Goal: Task Accomplishment & Management: Use online tool/utility

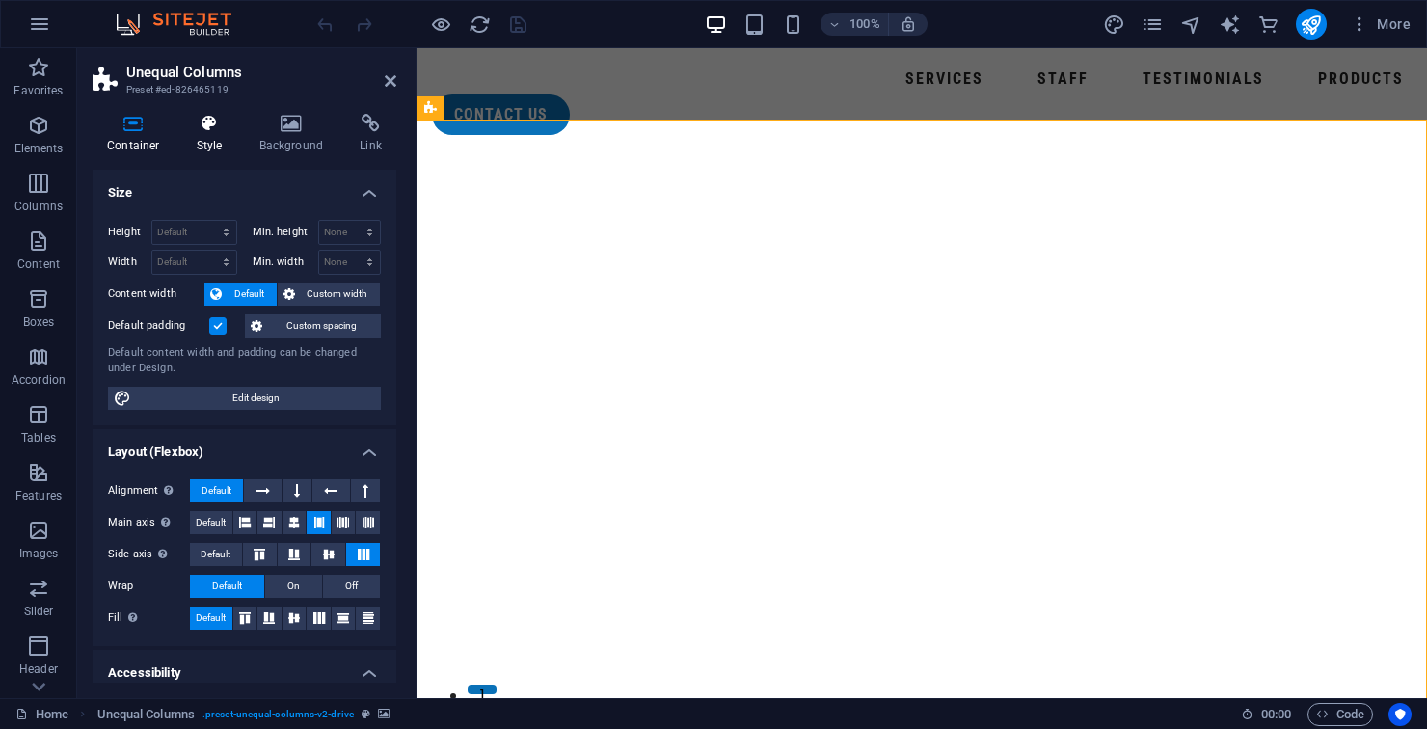
click at [214, 116] on icon at bounding box center [209, 123] width 55 height 19
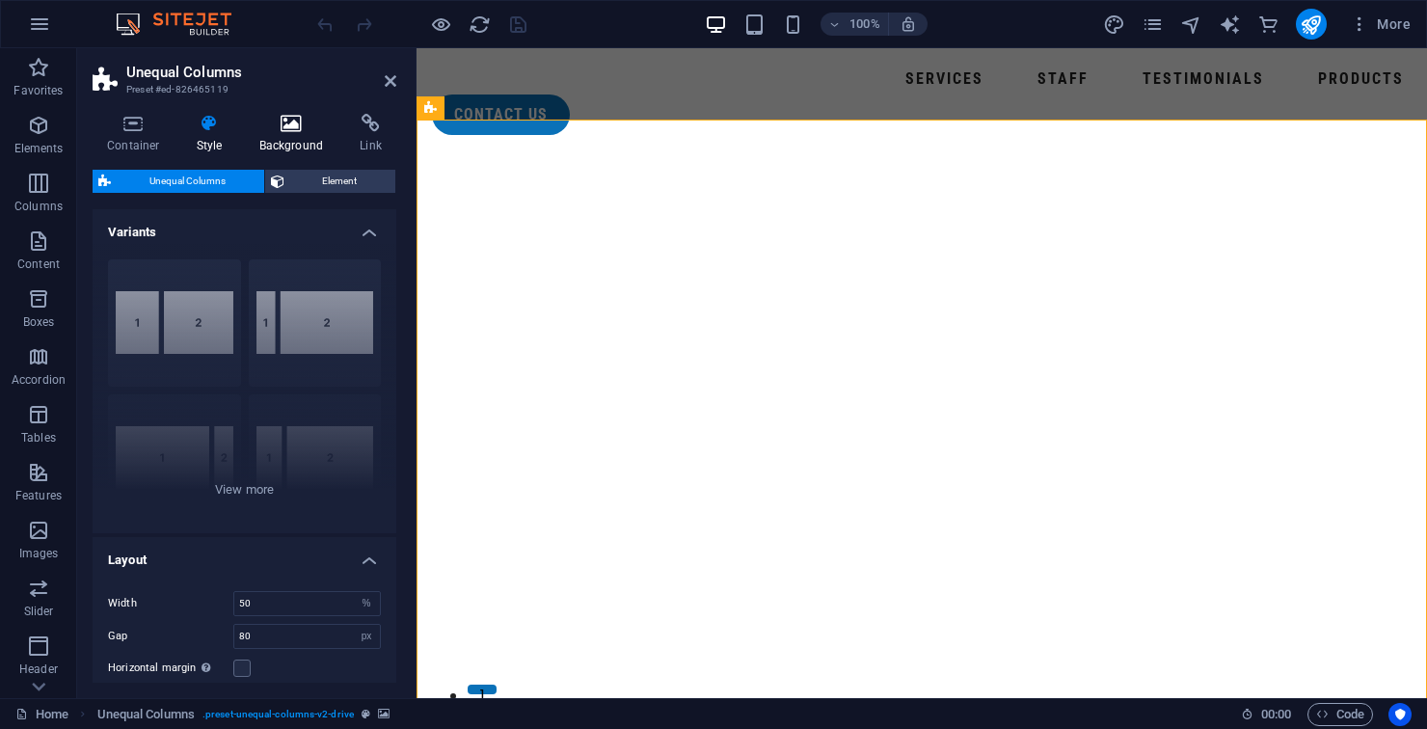
click at [290, 133] on h4 "Background" at bounding box center [295, 134] width 101 height 40
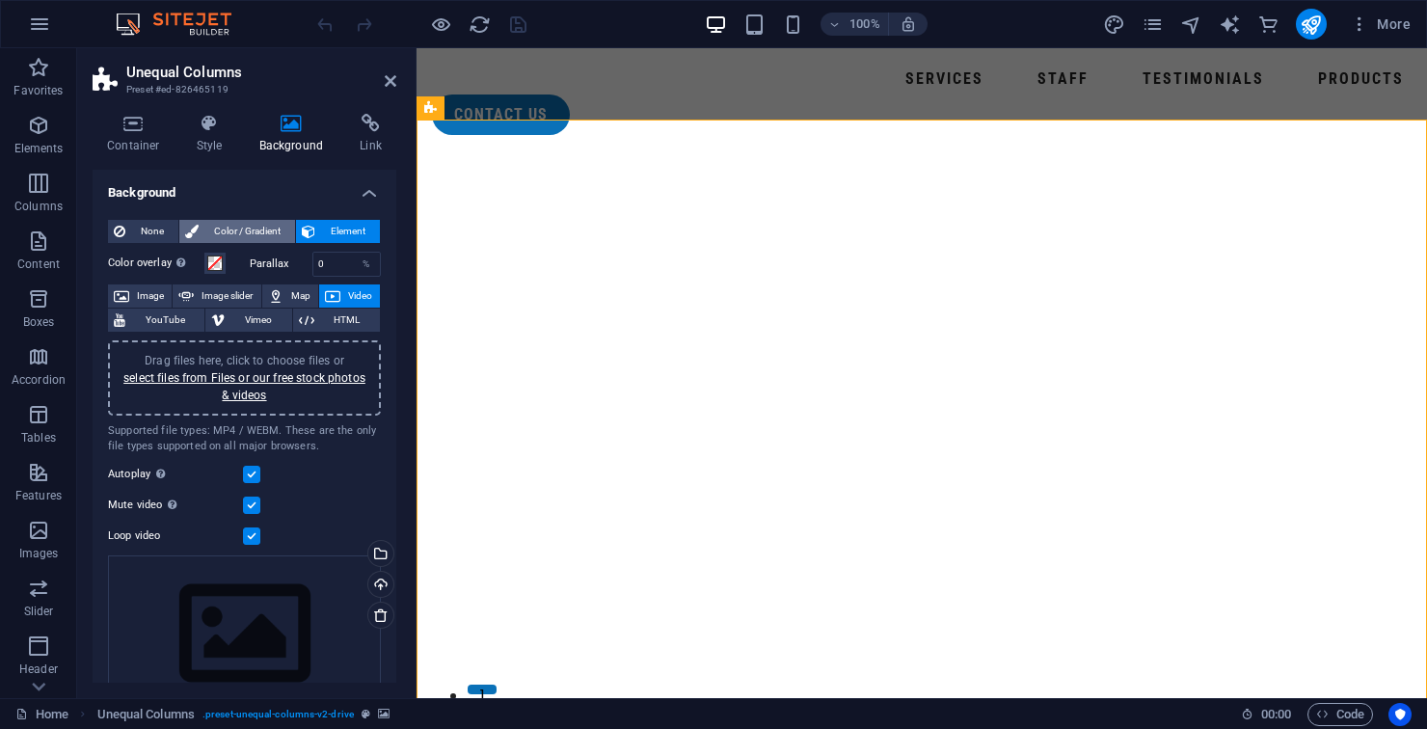
click at [251, 238] on span "Color / Gradient" at bounding box center [246, 231] width 85 height 23
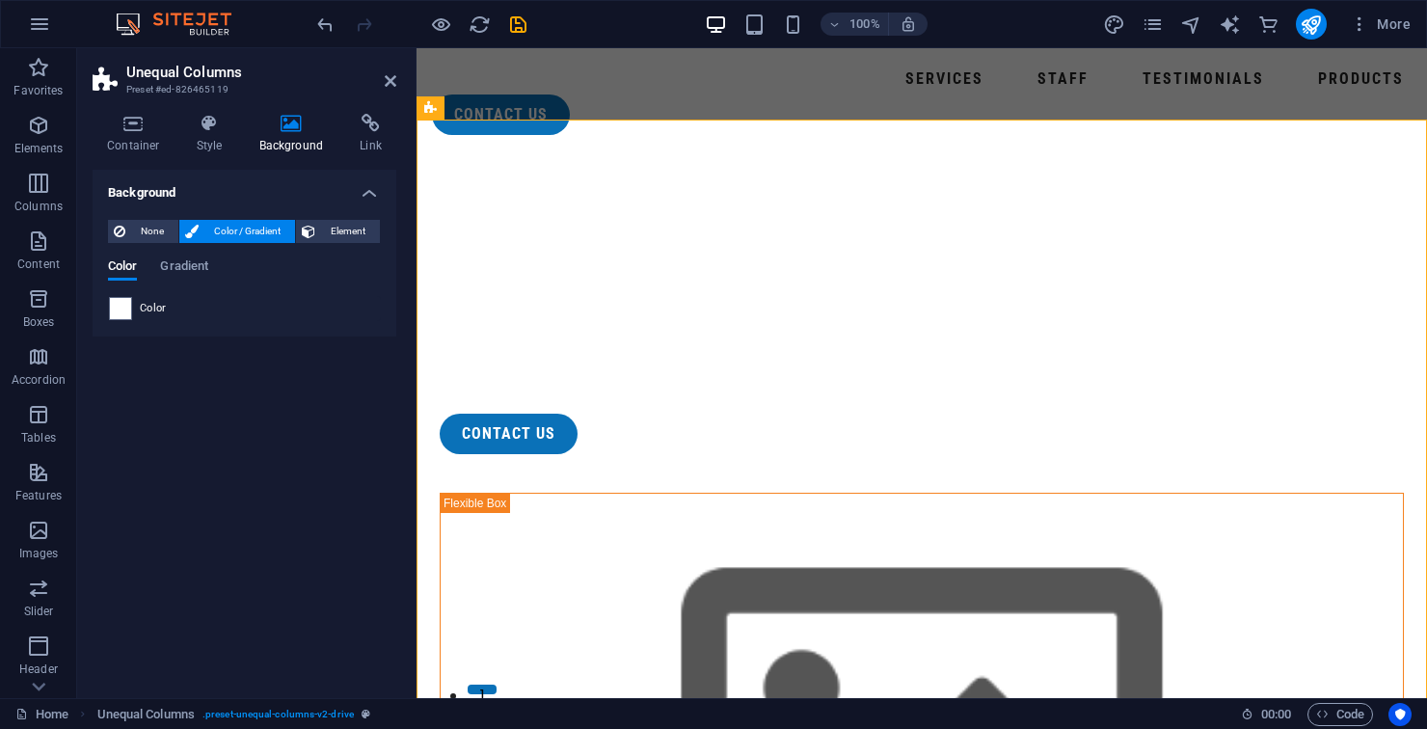
click at [258, 328] on div "None Color / Gradient Element Stretch background to full-width Color overlay Pl…" at bounding box center [245, 270] width 304 height 132
click at [352, 228] on span "Element" at bounding box center [347, 231] width 53 height 23
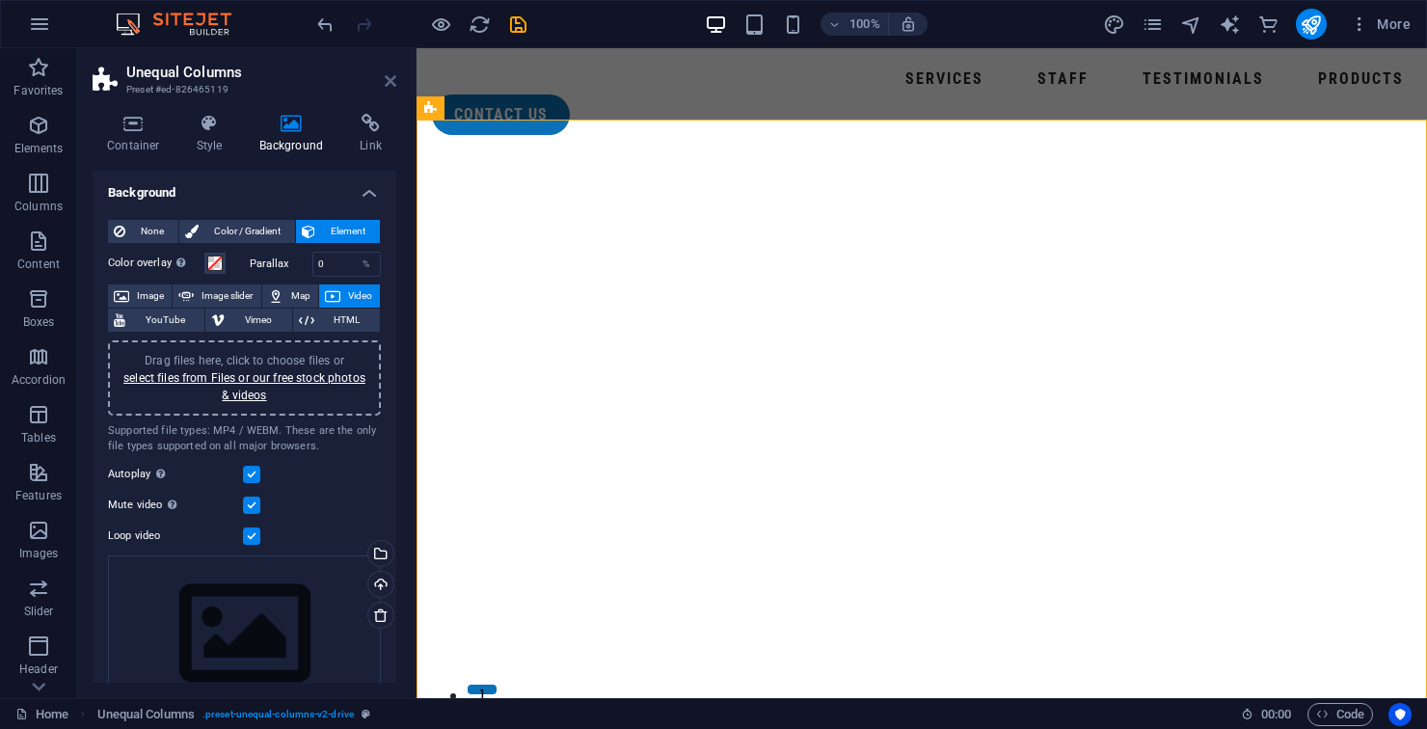
click at [385, 87] on icon at bounding box center [391, 80] width 12 height 15
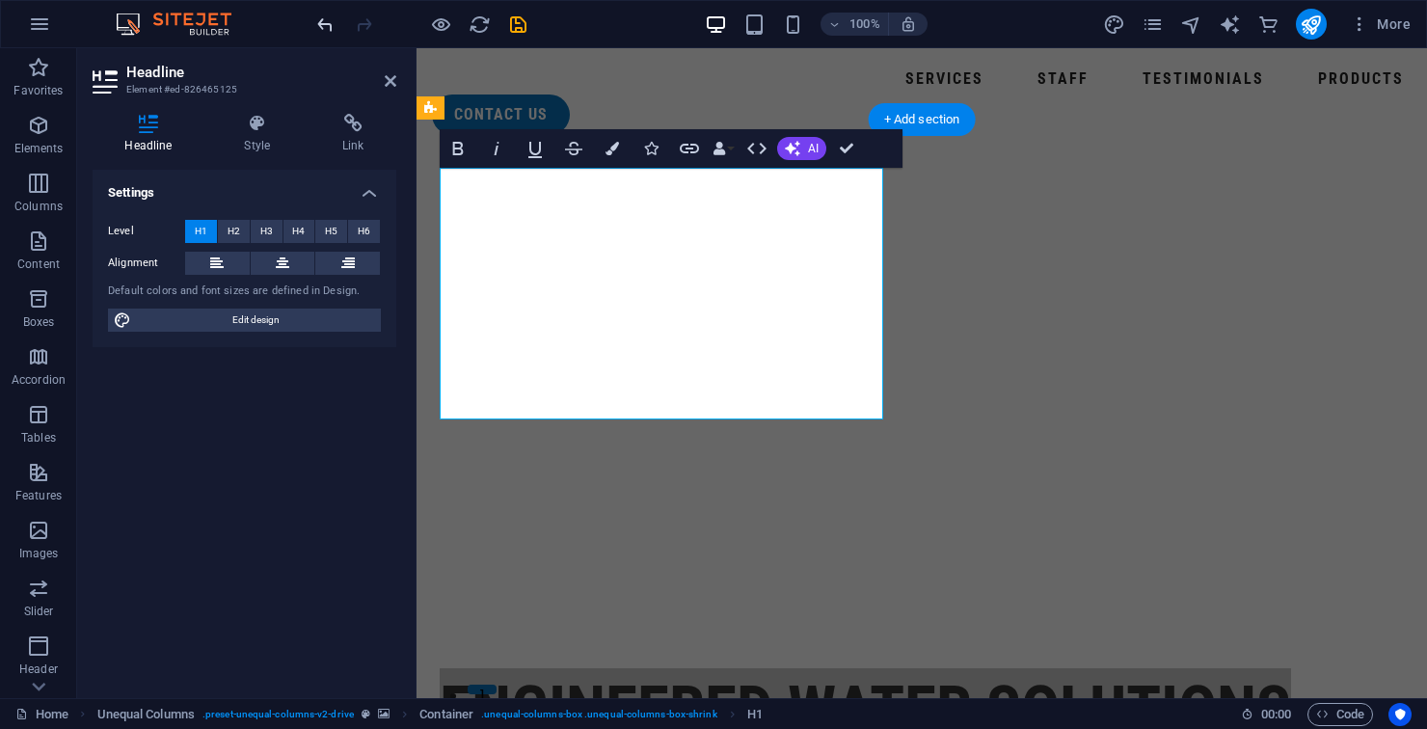
click at [315, 30] on icon "undo" at bounding box center [325, 24] width 22 height 22
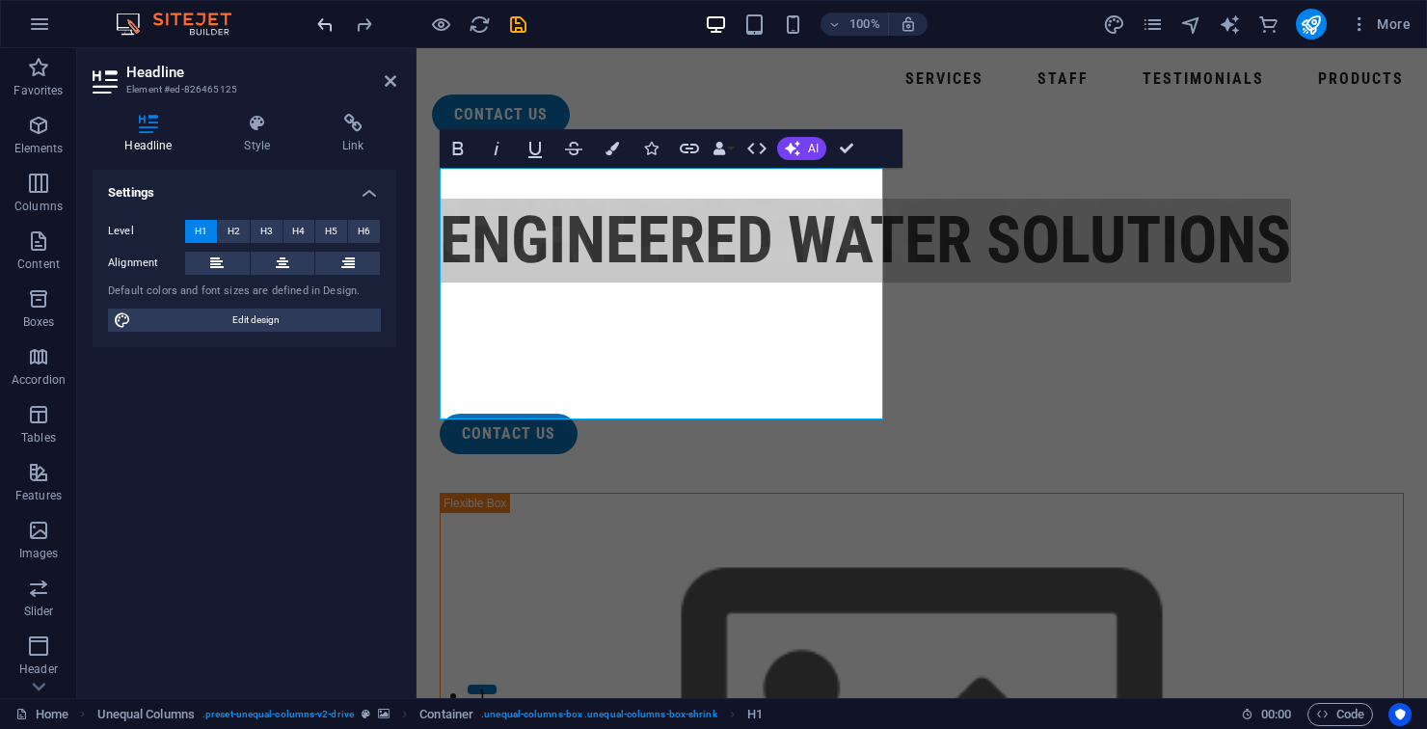
click at [0, 0] on span "undo" at bounding box center [0, 0] width 0 height 0
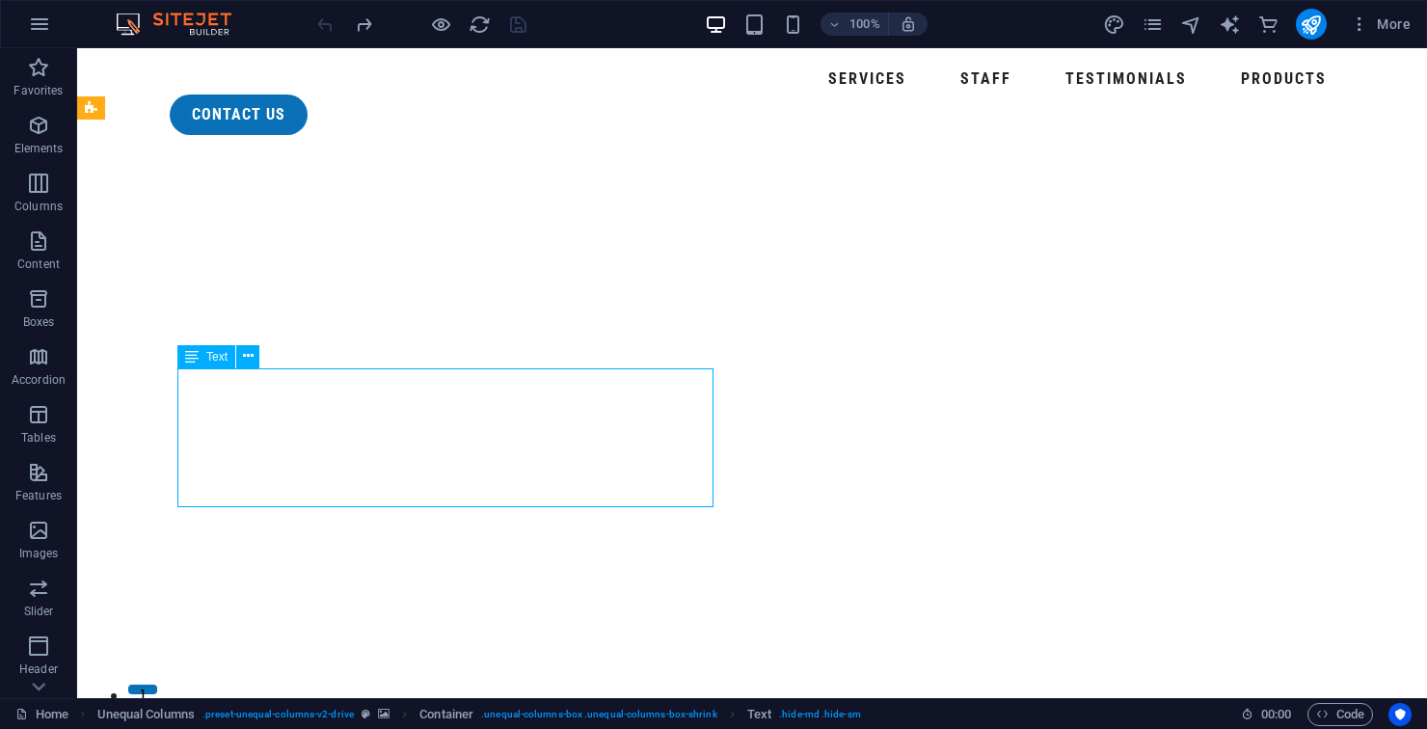
click at [690, 626] on figure at bounding box center [751, 423] width 1349 height 547
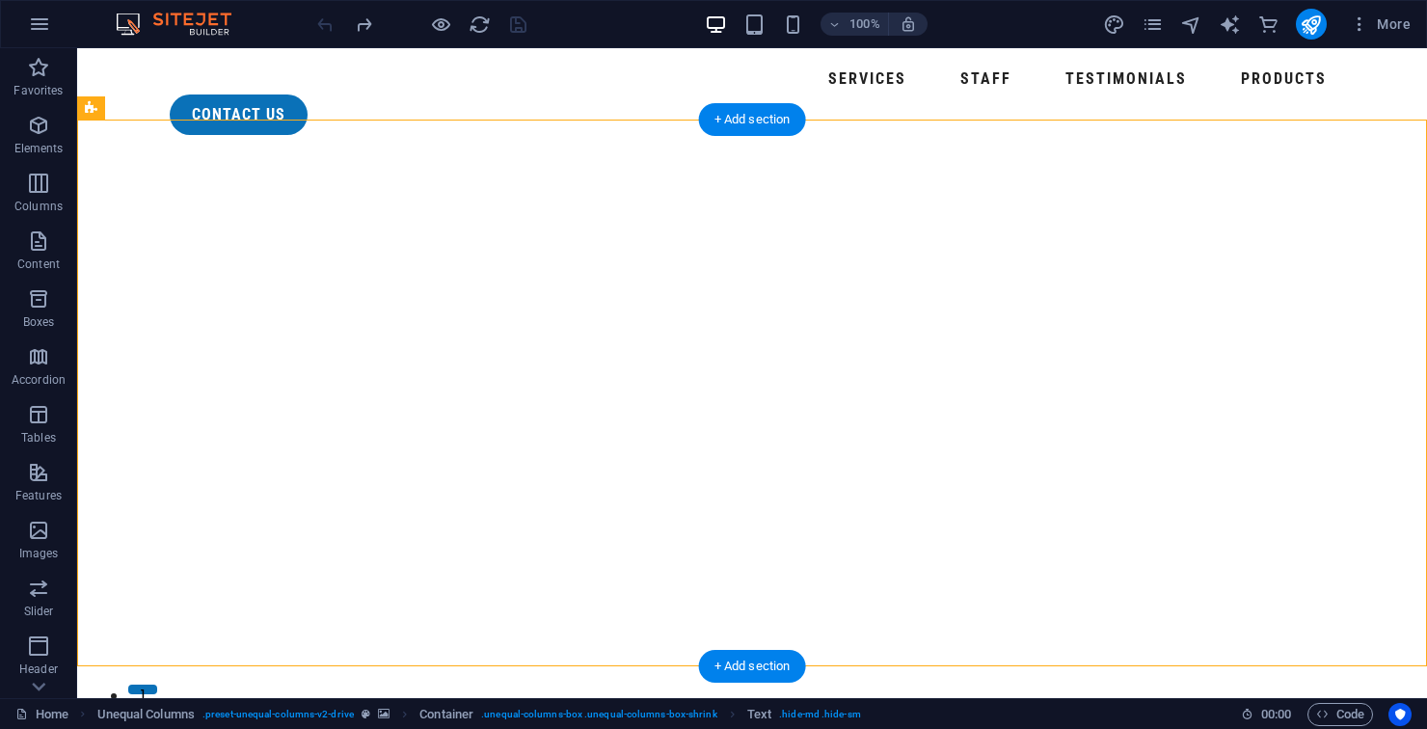
click at [684, 629] on figure at bounding box center [751, 423] width 1349 height 547
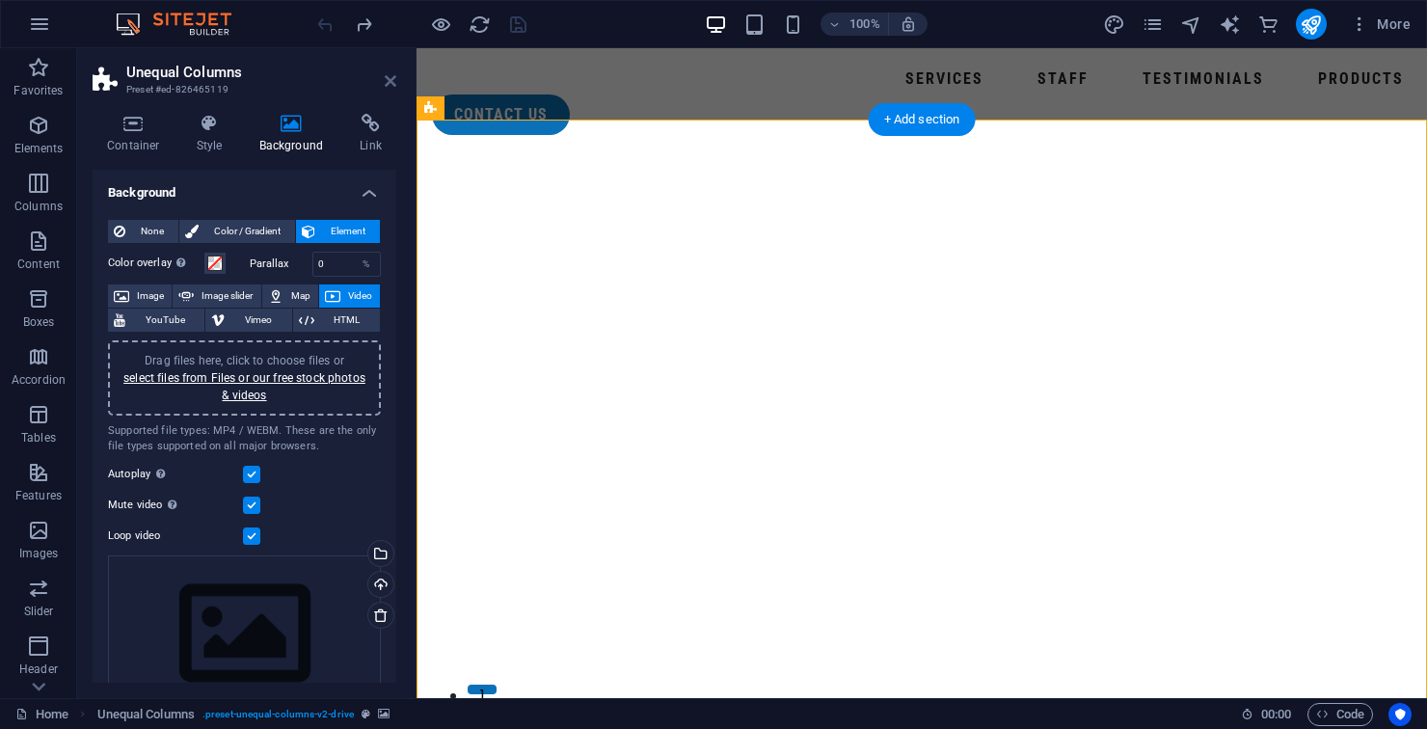
click at [389, 85] on icon at bounding box center [391, 80] width 12 height 15
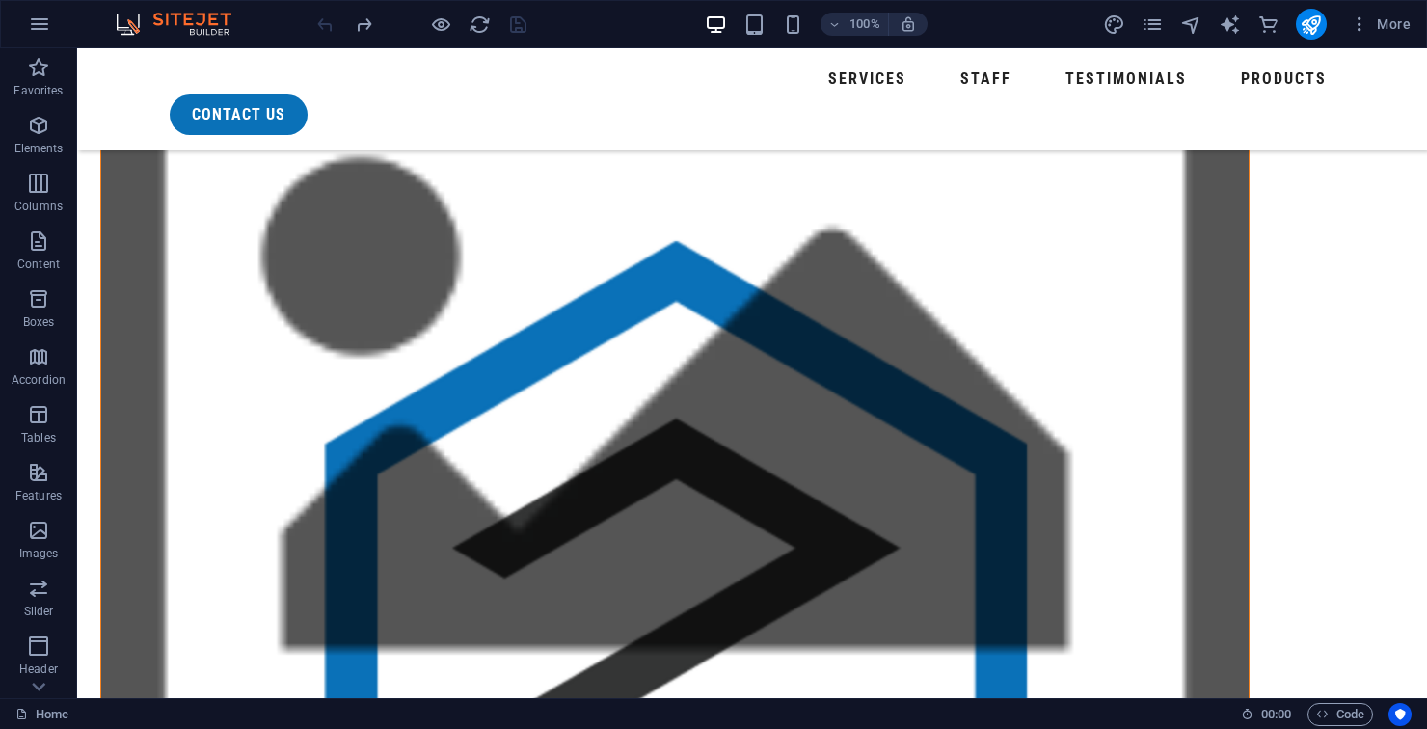
scroll to position [1341, 0]
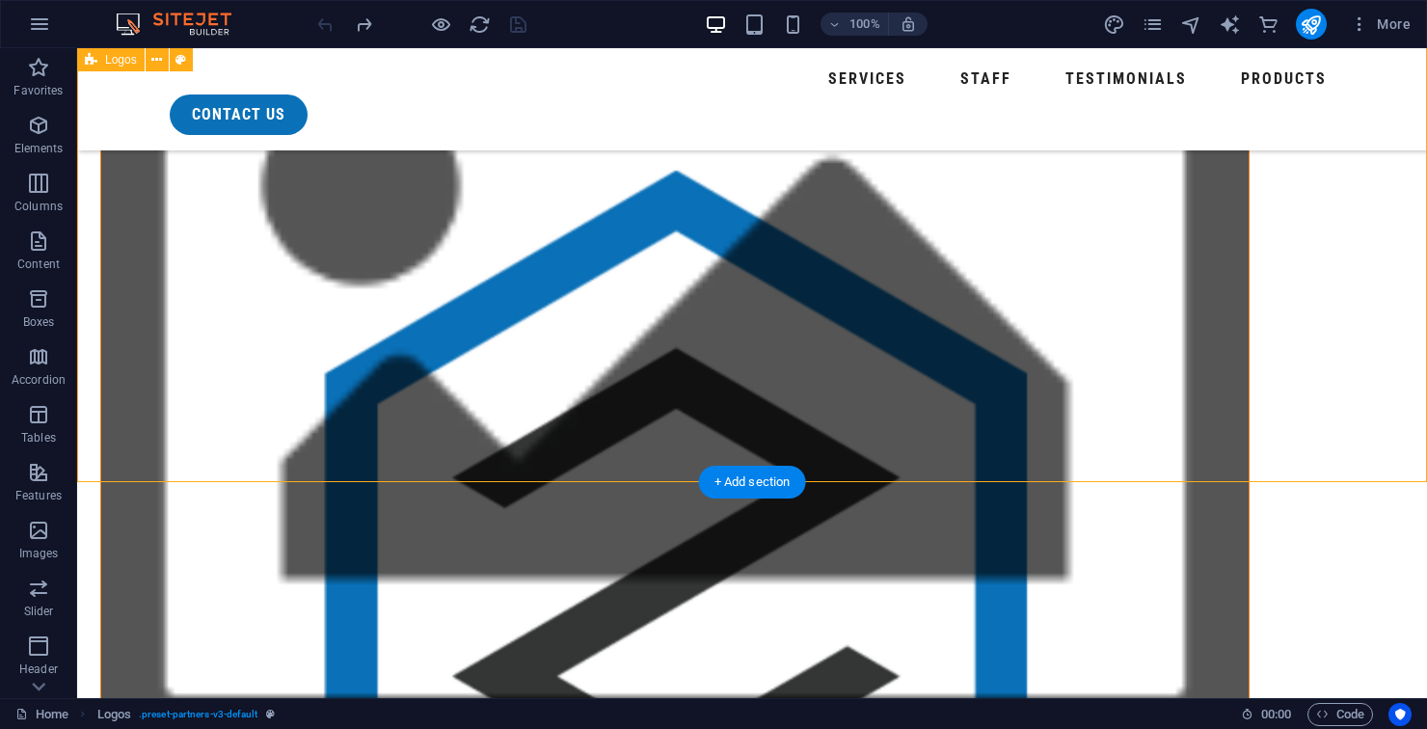
scroll to position [1503, 0]
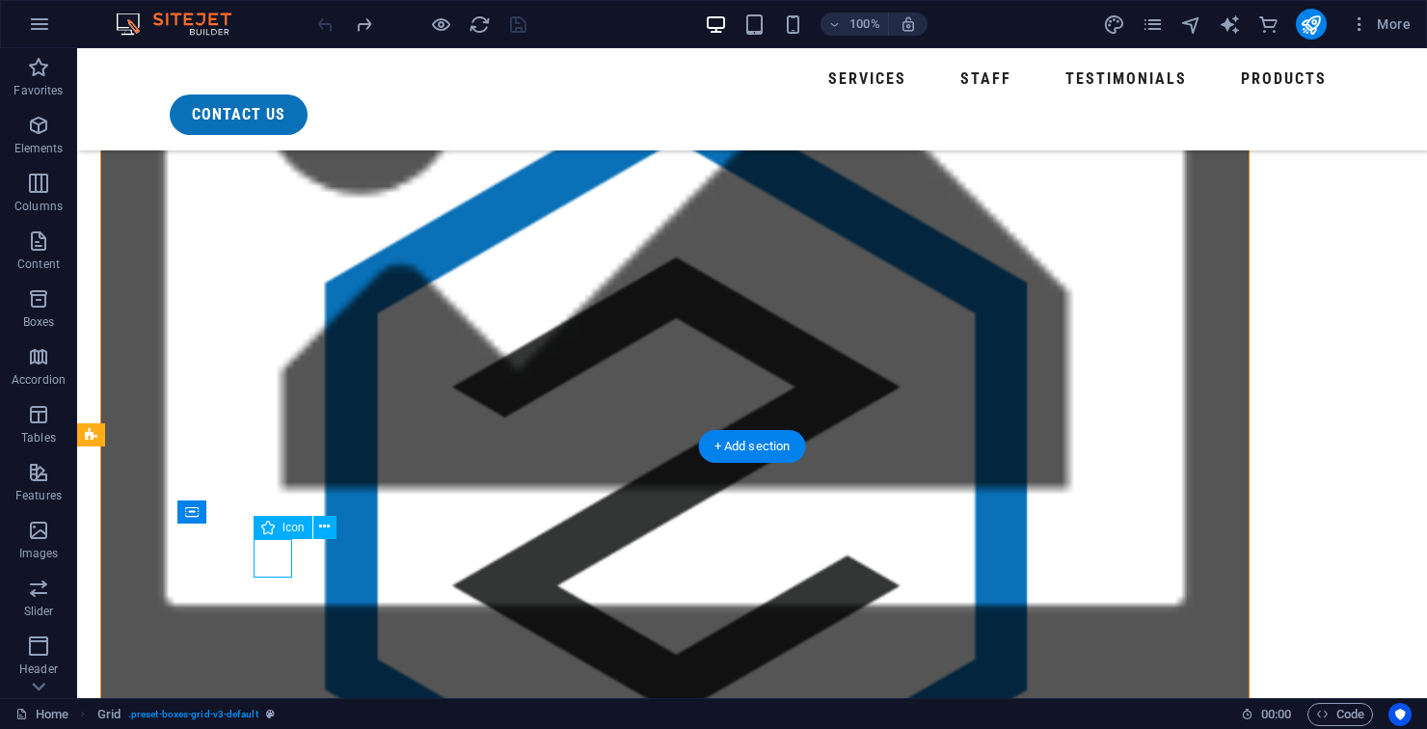
select select "xMidYMid"
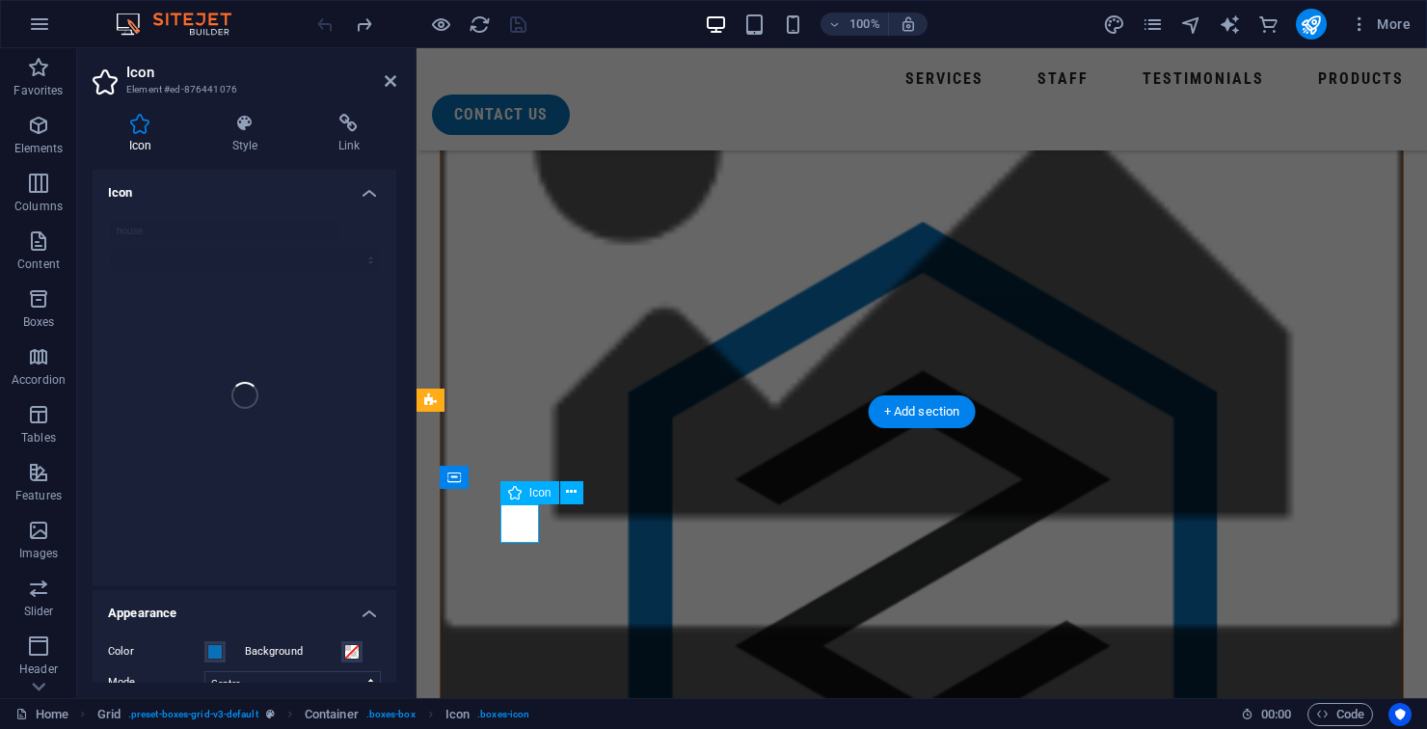
scroll to position [1574, 0]
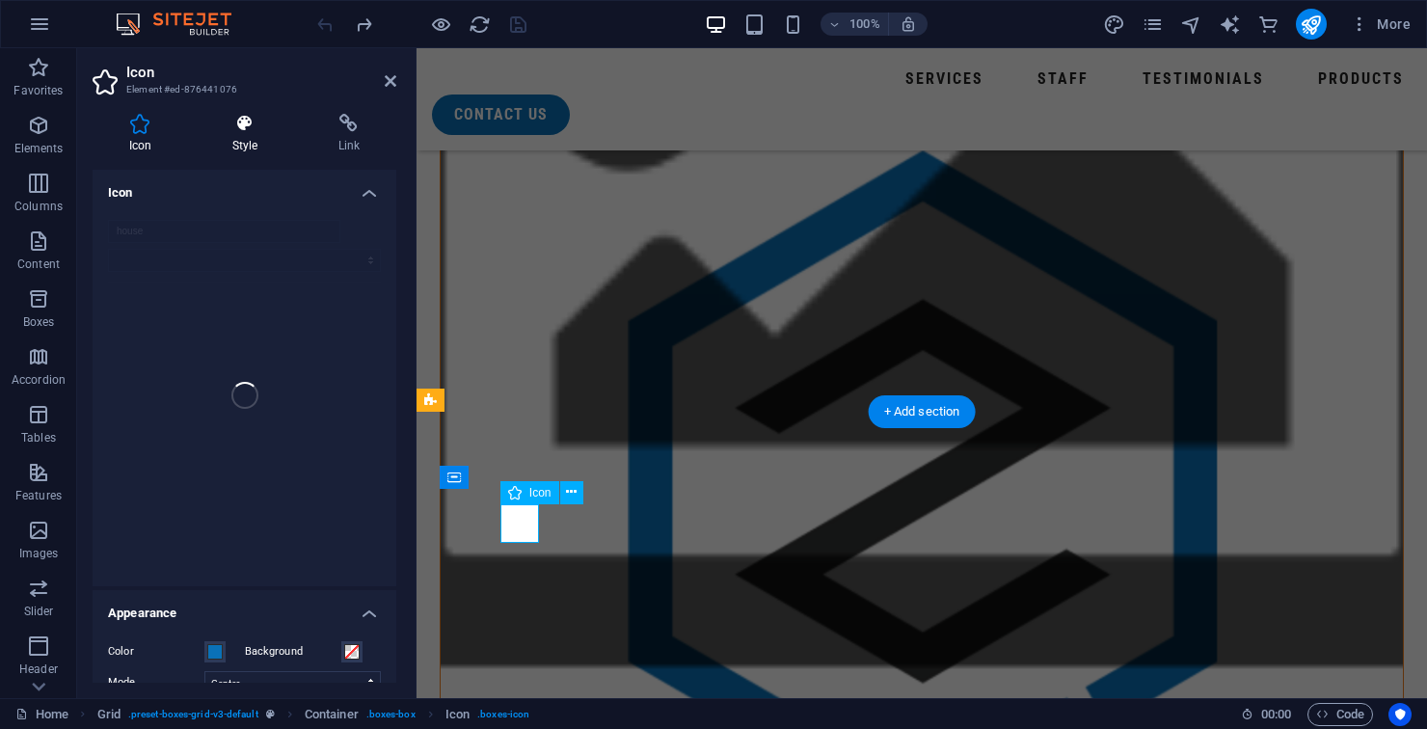
click at [231, 142] on h4 "Style" at bounding box center [249, 134] width 106 height 40
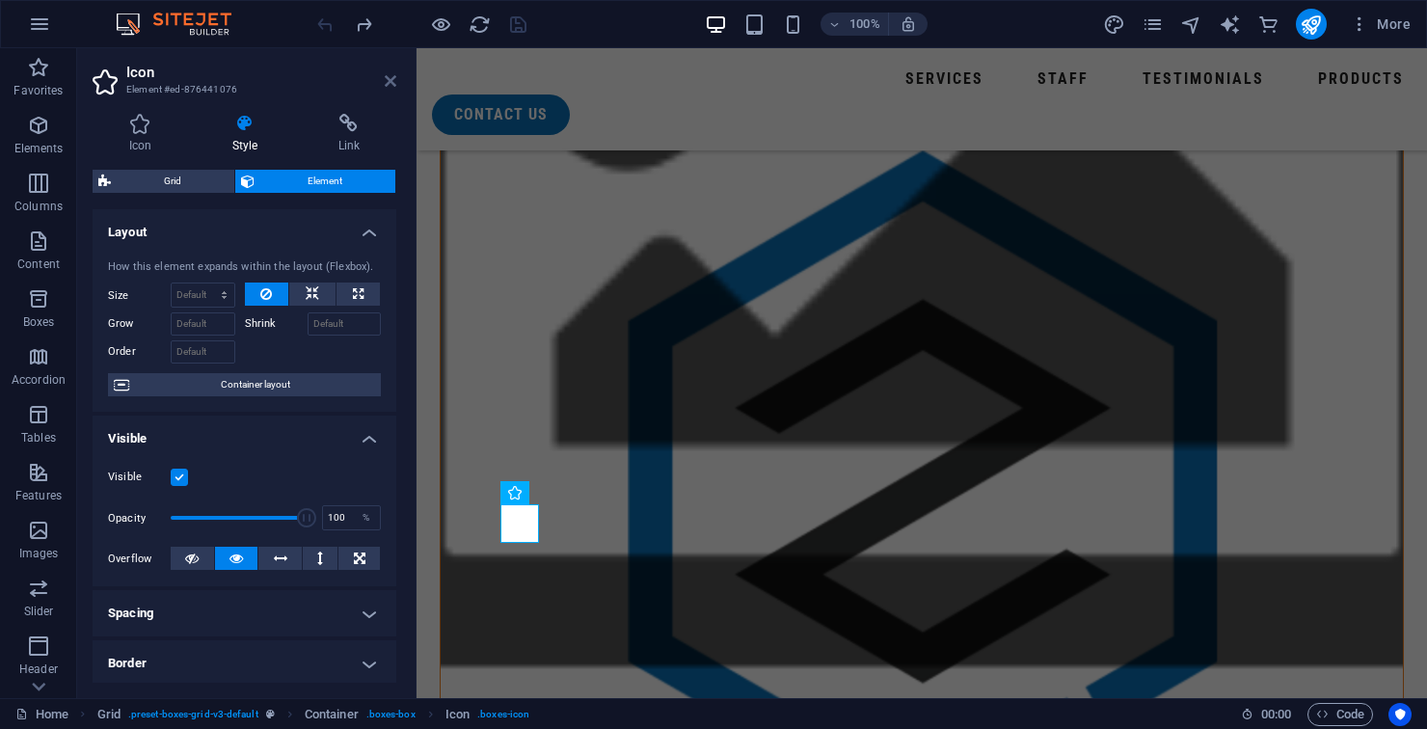
click at [388, 84] on icon at bounding box center [391, 80] width 12 height 15
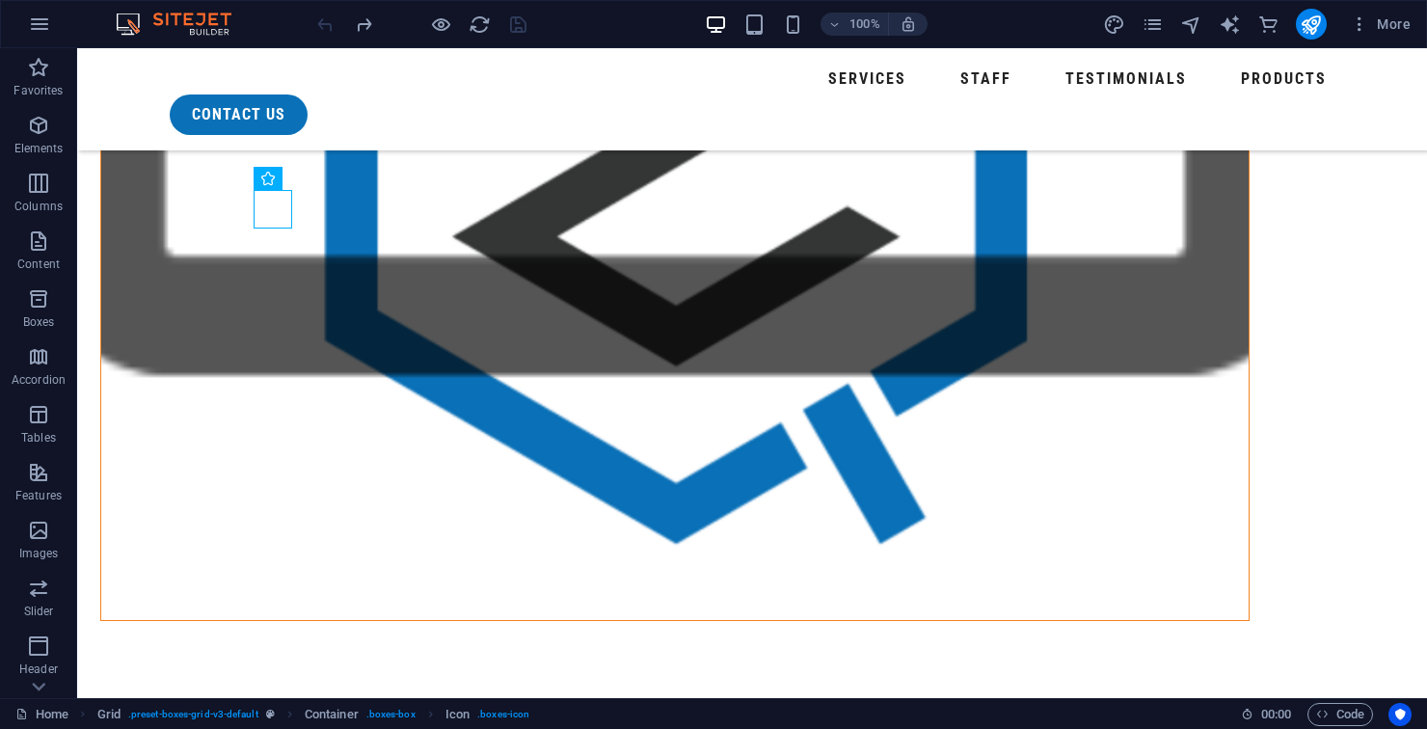
scroll to position [1850, 0]
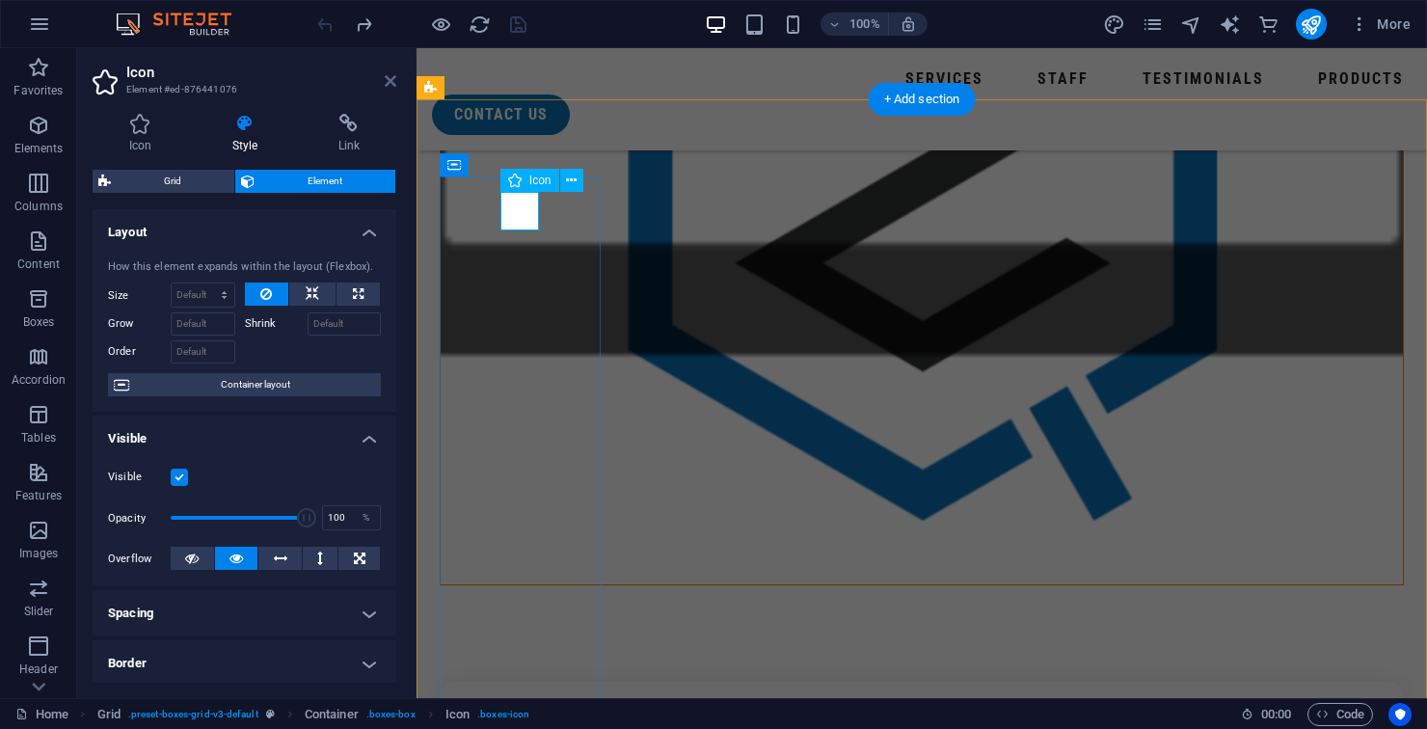
click at [386, 84] on icon at bounding box center [391, 80] width 12 height 15
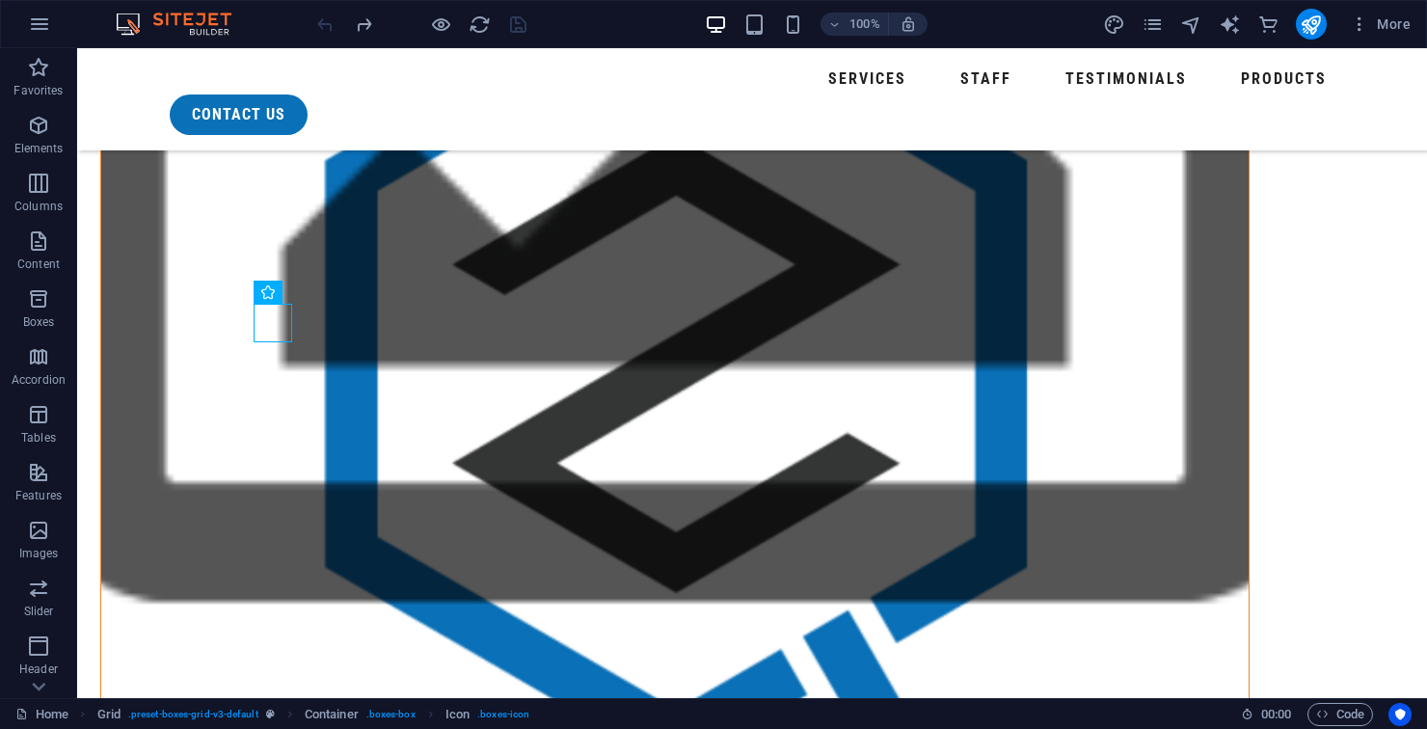
scroll to position [1599, 0]
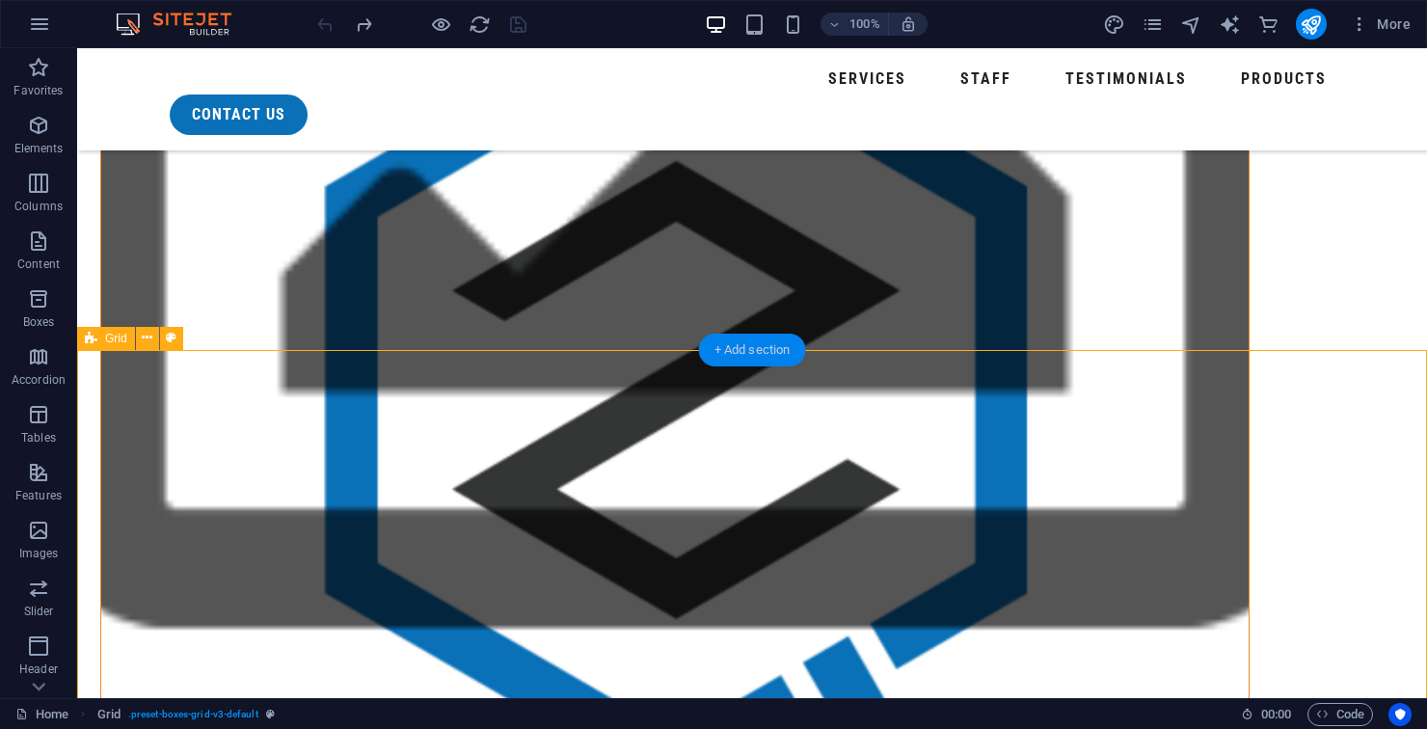
click at [769, 355] on div "+ Add section" at bounding box center [752, 350] width 107 height 33
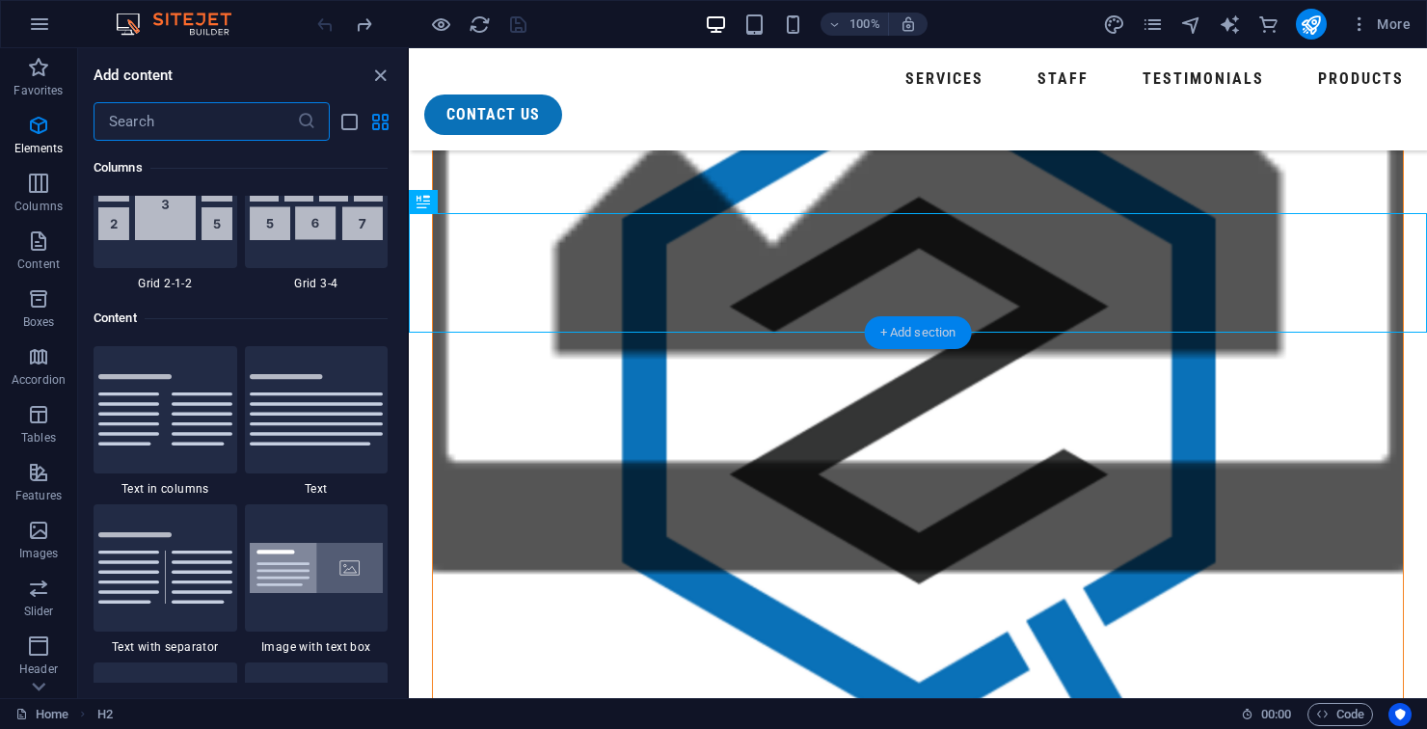
scroll to position [3373, 0]
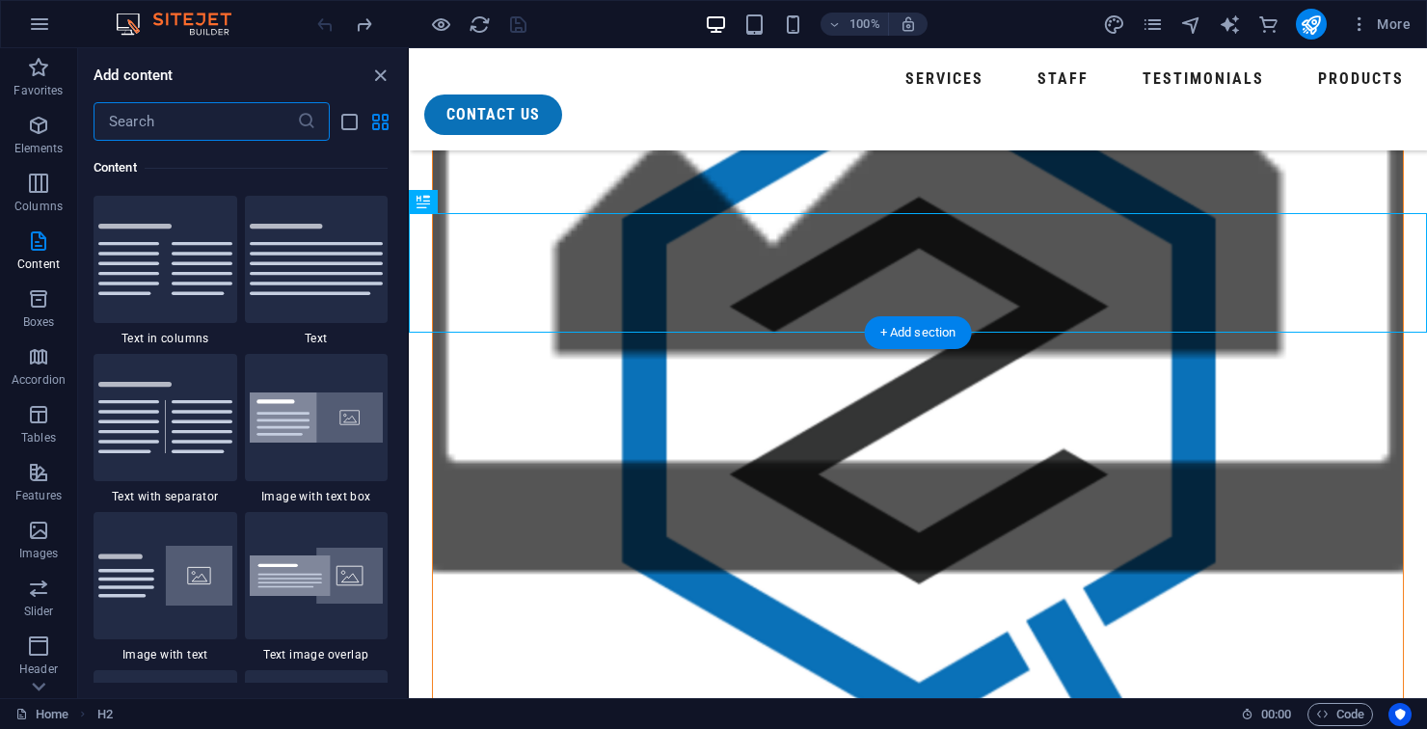
click at [369, 172] on h6 "Content" at bounding box center [240, 167] width 294 height 23
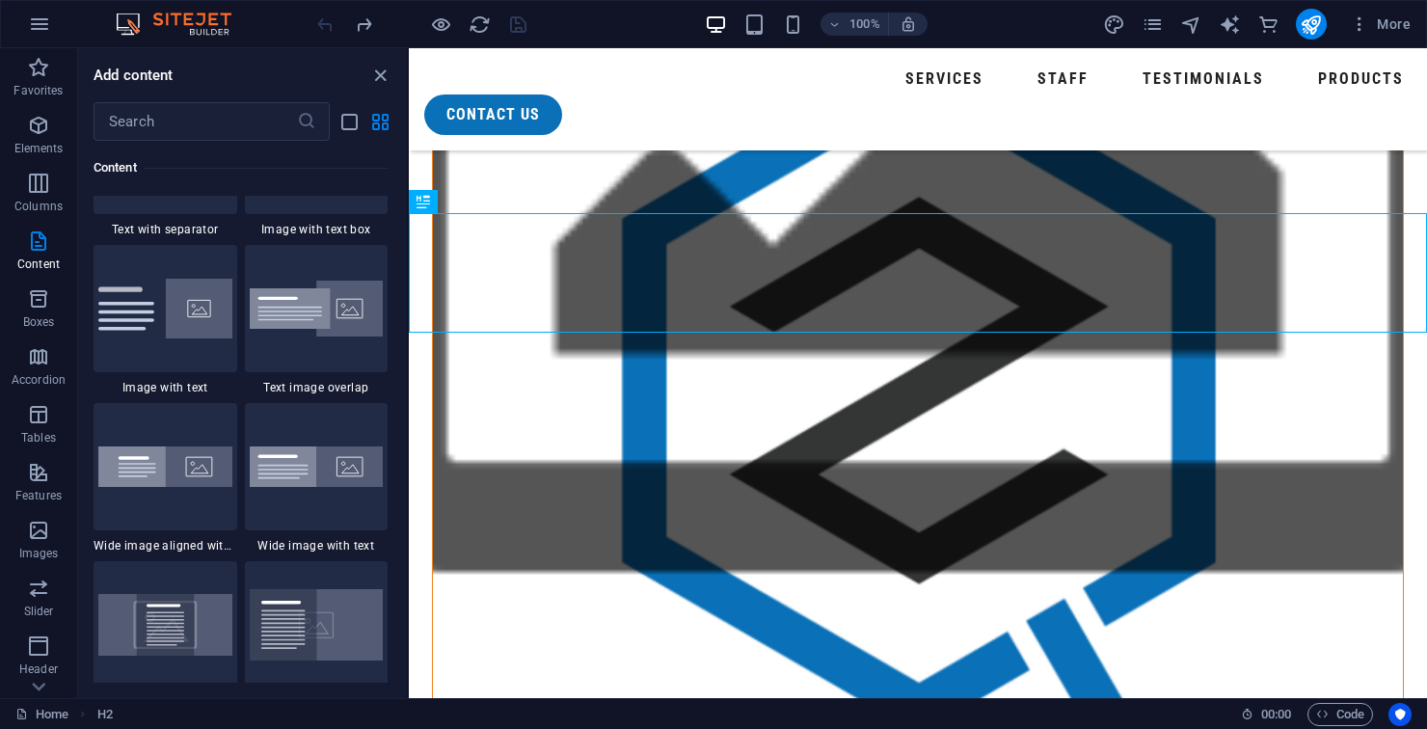
scroll to position [3635, 0]
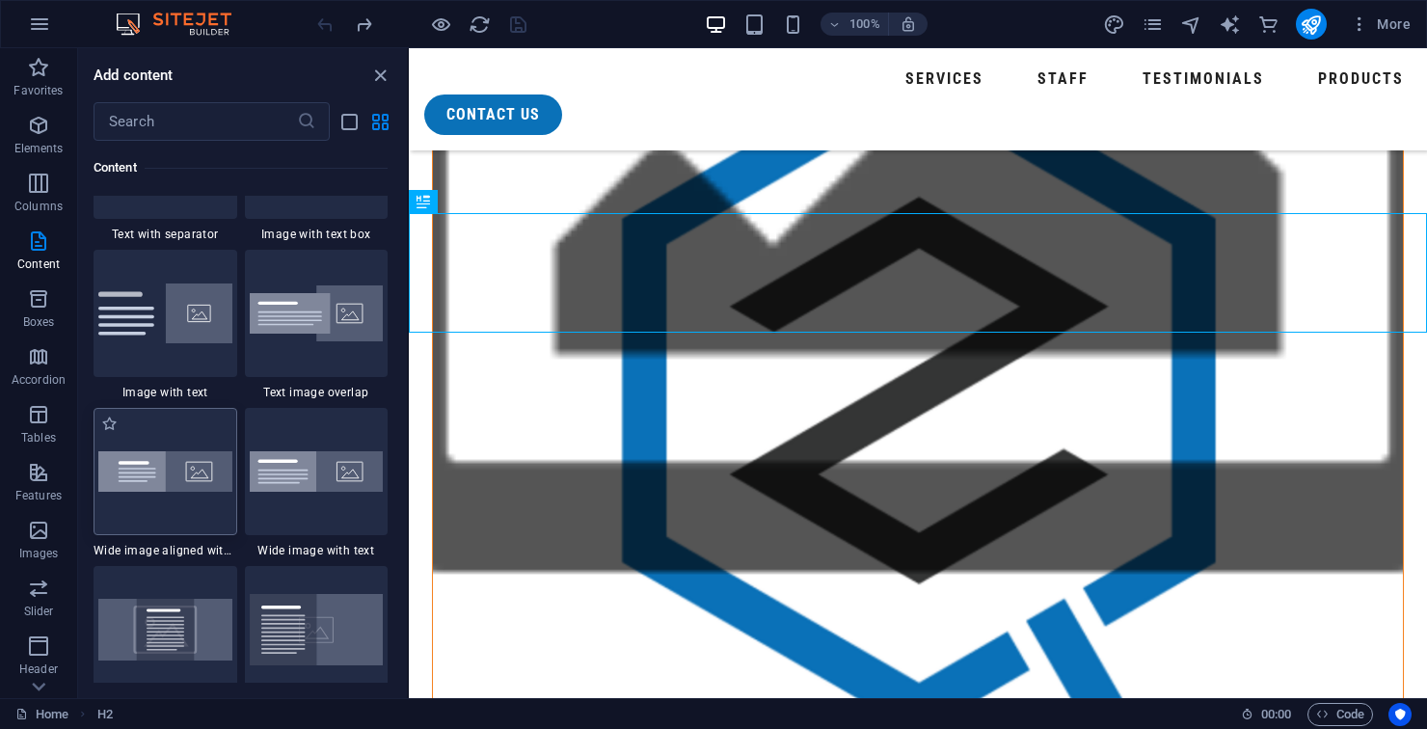
click at [167, 464] on img at bounding box center [165, 471] width 134 height 40
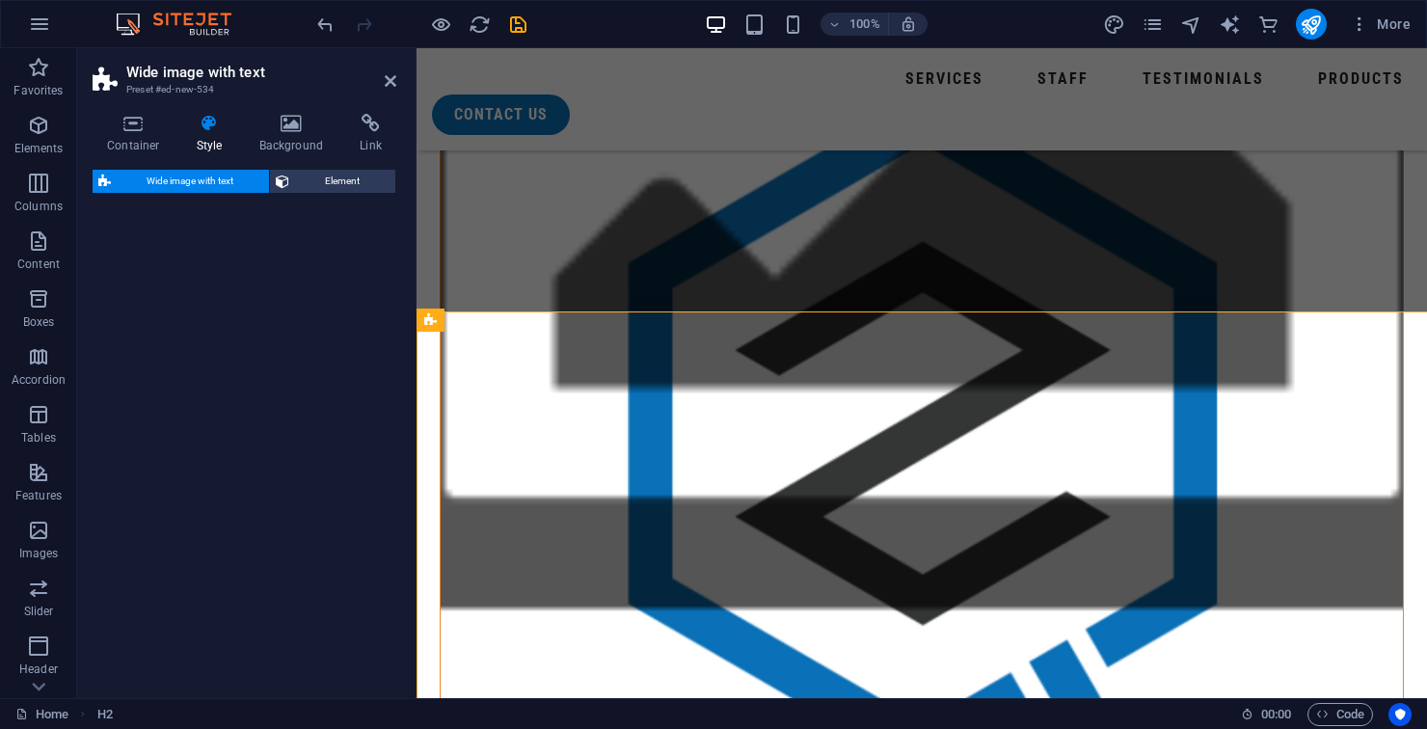
select select "%"
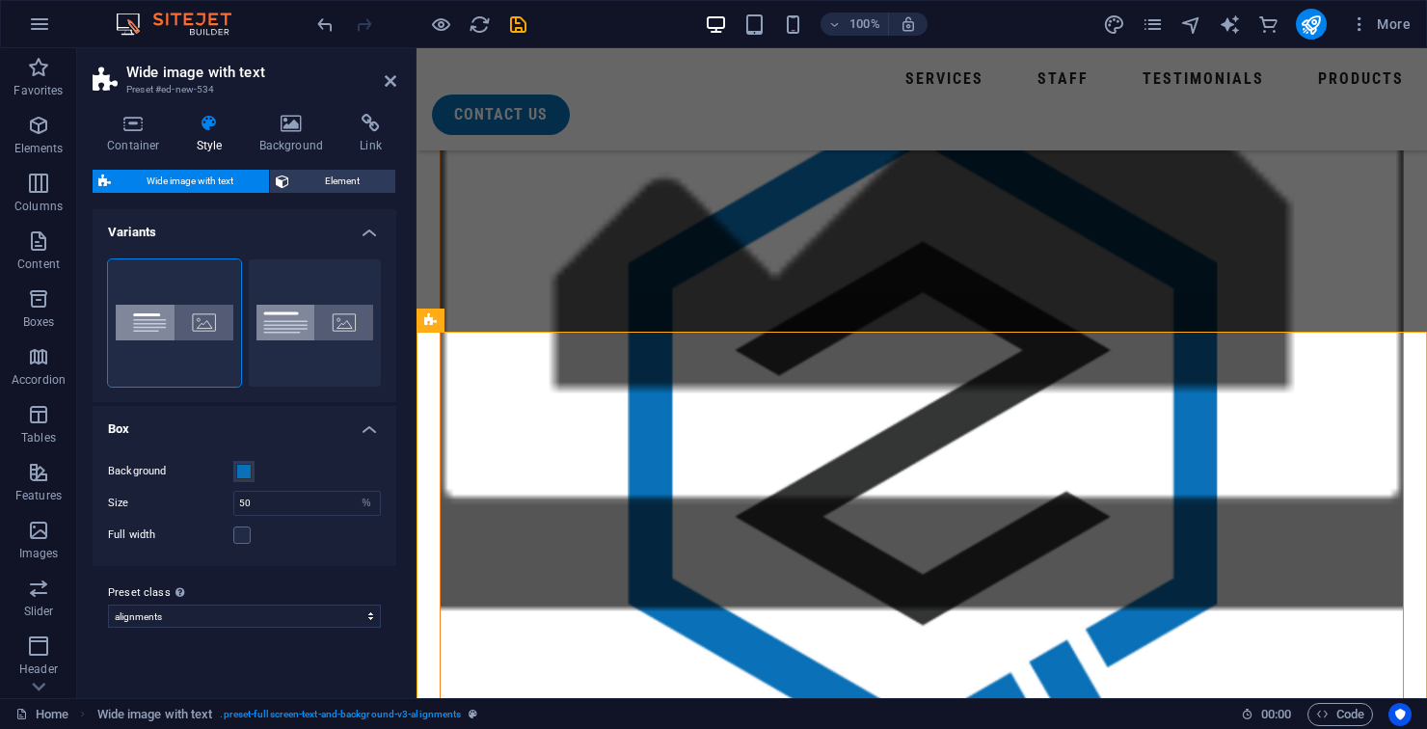
scroll to position [1653, 0]
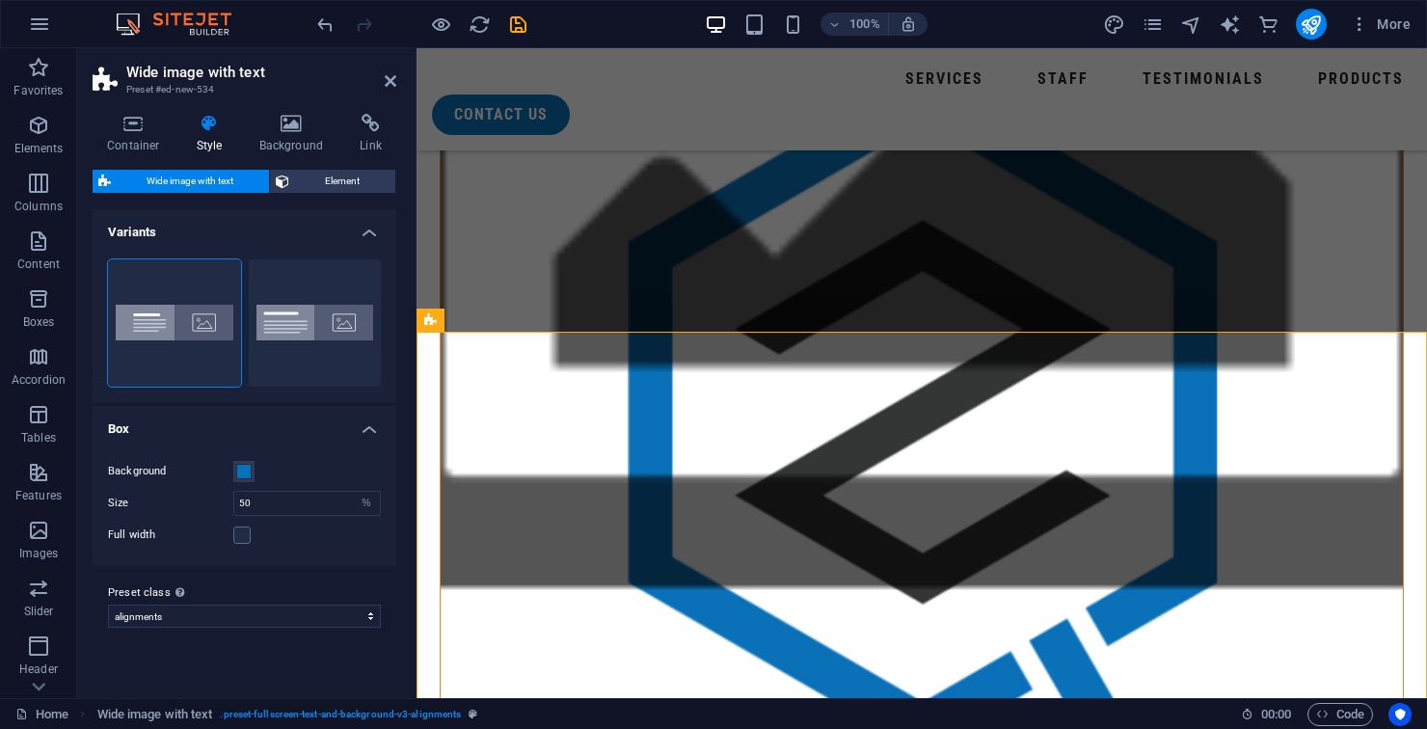
click at [373, 73] on h2 "Wide image with text" at bounding box center [261, 72] width 270 height 17
click at [385, 82] on icon at bounding box center [391, 80] width 12 height 15
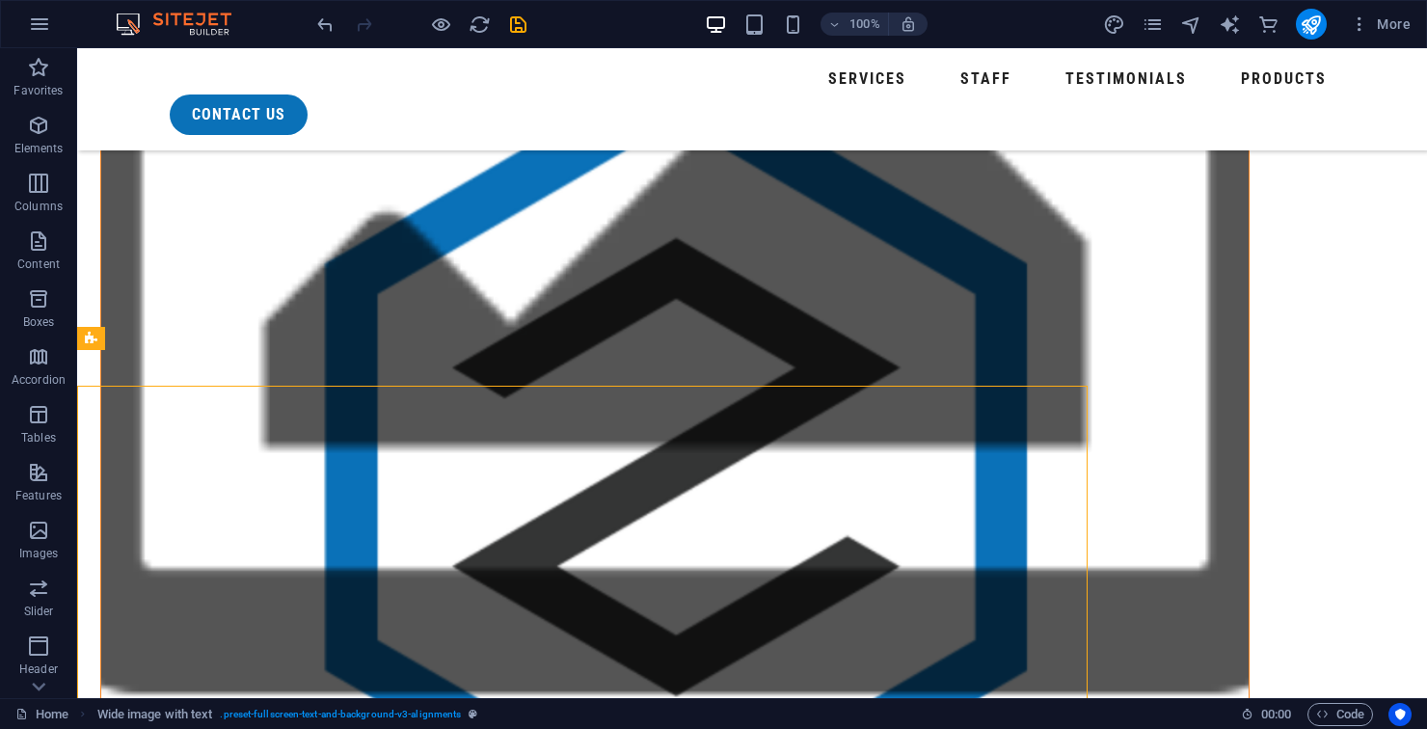
scroll to position [1599, 0]
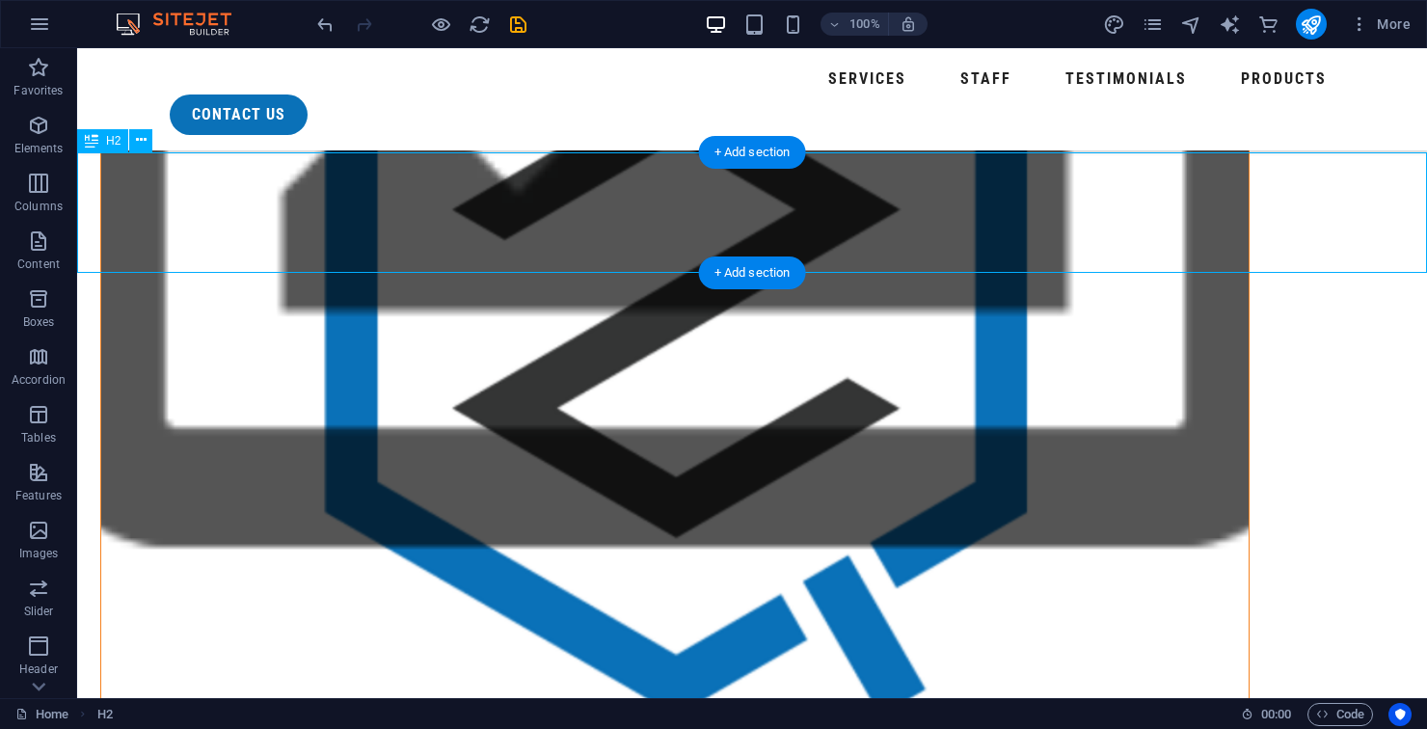
scroll to position [1676, 0]
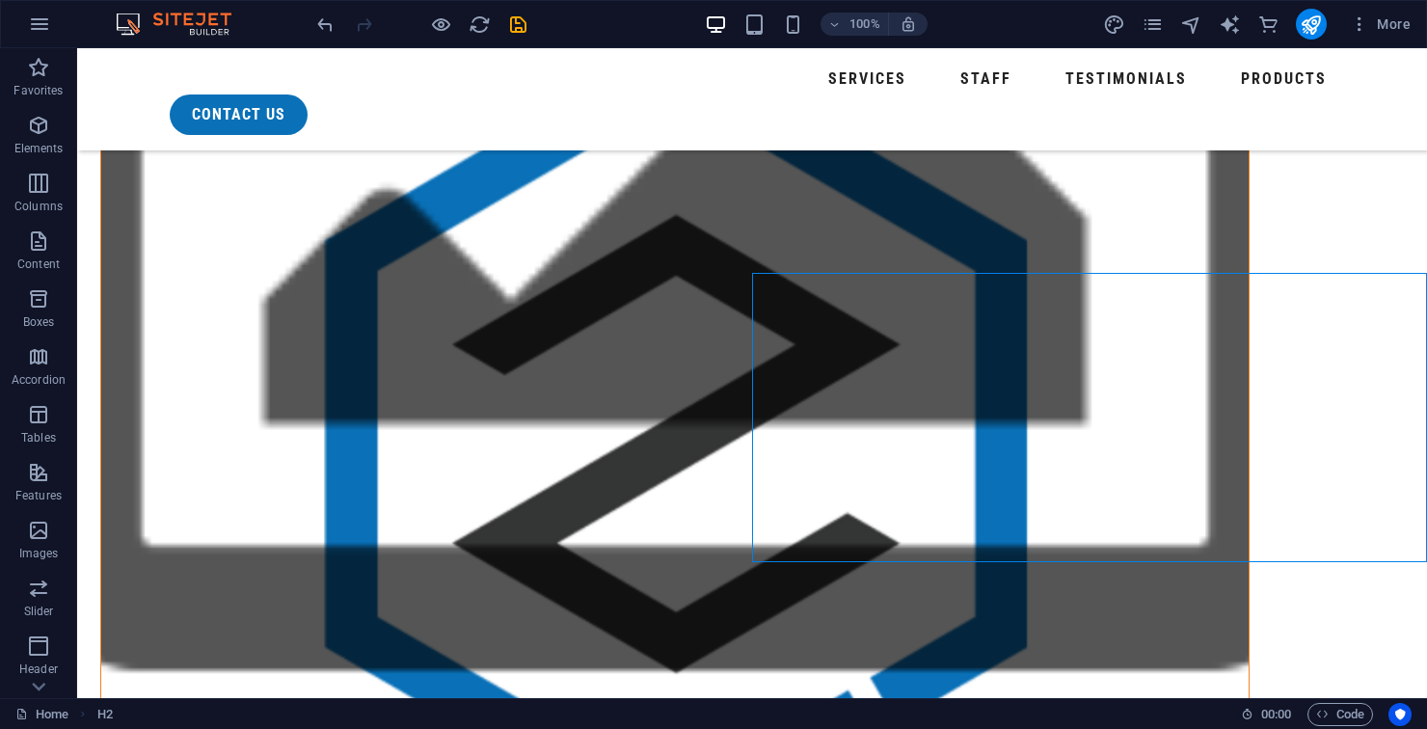
select select "px"
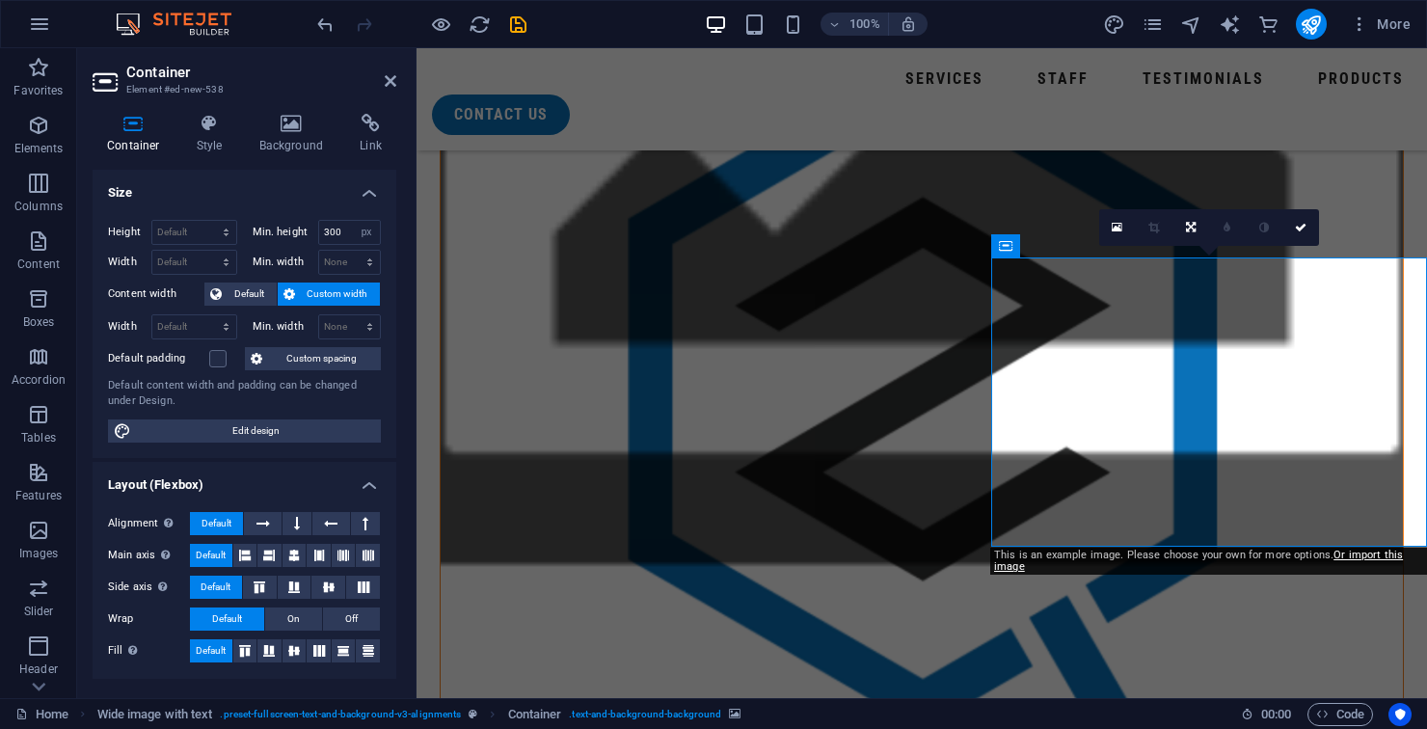
scroll to position [1727, 0]
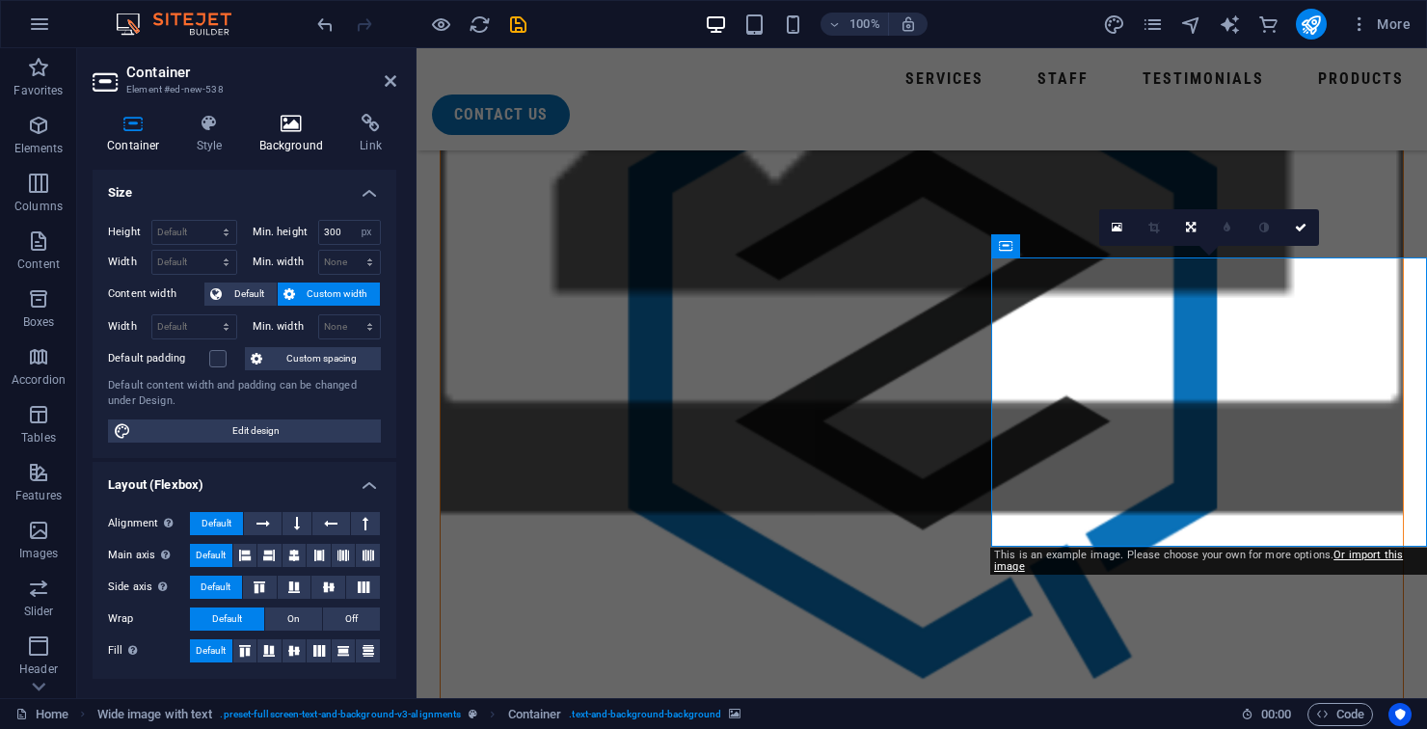
click at [290, 132] on icon at bounding box center [291, 123] width 93 height 19
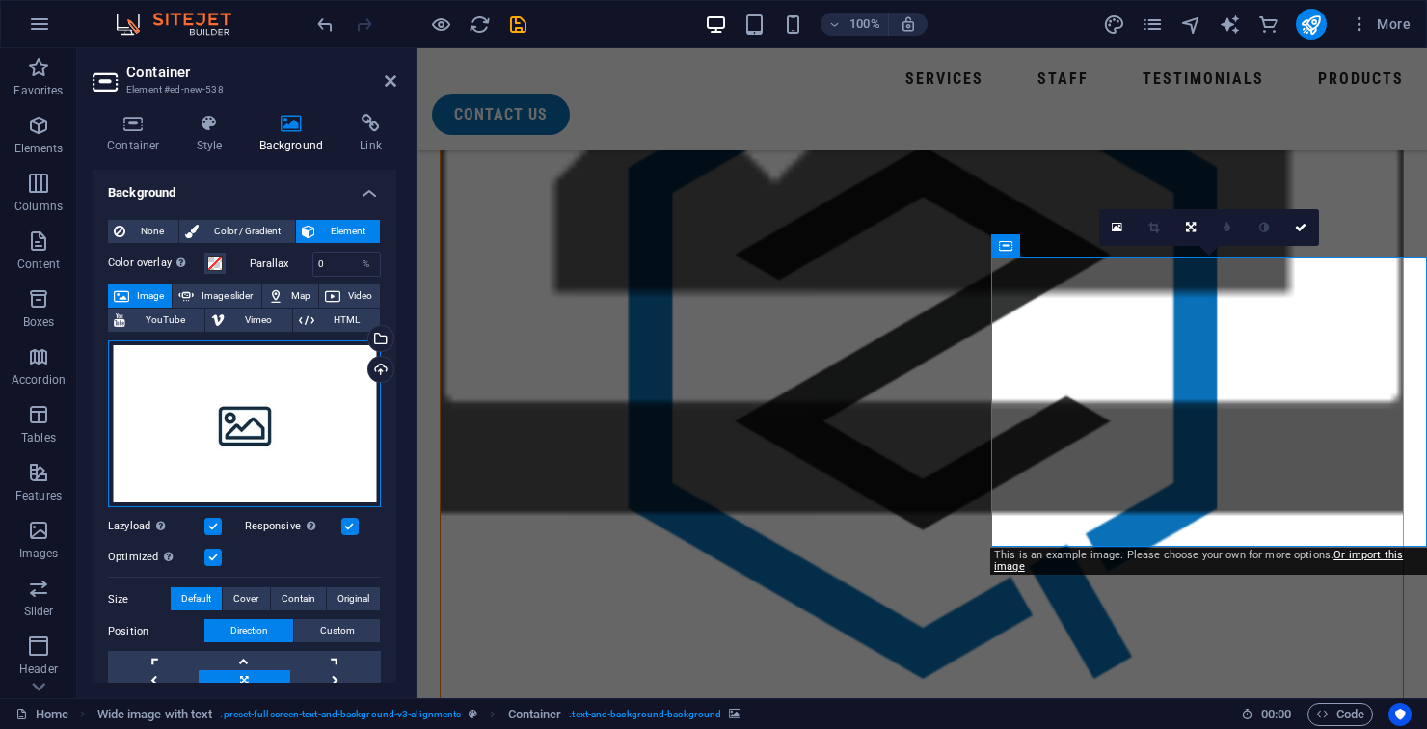
click at [227, 406] on div "Drag files here, click to choose files or select files from Files or our free s…" at bounding box center [244, 424] width 273 height 168
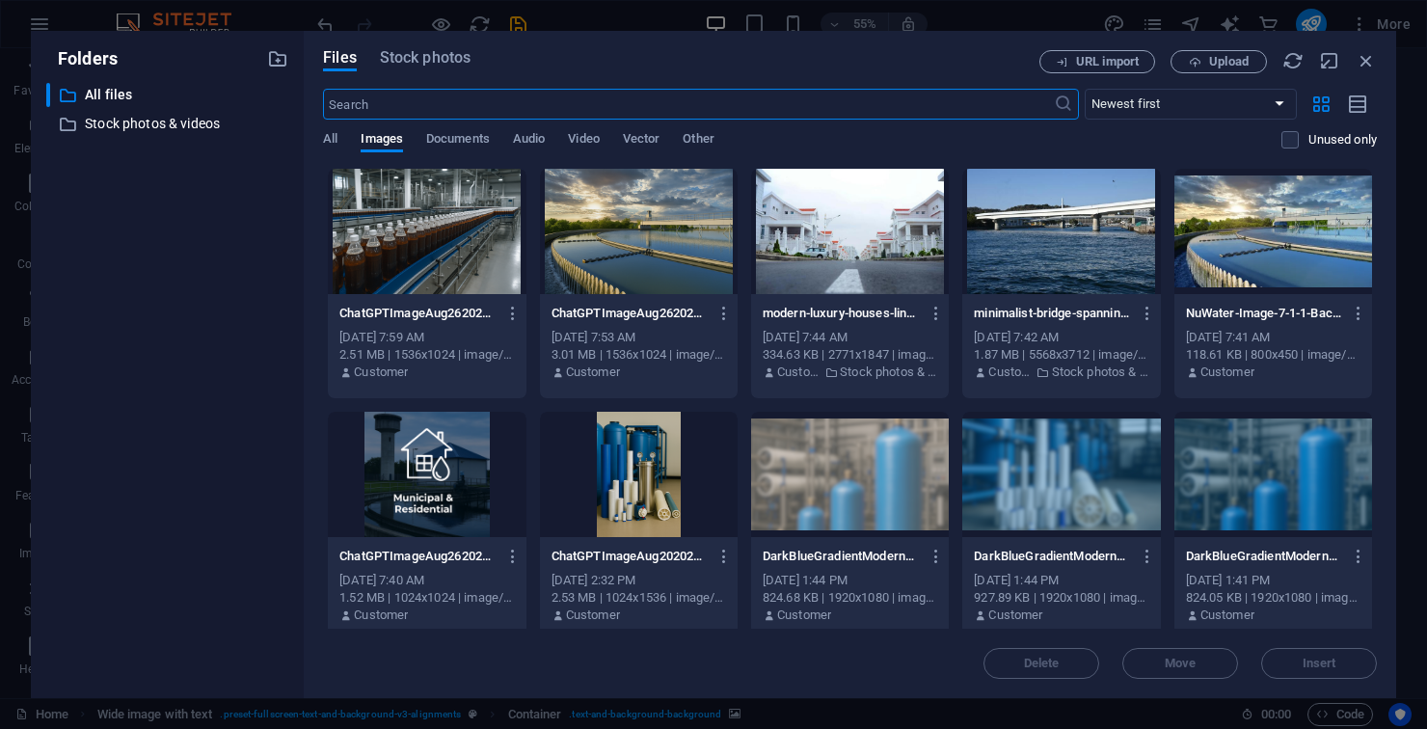
scroll to position [1718, 0]
click at [1201, 72] on button "Upload" at bounding box center [1218, 61] width 96 height 23
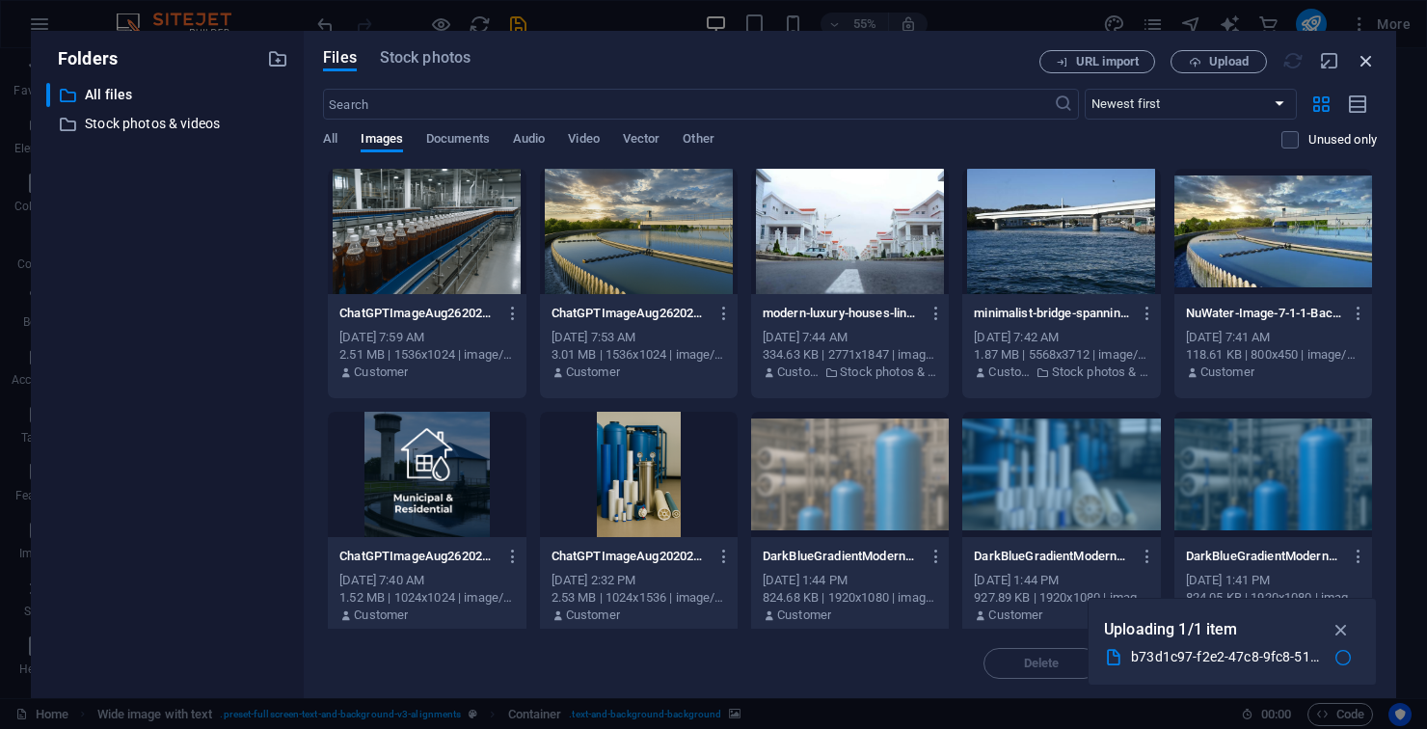
click at [1363, 66] on icon "button" at bounding box center [1365, 60] width 21 height 21
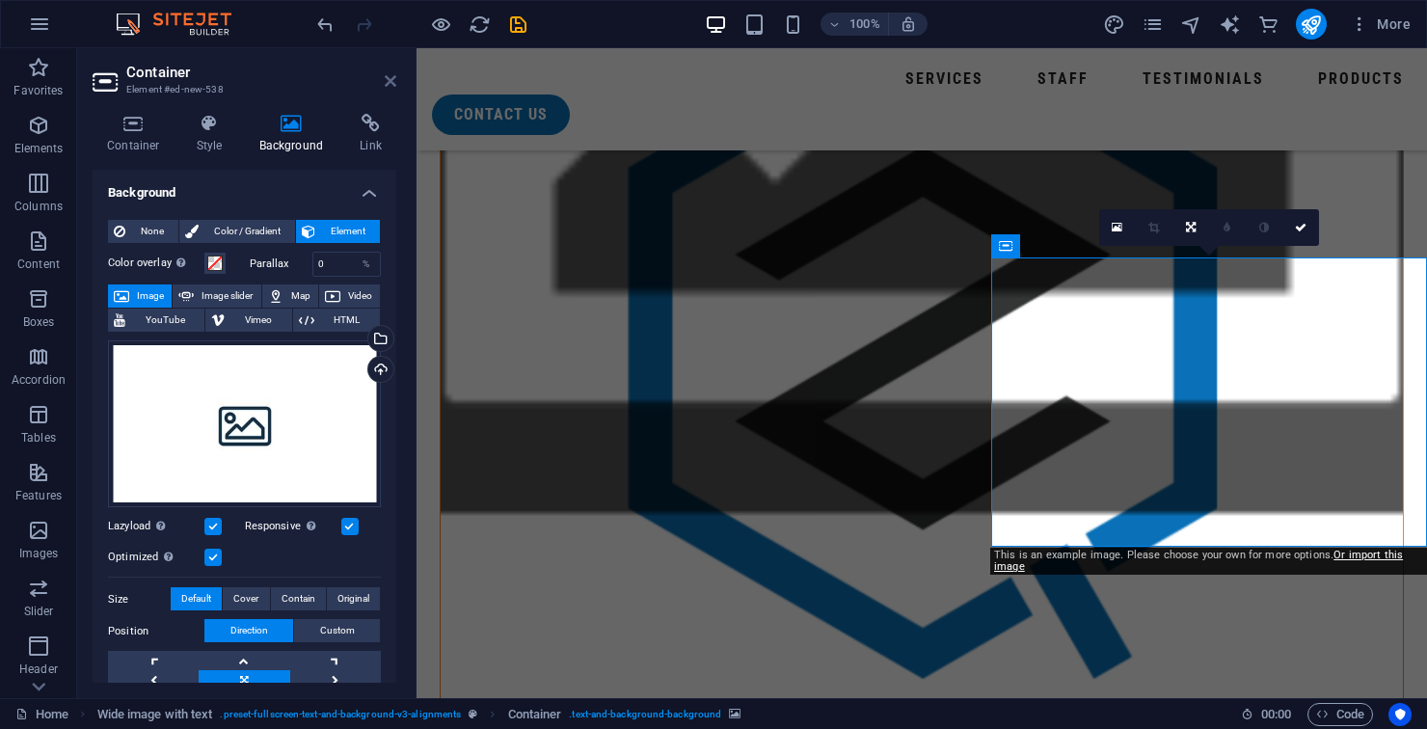
click at [386, 78] on icon at bounding box center [391, 80] width 12 height 15
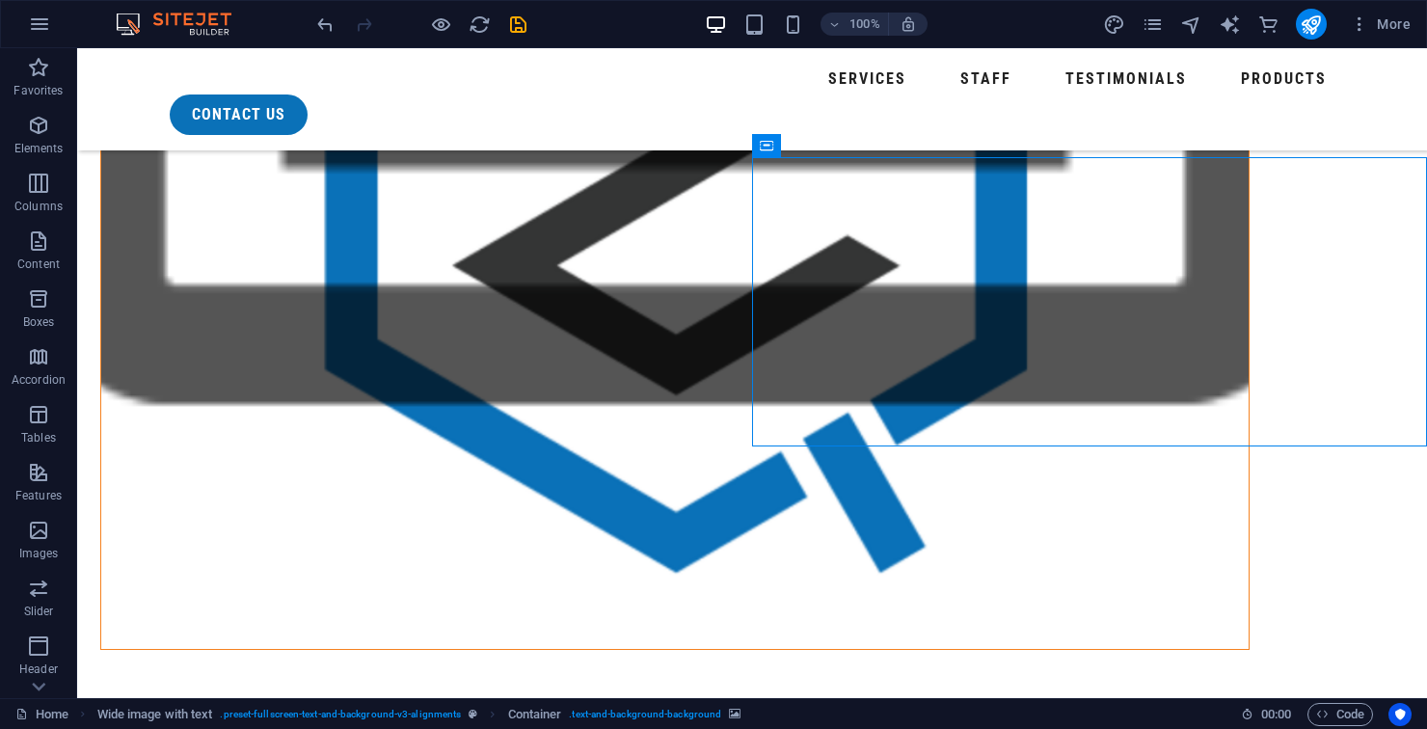
scroll to position [1830, 0]
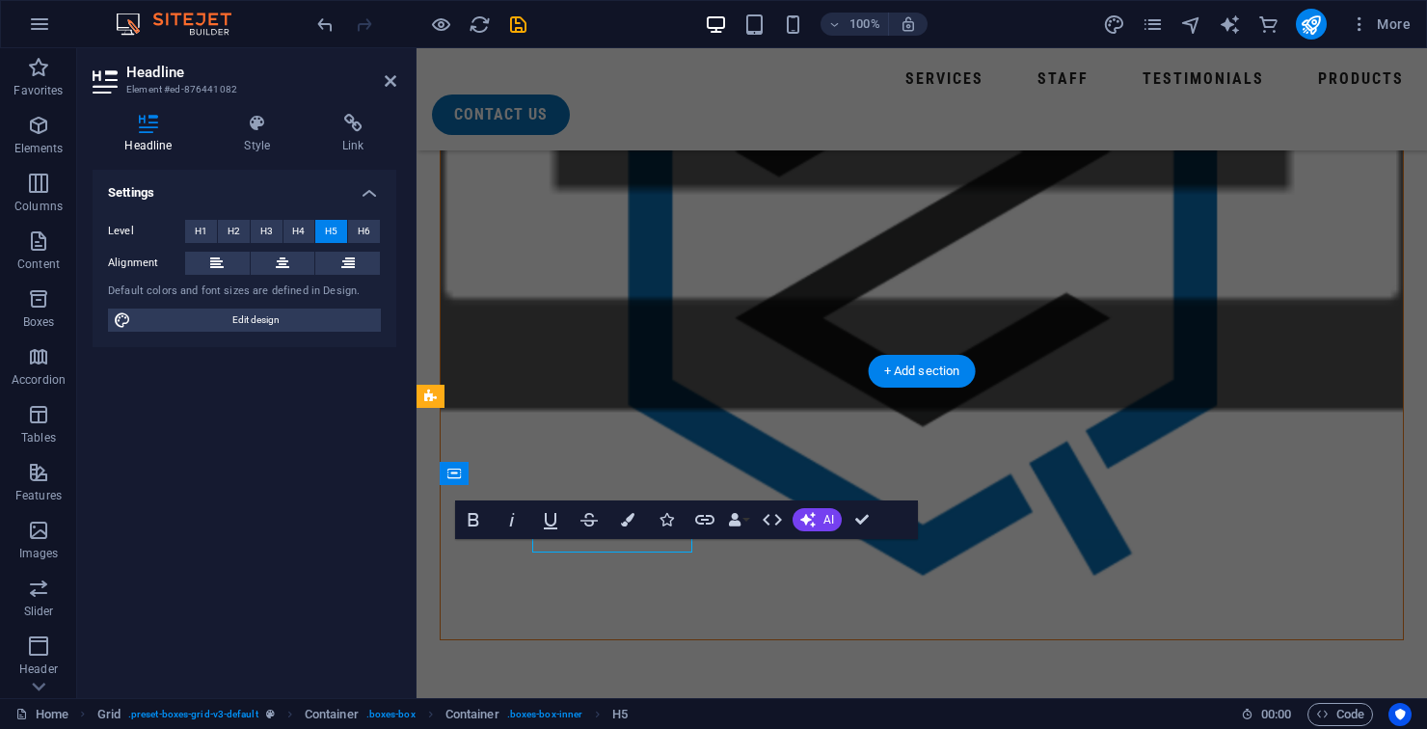
scroll to position [1867, 0]
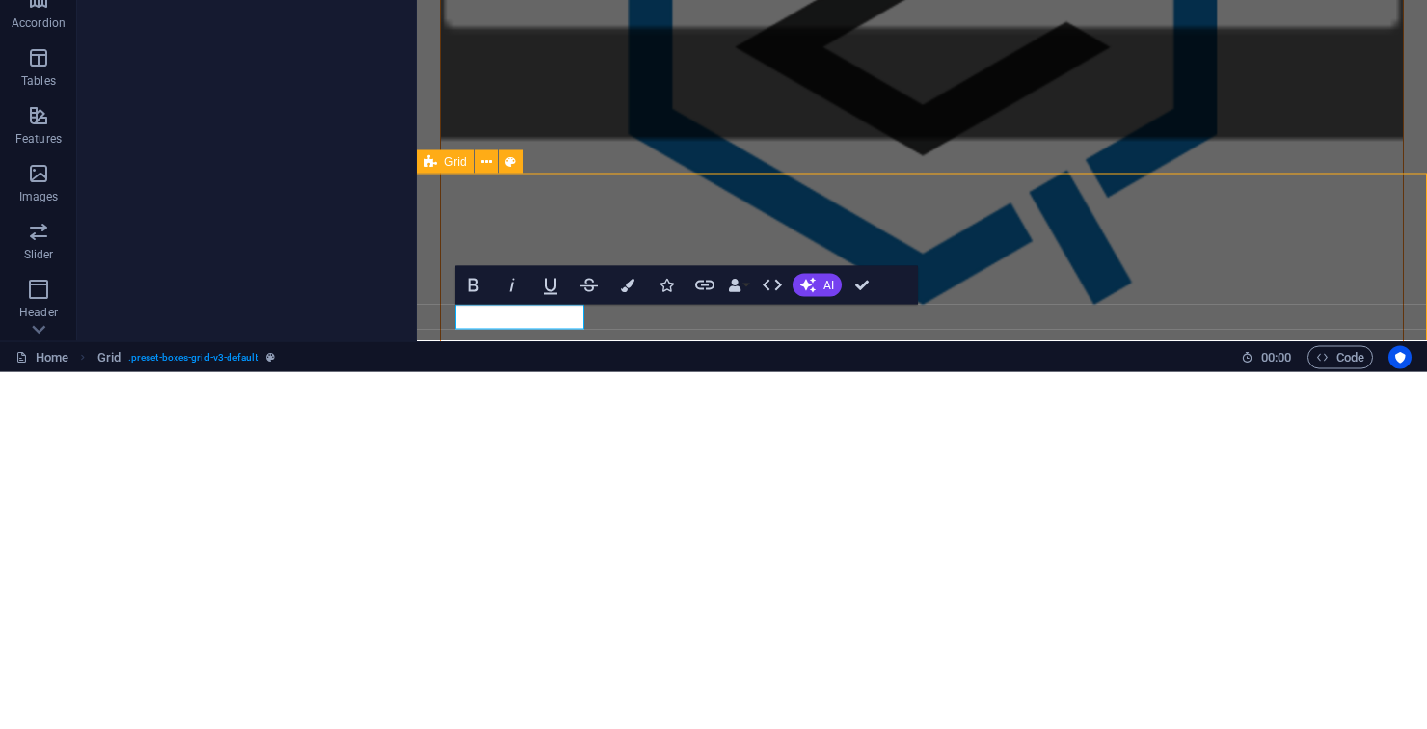
scroll to position [1708, 0]
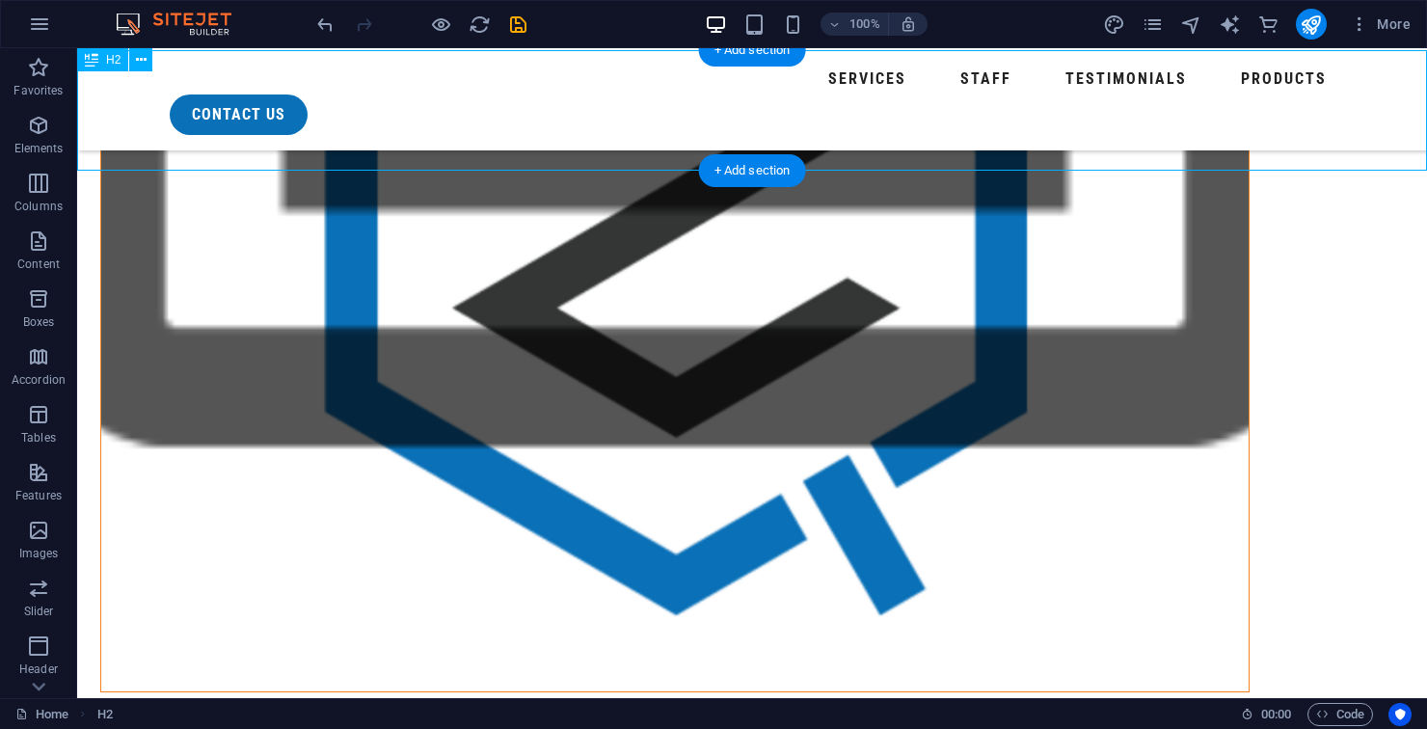
scroll to position [1774, 0]
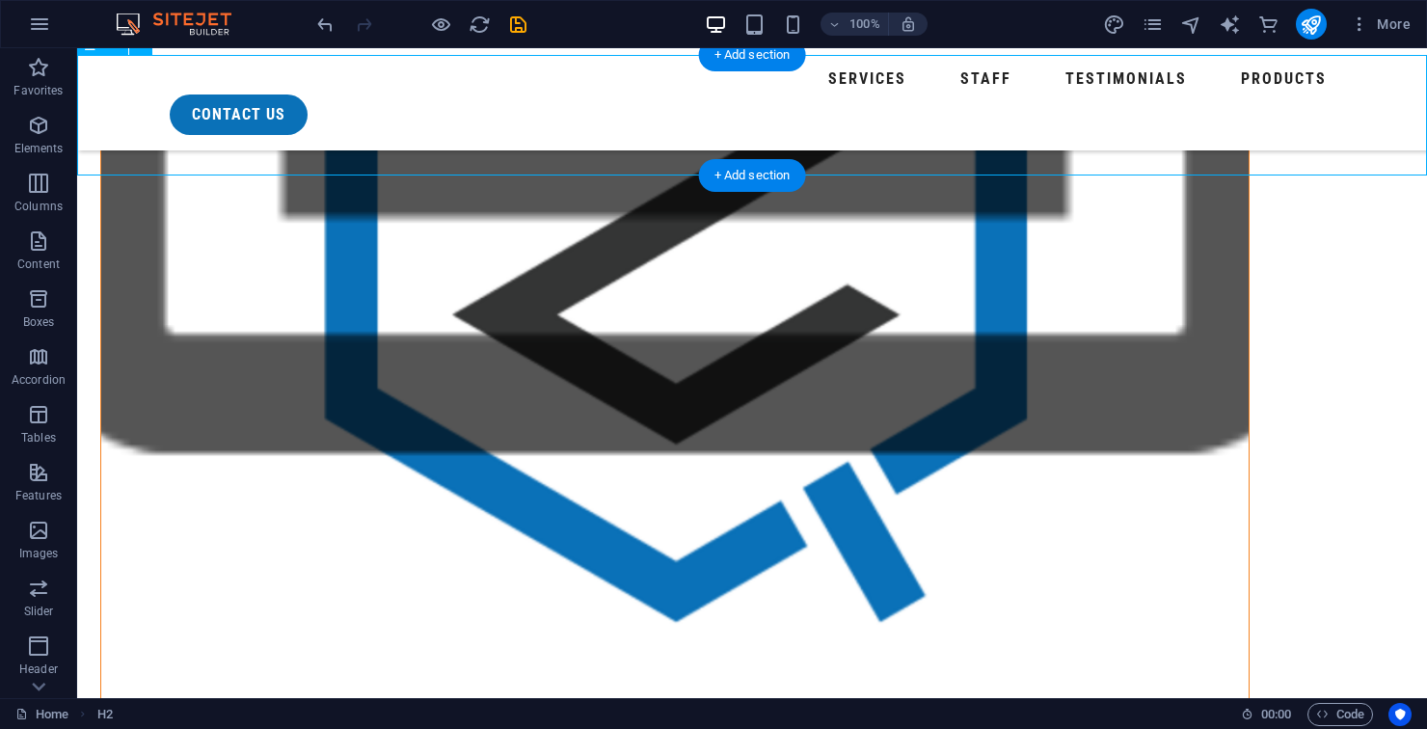
click at [328, 33] on icon "undo" at bounding box center [325, 24] width 22 height 22
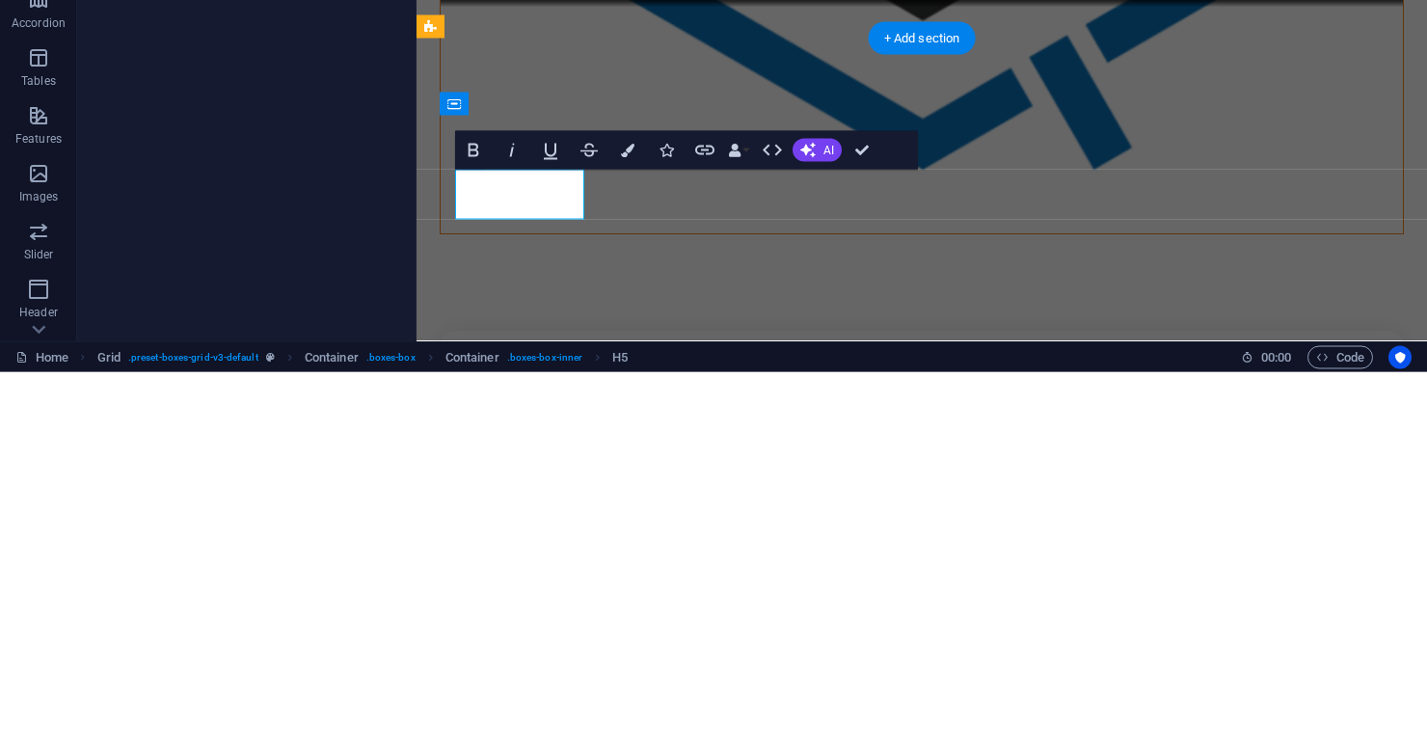
copy h5 "Municipal & Residential"
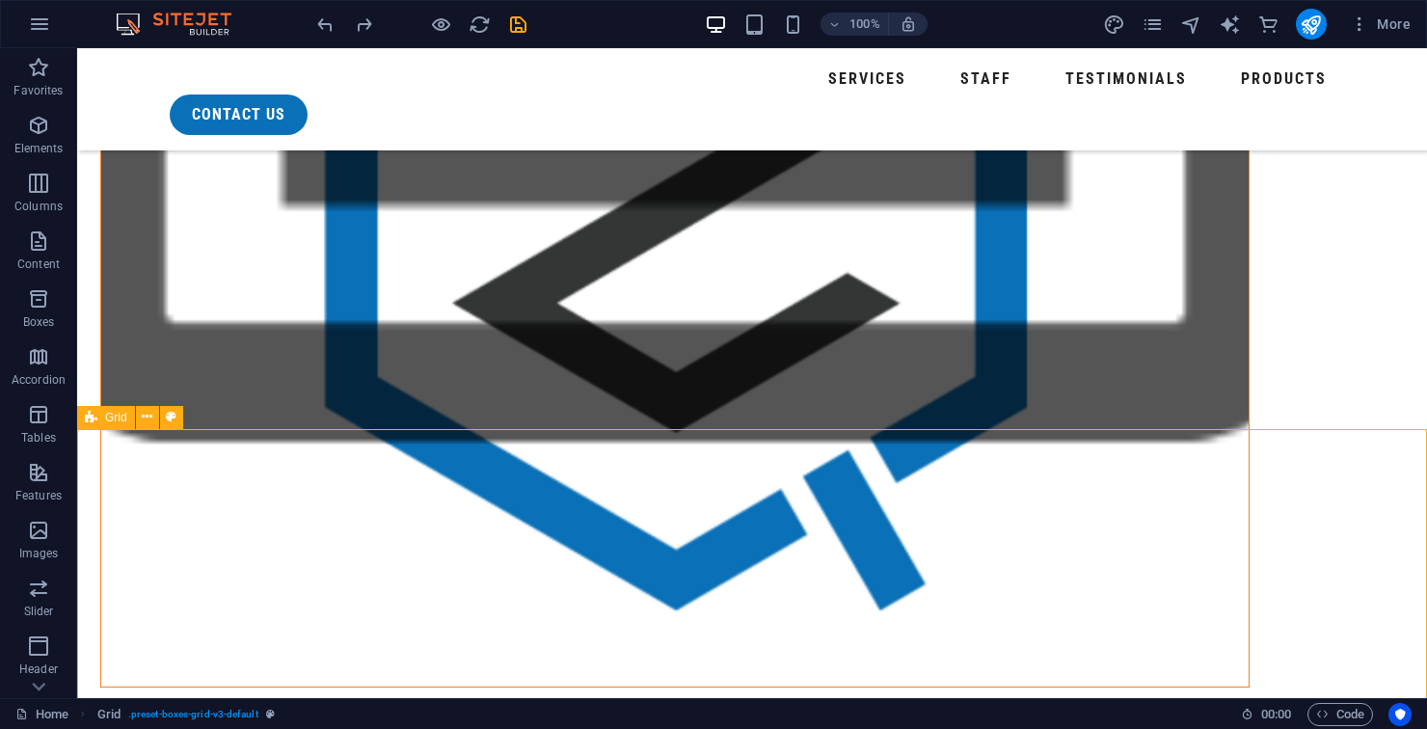
scroll to position [1689, 0]
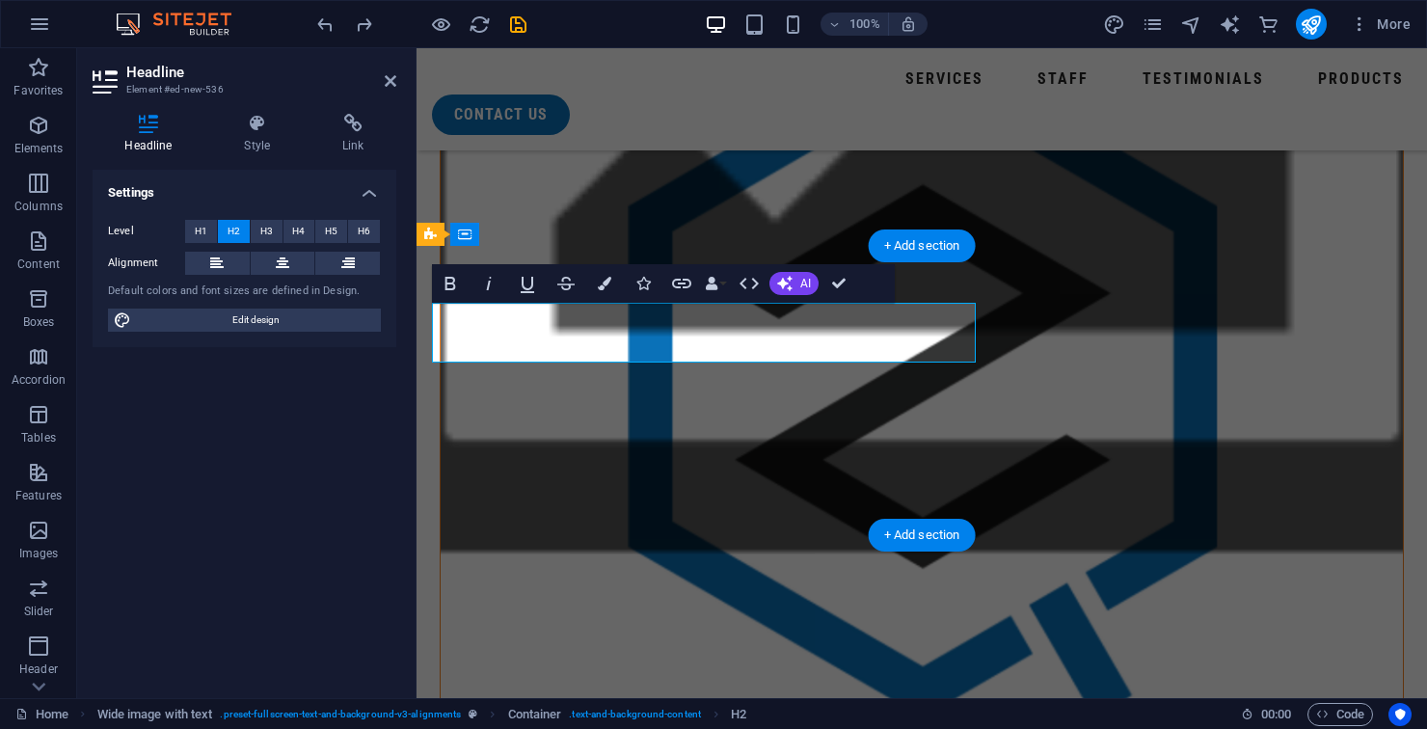
scroll to position [1740, 0]
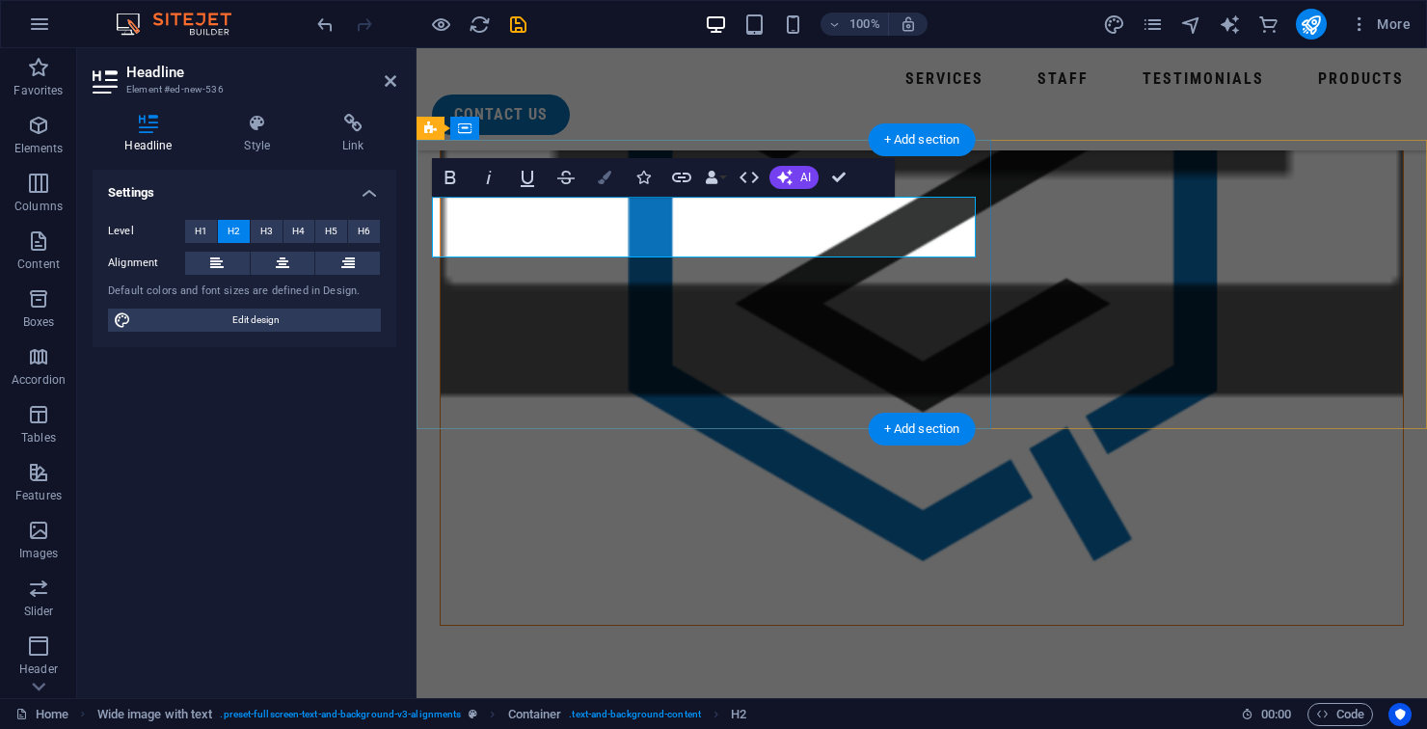
click at [598, 182] on icon "button" at bounding box center [604, 177] width 13 height 13
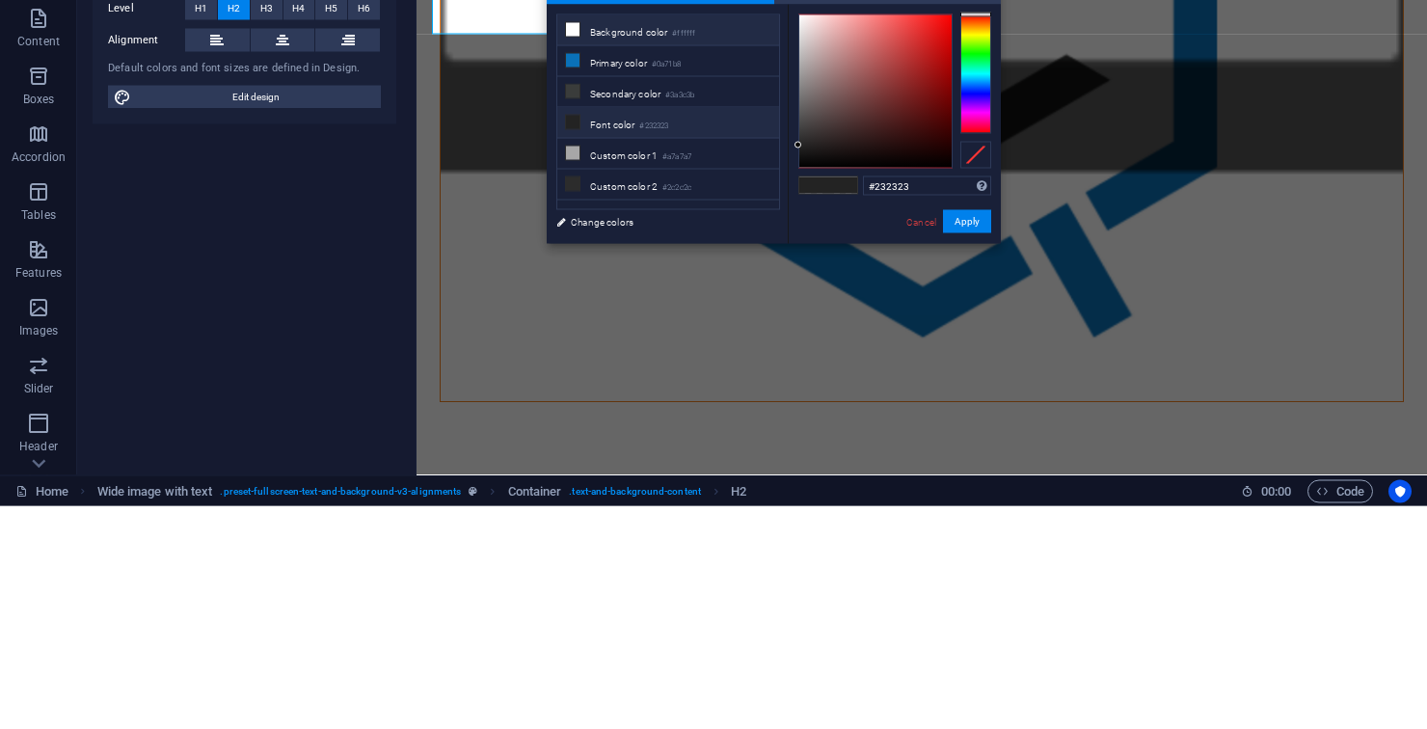
click at [653, 254] on li "Background color #ffffff" at bounding box center [668, 253] width 222 height 31
type input "#ffffff"
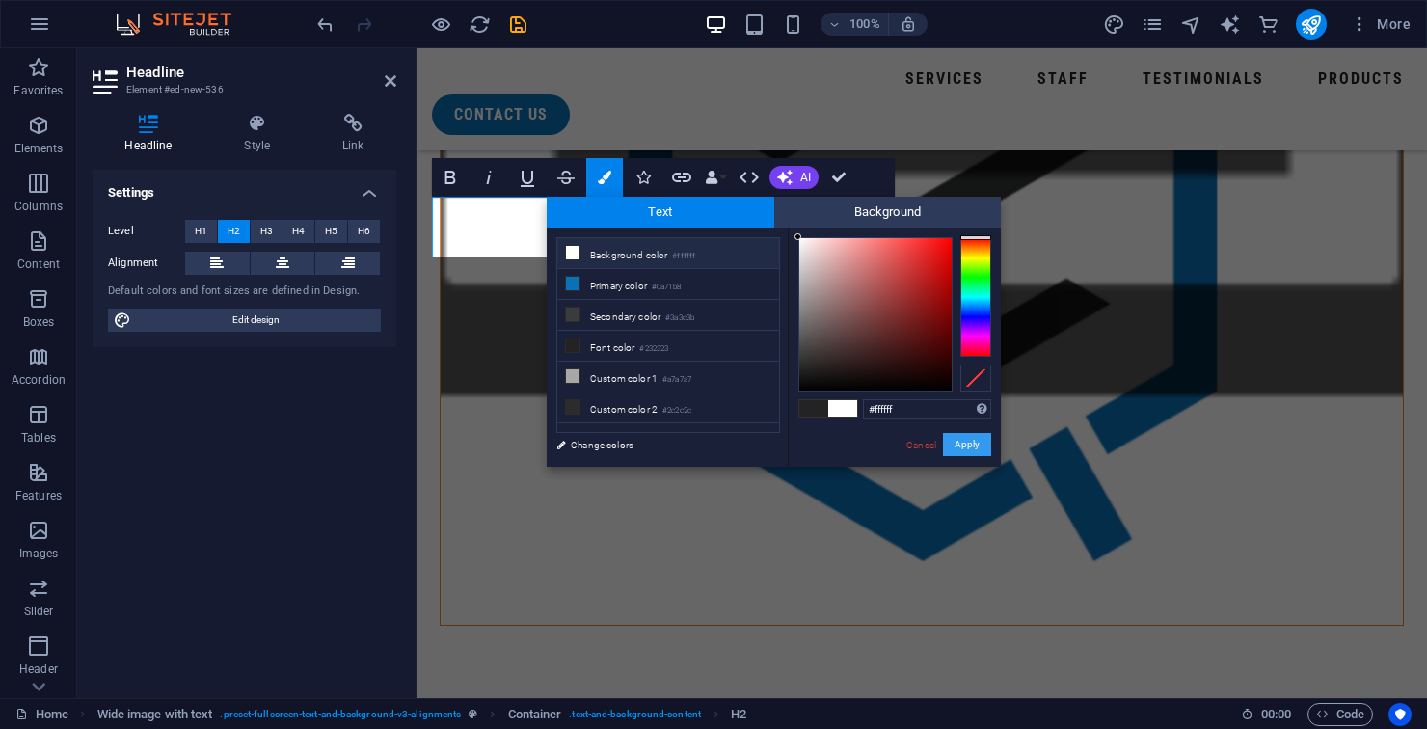
click at [958, 445] on button "Apply" at bounding box center [967, 444] width 48 height 23
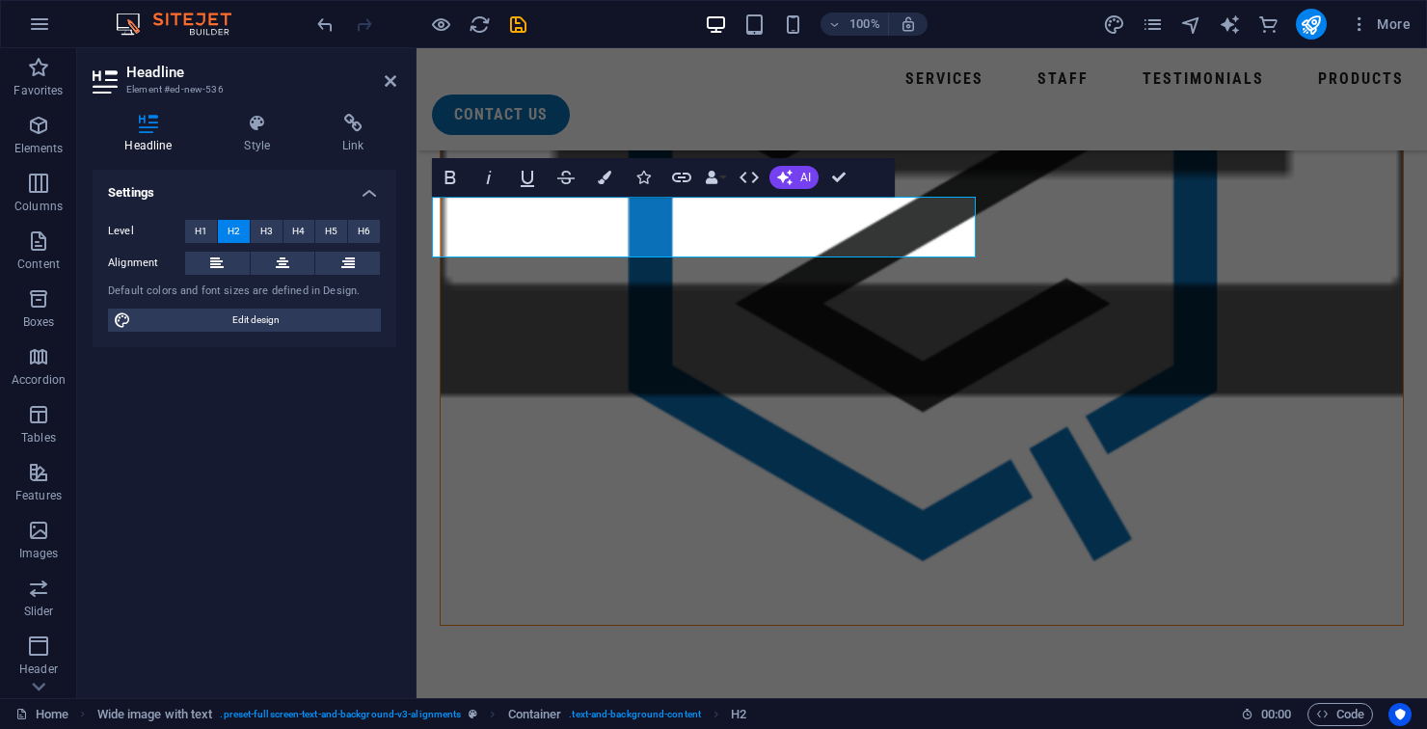
click at [618, 166] on button "Colors" at bounding box center [604, 177] width 37 height 39
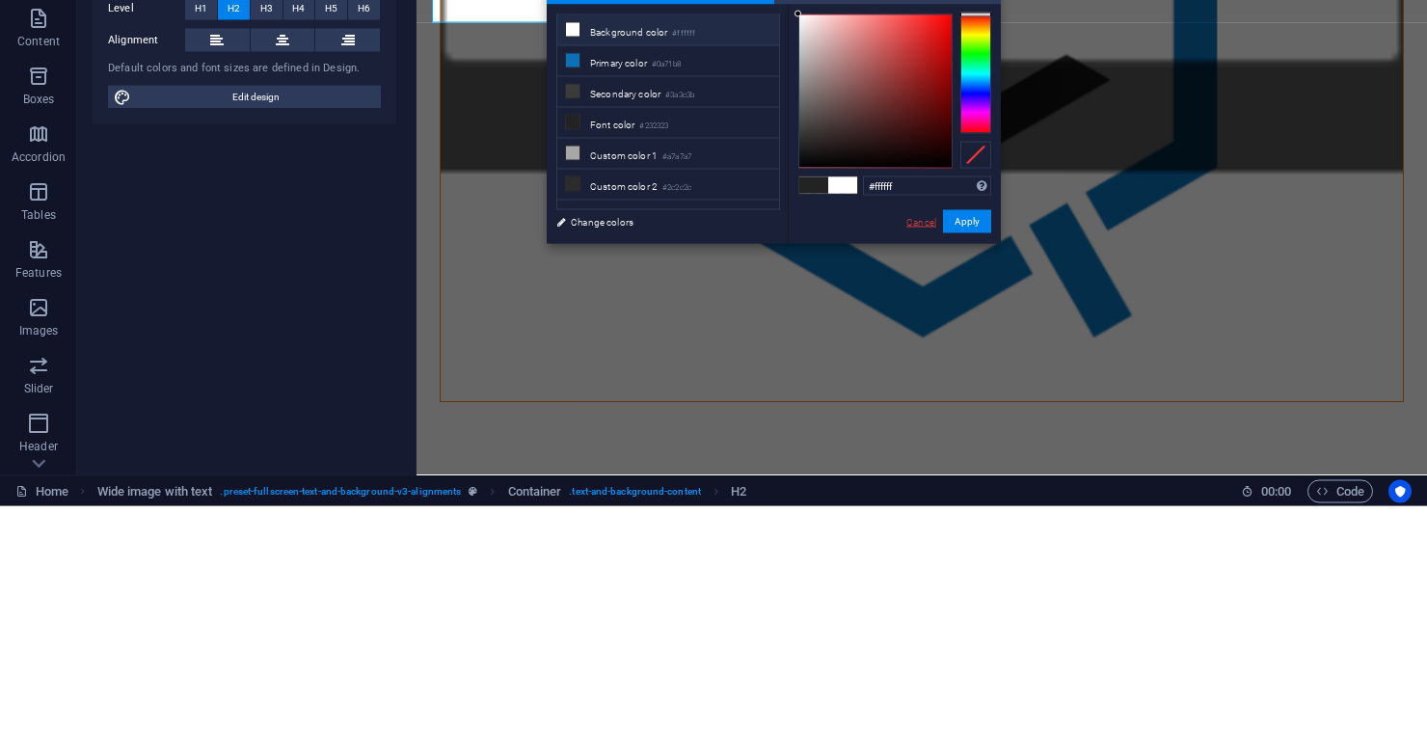
click at [915, 452] on link "Cancel" at bounding box center [921, 445] width 34 height 14
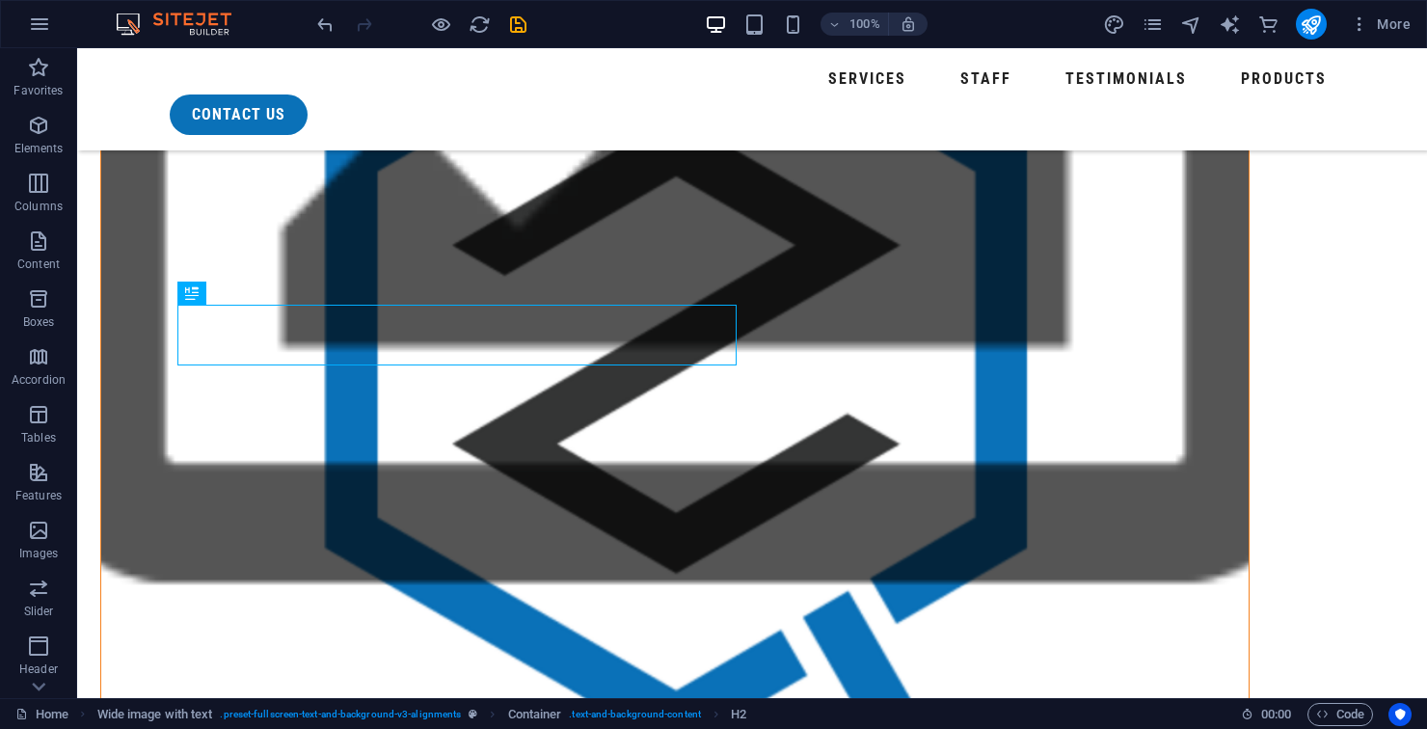
scroll to position [1593, 0]
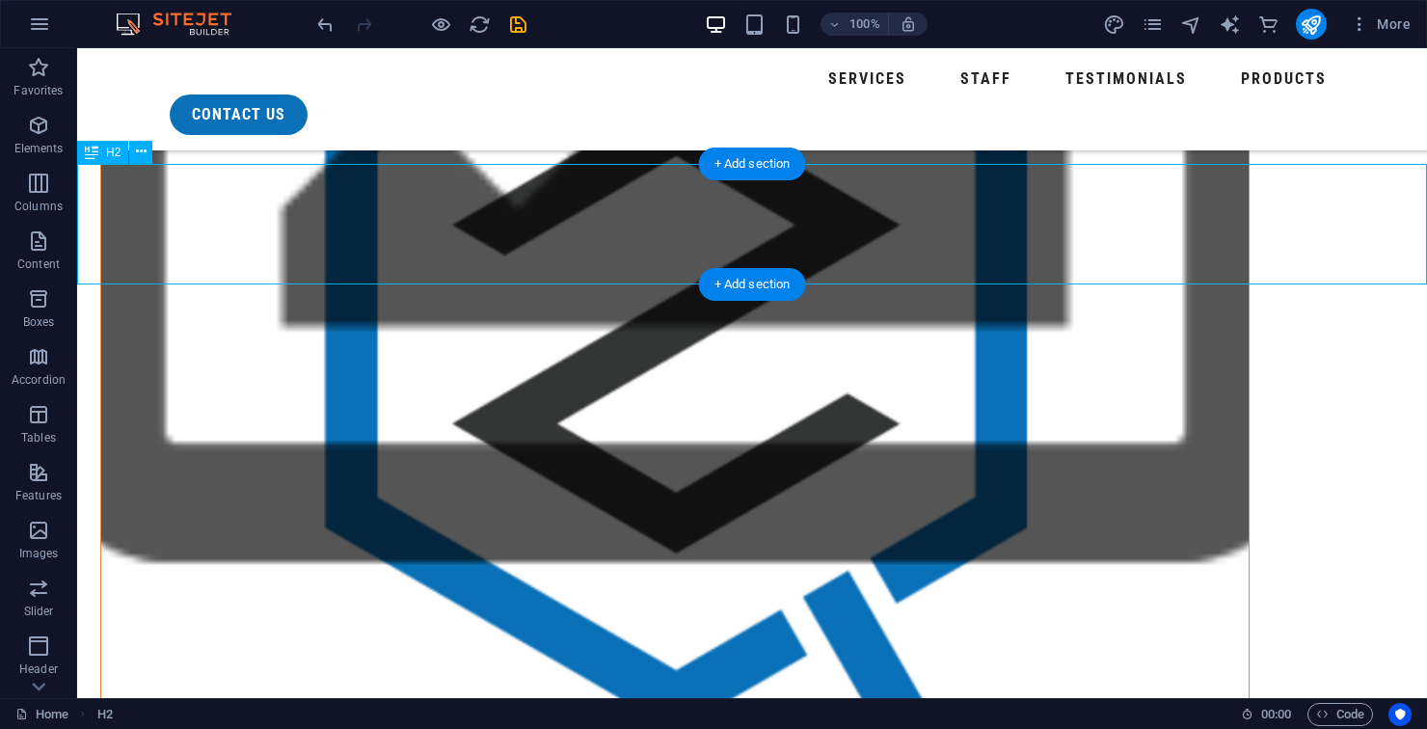
scroll to position [1666, 0]
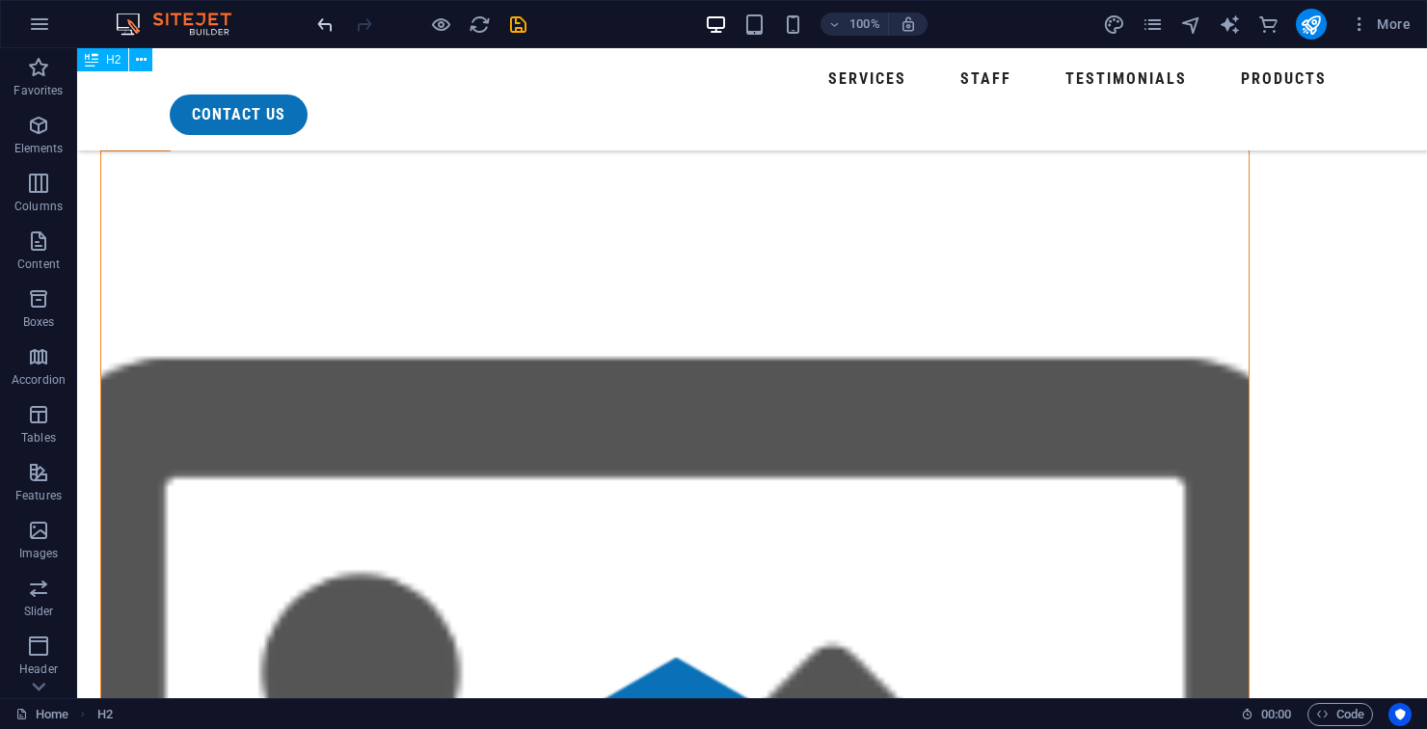
click at [316, 18] on icon "undo" at bounding box center [325, 24] width 22 height 22
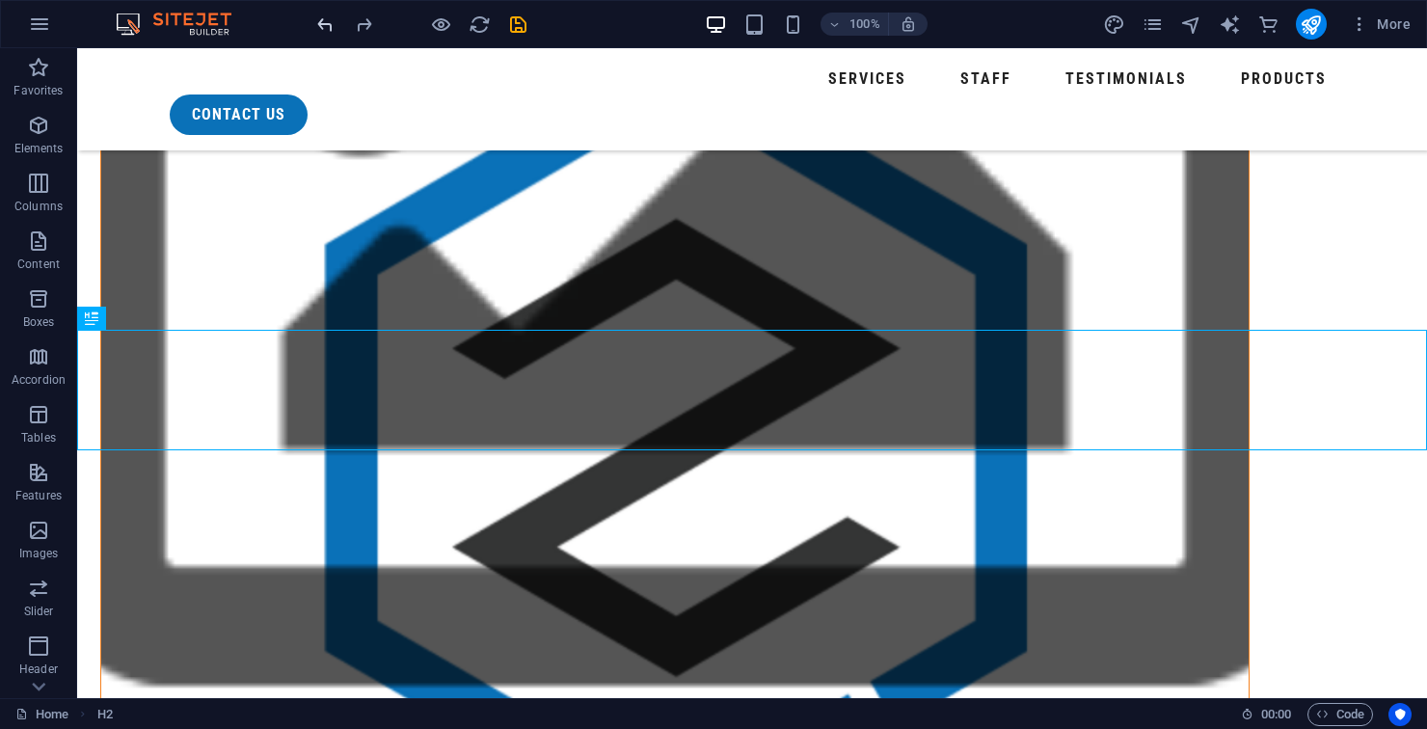
scroll to position [1606, 0]
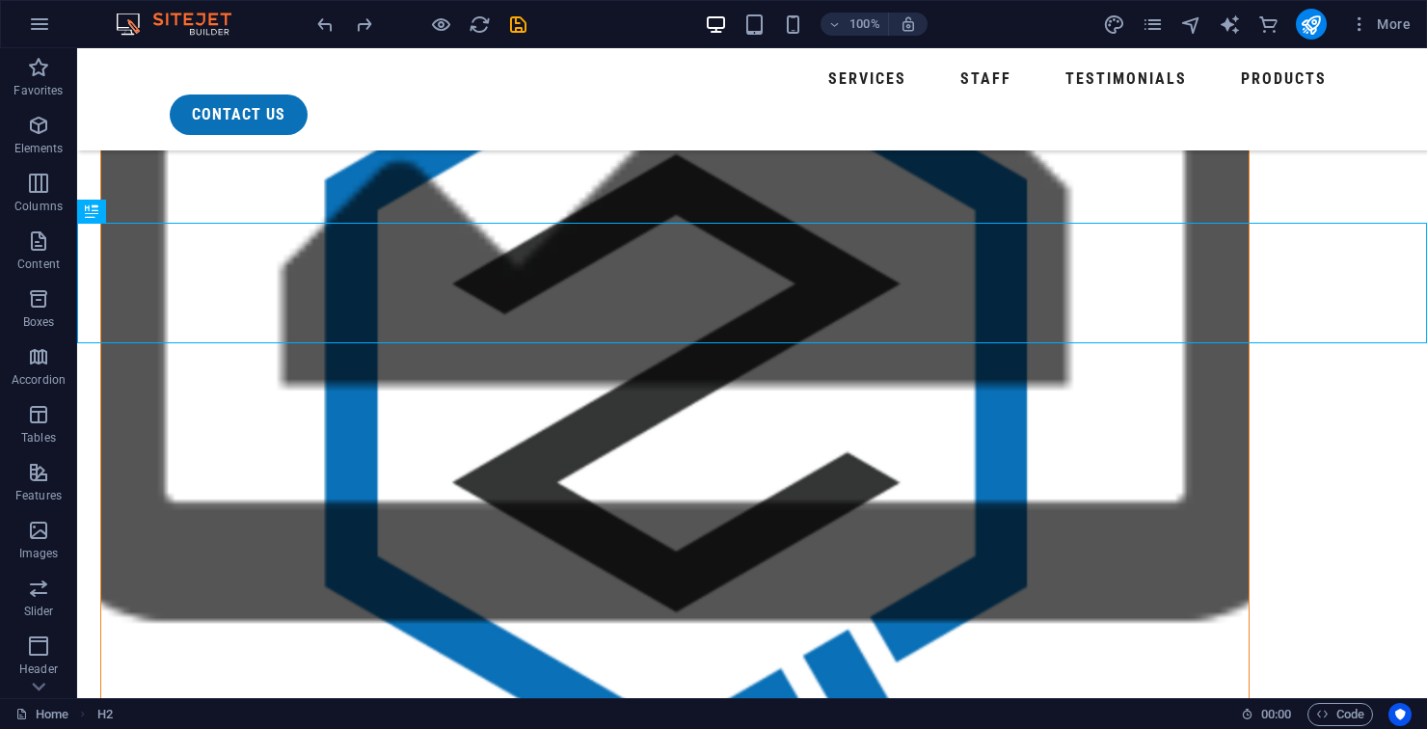
click at [311, 8] on div "100% More" at bounding box center [713, 24] width 1425 height 46
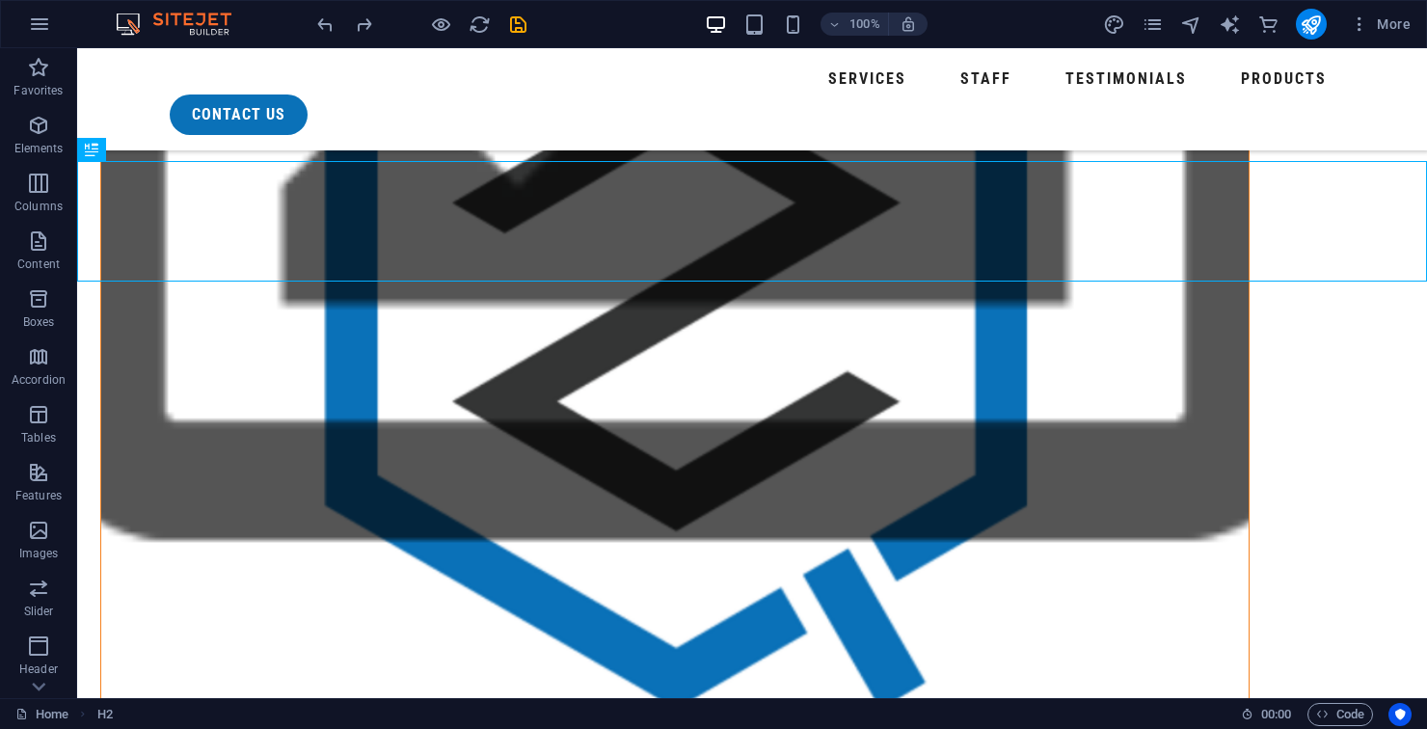
scroll to position [1780, 0]
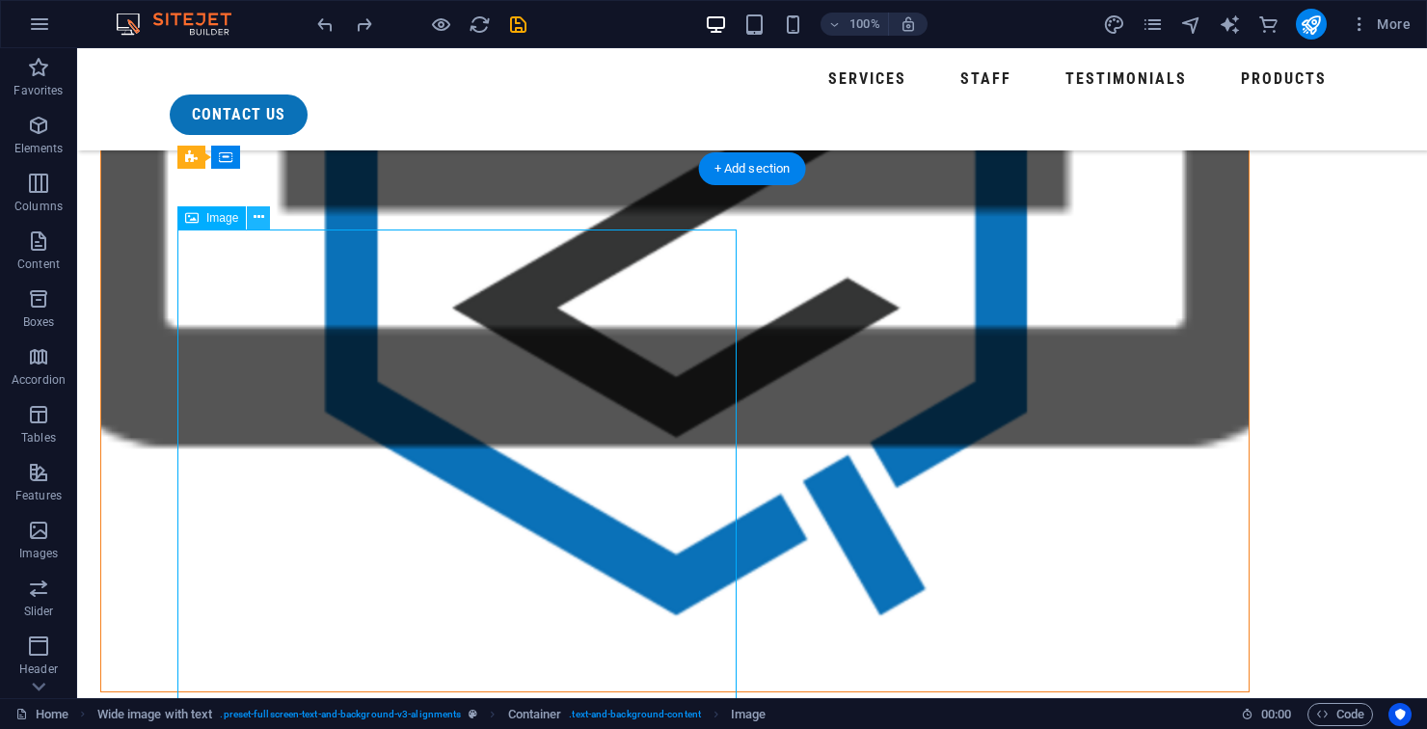
click at [257, 227] on icon at bounding box center [258, 217] width 11 height 20
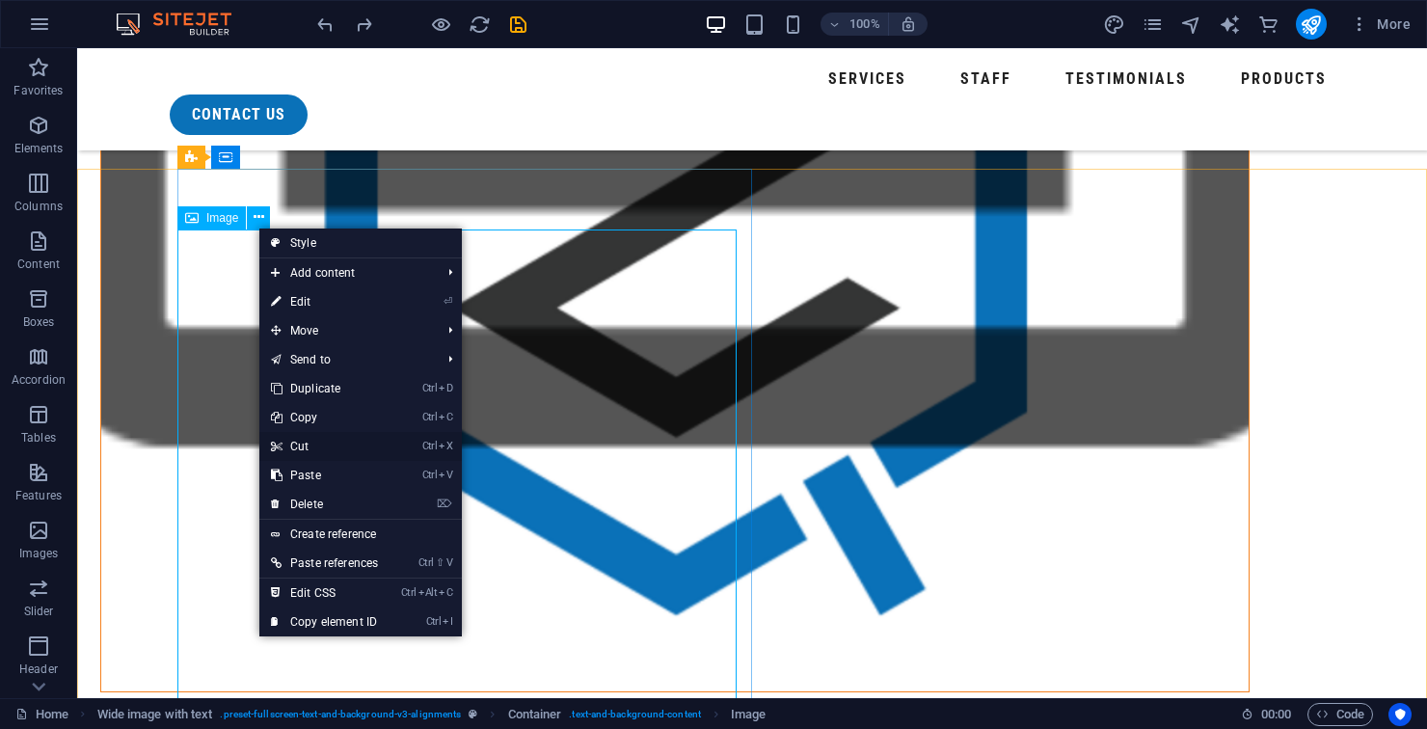
click at [328, 446] on link "Ctrl X Cut" at bounding box center [324, 446] width 130 height 29
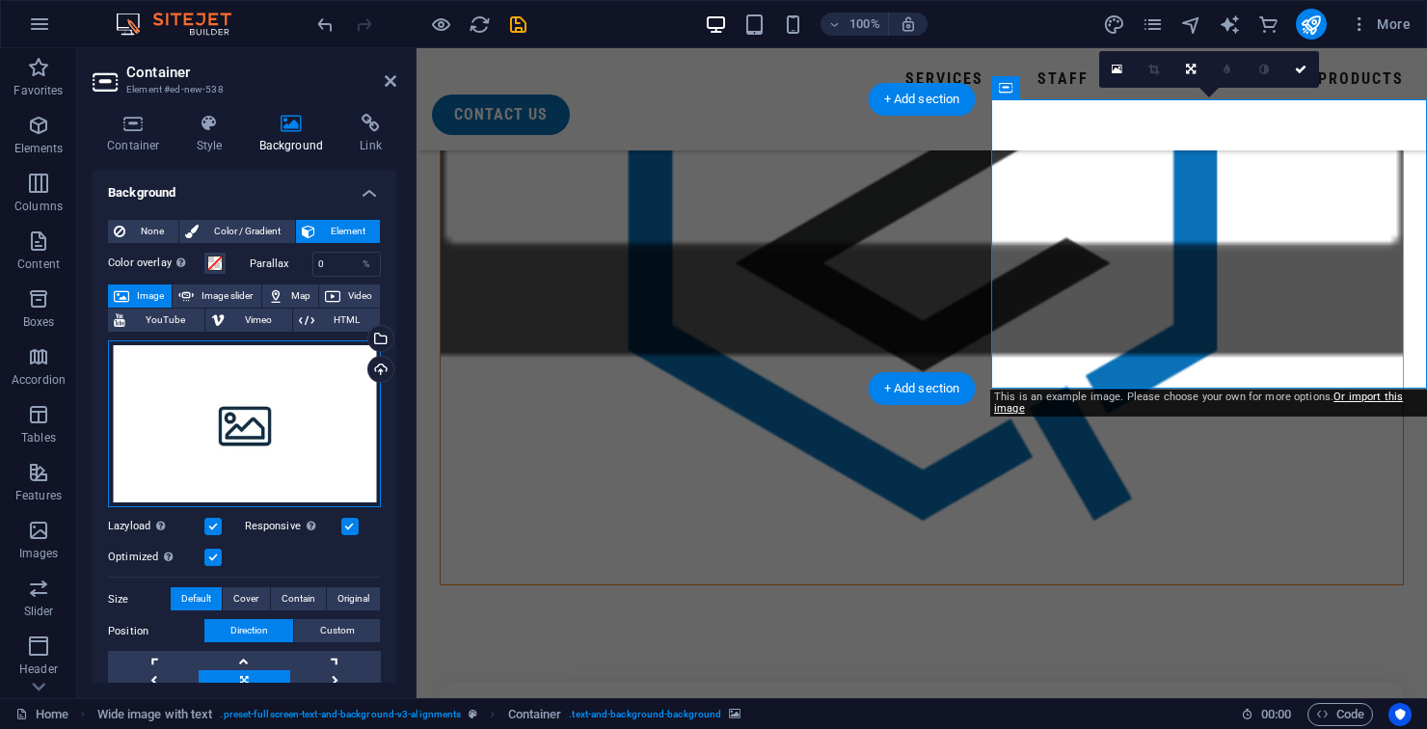
click at [254, 426] on div "Drag files here, click to choose files or select files from Files or our free s…" at bounding box center [244, 424] width 273 height 168
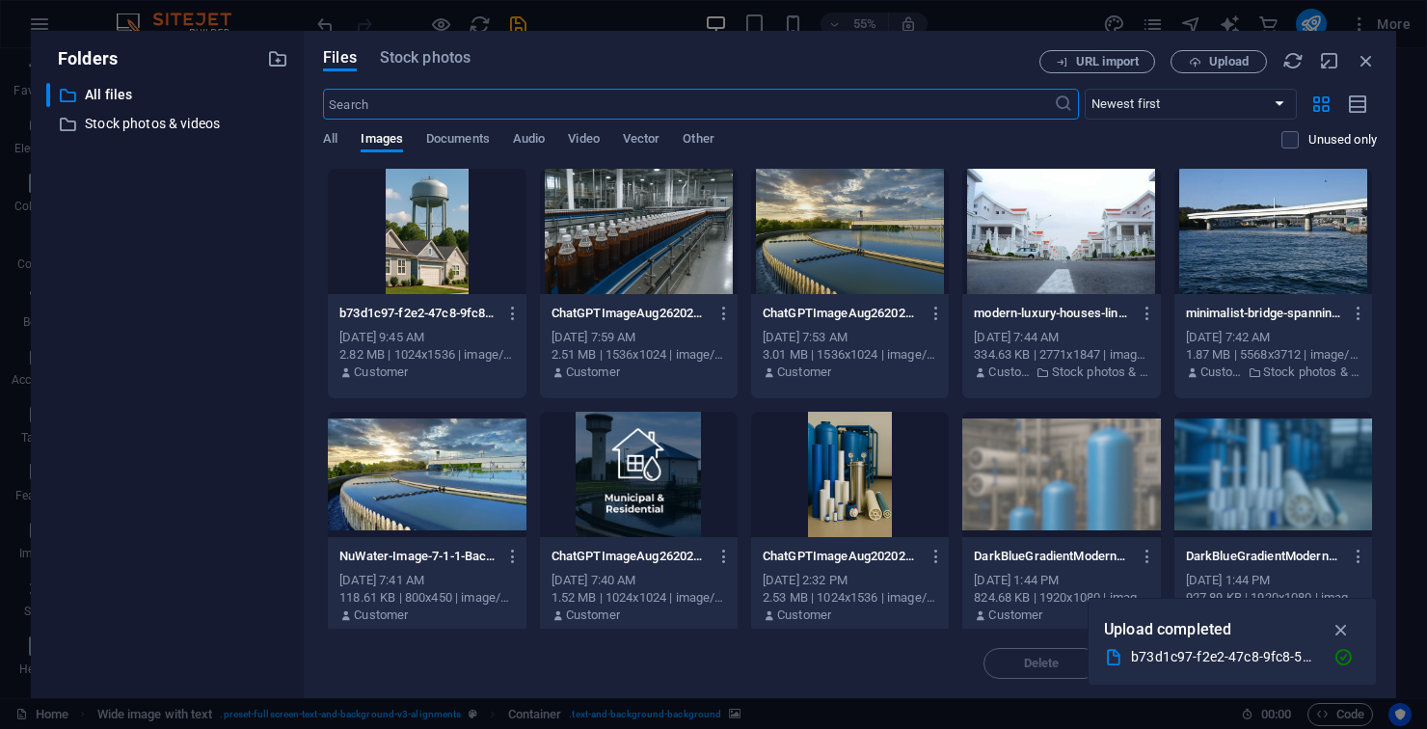
click at [429, 227] on div at bounding box center [427, 231] width 198 height 125
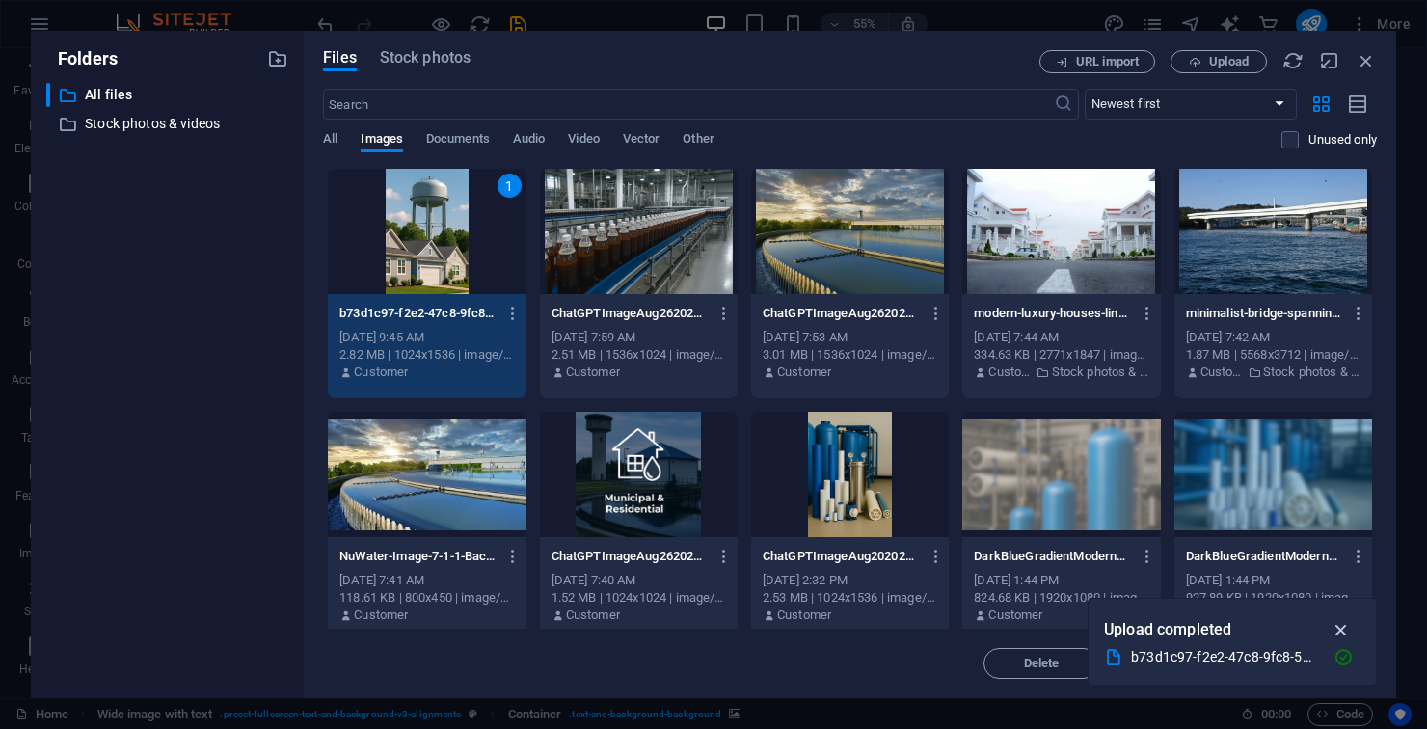
click at [1335, 632] on icon "button" at bounding box center [1341, 629] width 22 height 21
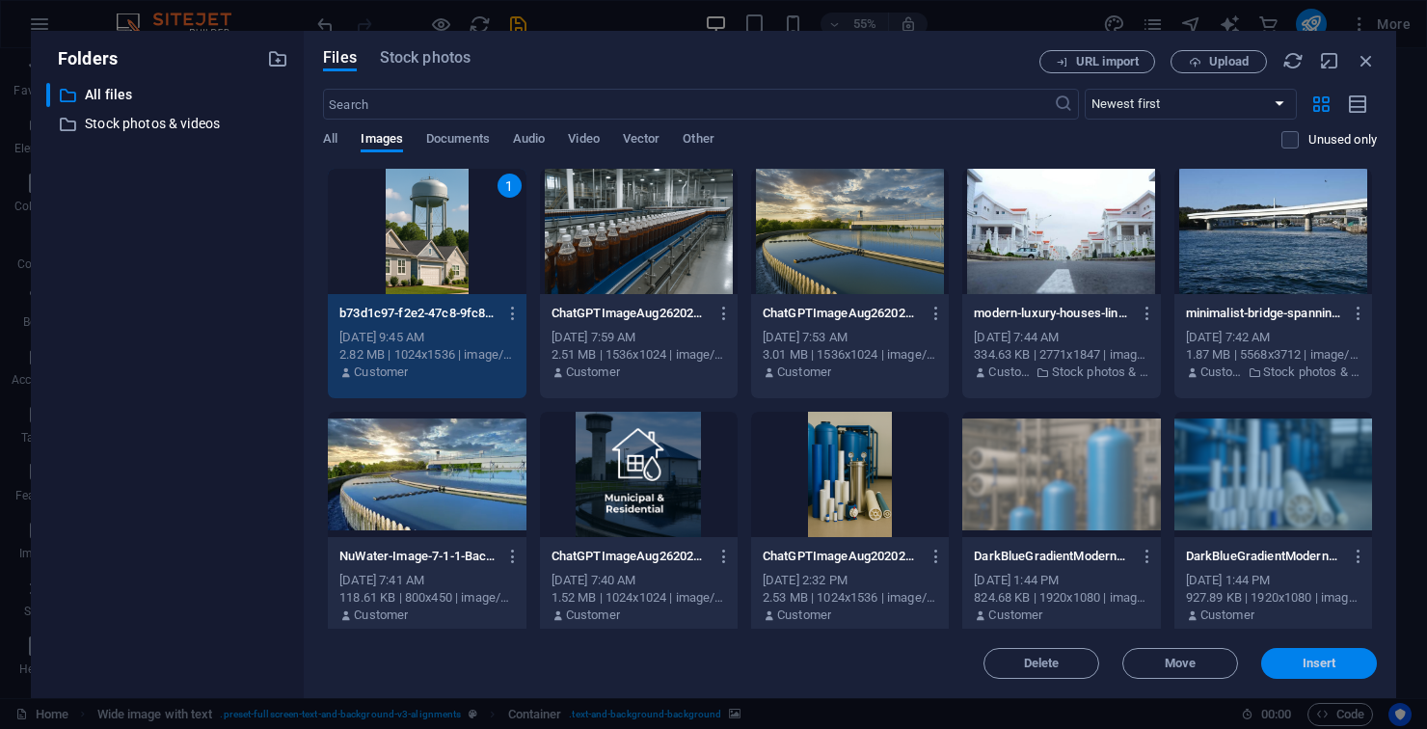
click at [1324, 672] on button "Insert" at bounding box center [1319, 663] width 116 height 31
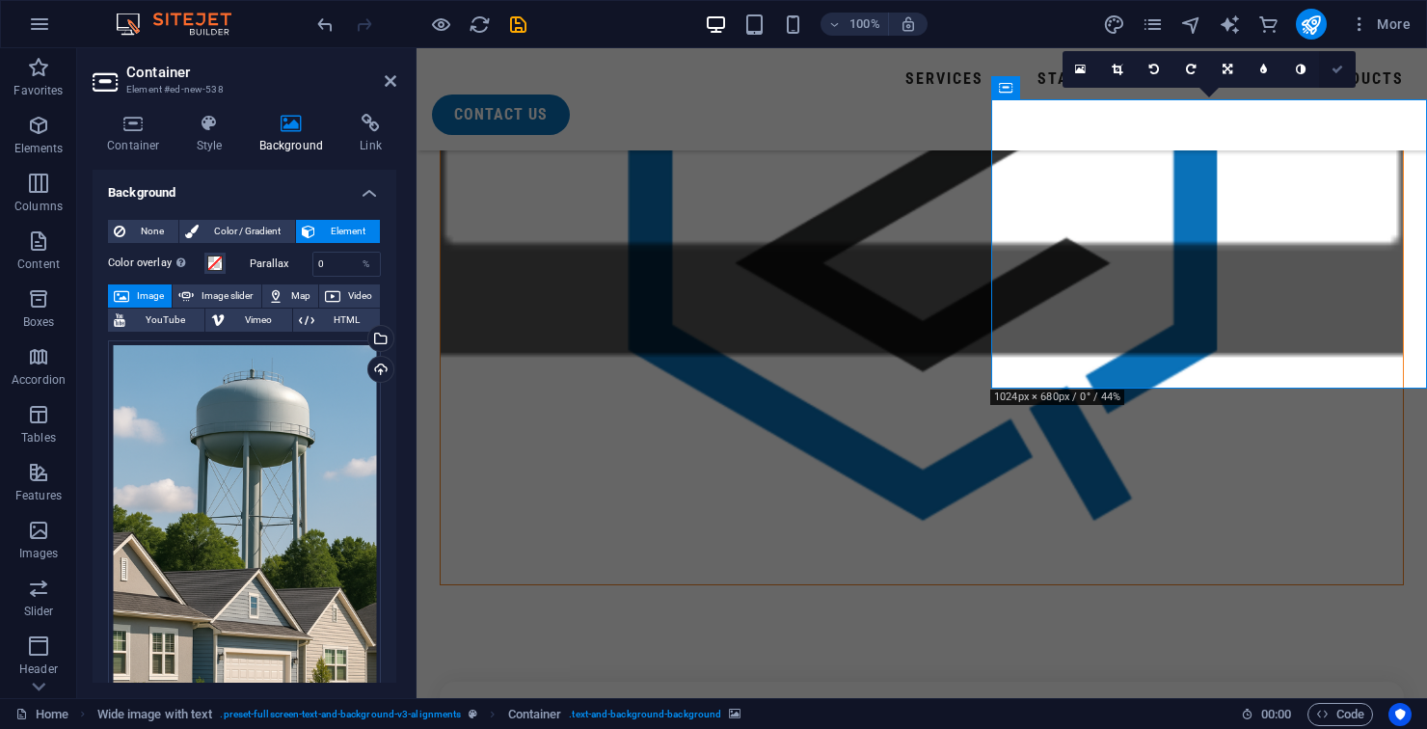
click at [1327, 73] on link at bounding box center [1337, 69] width 37 height 37
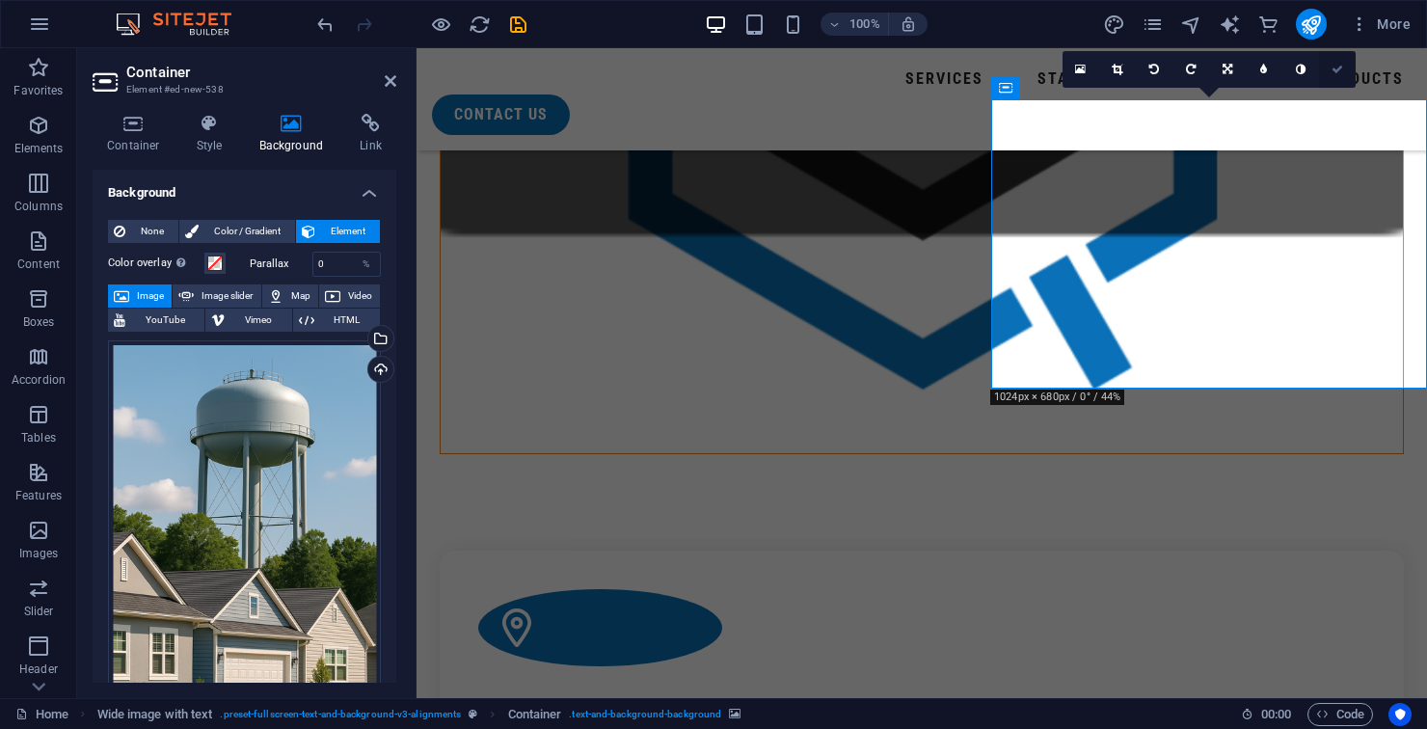
scroll to position [1780, 0]
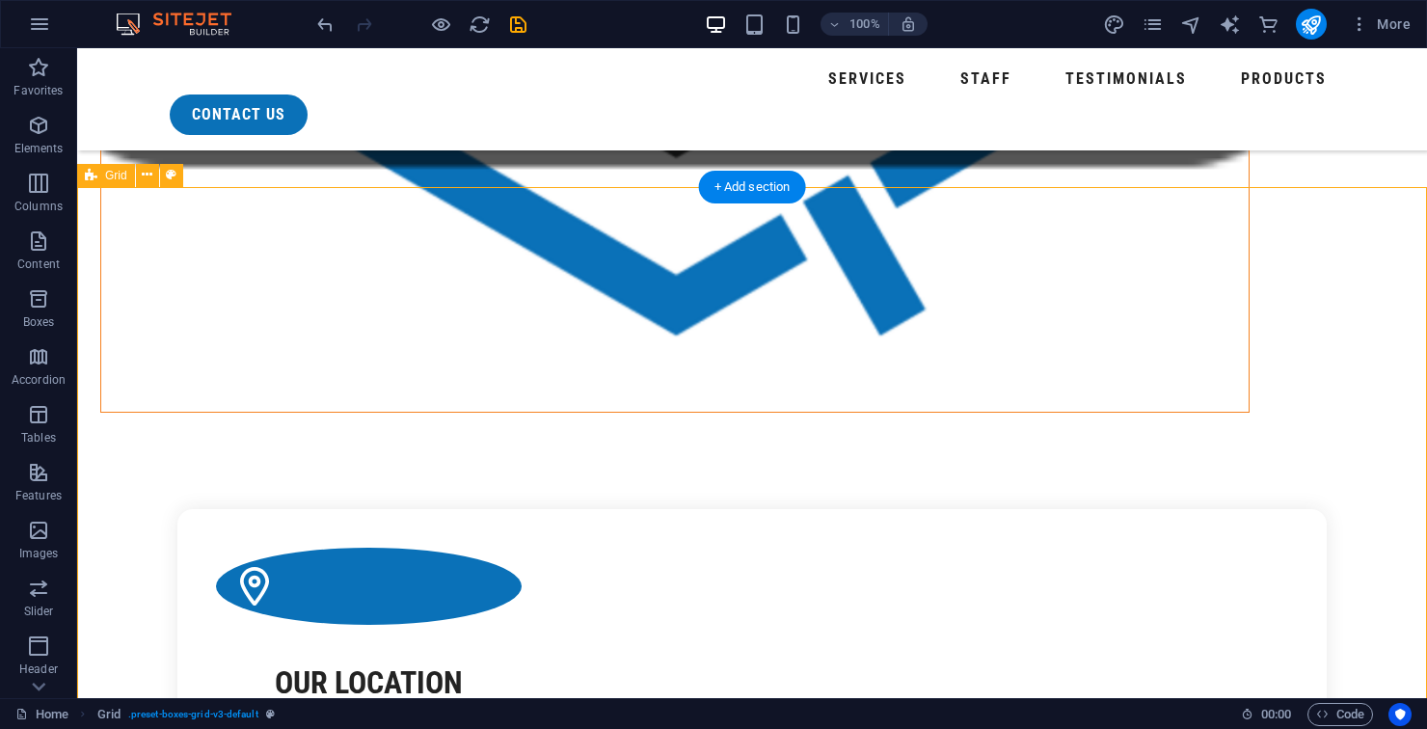
scroll to position [2062, 0]
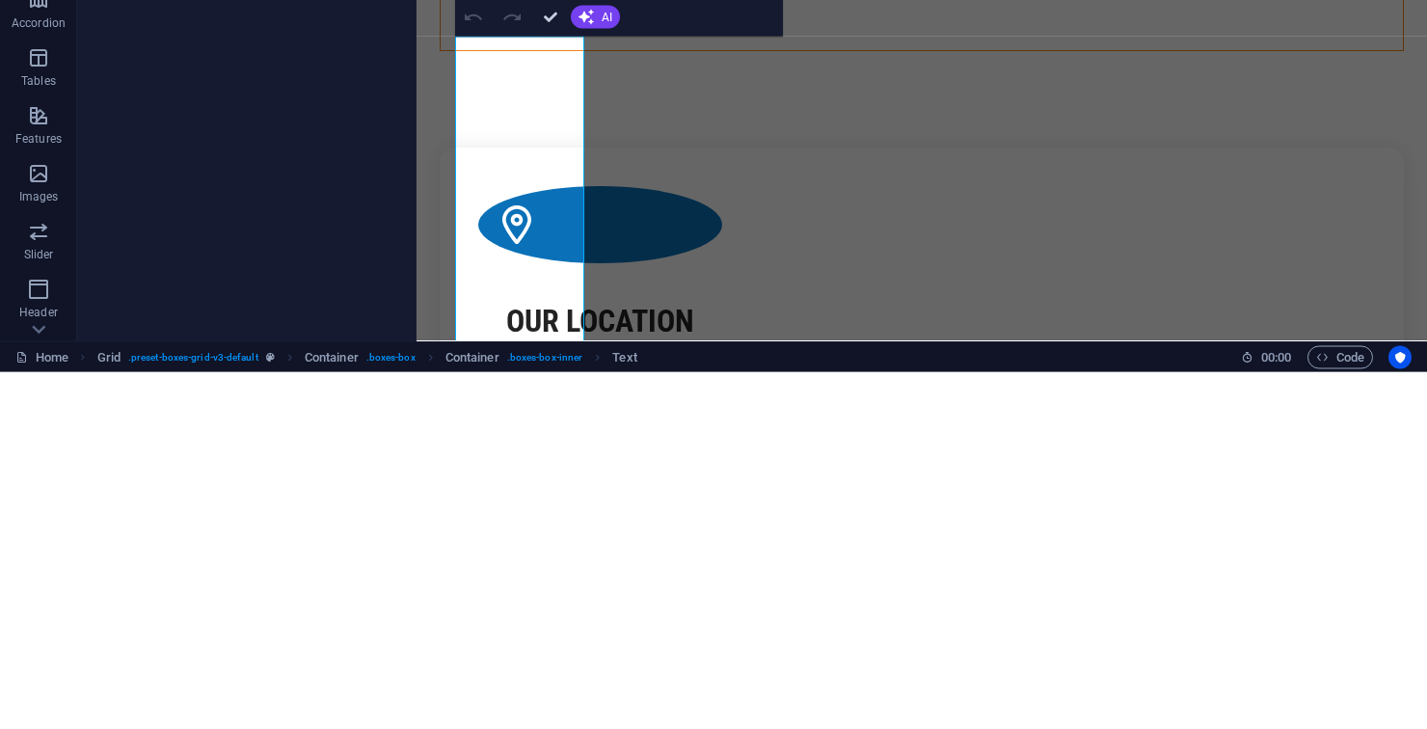
copy p "Water purification for communities, developments, and estates . ZenoQuip design…"
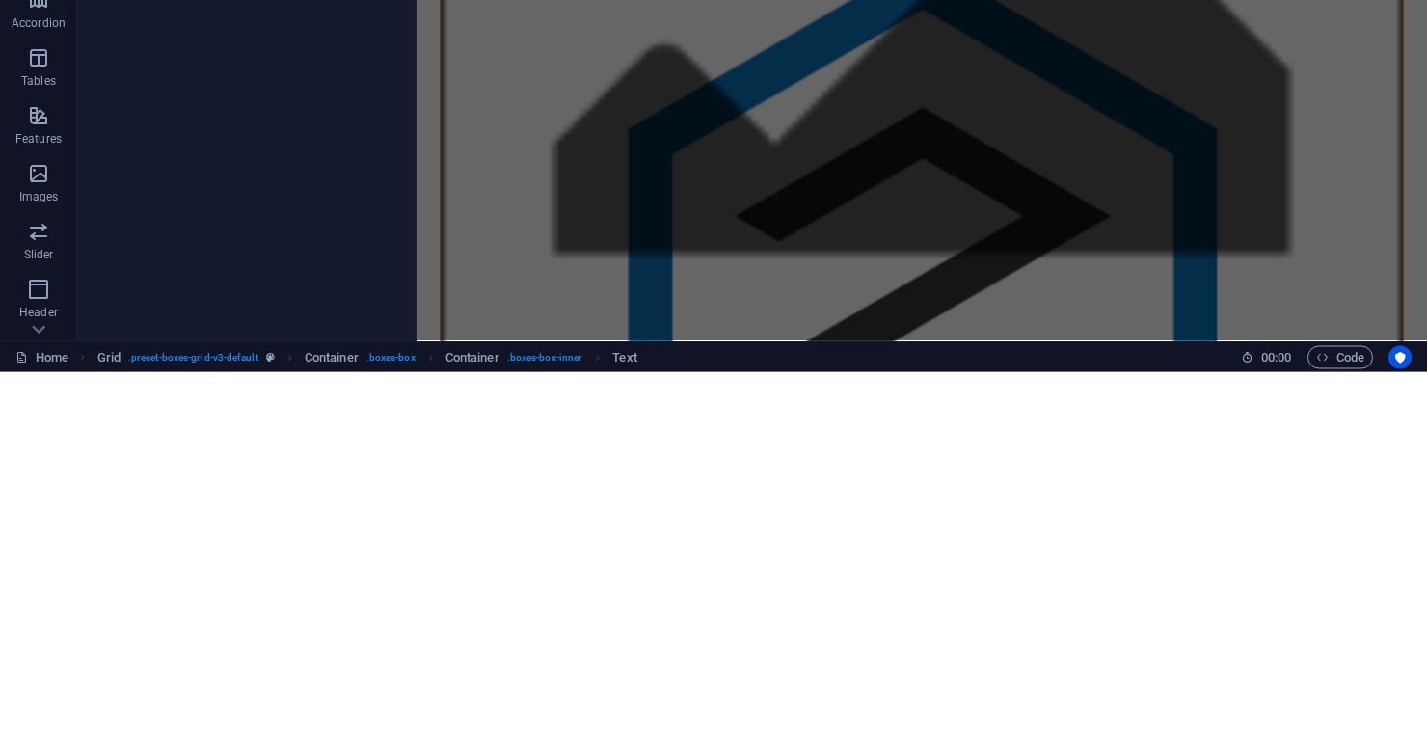
scroll to position [1399, 0]
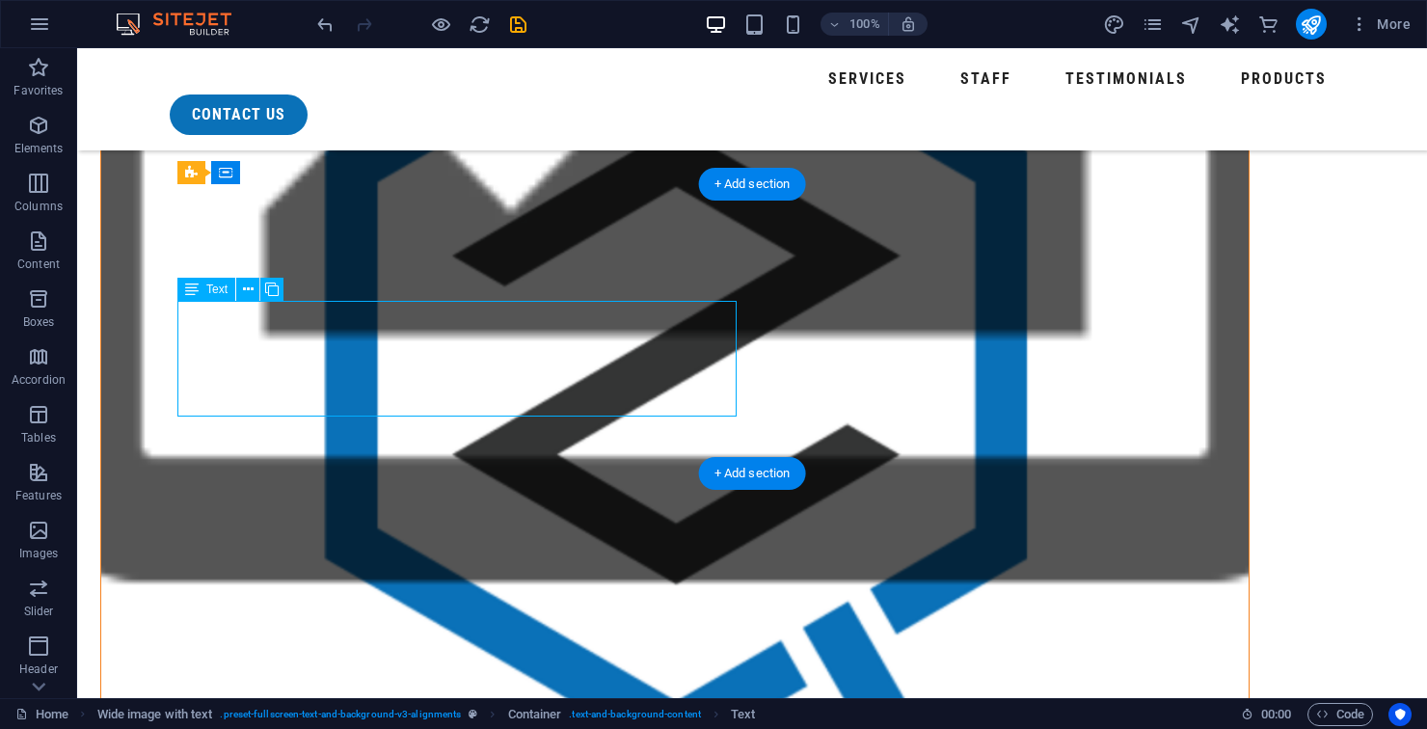
scroll to position [1870, 0]
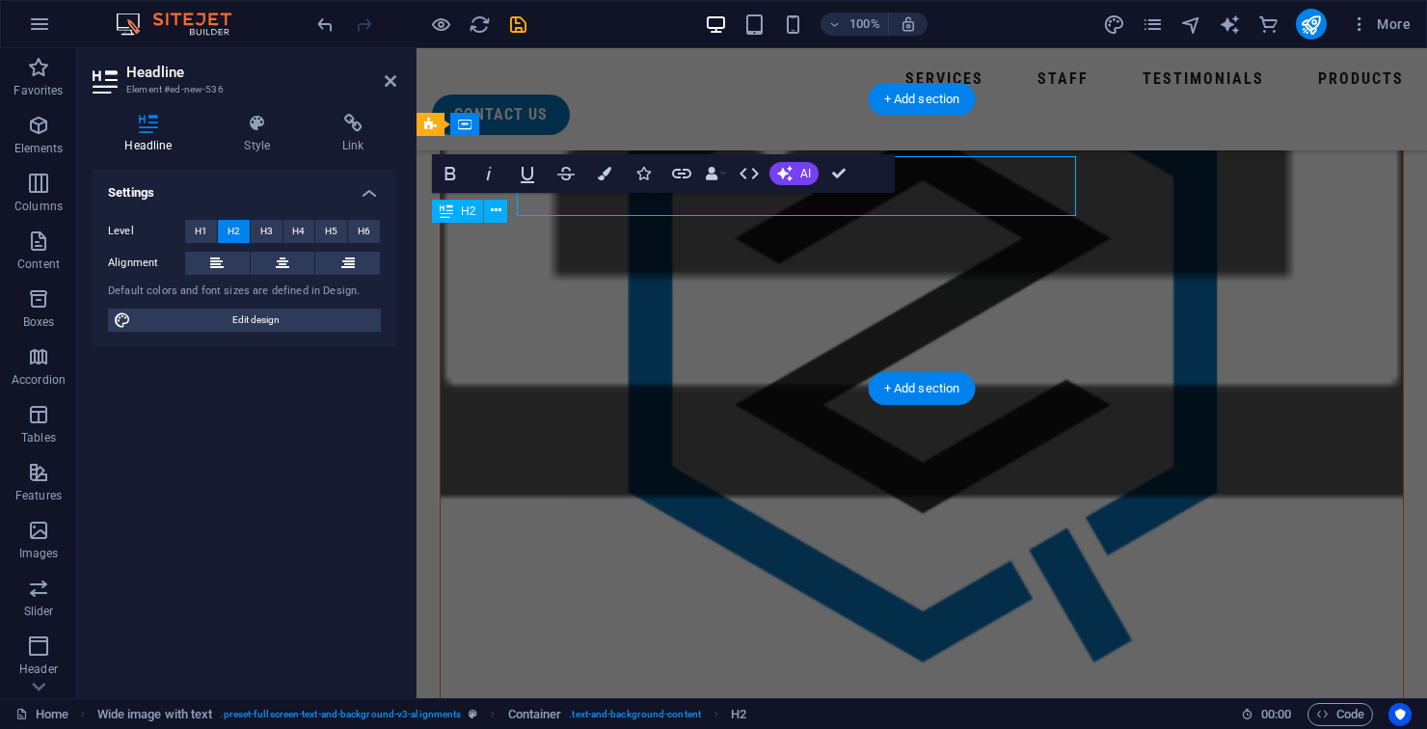
scroll to position [1850, 0]
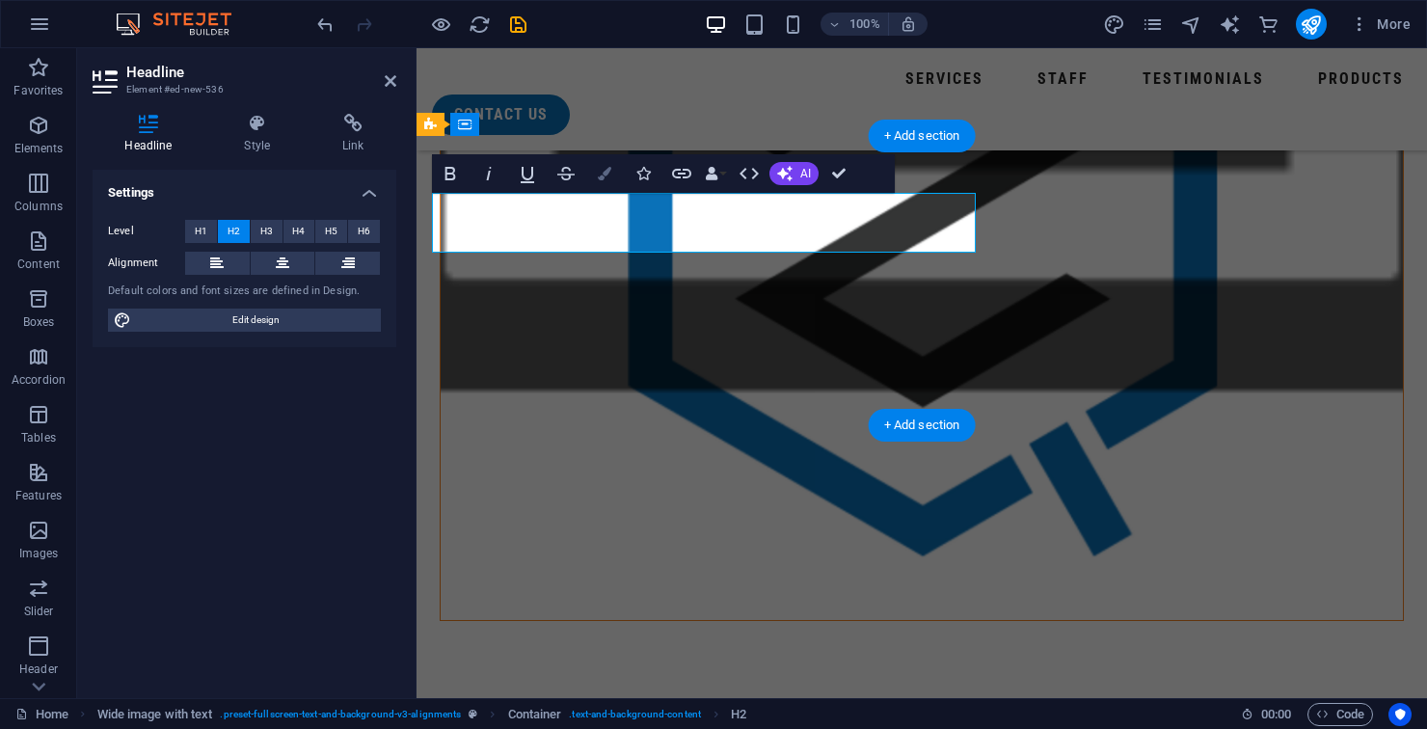
click at [596, 189] on button "Colors" at bounding box center [604, 173] width 37 height 39
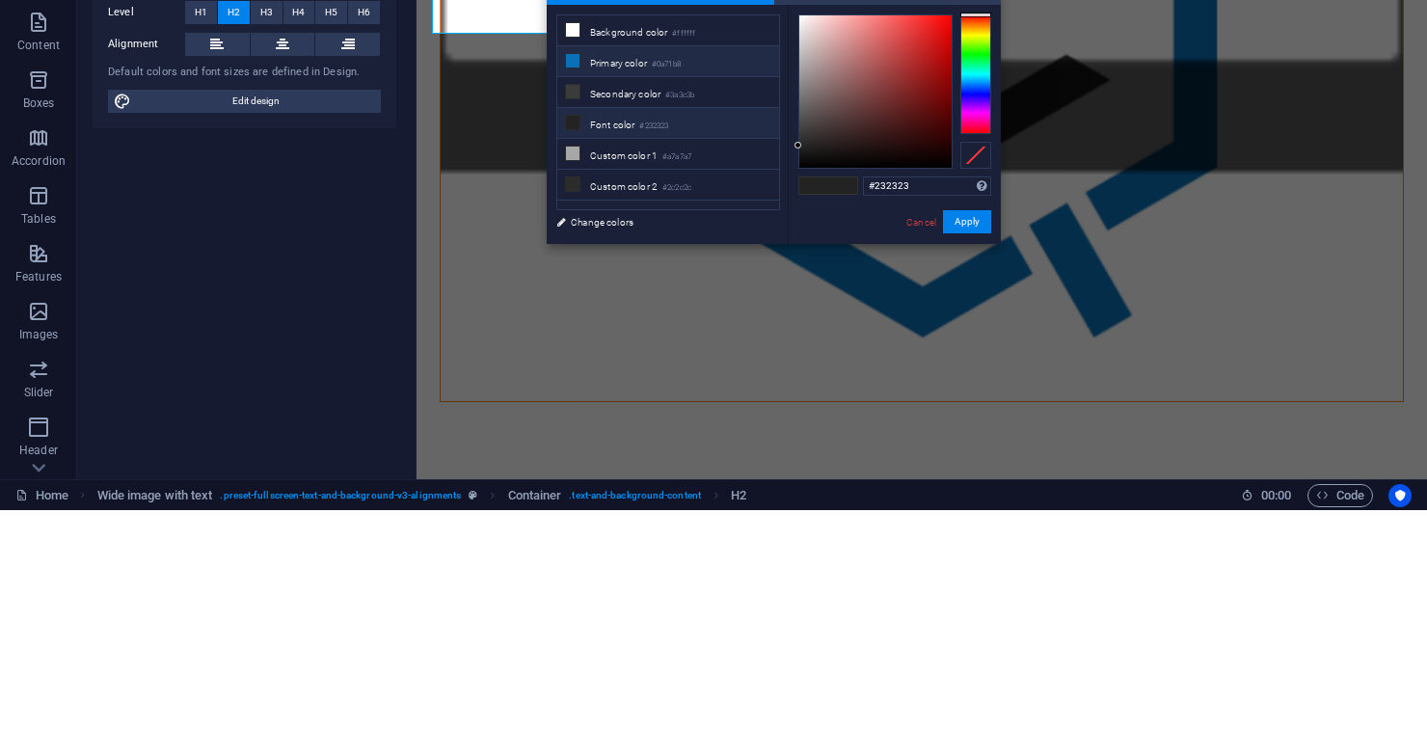
click at [632, 265] on li "Primary color #0a71b8" at bounding box center [668, 280] width 222 height 31
type input "#0a71b8"
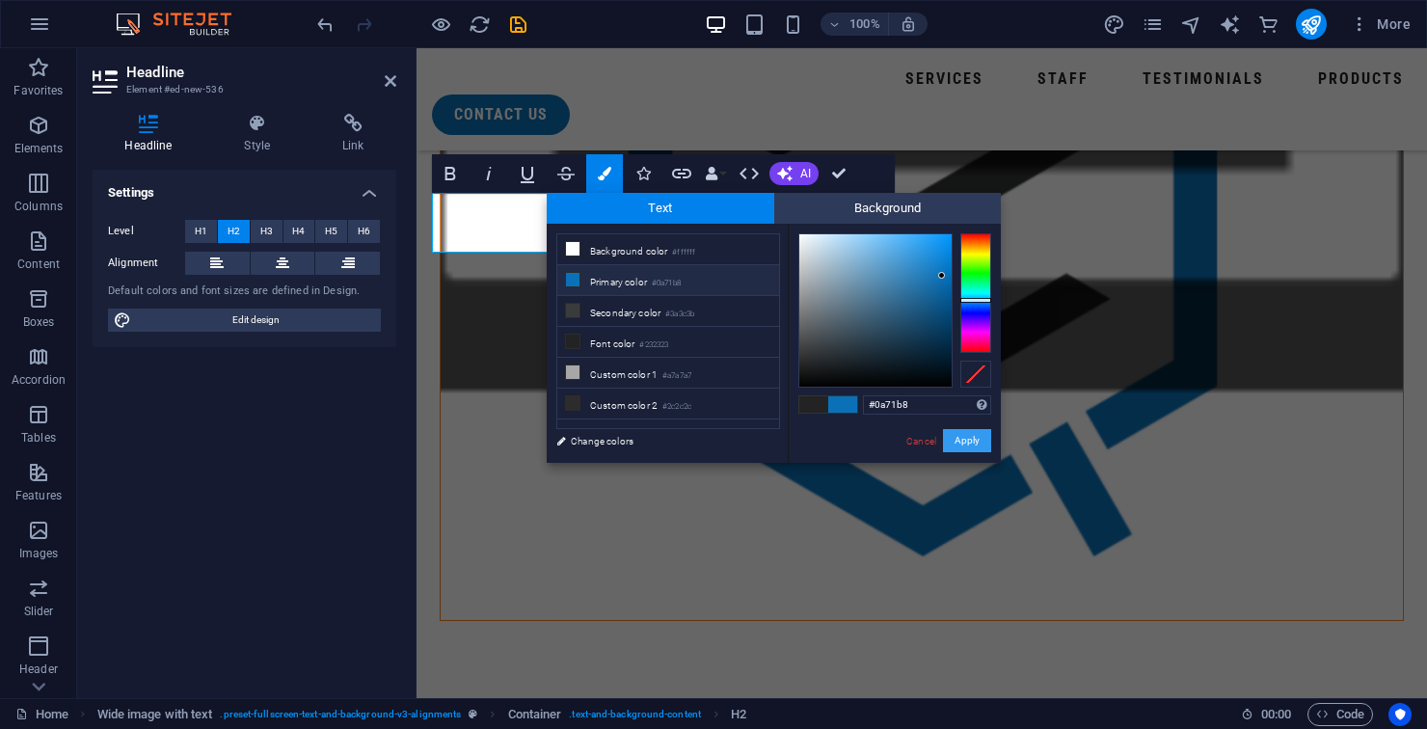
click at [948, 444] on button "Apply" at bounding box center [967, 440] width 48 height 23
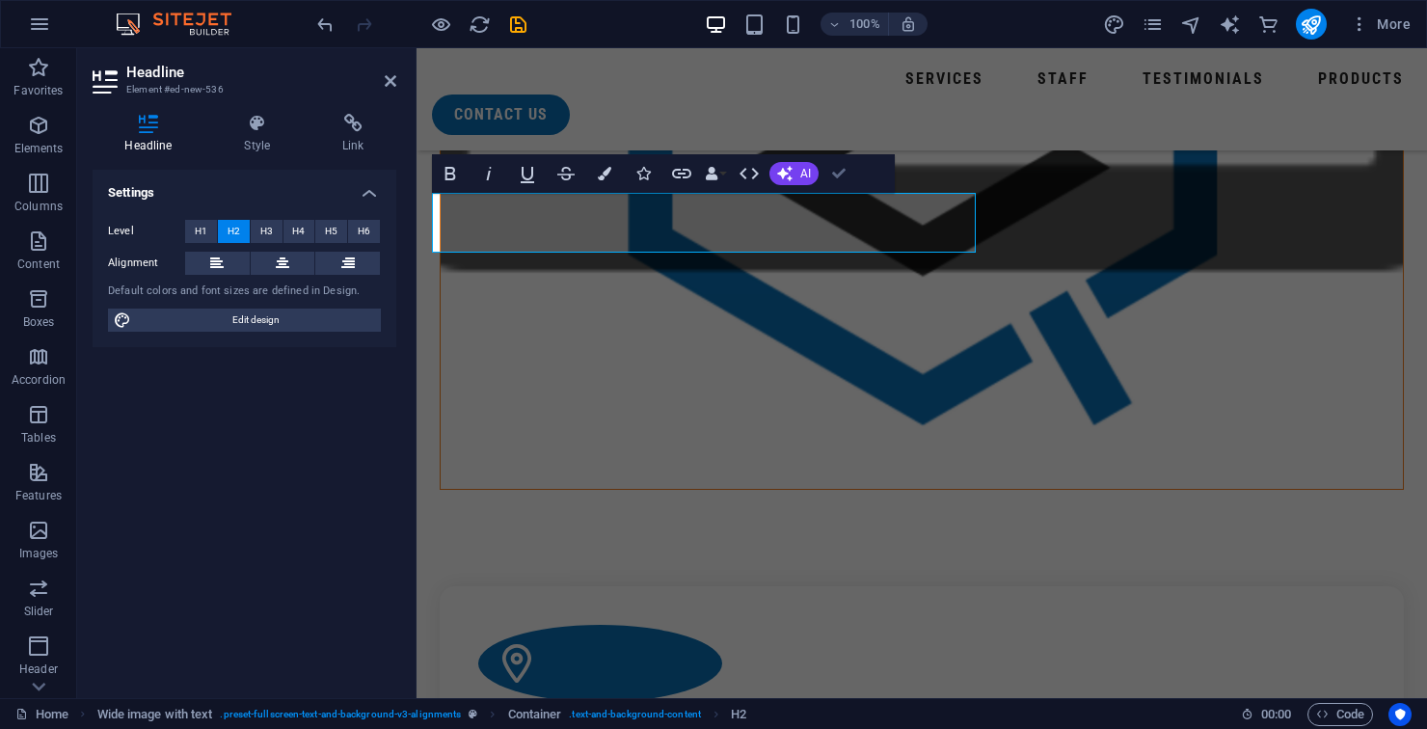
scroll to position [1813, 0]
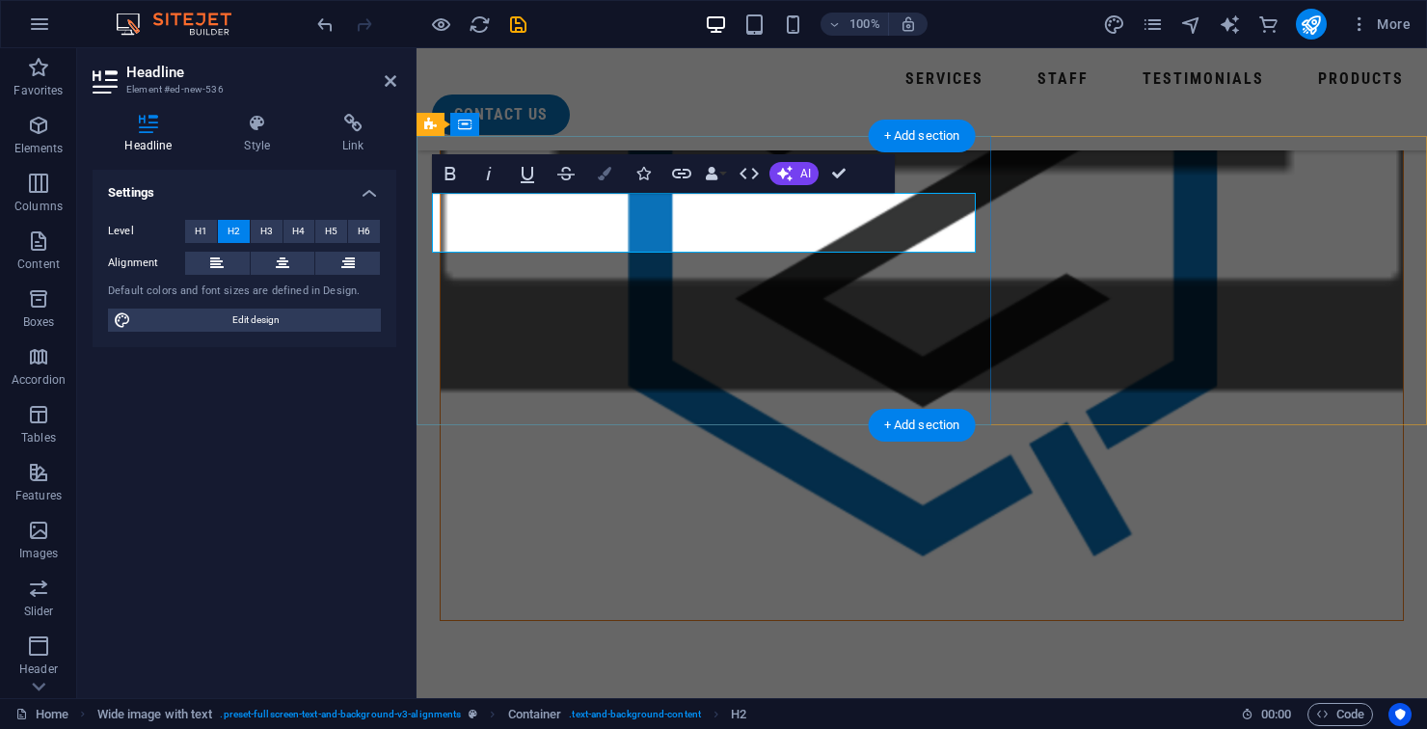
click at [603, 180] on button "Colors" at bounding box center [604, 173] width 37 height 39
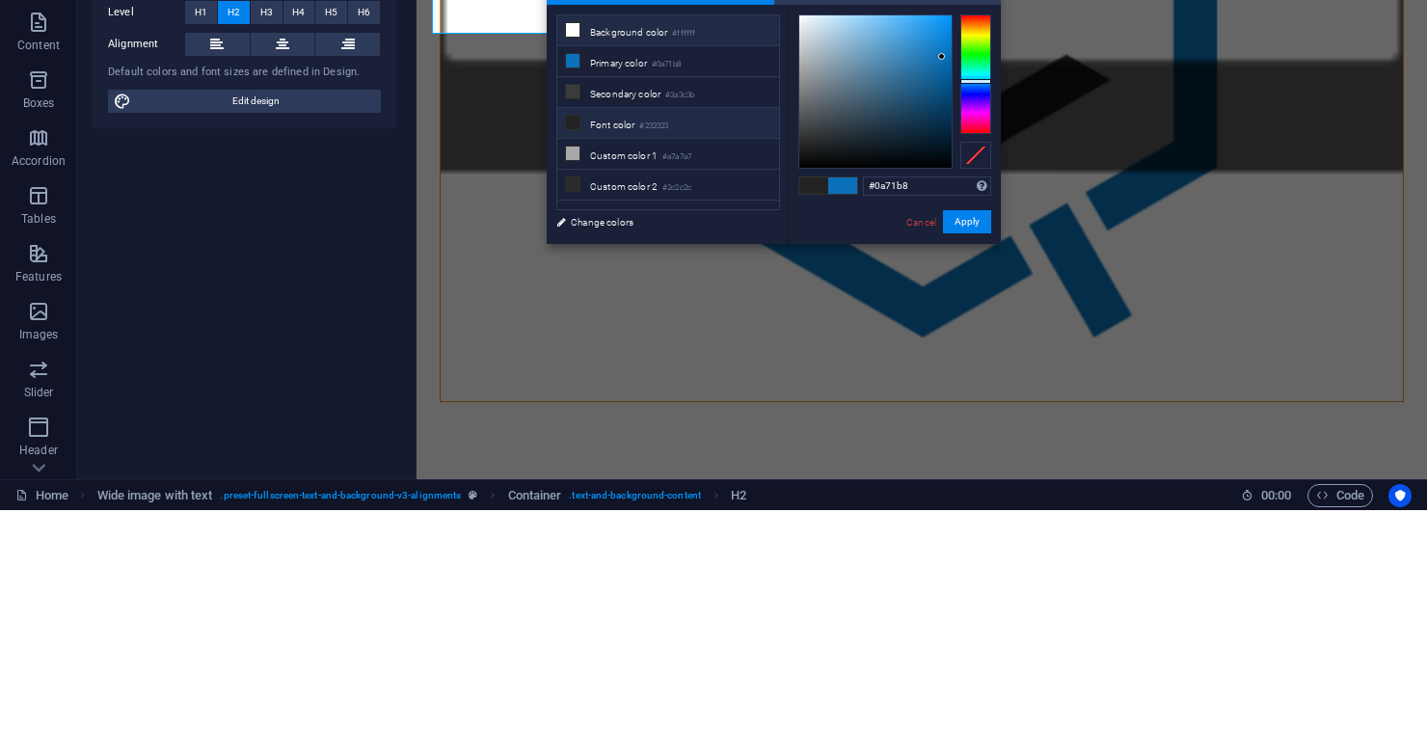
click at [623, 253] on li "Background color #ffffff" at bounding box center [668, 249] width 222 height 31
type input "#ffffff"
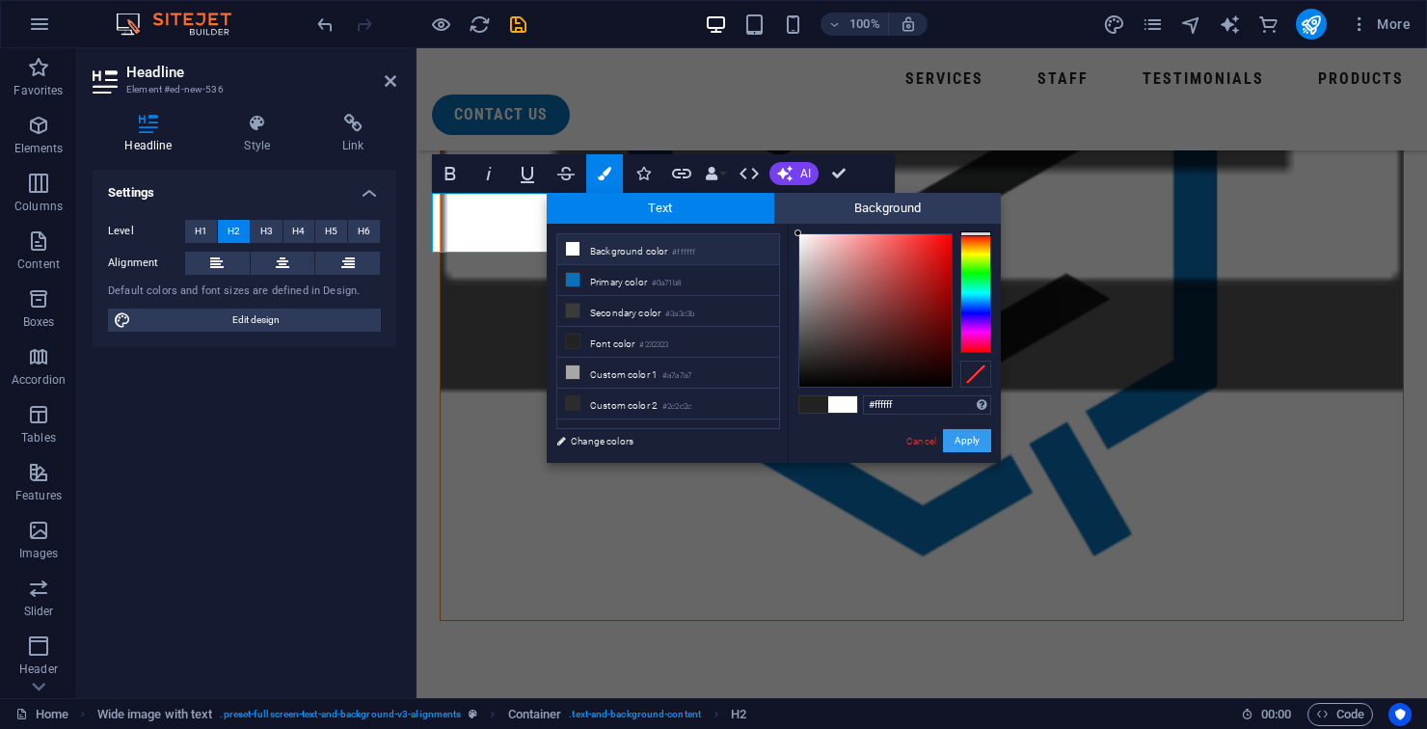
click at [946, 443] on button "Apply" at bounding box center [967, 440] width 48 height 23
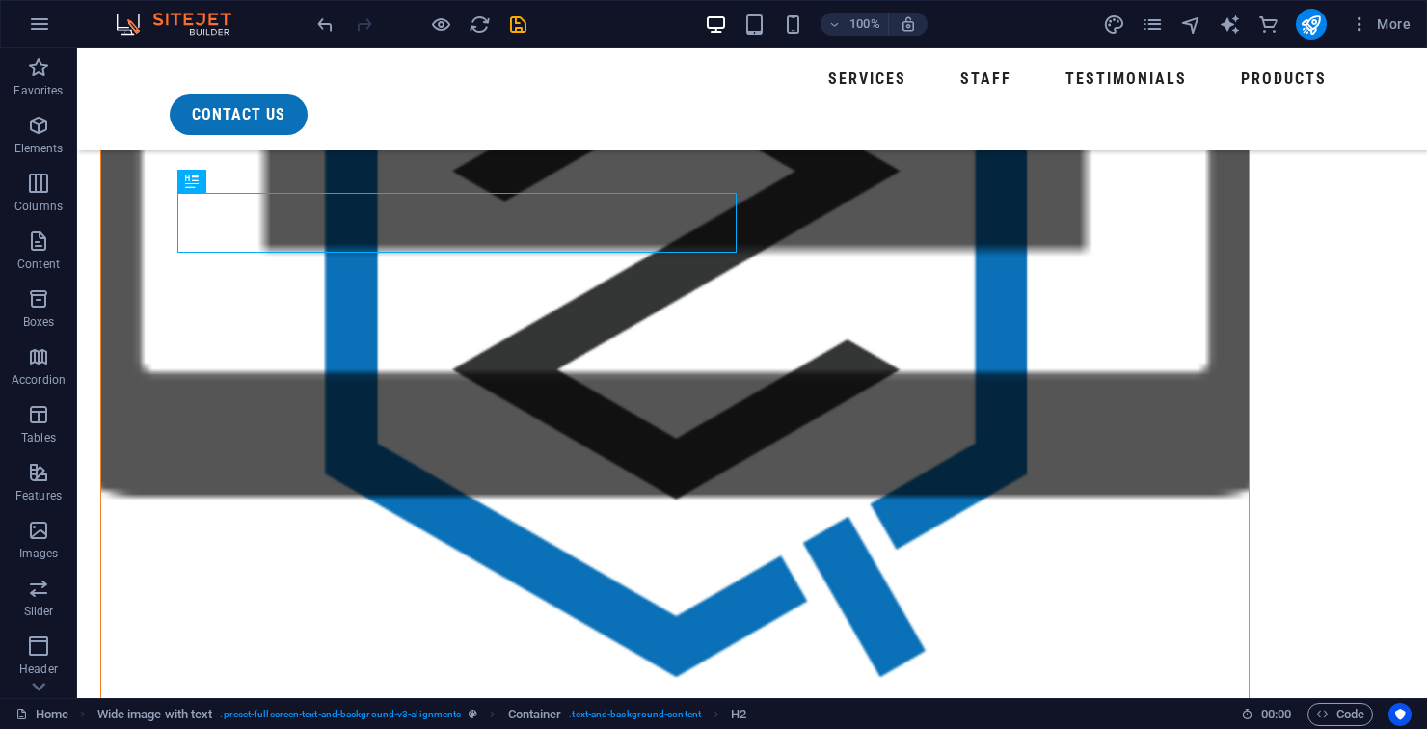
scroll to position [1813, 0]
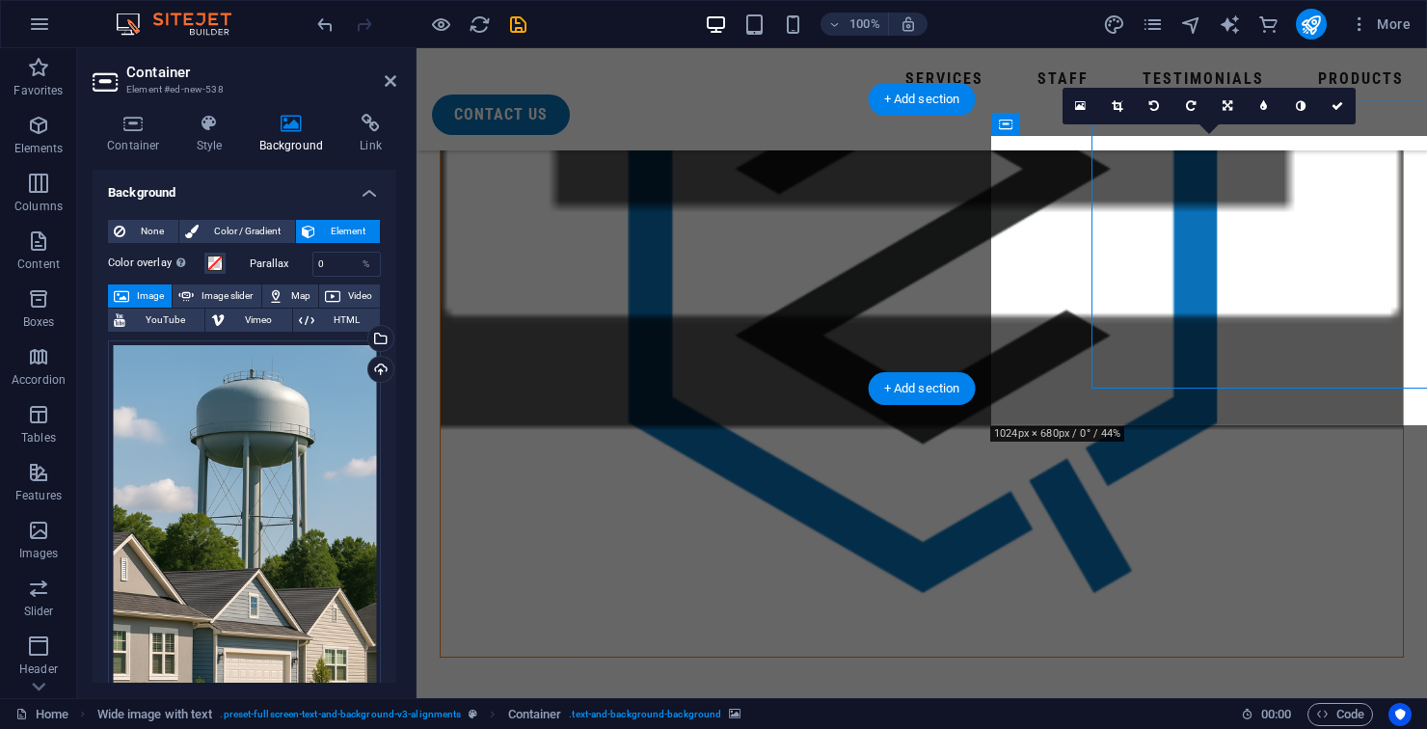
scroll to position [1850, 0]
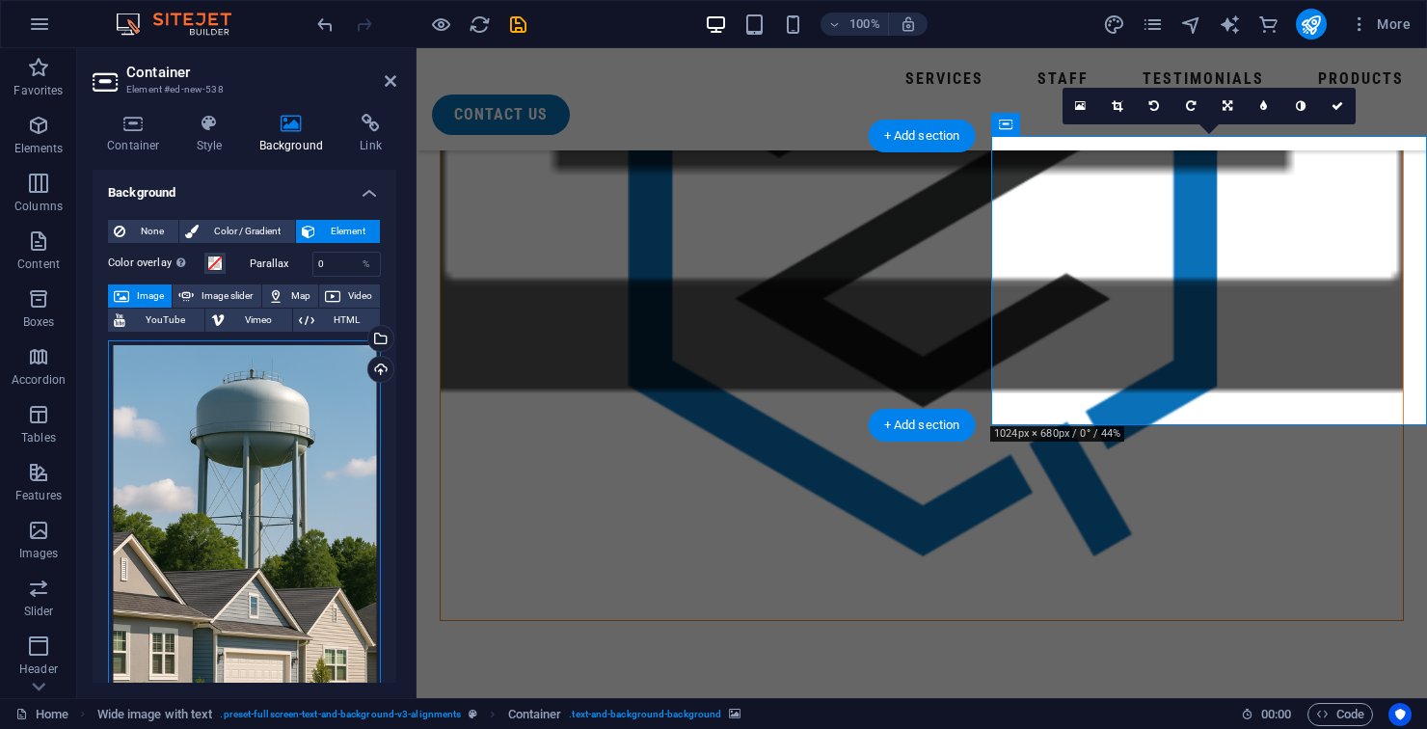
click at [254, 547] on div "Drag files here, click to choose files or select files from Files or our free s…" at bounding box center [244, 542] width 273 height 405
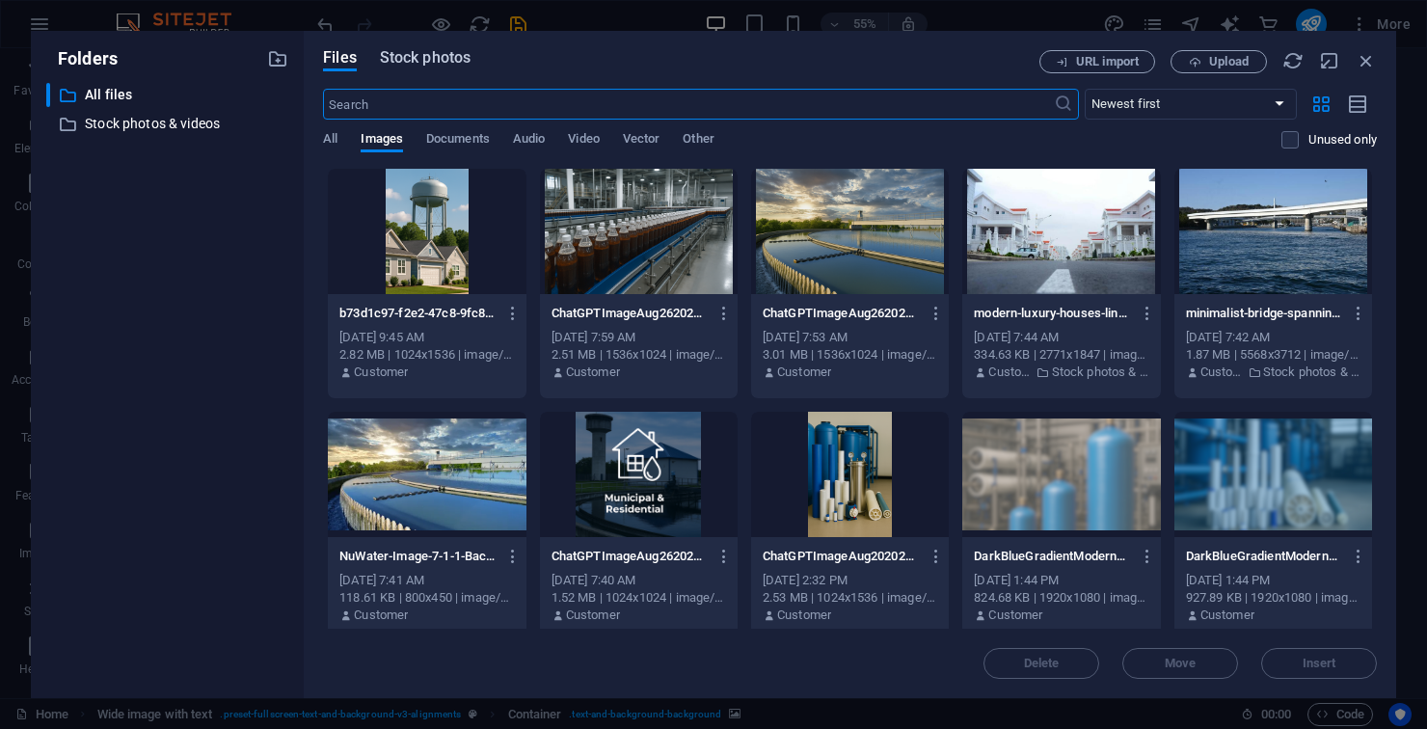
click at [439, 69] on button "Stock photos" at bounding box center [425, 60] width 91 height 21
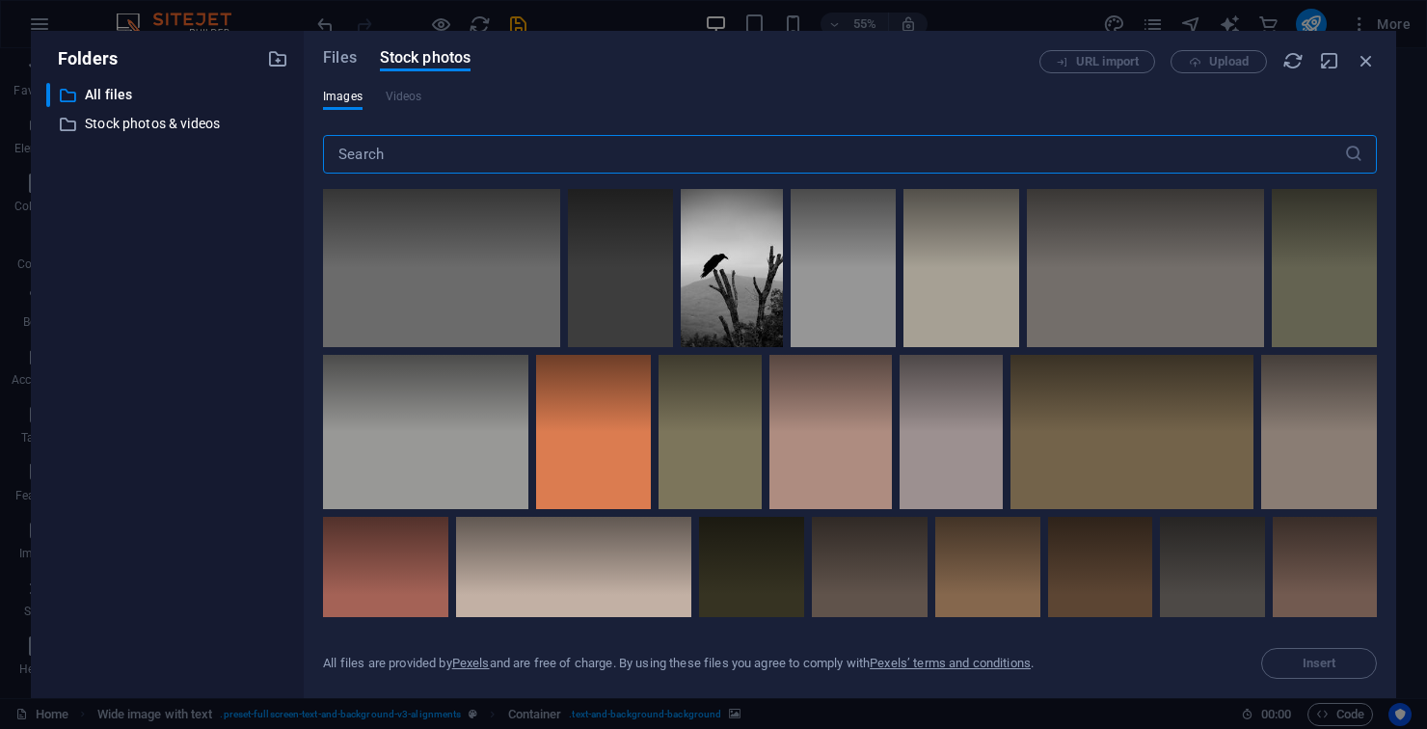
click at [399, 154] on input "text" at bounding box center [833, 154] width 1021 height 39
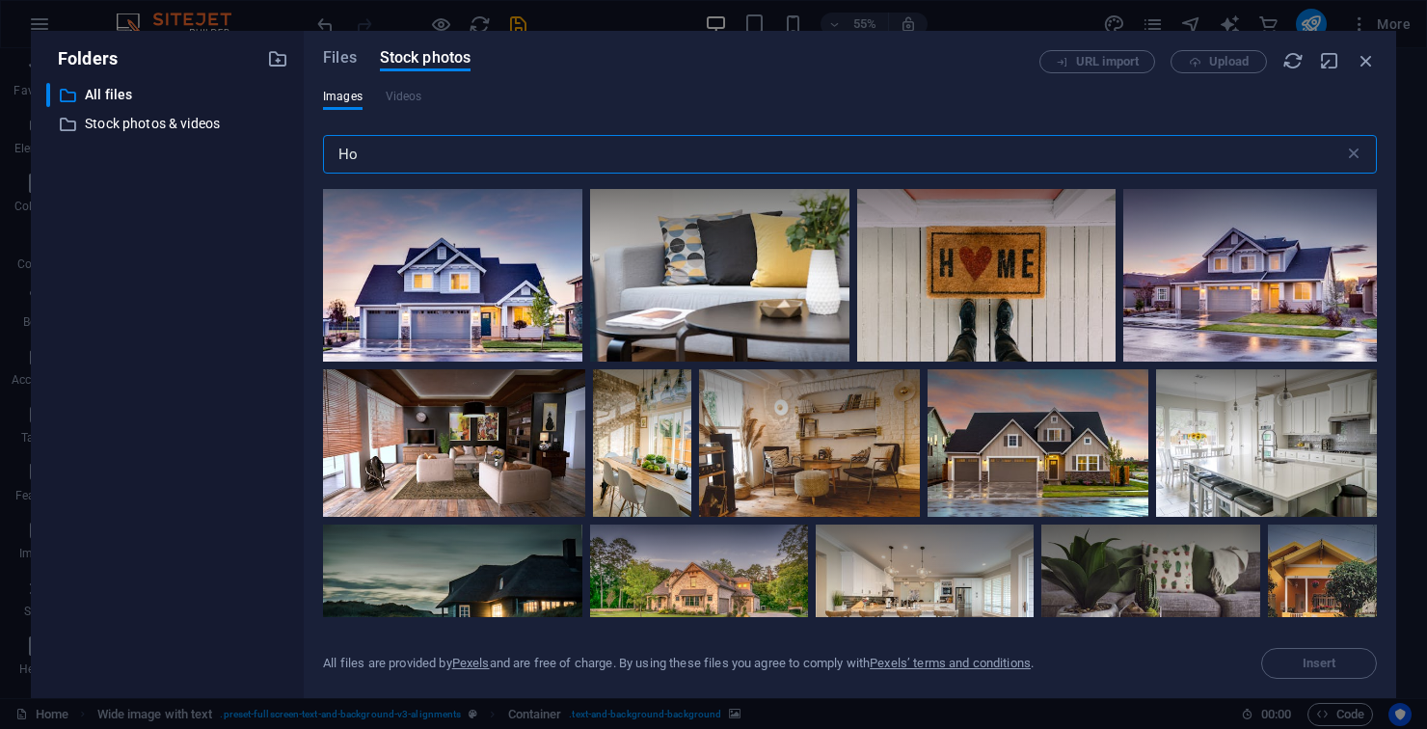
type input "H"
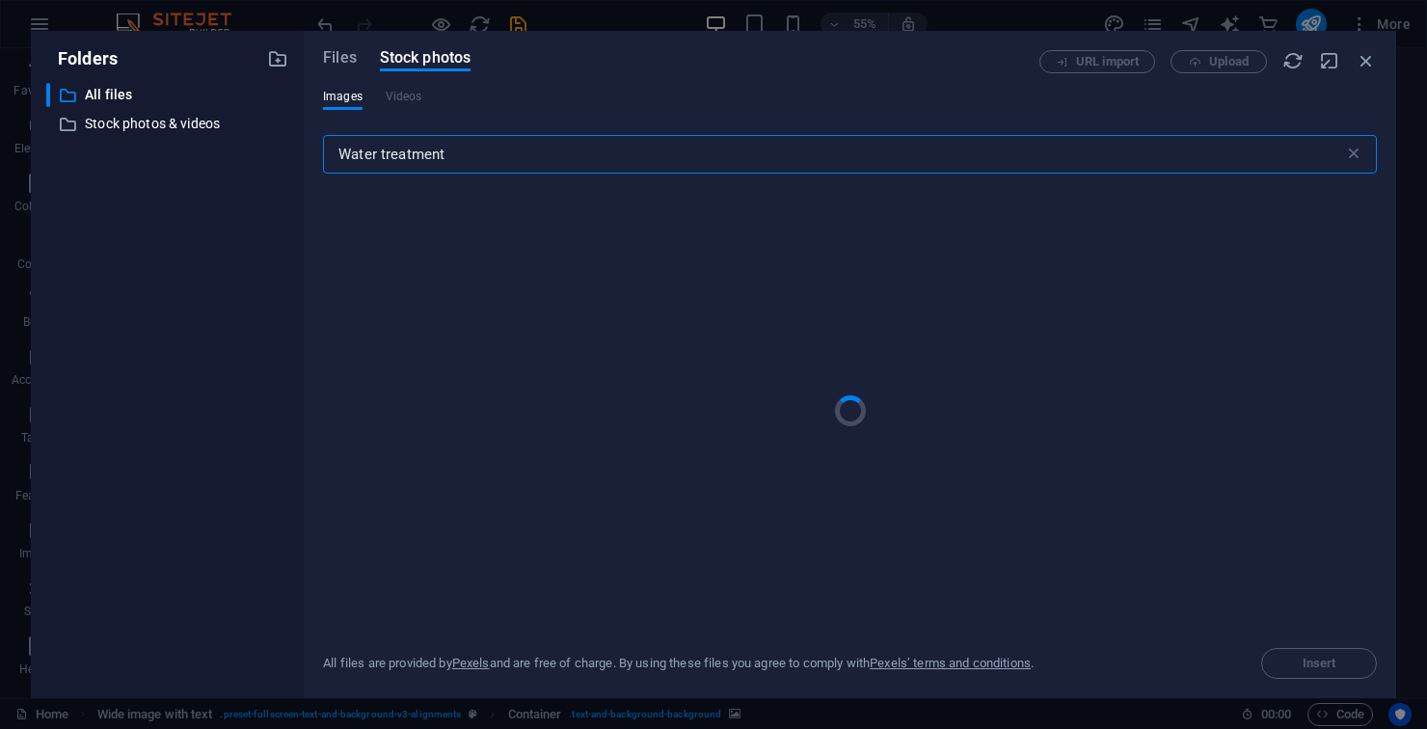
type input "Water treatment"
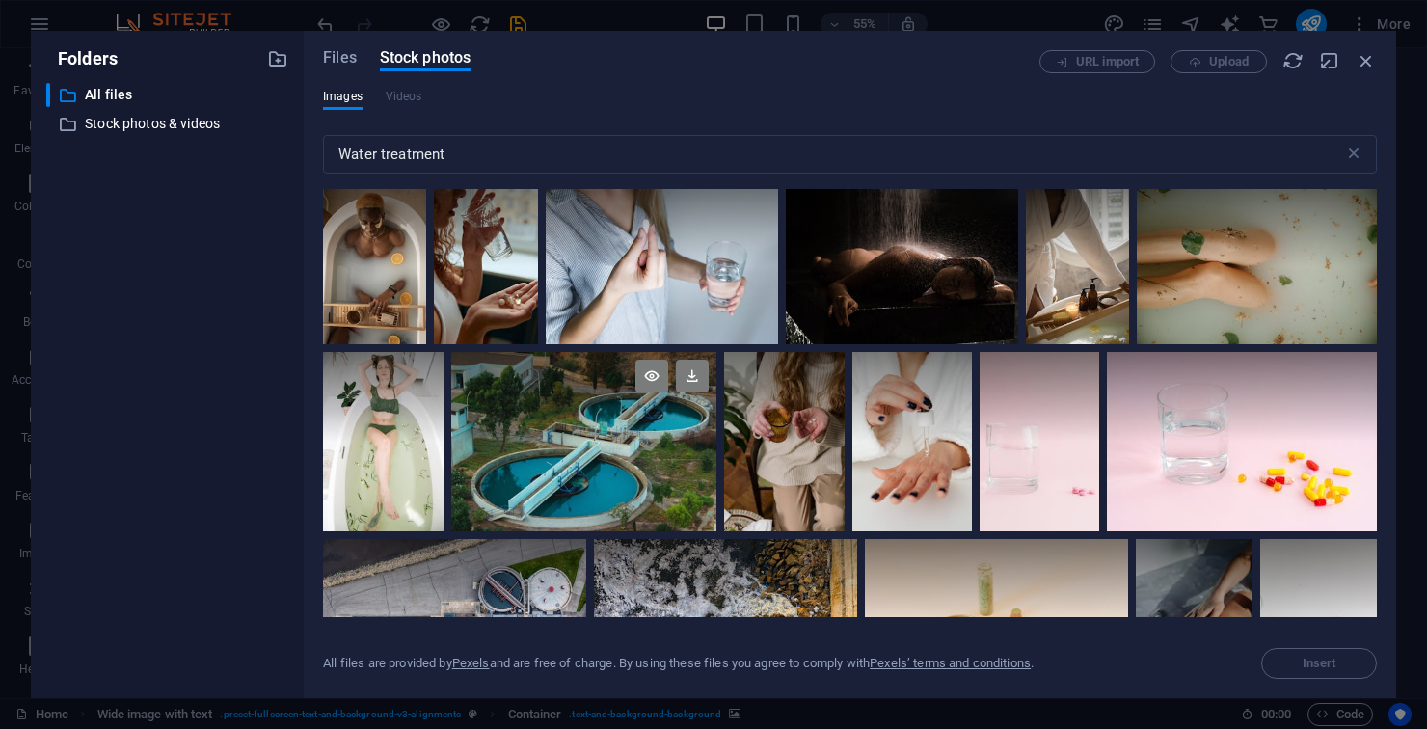
click at [621, 425] on div at bounding box center [584, 397] width 266 height 90
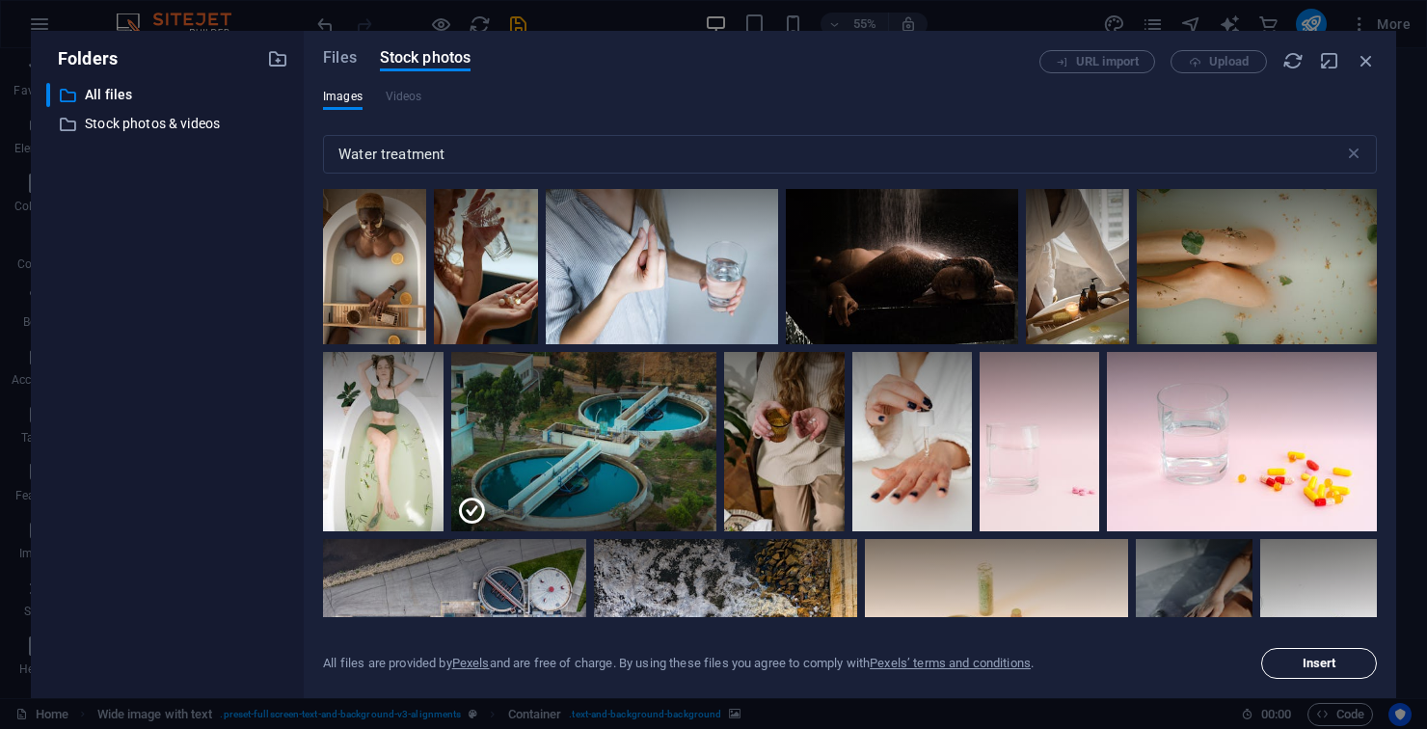
click at [1329, 660] on span "Insert" at bounding box center [1319, 663] width 34 height 12
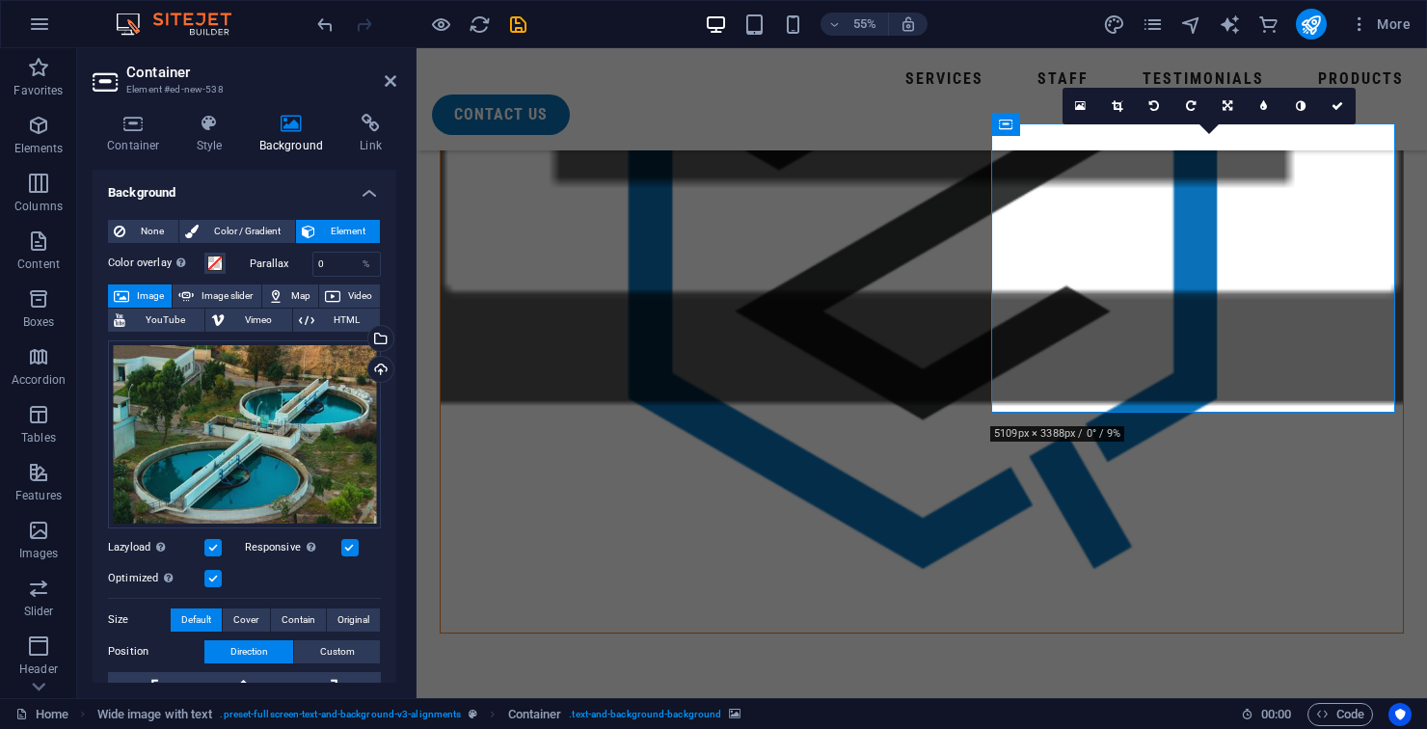
scroll to position [1850, 0]
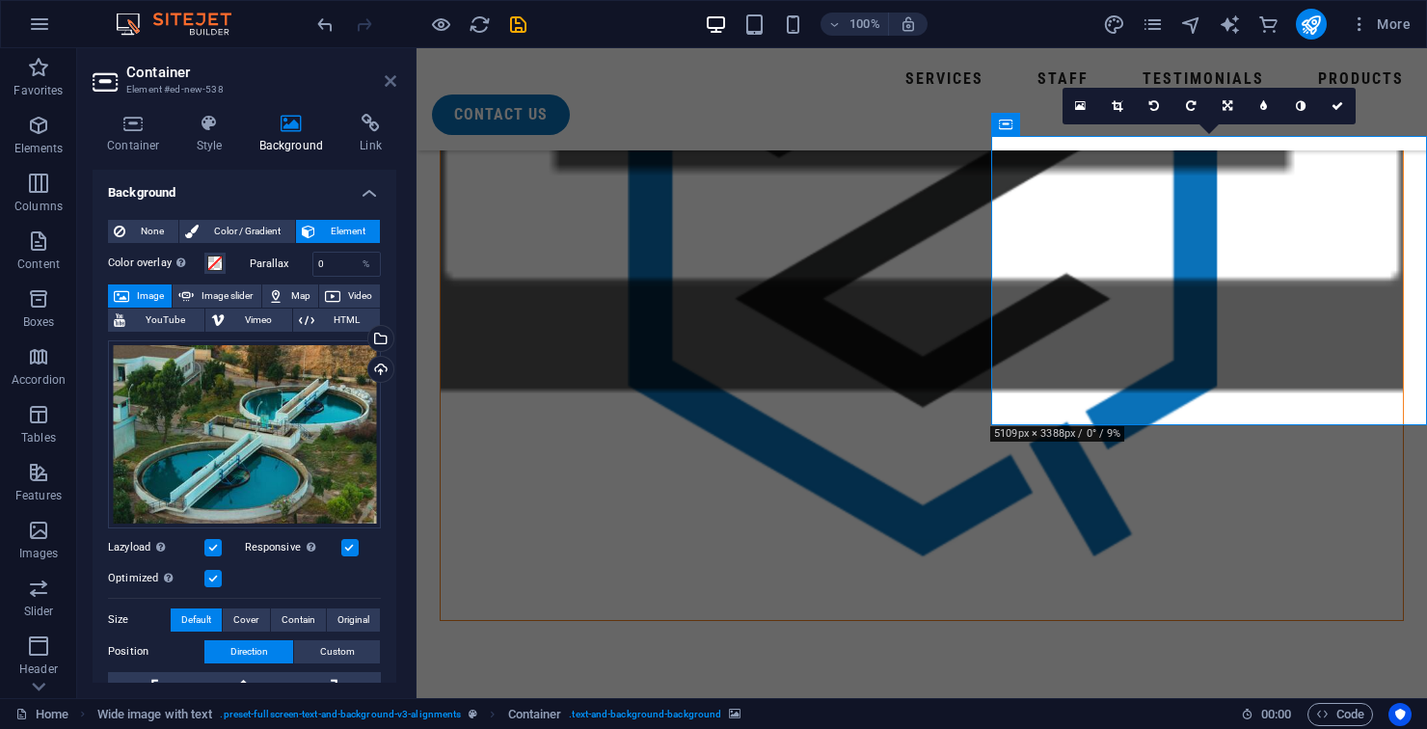
click at [389, 87] on icon at bounding box center [391, 80] width 12 height 15
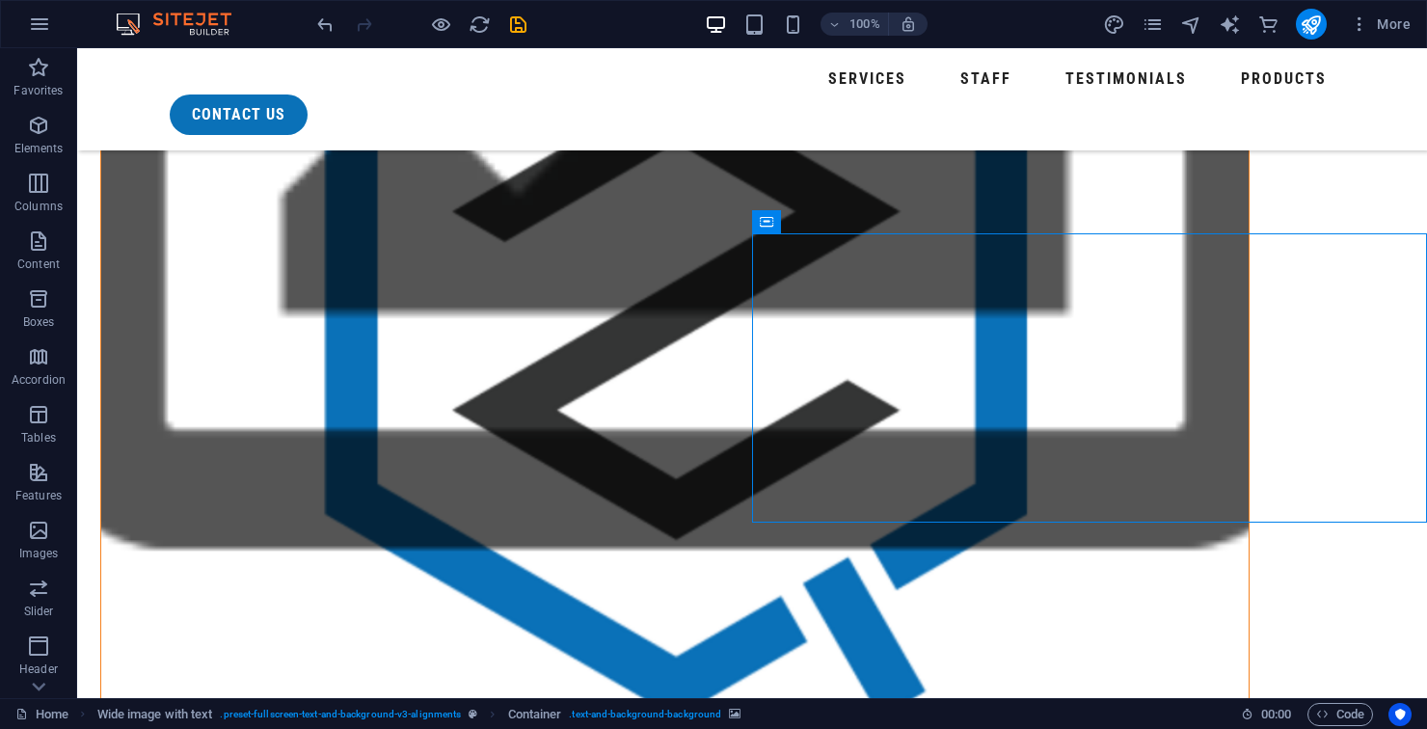
scroll to position [1665, 0]
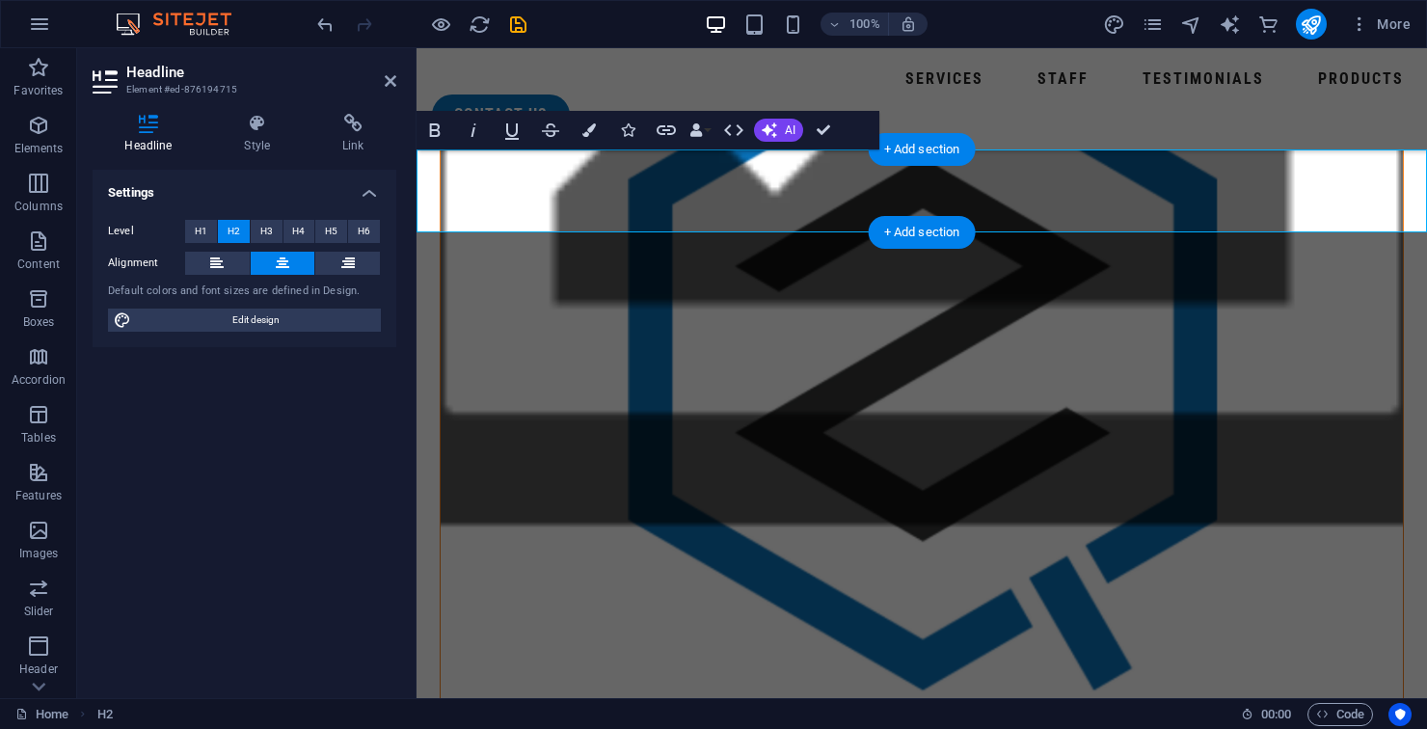
click at [1108, 114] on div "Services Staff Testimonials Products contact us" at bounding box center [921, 99] width 1010 height 102
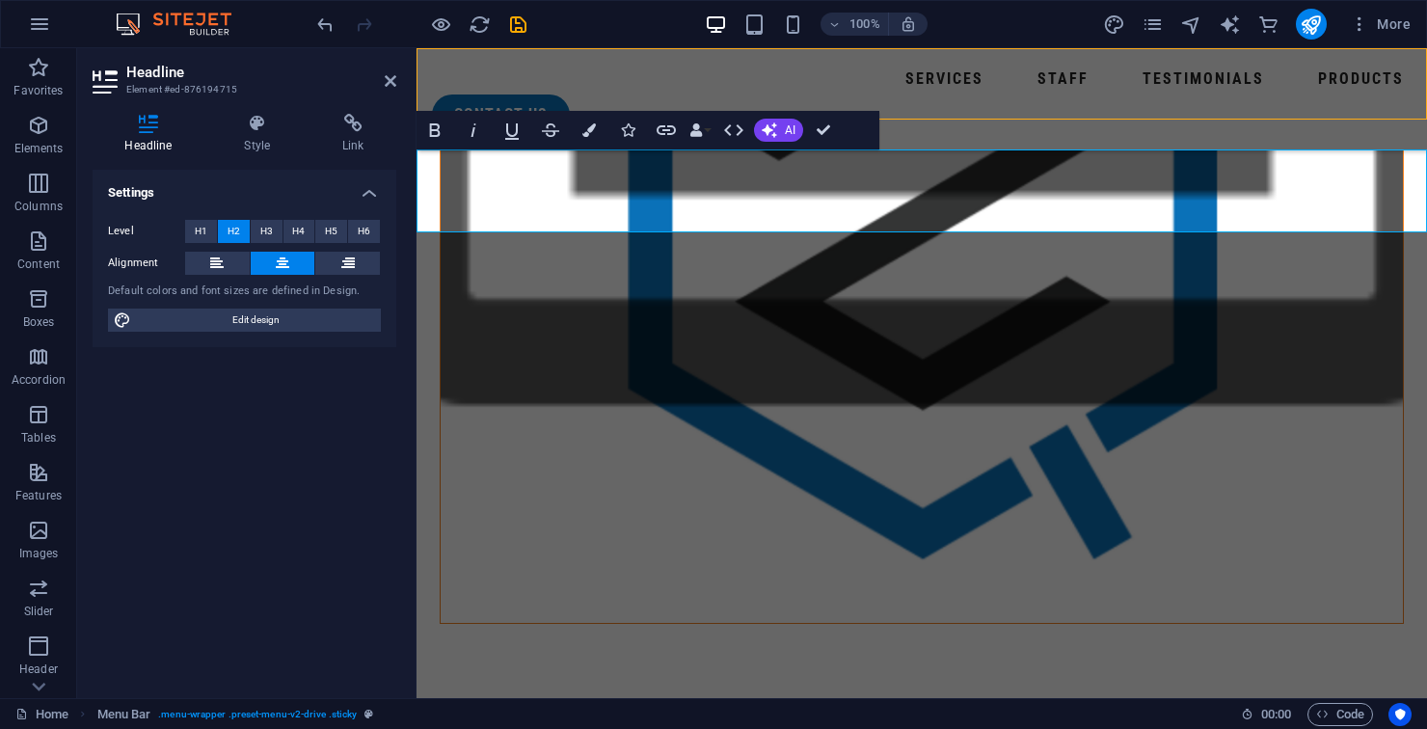
scroll to position [1665, 0]
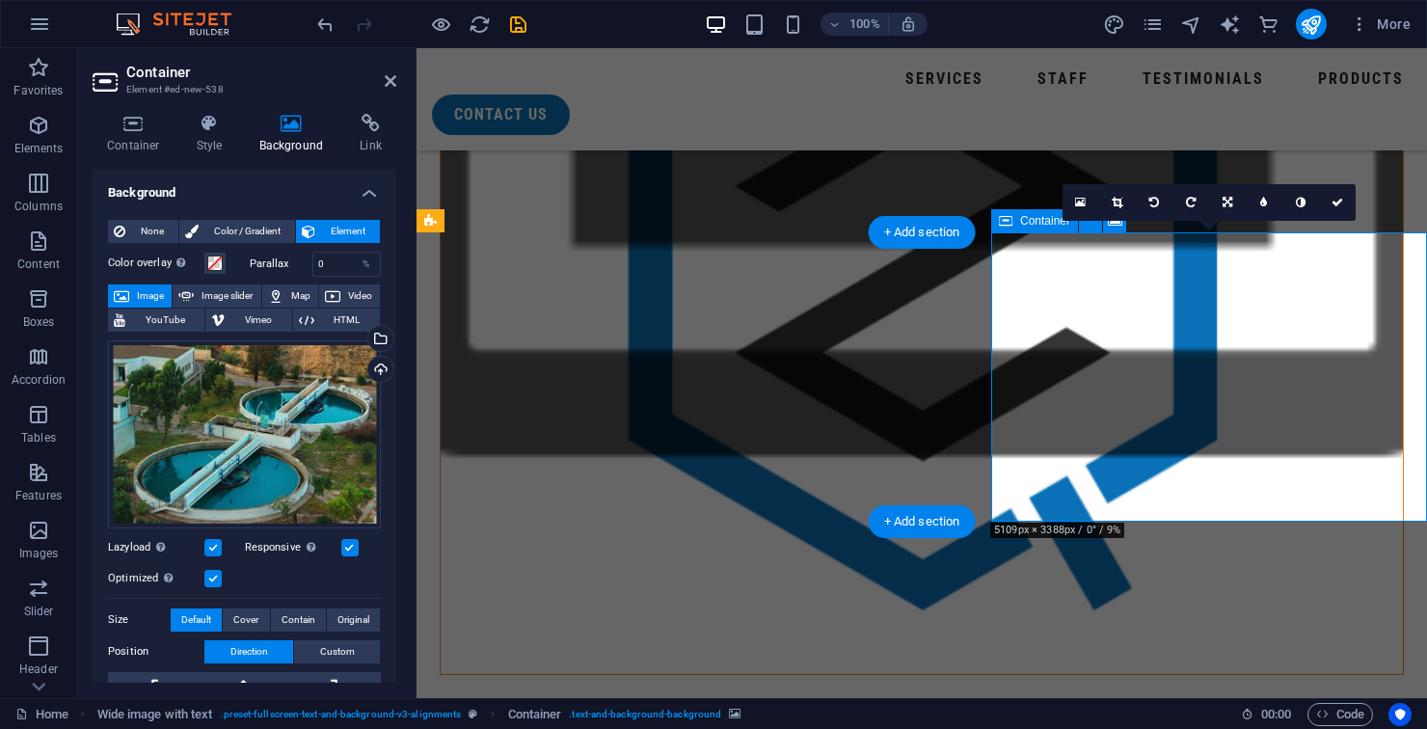
scroll to position [1716, 0]
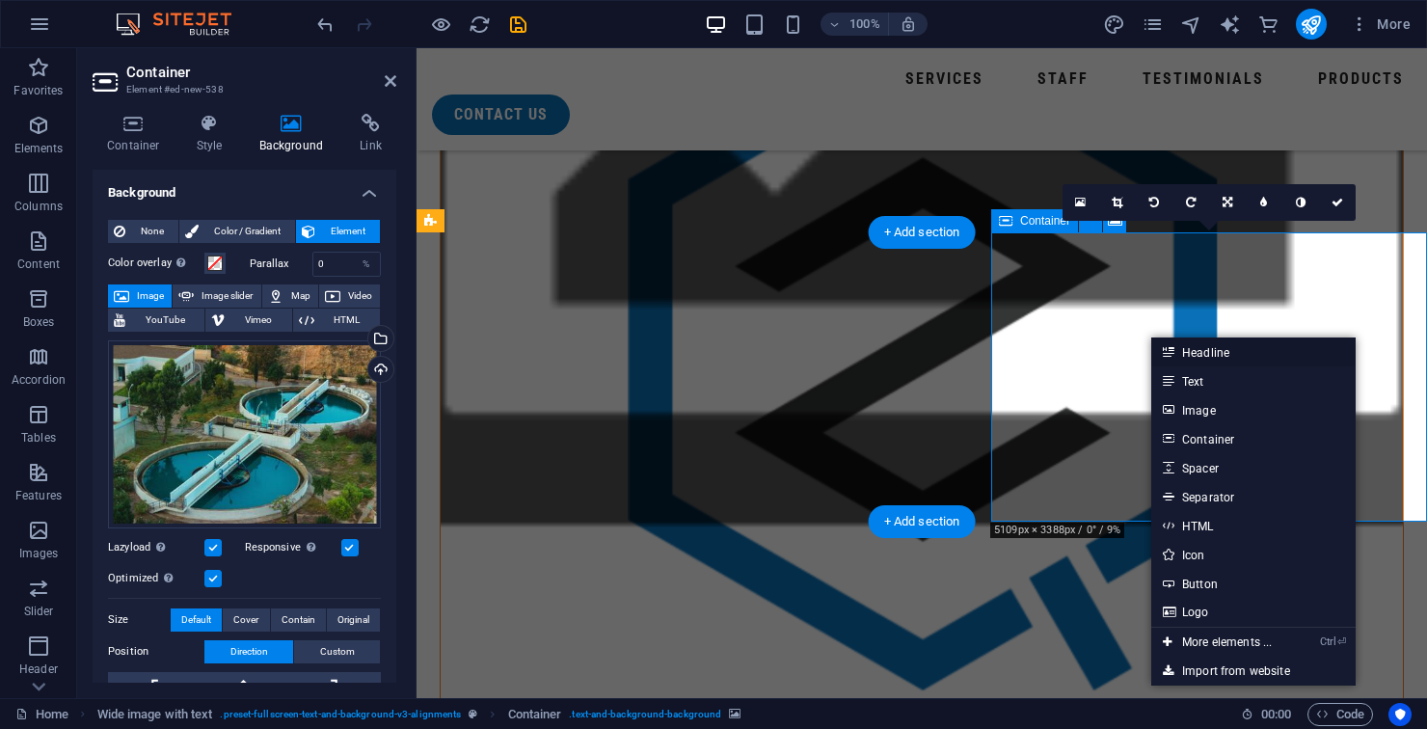
click at [1212, 360] on link "Headline" at bounding box center [1253, 351] width 204 height 29
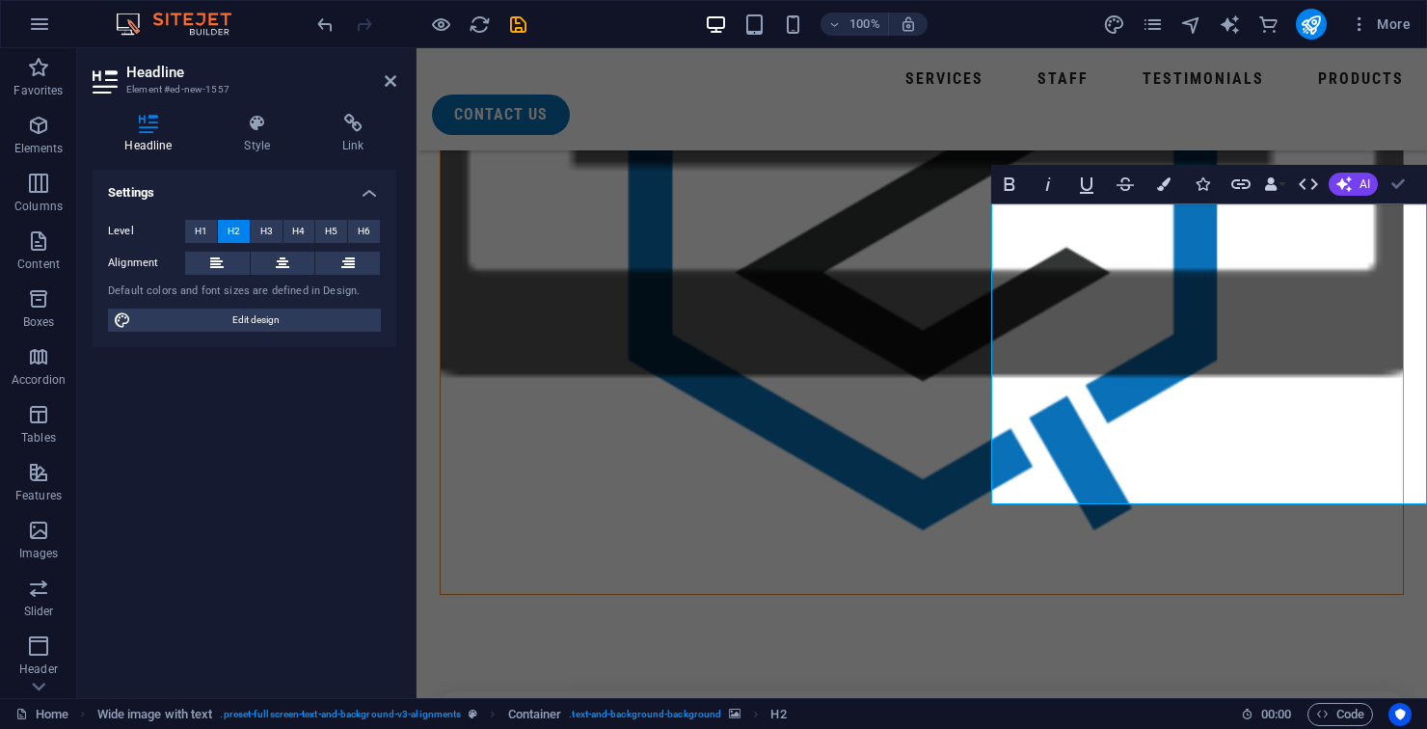
scroll to position [1709, 0]
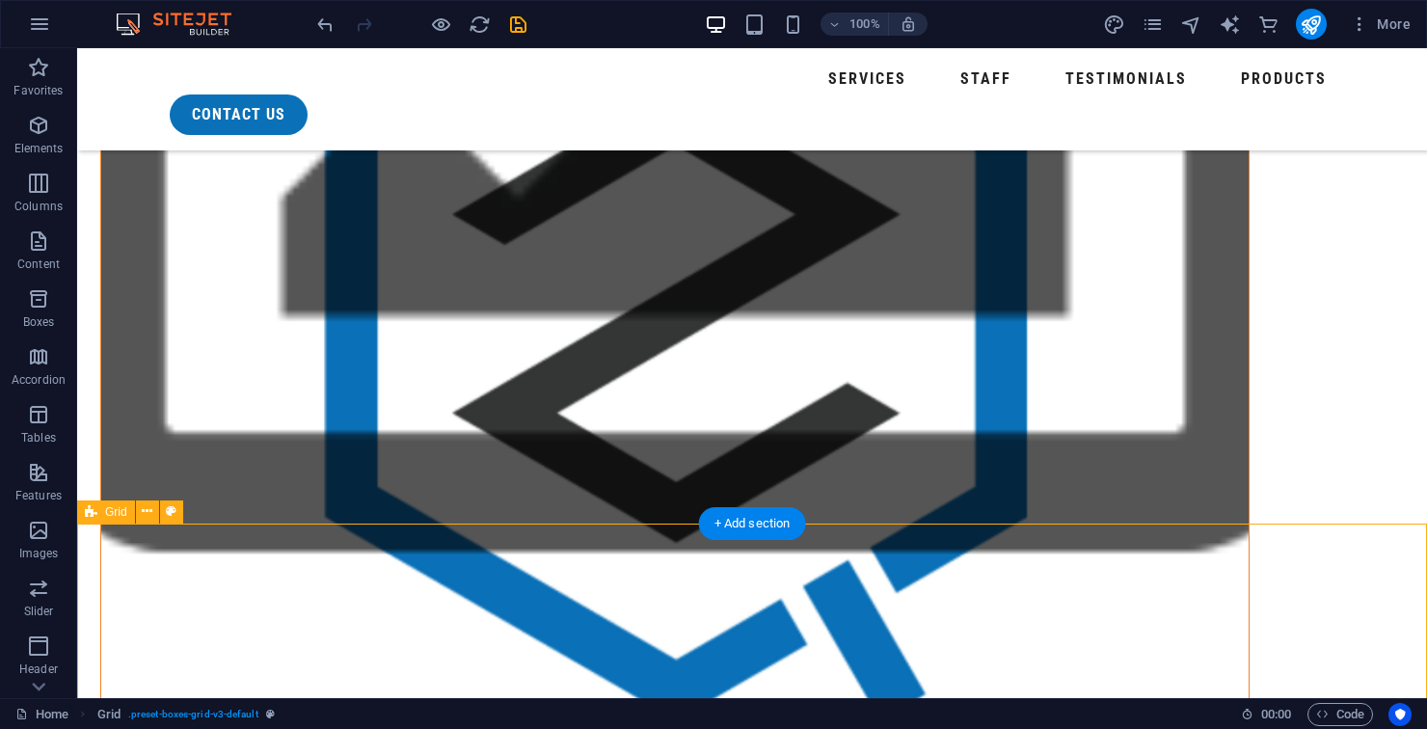
scroll to position [1679, 0]
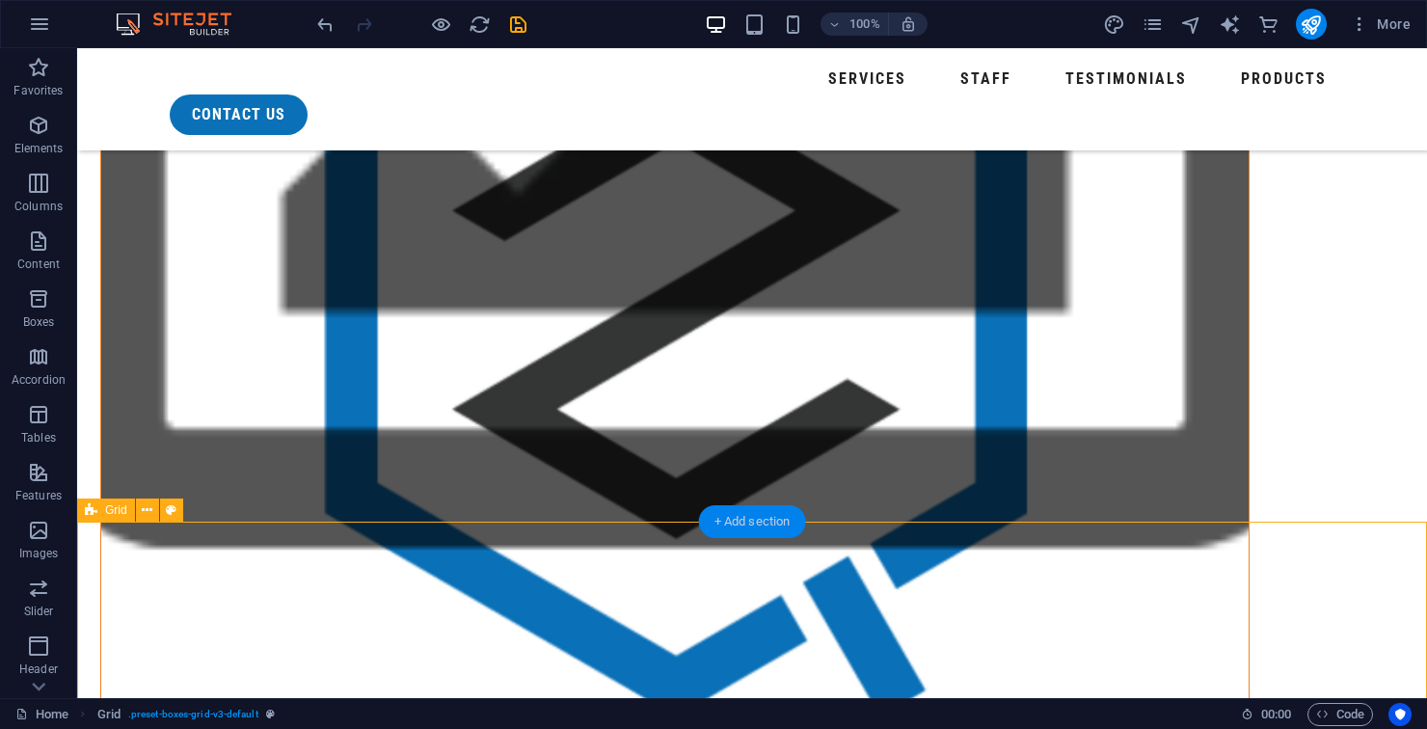
click at [763, 520] on div "+ Add section" at bounding box center [752, 521] width 107 height 33
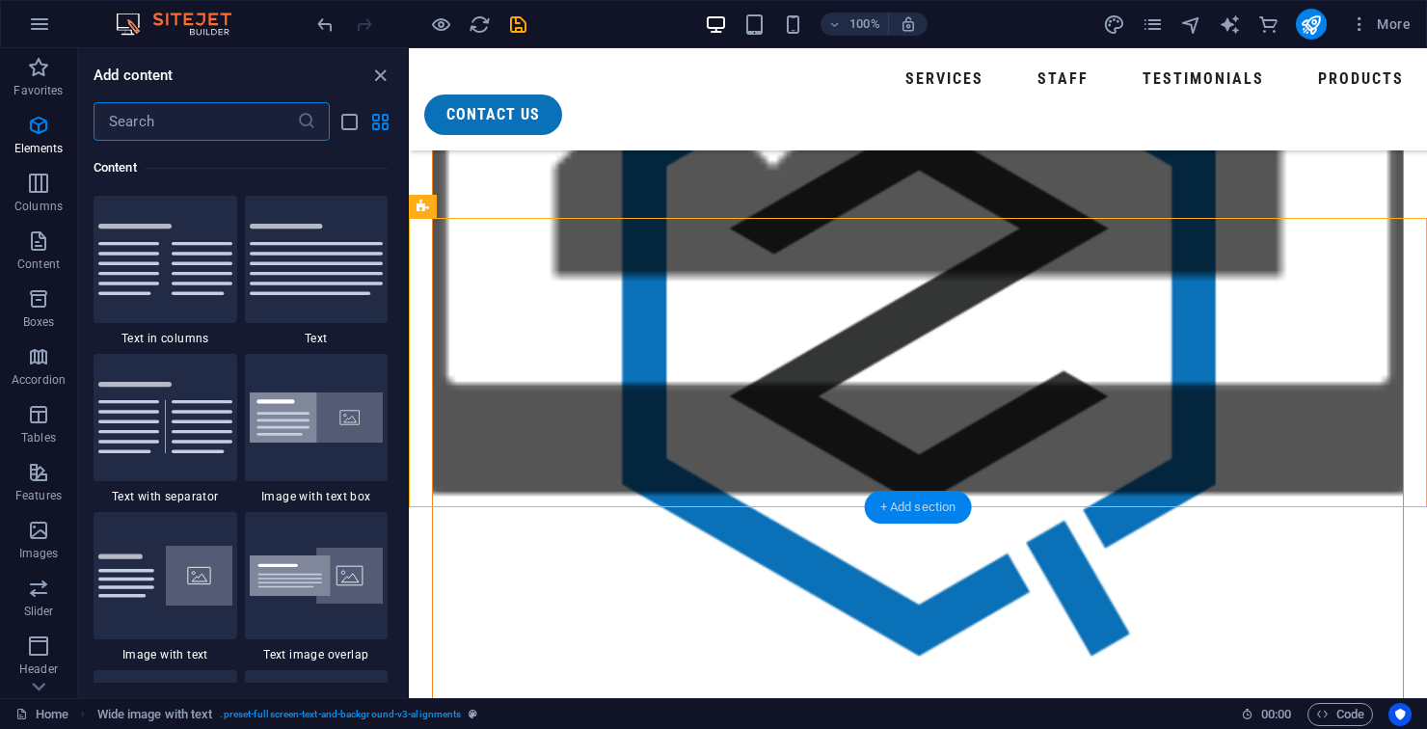
scroll to position [3373, 0]
click at [332, 436] on img at bounding box center [317, 417] width 134 height 51
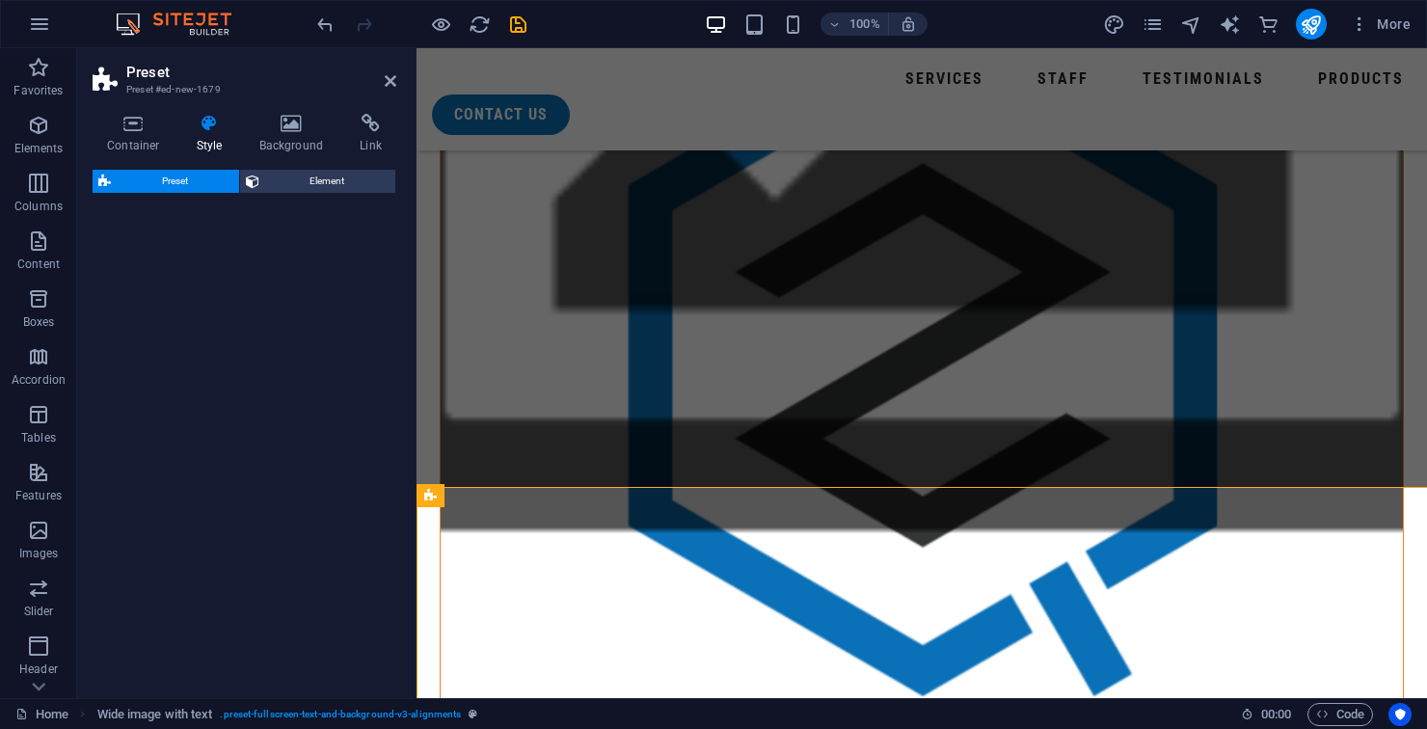
scroll to position [1730, 0]
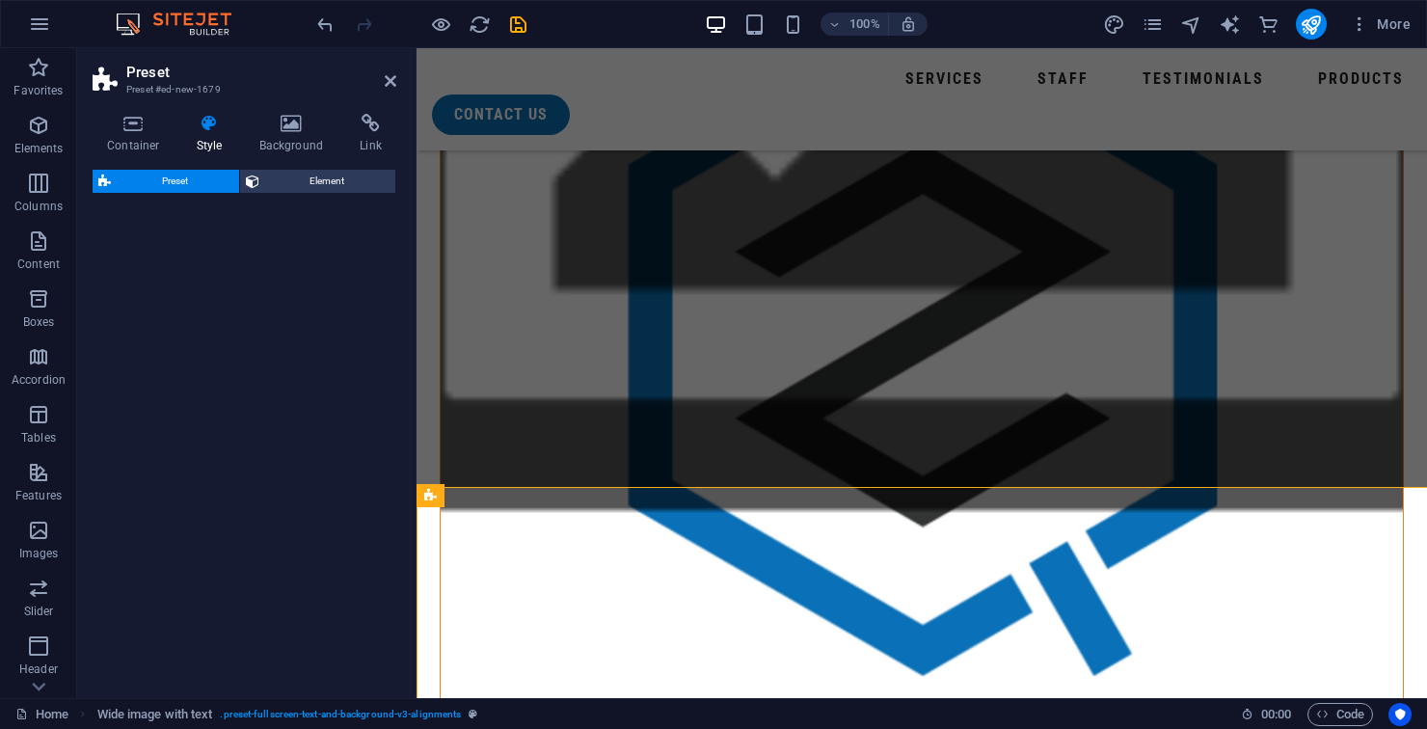
select select "rem"
select select "px"
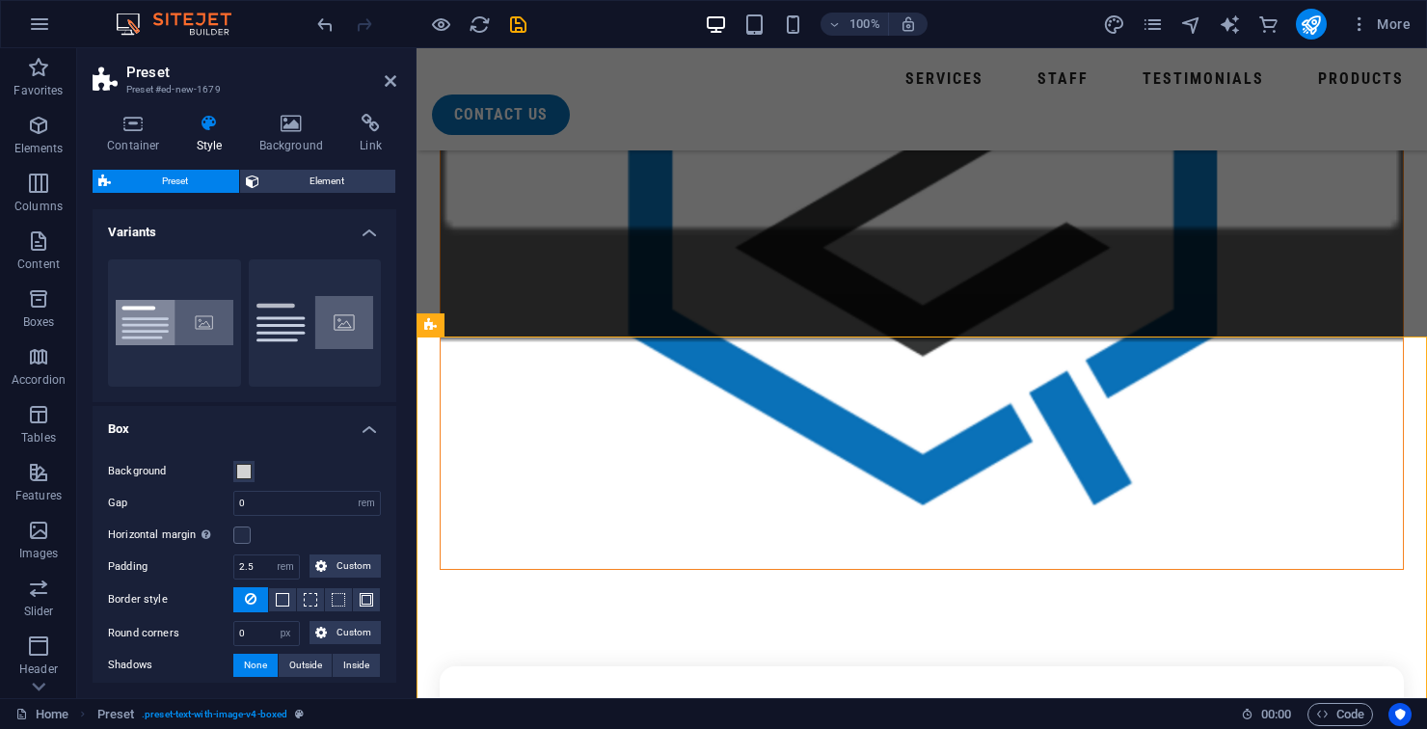
scroll to position [1902, 0]
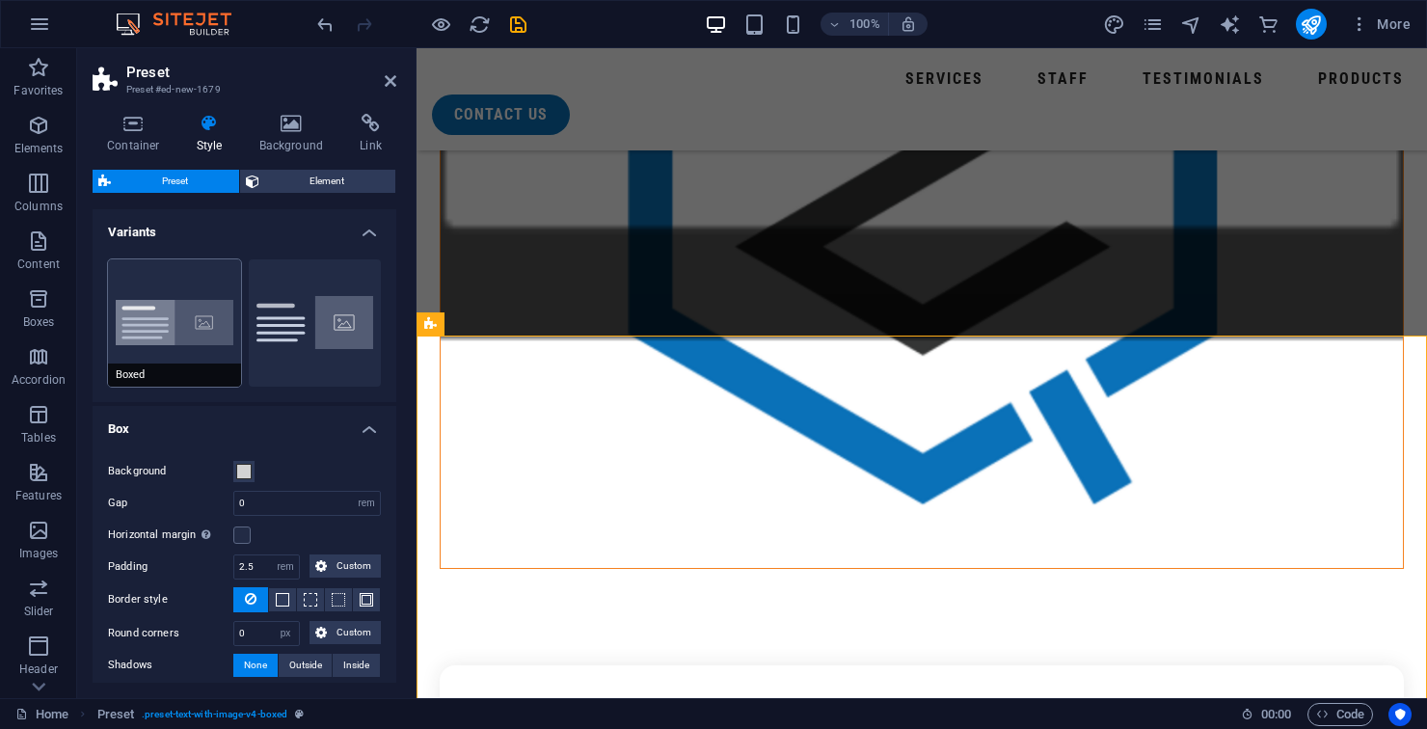
click at [210, 337] on button "Boxed" at bounding box center [174, 322] width 133 height 127
type input "0"
type input "2.5"
click at [386, 75] on icon at bounding box center [391, 80] width 12 height 15
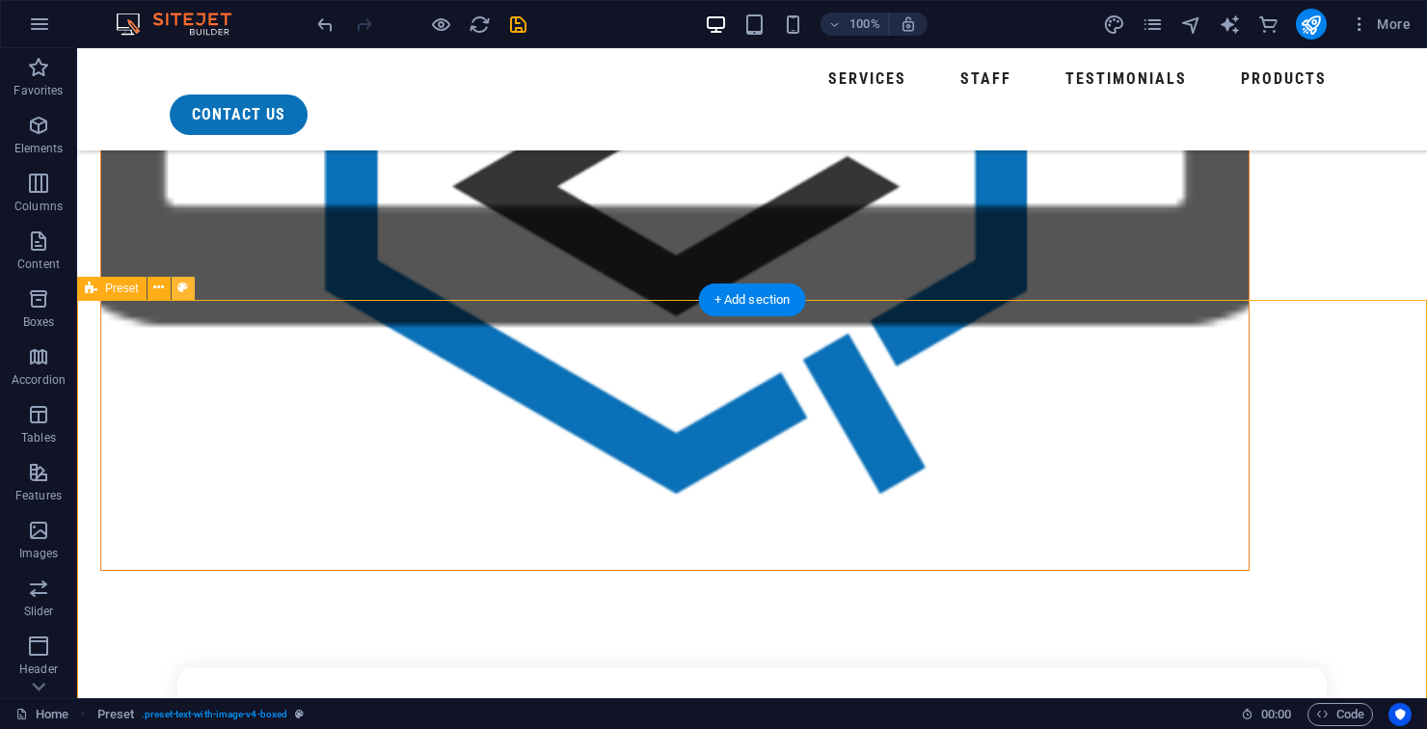
click at [172, 297] on button at bounding box center [183, 288] width 23 height 23
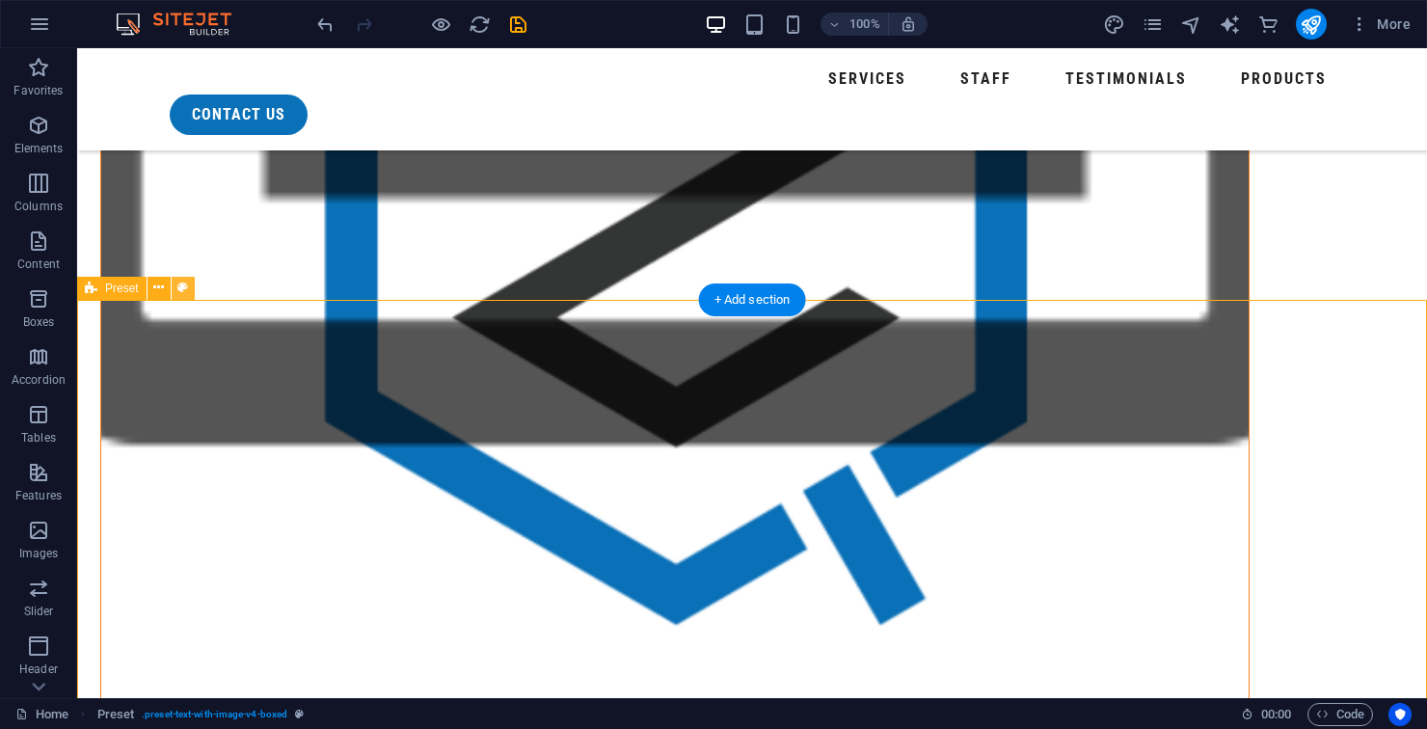
select select "rem"
select select "px"
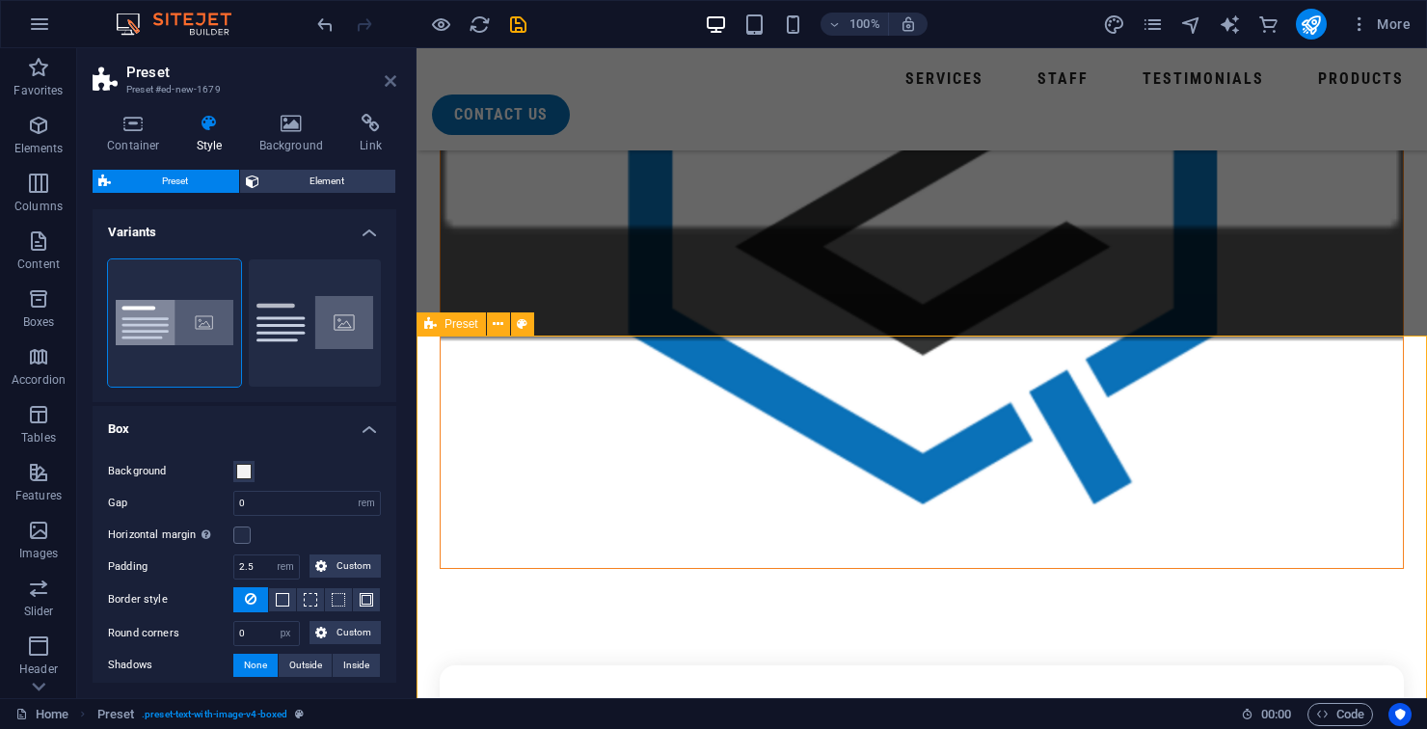
click at [387, 82] on icon at bounding box center [391, 80] width 12 height 15
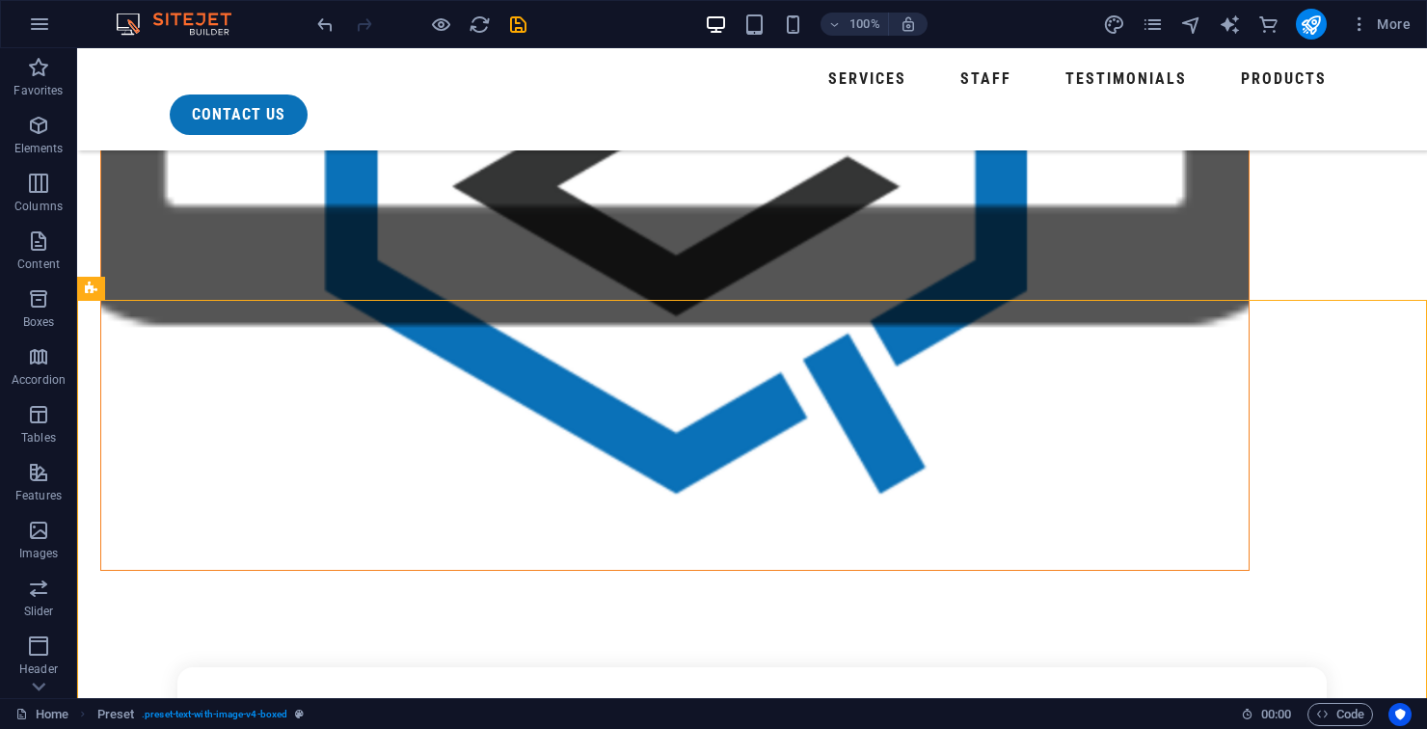
click at [159, 297] on icon at bounding box center [158, 288] width 11 height 20
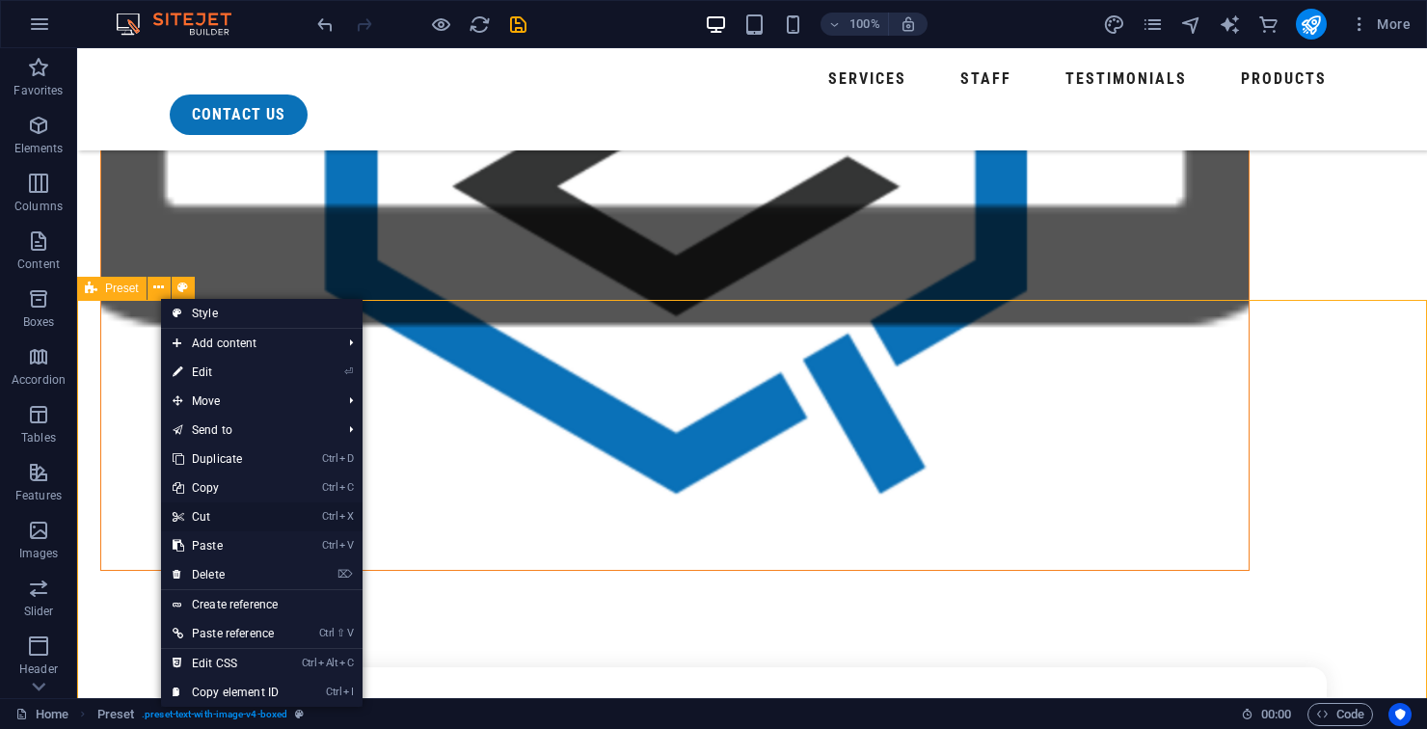
click at [233, 524] on link "Ctrl X Cut" at bounding box center [225, 516] width 129 height 29
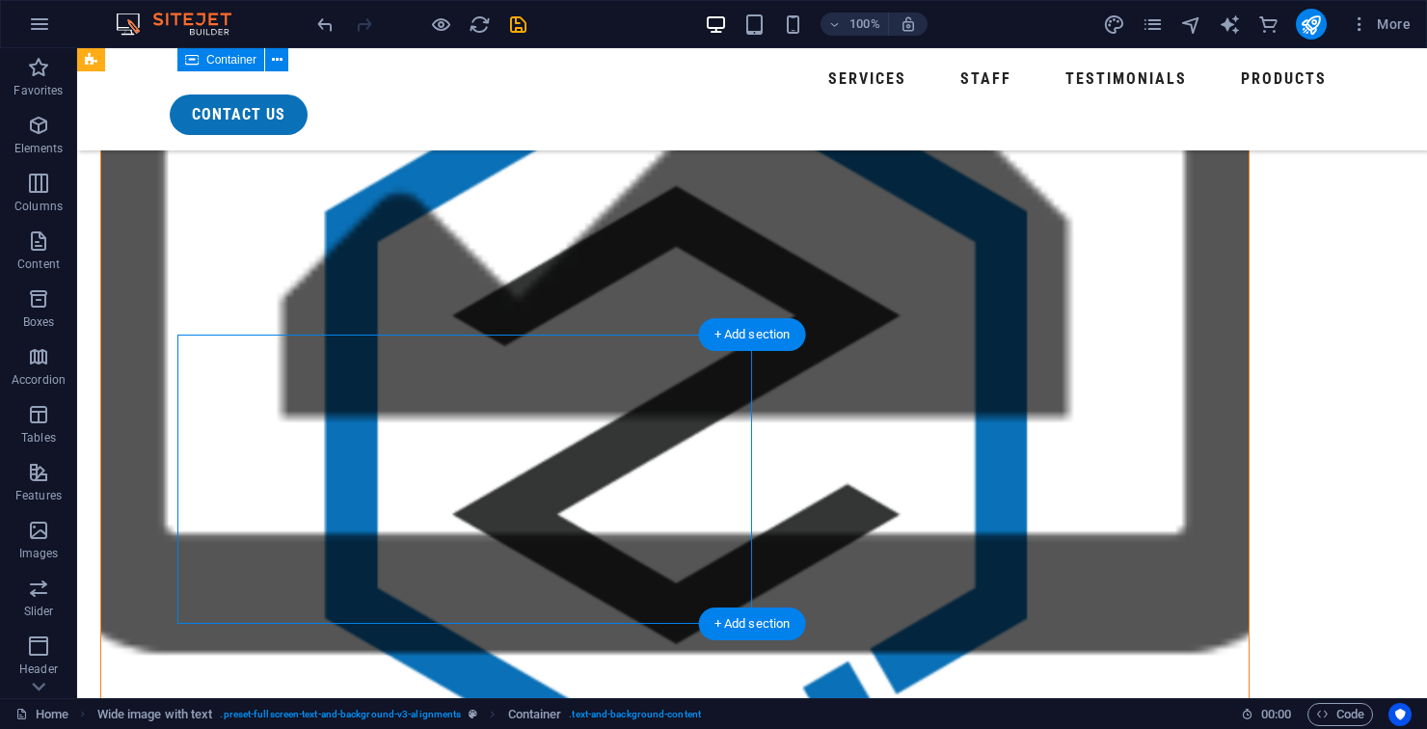
scroll to position [1558, 0]
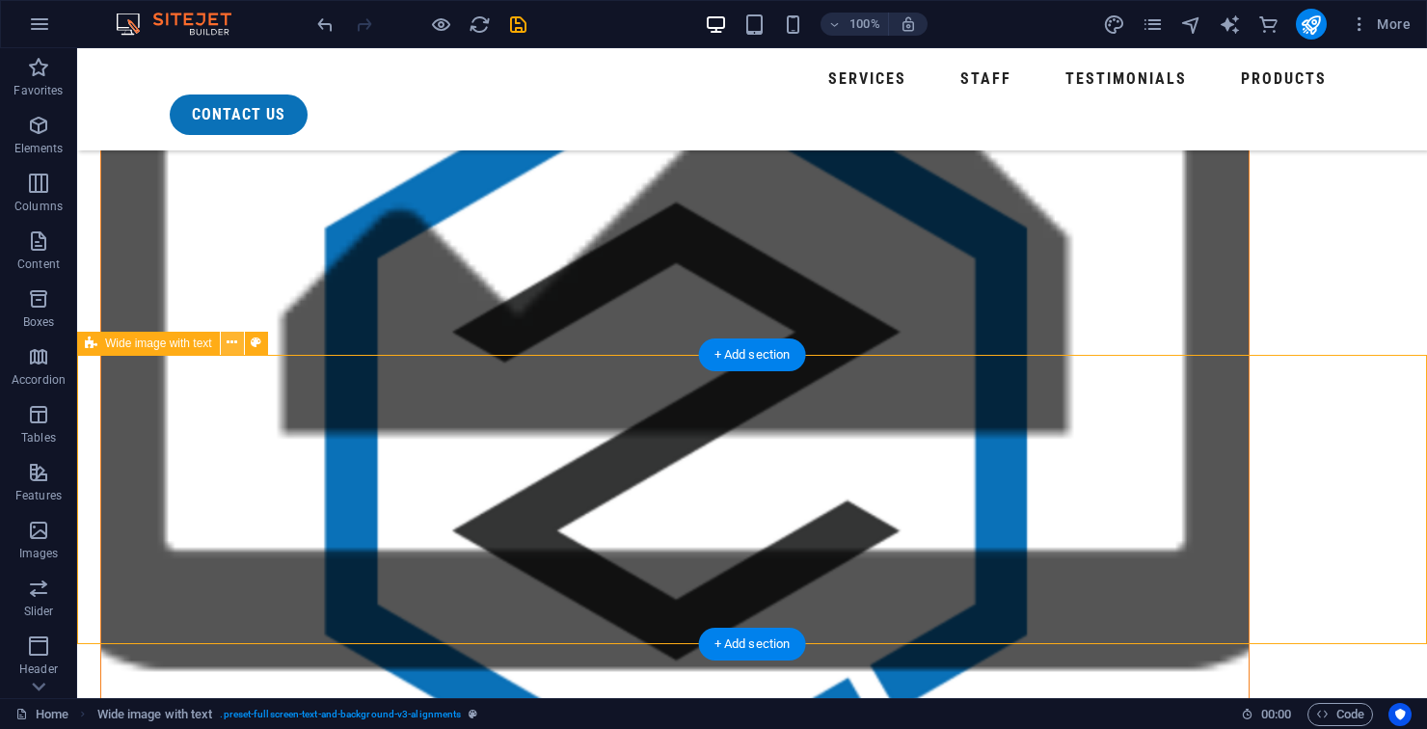
click at [229, 343] on icon at bounding box center [232, 343] width 11 height 20
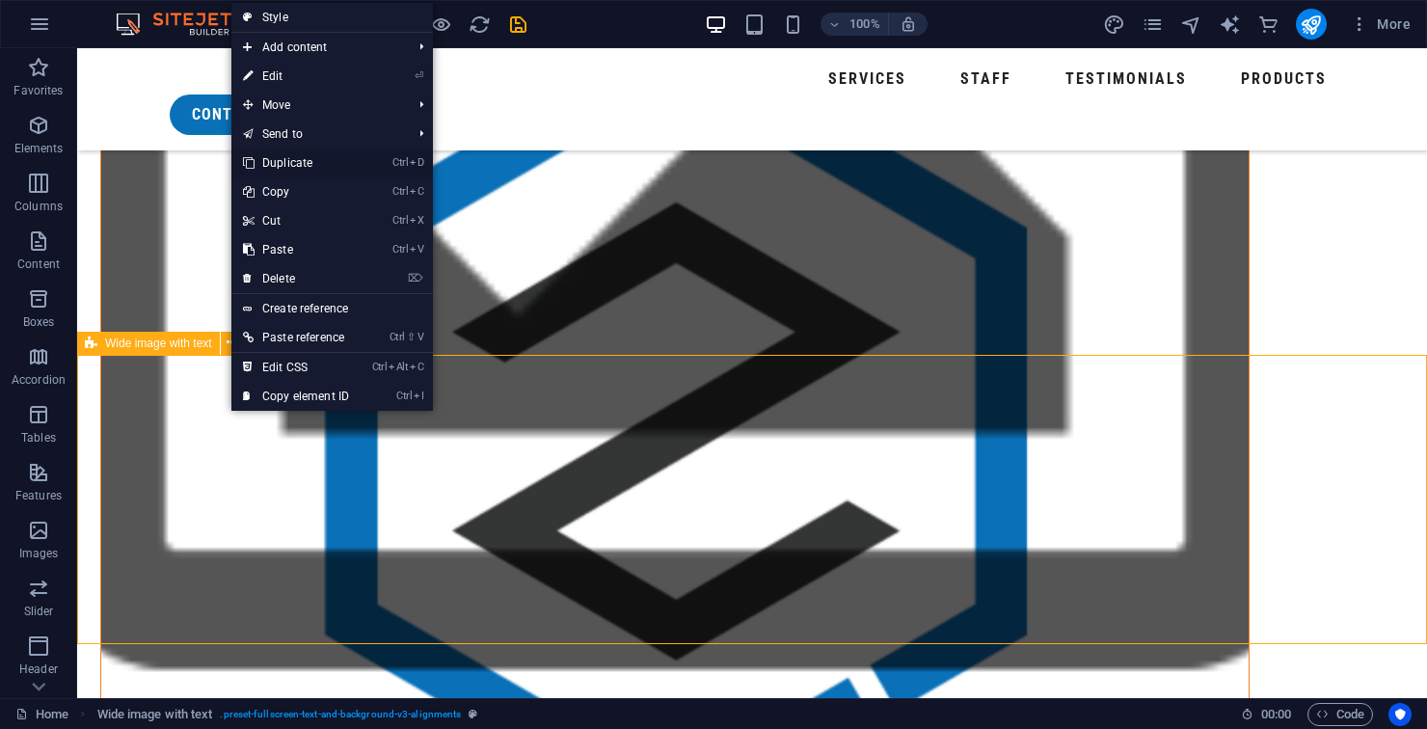
click at [313, 172] on link "Ctrl D Duplicate" at bounding box center [295, 162] width 129 height 29
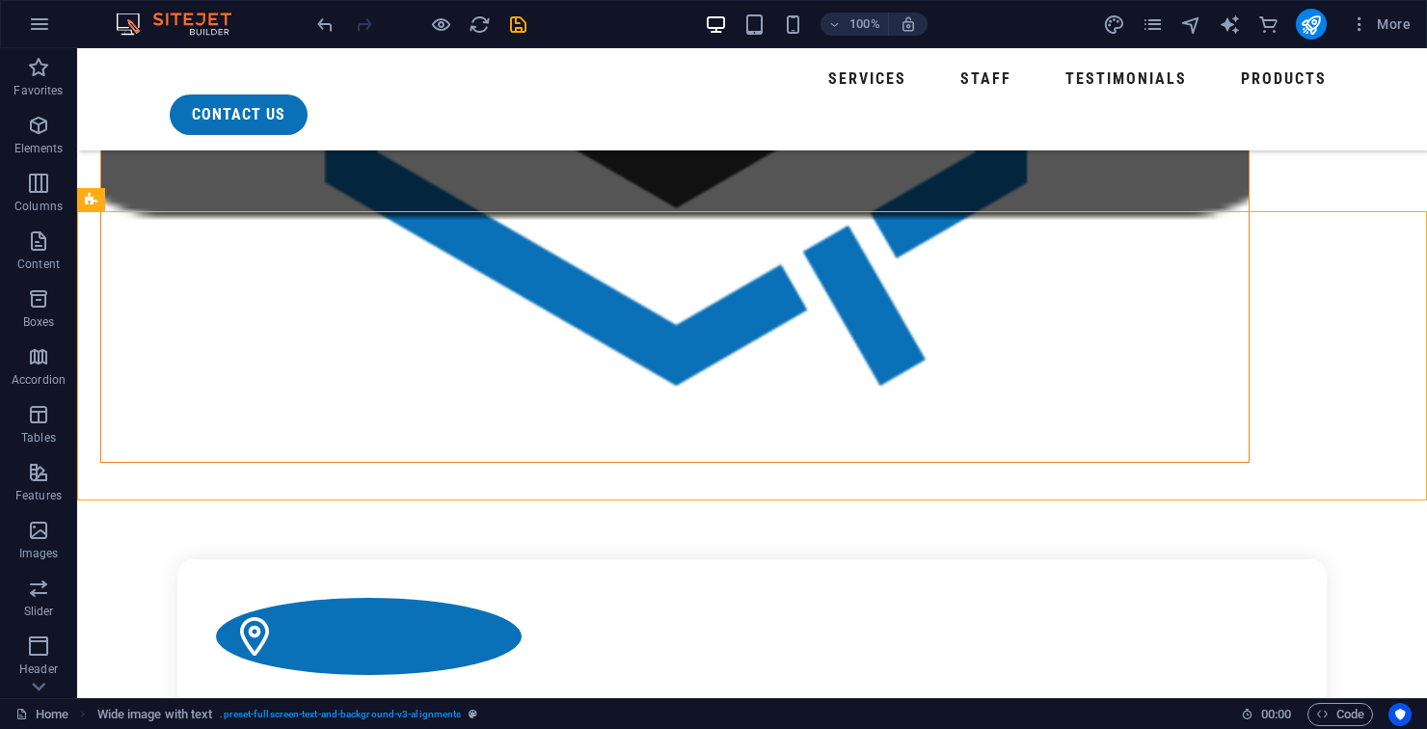
scroll to position [1989, 0]
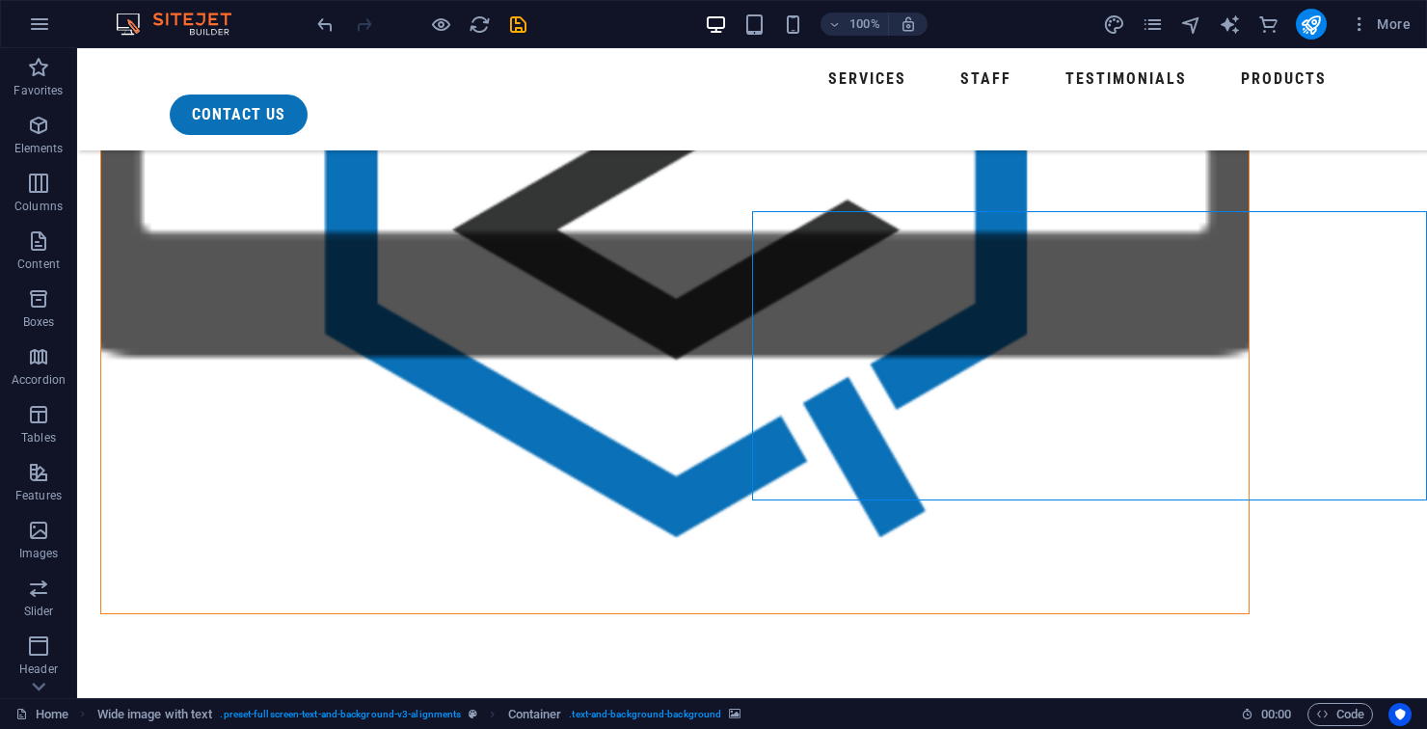
select select "px"
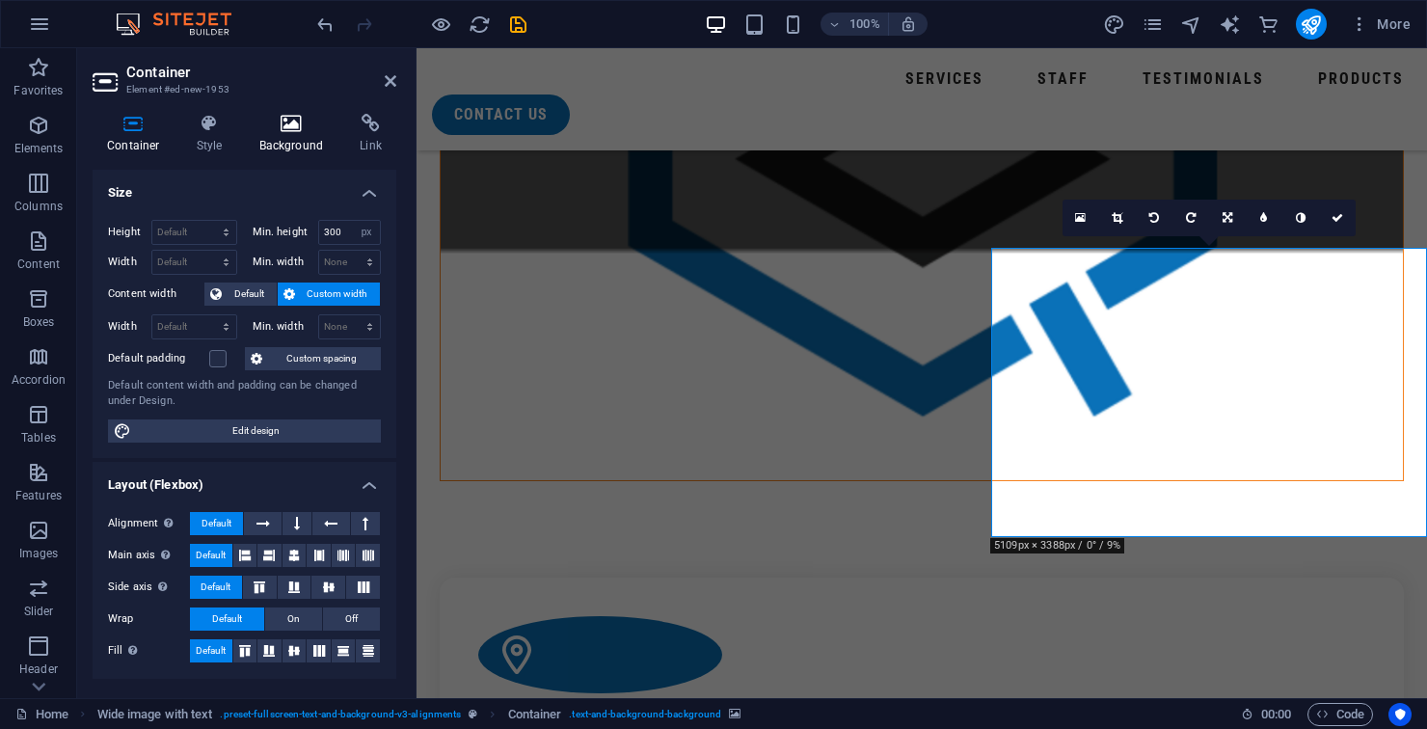
click at [295, 123] on icon at bounding box center [291, 123] width 93 height 19
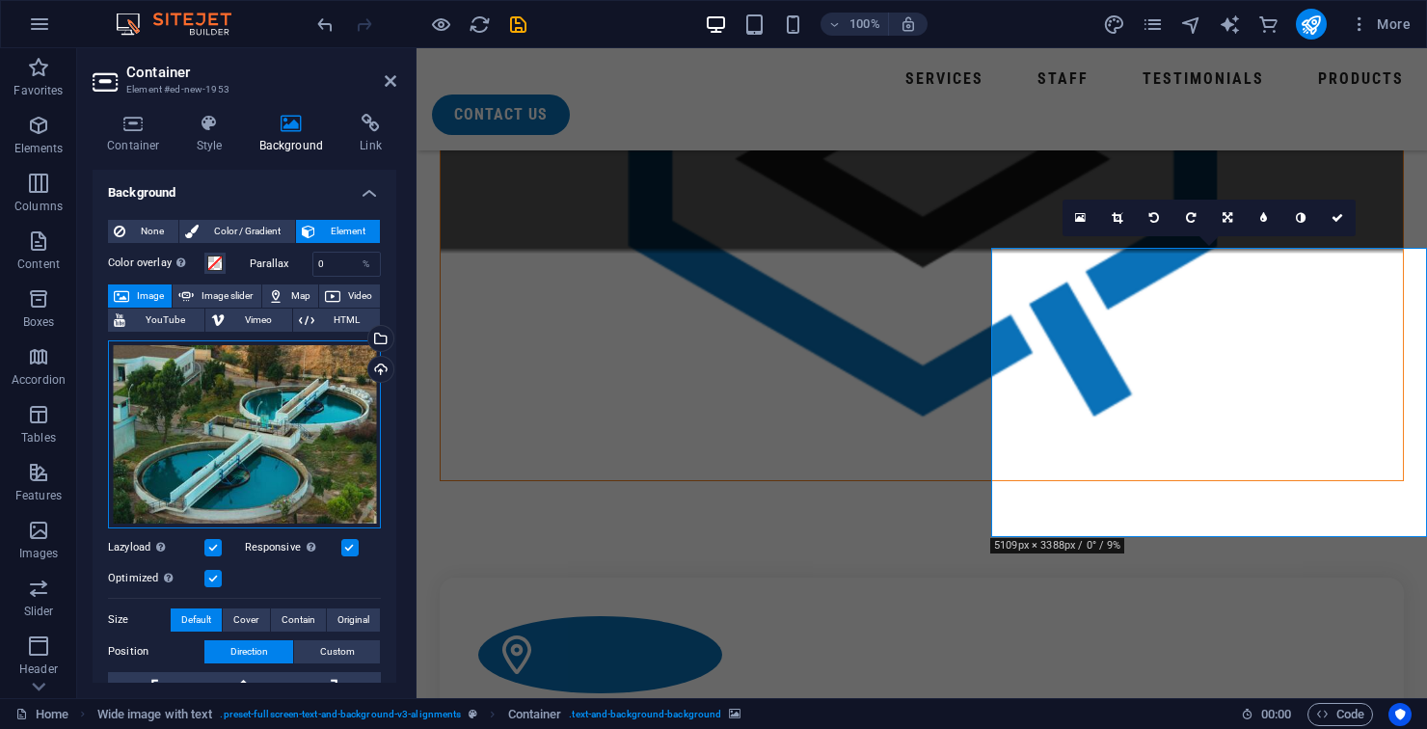
click at [186, 377] on div "Drag files here, click to choose files or select files from Files or our free s…" at bounding box center [244, 434] width 273 height 188
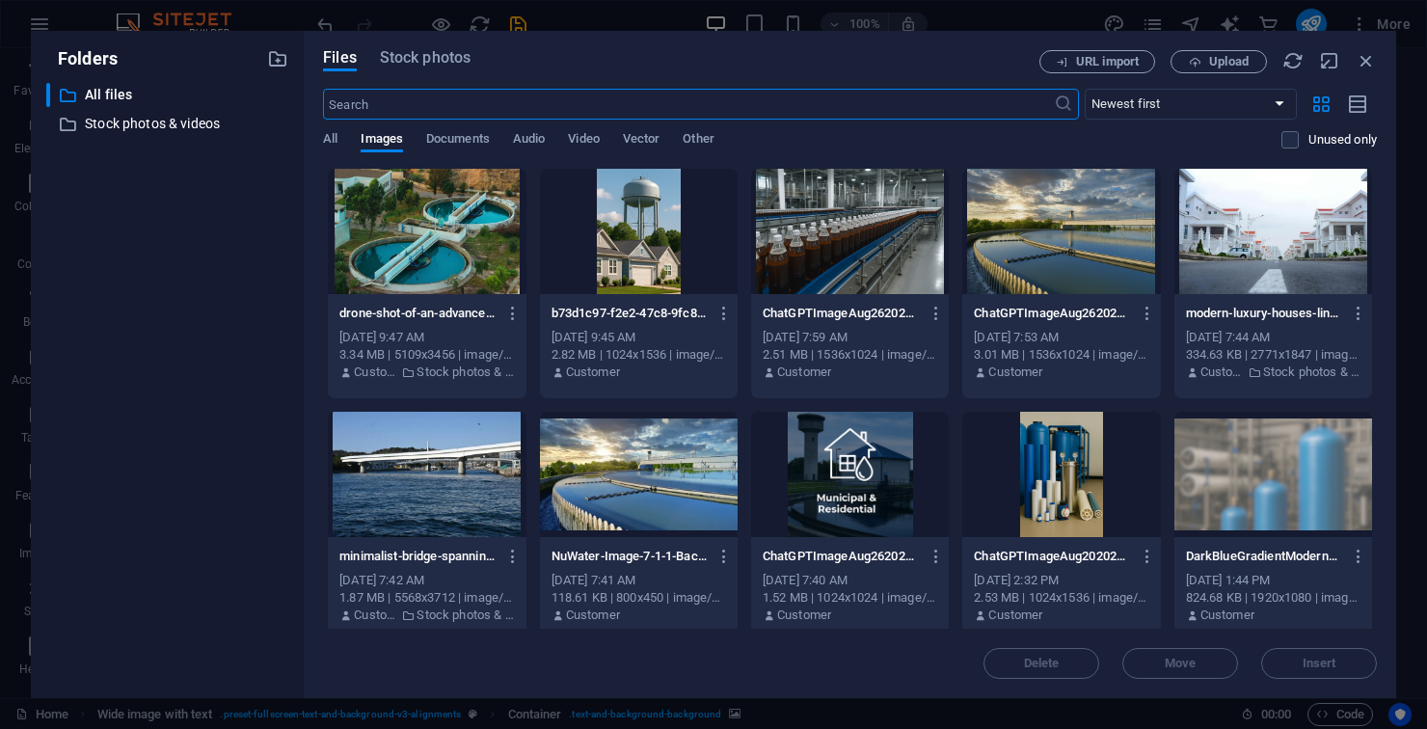
scroll to position [1977, 0]
click at [847, 230] on div at bounding box center [850, 231] width 198 height 125
click at [855, 225] on div at bounding box center [850, 231] width 198 height 125
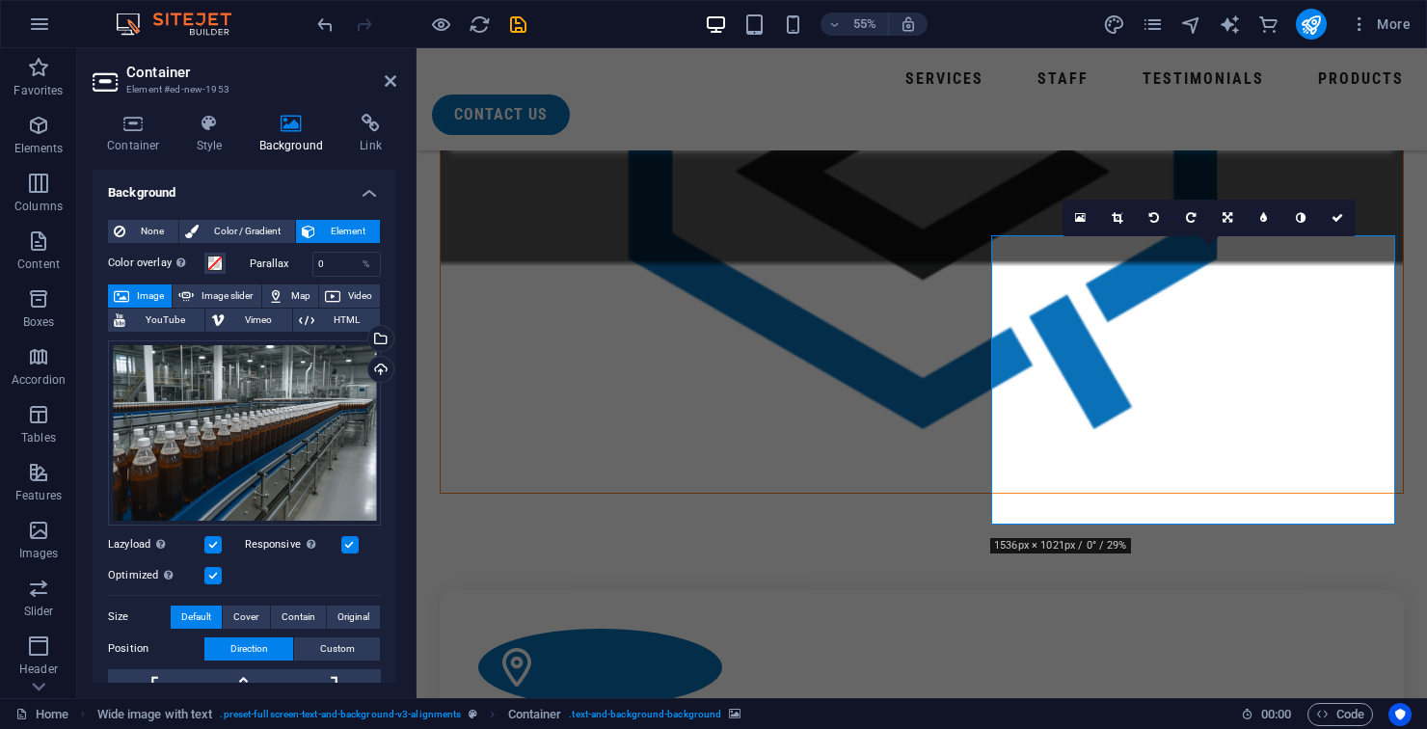
scroll to position [1989, 0]
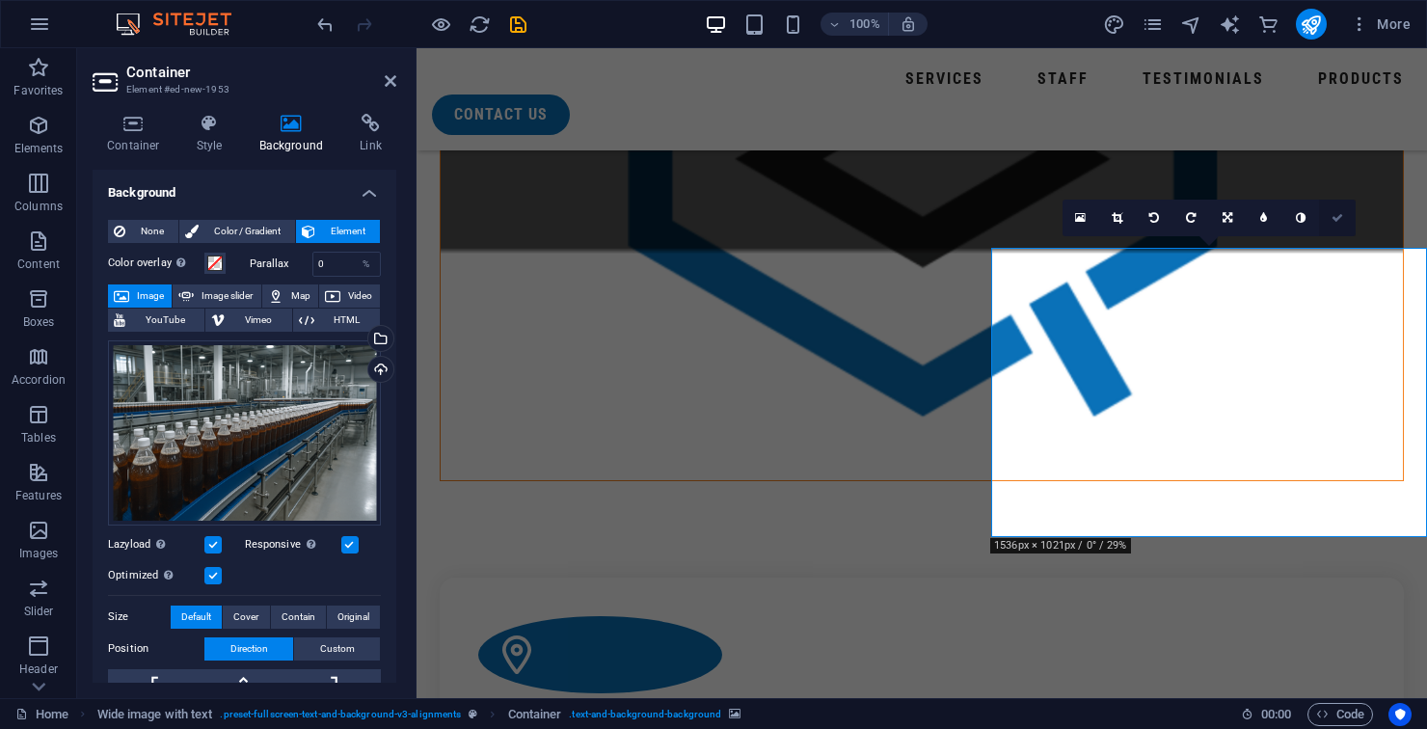
click at [1326, 232] on link at bounding box center [1337, 218] width 37 height 37
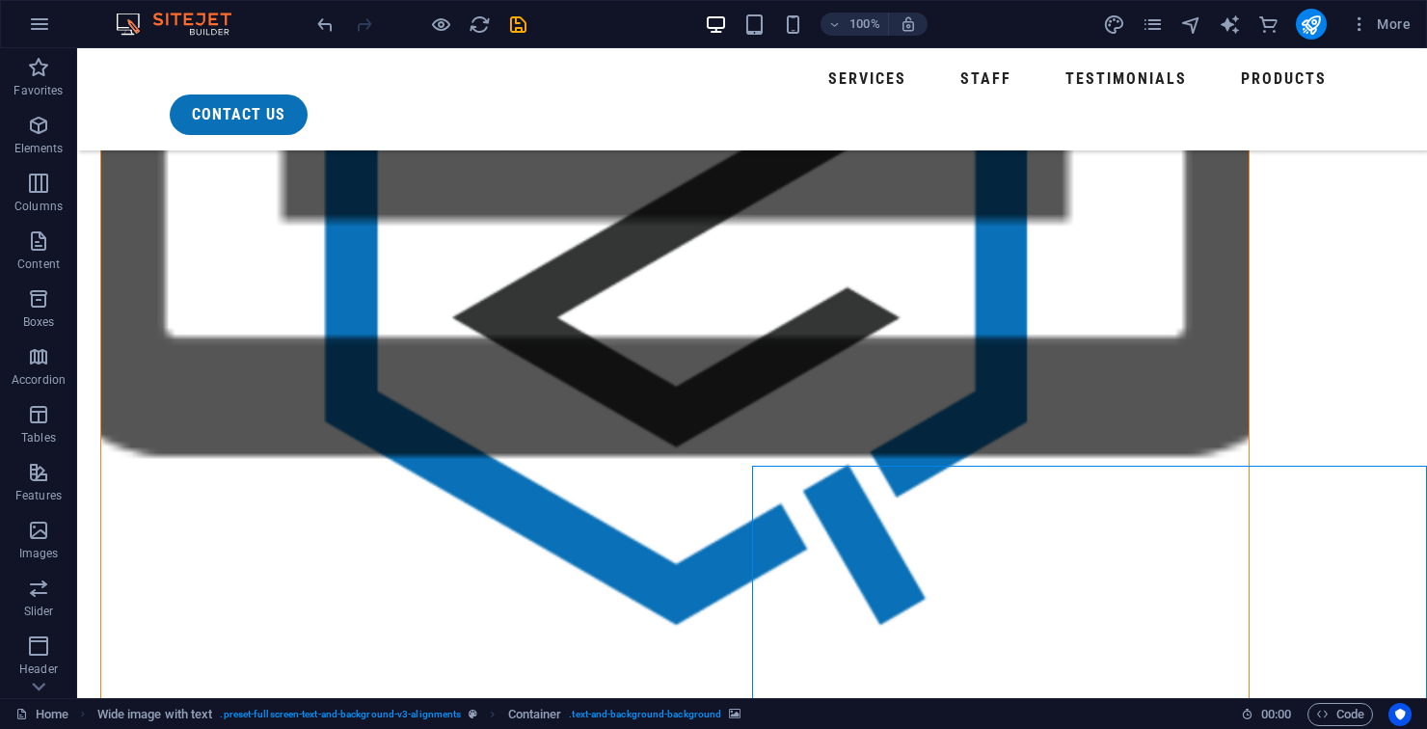
scroll to position [1831, 0]
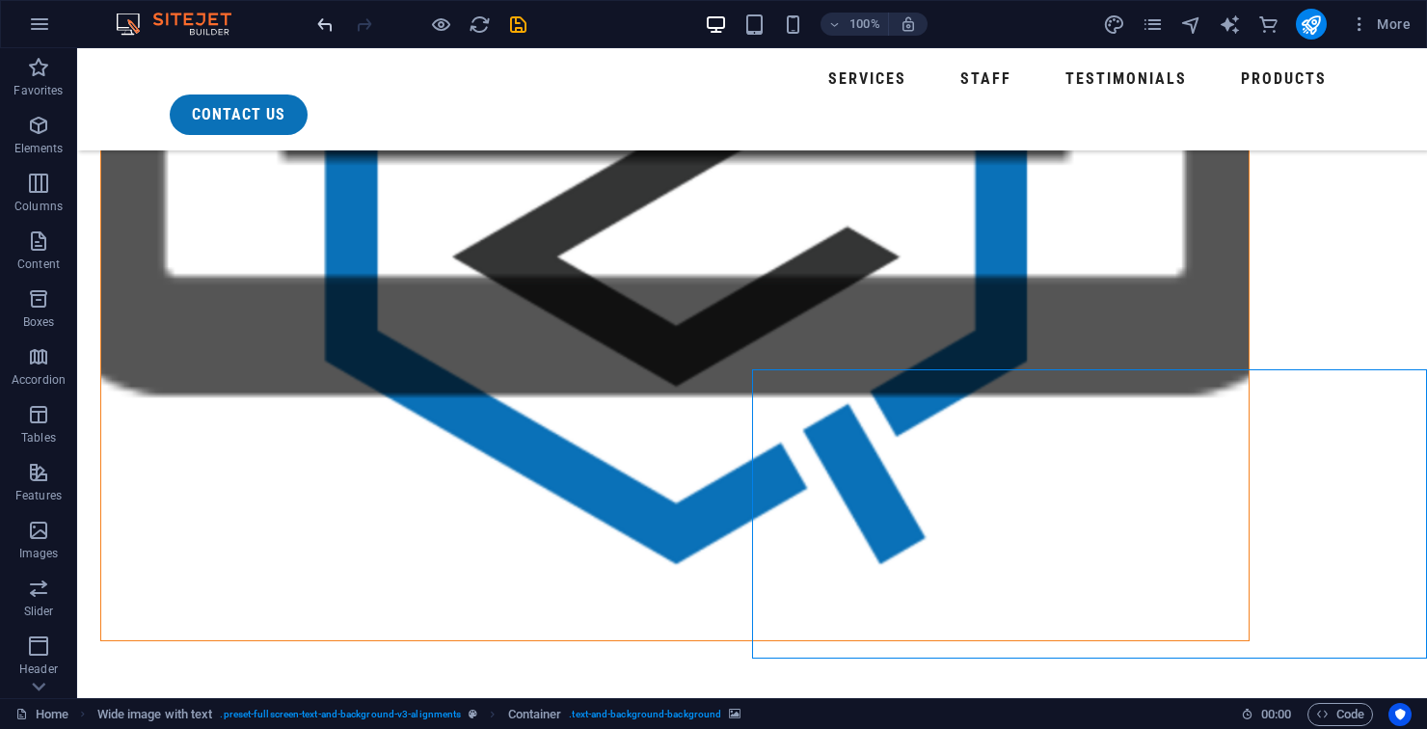
click at [314, 23] on icon "undo" at bounding box center [325, 24] width 22 height 22
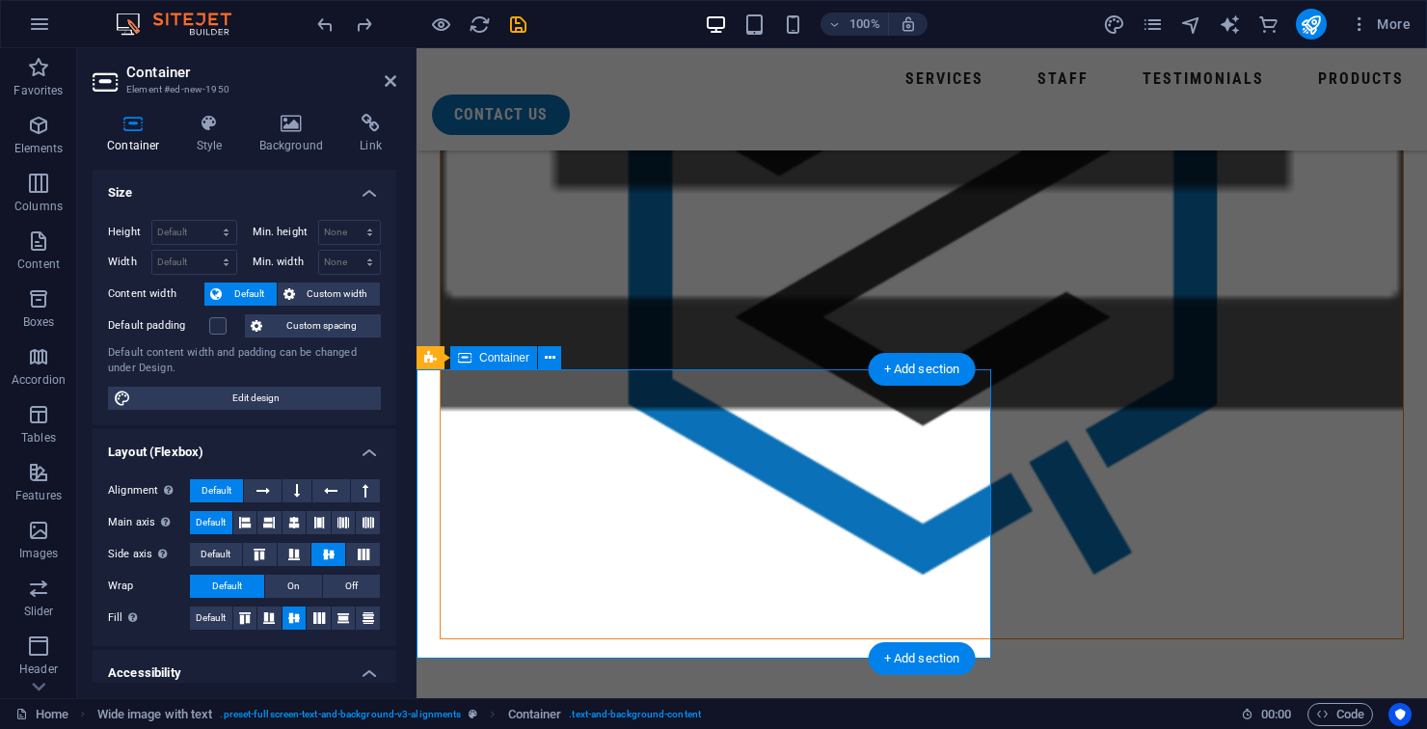
scroll to position [1868, 0]
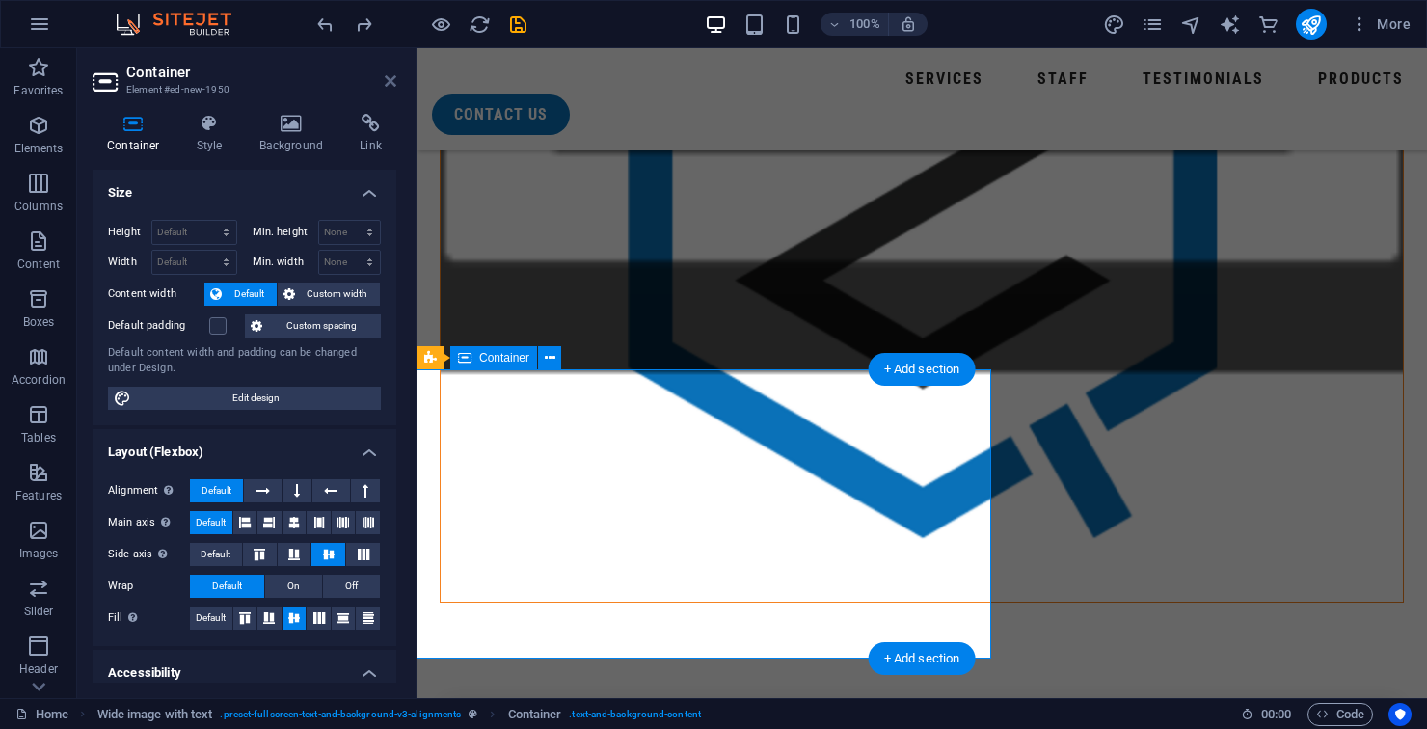
click at [391, 81] on icon at bounding box center [391, 80] width 12 height 15
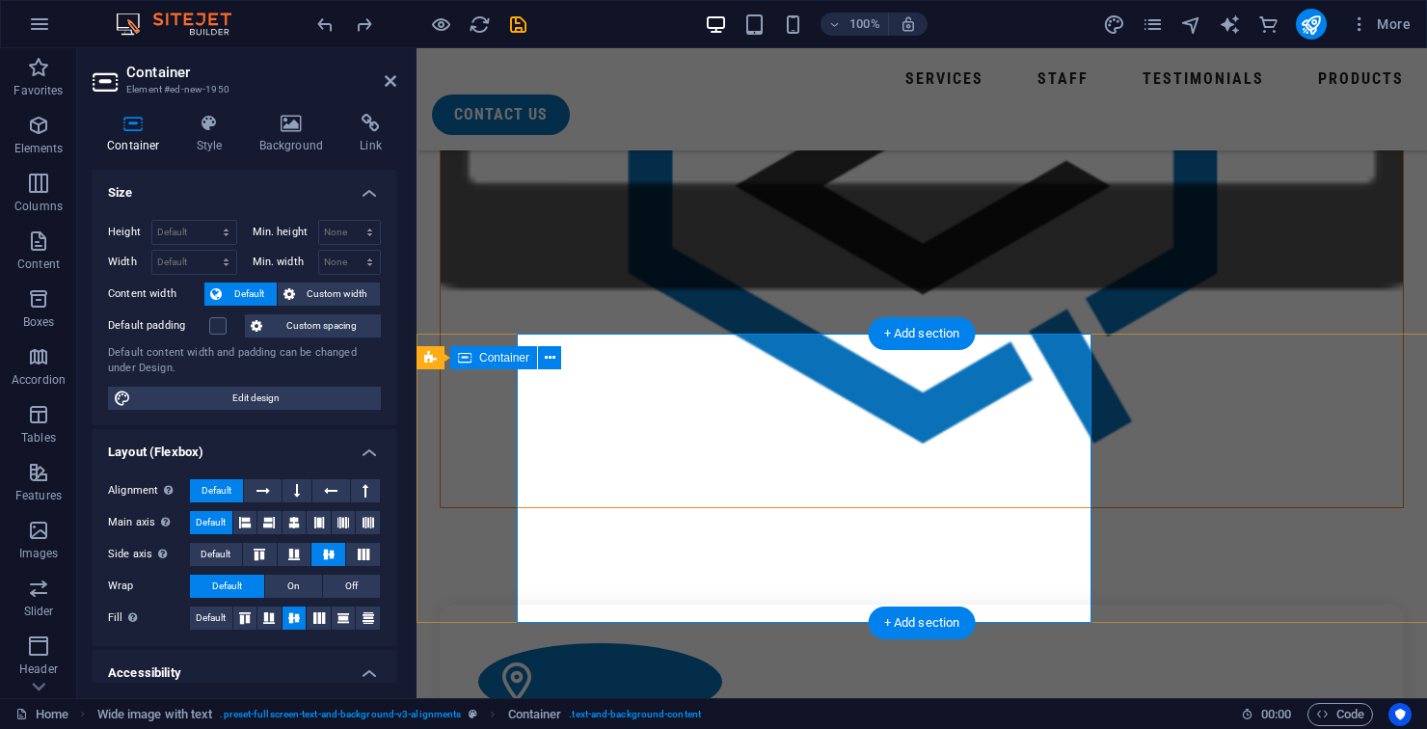
scroll to position [1868, 0]
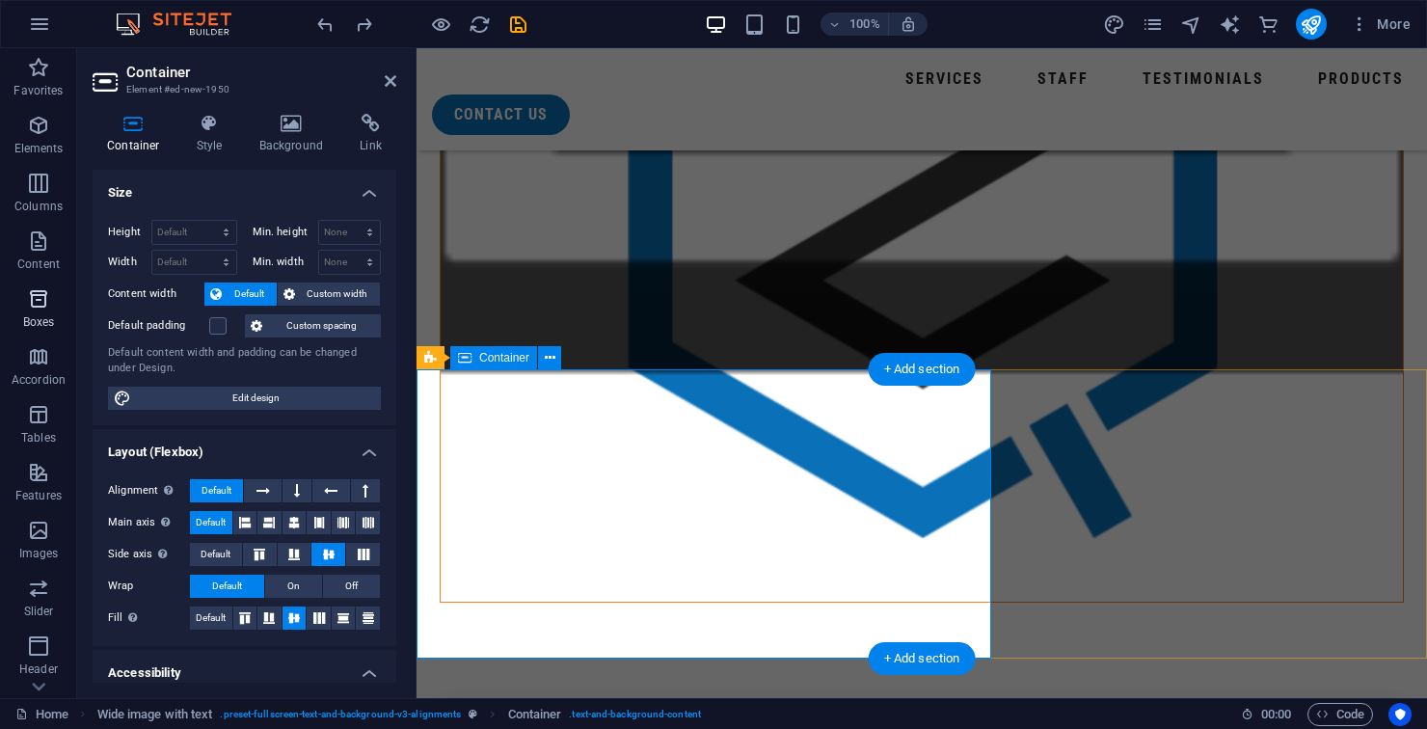
click at [39, 320] on p "Boxes" at bounding box center [39, 321] width 32 height 15
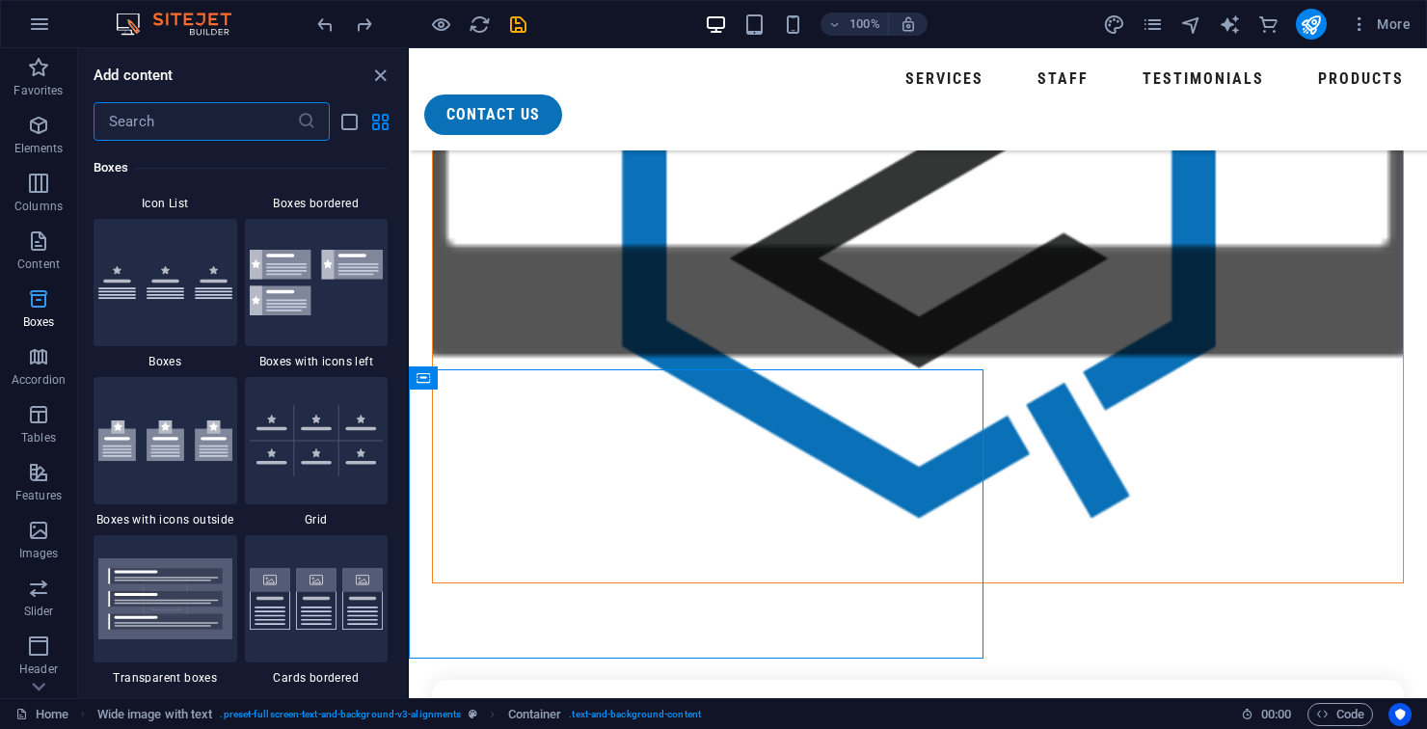
scroll to position [5450, 0]
click at [41, 199] on p "Columns" at bounding box center [38, 206] width 48 height 15
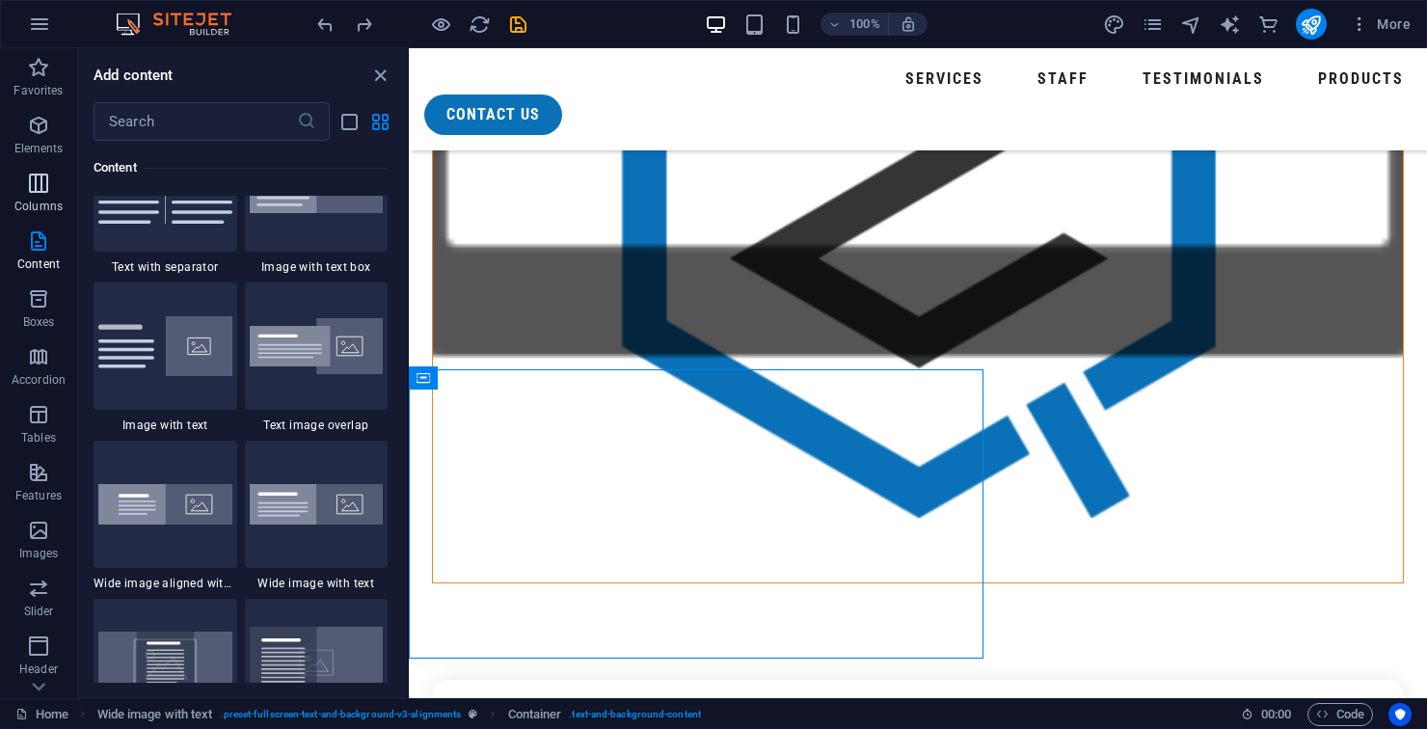
scroll to position [3602, 0]
click at [283, 504] on img at bounding box center [317, 504] width 134 height 40
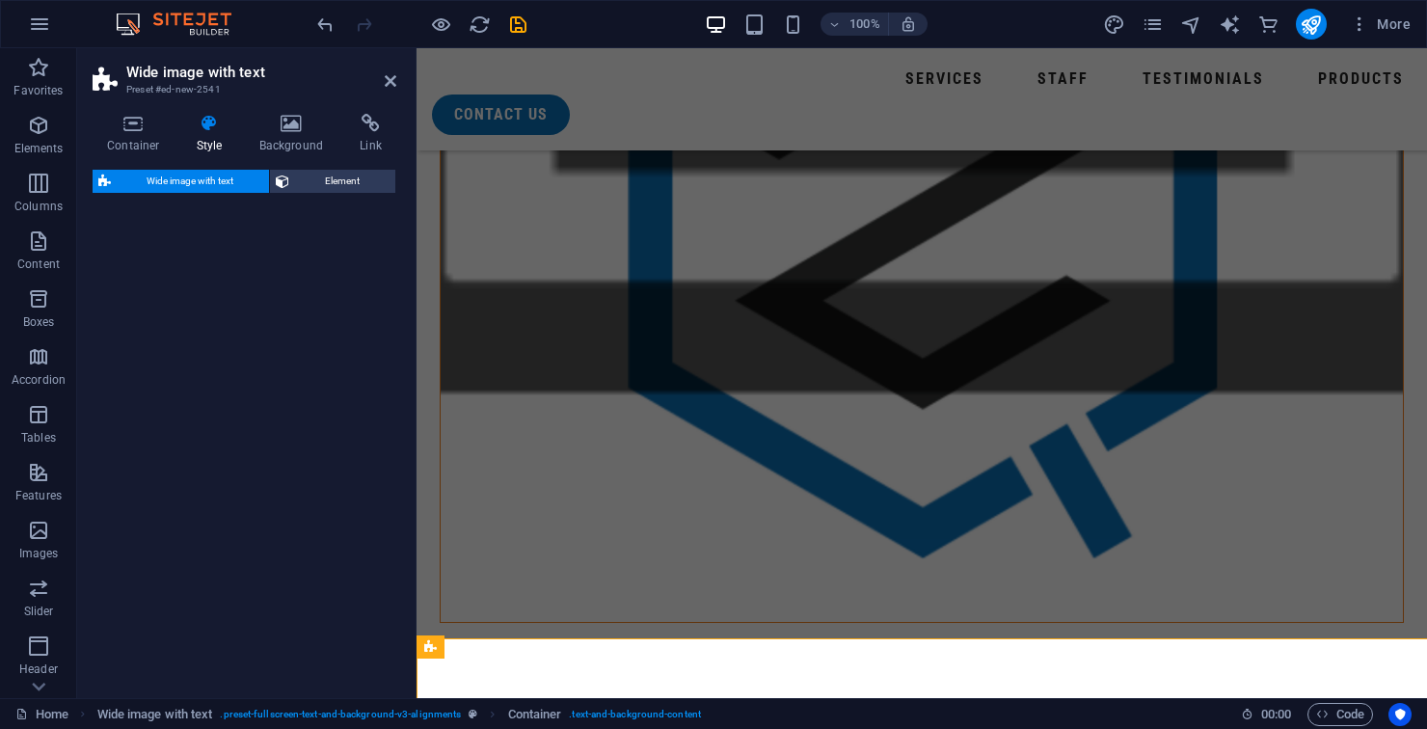
scroll to position [1868, 0]
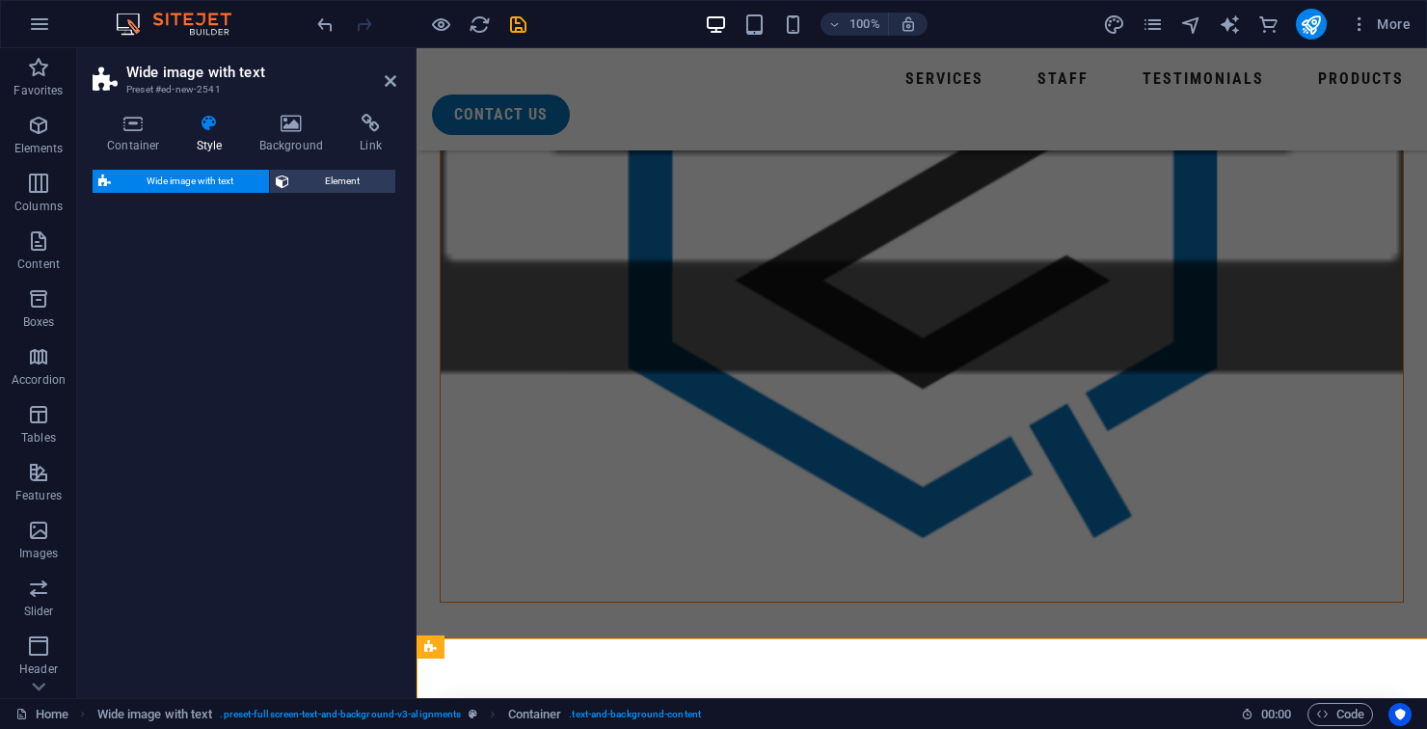
select select "%"
select select "rem"
select select "preset-fullscreen-text-and-background-v3-default"
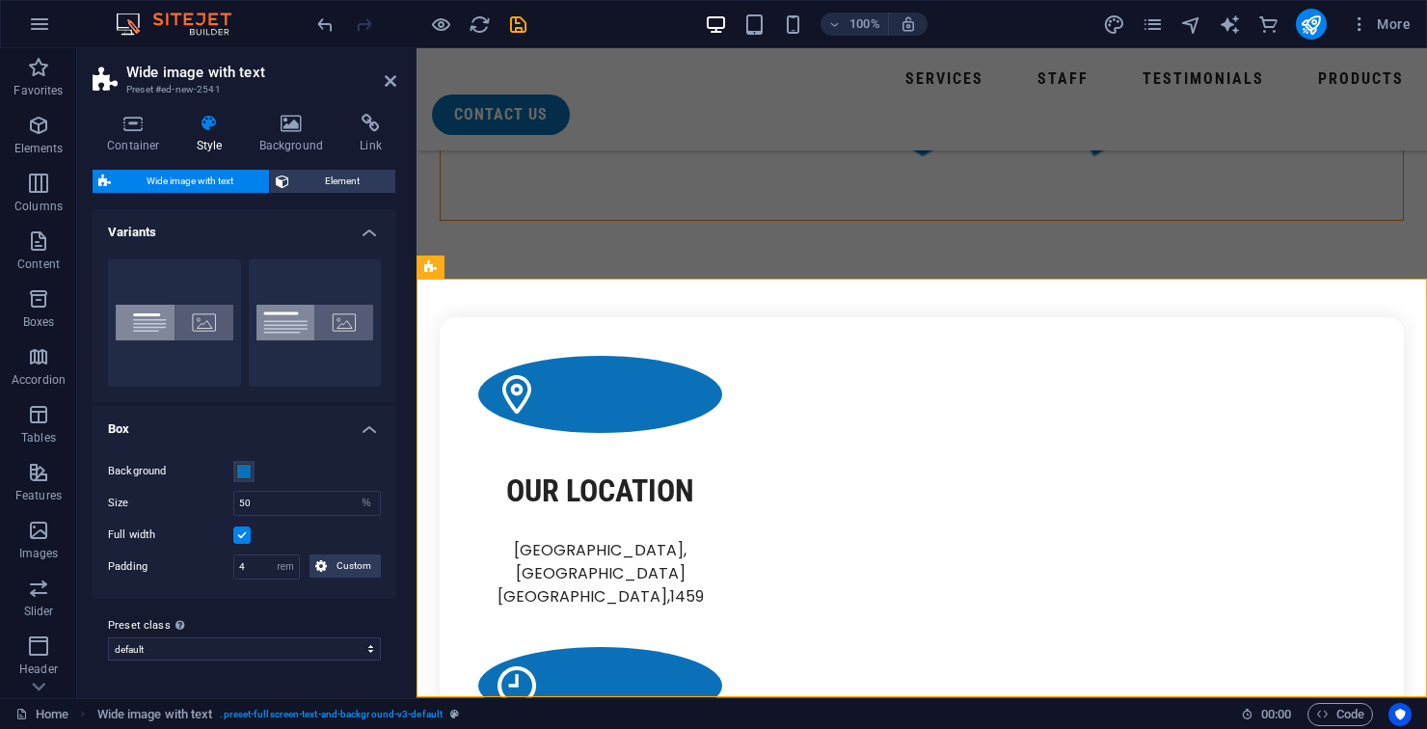
scroll to position [2247, 0]
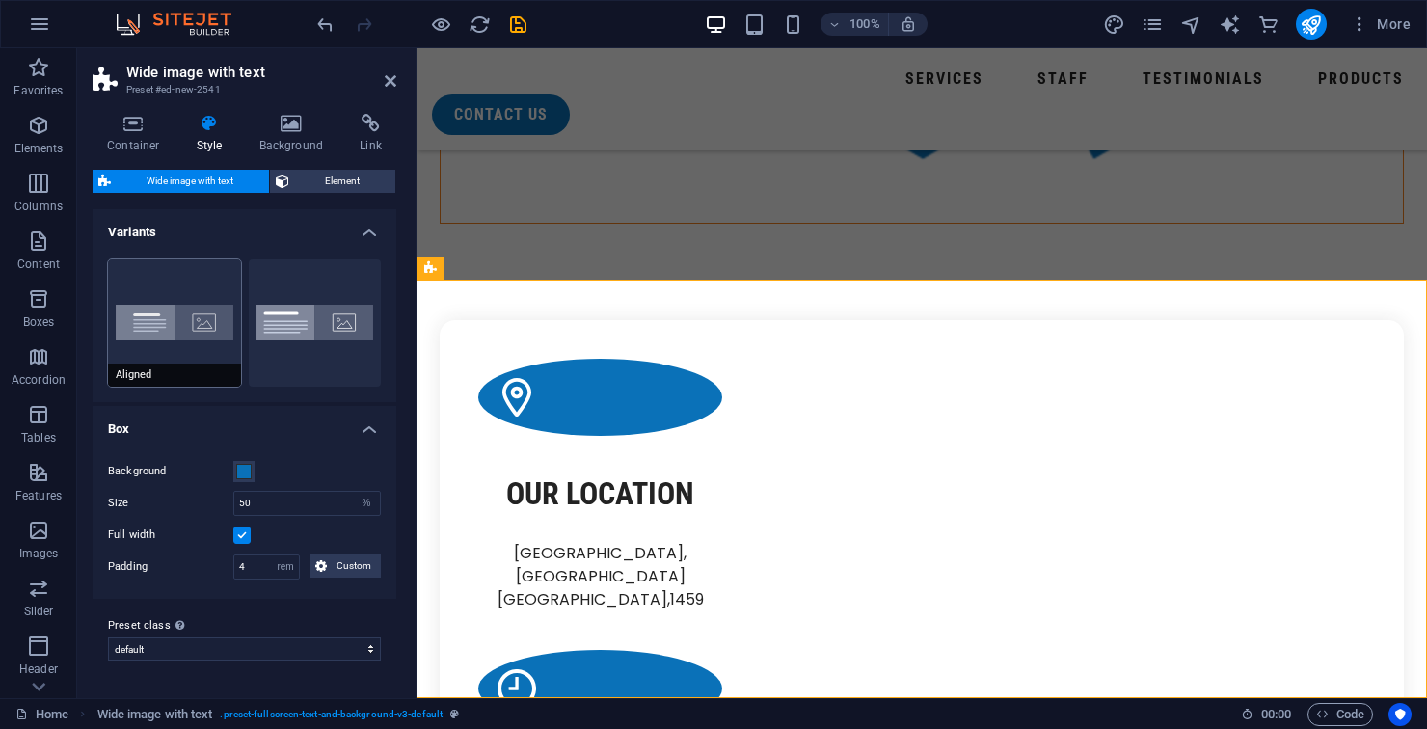
click at [200, 295] on button "Aligned" at bounding box center [174, 322] width 133 height 127
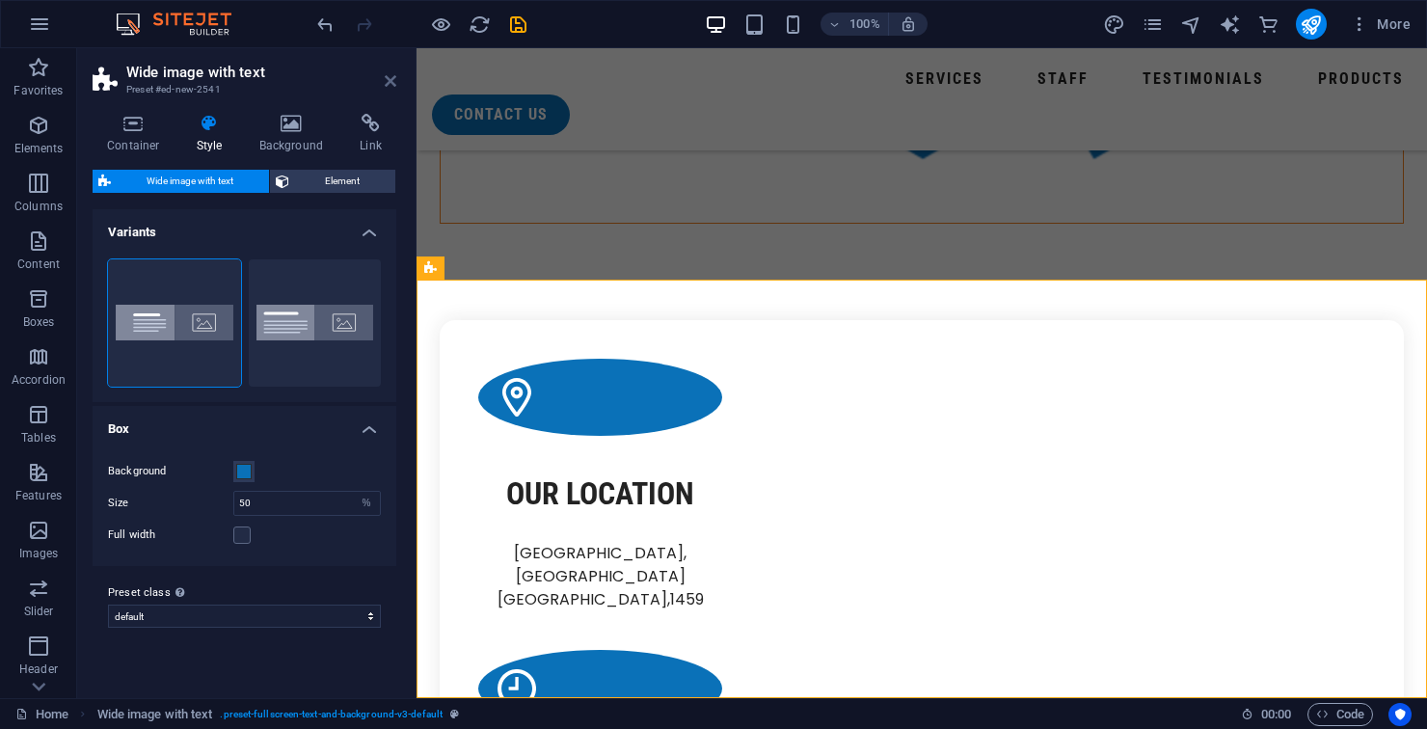
click at [387, 87] on icon at bounding box center [391, 80] width 12 height 15
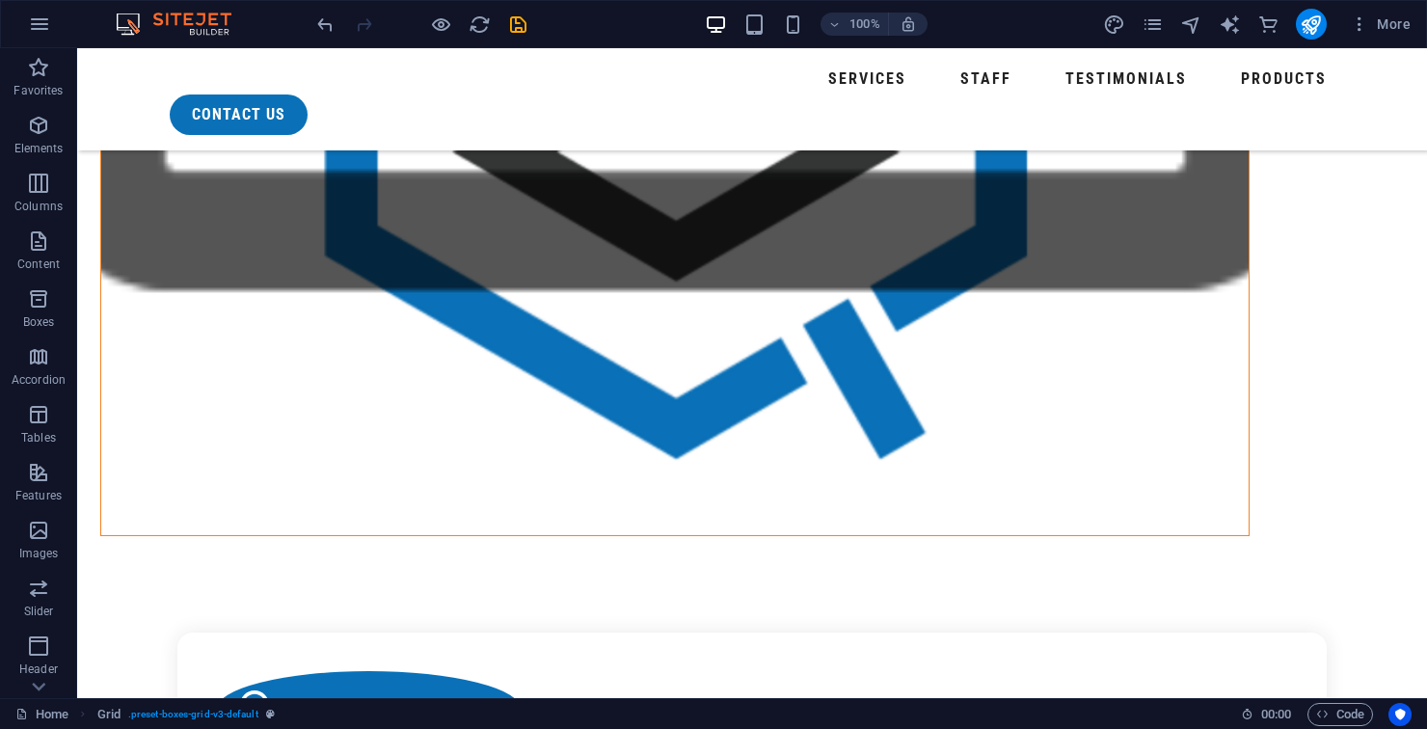
scroll to position [1934, 0]
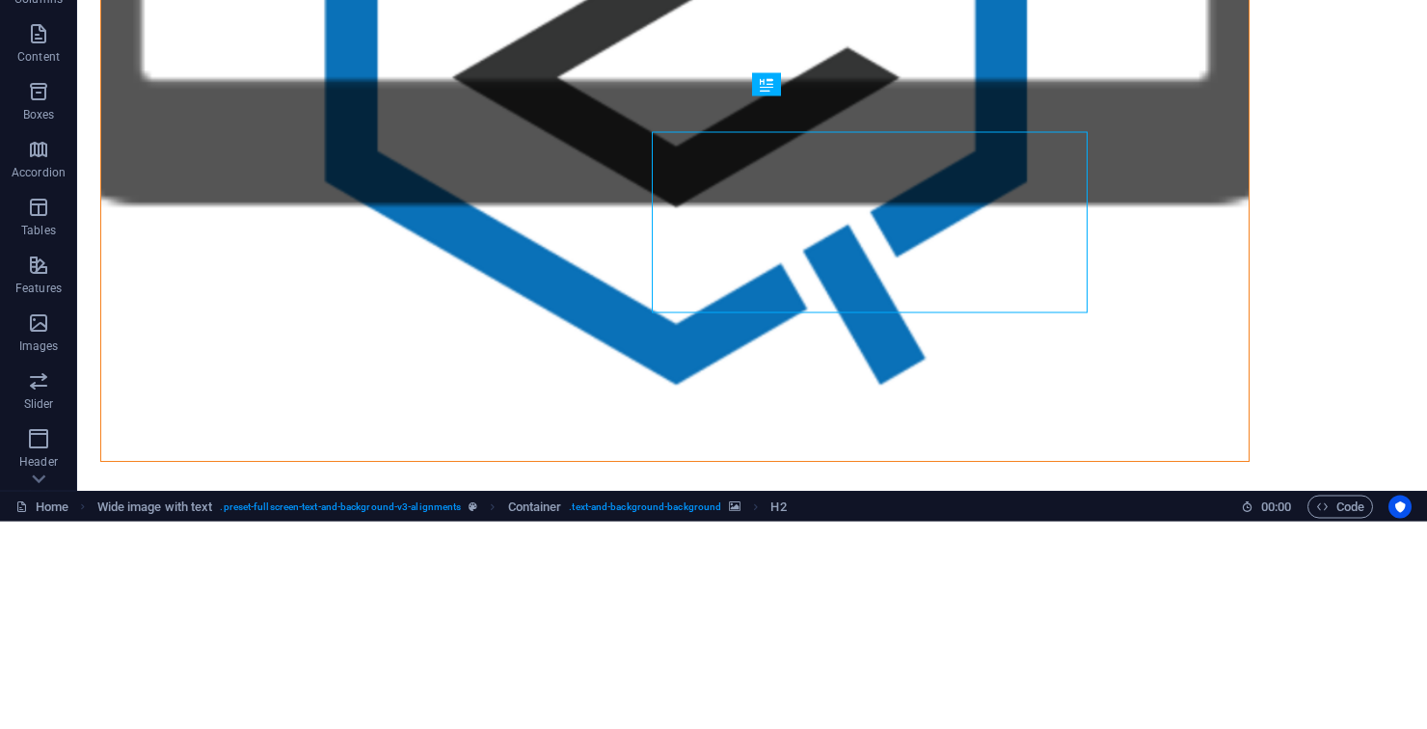
scroll to position [1898, 0]
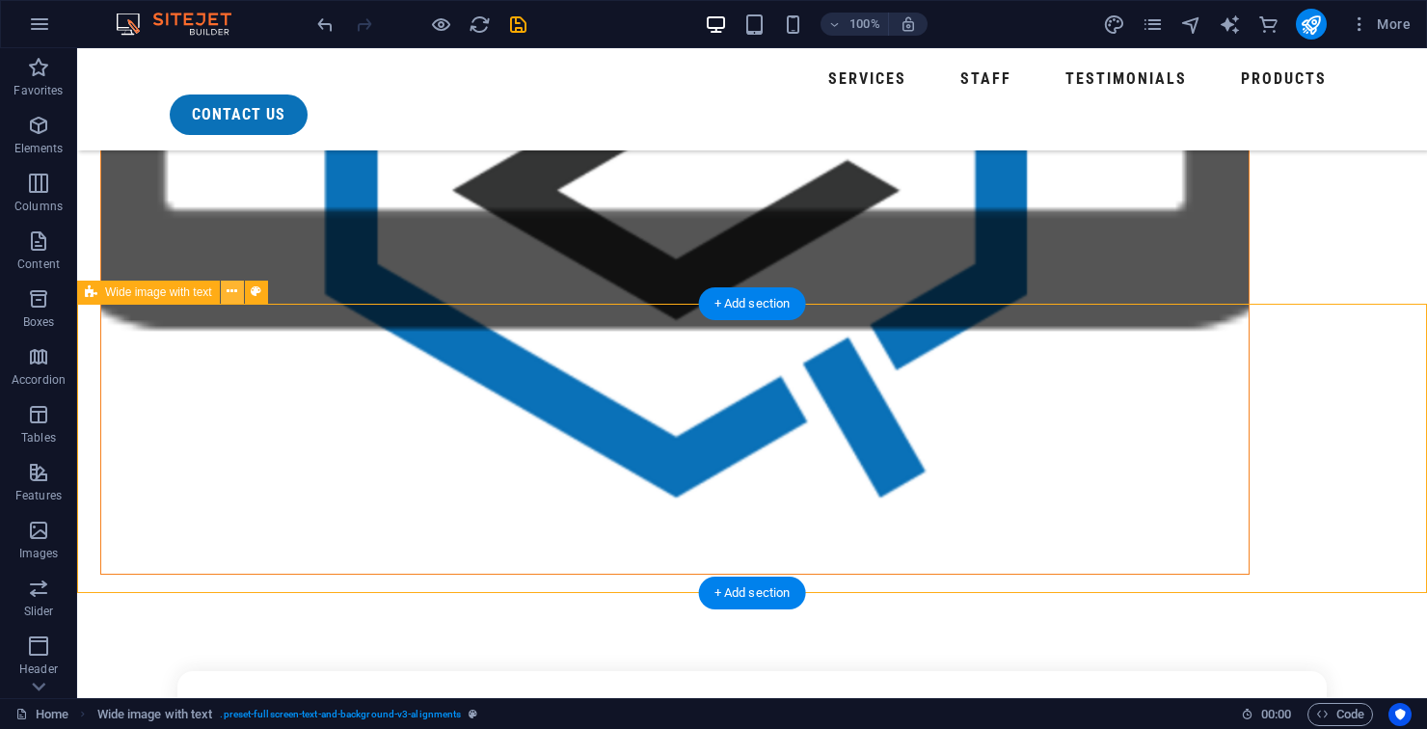
click at [233, 292] on icon at bounding box center [232, 291] width 11 height 20
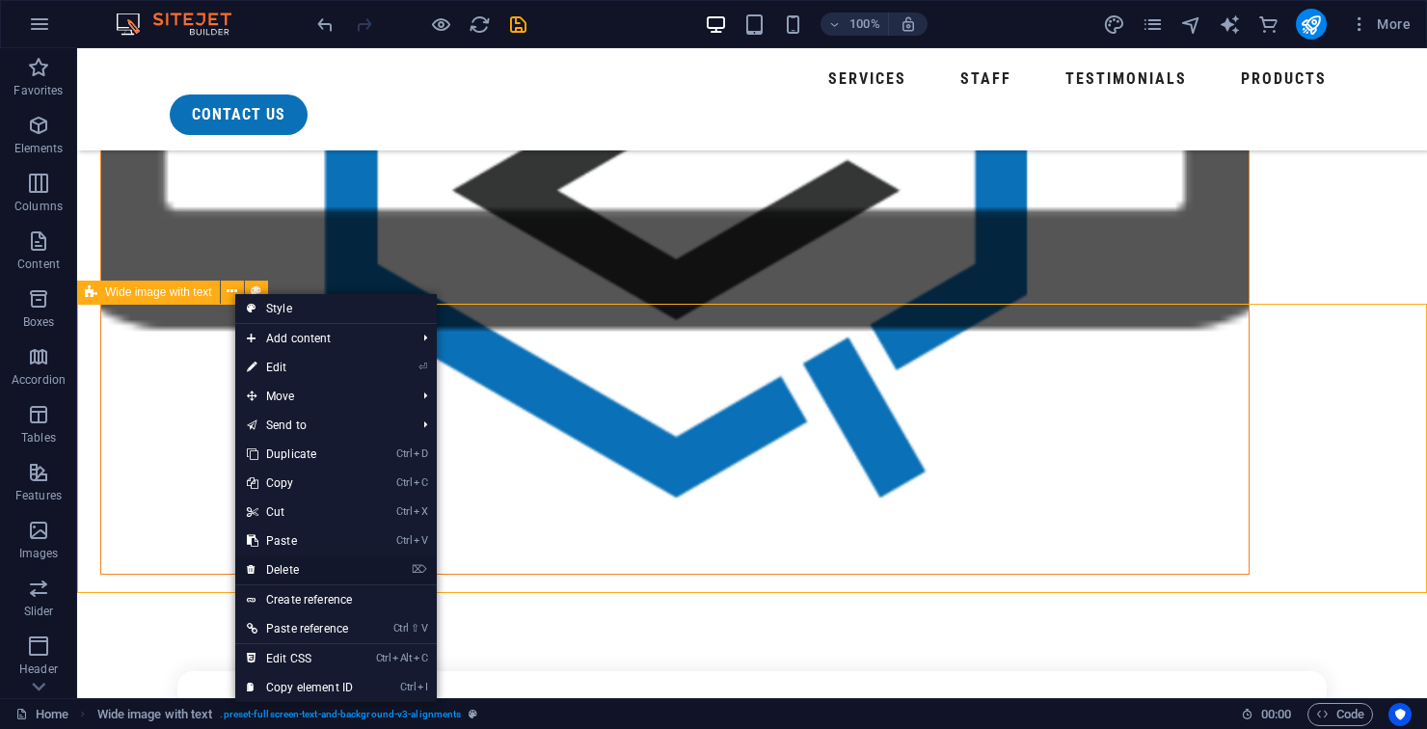
click at [294, 575] on link "⌦ Delete" at bounding box center [299, 569] width 129 height 29
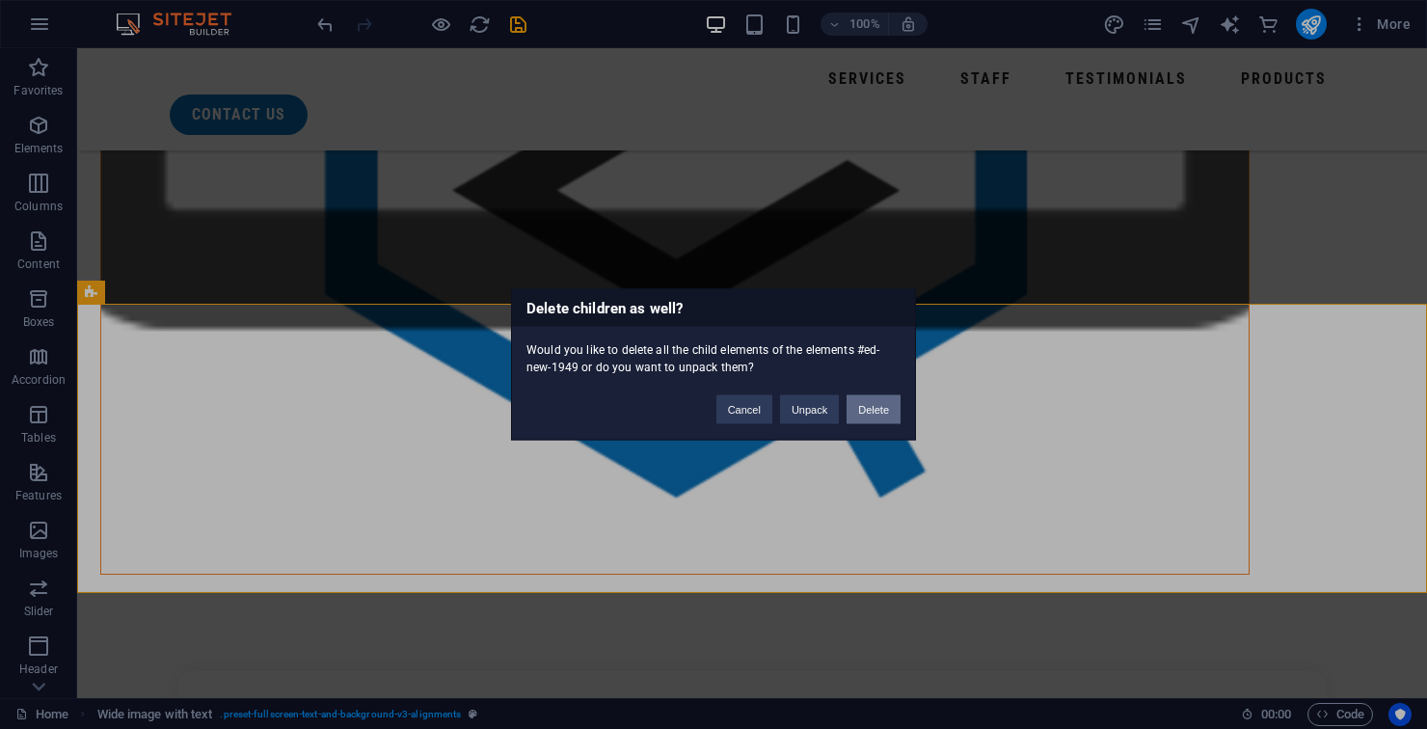
click at [871, 414] on button "Delete" at bounding box center [873, 409] width 54 height 29
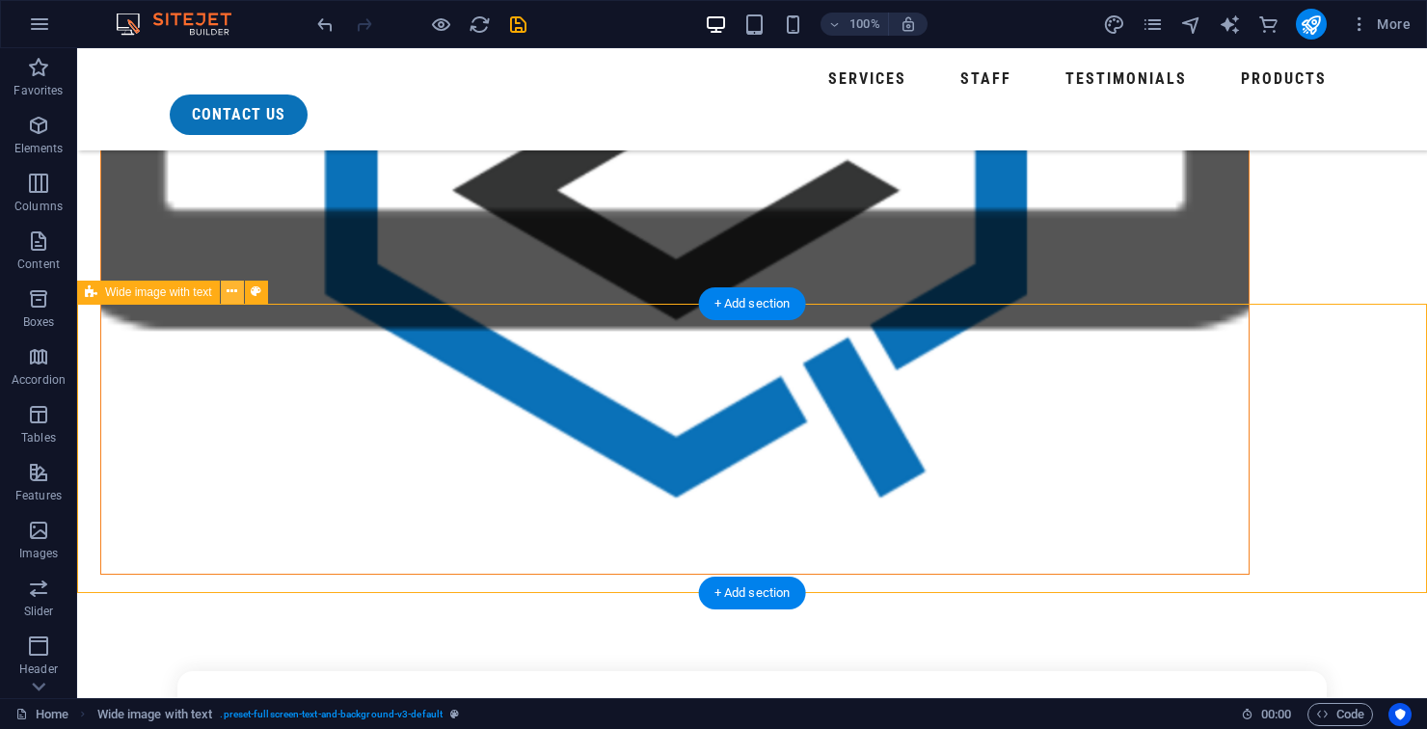
click at [230, 294] on icon at bounding box center [232, 291] width 11 height 20
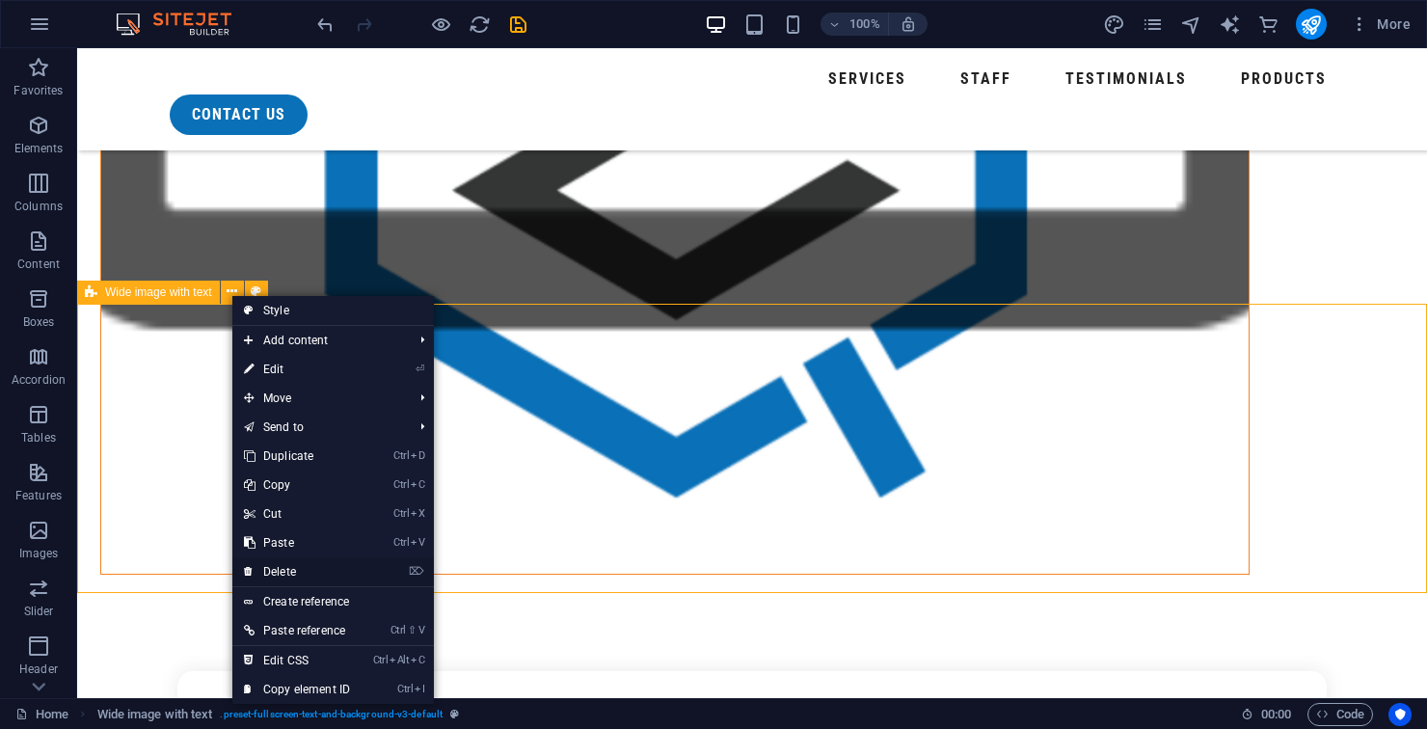
click at [318, 570] on link "⌦ Delete" at bounding box center [296, 571] width 129 height 29
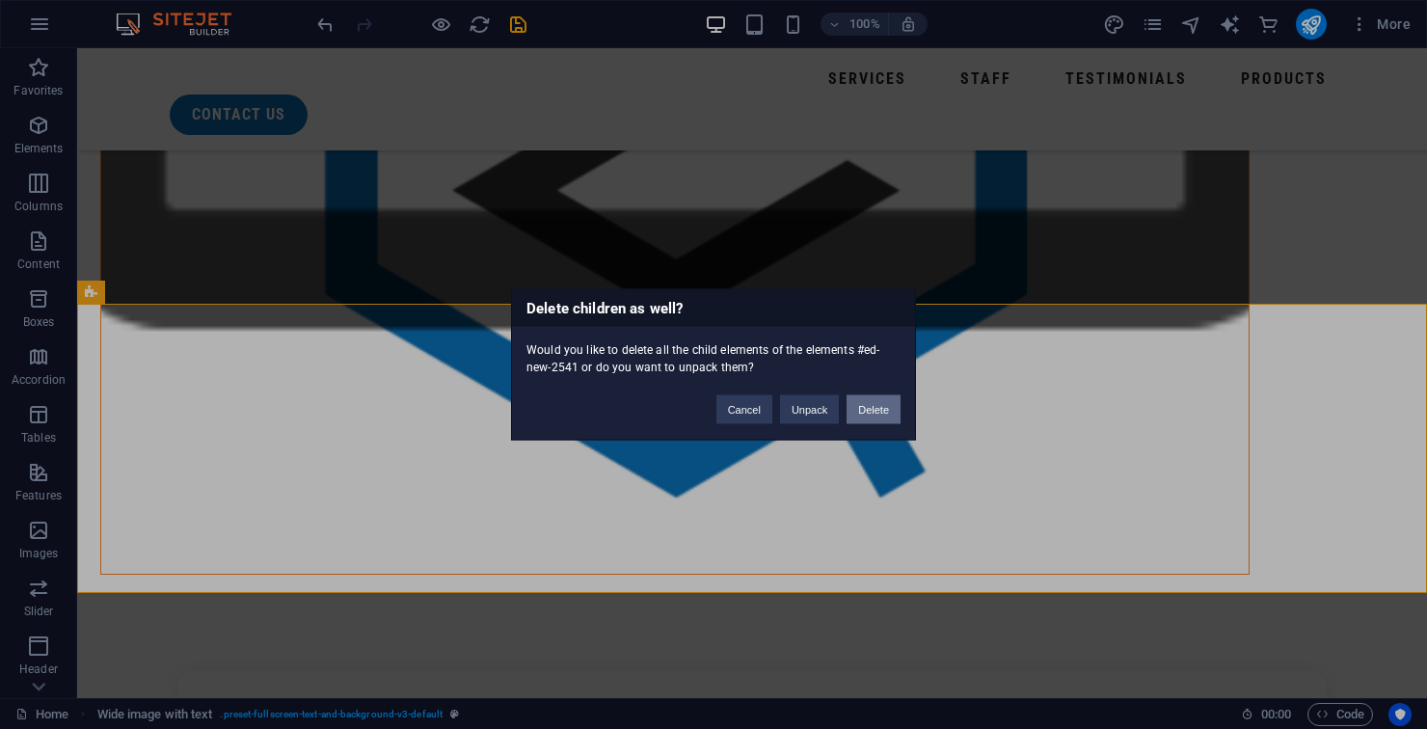
click at [873, 418] on button "Delete" at bounding box center [873, 409] width 54 height 29
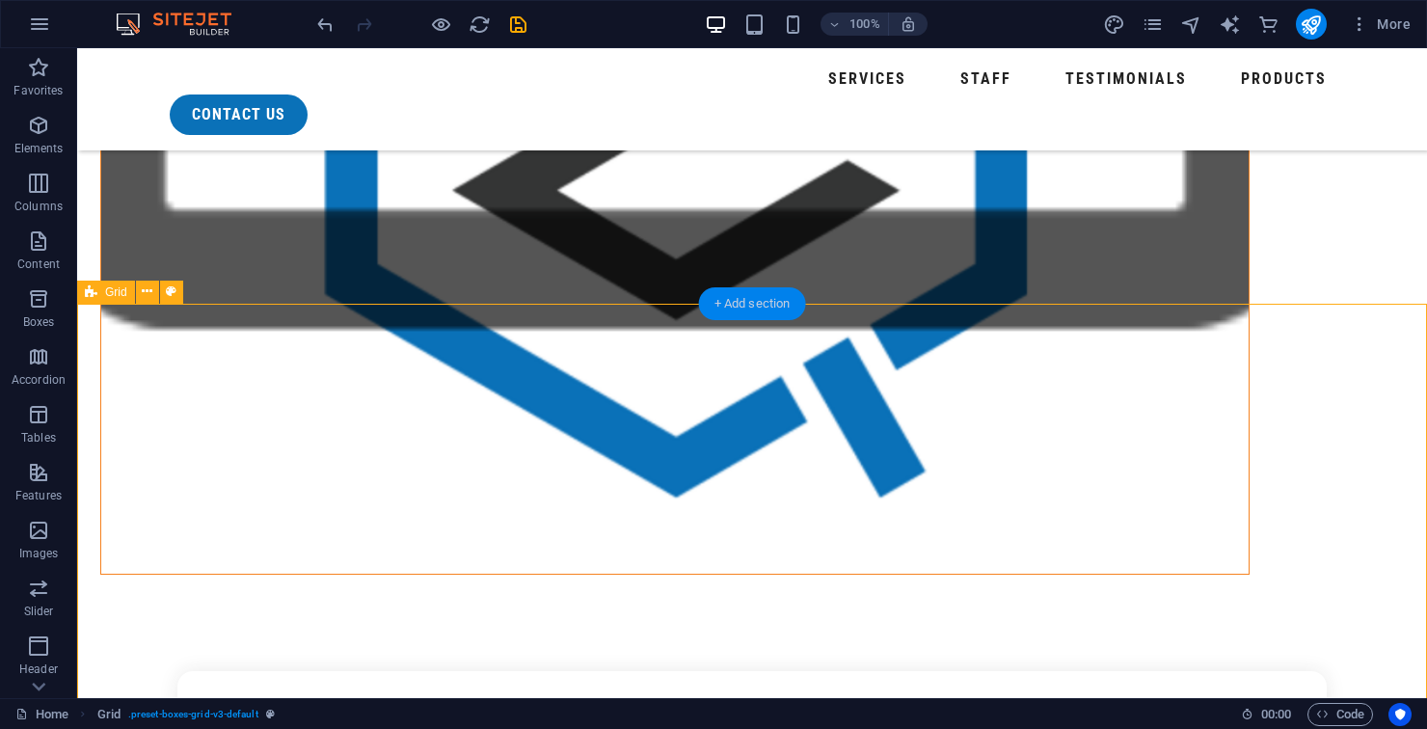
click at [754, 303] on div "+ Add section" at bounding box center [752, 303] width 107 height 33
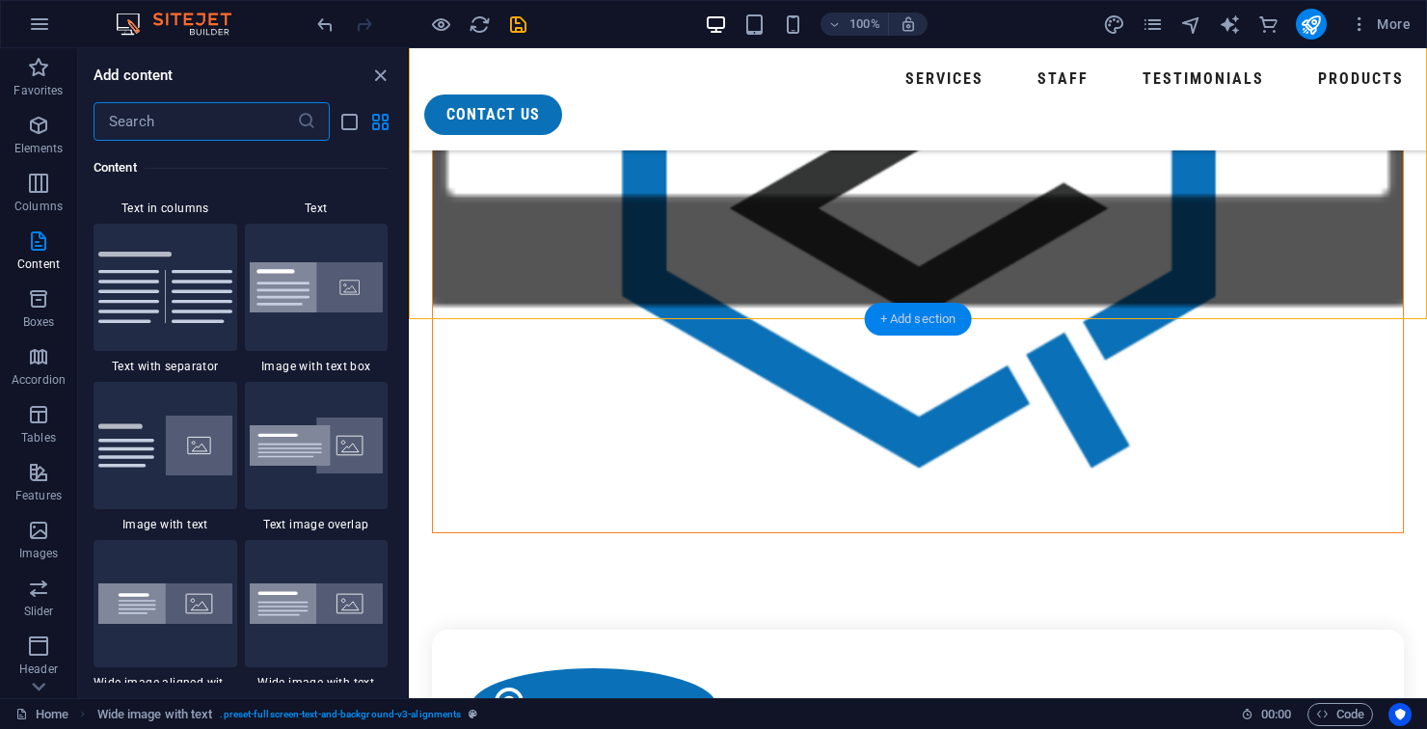
scroll to position [3501, 0]
click at [350, 307] on img at bounding box center [317, 289] width 134 height 51
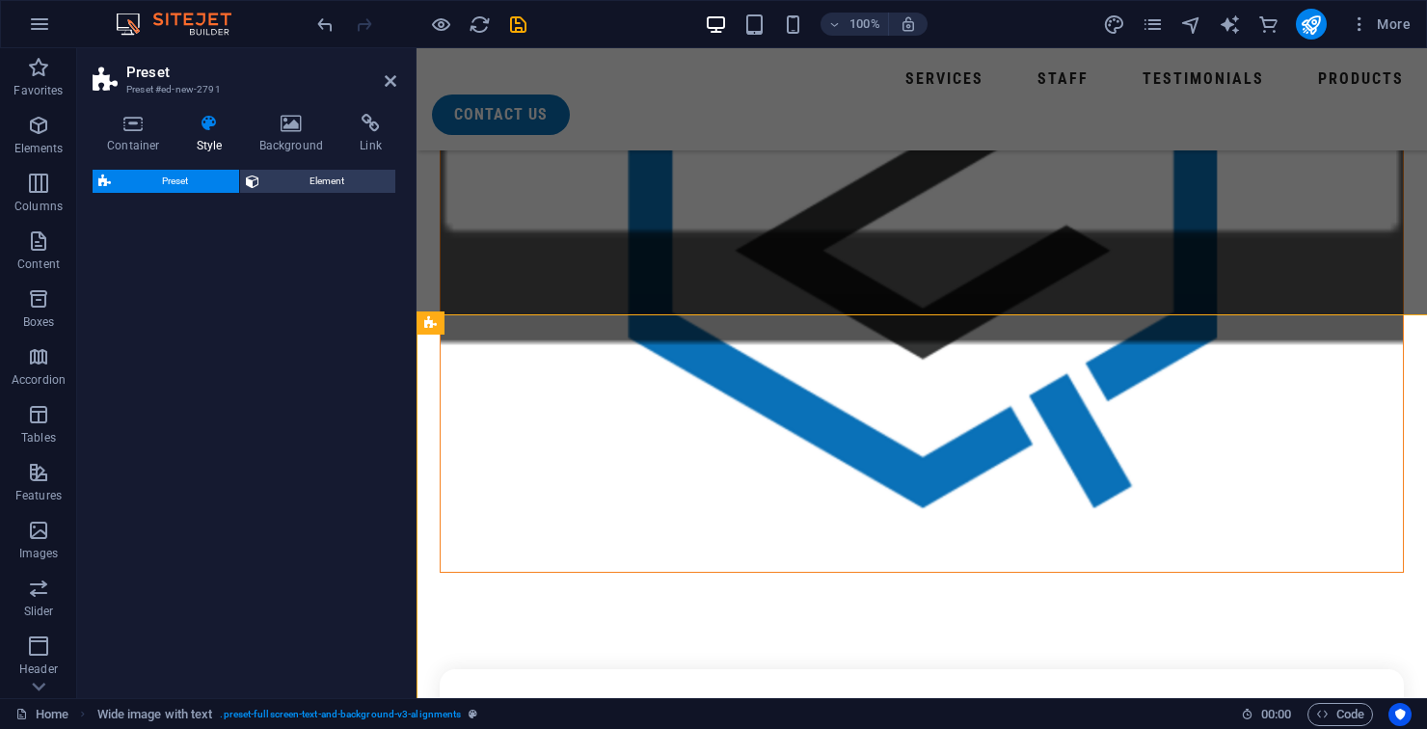
scroll to position [1903, 0]
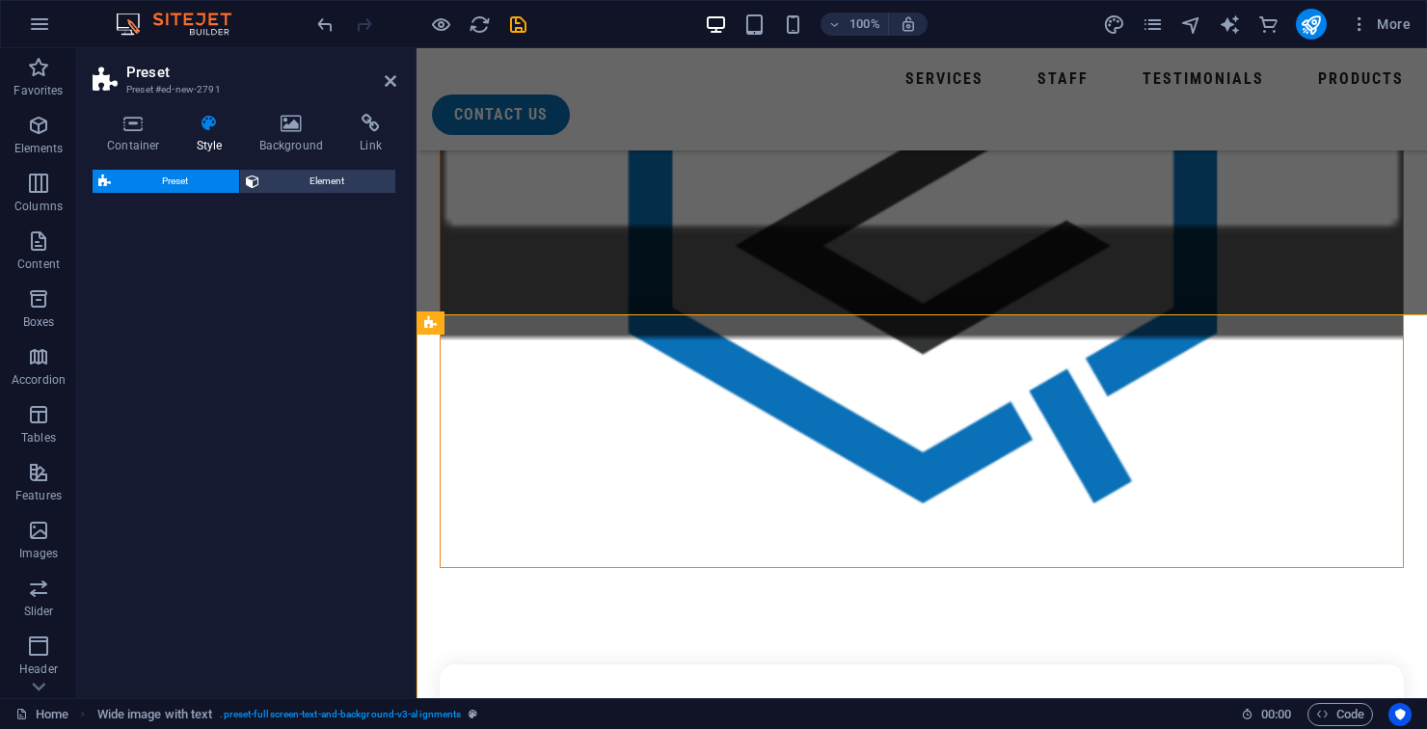
select select "rem"
select select "px"
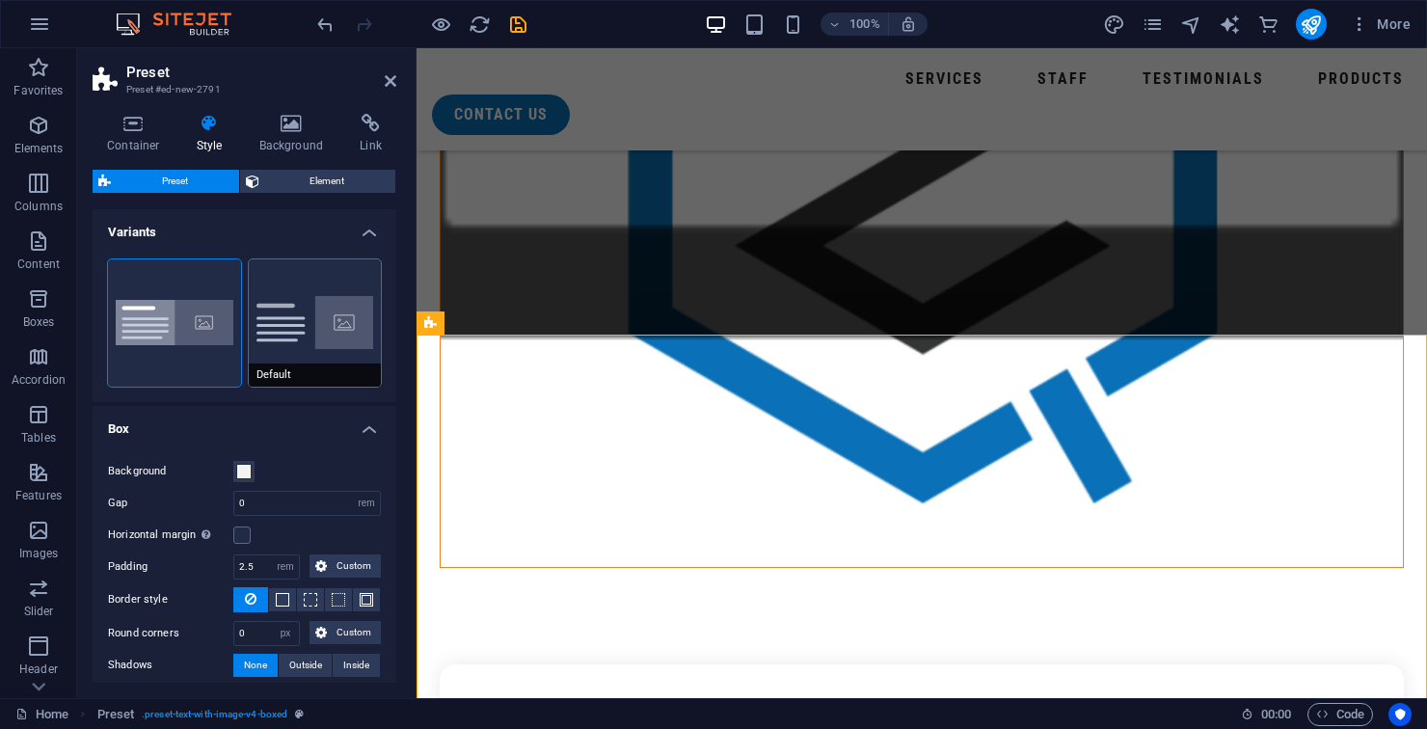
click at [261, 321] on button "Default" at bounding box center [315, 322] width 133 height 127
type input "2"
type input "0"
click at [387, 84] on icon at bounding box center [391, 80] width 12 height 15
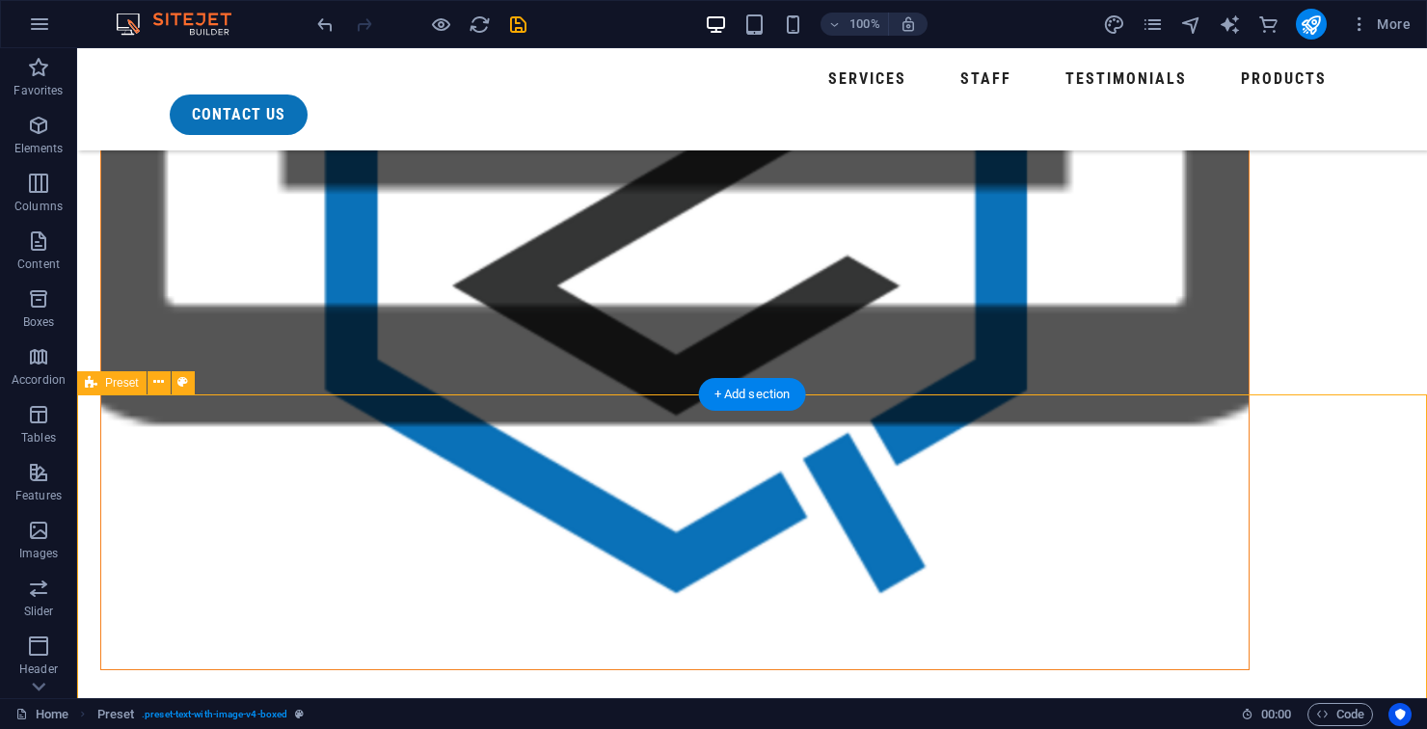
scroll to position [1810, 0]
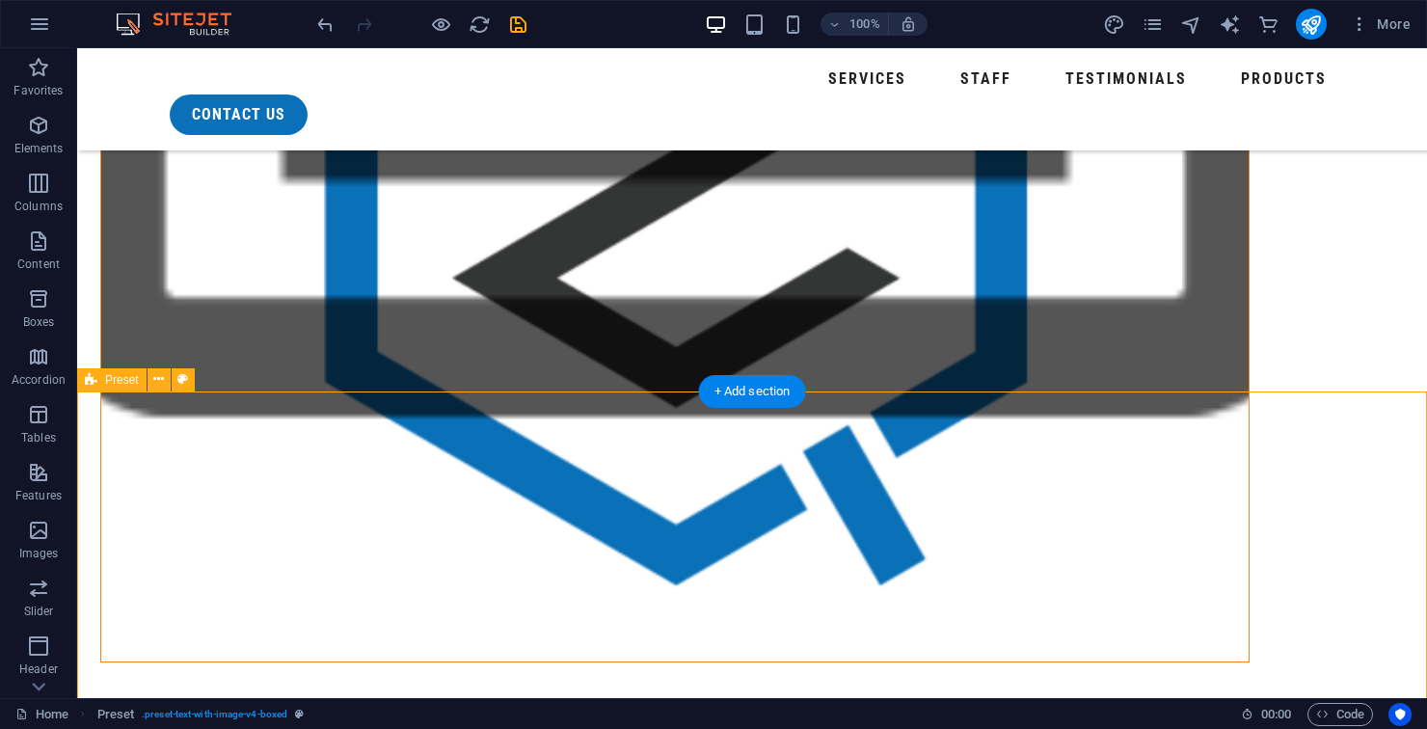
click at [748, 392] on div "+ Add section" at bounding box center [752, 391] width 107 height 33
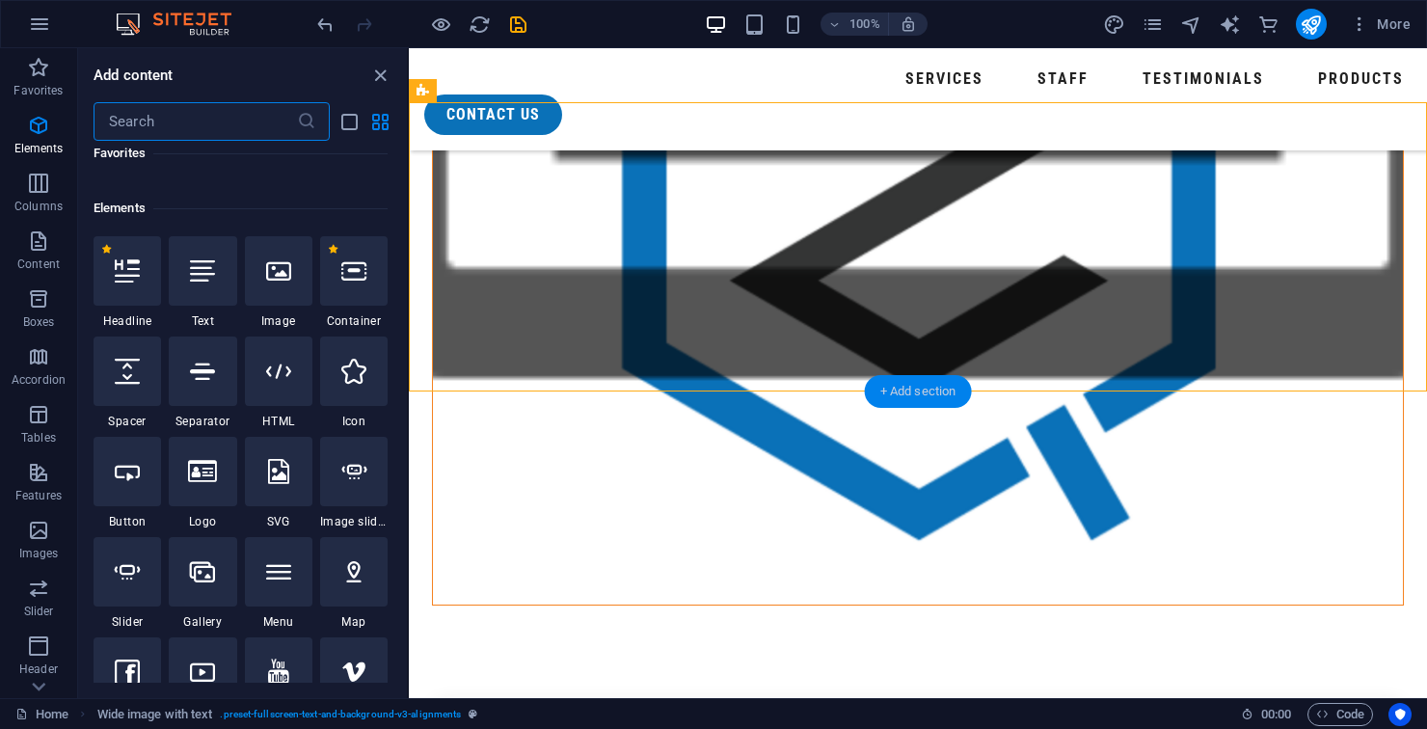
scroll to position [3373, 0]
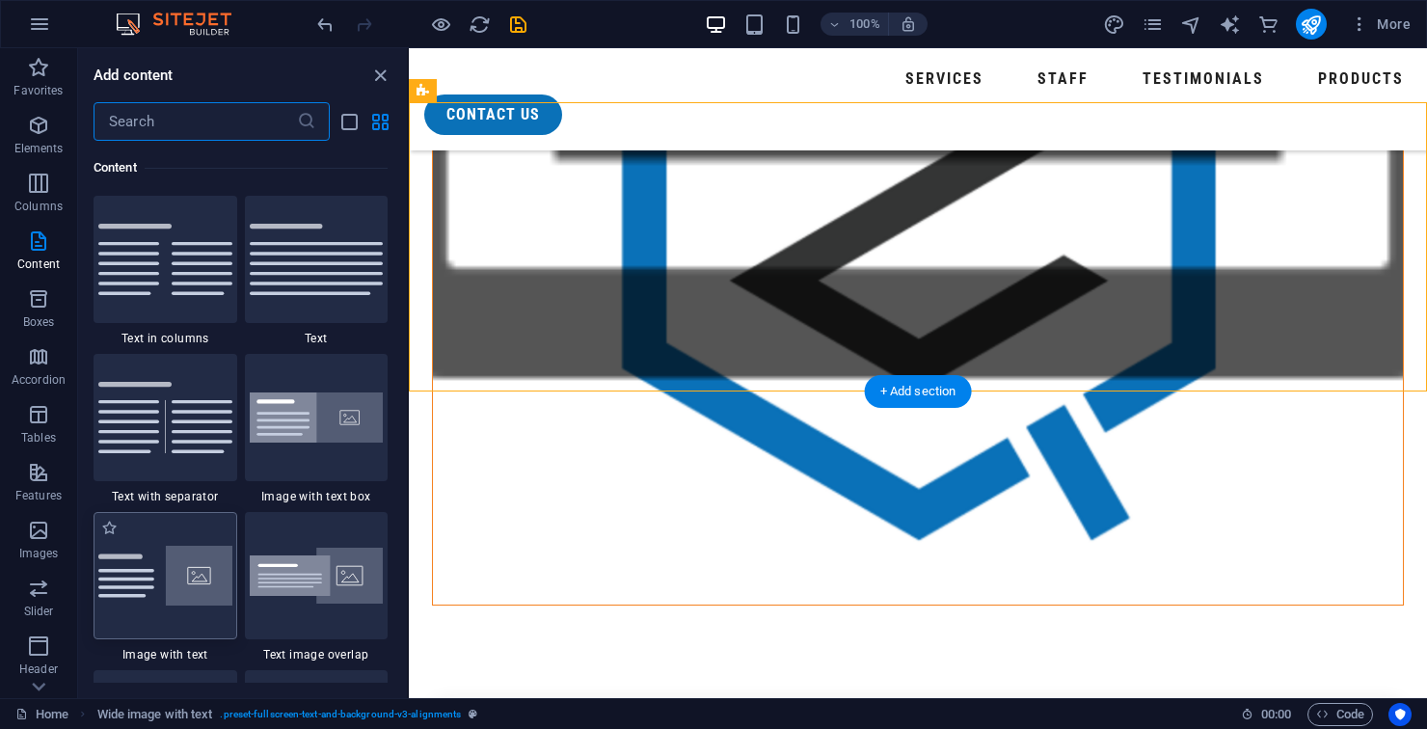
click at [160, 575] on img at bounding box center [165, 576] width 134 height 60
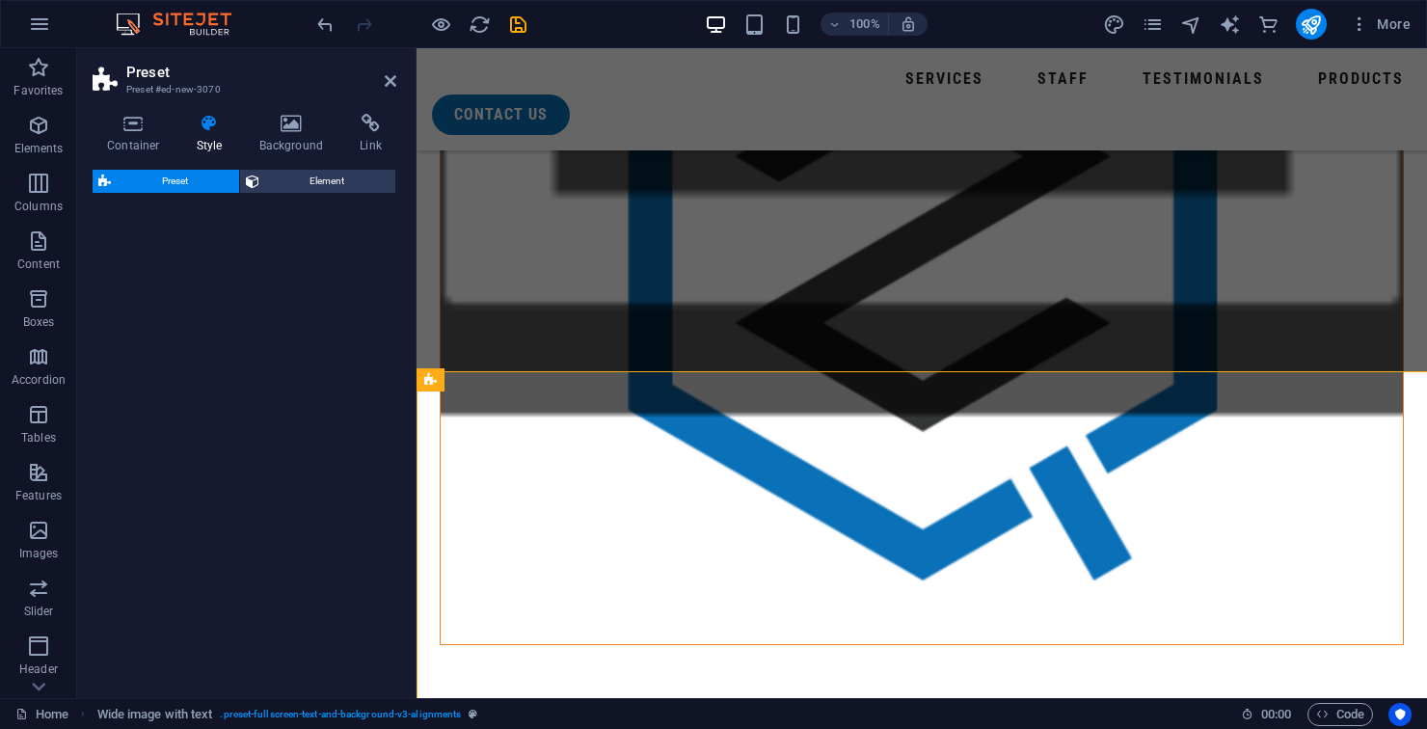
scroll to position [1846, 0]
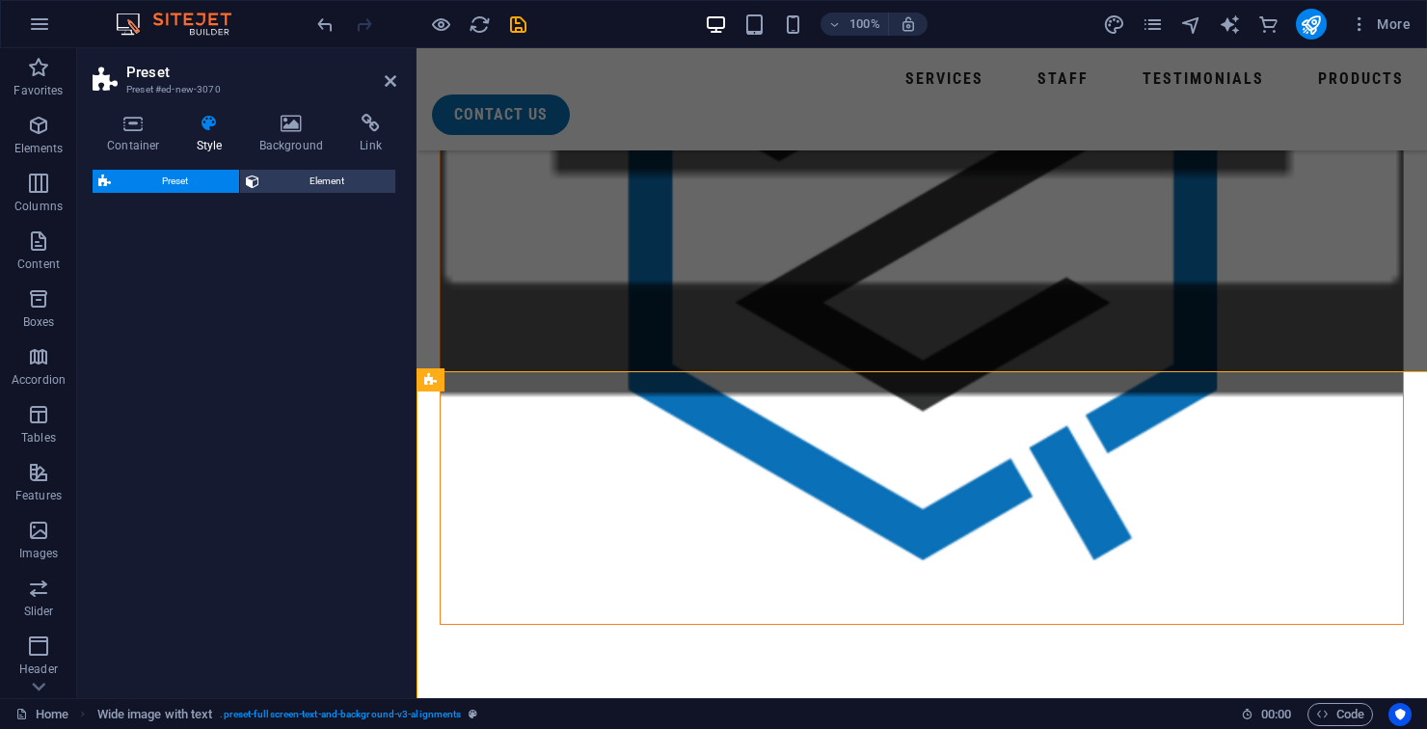
select select "rem"
select select "px"
select select "preset-text-with-image-v4-default"
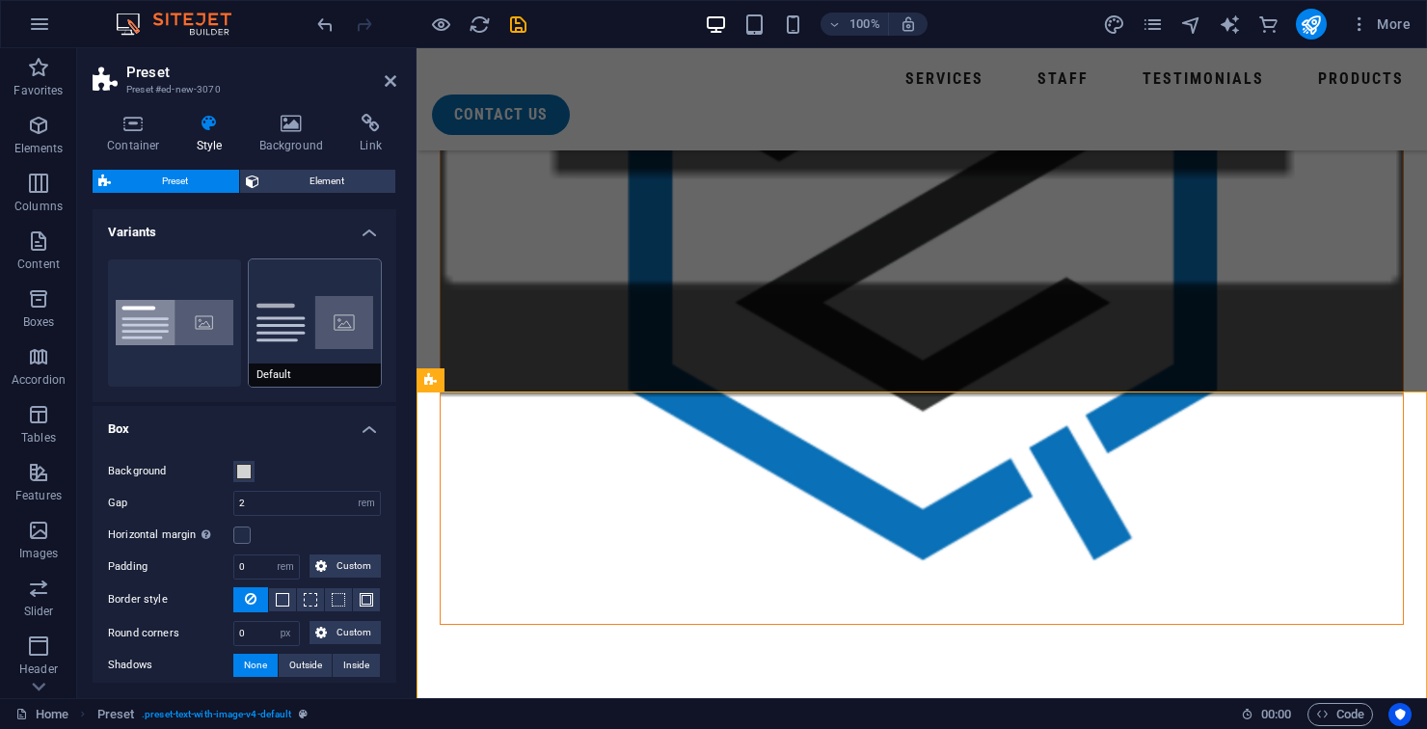
click at [269, 326] on button "Default" at bounding box center [315, 322] width 133 height 127
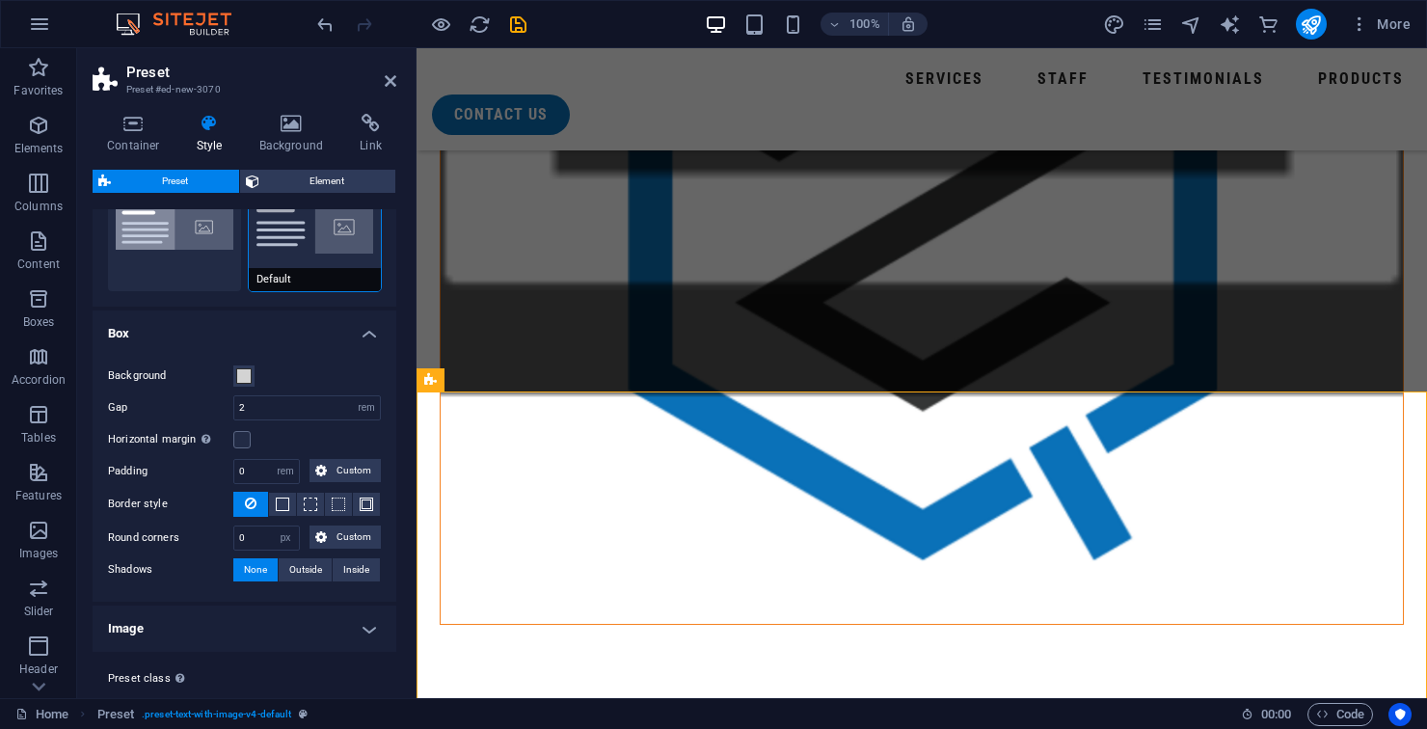
scroll to position [141, 0]
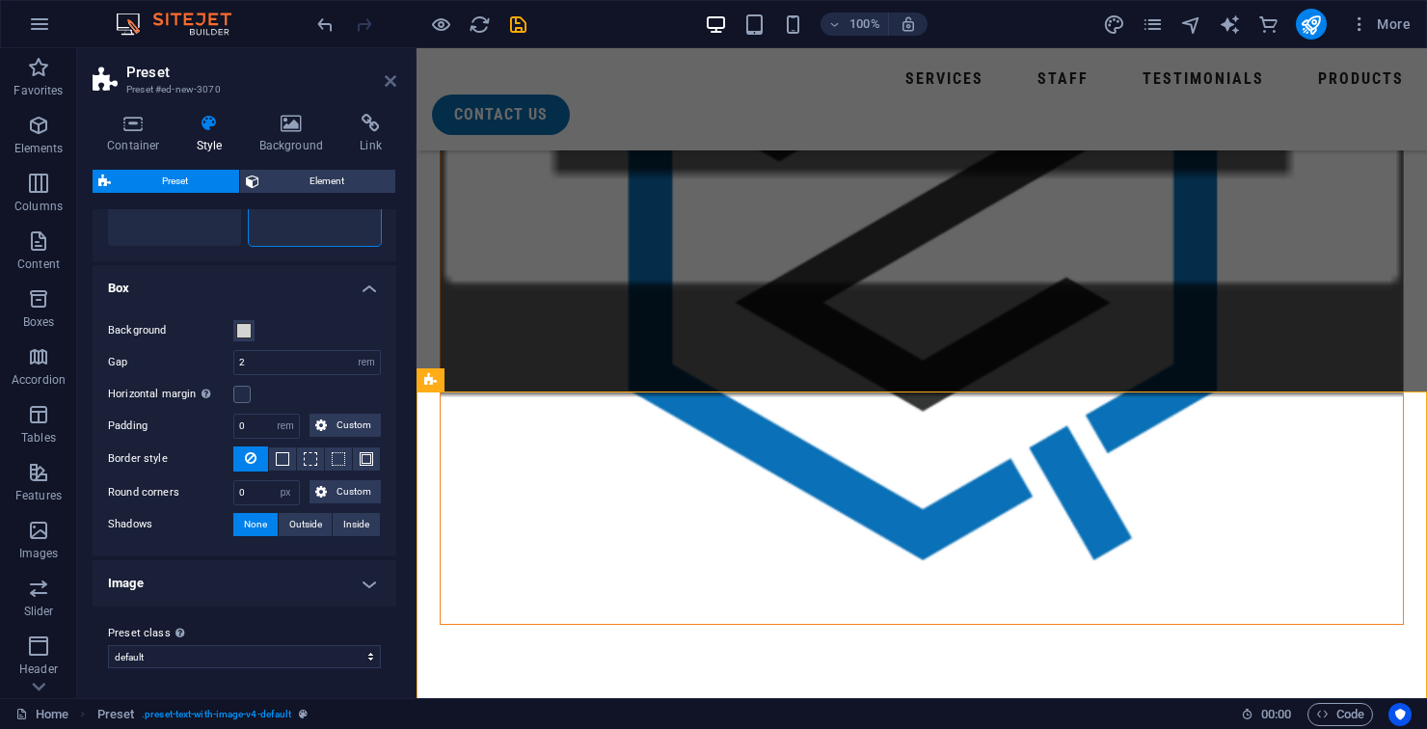
click at [385, 86] on icon at bounding box center [391, 80] width 12 height 15
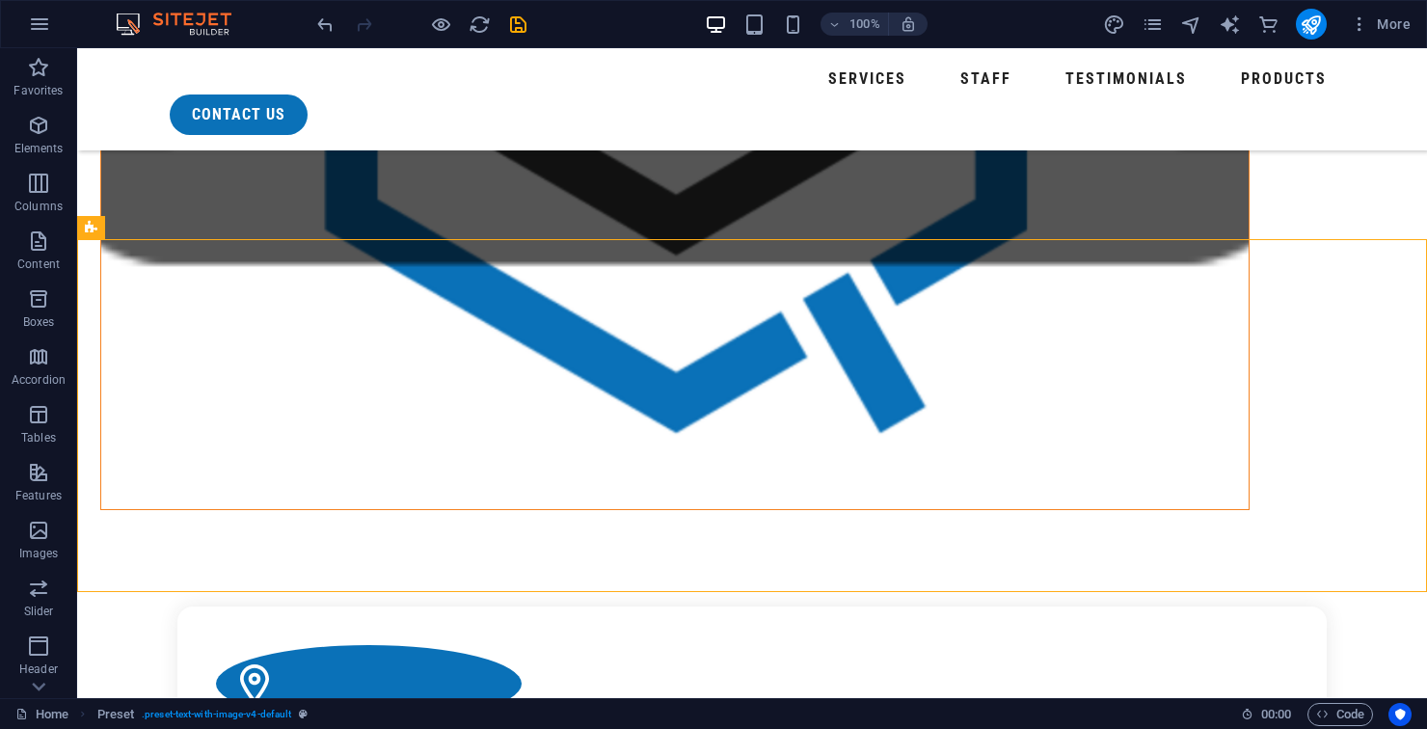
scroll to position [1978, 0]
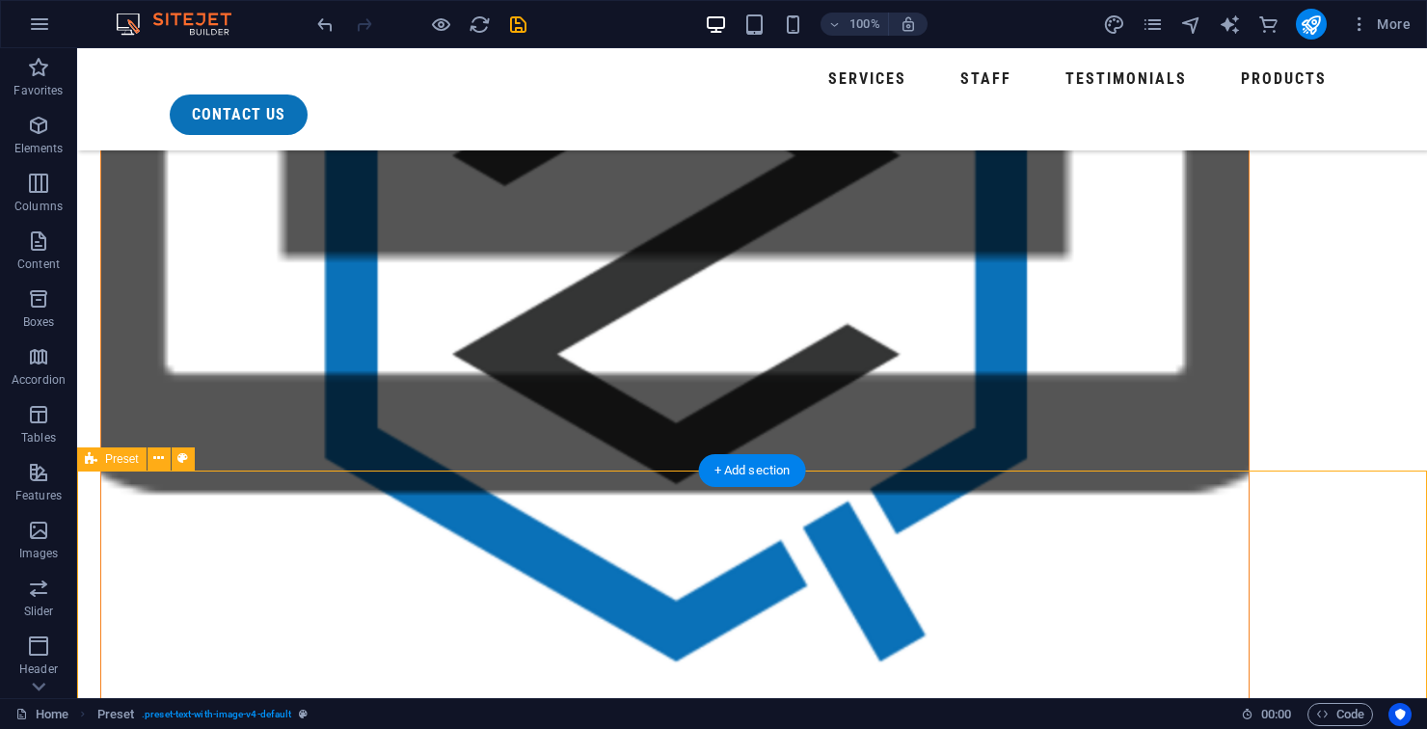
scroll to position [1731, 0]
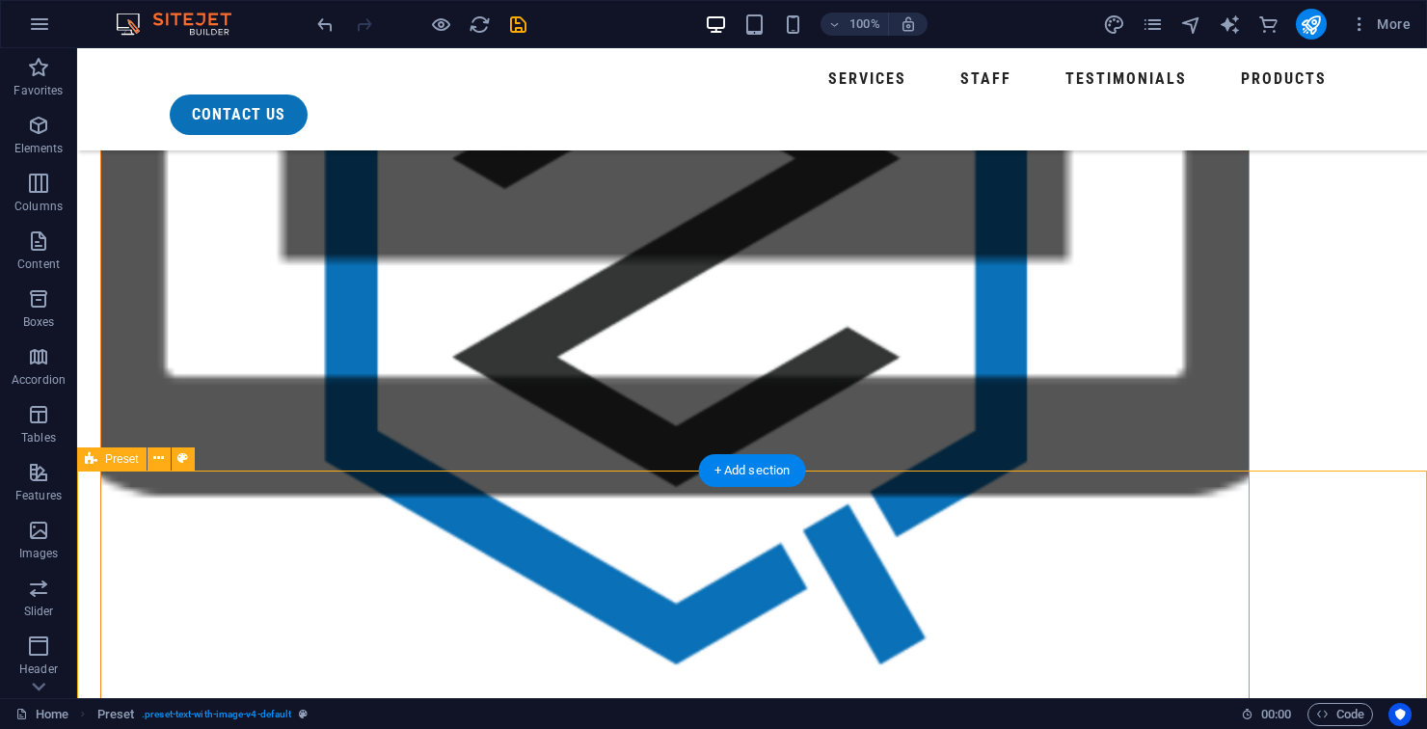
select select "rem"
select select "px"
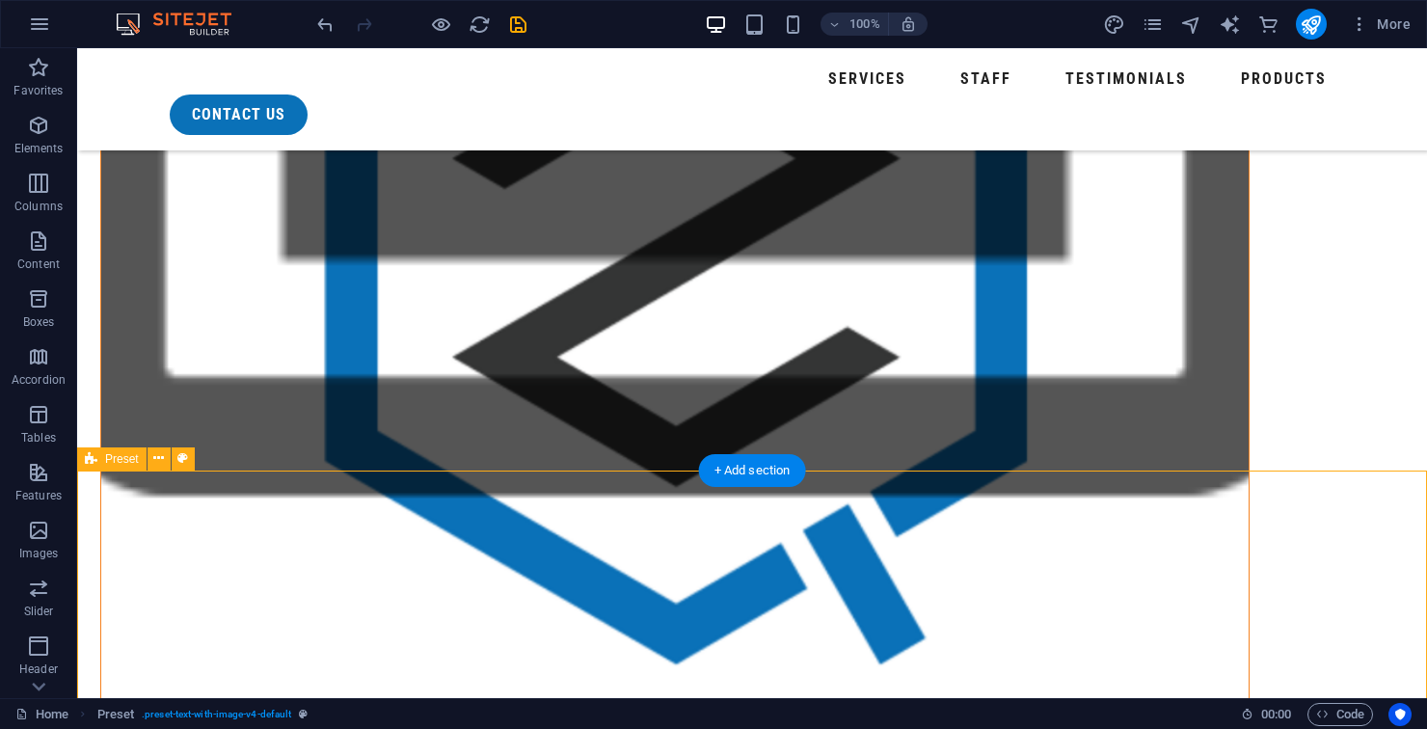
select select "preset-text-with-image-v4-default"
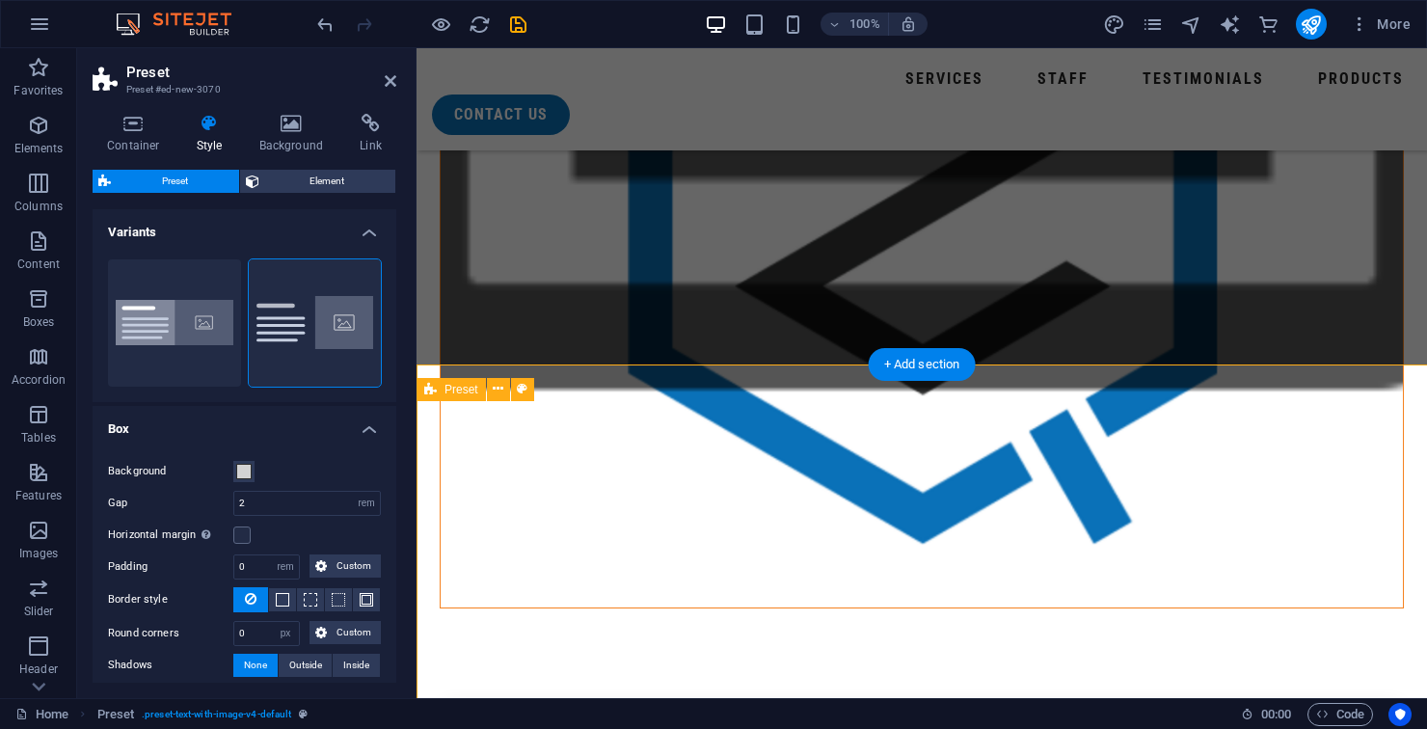
scroll to position [1836, 0]
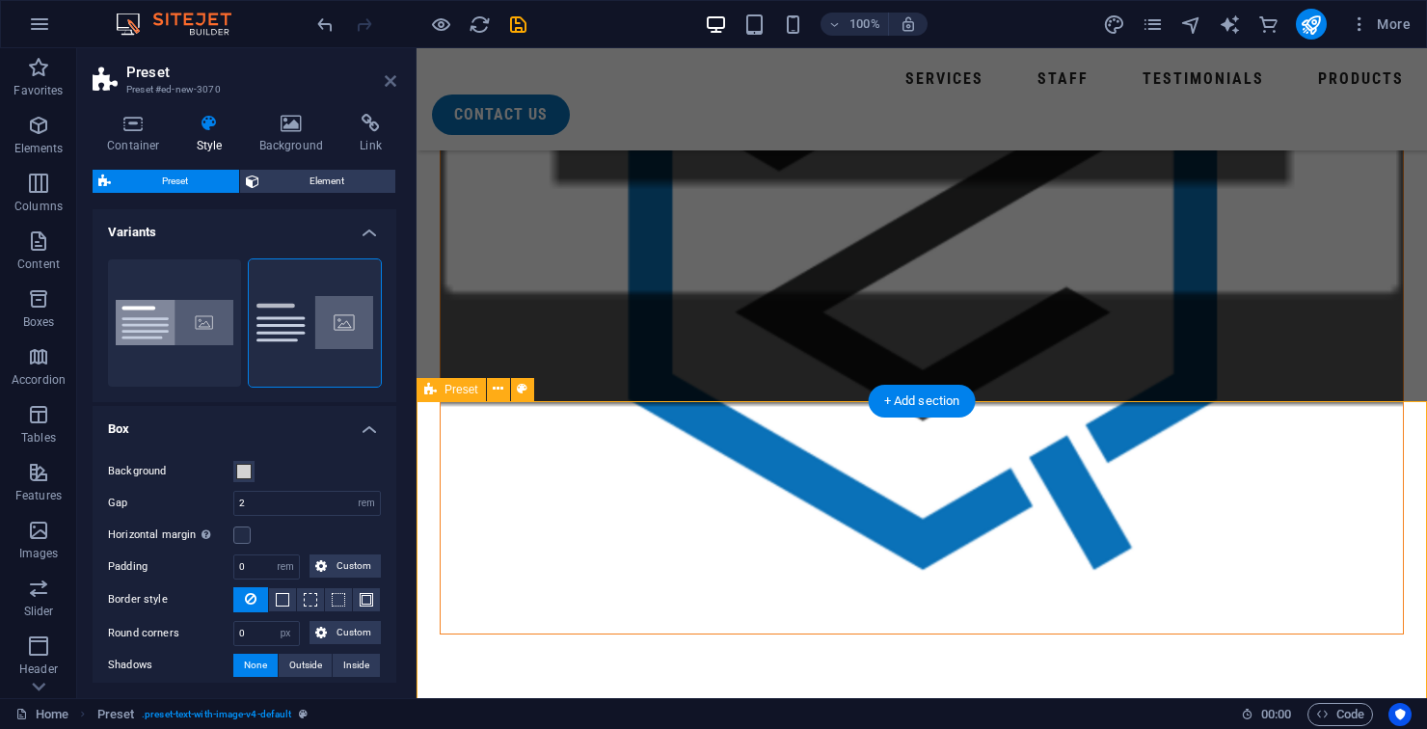
click at [387, 75] on icon at bounding box center [391, 80] width 12 height 15
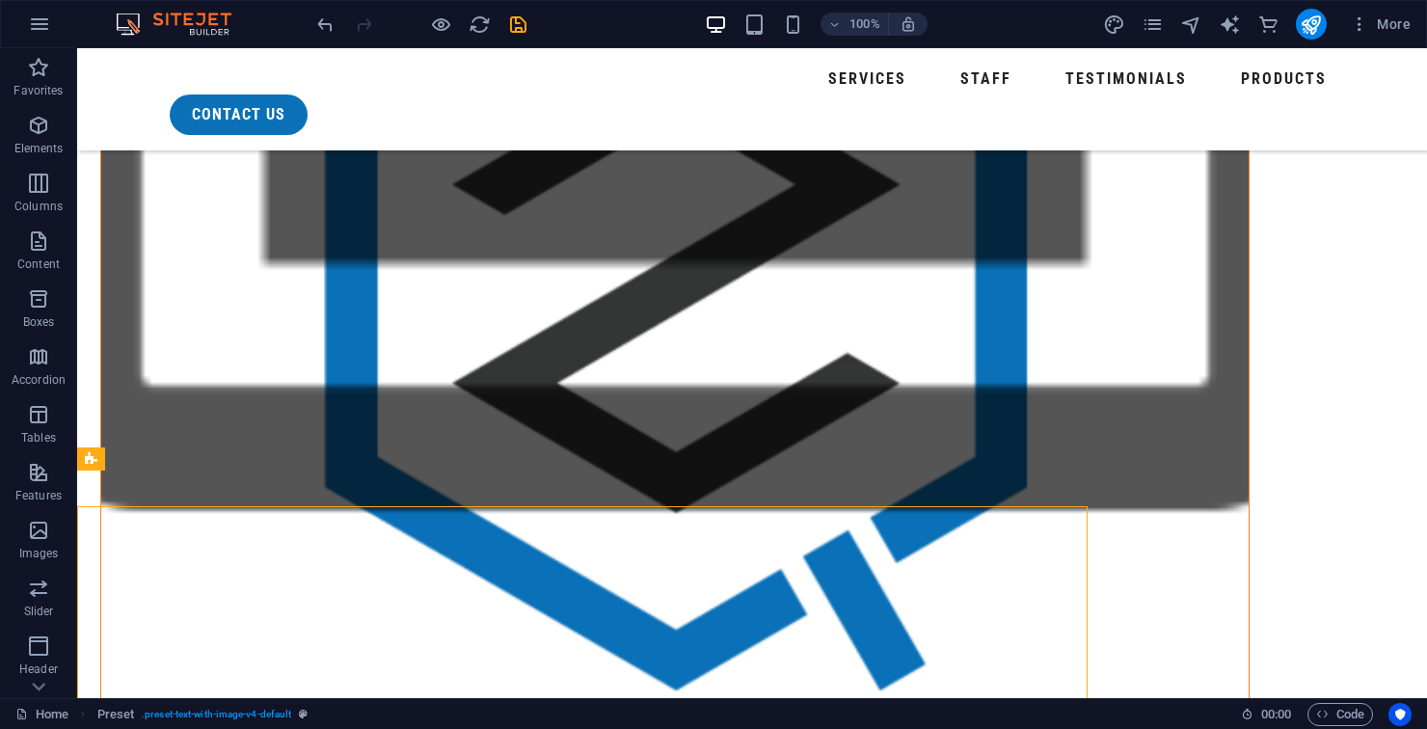
scroll to position [1731, 0]
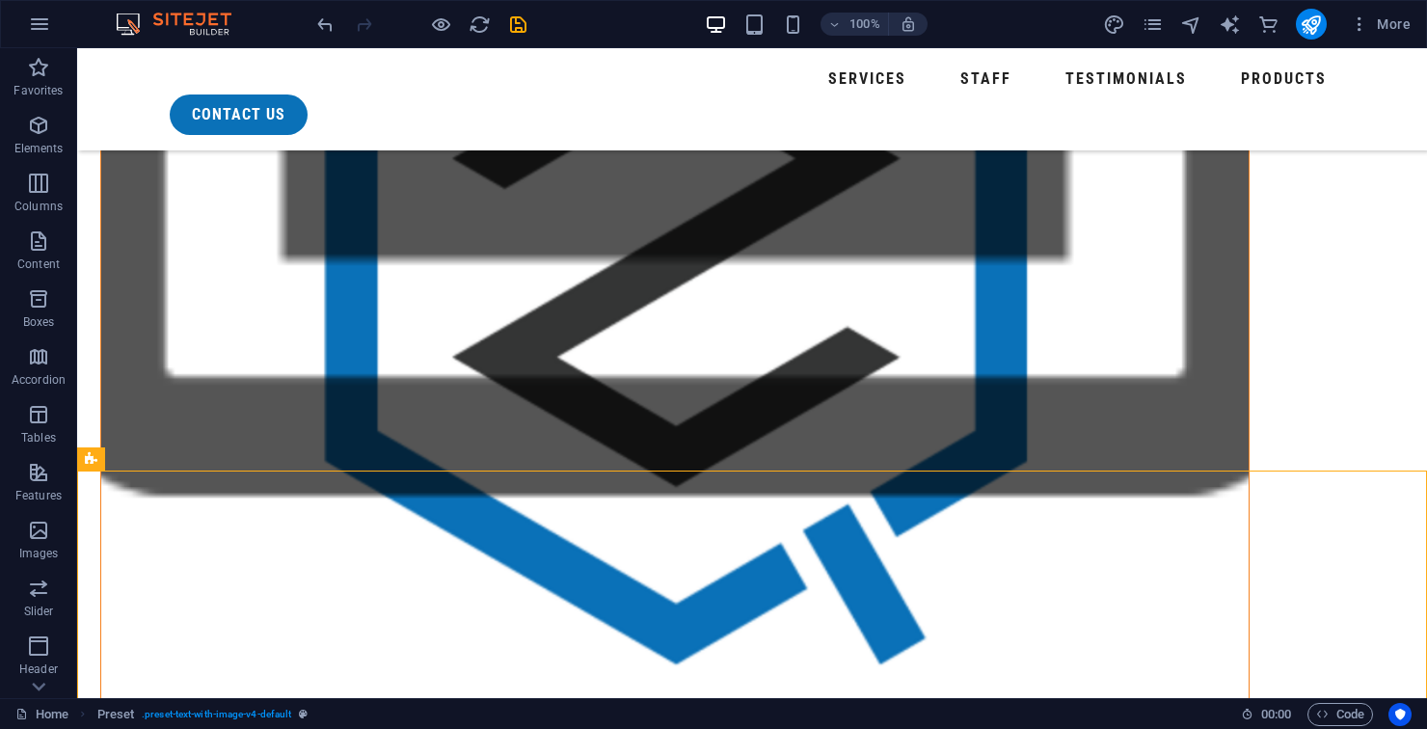
click at [162, 461] on icon at bounding box center [158, 458] width 11 height 20
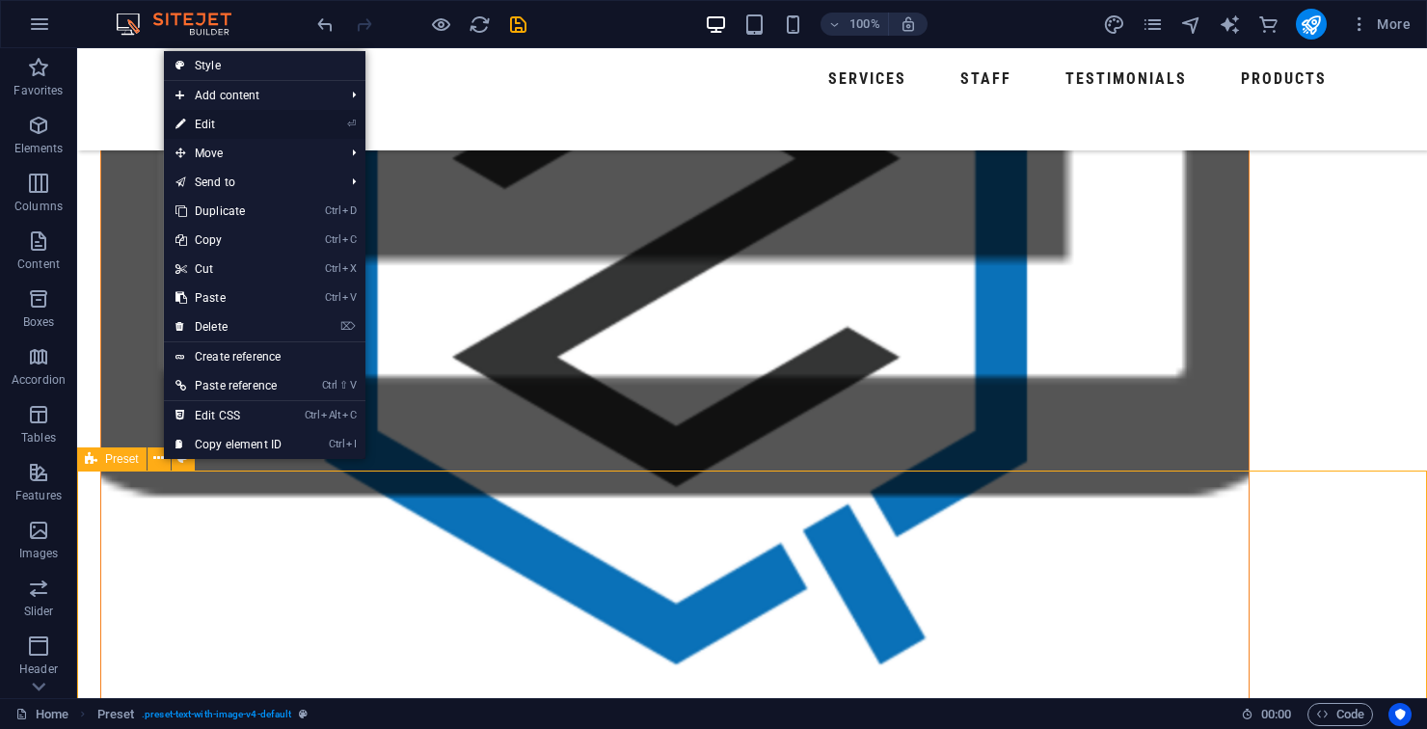
click at [245, 130] on link "⏎ Edit" at bounding box center [228, 124] width 129 height 29
select select "rem"
select select "px"
select select "preset-text-with-image-v4-default"
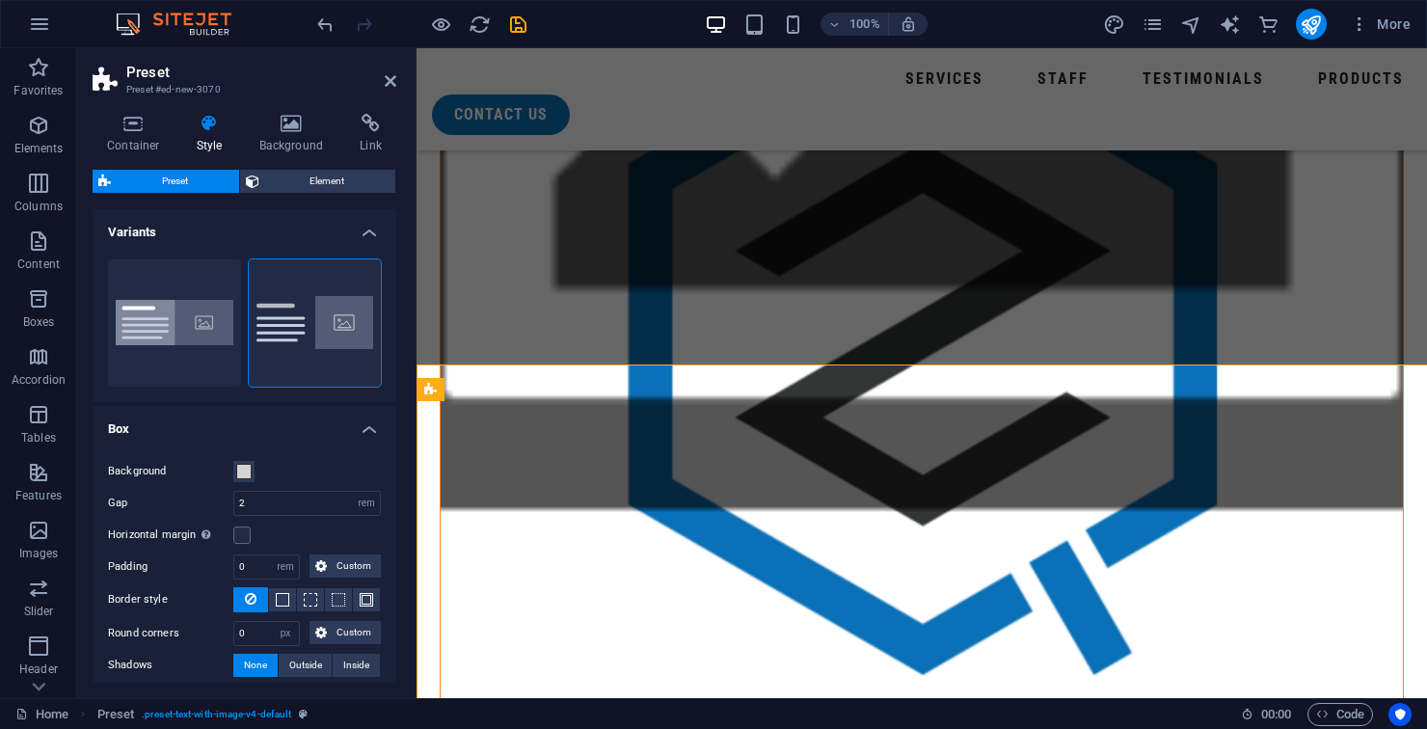
scroll to position [1836, 0]
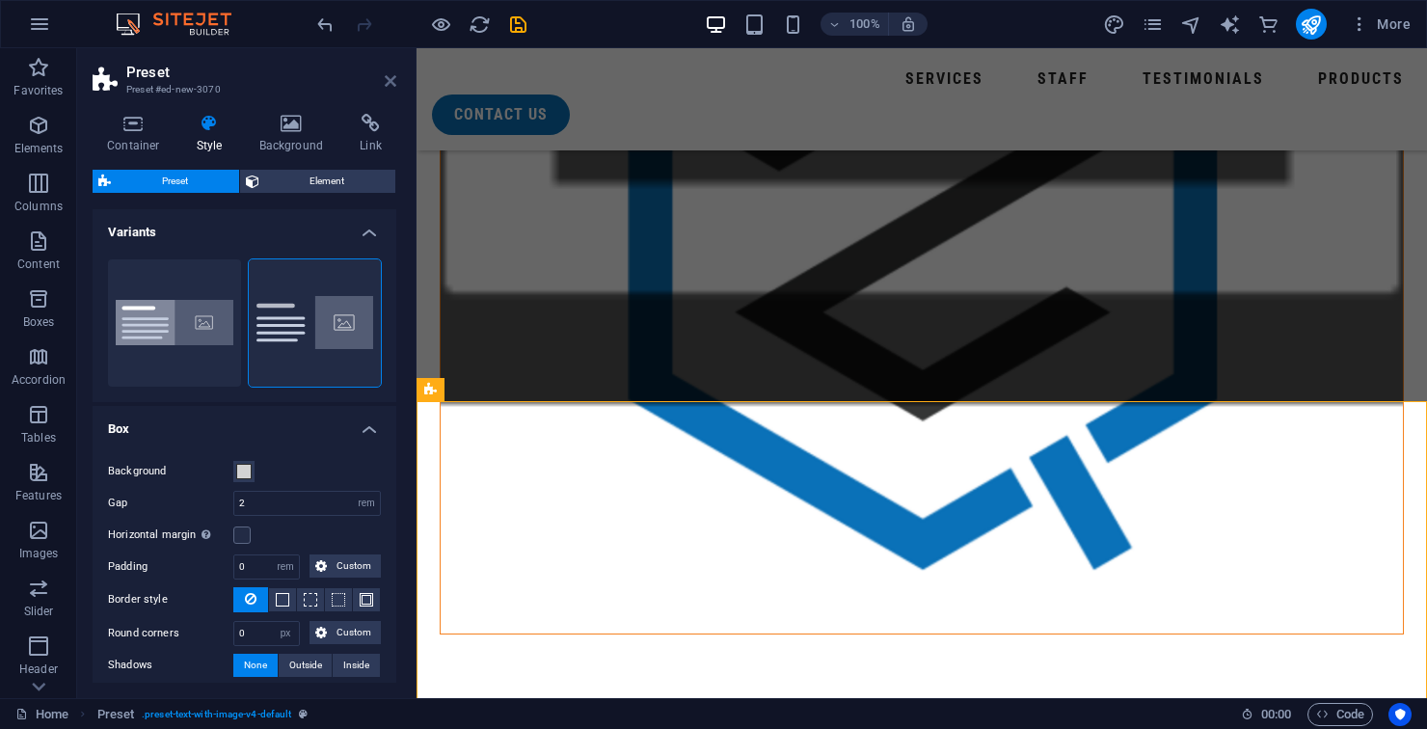
click at [387, 86] on icon at bounding box center [391, 80] width 12 height 15
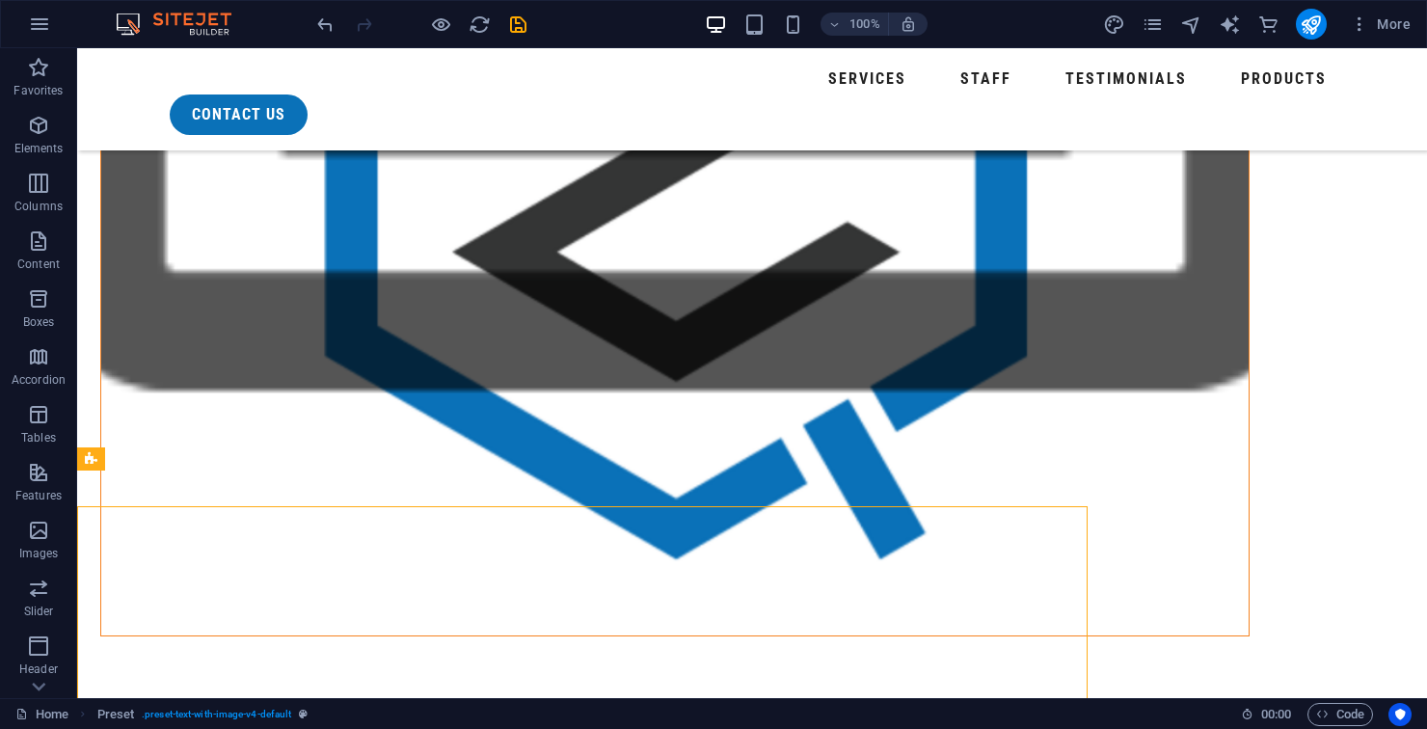
scroll to position [1731, 0]
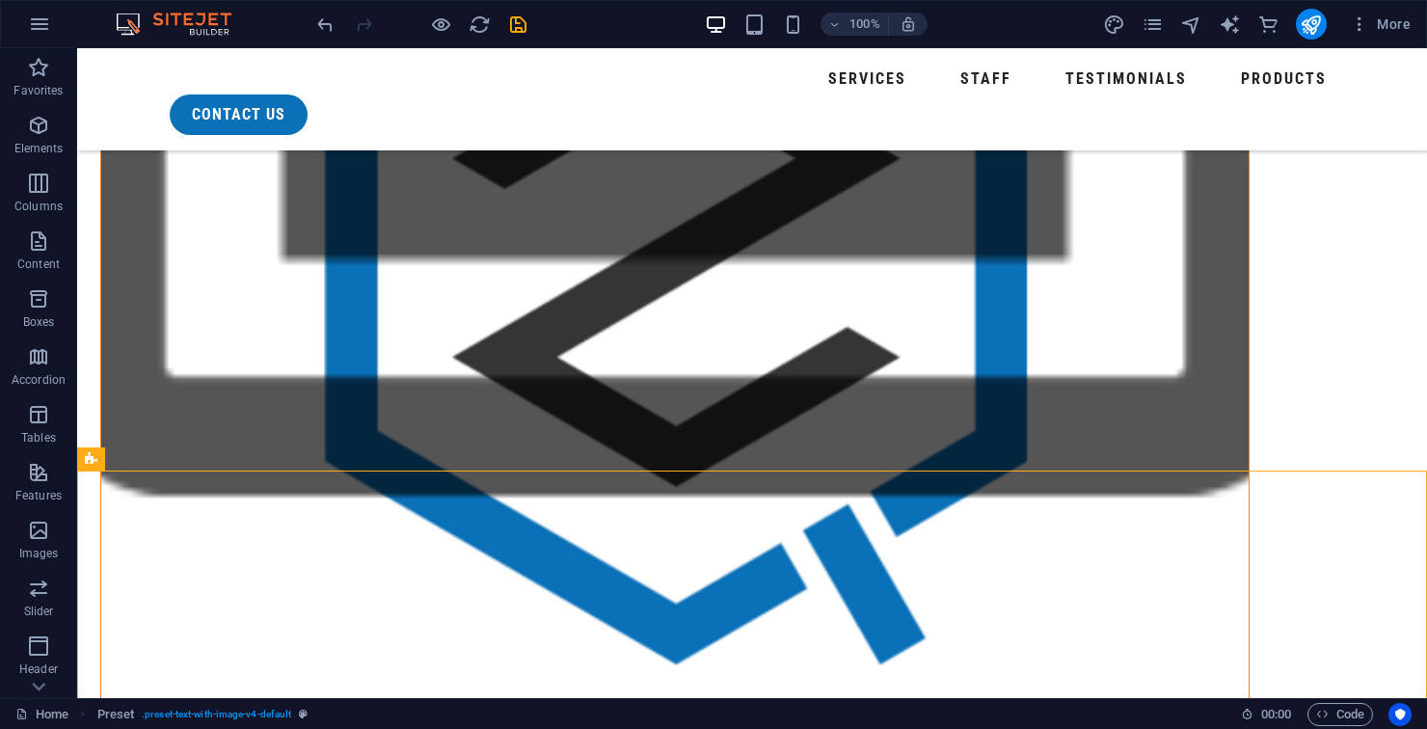
select select "rem"
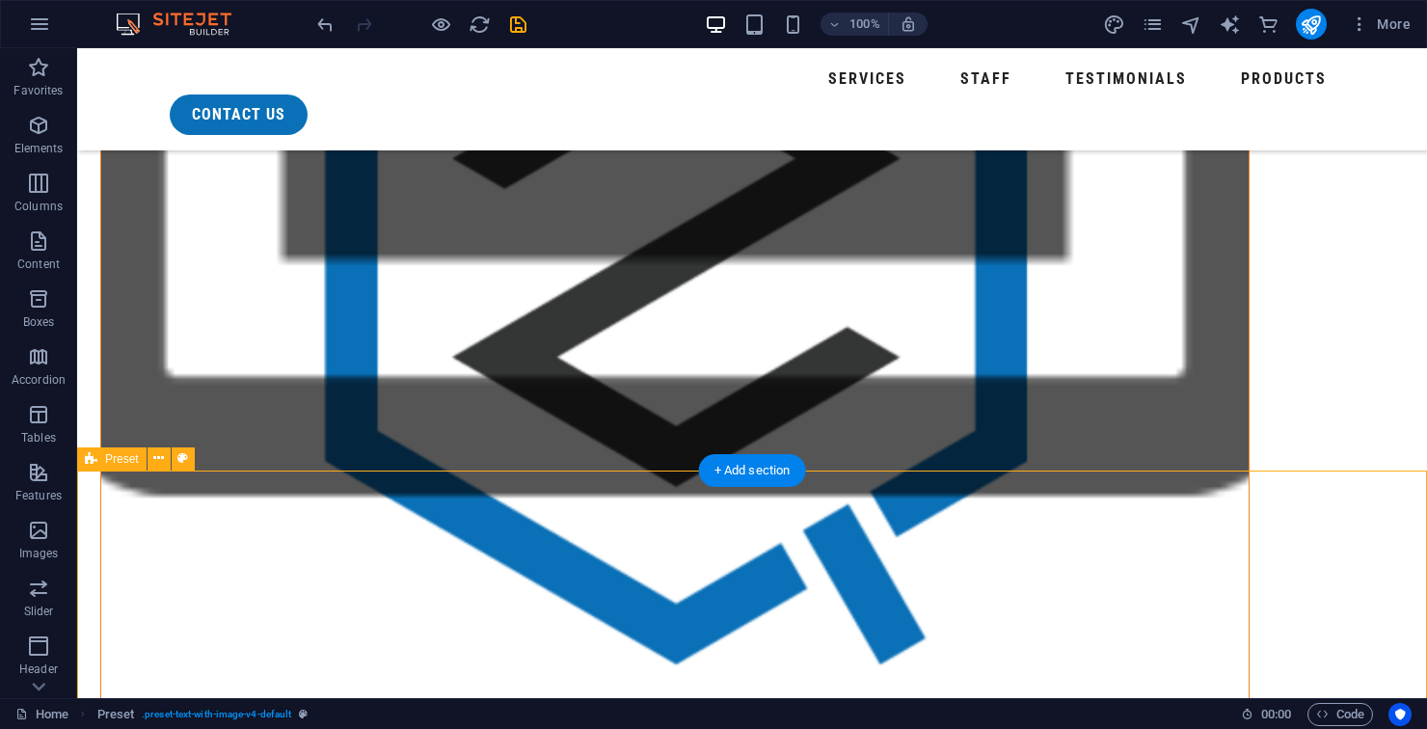
select select "px"
select select "preset-text-with-image-v4-default"
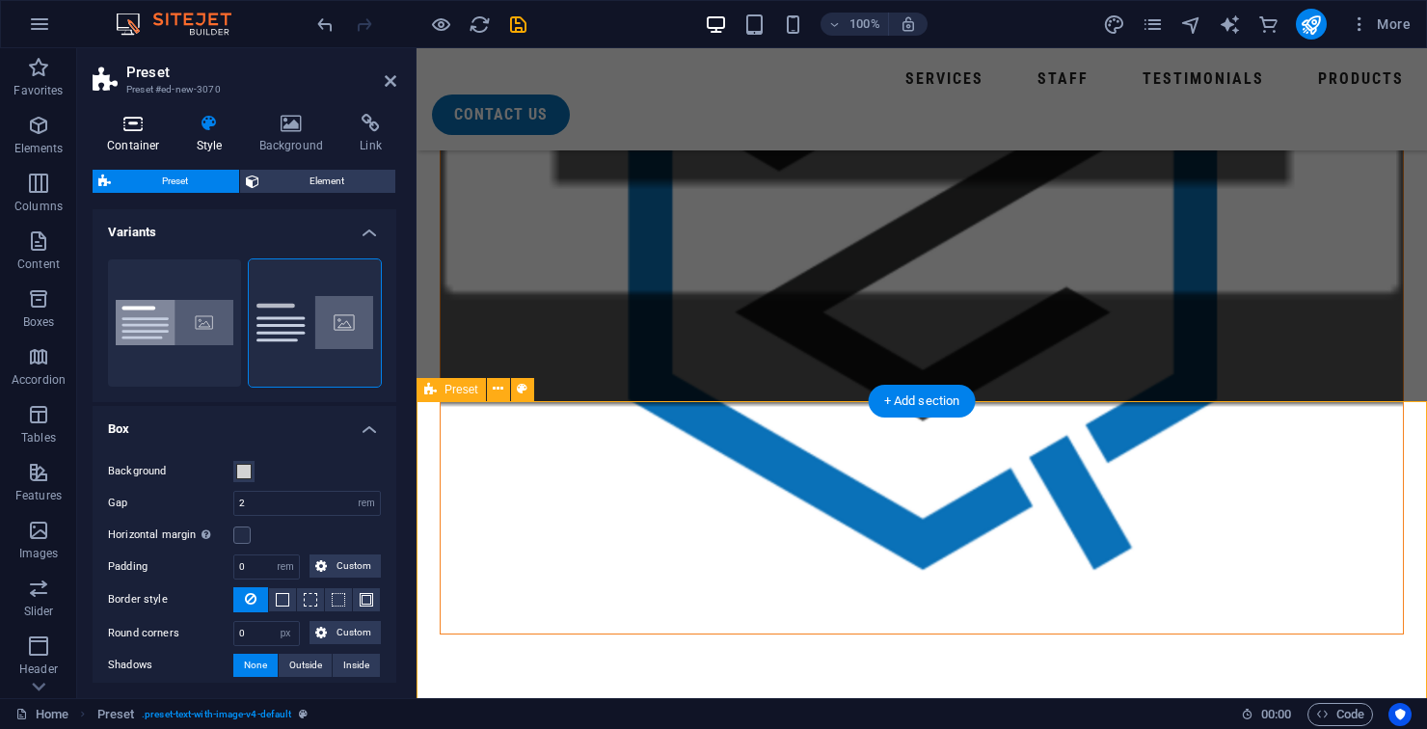
click at [139, 120] on icon at bounding box center [134, 123] width 82 height 19
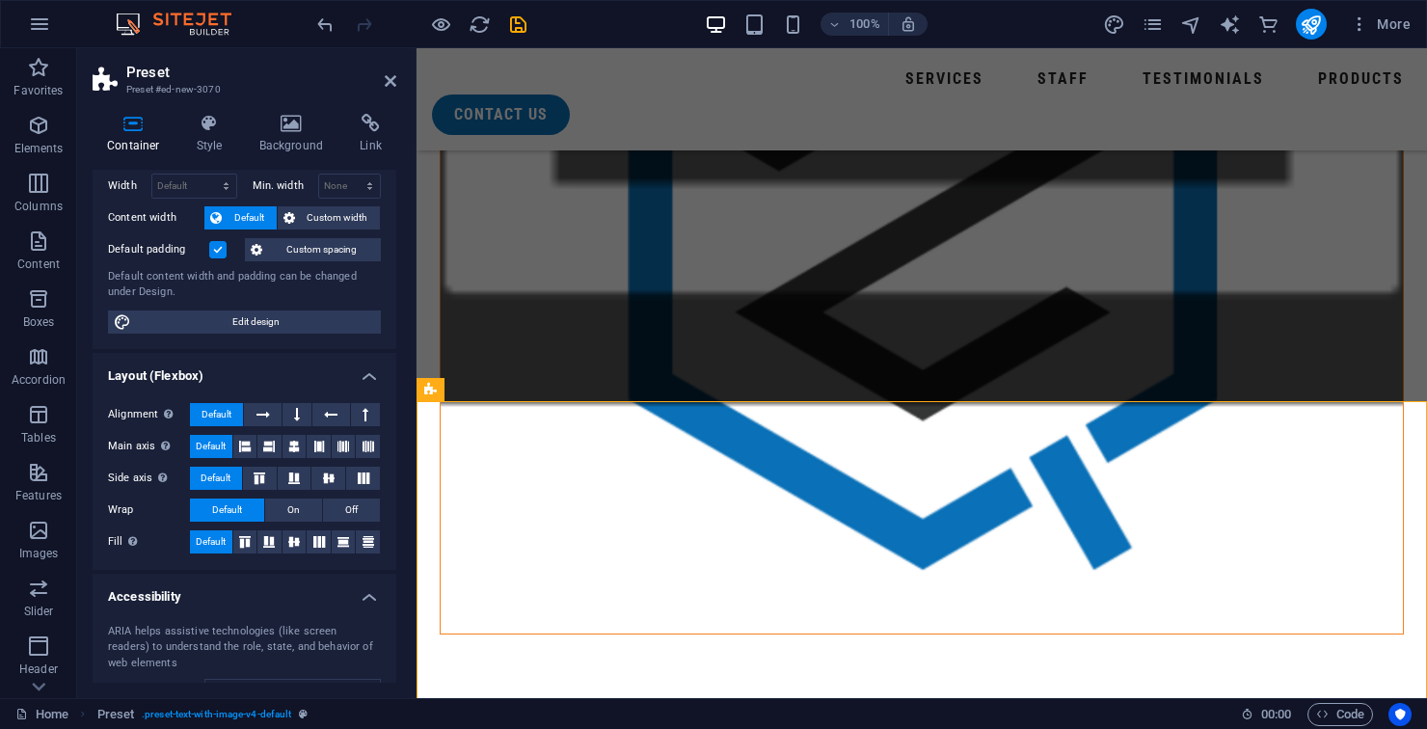
scroll to position [0, 0]
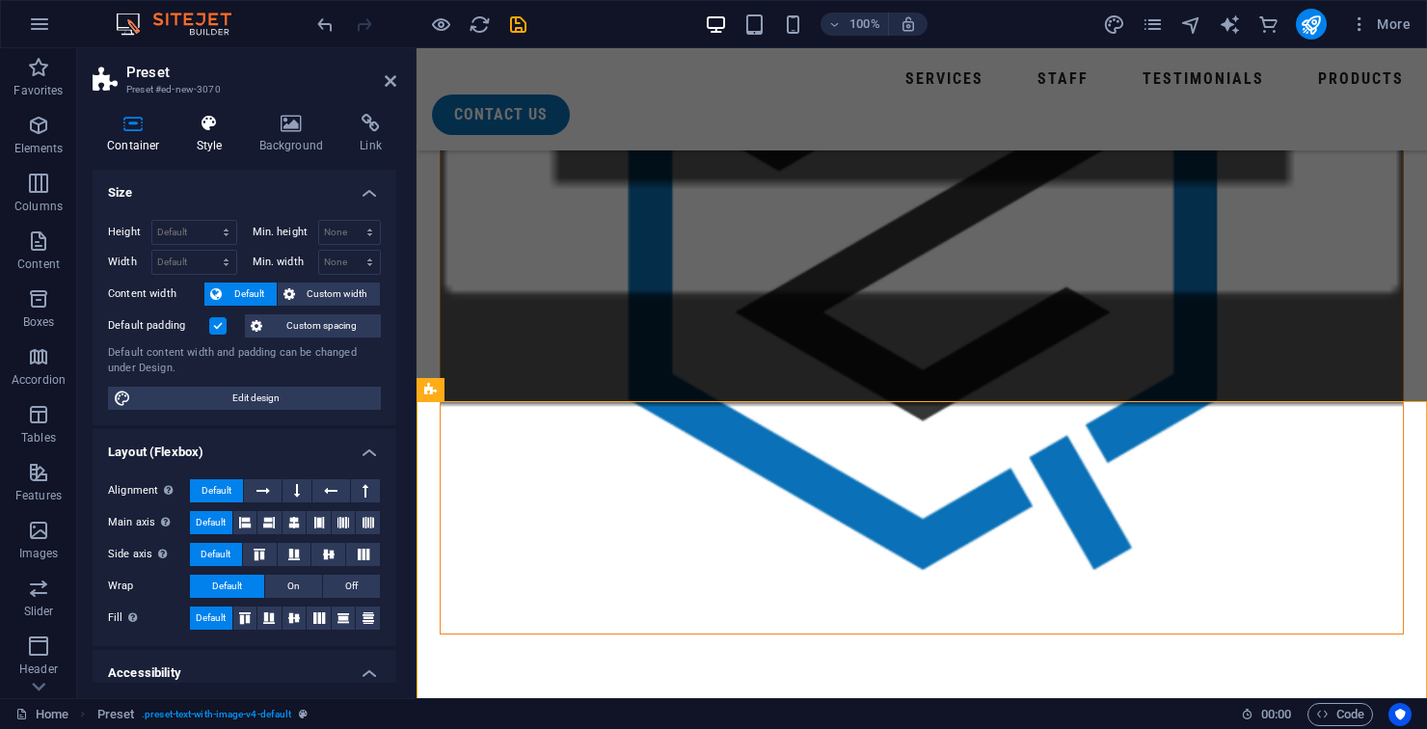
click at [225, 120] on icon at bounding box center [209, 123] width 55 height 19
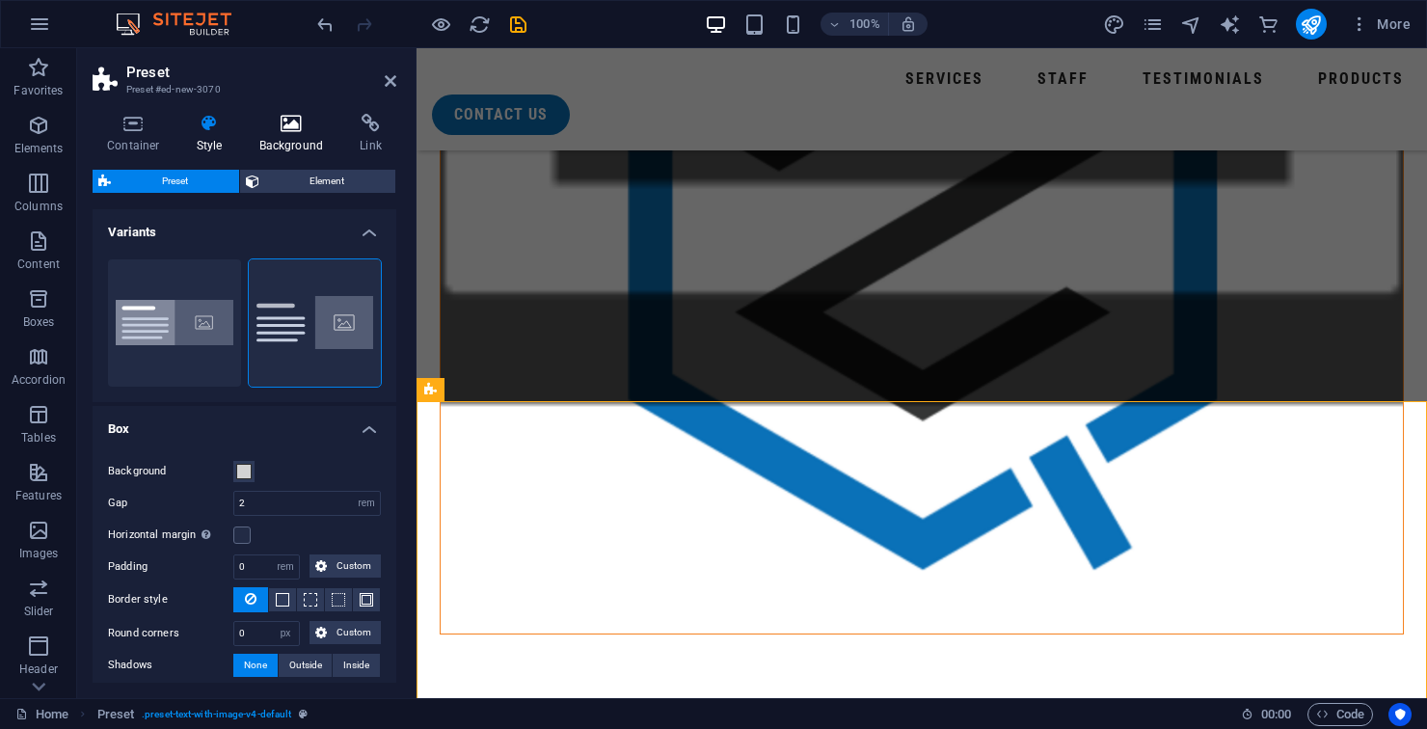
click at [291, 141] on h4 "Background" at bounding box center [295, 134] width 101 height 40
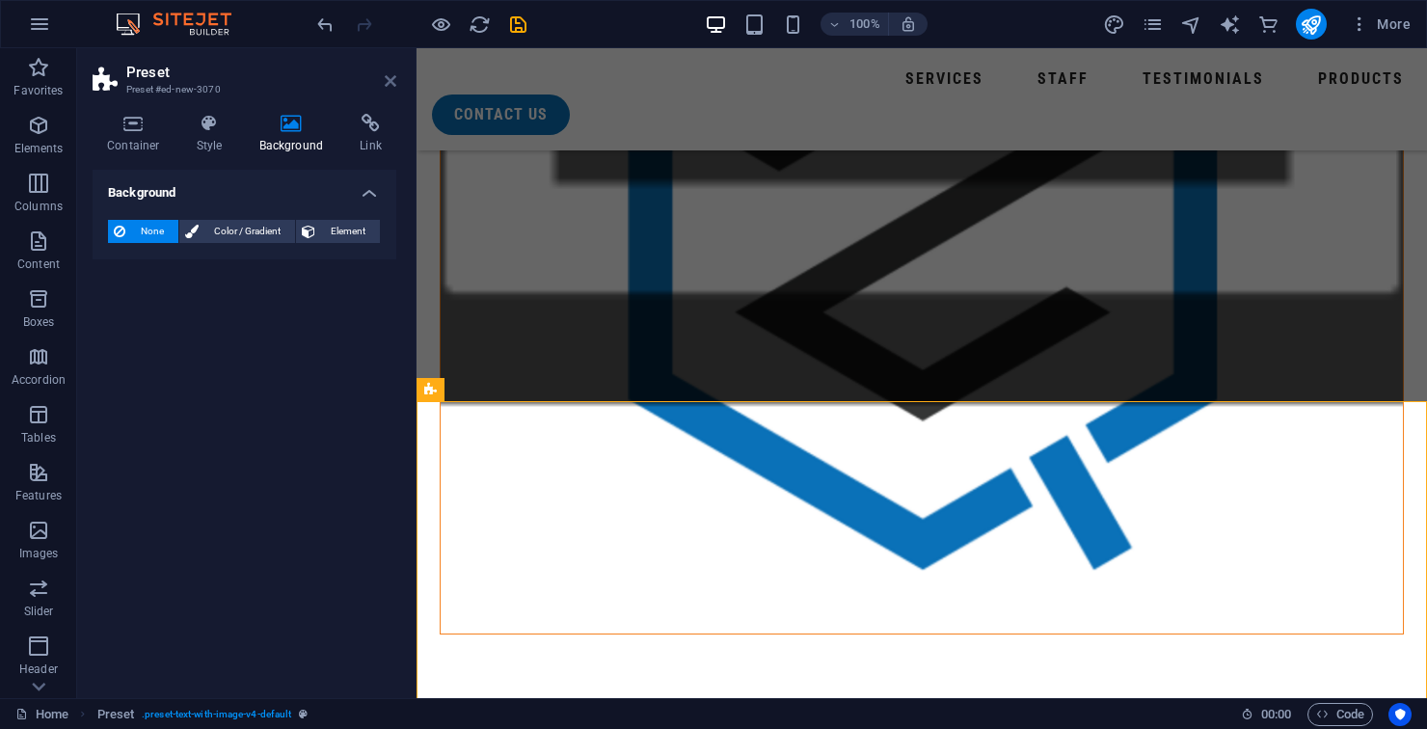
click at [388, 84] on icon at bounding box center [391, 80] width 12 height 15
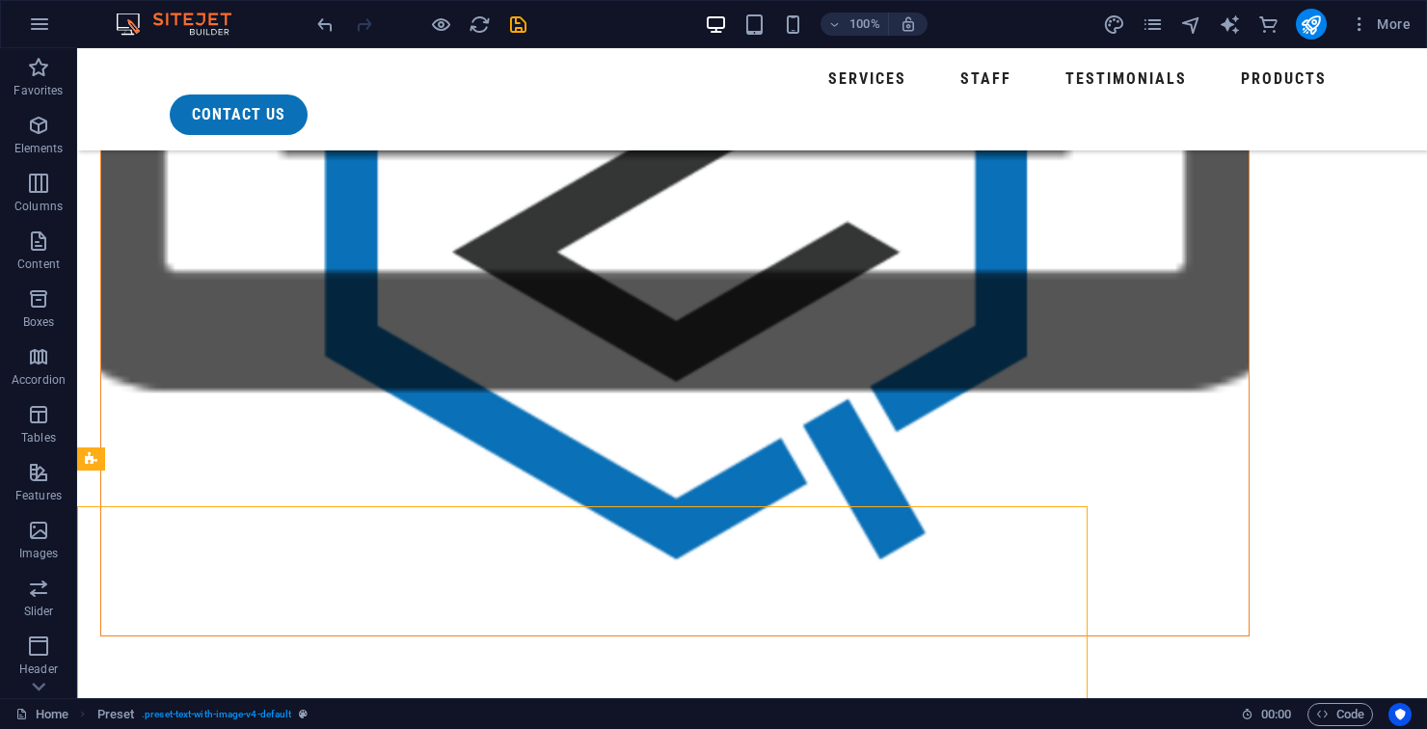
scroll to position [1731, 0]
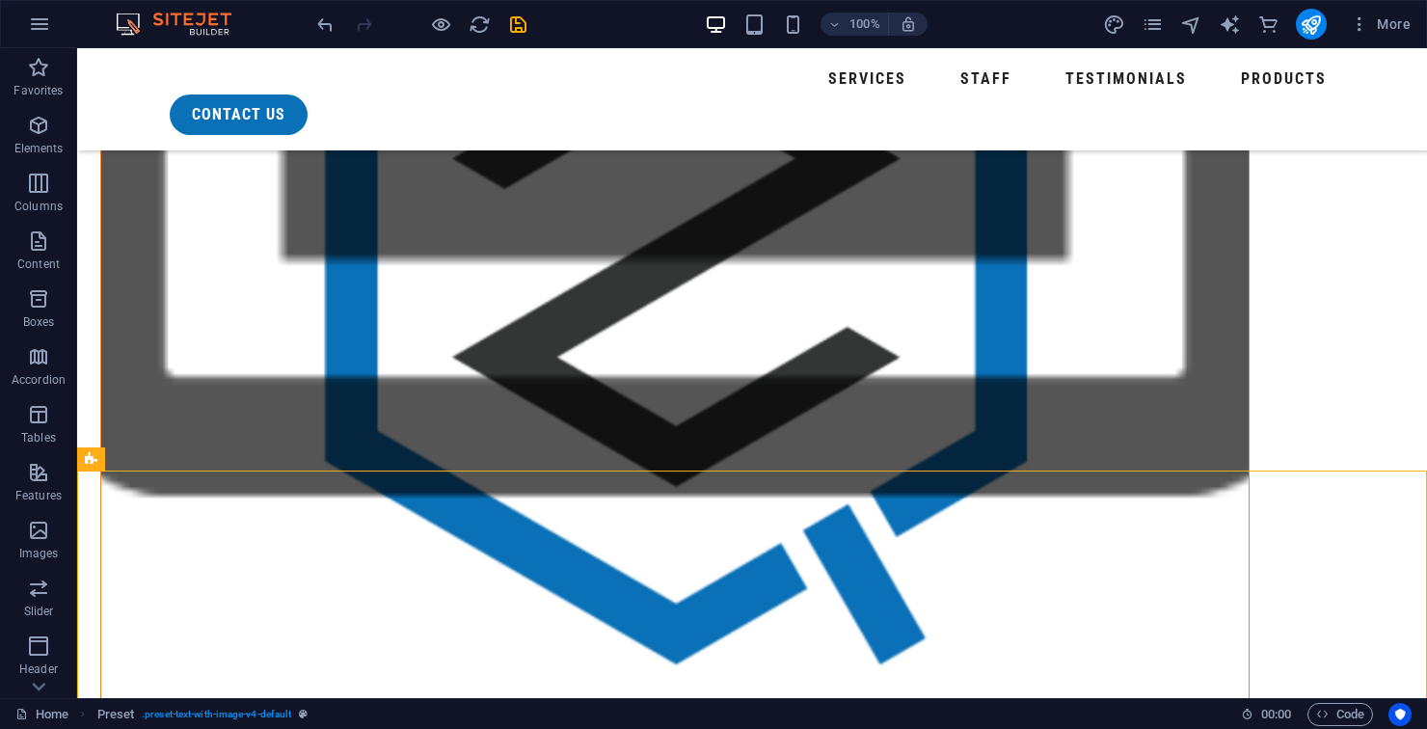
click at [767, 479] on div "+ Add section" at bounding box center [752, 470] width 107 height 33
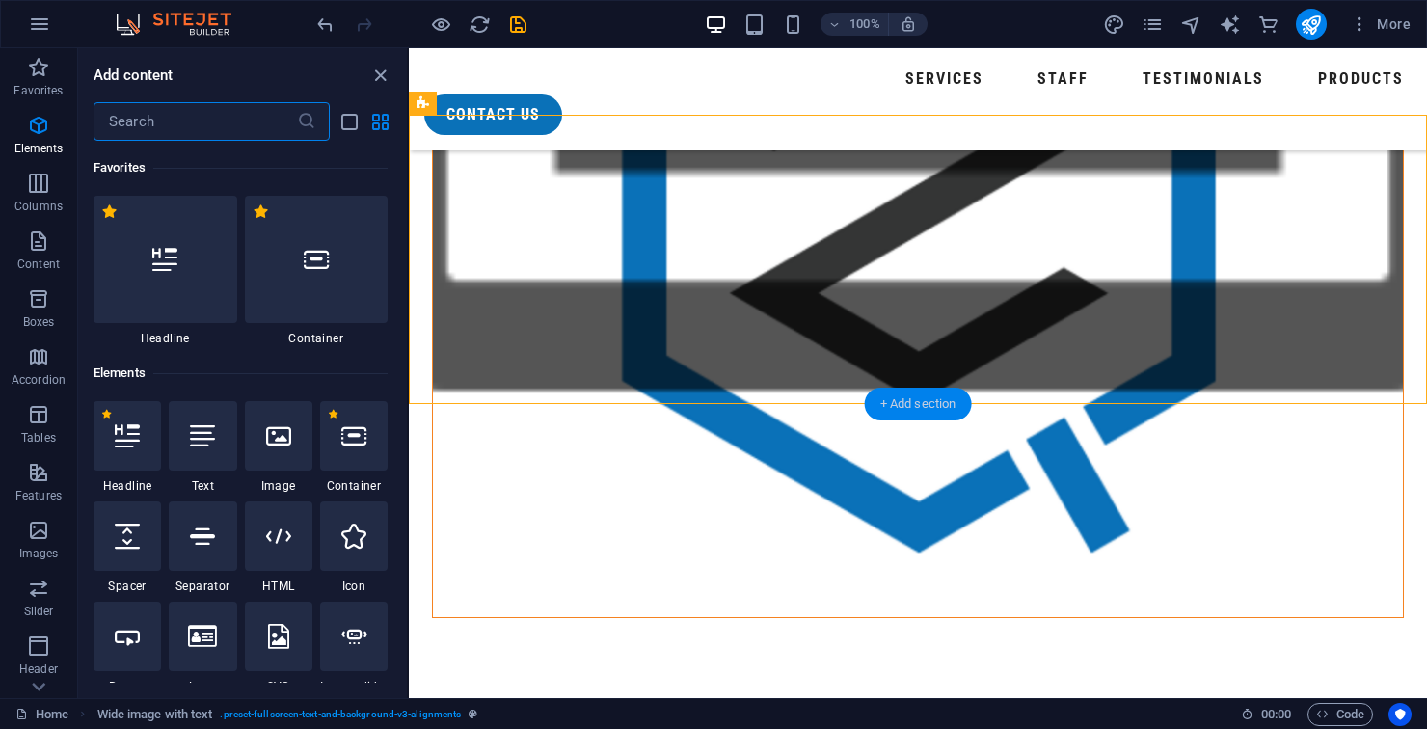
scroll to position [3373, 0]
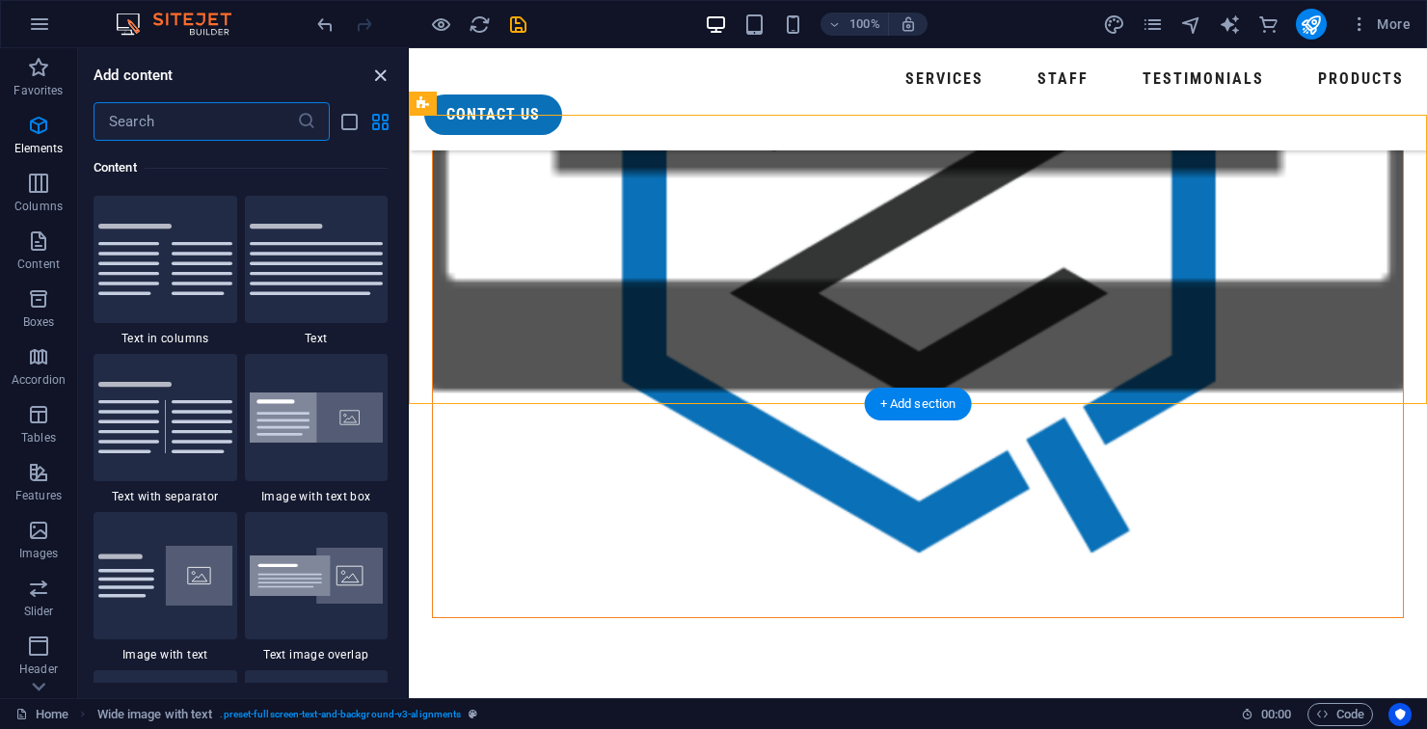
click at [378, 73] on icon "close panel" at bounding box center [380, 76] width 22 height 22
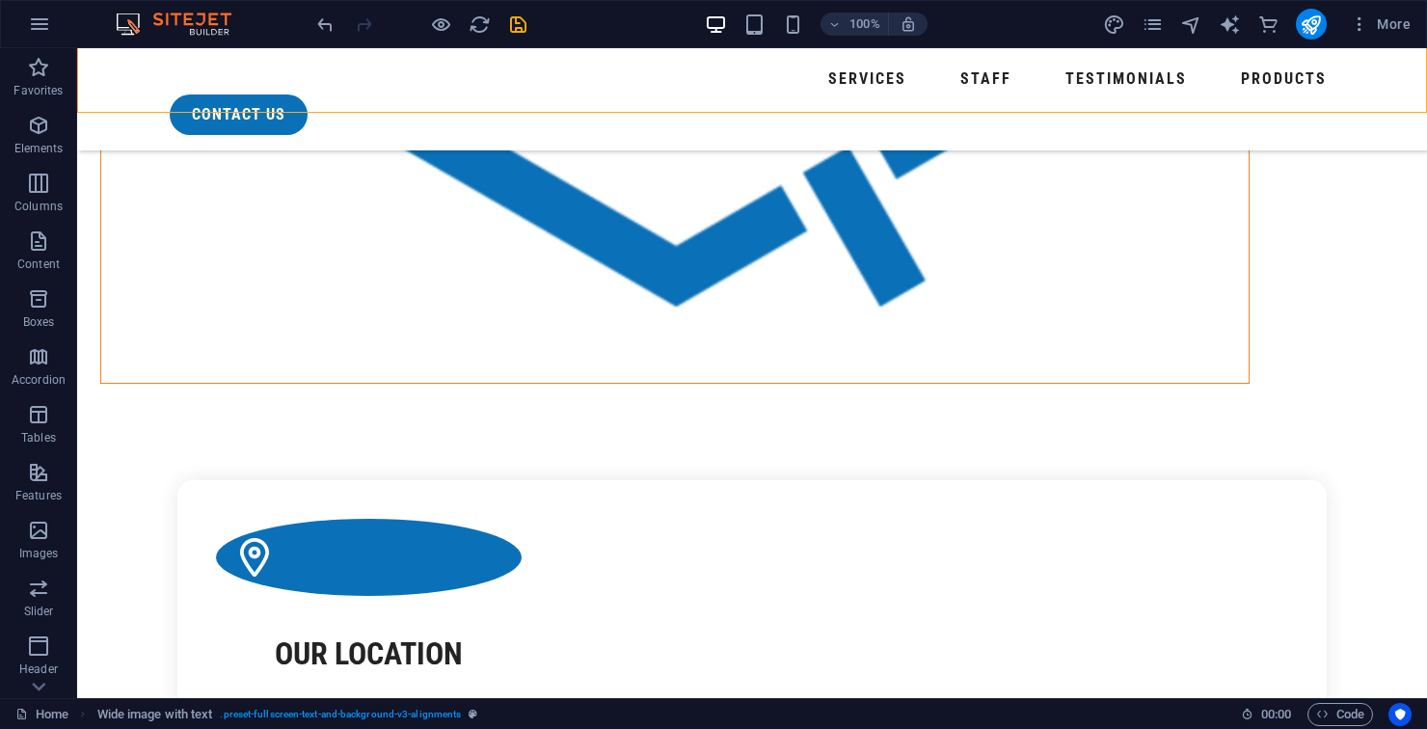
scroll to position [2093, 0]
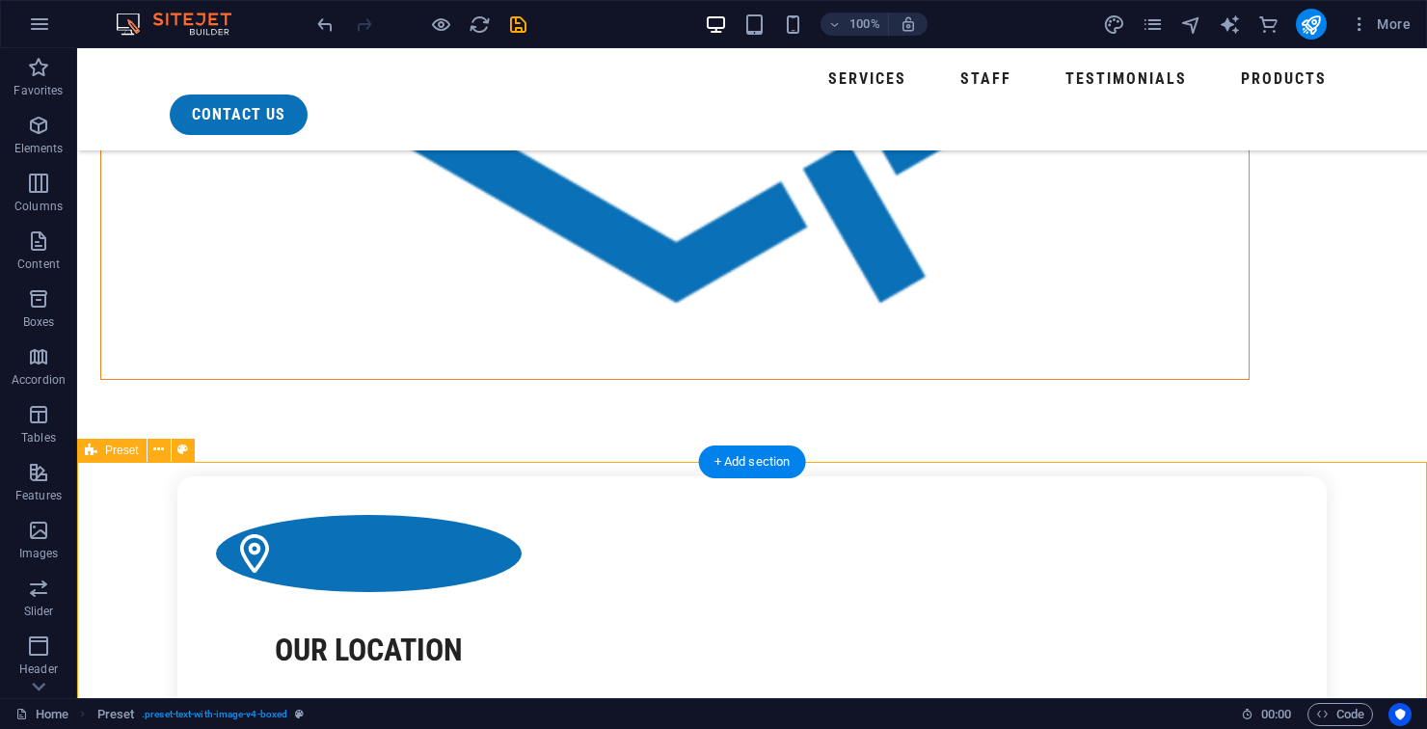
click at [158, 456] on icon at bounding box center [158, 450] width 11 height 20
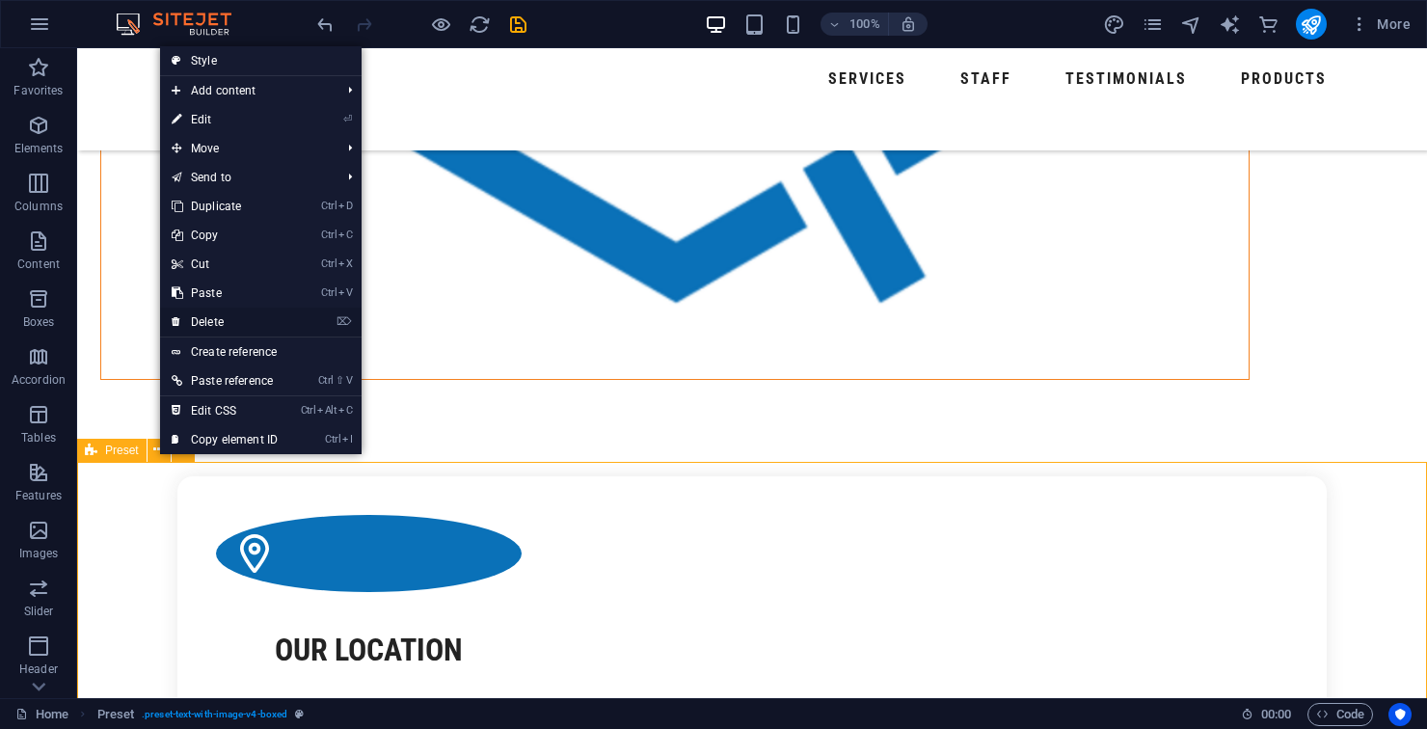
click at [249, 334] on link "⌦ Delete" at bounding box center [224, 321] width 129 height 29
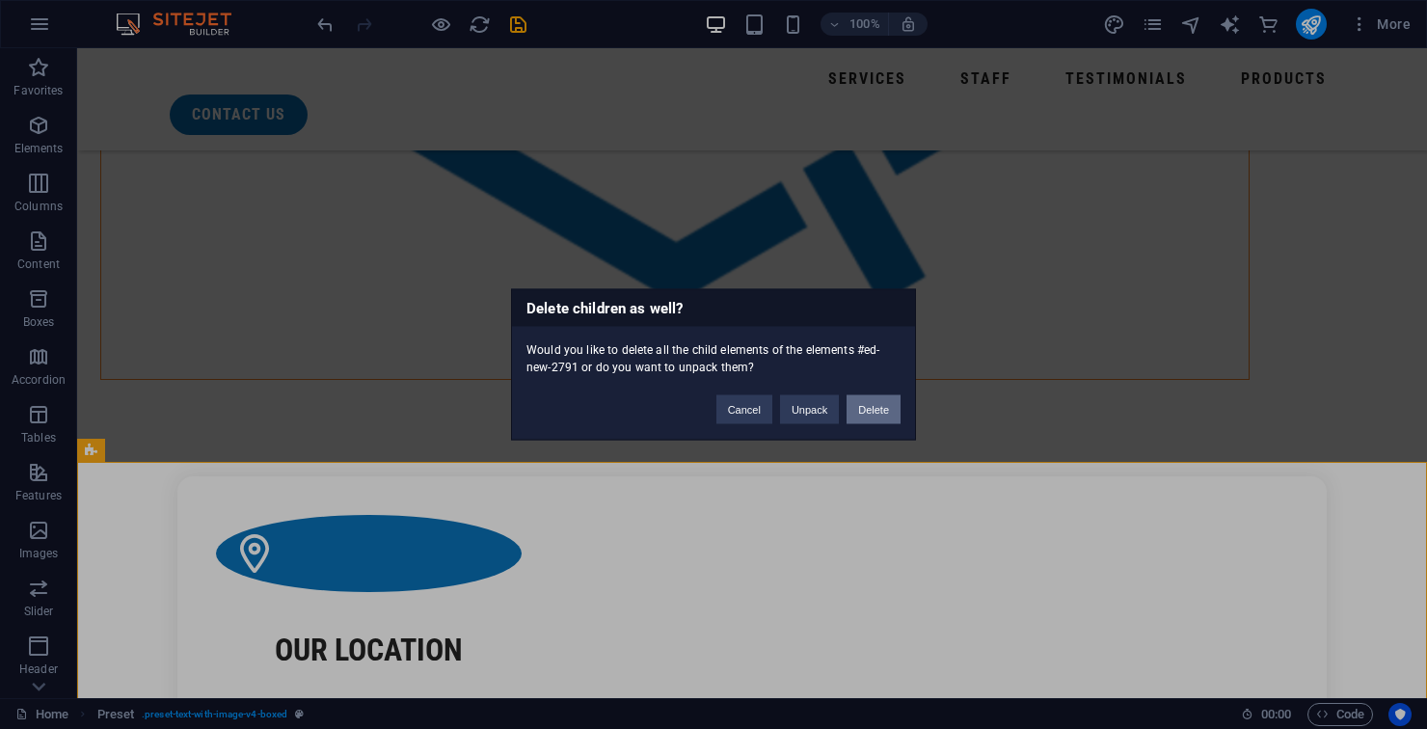
click at [876, 418] on button "Delete" at bounding box center [873, 409] width 54 height 29
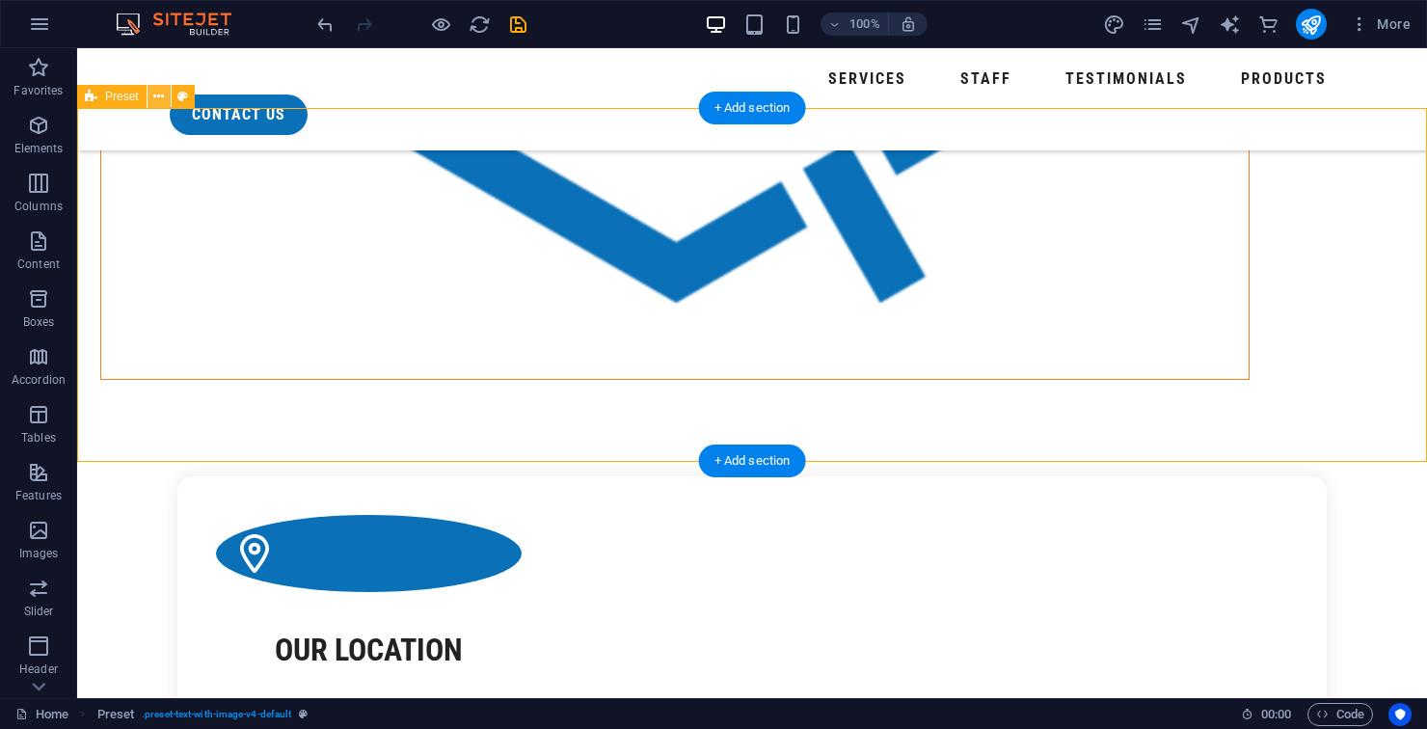
click at [162, 97] on icon at bounding box center [158, 97] width 11 height 20
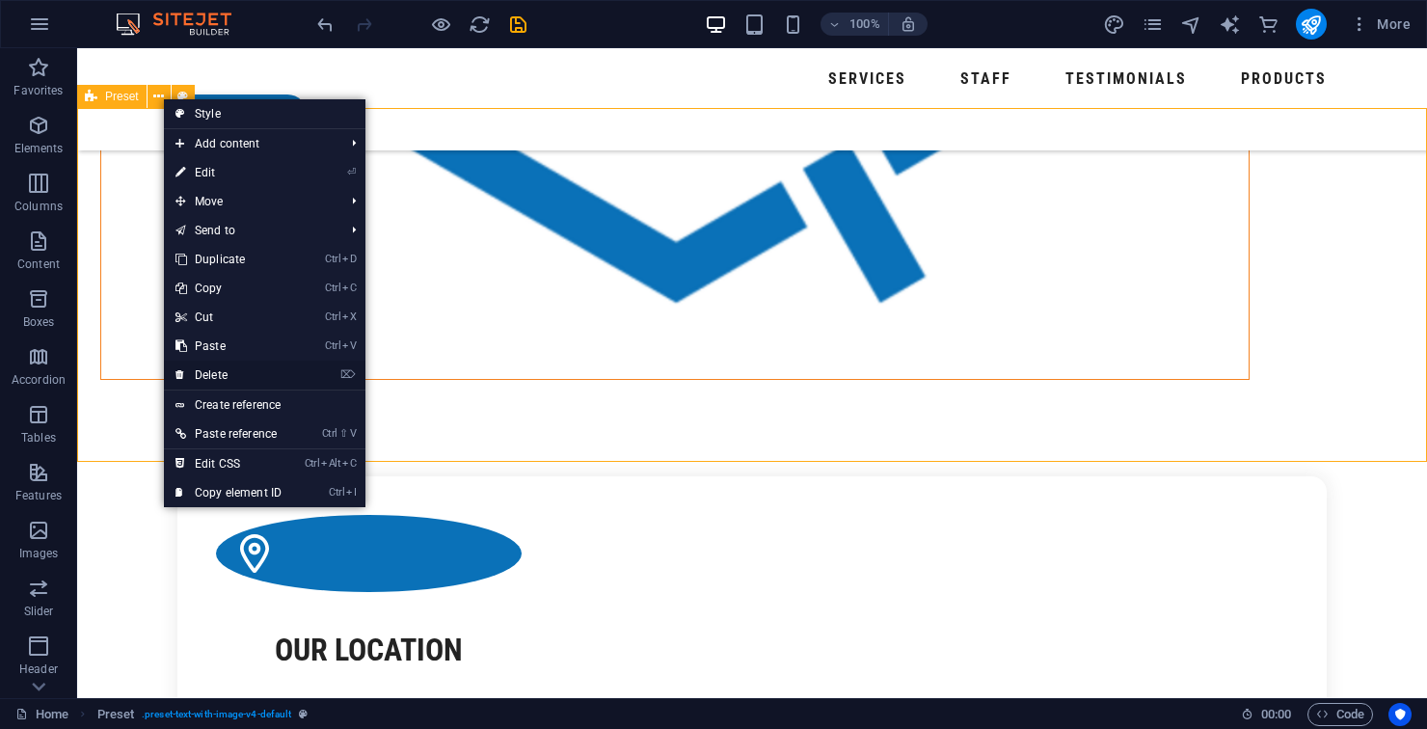
click at [244, 387] on link "⌦ Delete" at bounding box center [228, 374] width 129 height 29
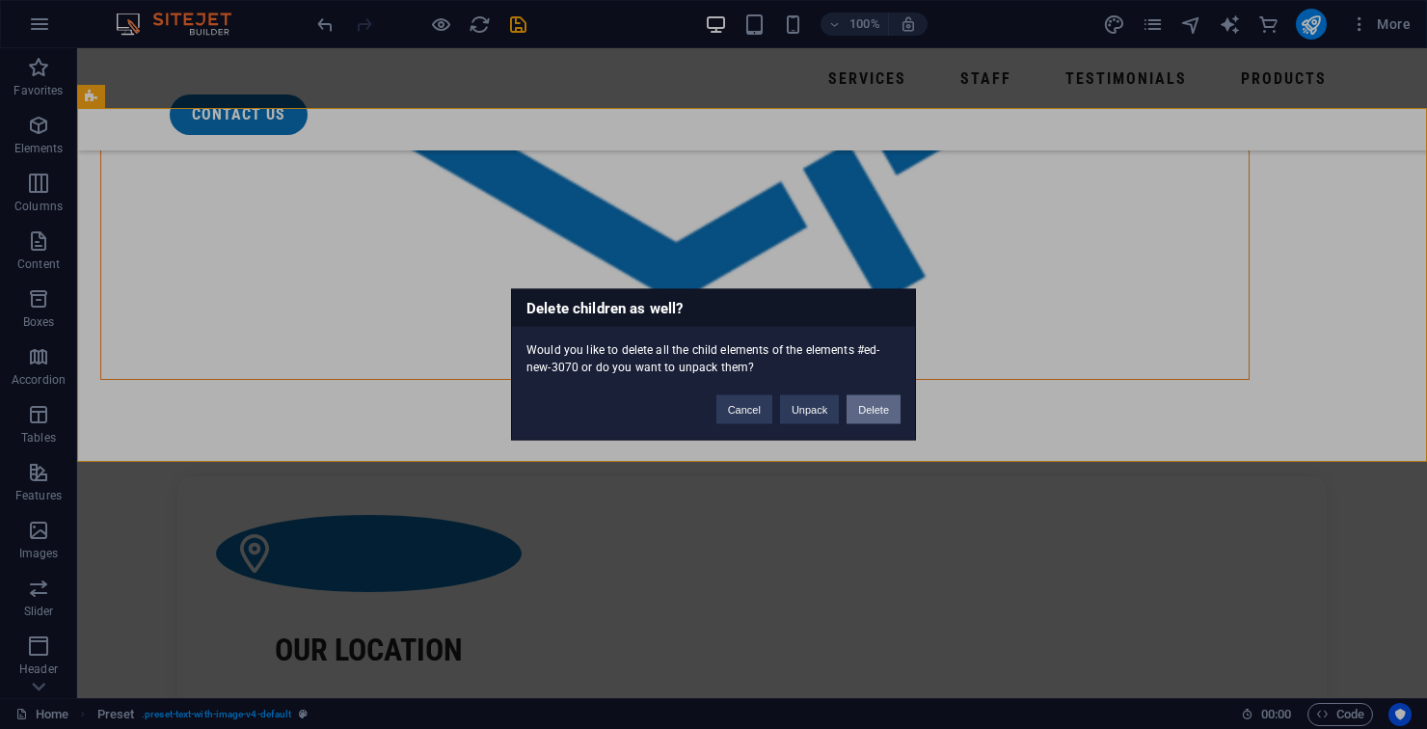
click at [867, 420] on button "Delete" at bounding box center [873, 409] width 54 height 29
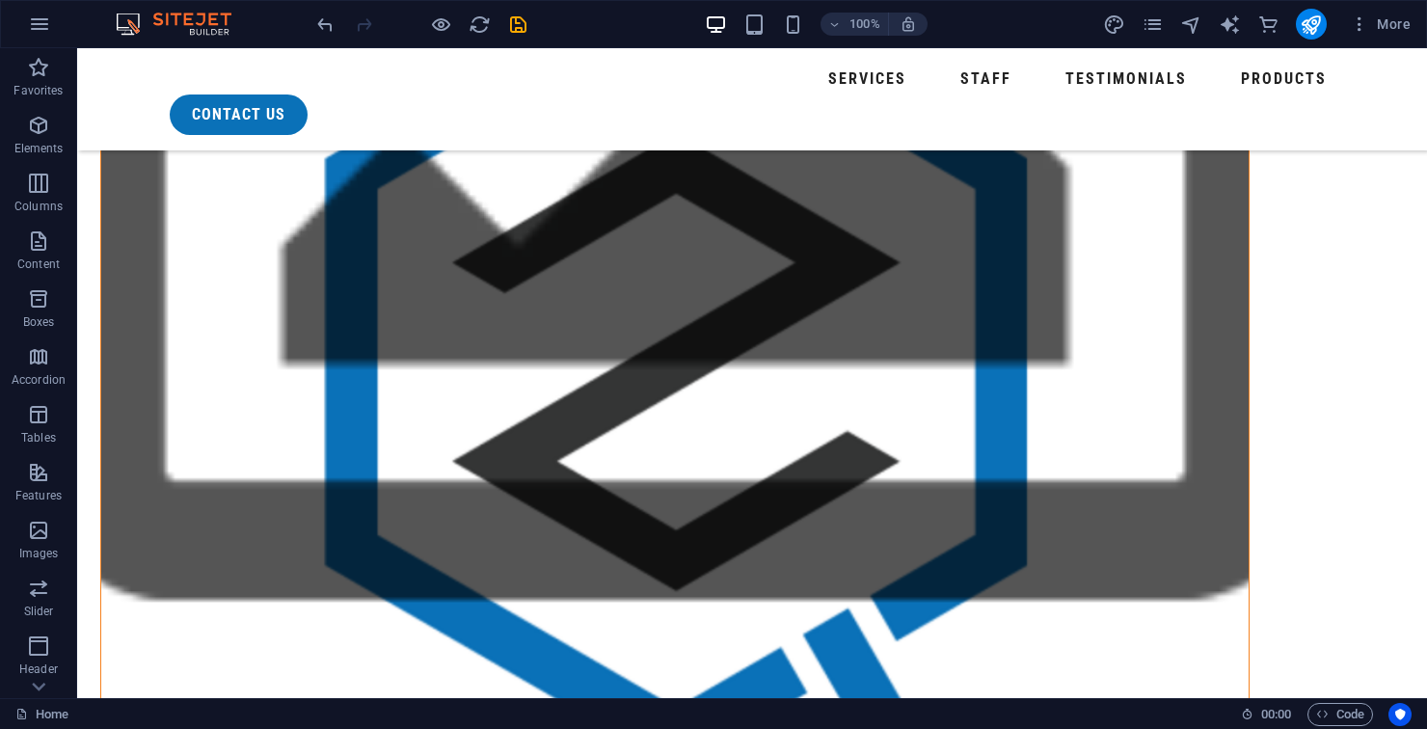
scroll to position [1651, 0]
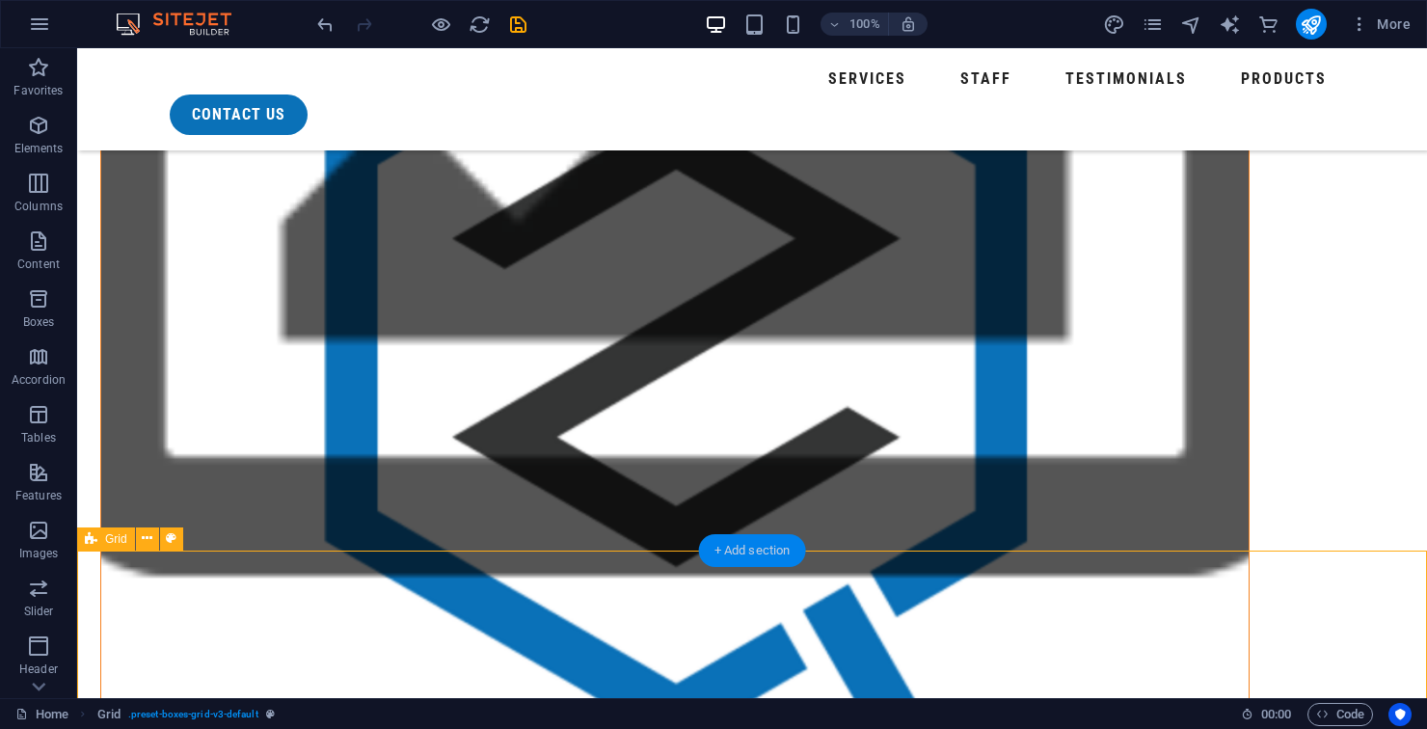
click at [760, 557] on div "+ Add section" at bounding box center [752, 550] width 107 height 33
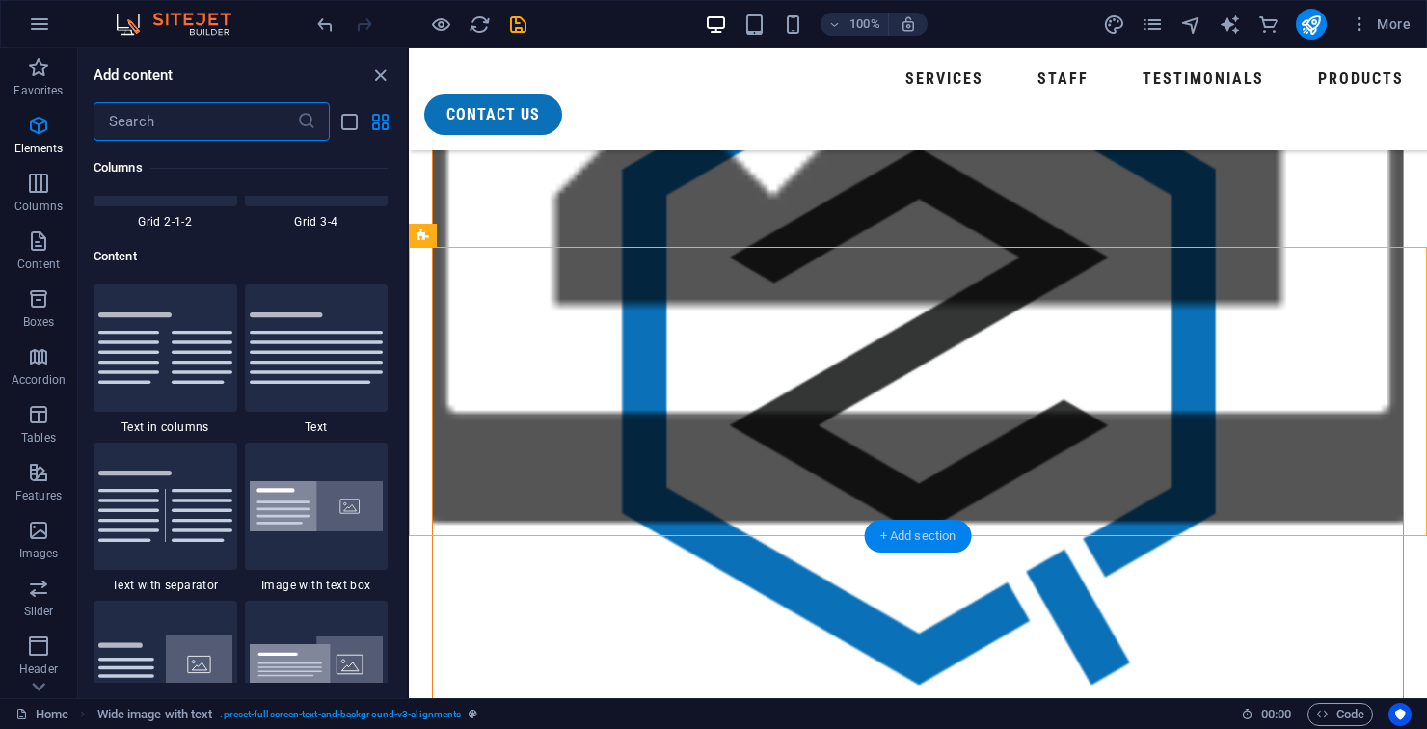
scroll to position [3373, 0]
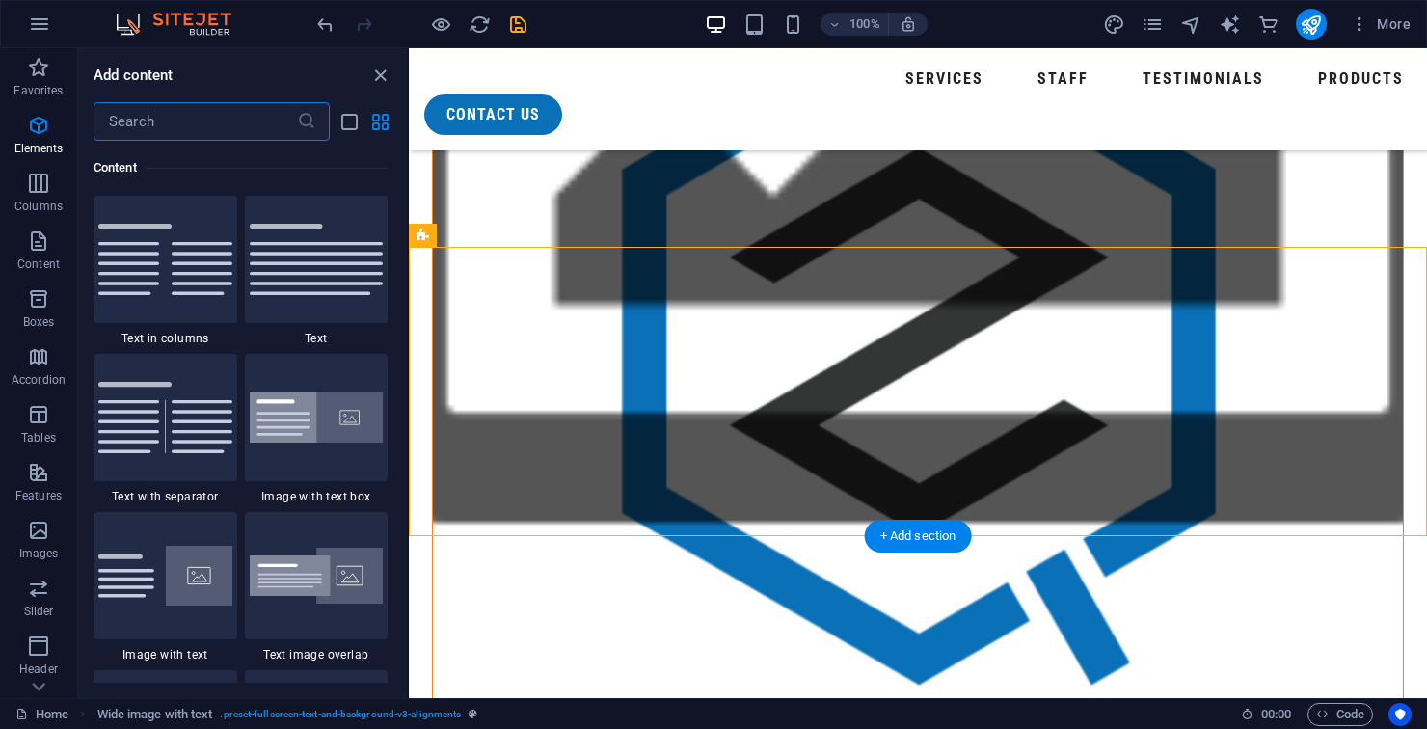
click at [236, 128] on input "text" at bounding box center [194, 121] width 203 height 39
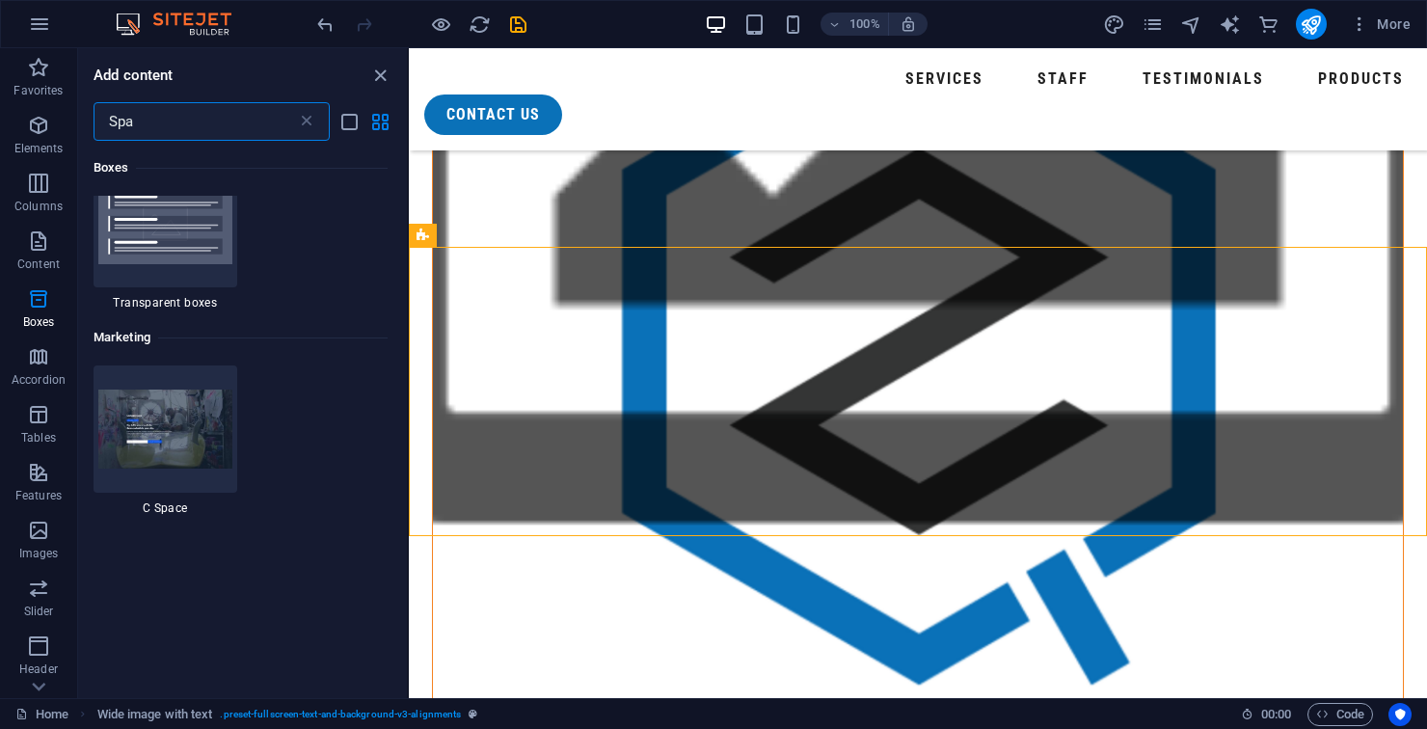
scroll to position [704, 0]
type input "Spa"
click at [309, 208] on div "1 Star Transparent boxes" at bounding box center [240, 236] width 294 height 150
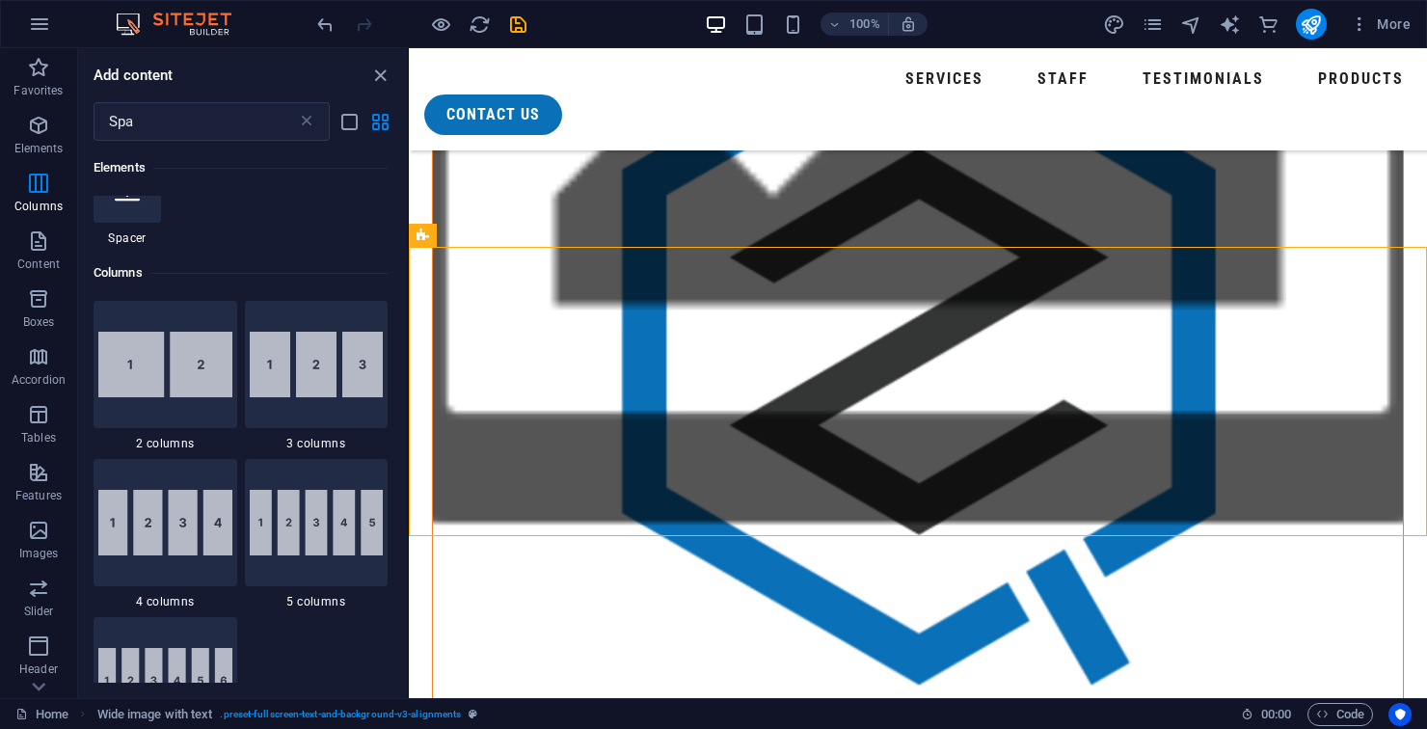
scroll to position [0, 0]
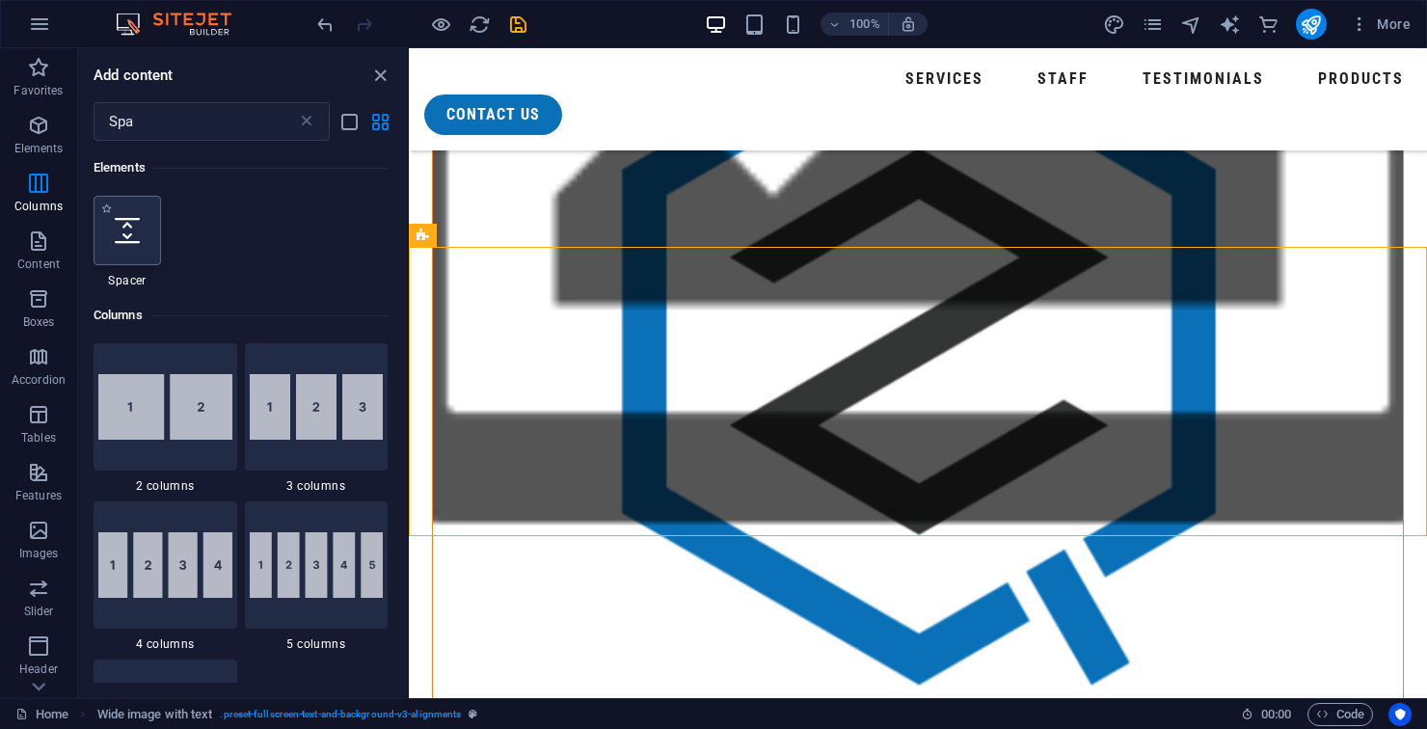
click at [131, 226] on icon at bounding box center [127, 230] width 25 height 25
select select "px"
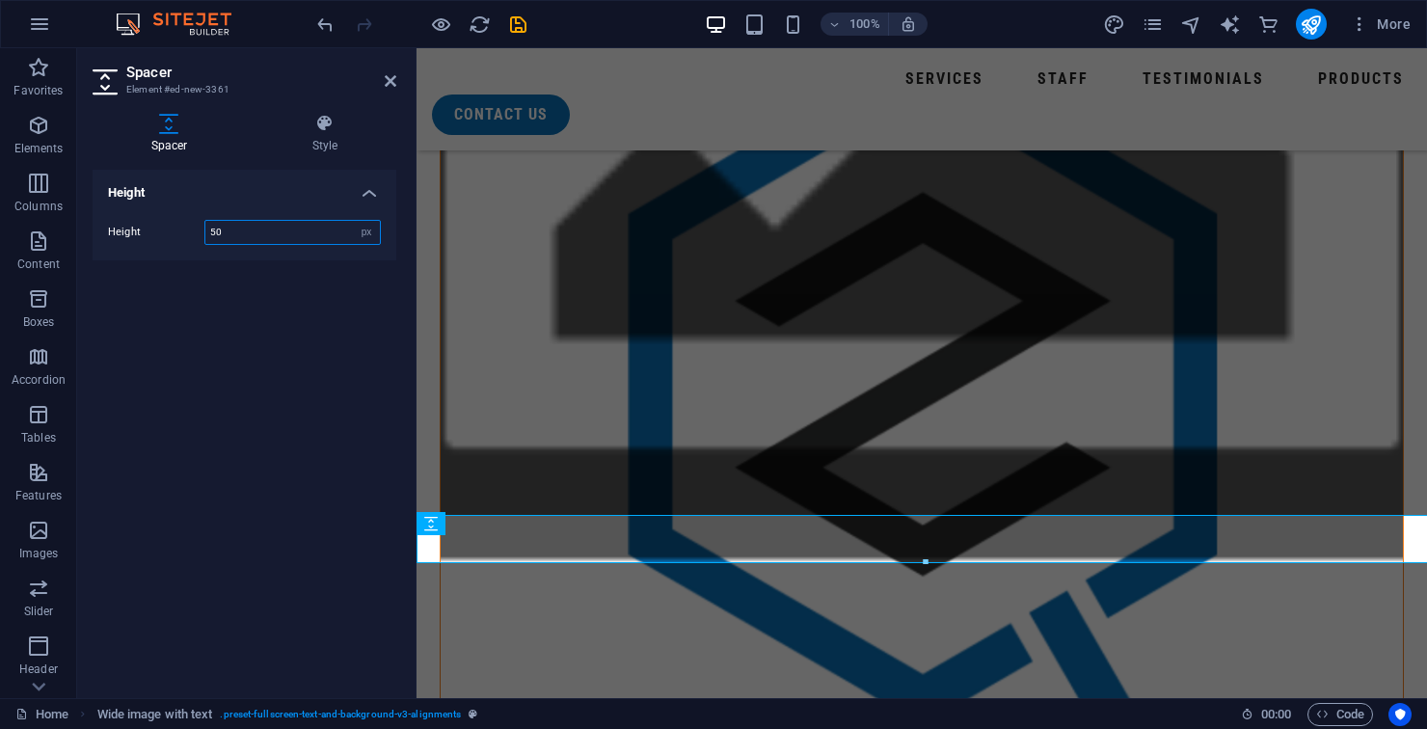
scroll to position [1702, 0]
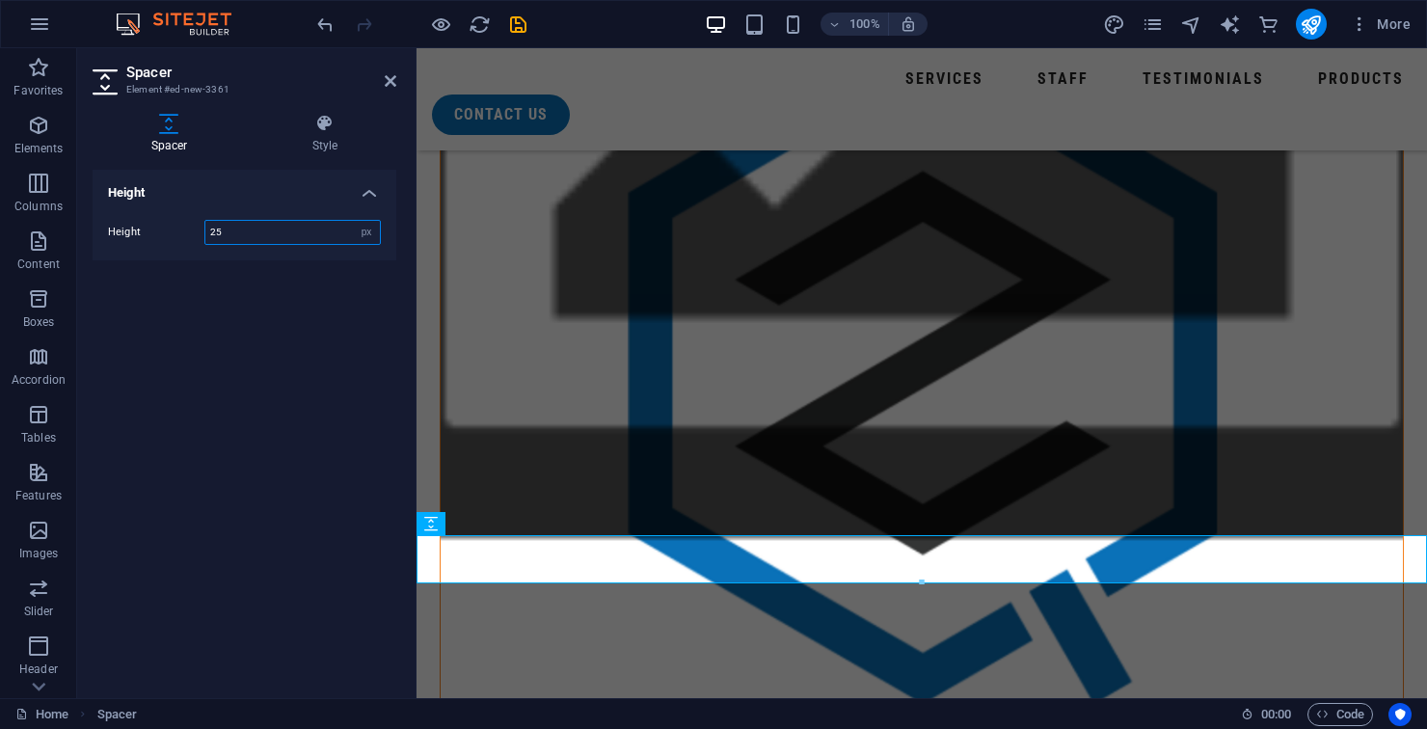
type input "25"
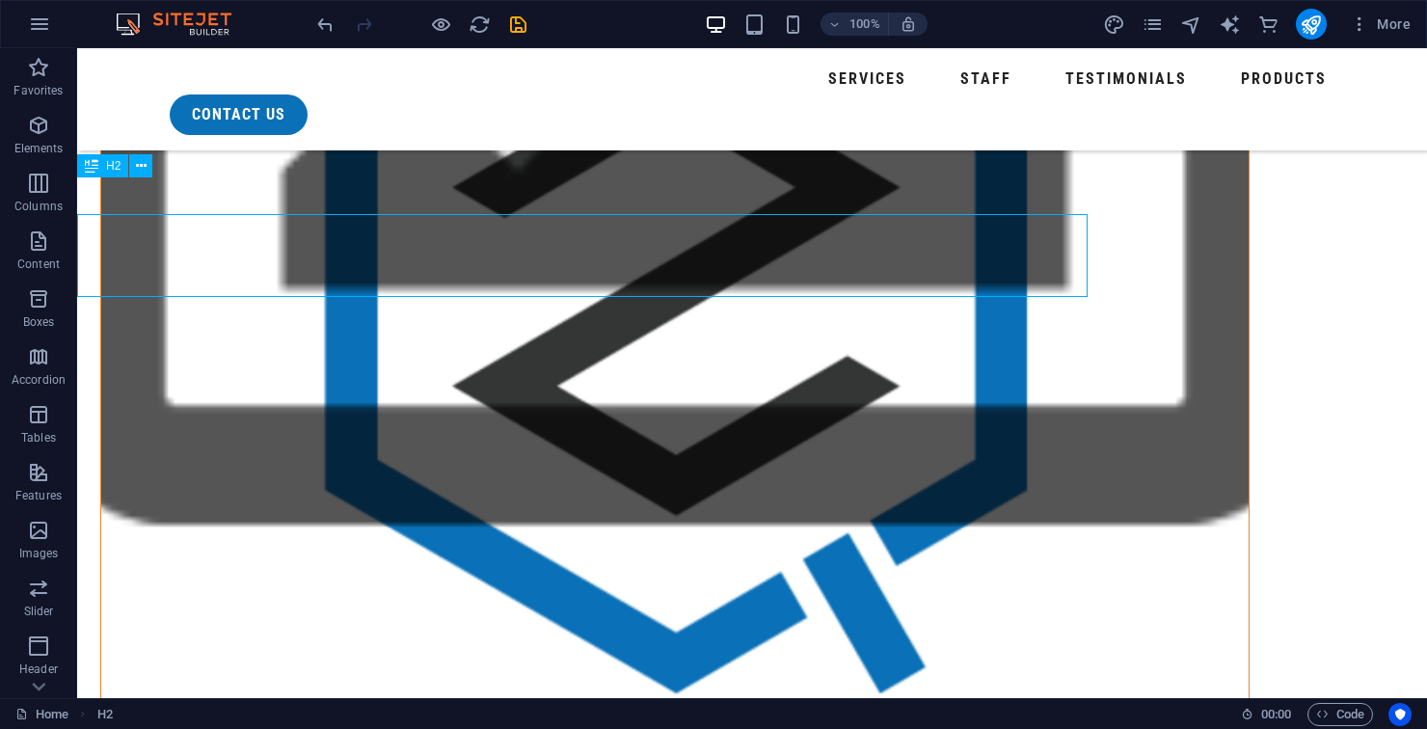
scroll to position [1651, 0]
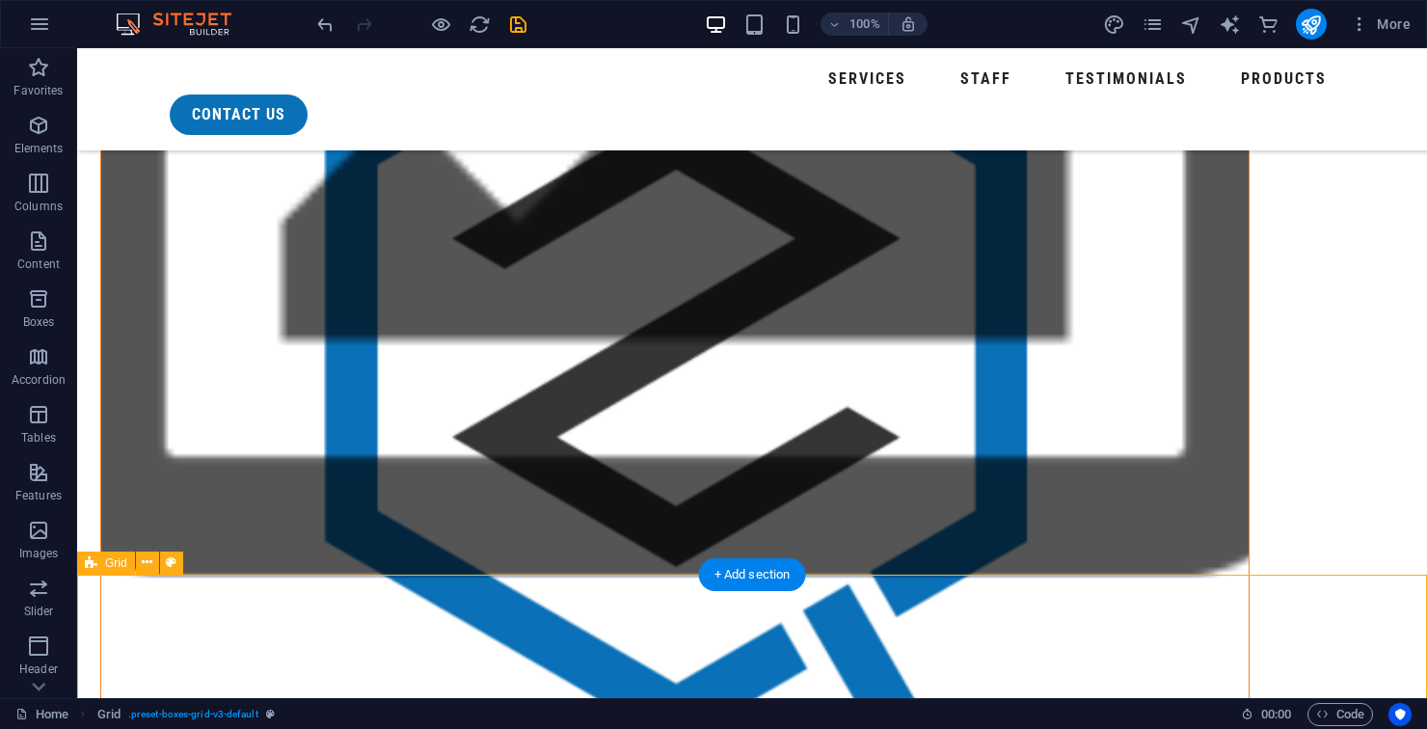
click at [756, 578] on div "+ Add section" at bounding box center [752, 574] width 107 height 33
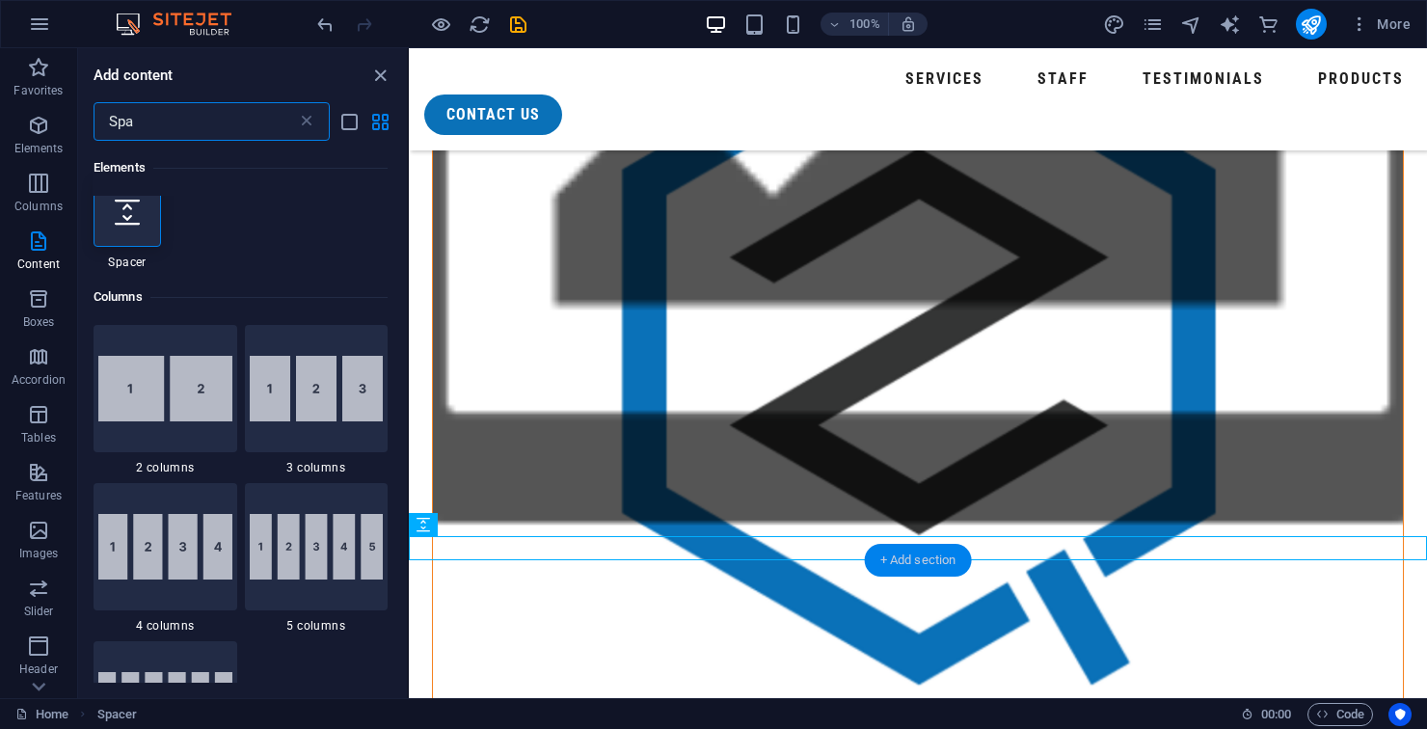
scroll to position [0, 0]
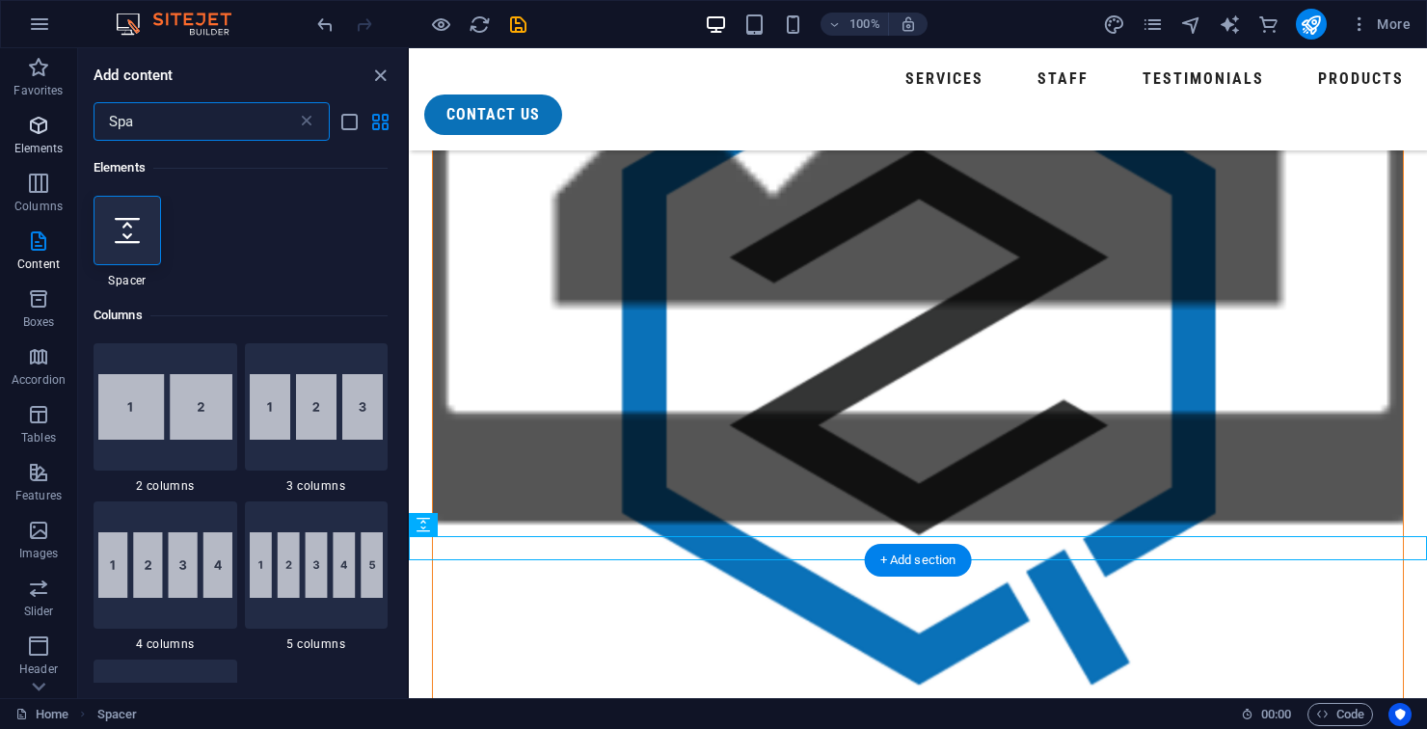
click at [48, 132] on icon "button" at bounding box center [38, 125] width 23 height 23
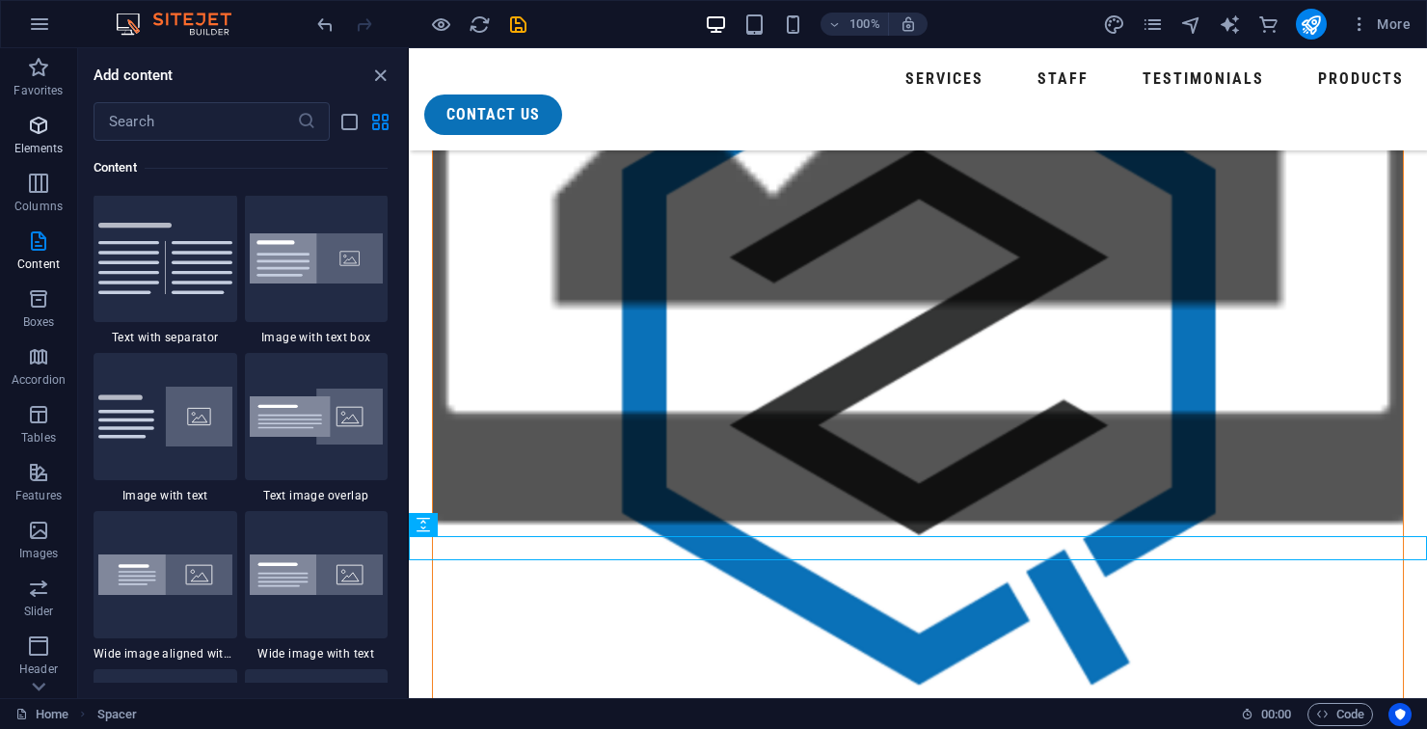
scroll to position [3532, 0]
click at [151, 579] on img at bounding box center [165, 574] width 134 height 40
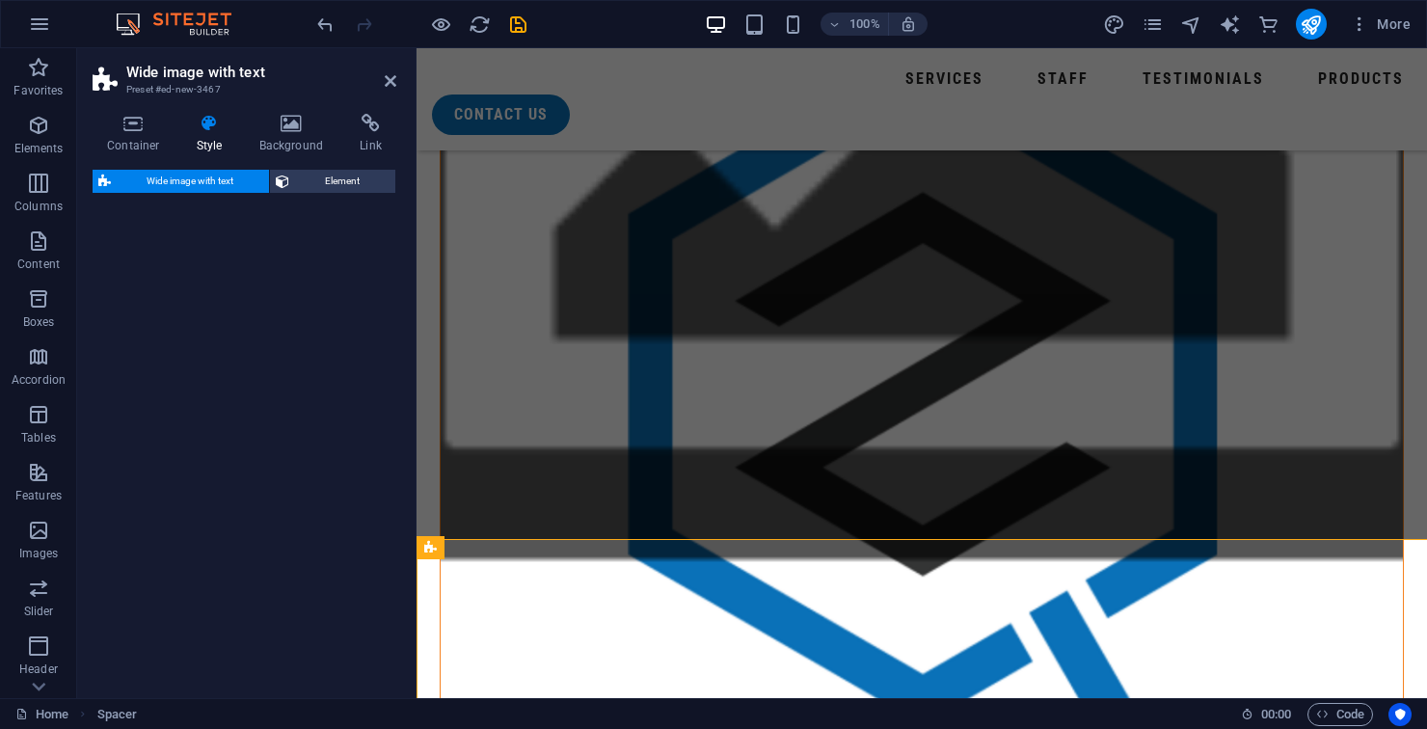
scroll to position [1702, 0]
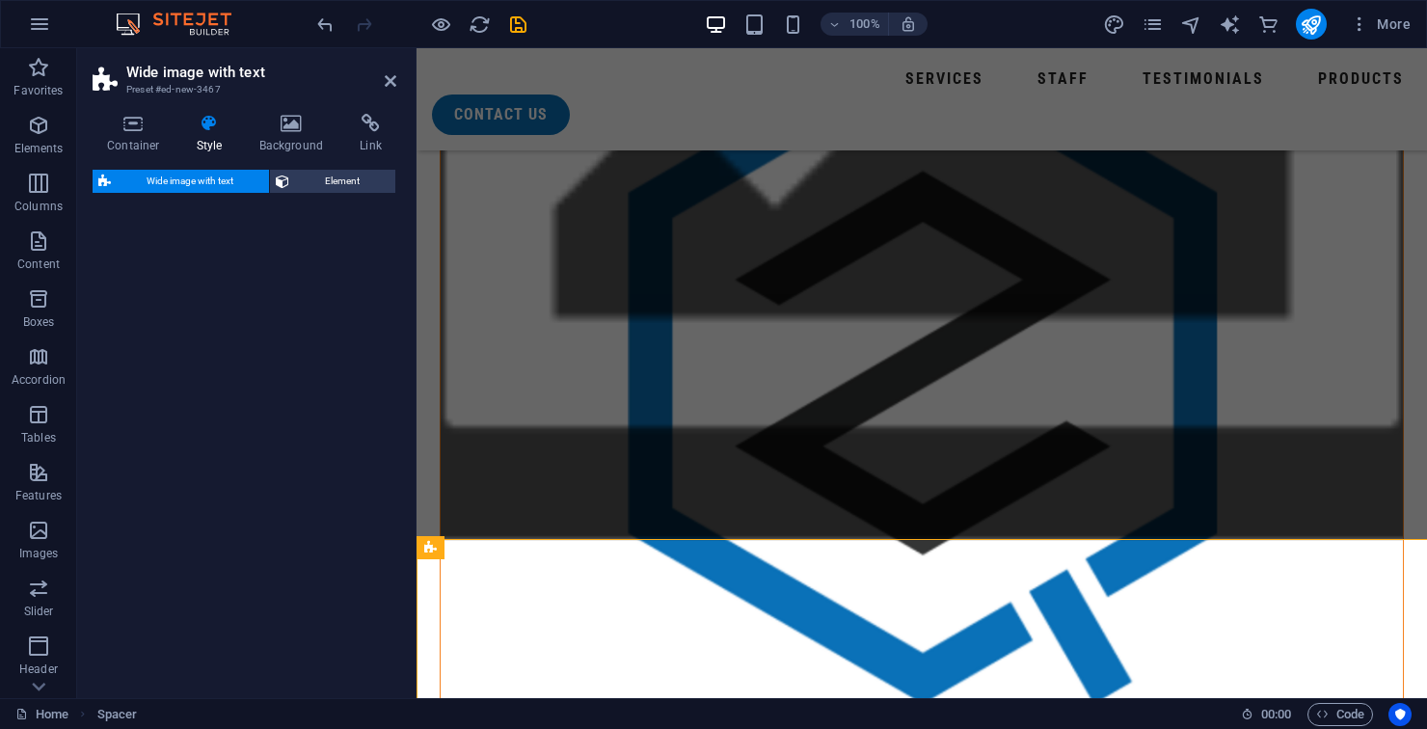
select select "%"
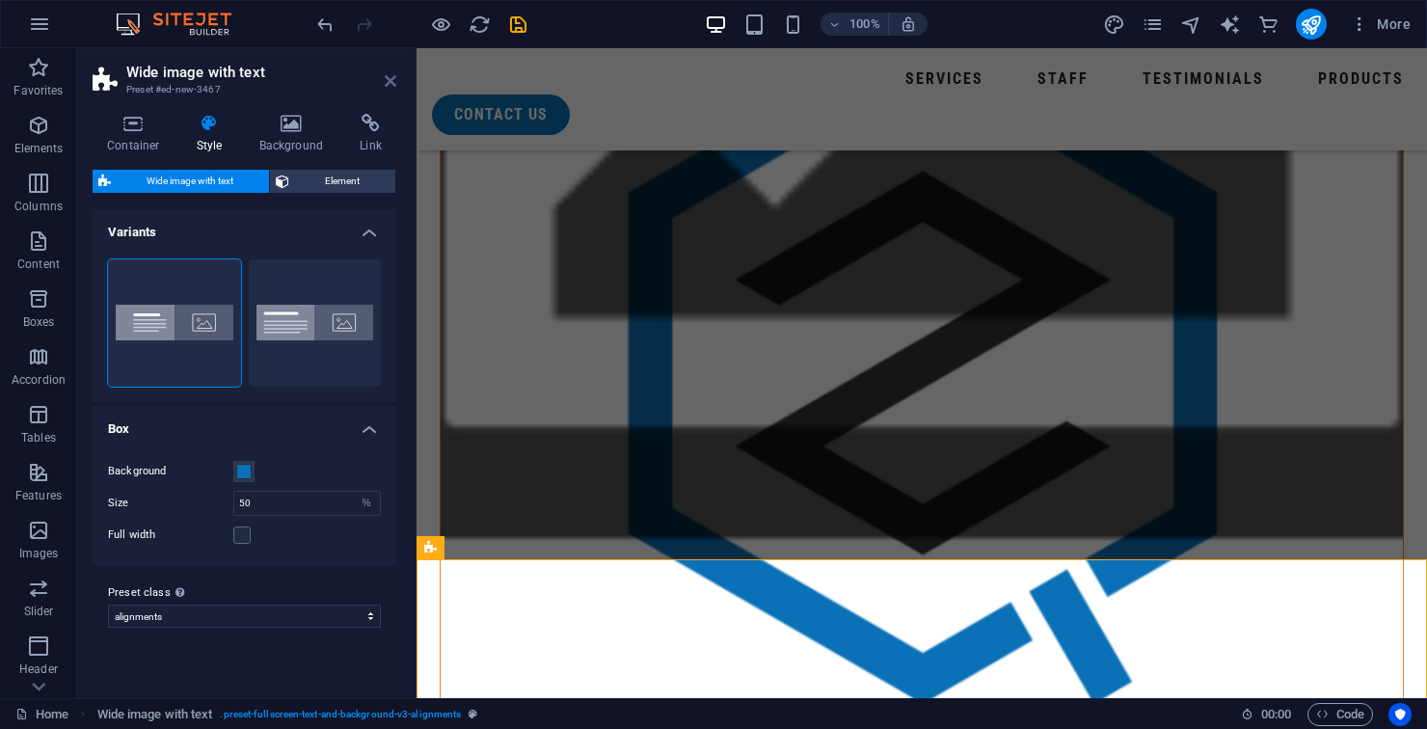
click at [385, 85] on icon at bounding box center [391, 80] width 12 height 15
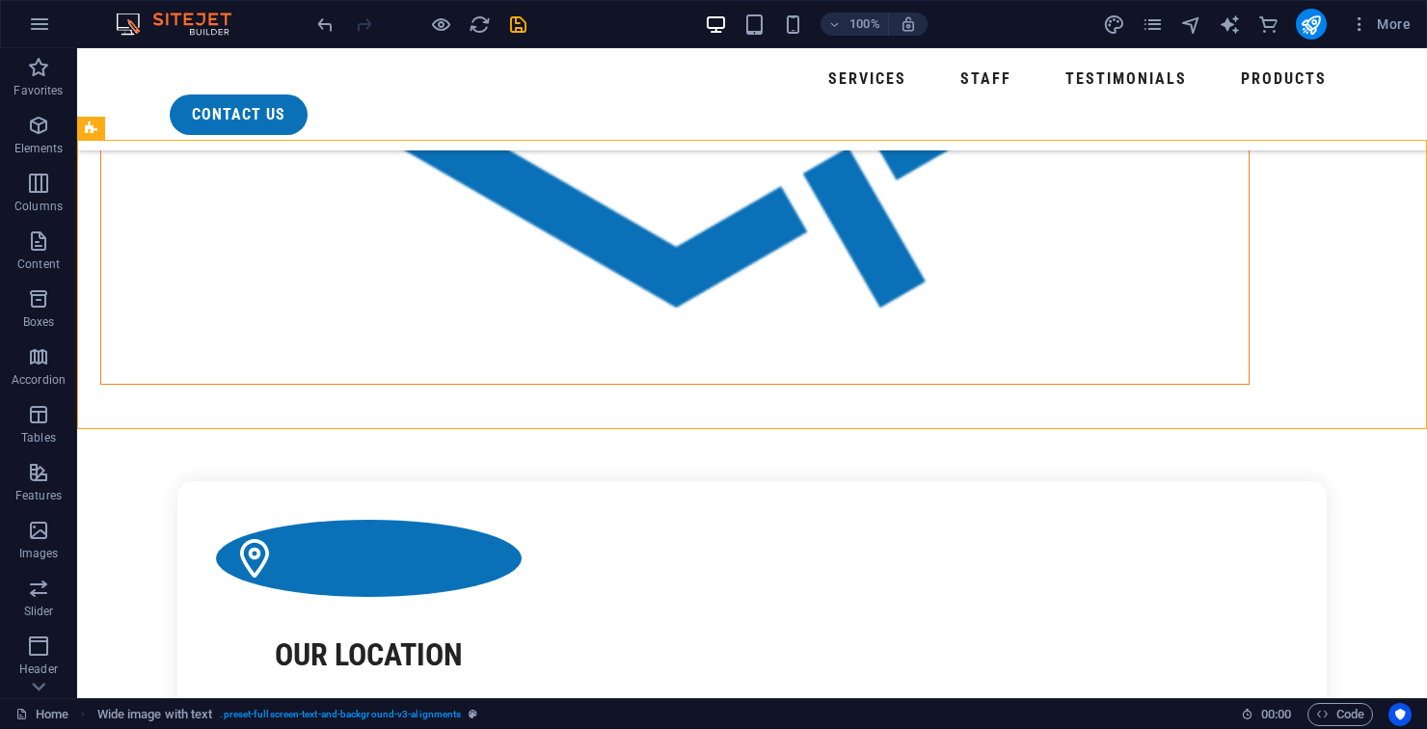
scroll to position [2088, 0]
select select "px"
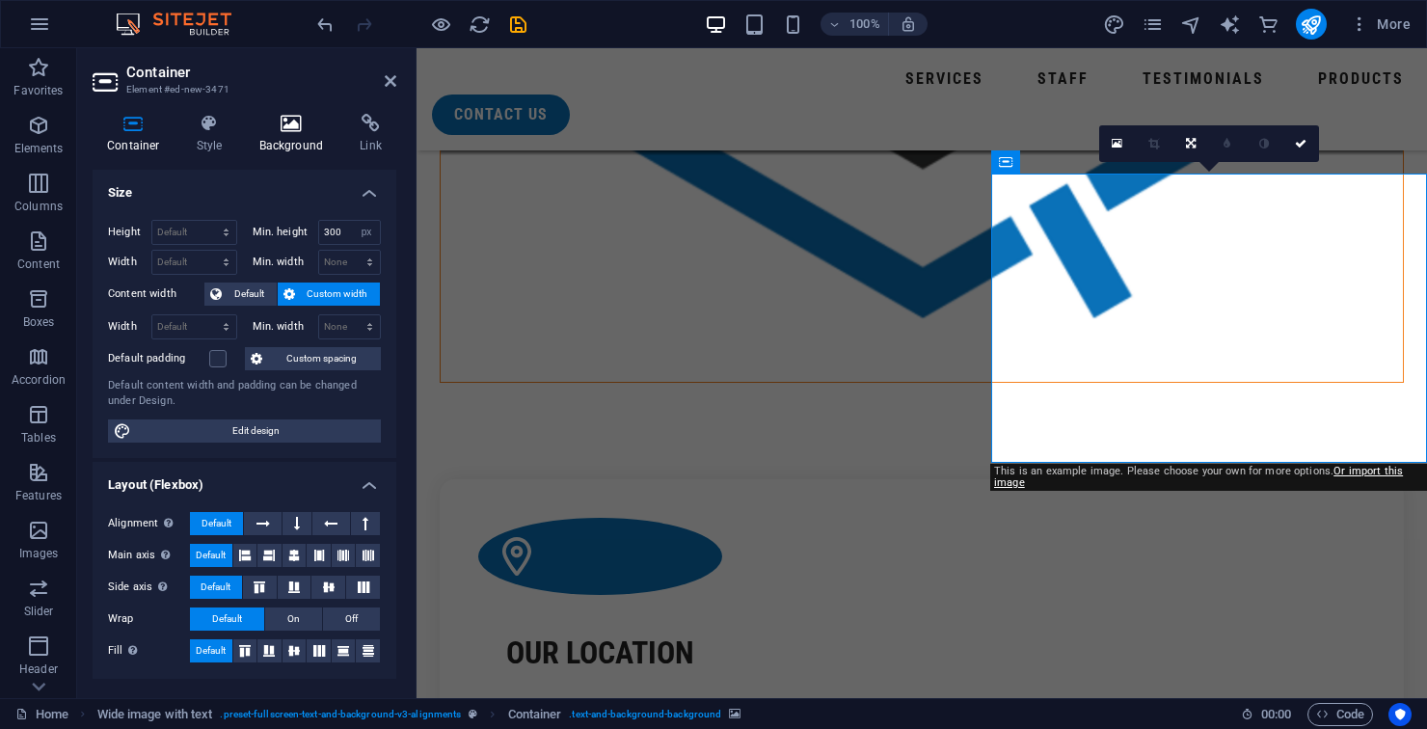
click at [299, 135] on h4 "Background" at bounding box center [295, 134] width 101 height 40
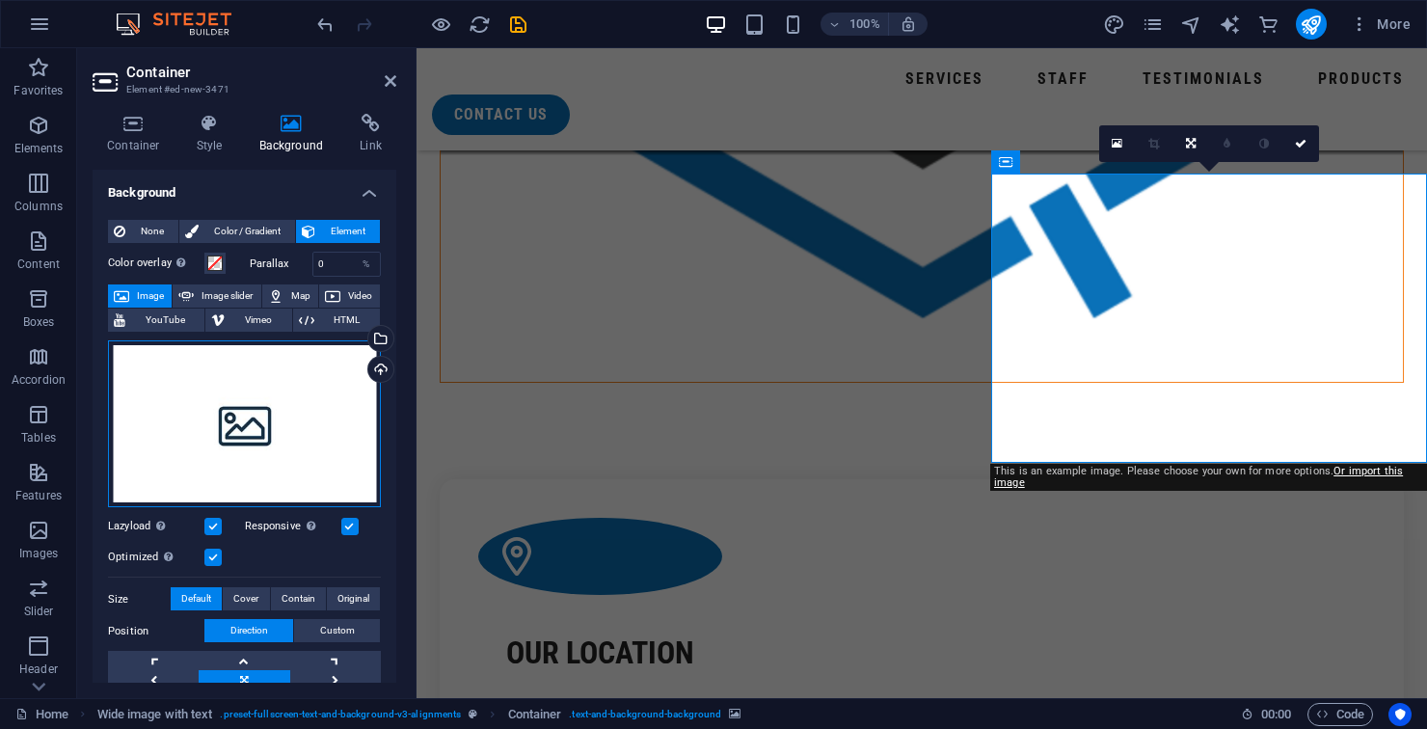
click at [262, 414] on div "Drag files here, click to choose files or select files from Files or our free s…" at bounding box center [244, 424] width 273 height 168
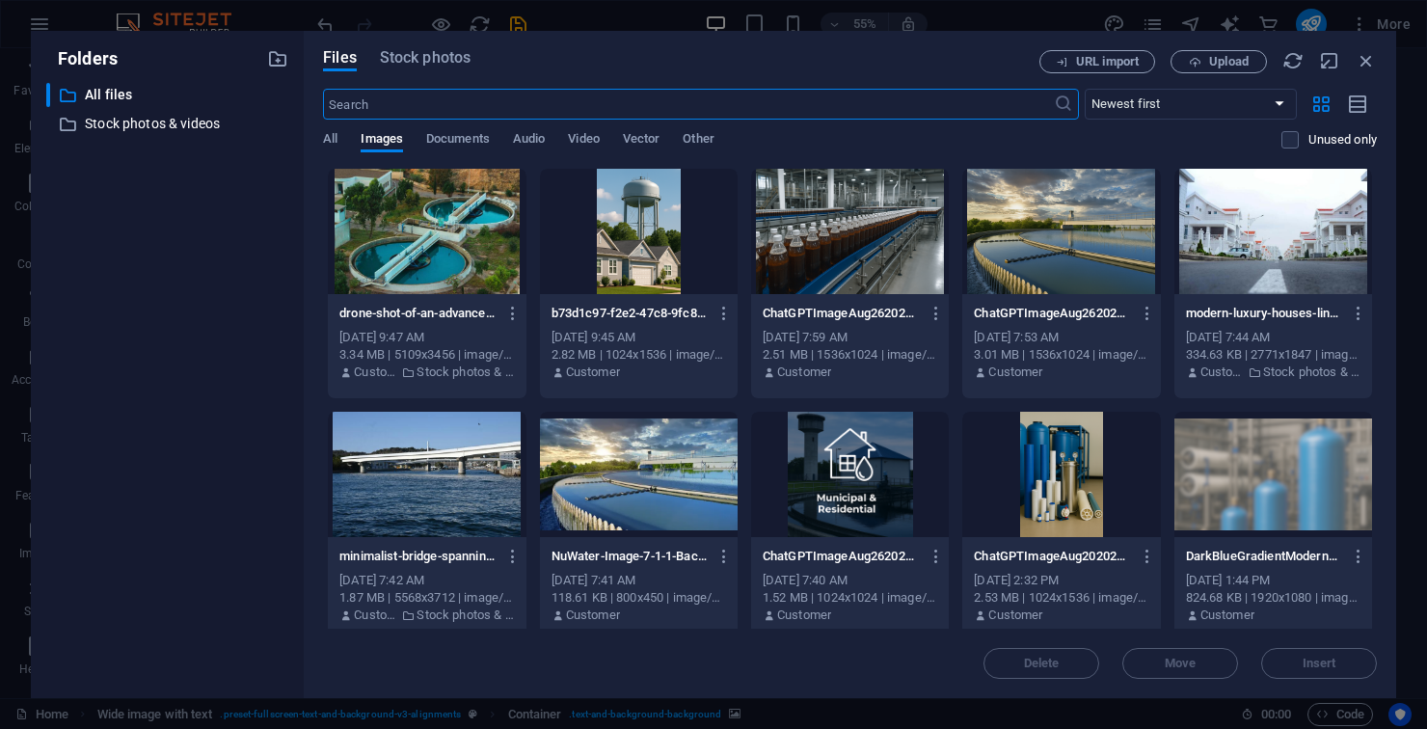
scroll to position [2076, 0]
click at [856, 238] on div at bounding box center [850, 231] width 198 height 125
click at [849, 233] on div at bounding box center [850, 231] width 198 height 125
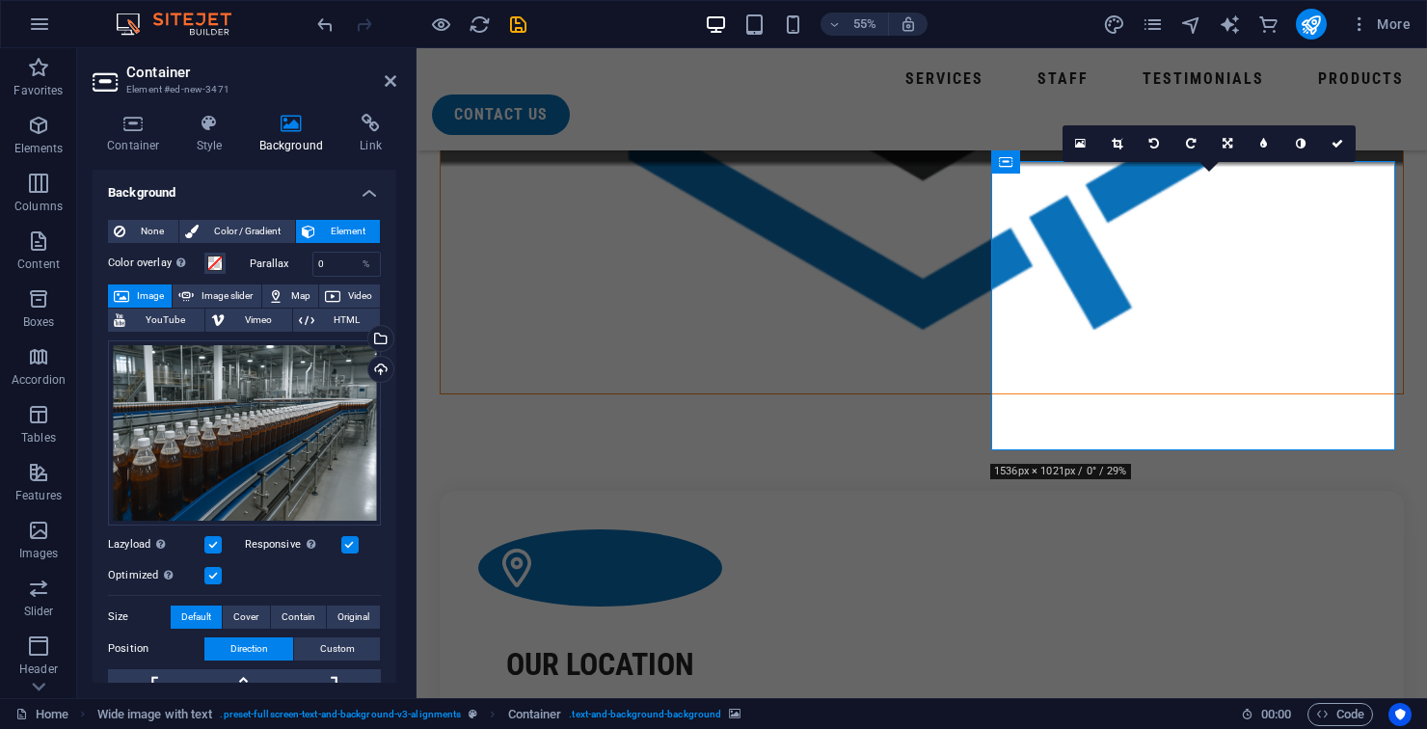
scroll to position [2088, 0]
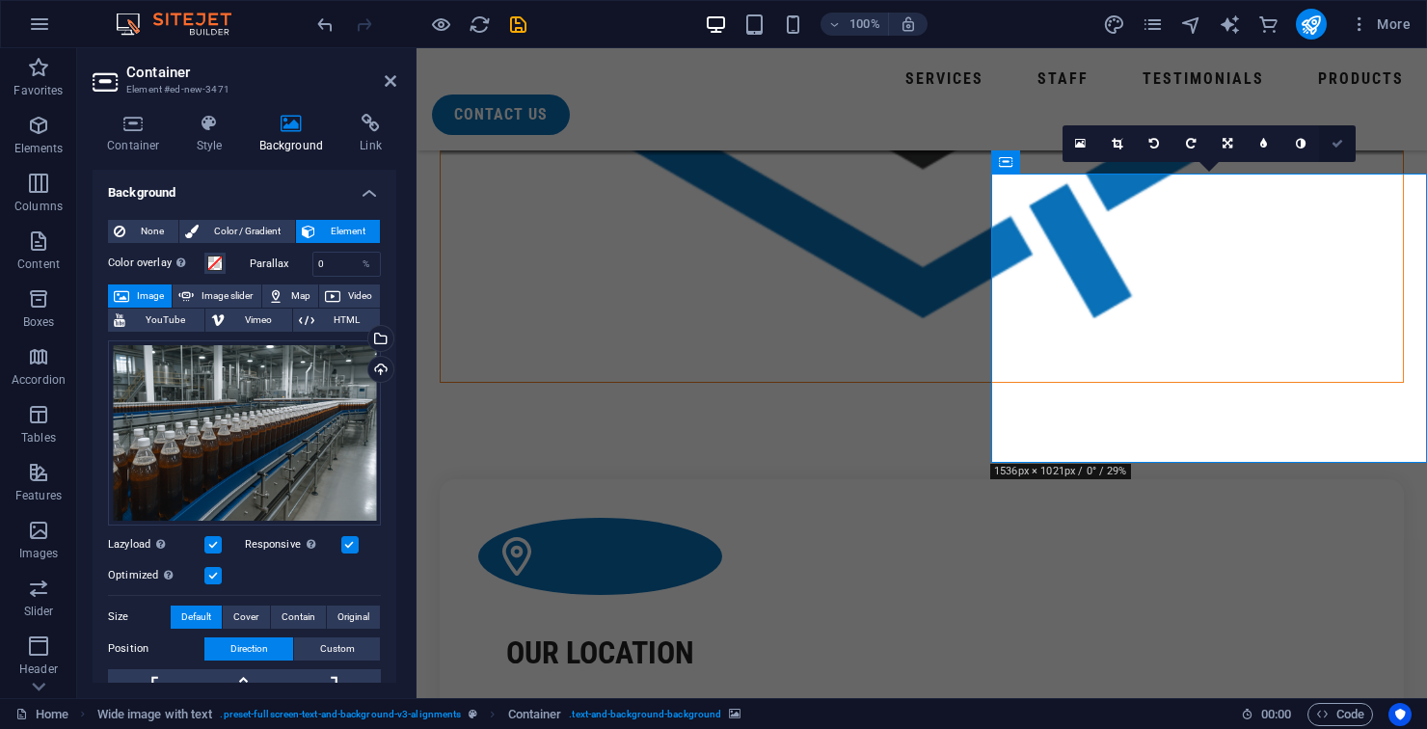
click at [1328, 152] on link at bounding box center [1337, 143] width 37 height 37
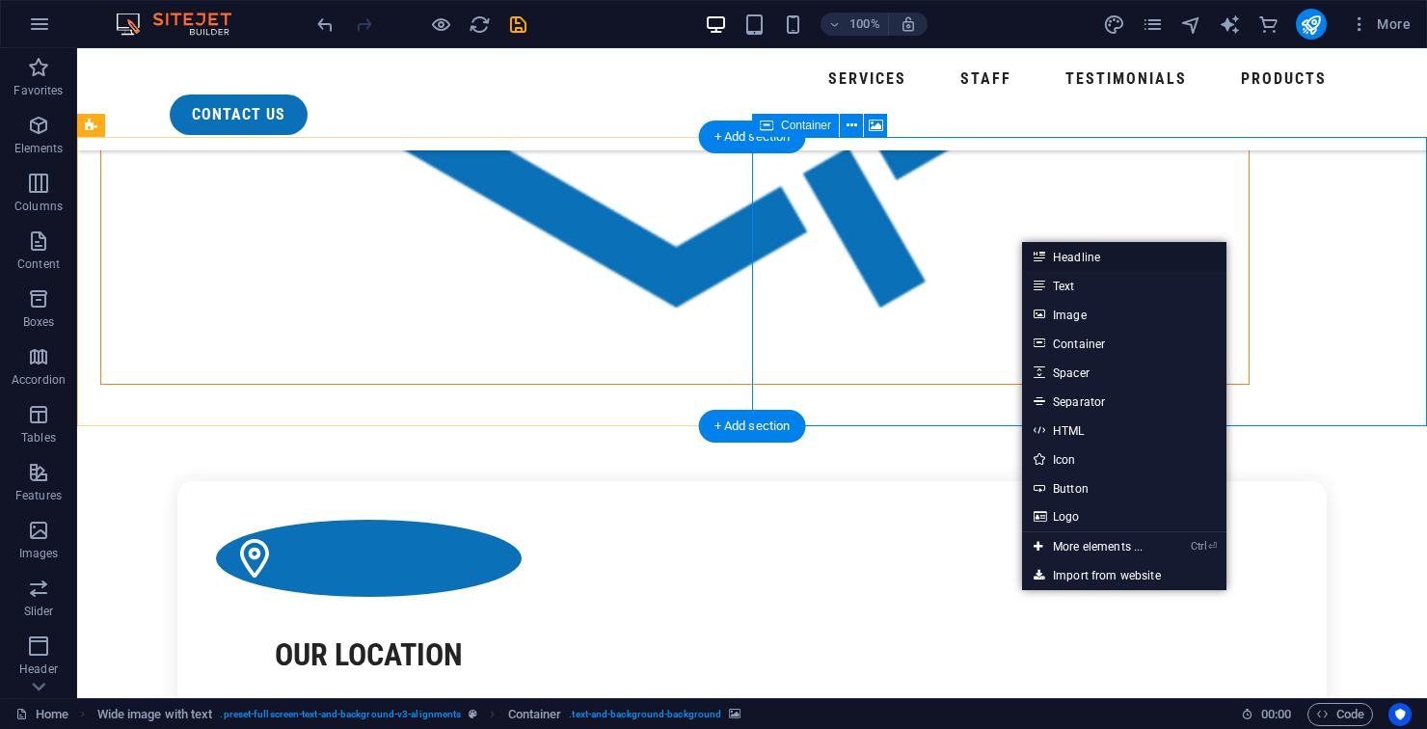
click at [1136, 253] on link "Headline" at bounding box center [1124, 256] width 204 height 29
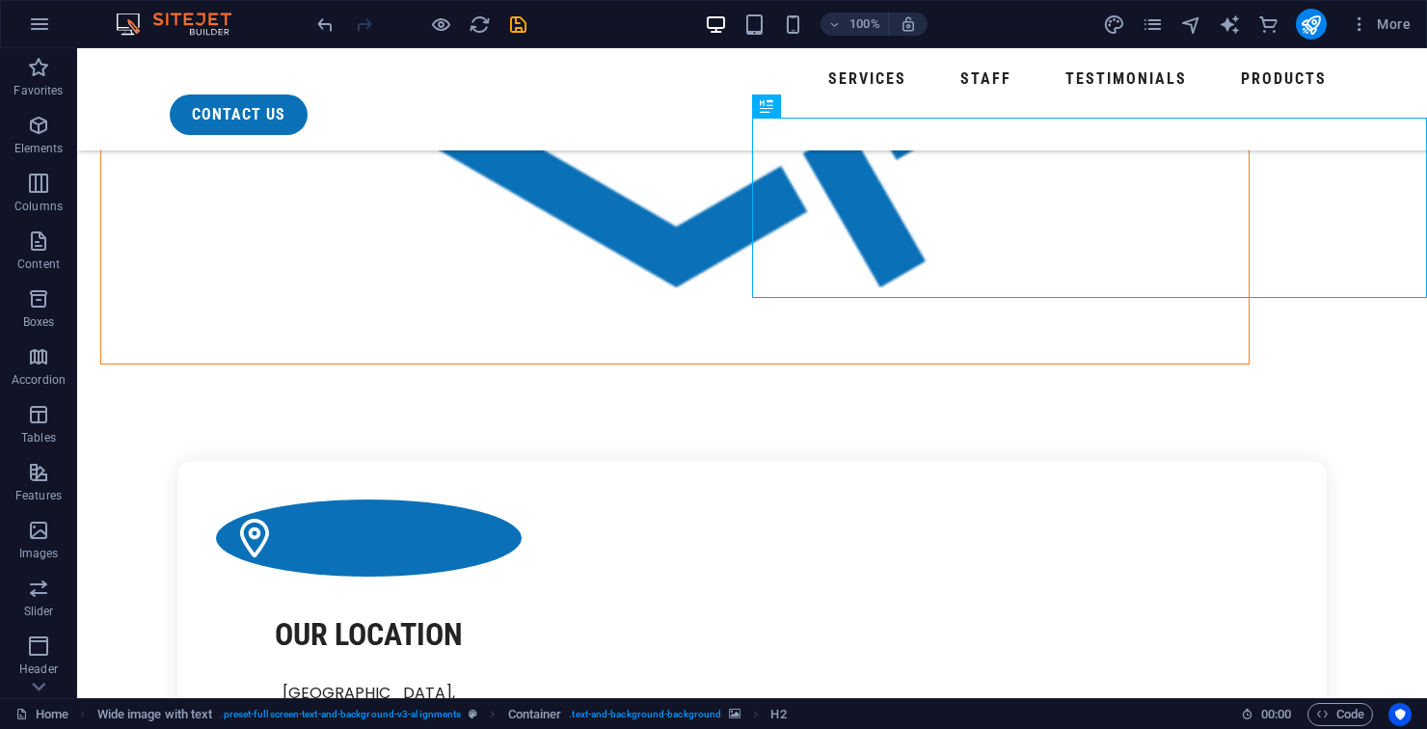
scroll to position [2110, 0]
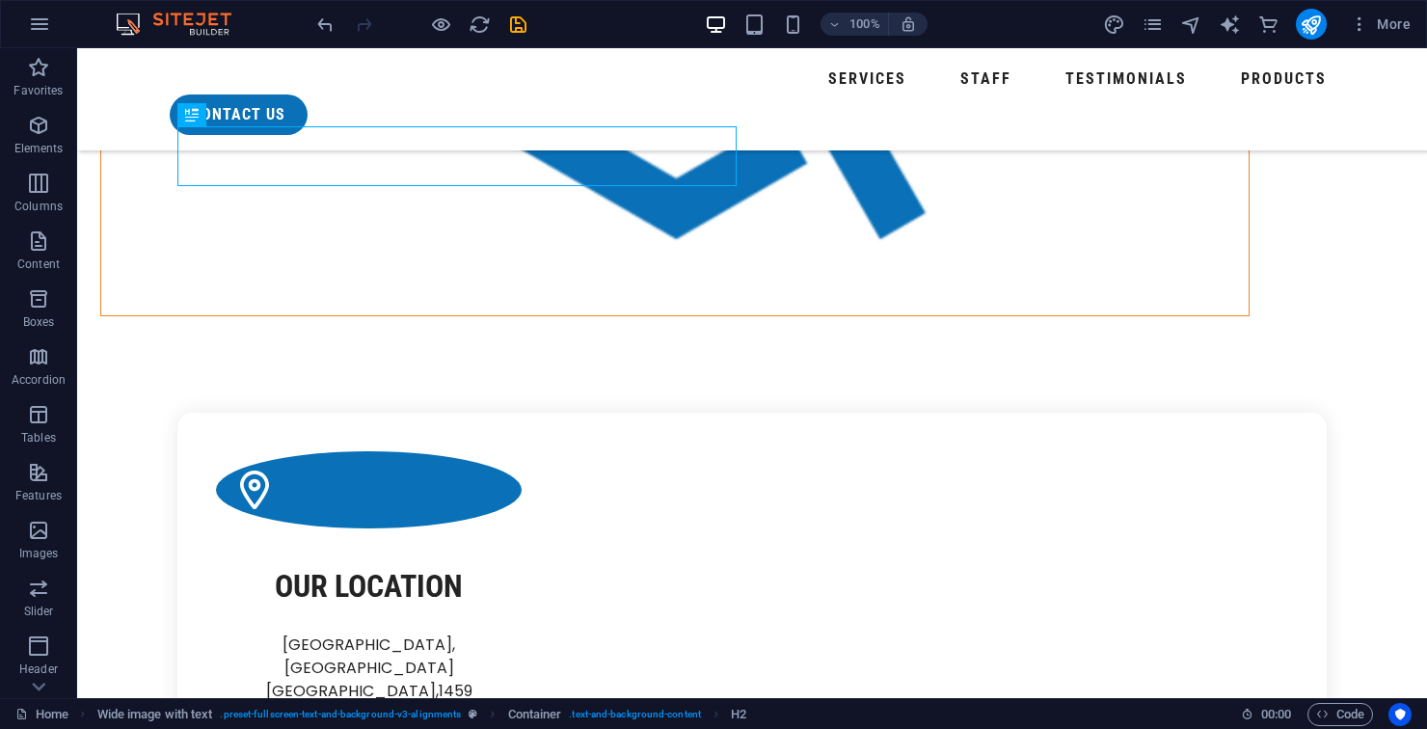
scroll to position [2273, 0]
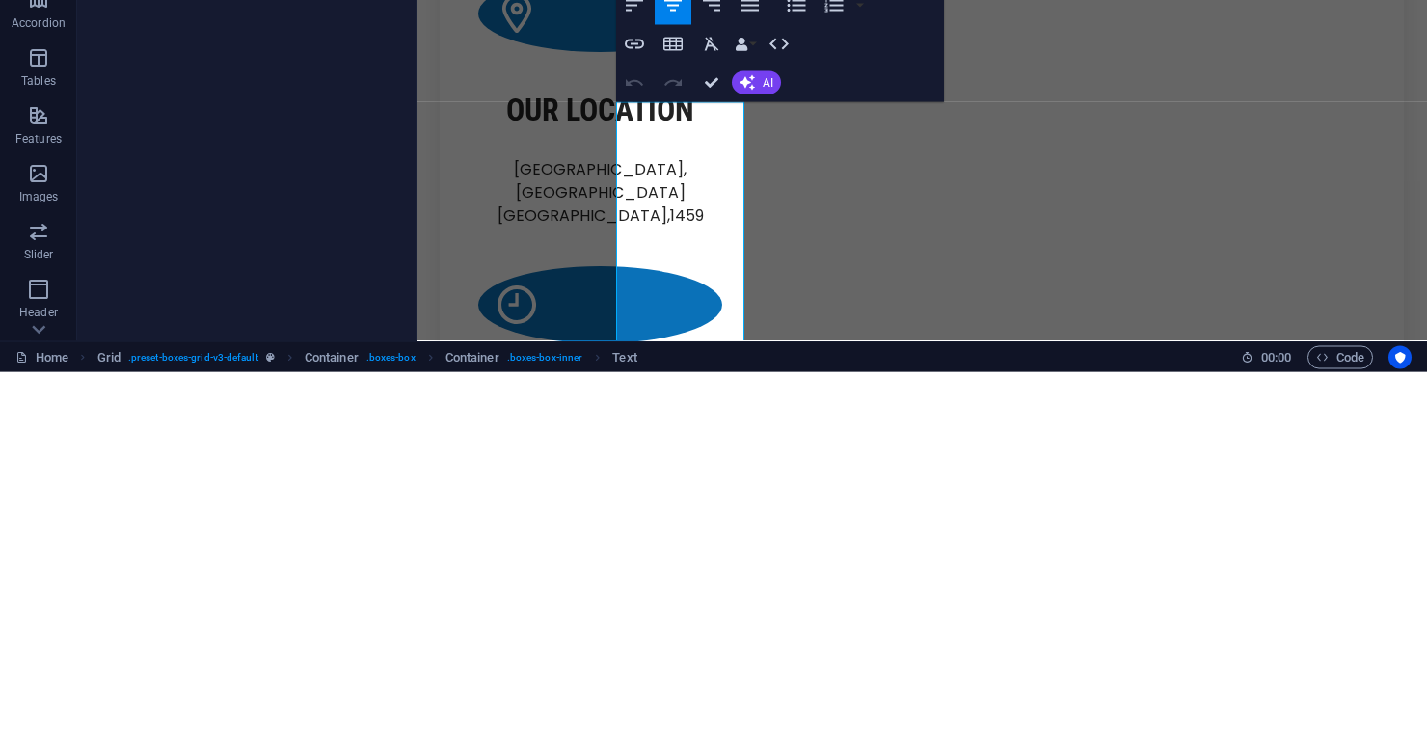
copy p "Safe, hygienic water for production, cleaning, and packaging. We help bakeries,…"
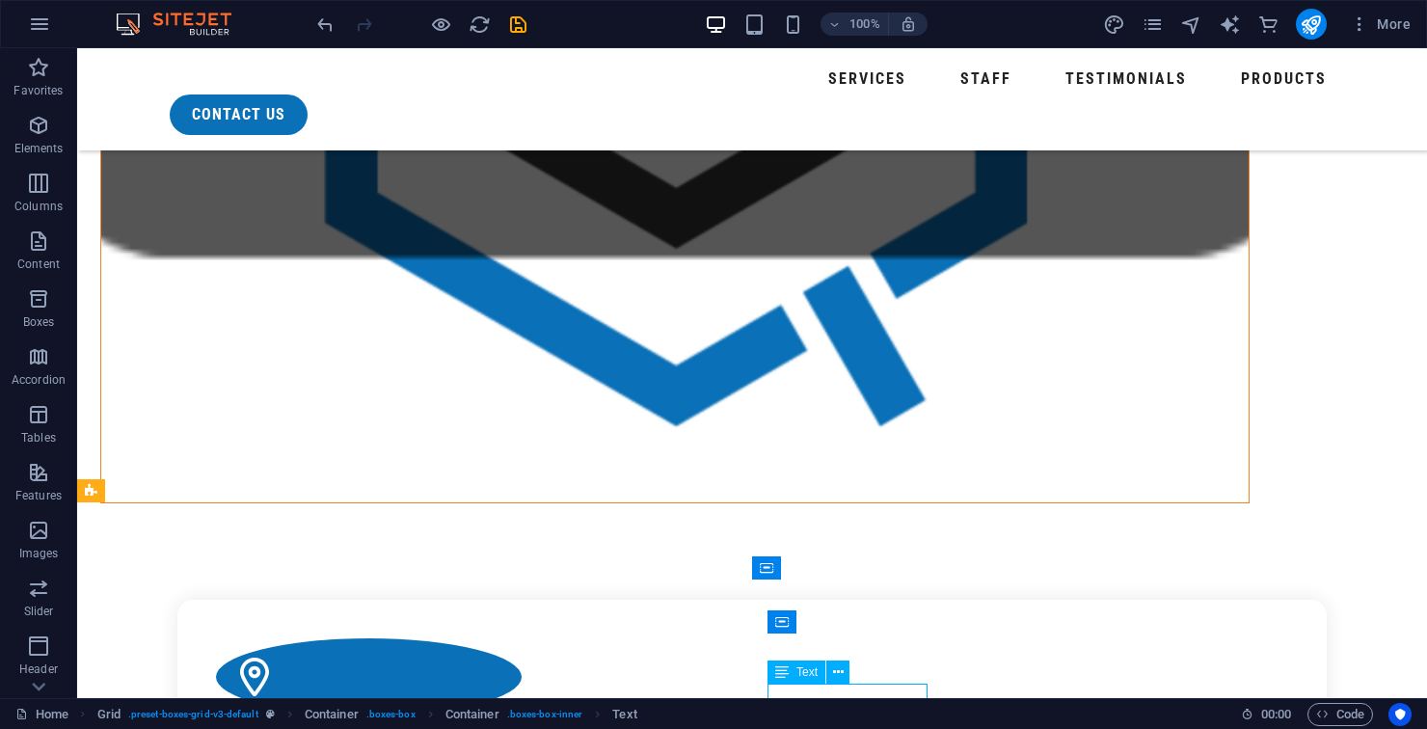
scroll to position [1957, 0]
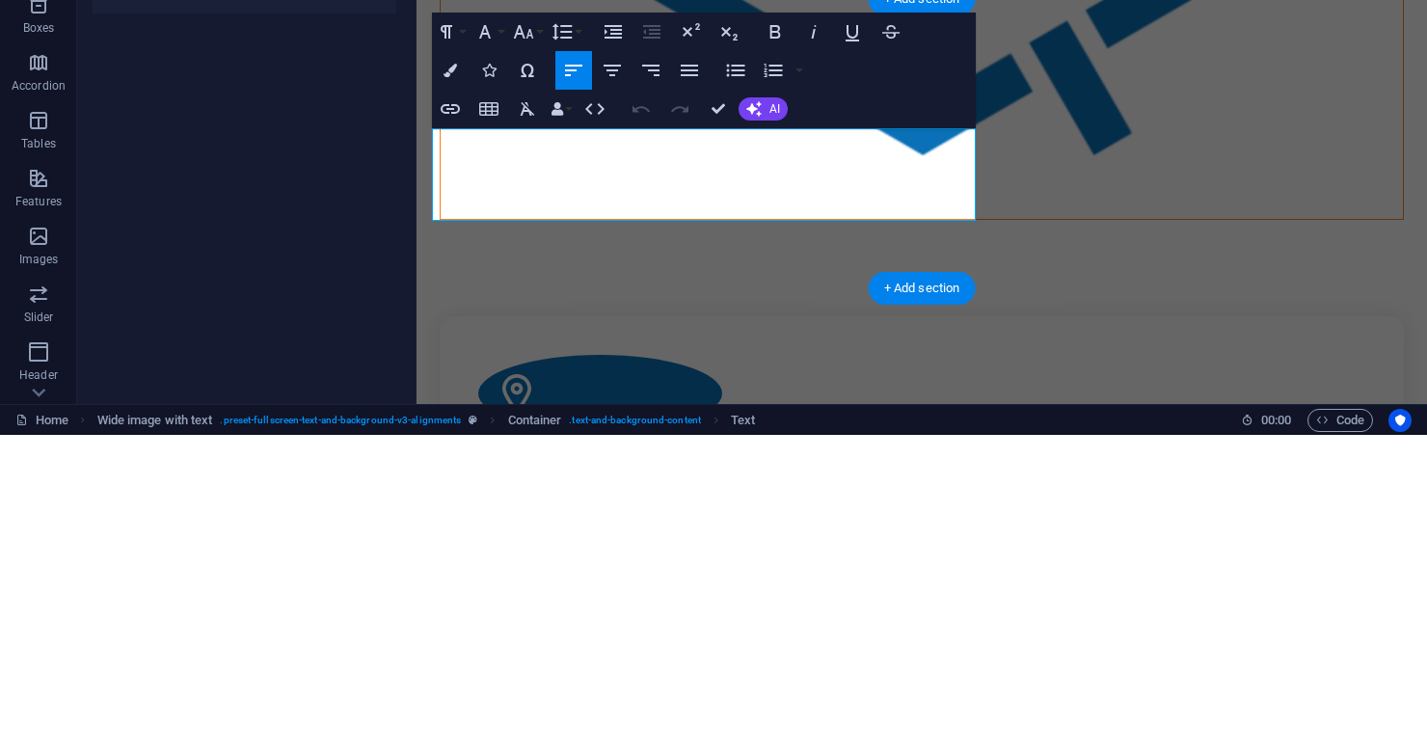
scroll to position [1968, 0]
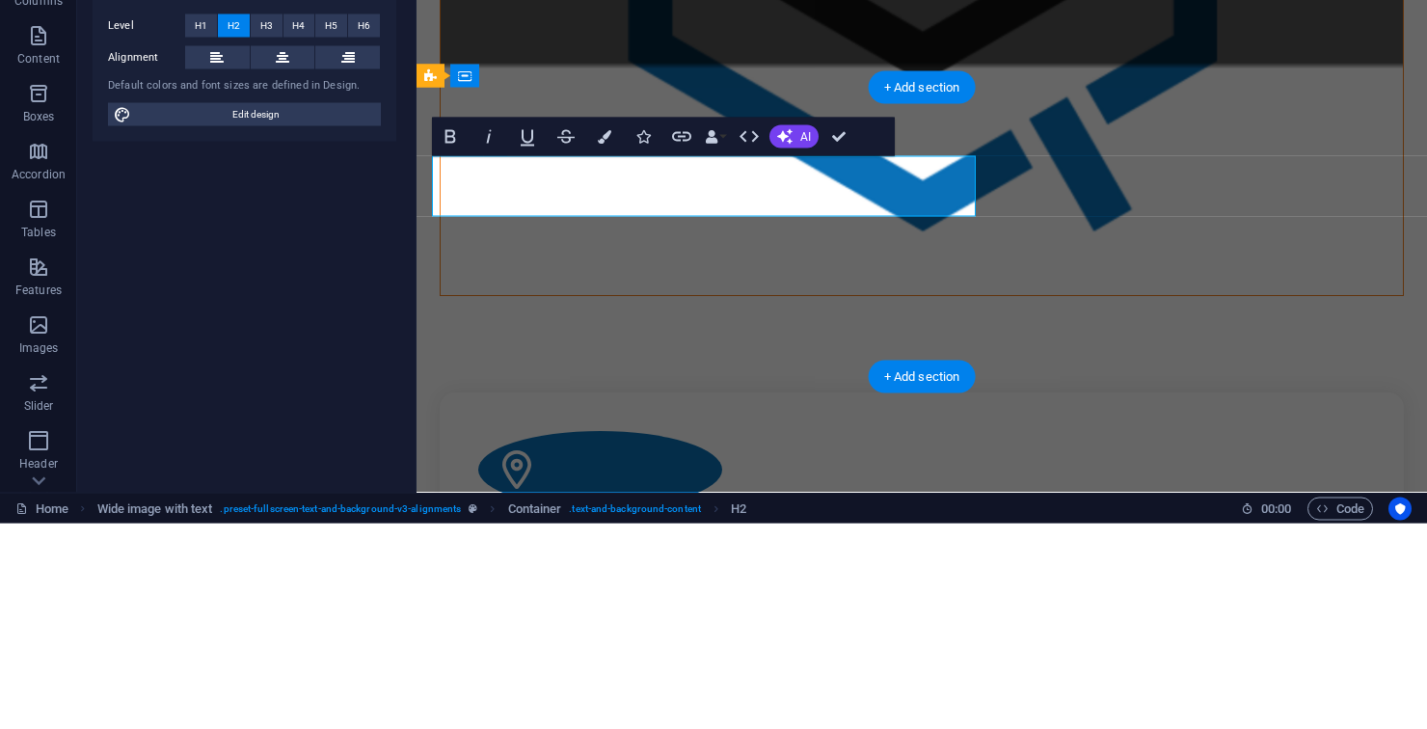
click at [603, 341] on icon "button" at bounding box center [604, 341] width 13 height 13
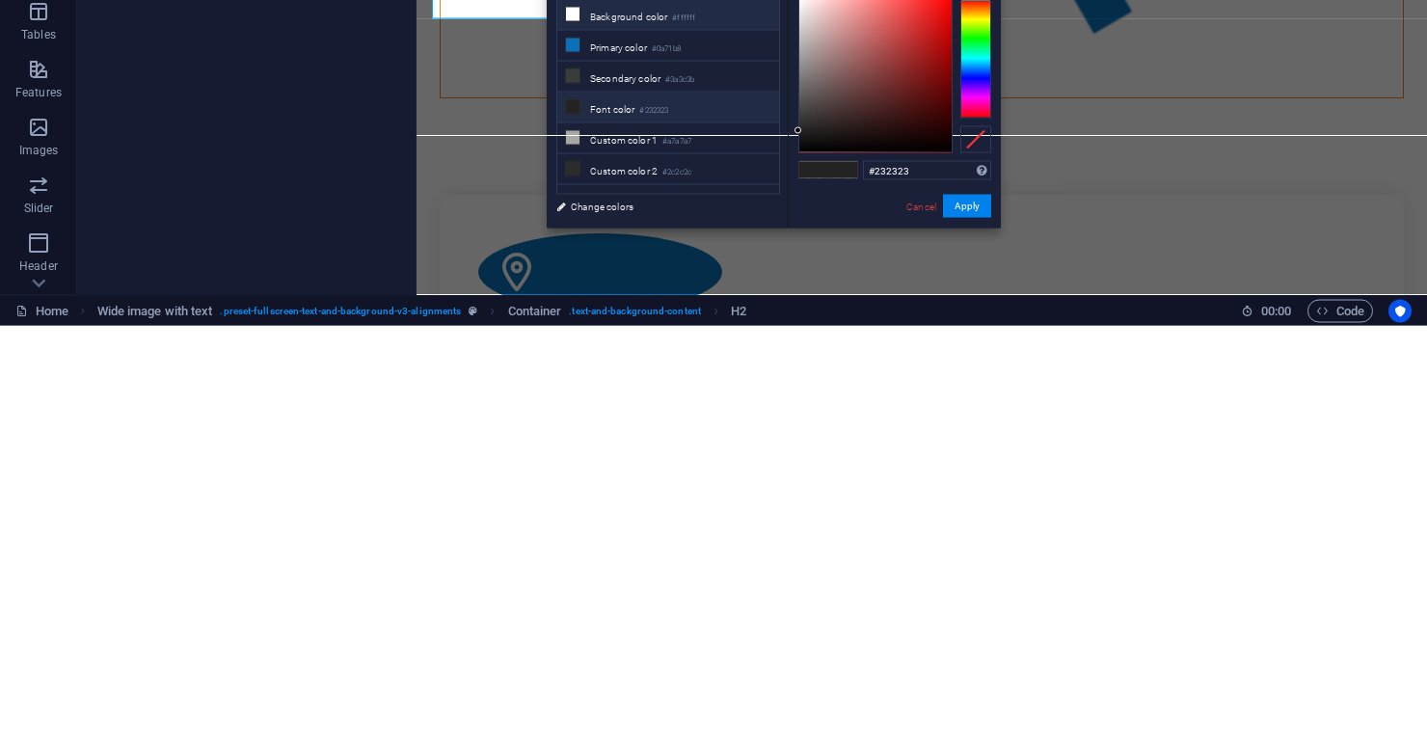
click at [680, 428] on li "Background color #ffffff" at bounding box center [668, 418] width 222 height 31
type input "#ffffff"
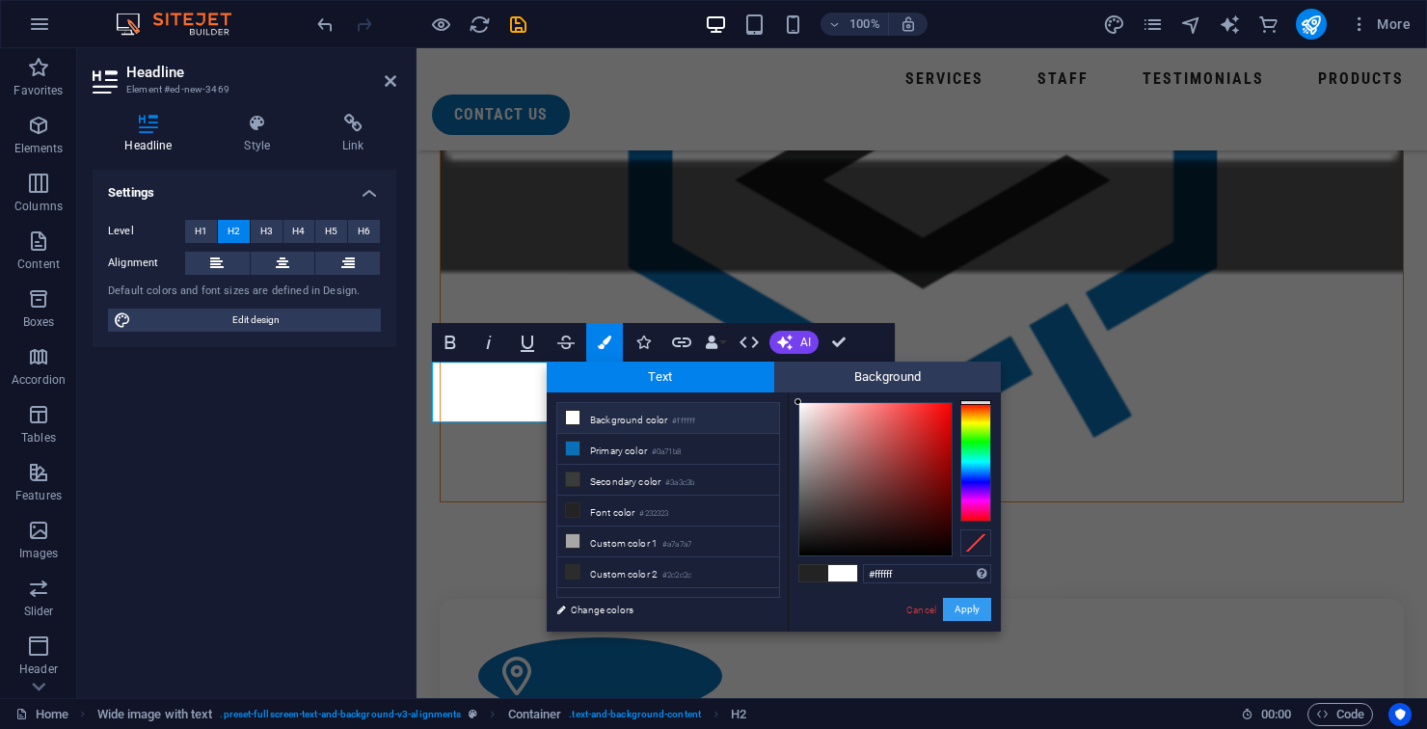
click at [966, 612] on button "Apply" at bounding box center [967, 609] width 48 height 23
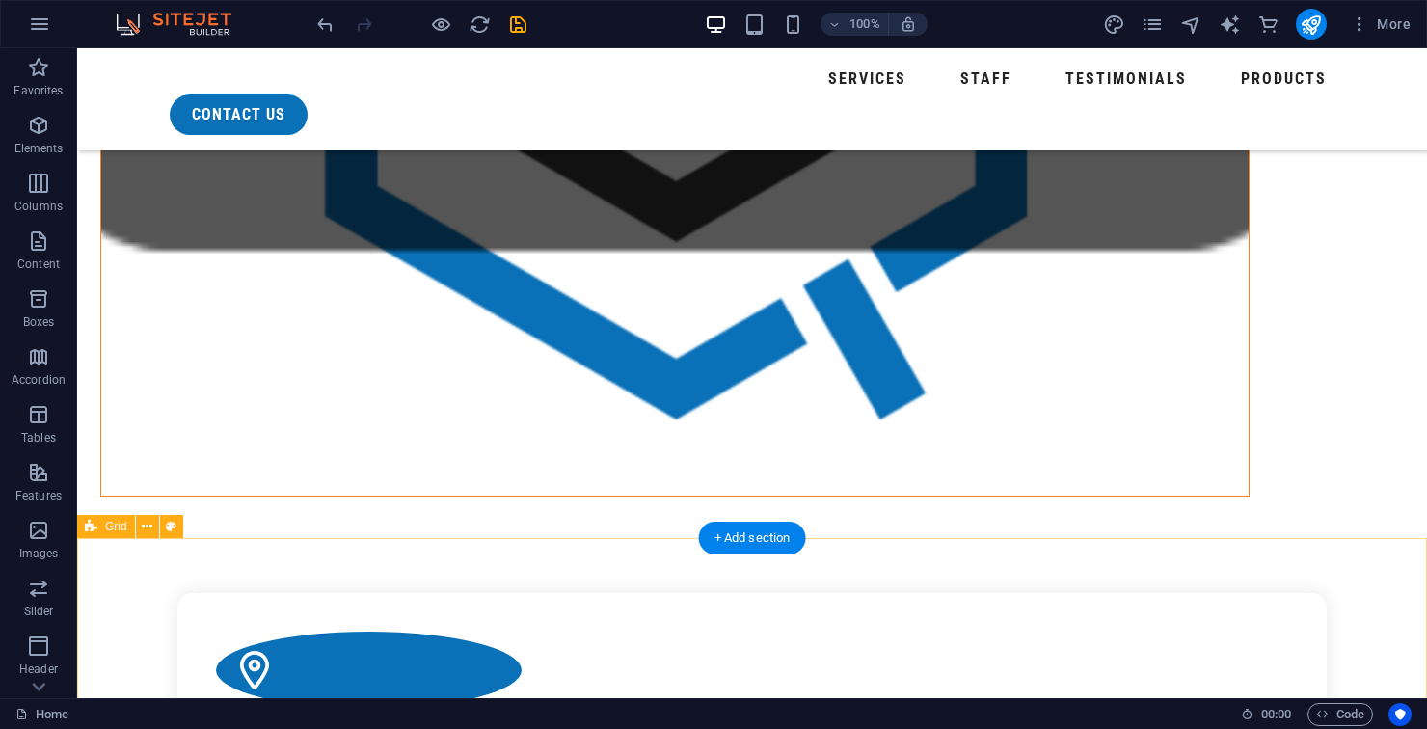
scroll to position [1975, 0]
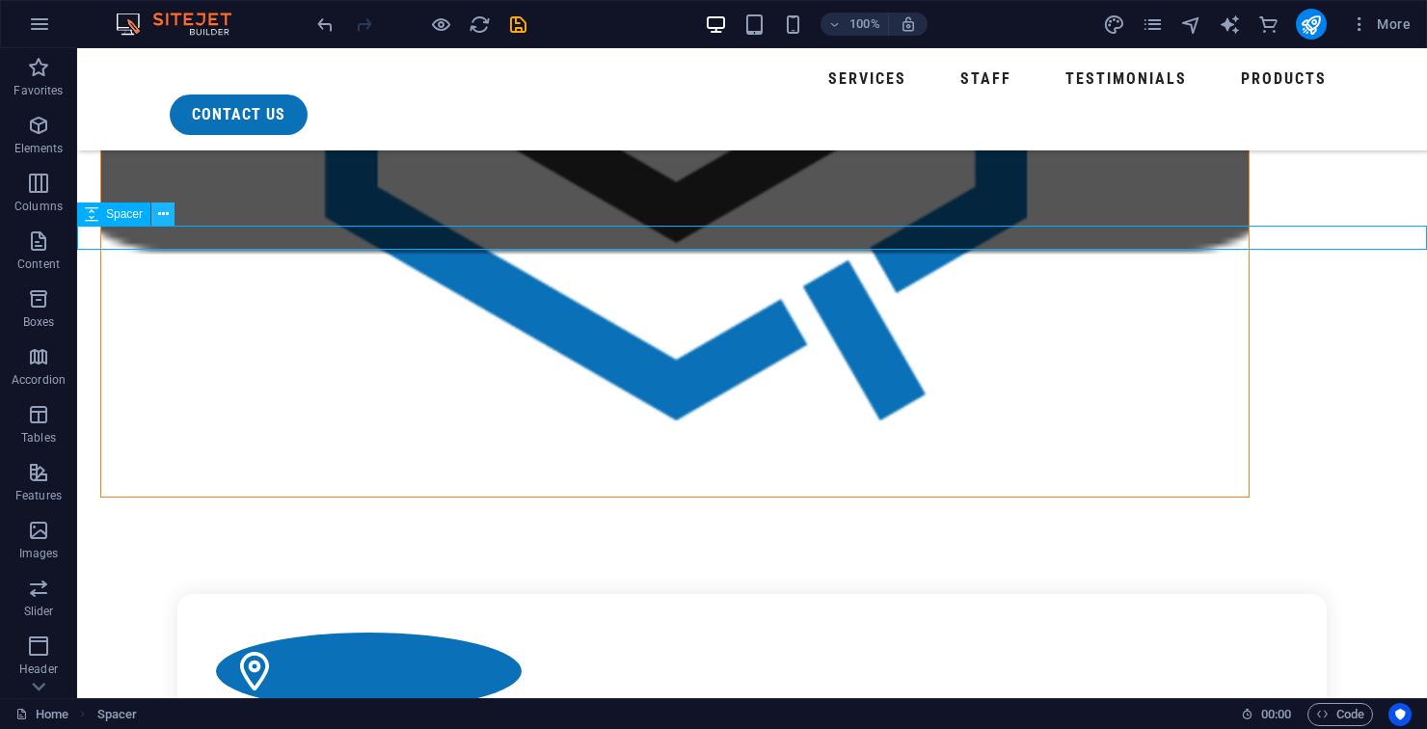
click at [159, 220] on icon at bounding box center [163, 214] width 11 height 20
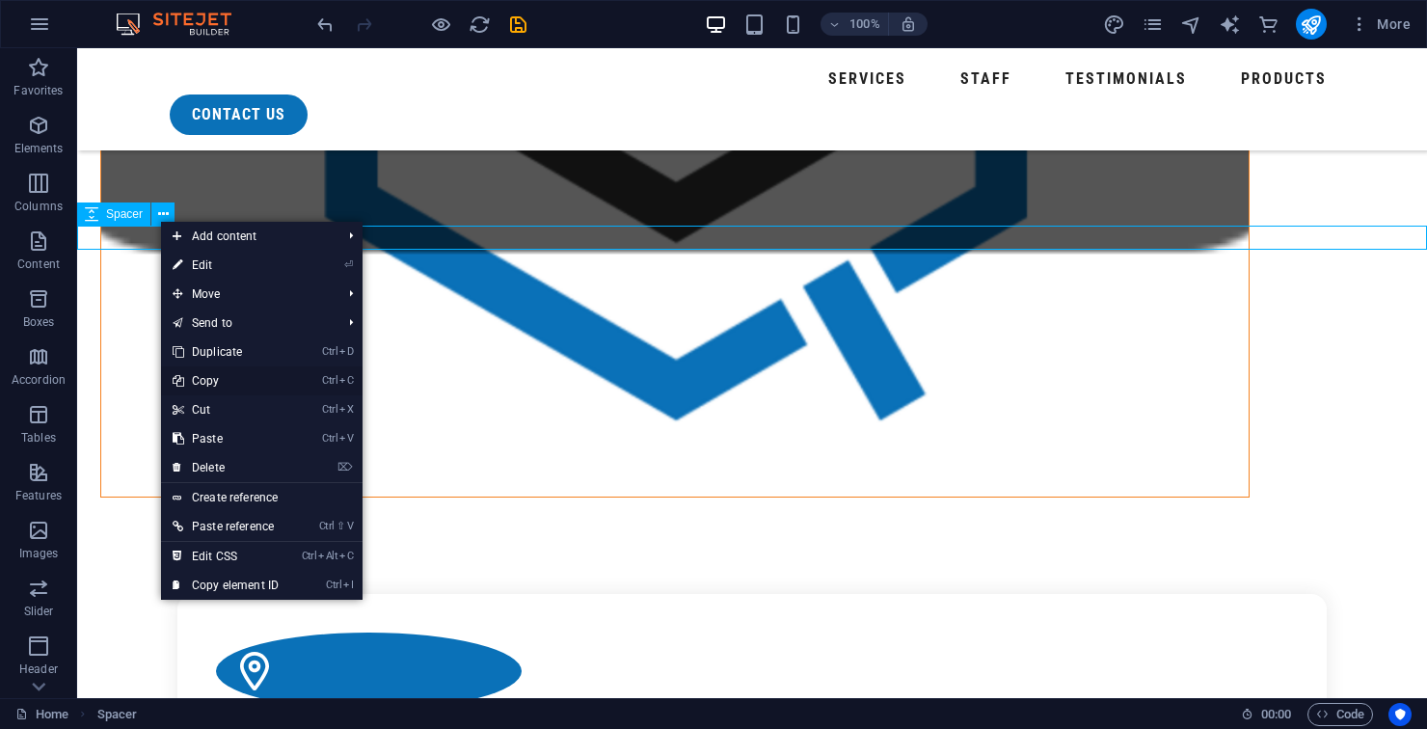
click at [236, 387] on link "Ctrl C Copy" at bounding box center [225, 380] width 129 height 29
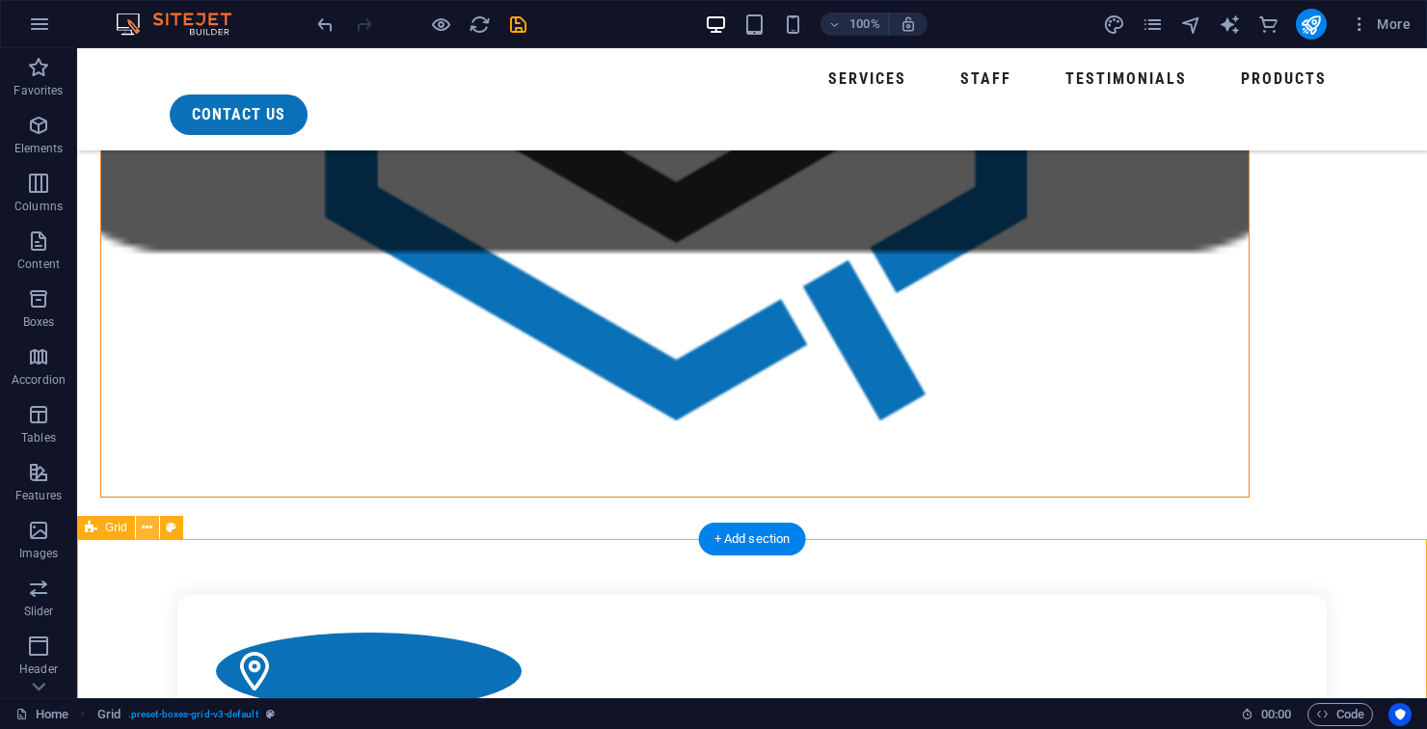
click at [145, 529] on icon at bounding box center [147, 528] width 11 height 20
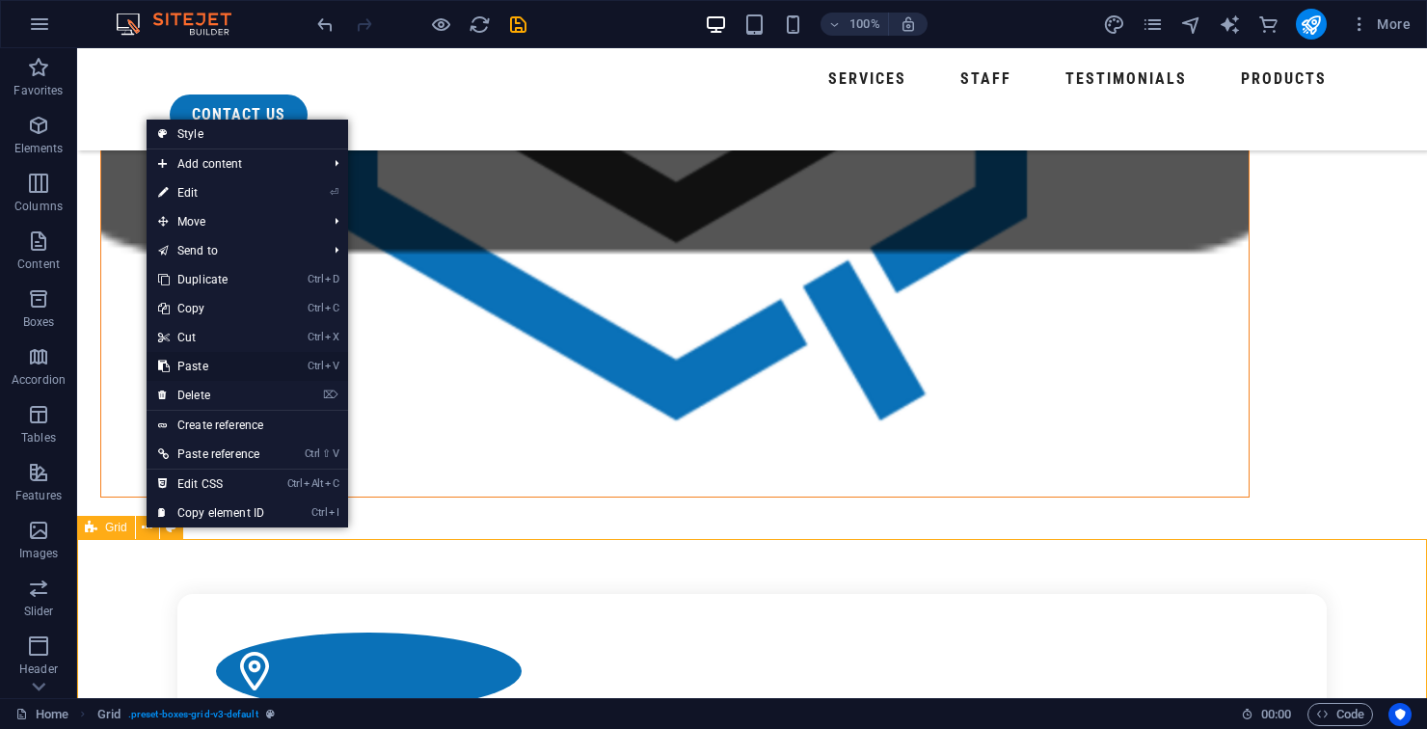
click at [222, 380] on link "Ctrl V Paste" at bounding box center [211, 366] width 129 height 29
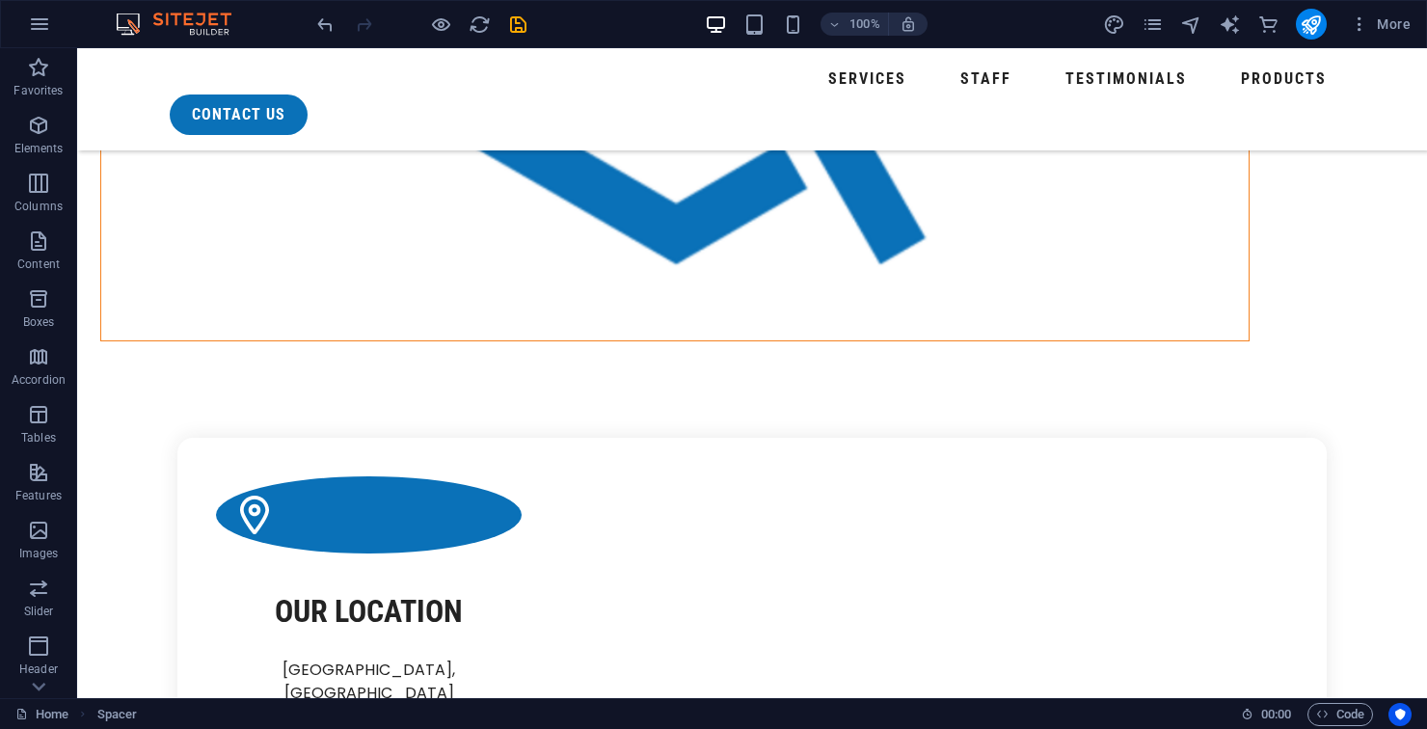
scroll to position [2127, 0]
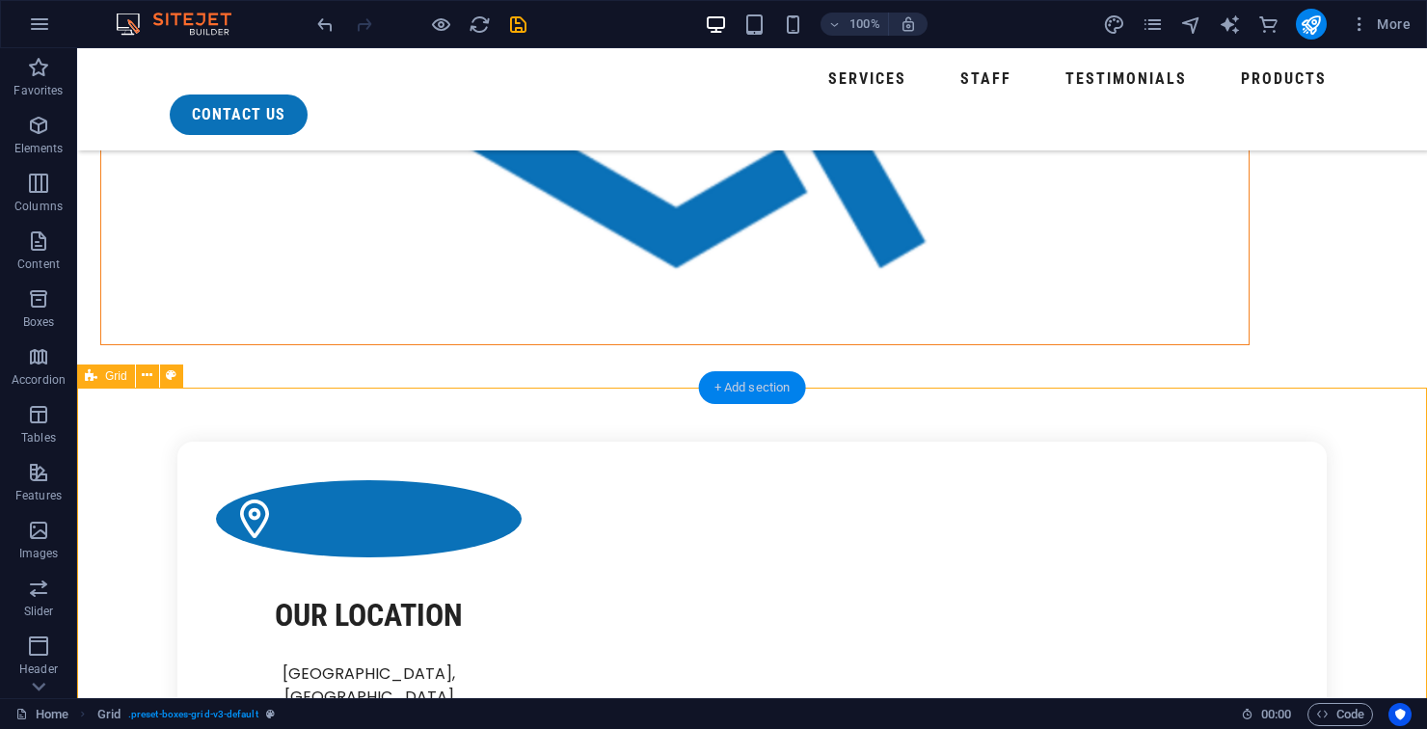
click at [745, 391] on div "+ Add section" at bounding box center [752, 387] width 107 height 33
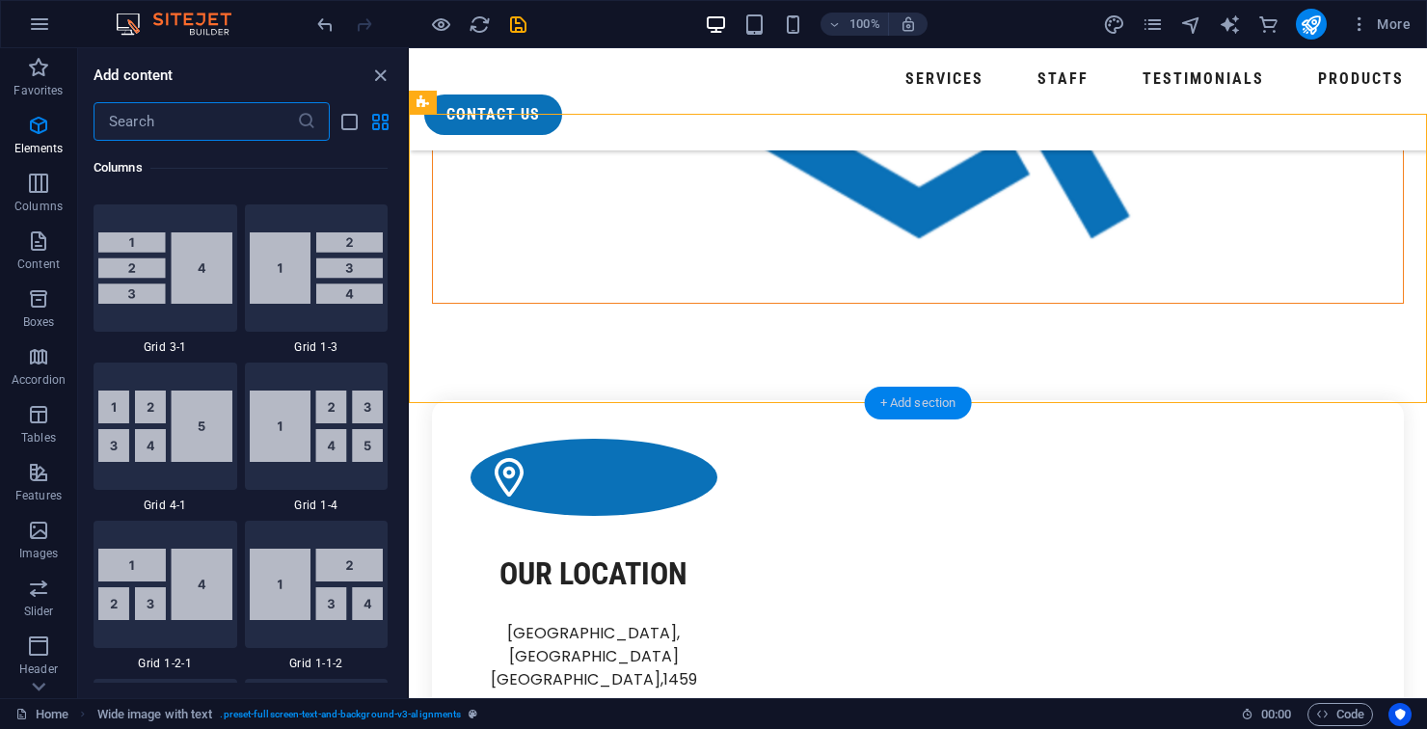
scroll to position [3373, 0]
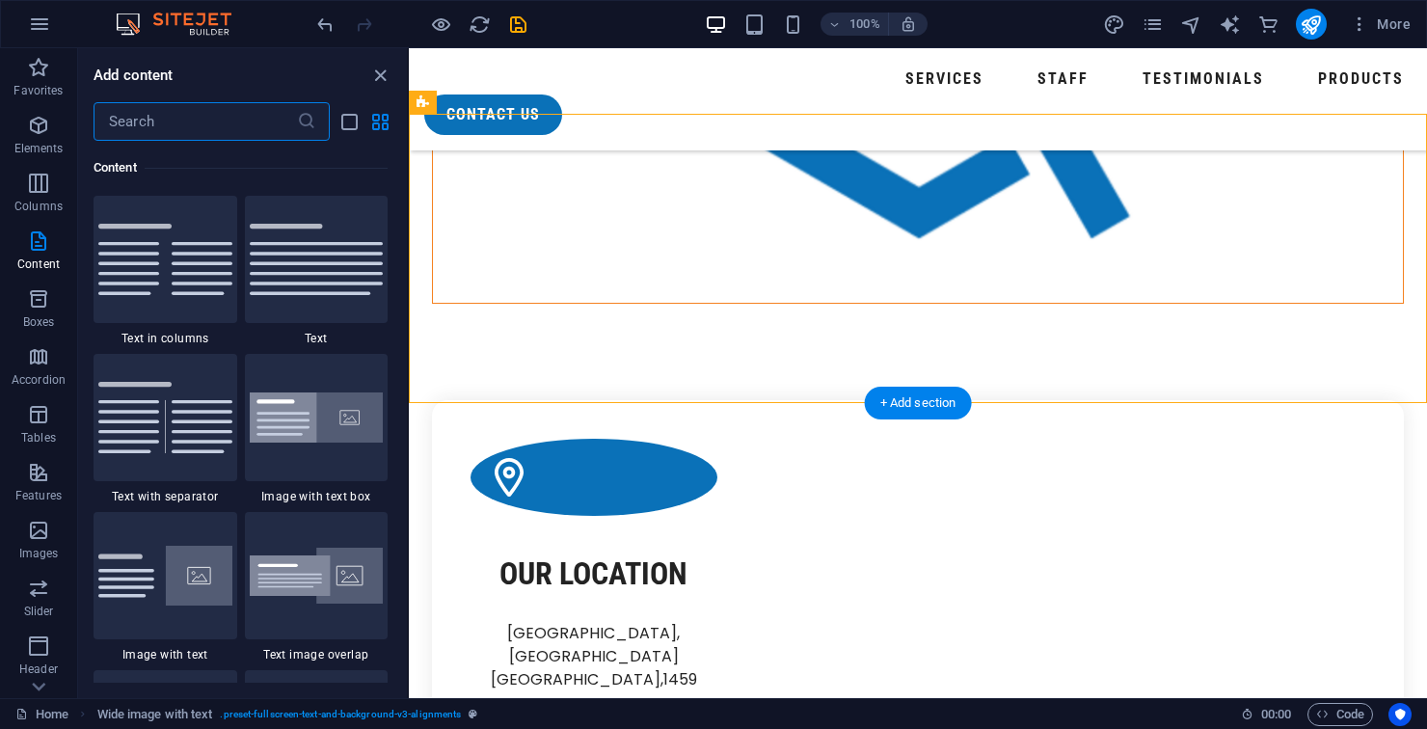
click at [157, 120] on input "text" at bounding box center [194, 121] width 203 height 39
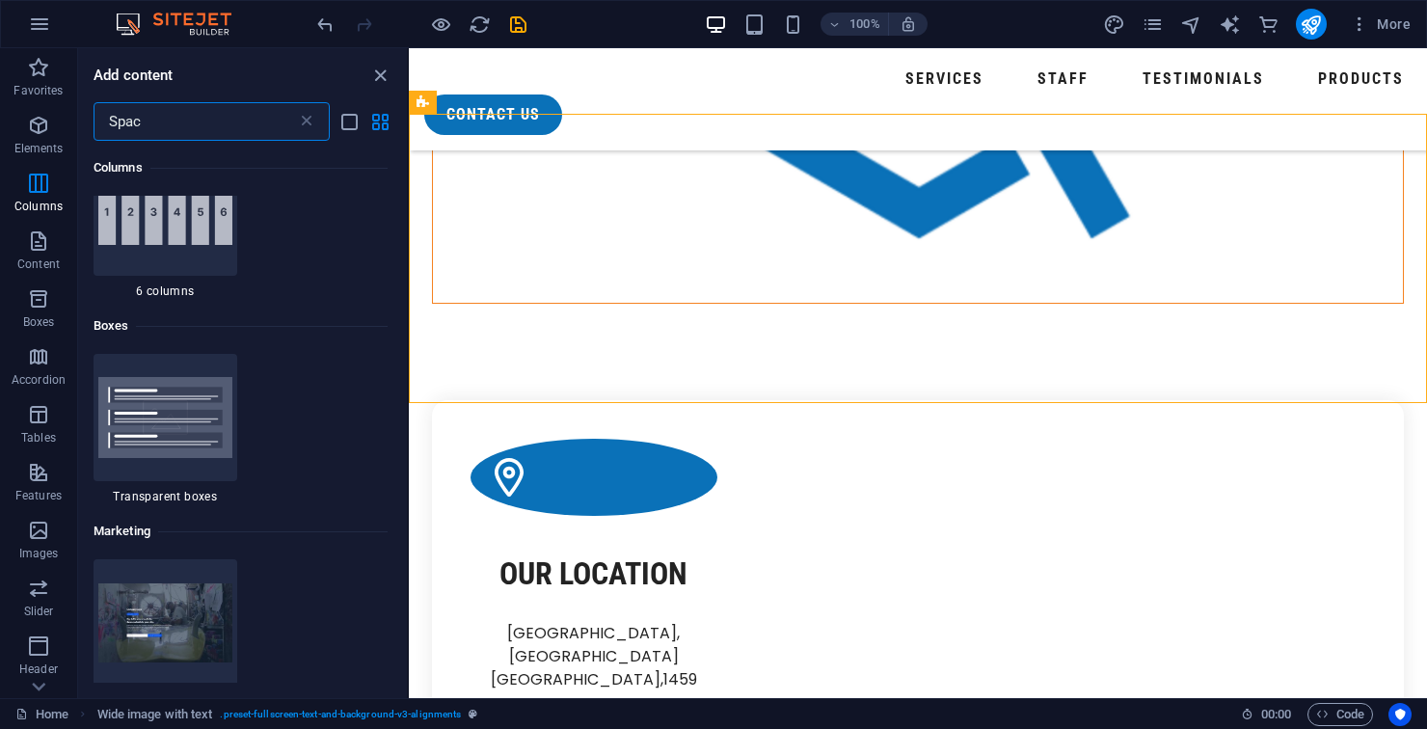
scroll to position [0, 0]
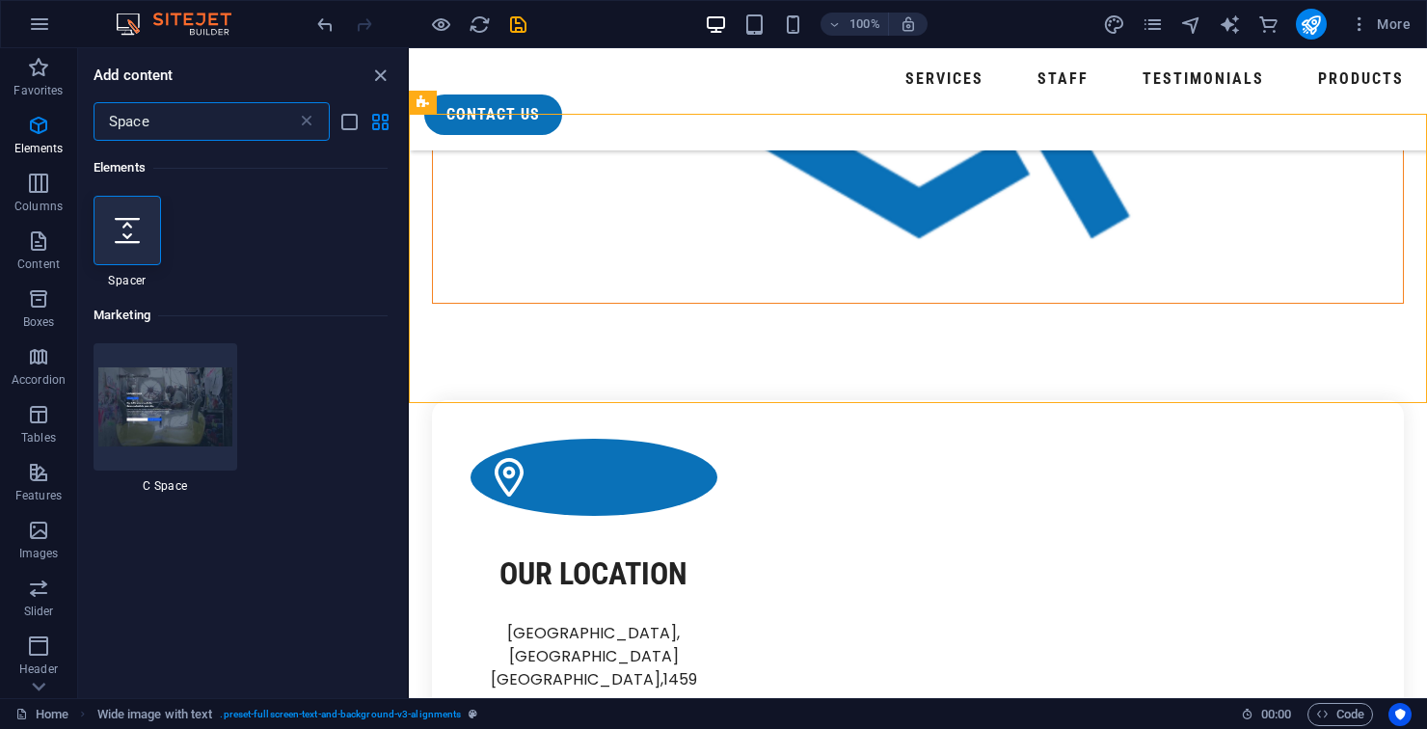
type input "Spacer"
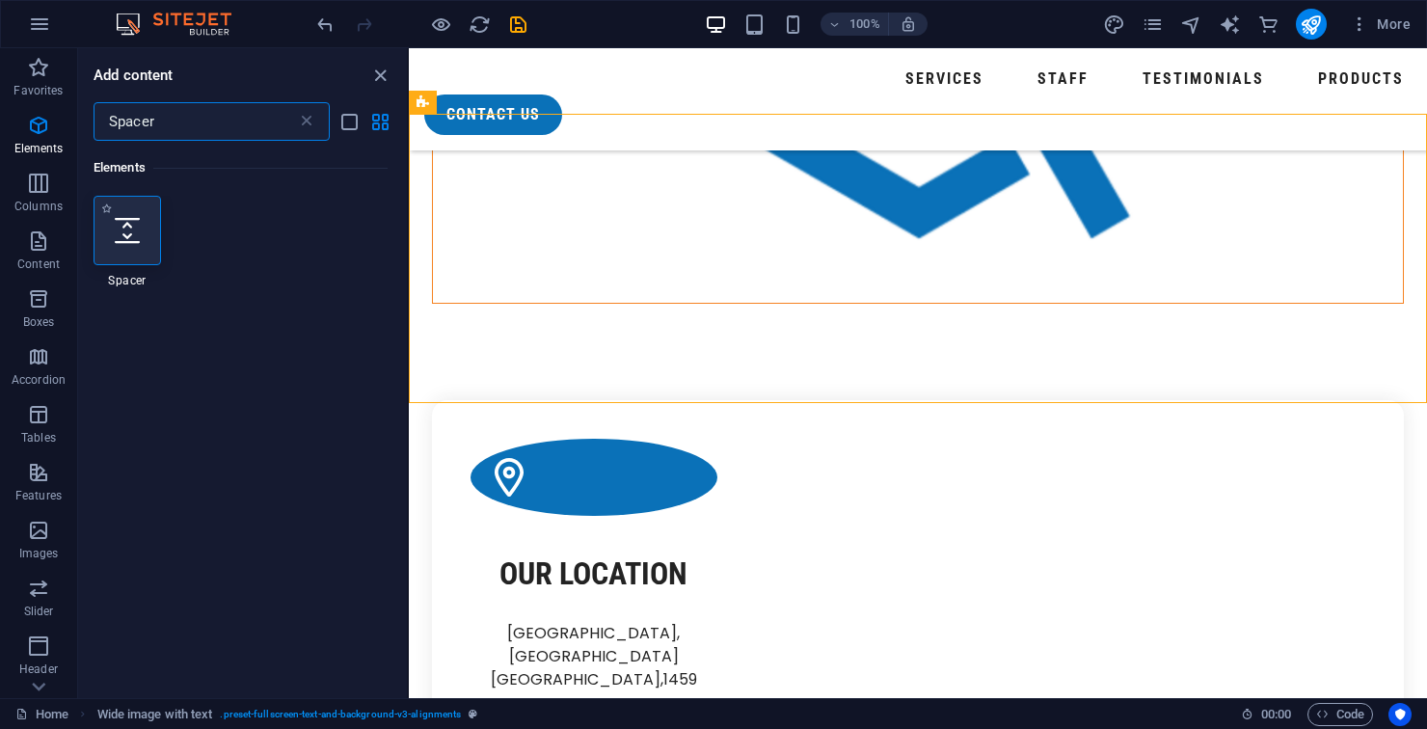
click at [125, 230] on icon at bounding box center [127, 230] width 25 height 25
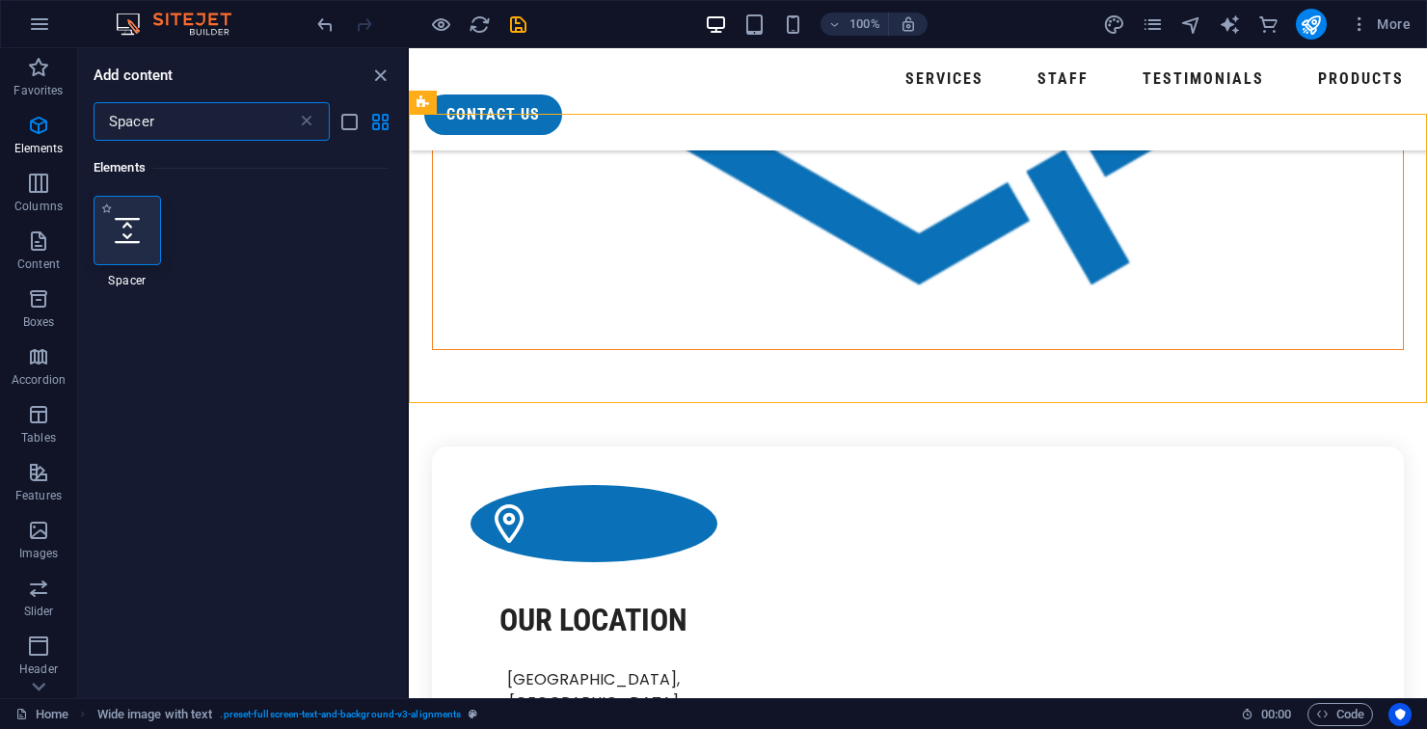
select select "px"
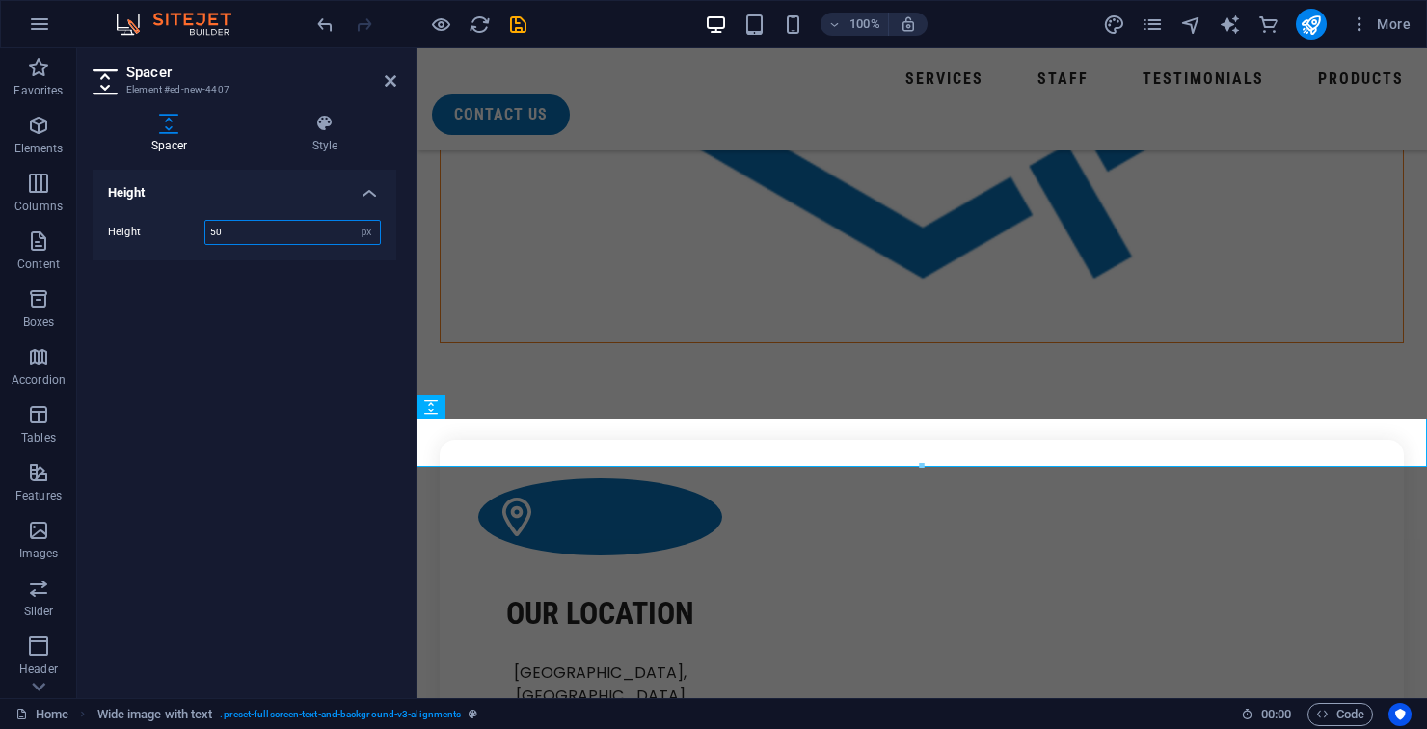
scroll to position [2132, 0]
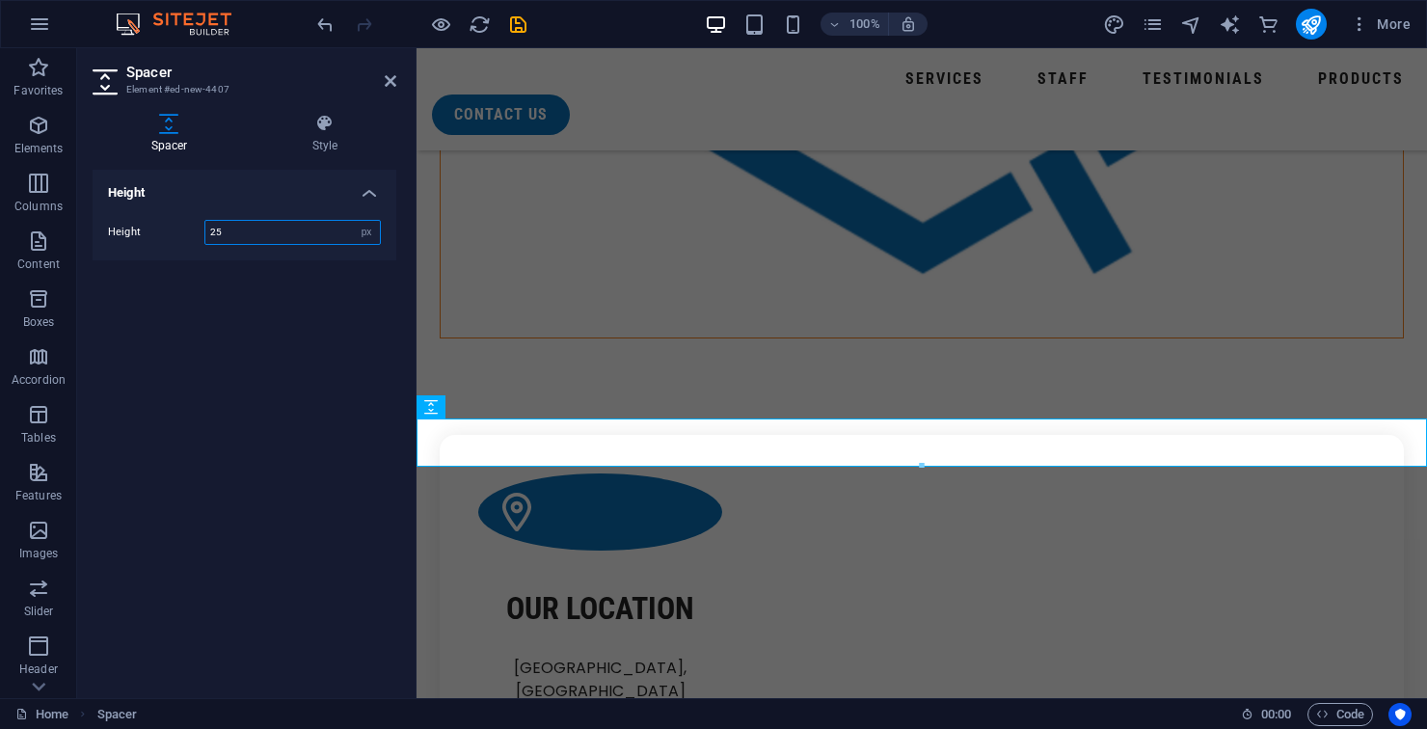
type input "25"
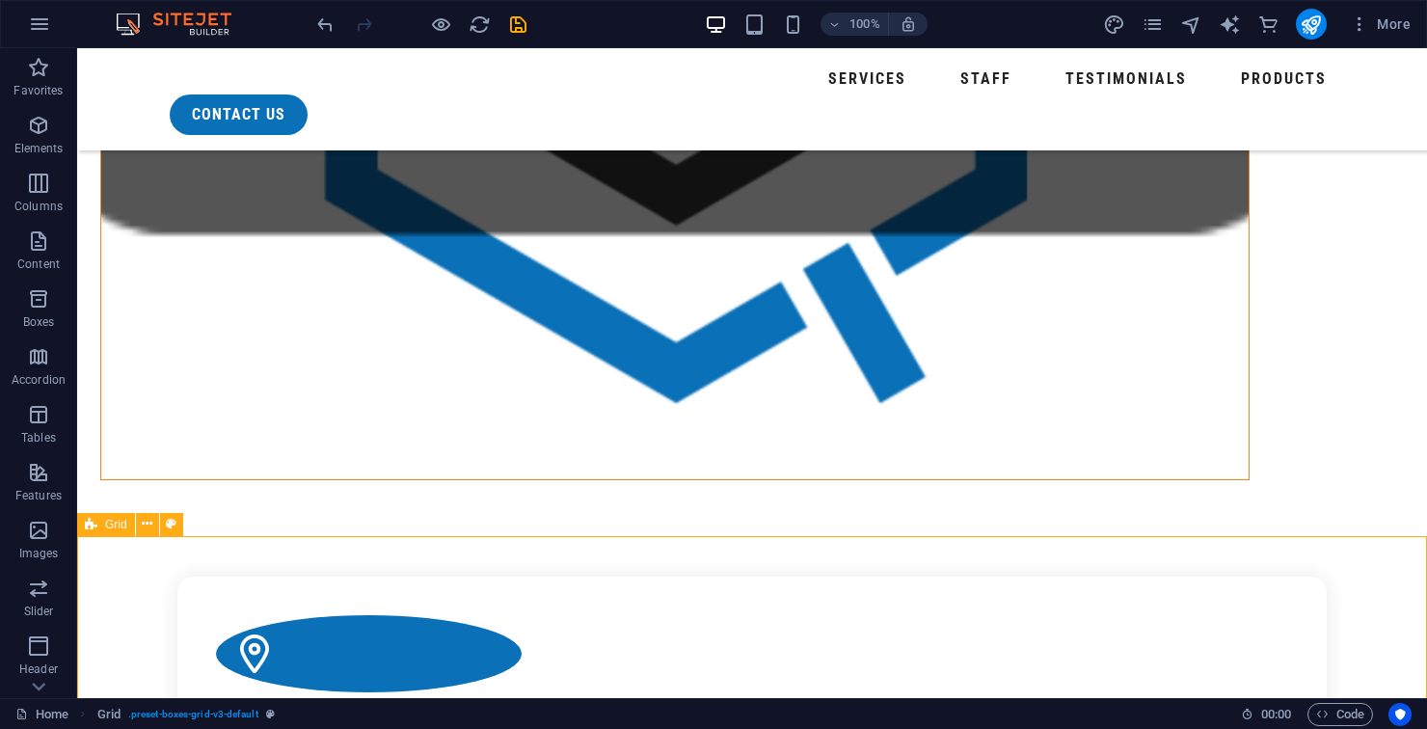
scroll to position [1991, 0]
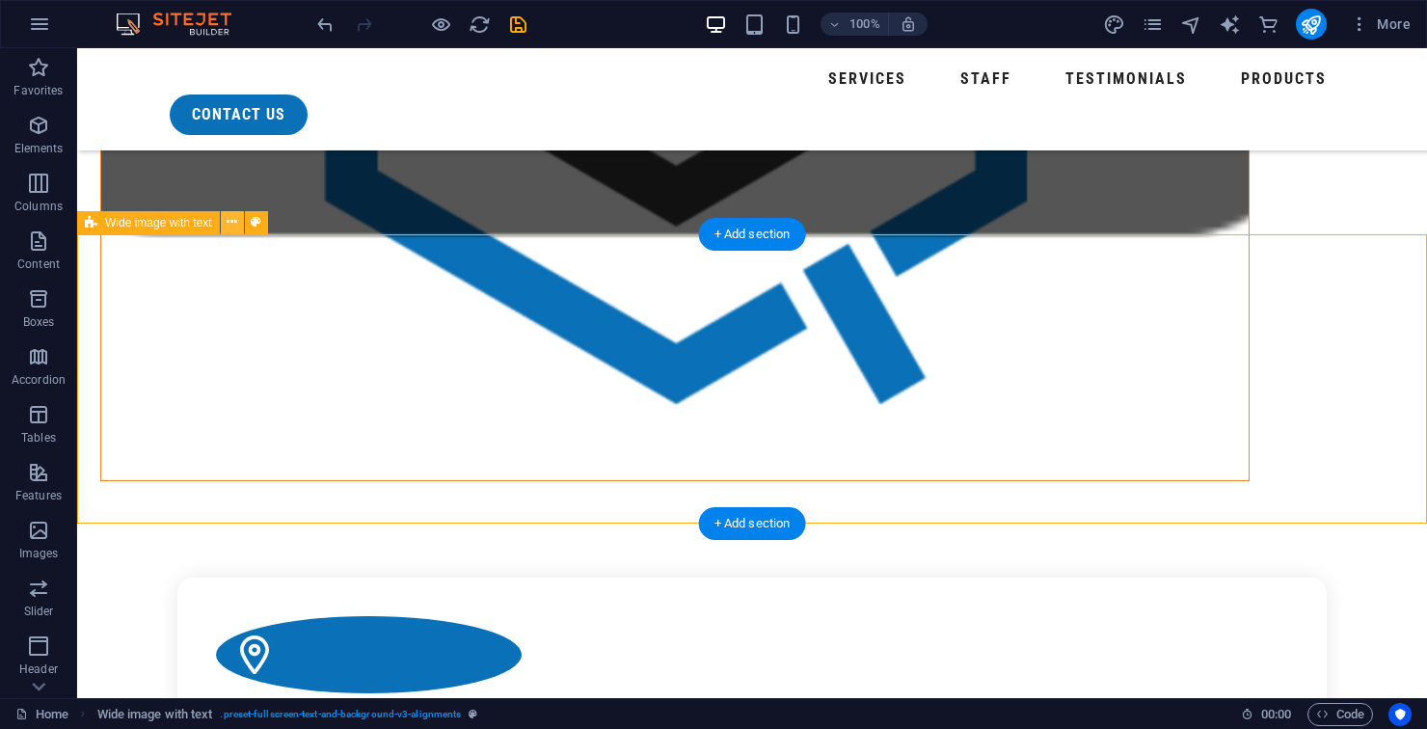
click at [234, 221] on icon at bounding box center [232, 222] width 11 height 20
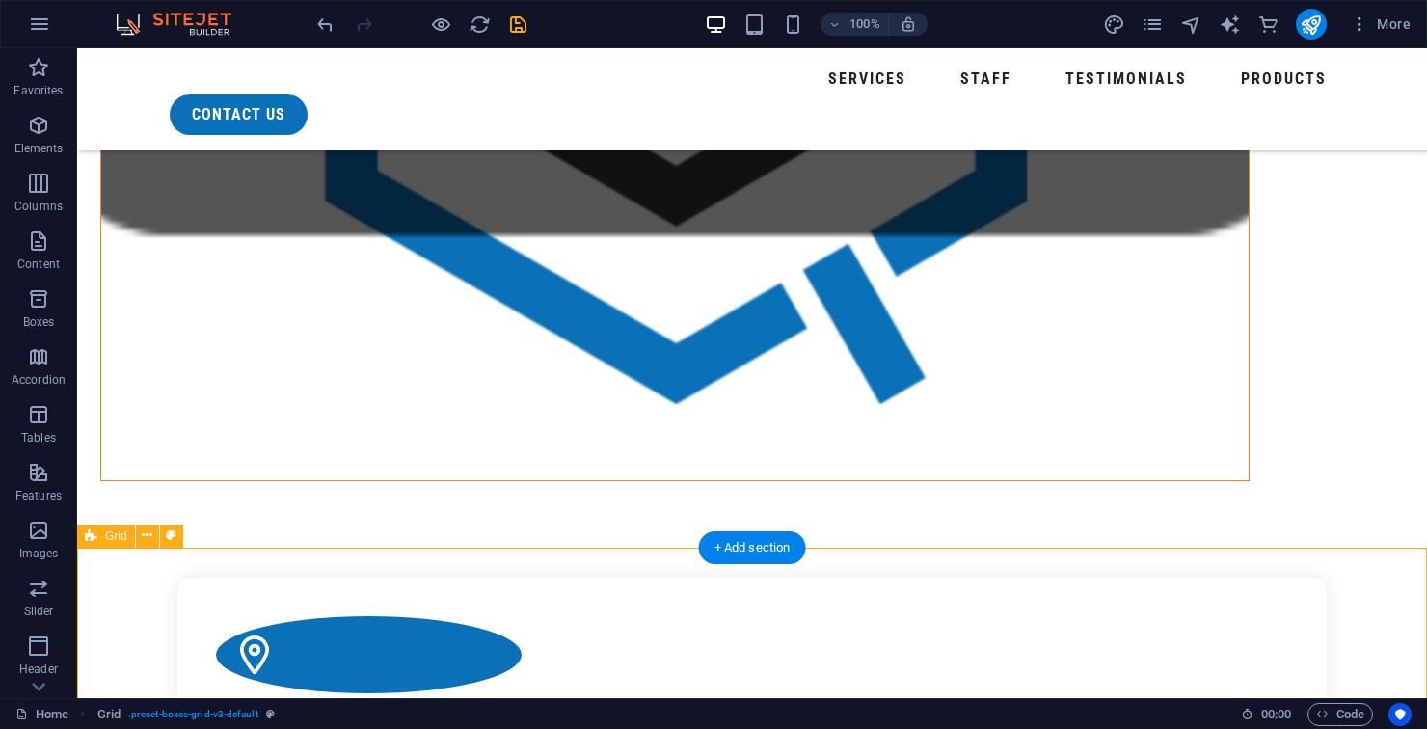
click at [753, 551] on div "+ Add section" at bounding box center [752, 547] width 107 height 33
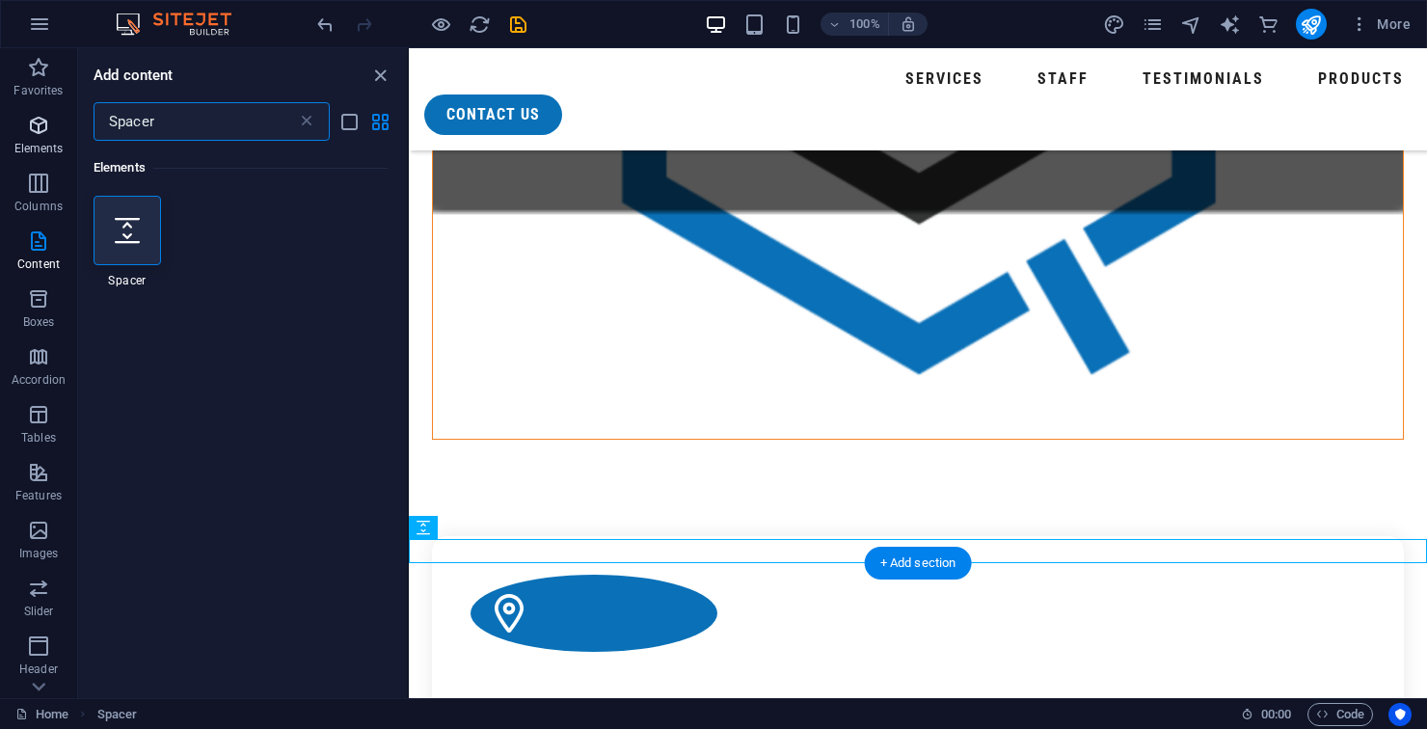
click at [35, 122] on icon "button" at bounding box center [38, 125] width 23 height 23
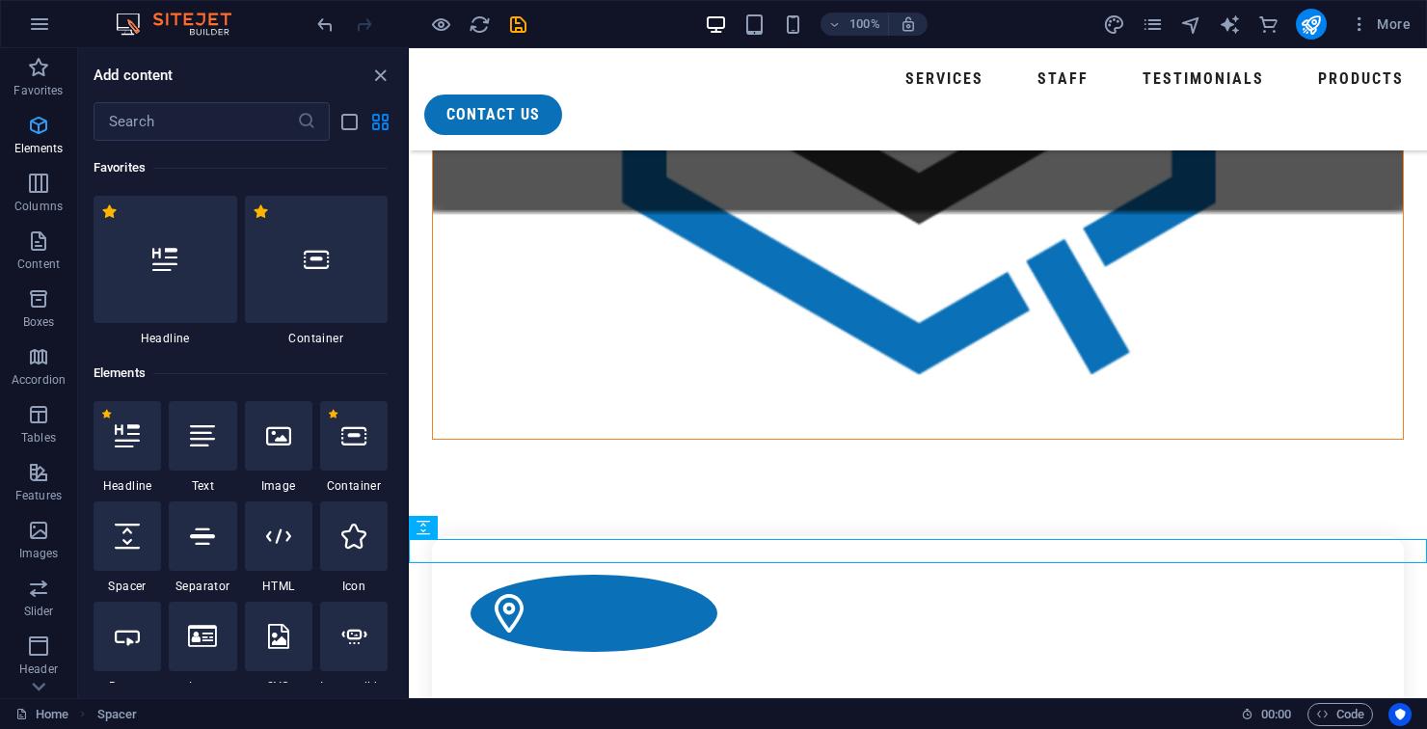
click at [41, 132] on icon "button" at bounding box center [38, 125] width 23 height 23
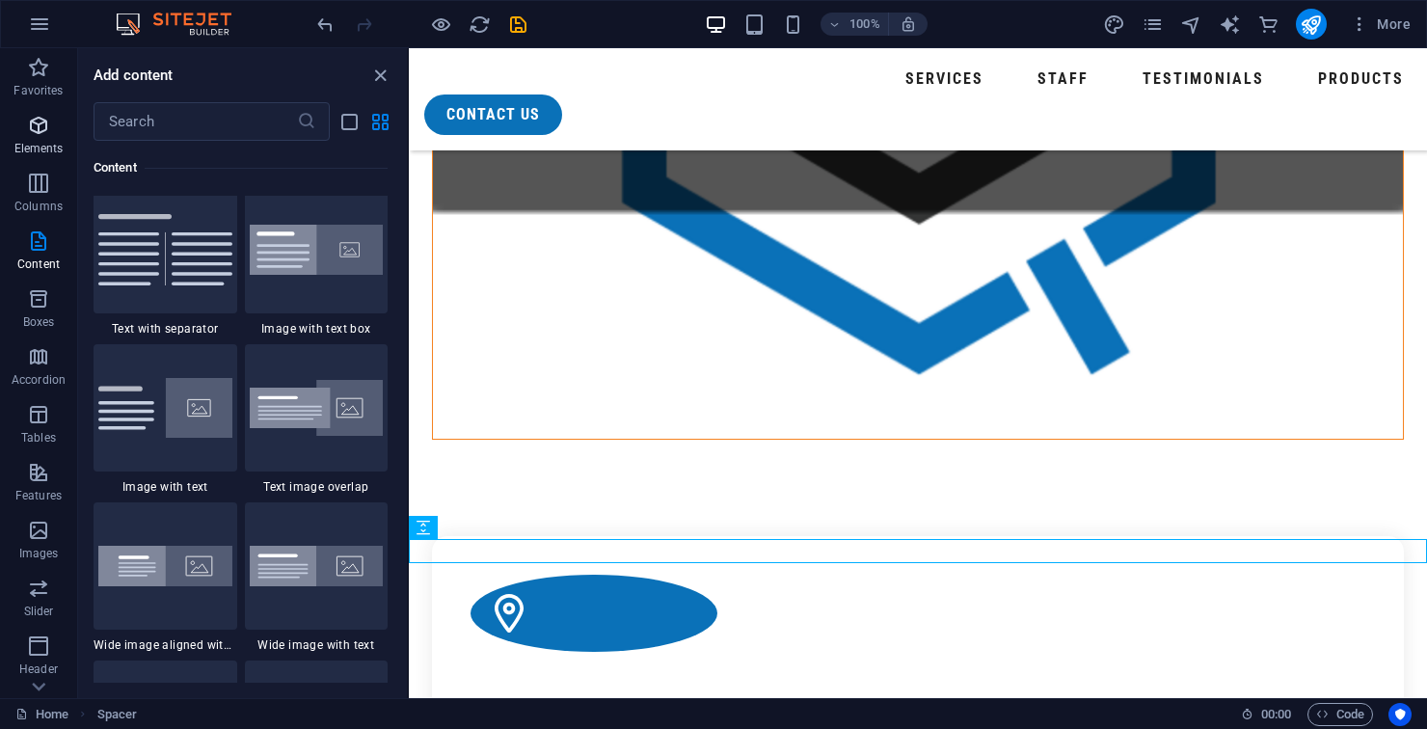
scroll to position [3541, 0]
click at [328, 557] on img at bounding box center [317, 565] width 134 height 40
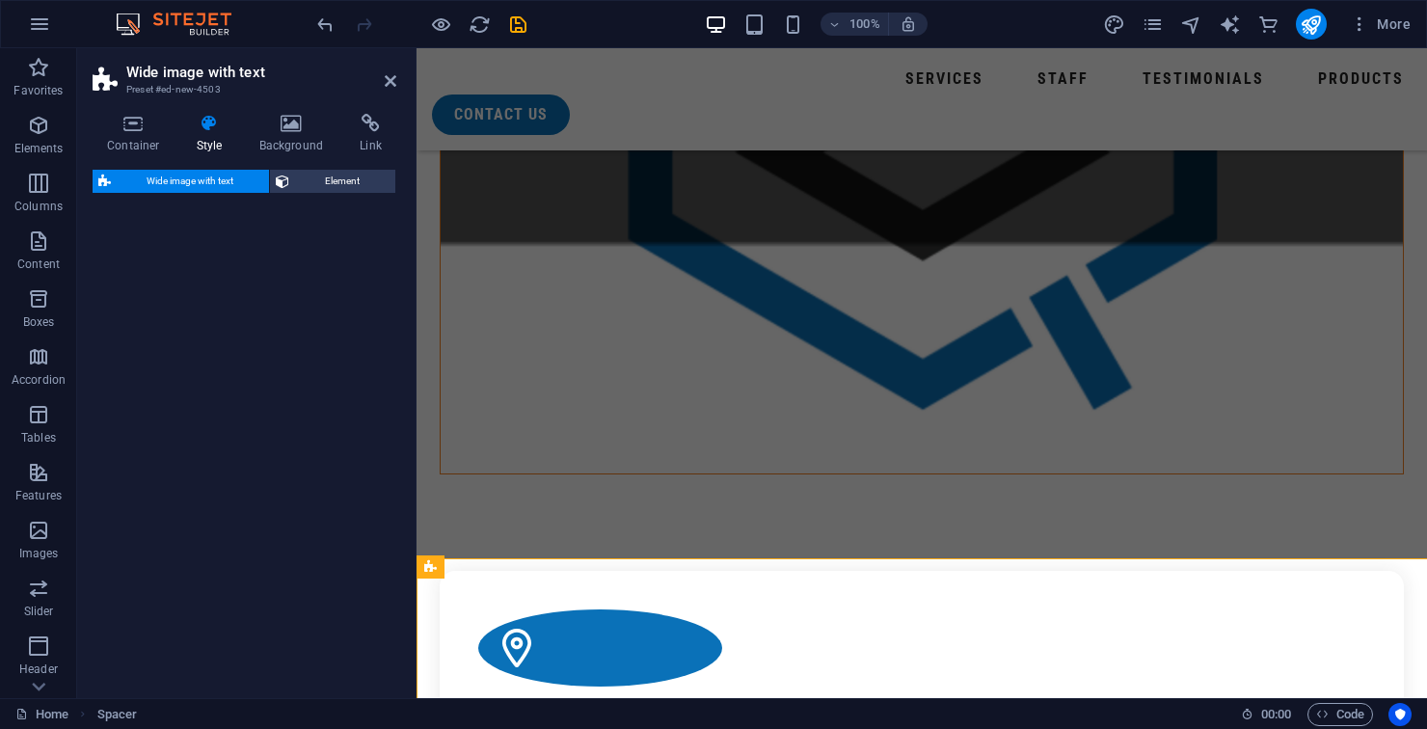
select select "%"
select select "preset-fullscreen-text-and-background-v3-default"
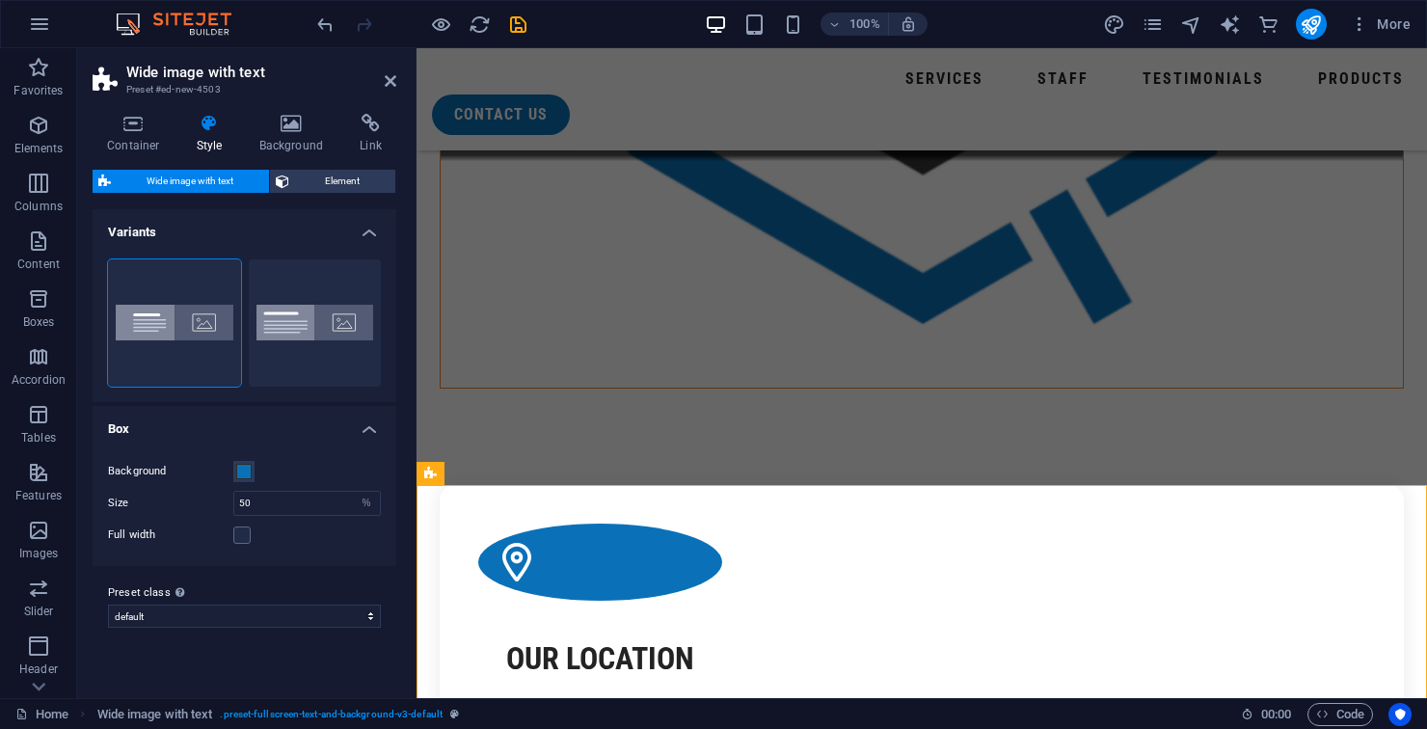
scroll to position [2081, 0]
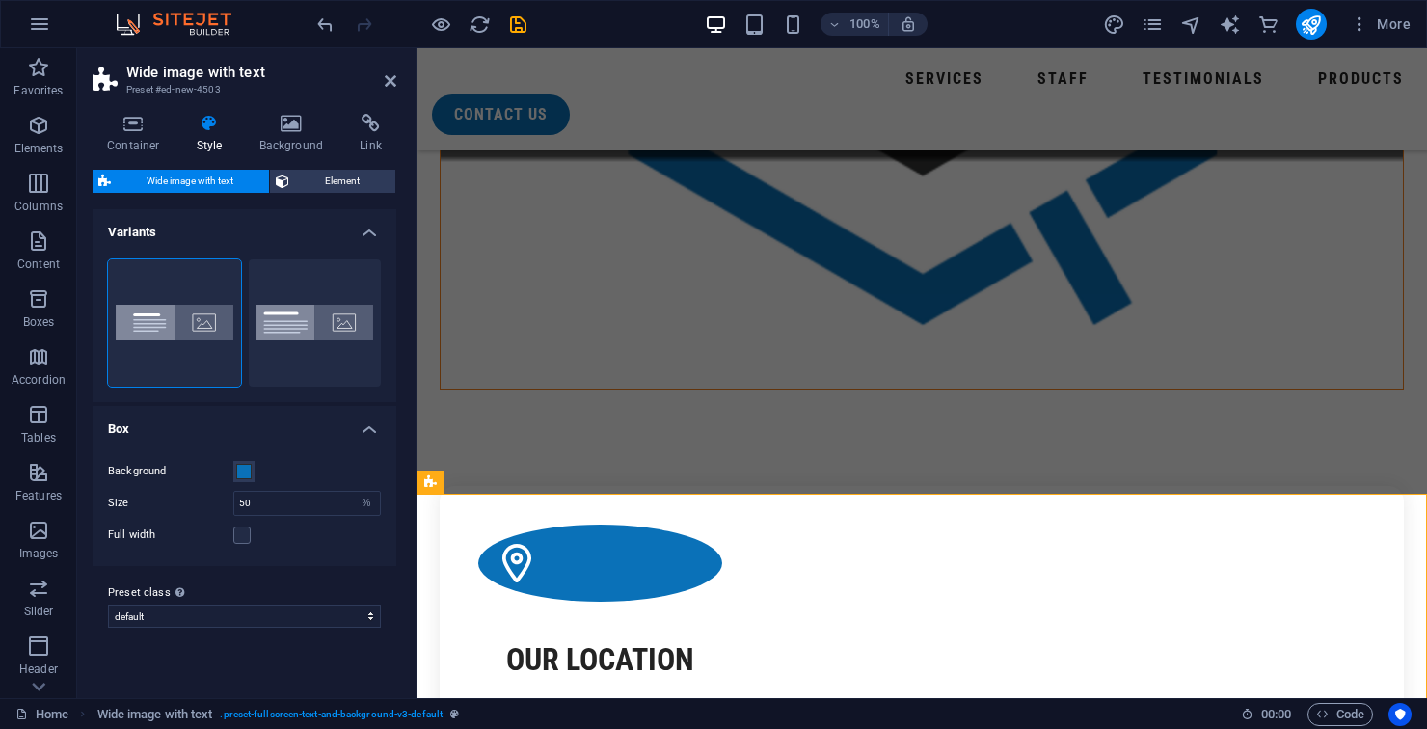
click at [367, 69] on h2 "Wide image with text" at bounding box center [261, 72] width 270 height 17
click at [388, 80] on icon at bounding box center [391, 80] width 12 height 15
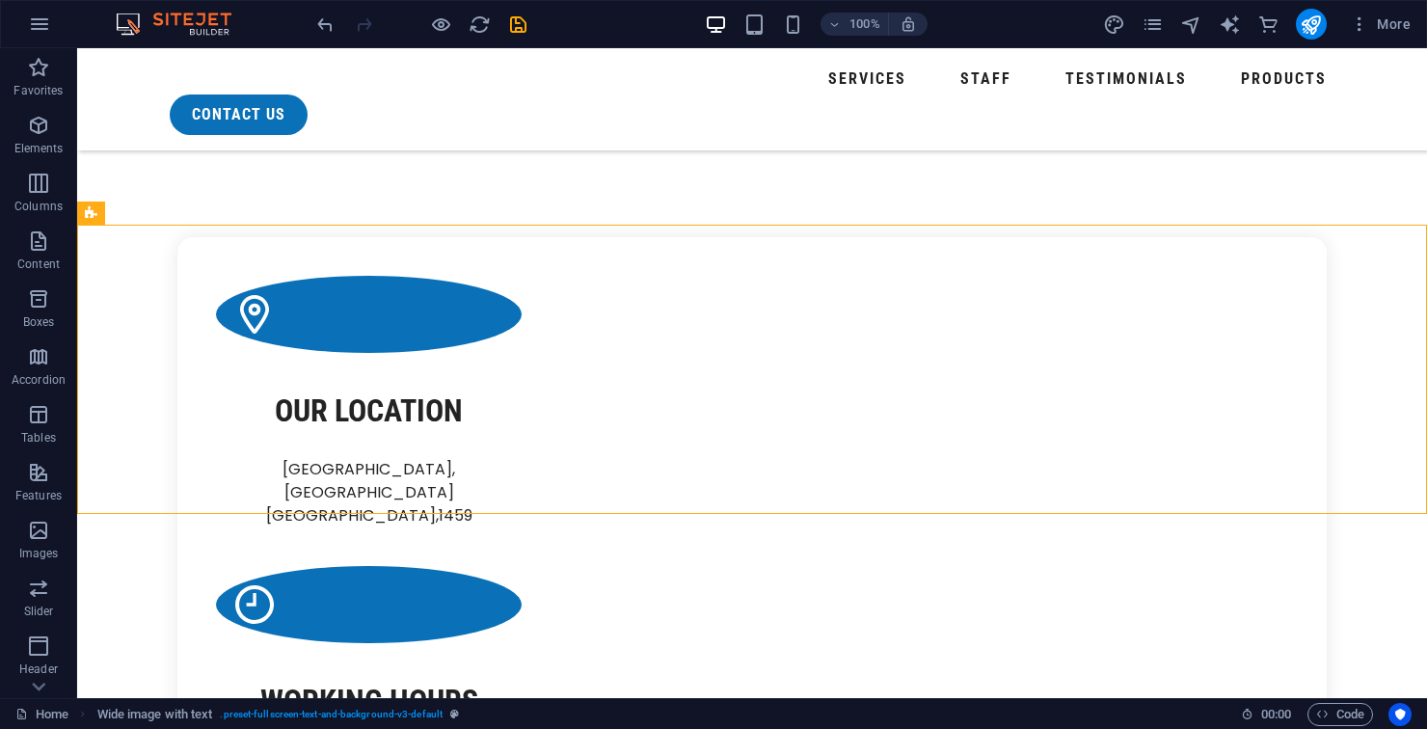
scroll to position [2337, 0]
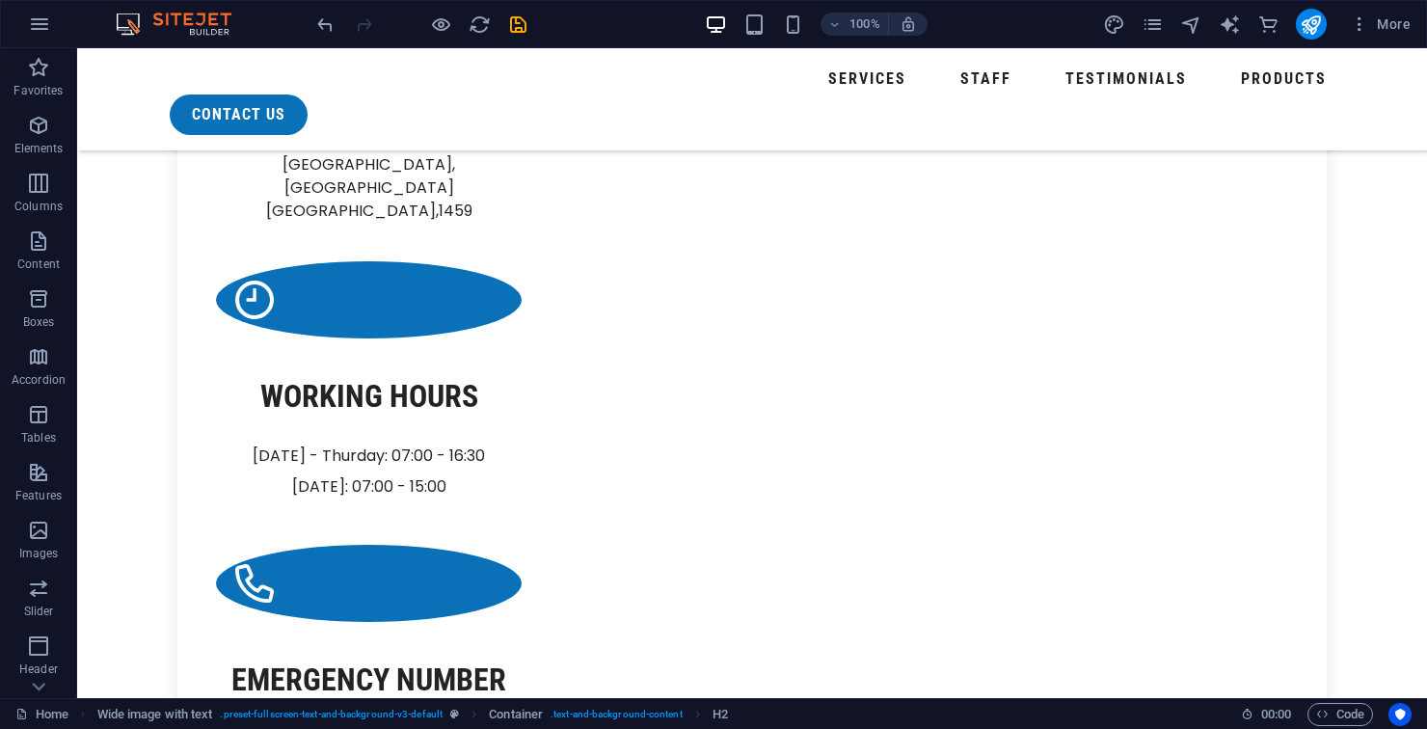
scroll to position [2633, 0]
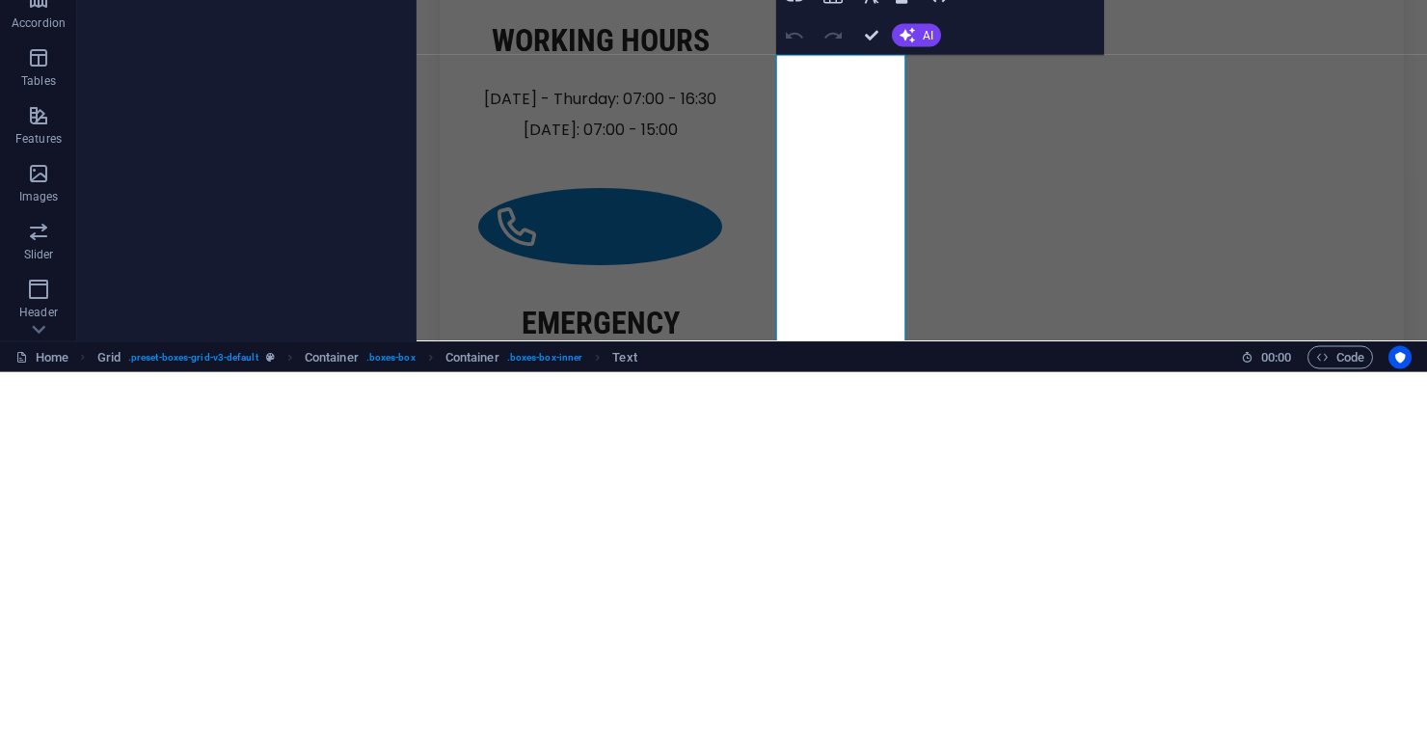
copy p "Demineralised water and efficient cooling circuits. ZenoQuip supplies demin sys…"
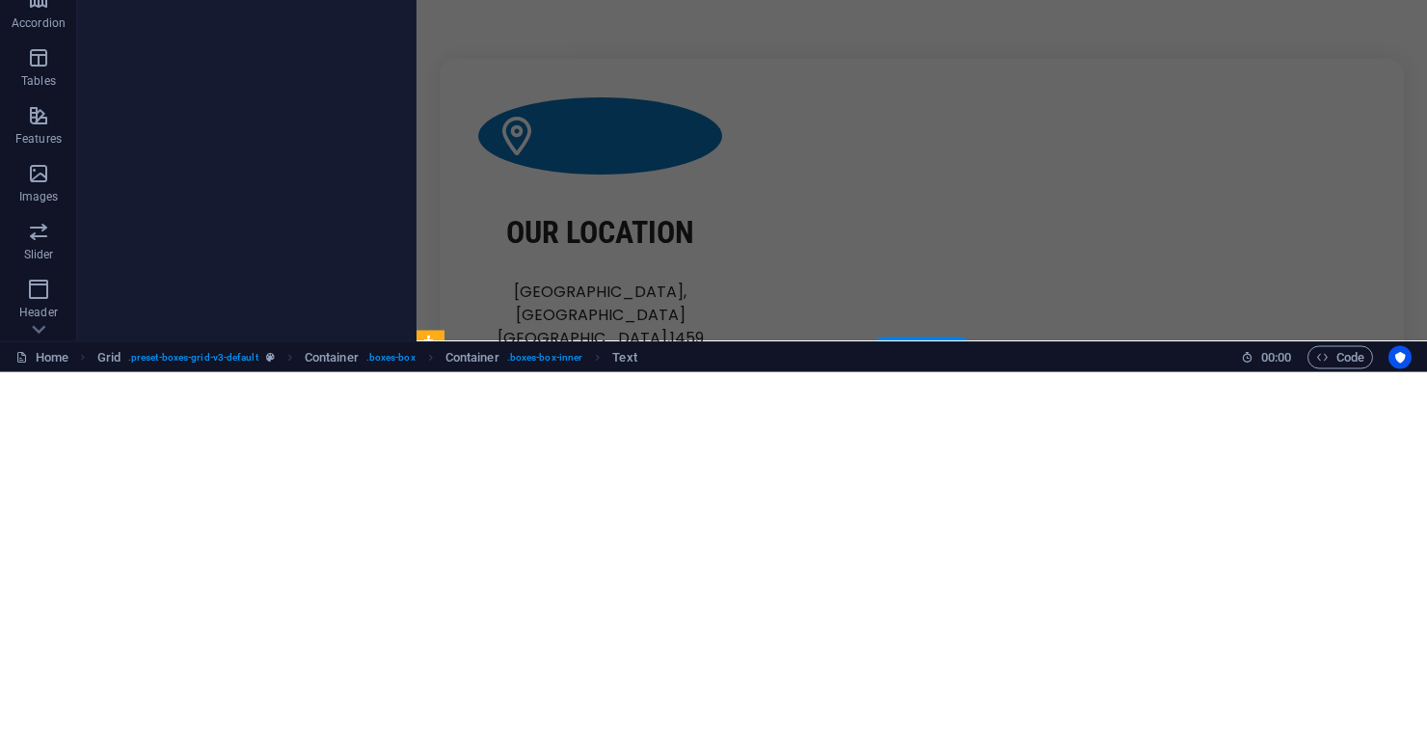
scroll to position [2156, 0]
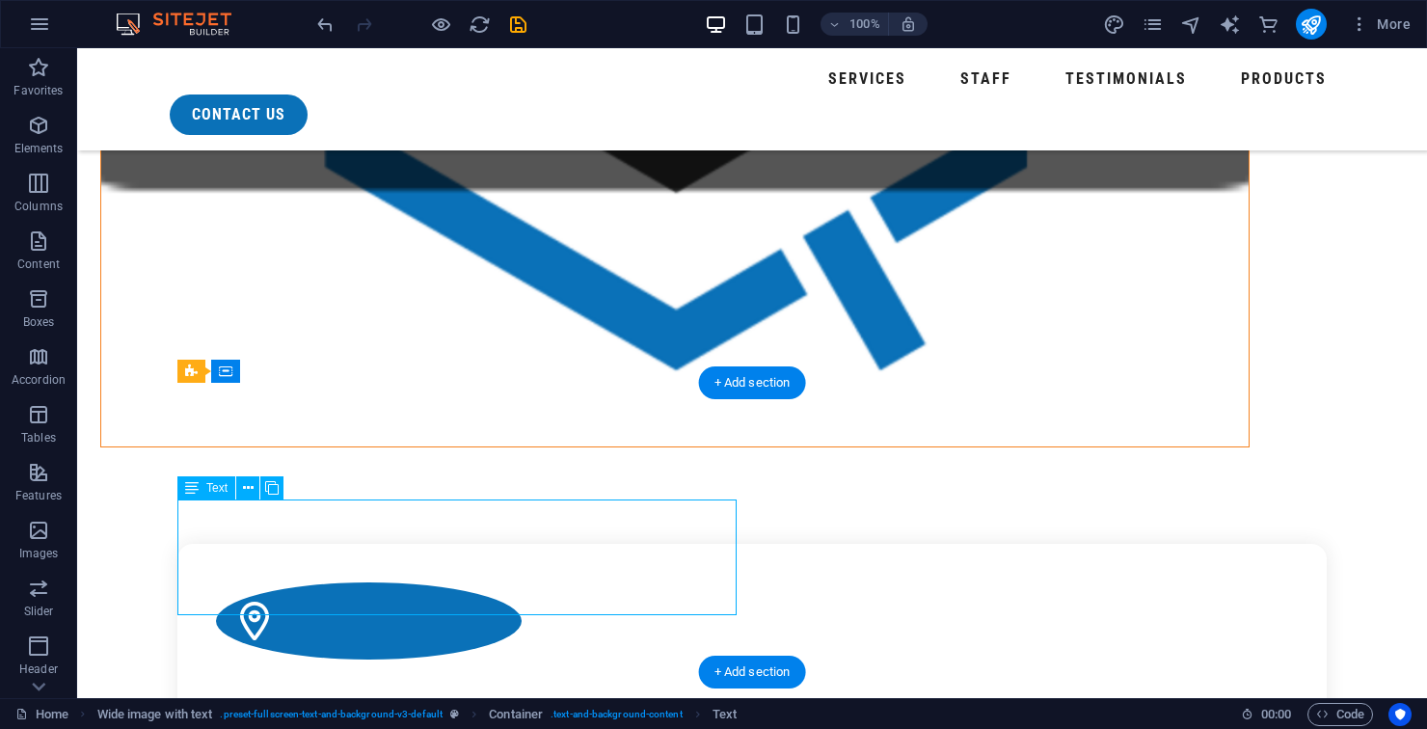
scroll to position [2192, 0]
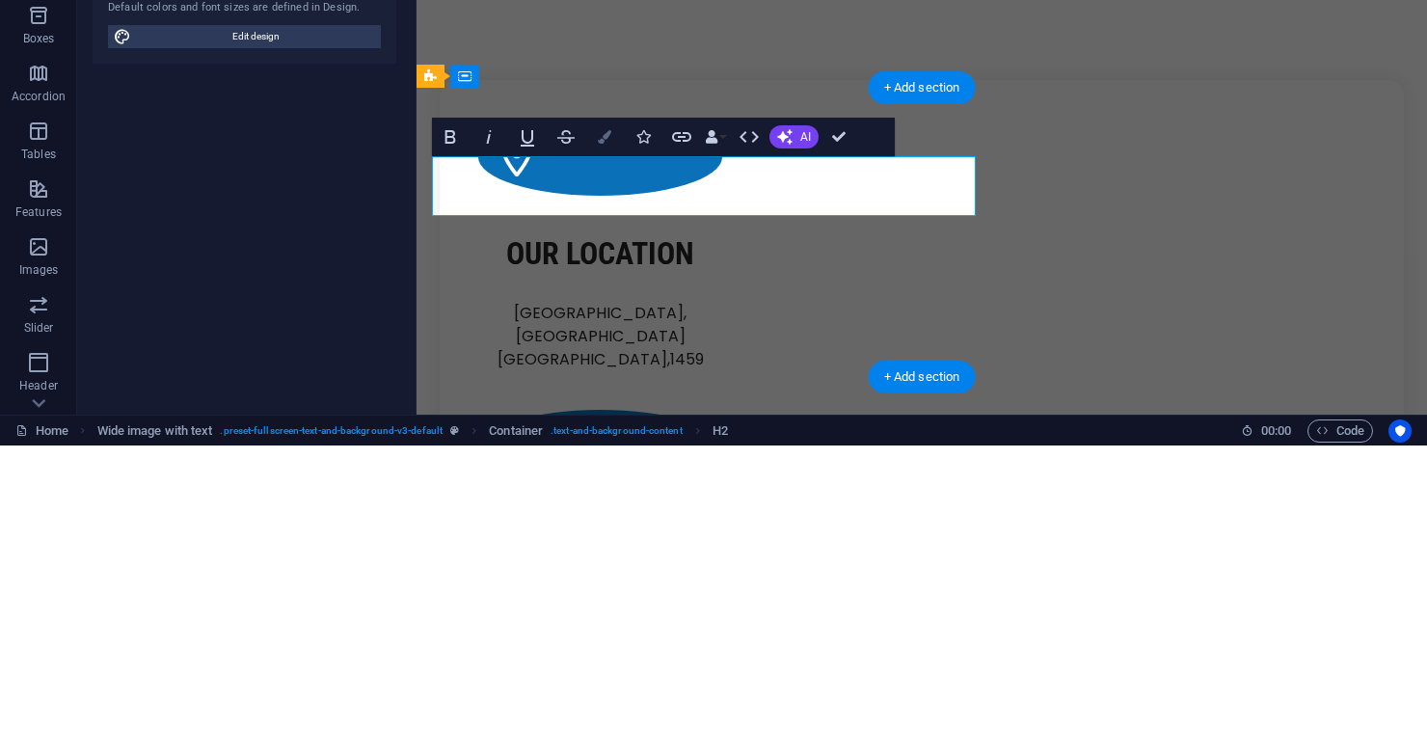
click at [601, 427] on button "Colors" at bounding box center [604, 420] width 37 height 39
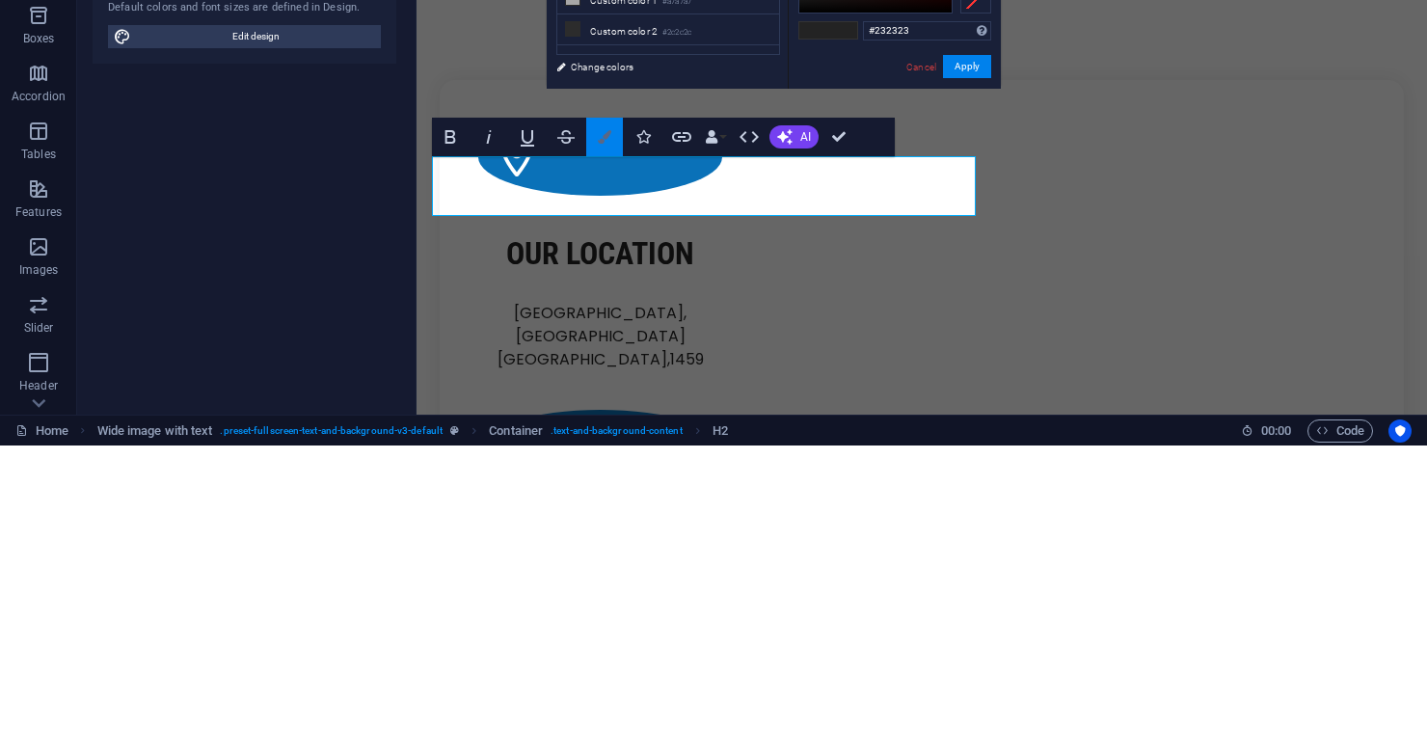
click at [608, 429] on button "Colors" at bounding box center [604, 420] width 37 height 39
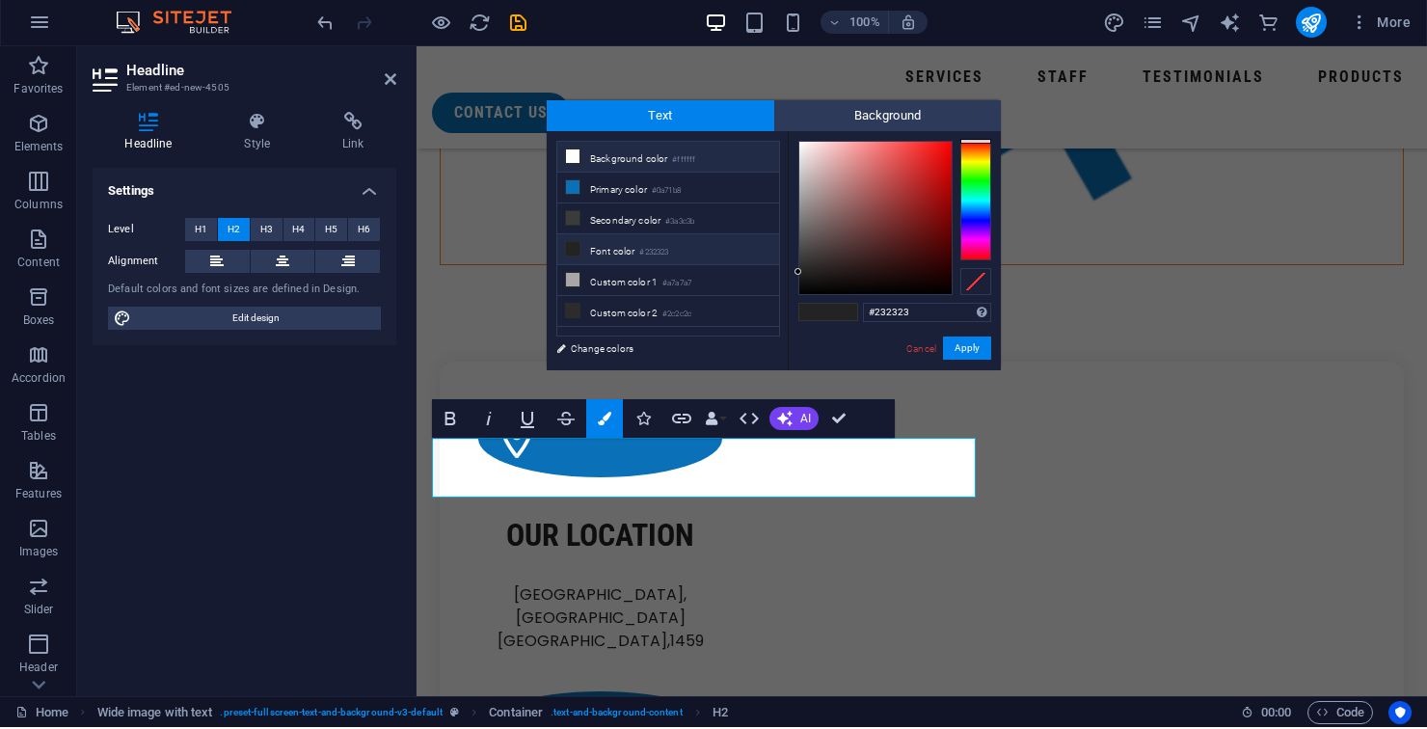
click at [660, 166] on li "Background color #ffffff" at bounding box center [668, 159] width 222 height 31
type input "#ffffff"
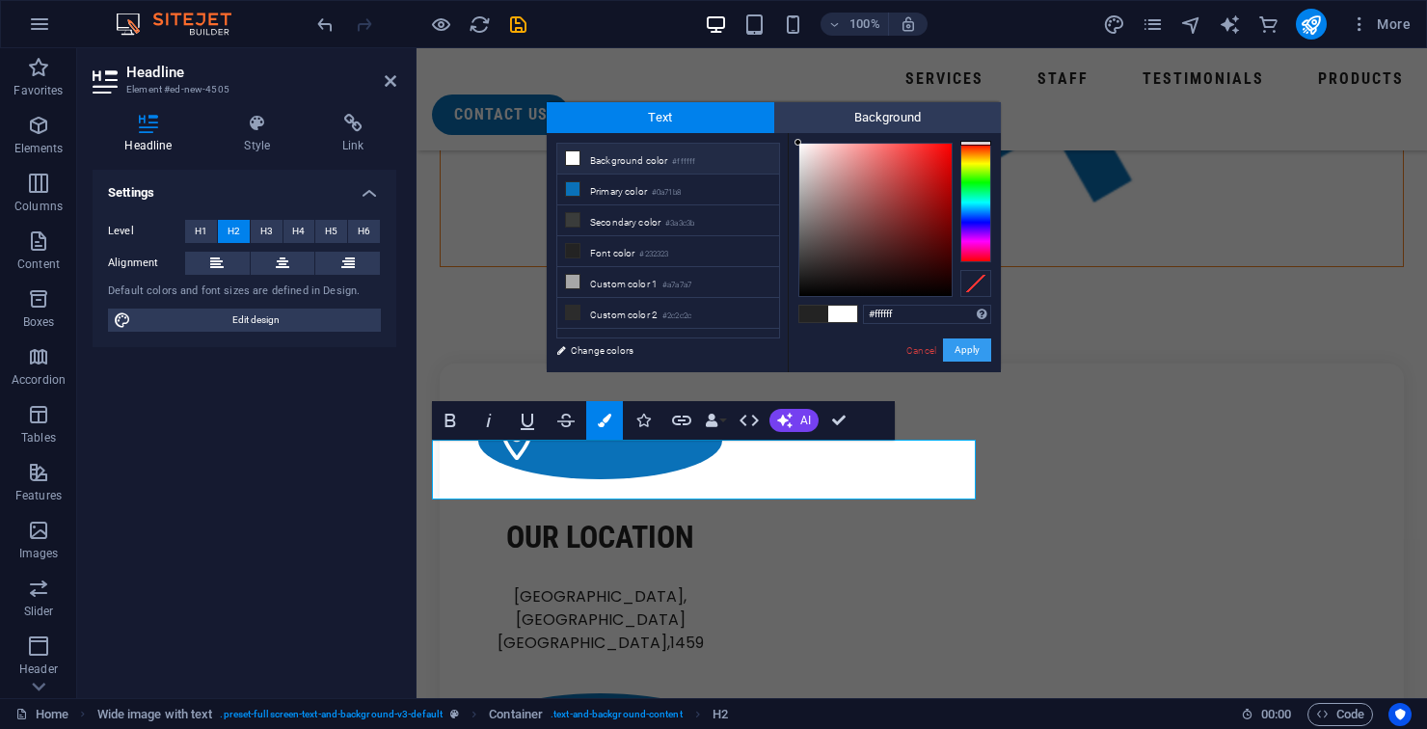
click at [965, 351] on button "Apply" at bounding box center [967, 349] width 48 height 23
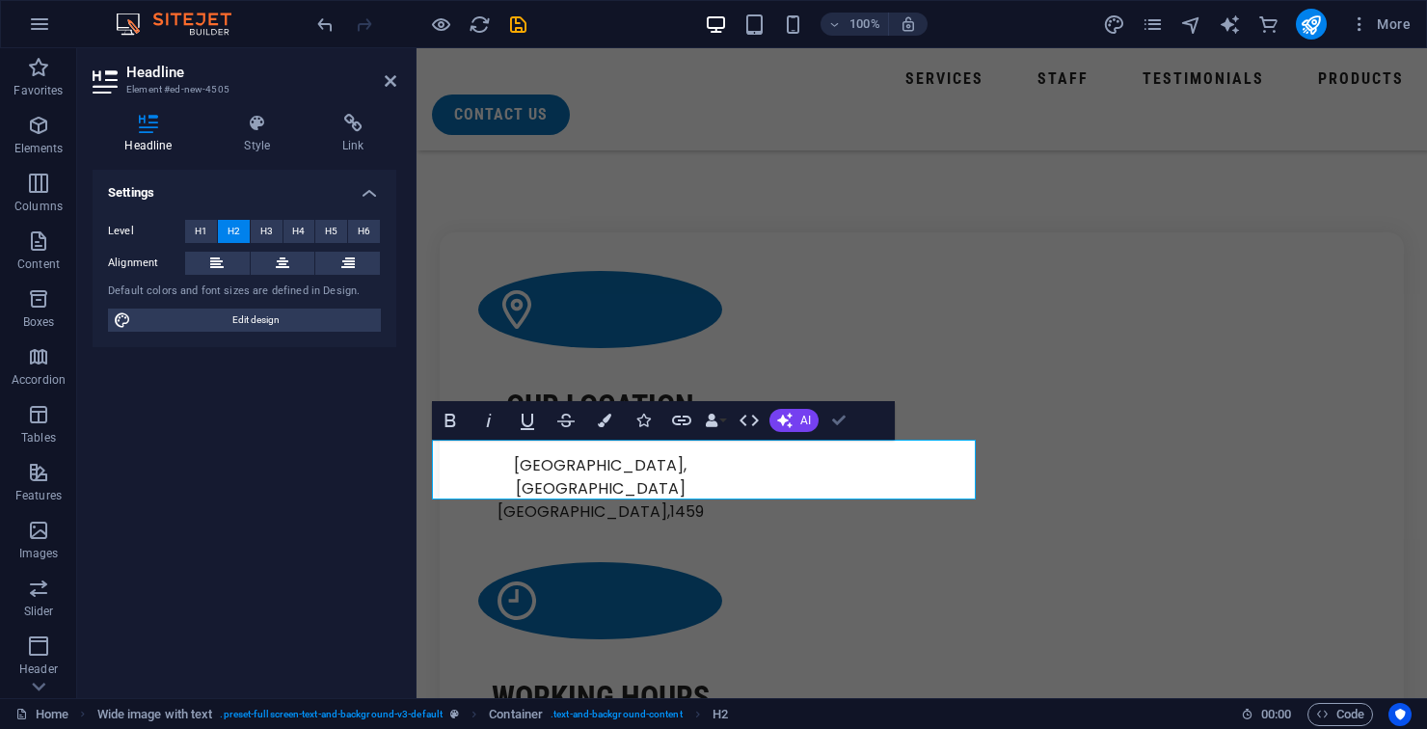
scroll to position [2168, 0]
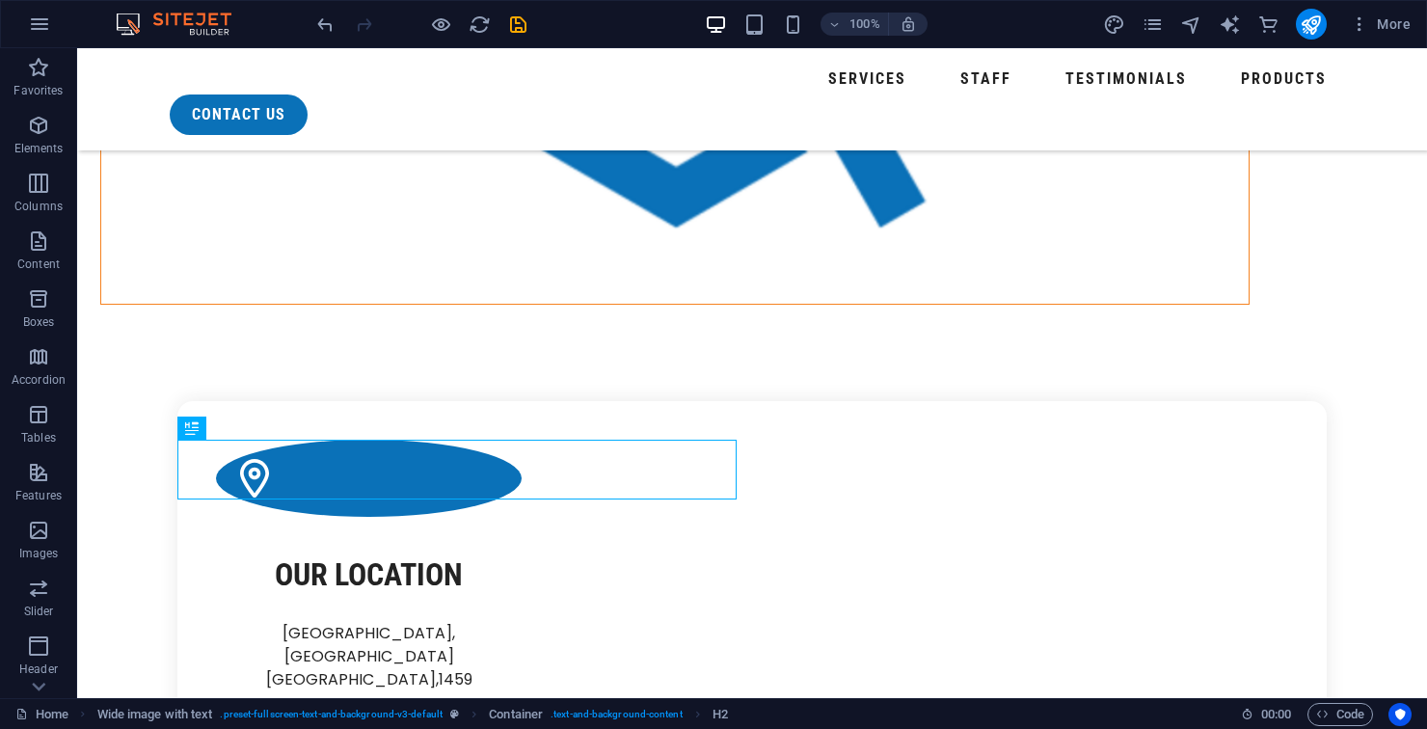
select select "px"
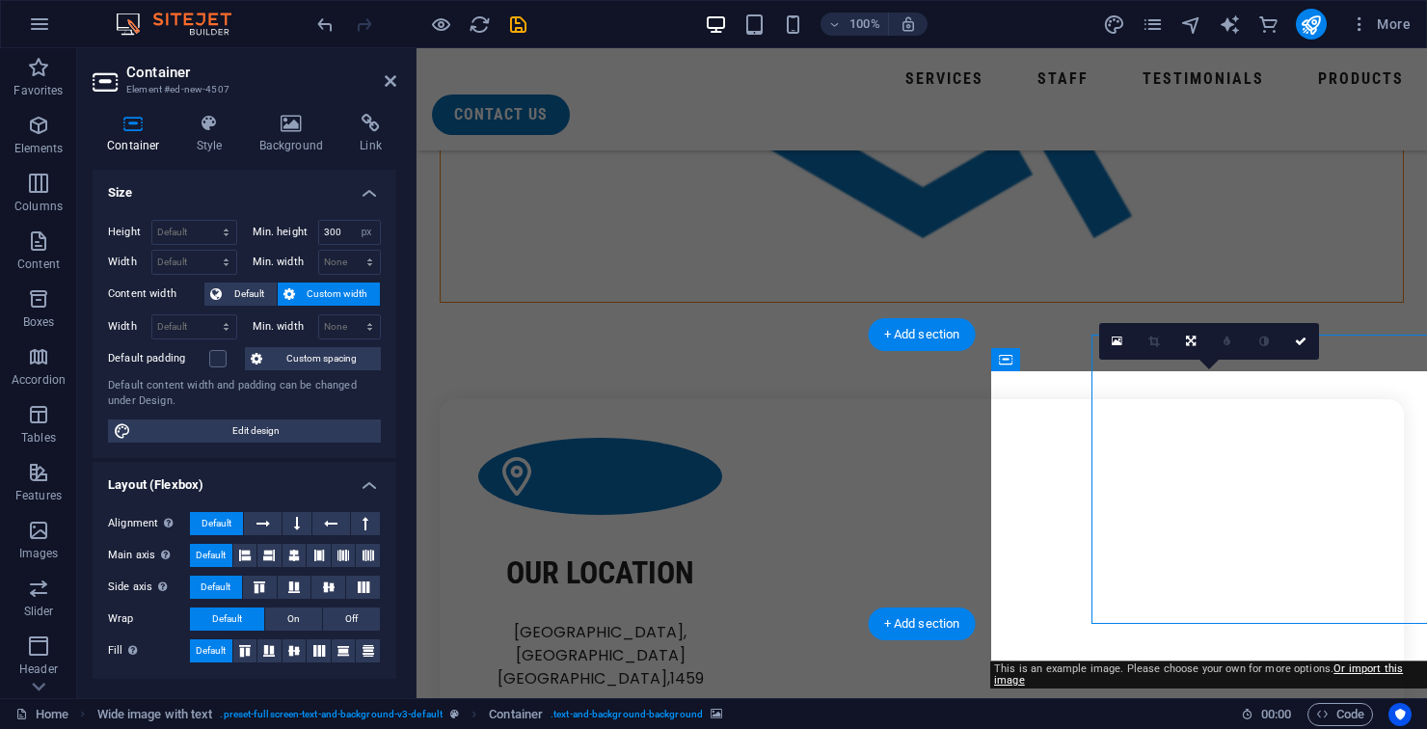
scroll to position [2203, 0]
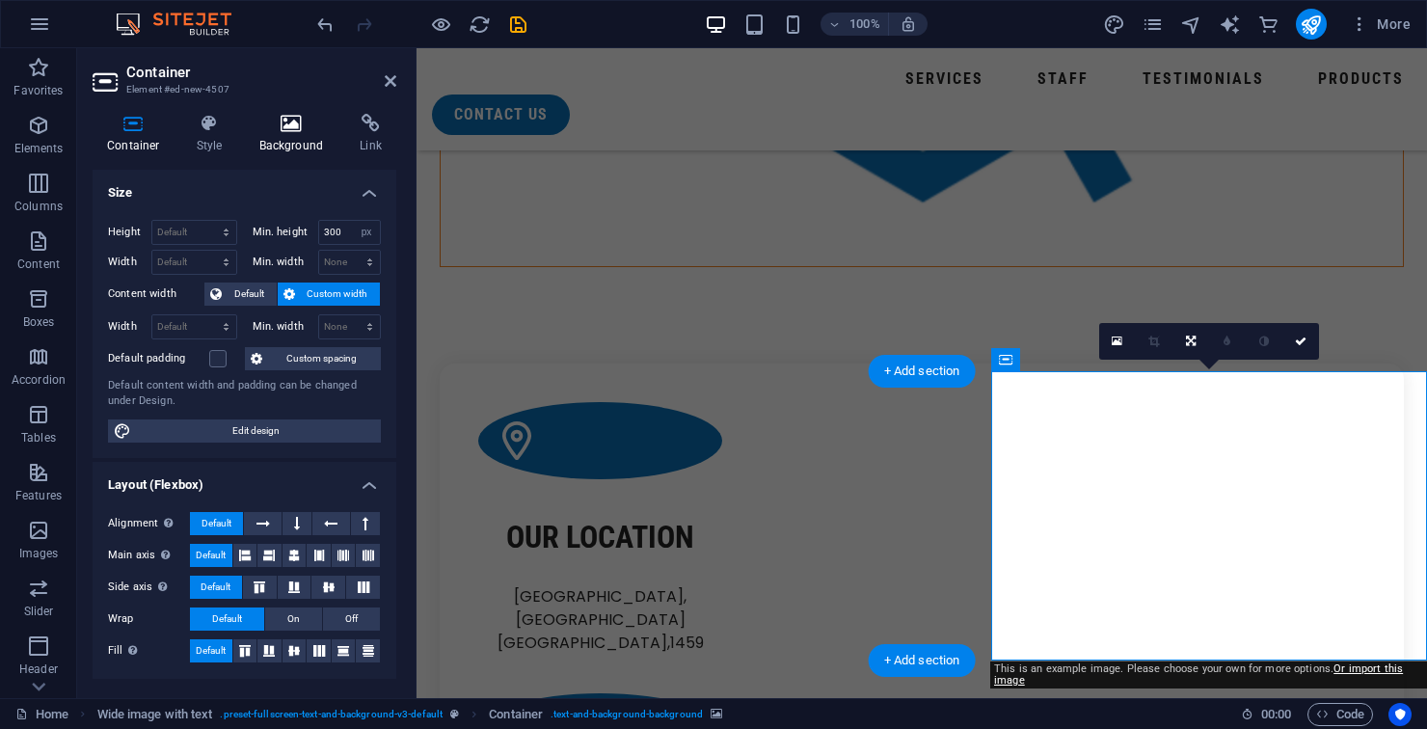
click at [287, 136] on h4 "Background" at bounding box center [295, 134] width 101 height 40
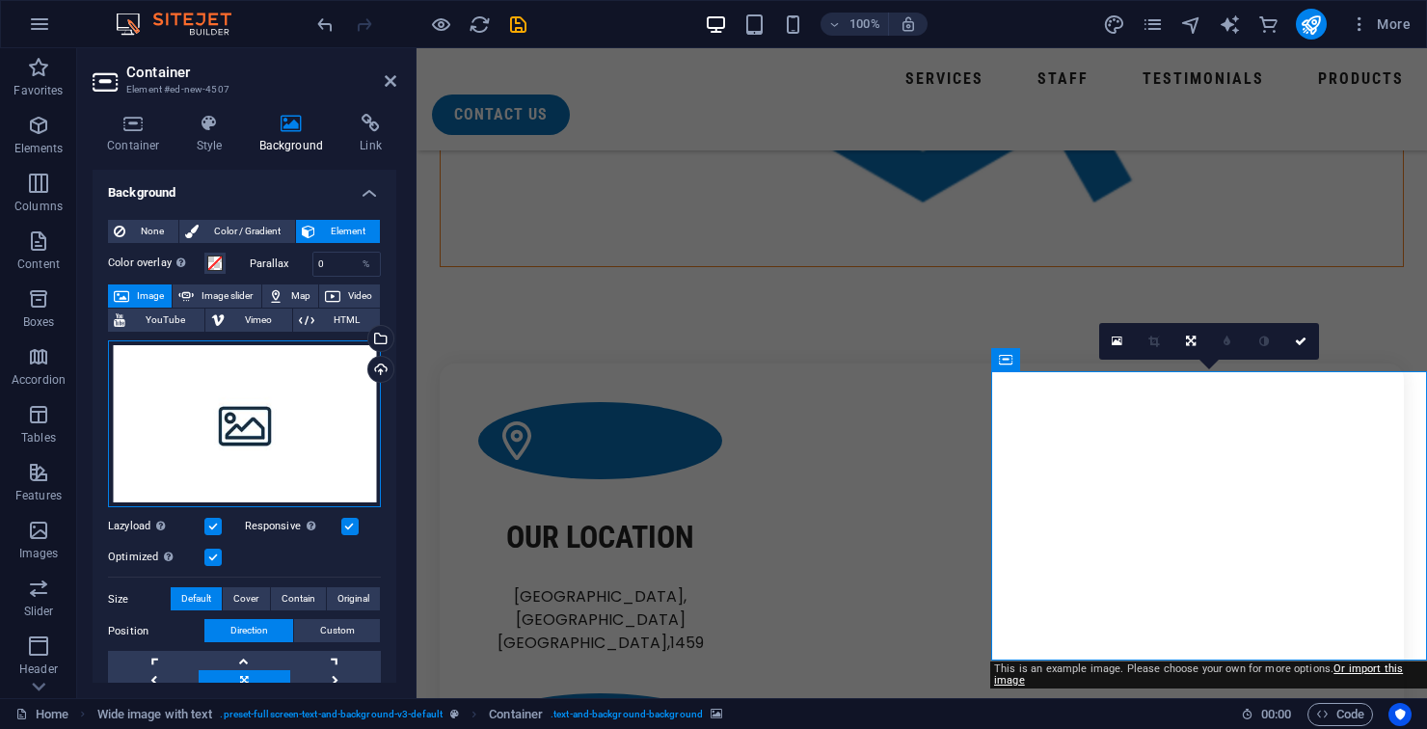
click at [208, 421] on div "Drag files here, click to choose files or select files from Files or our free s…" at bounding box center [244, 424] width 273 height 168
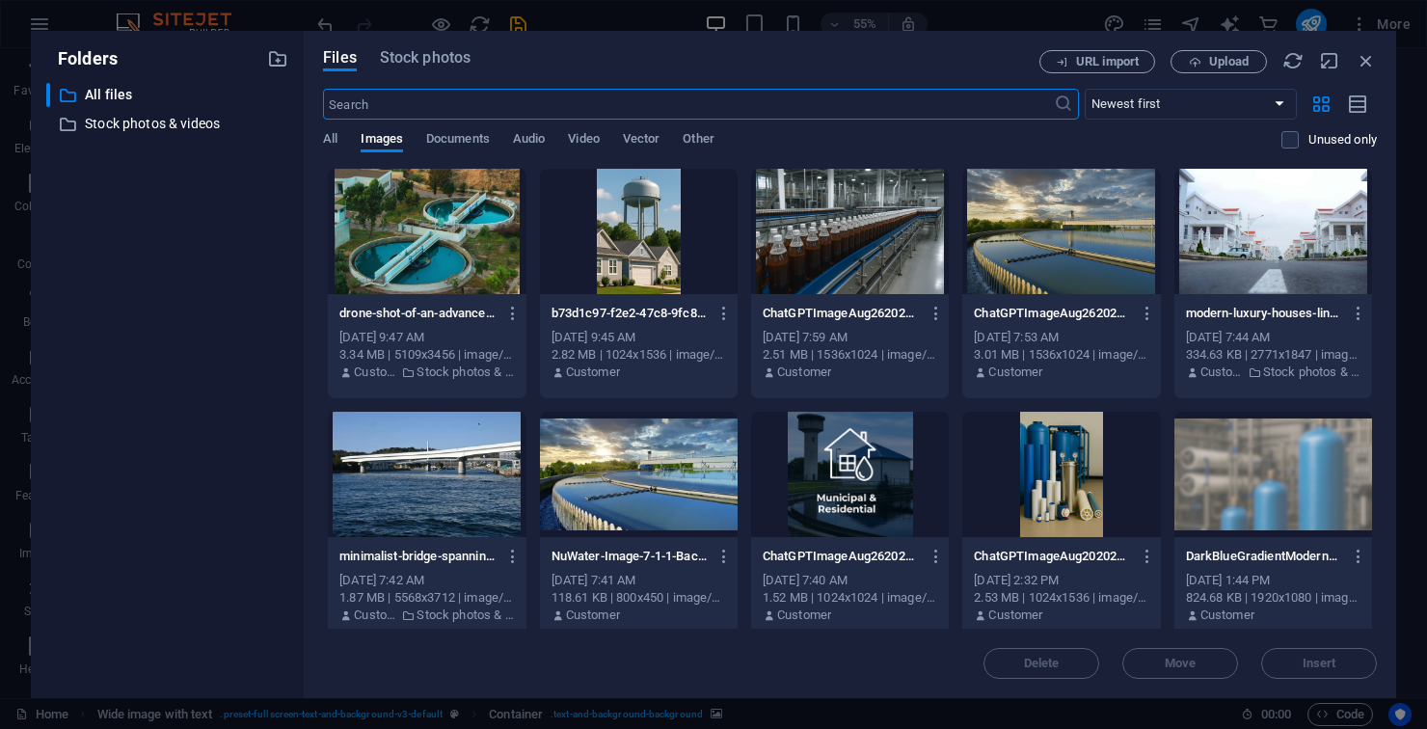
scroll to position [2192, 0]
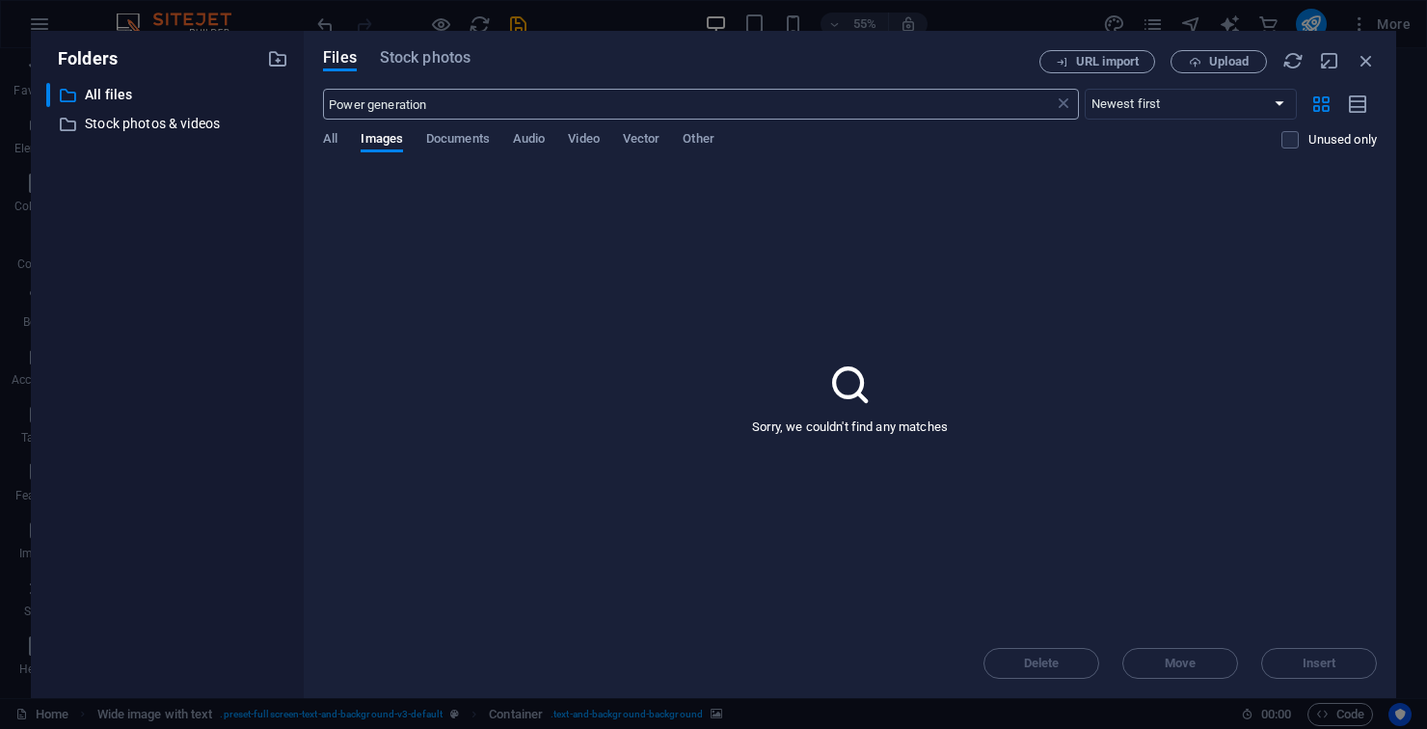
click at [712, 105] on input "Power generation" at bounding box center [688, 104] width 730 height 31
type input "Power"
click at [429, 69] on button "Stock photos" at bounding box center [425, 60] width 91 height 21
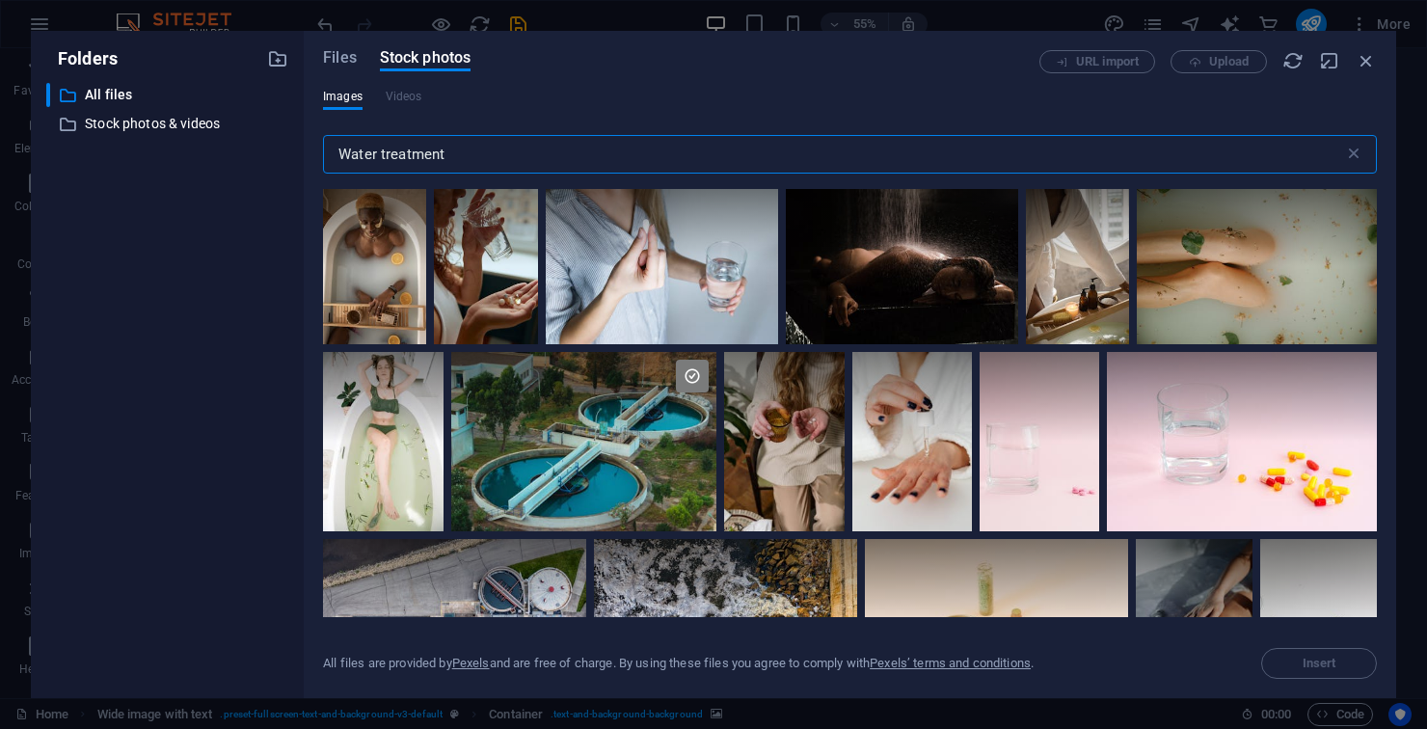
click at [498, 161] on input "Water treatment" at bounding box center [833, 154] width 1021 height 39
type input "Water"
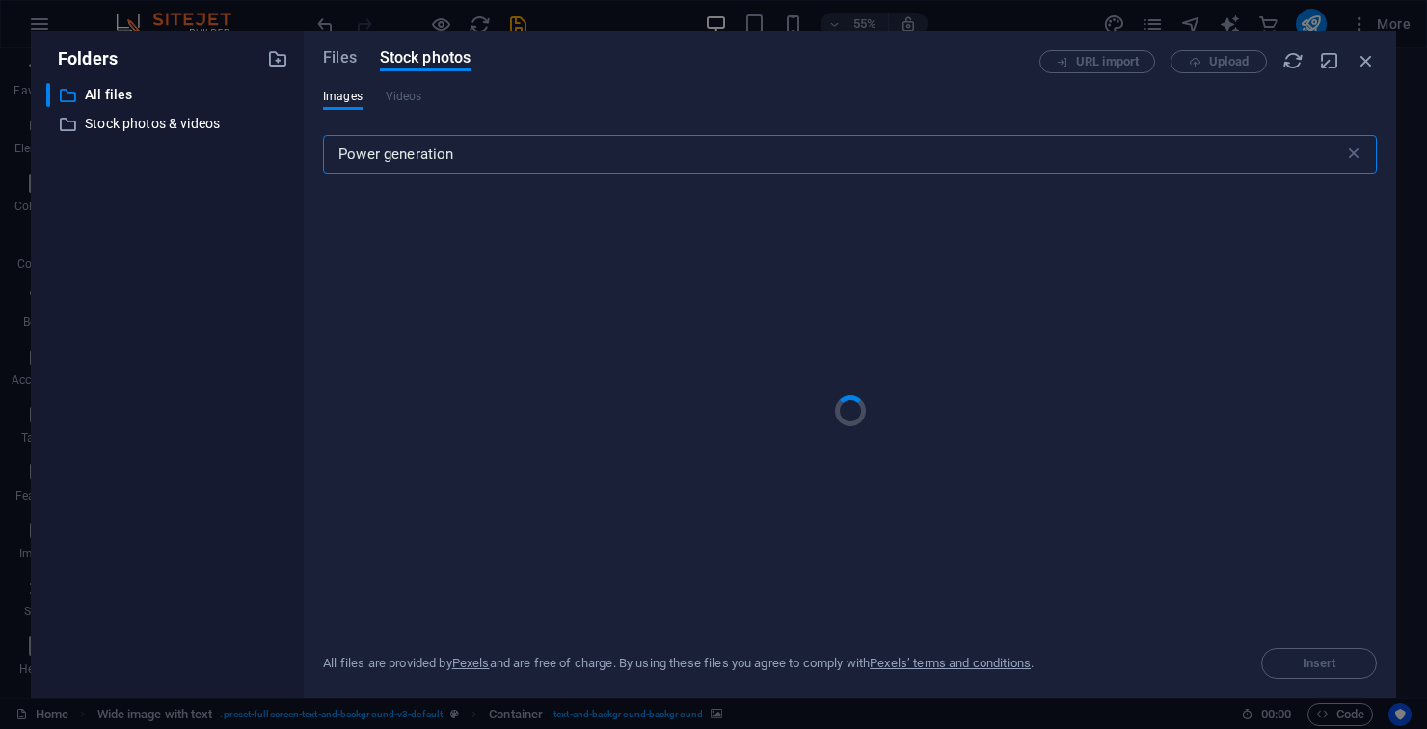
type input "Power generation"
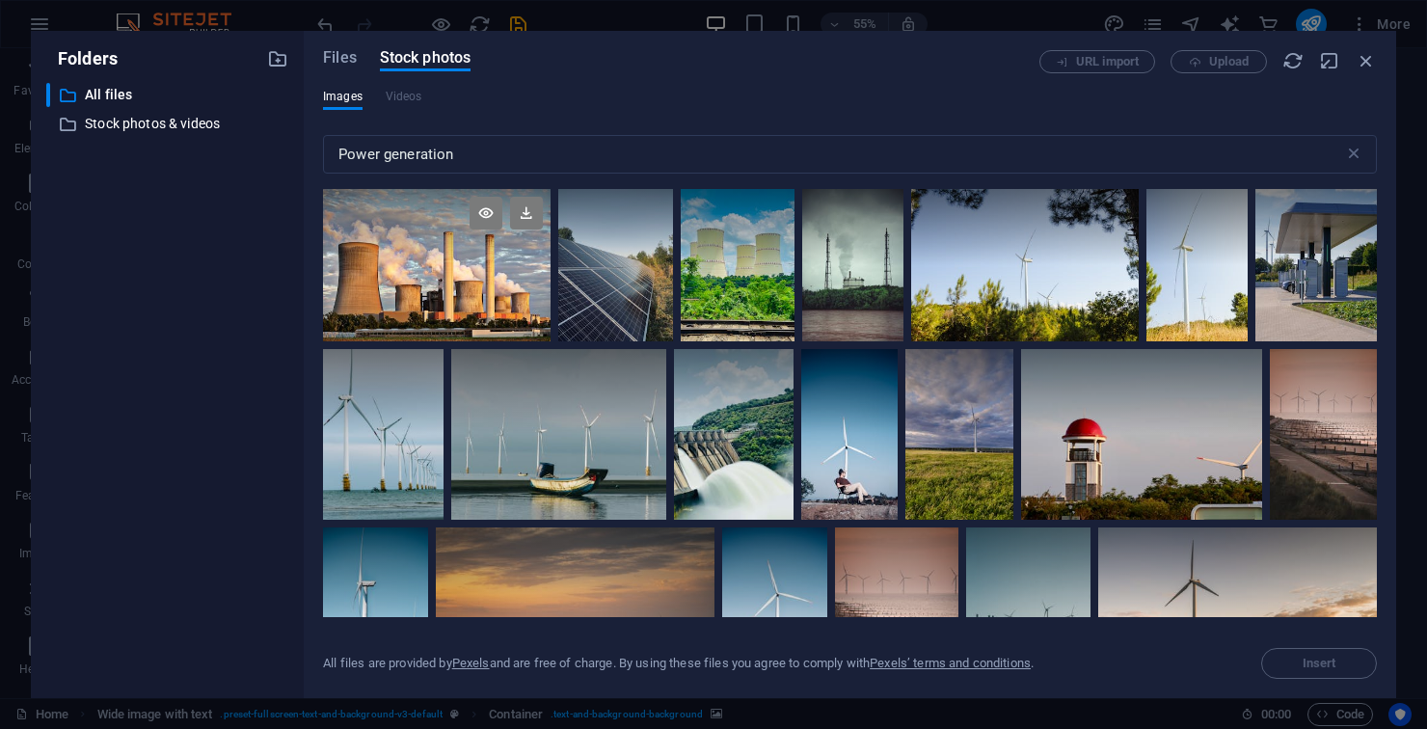
click at [447, 192] on div at bounding box center [436, 227] width 227 height 76
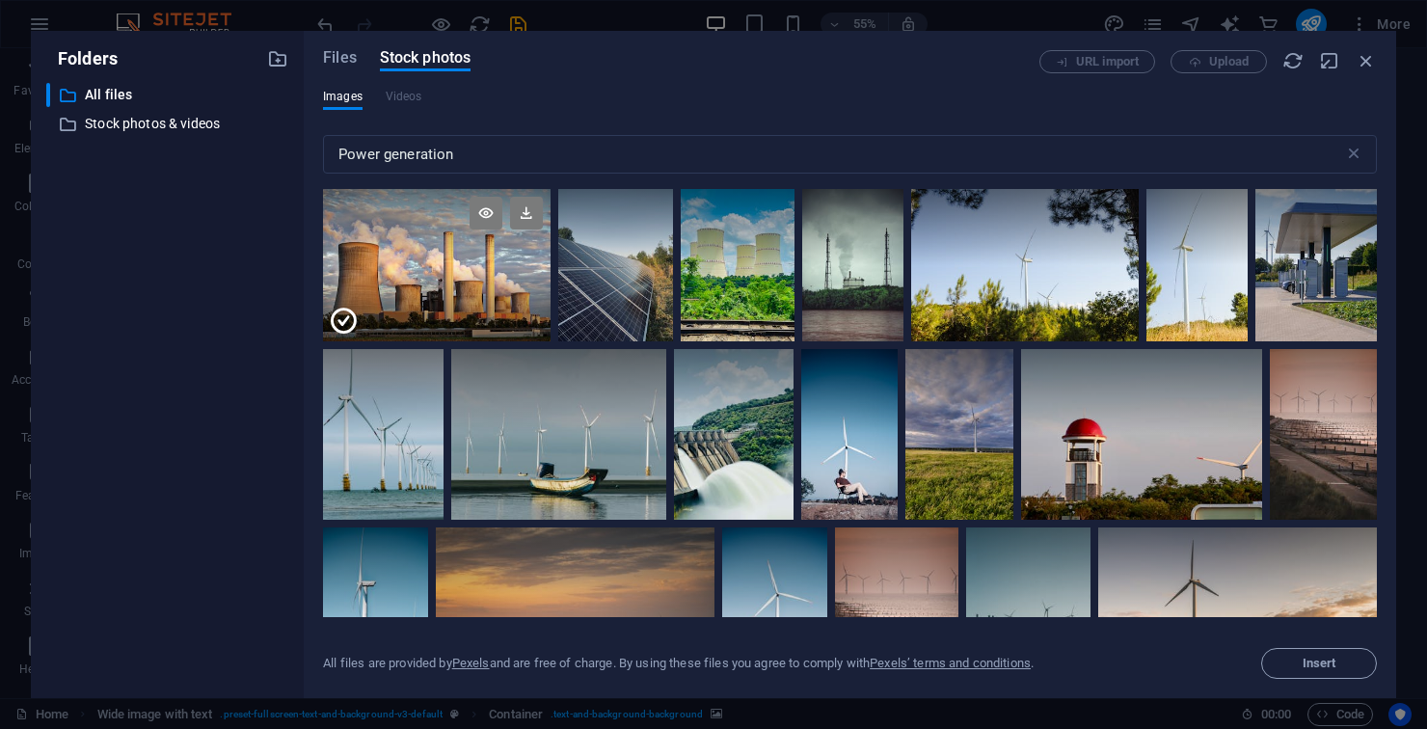
click at [428, 280] on div at bounding box center [436, 303] width 227 height 76
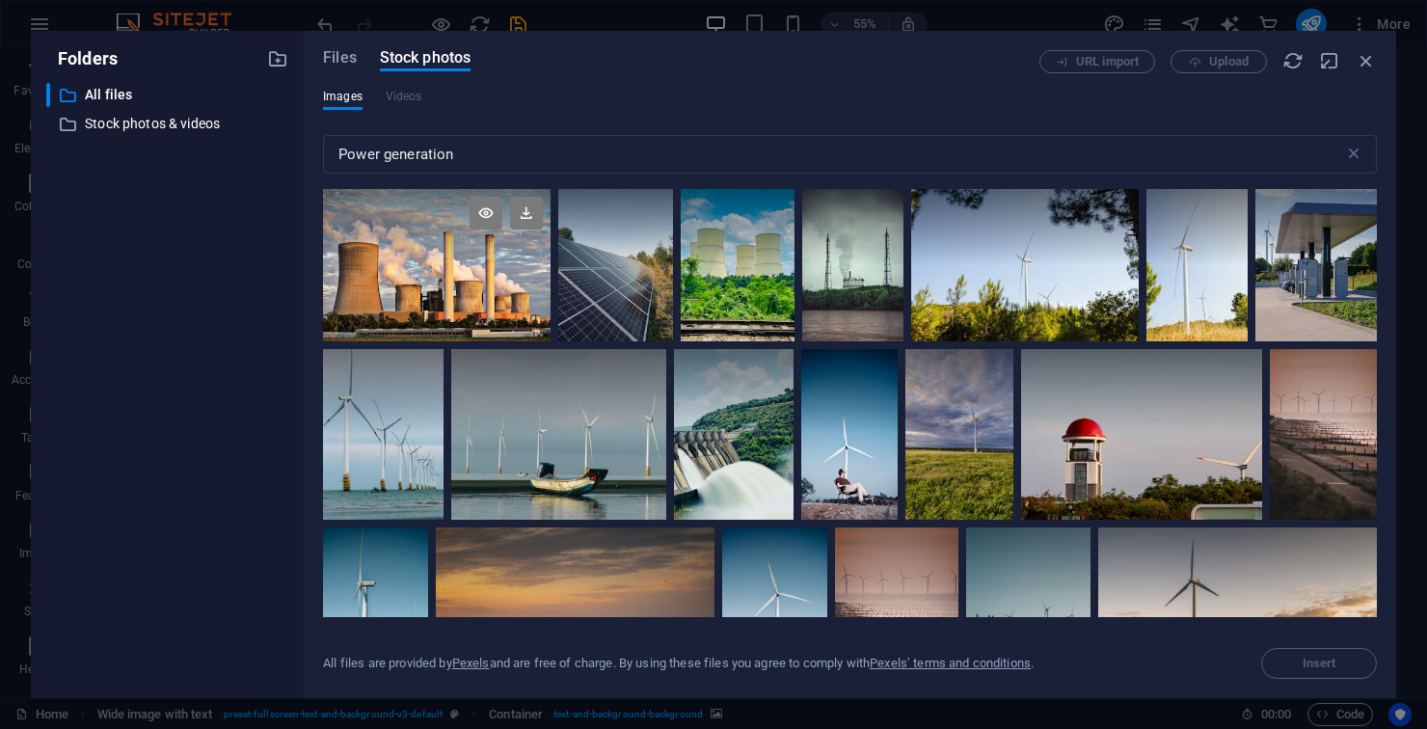
click at [454, 253] on div at bounding box center [436, 227] width 227 height 76
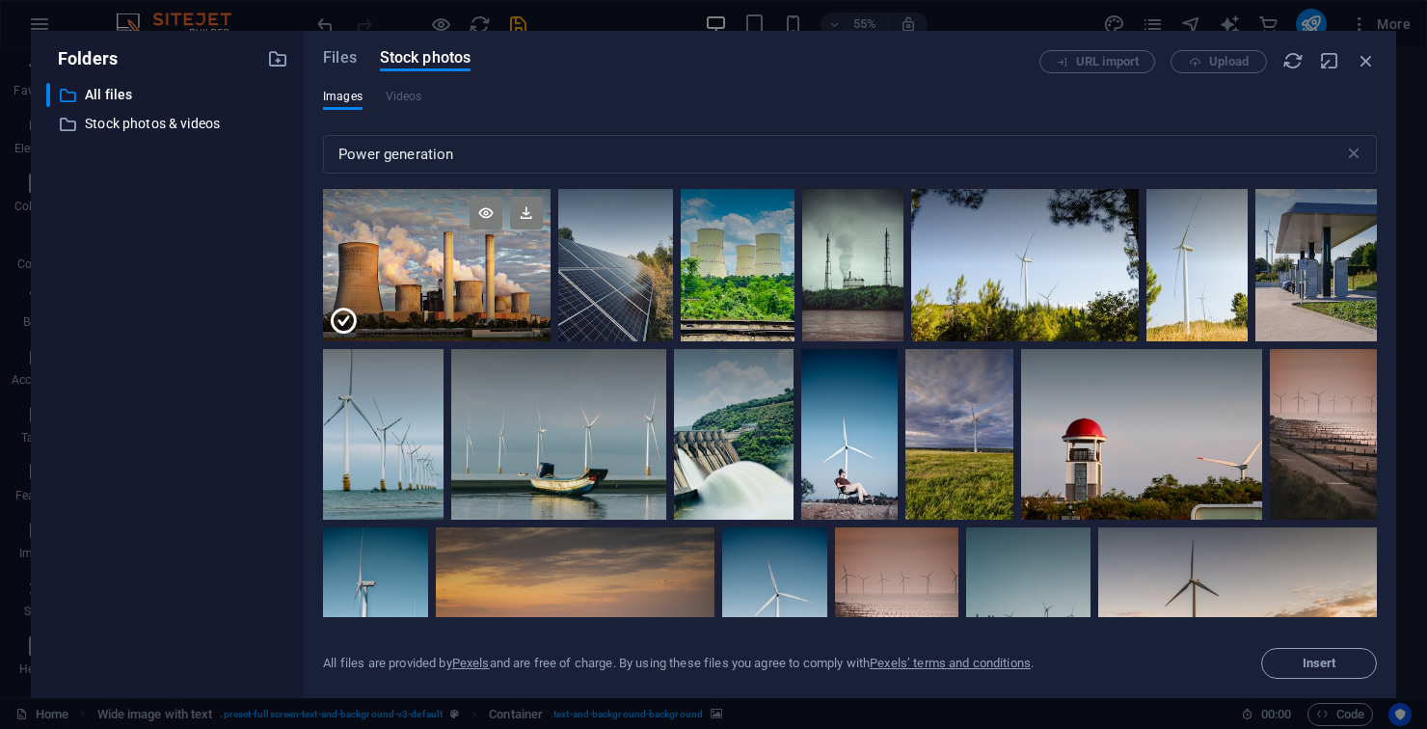
click at [435, 243] on div at bounding box center [436, 227] width 227 height 76
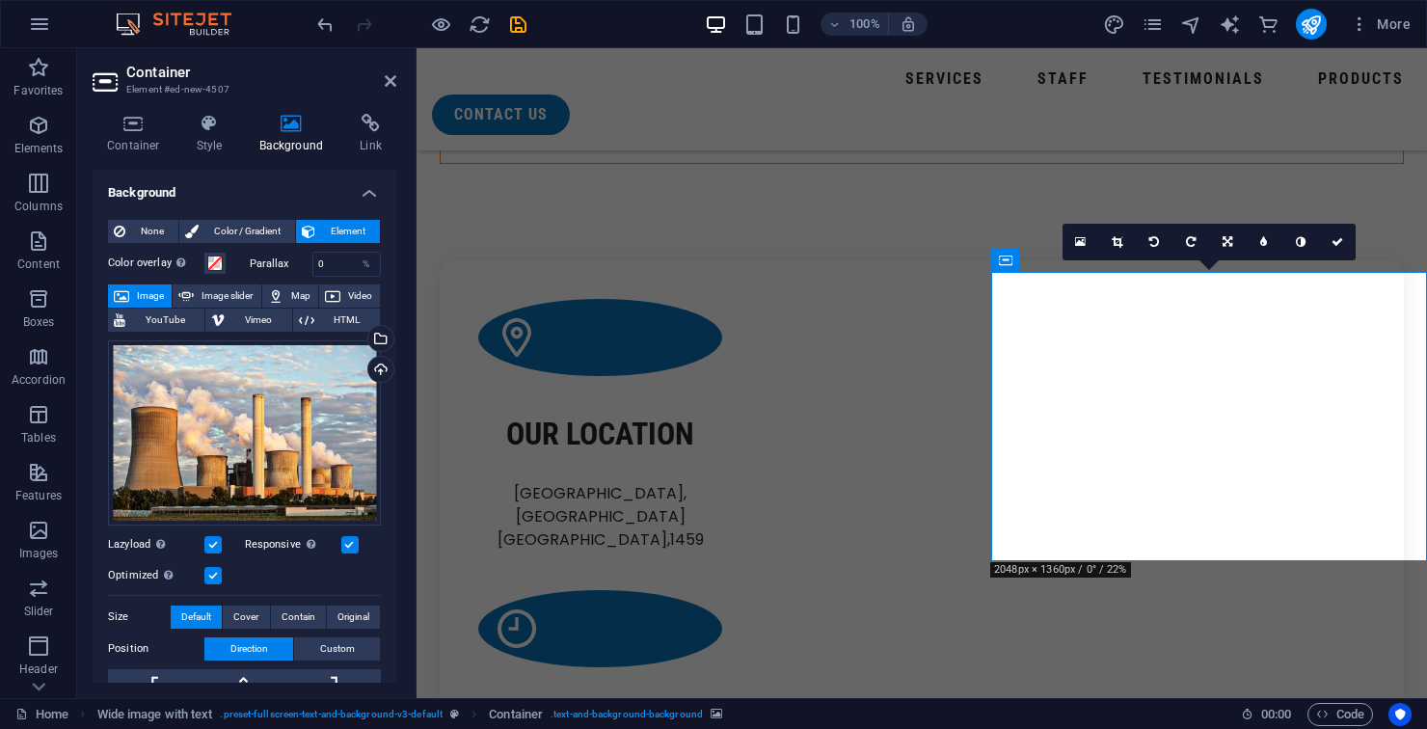
scroll to position [2302, 0]
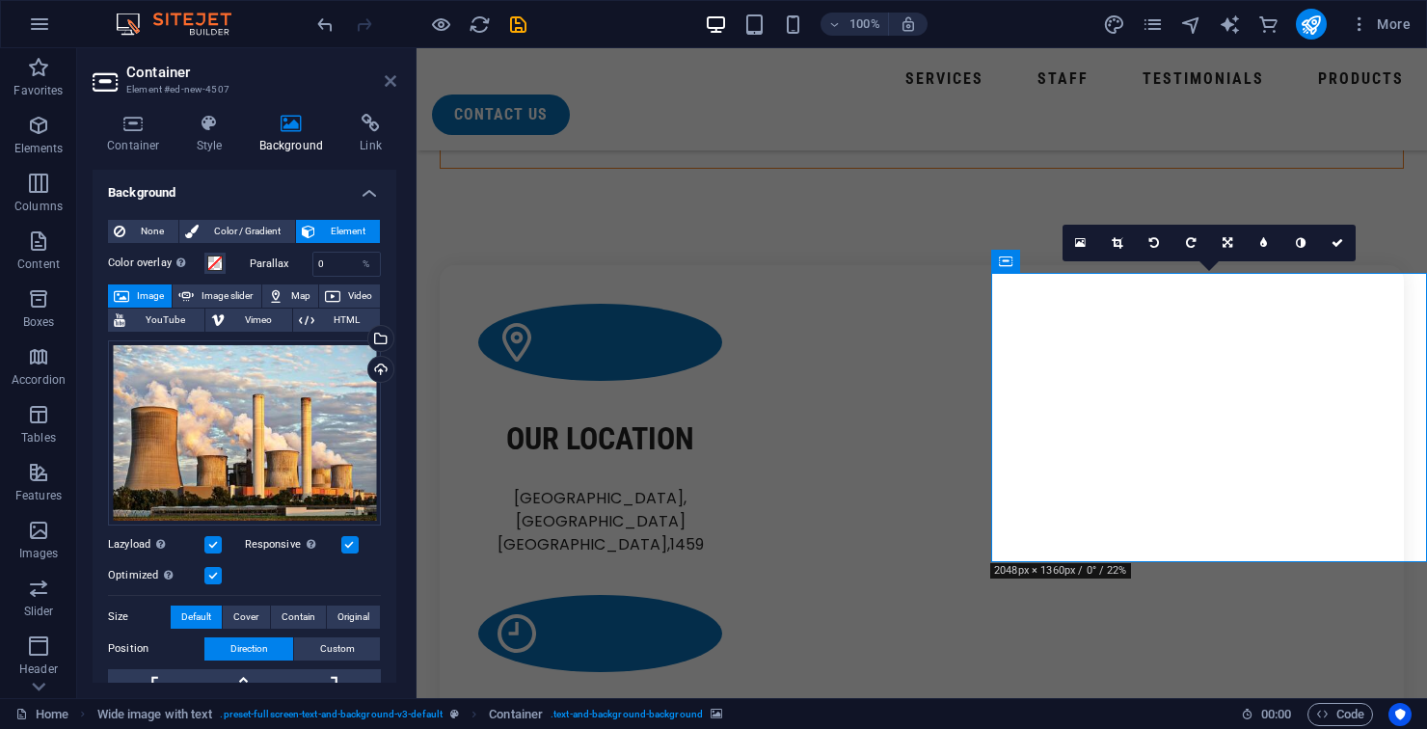
click at [387, 81] on icon at bounding box center [391, 80] width 12 height 15
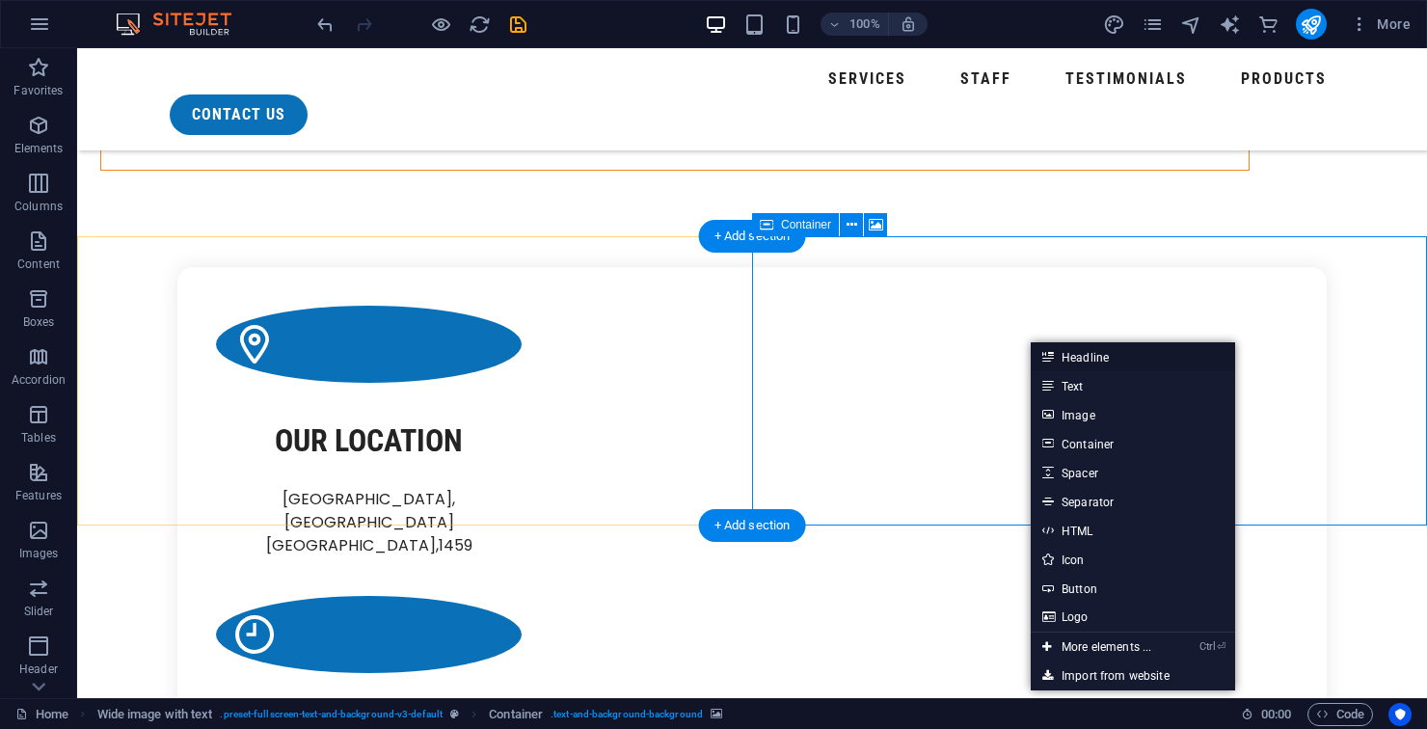
click at [1114, 366] on link "Headline" at bounding box center [1132, 356] width 204 height 29
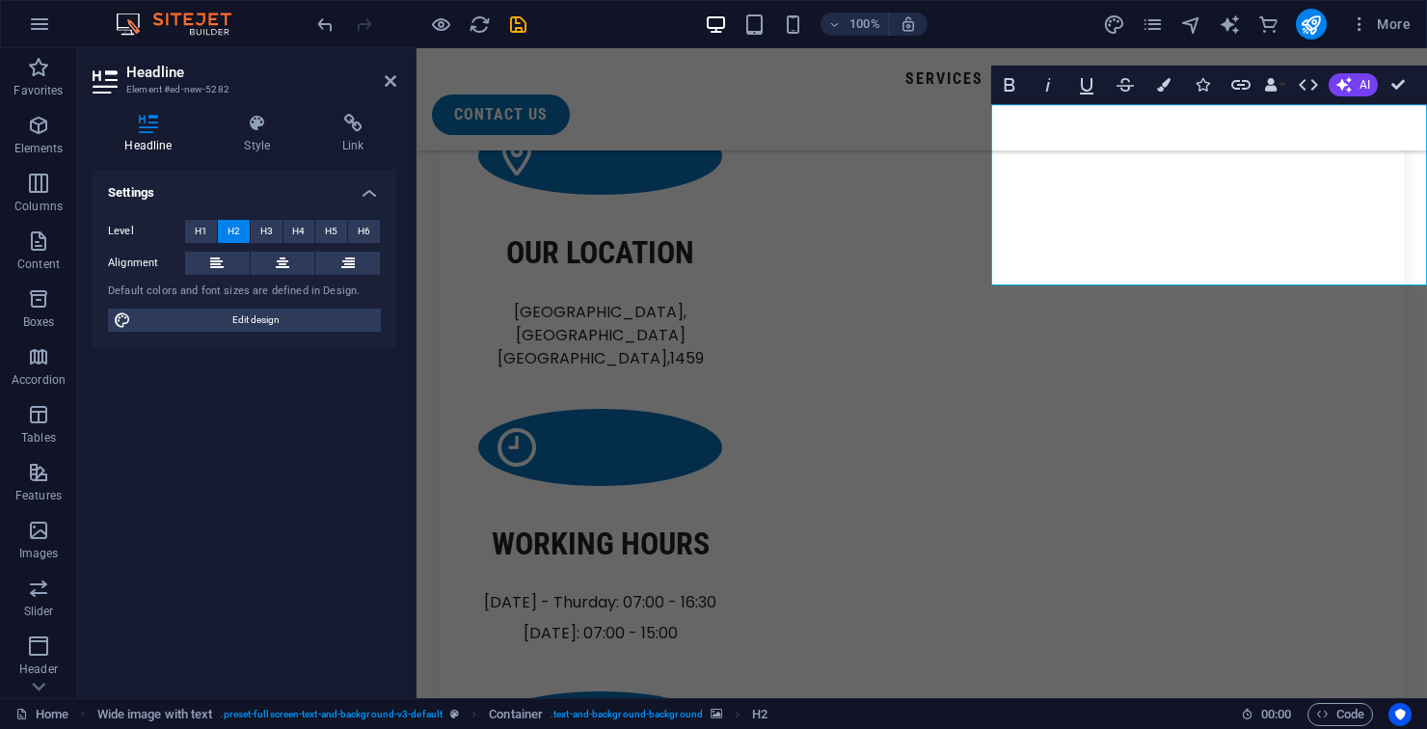
scroll to position [2491, 0]
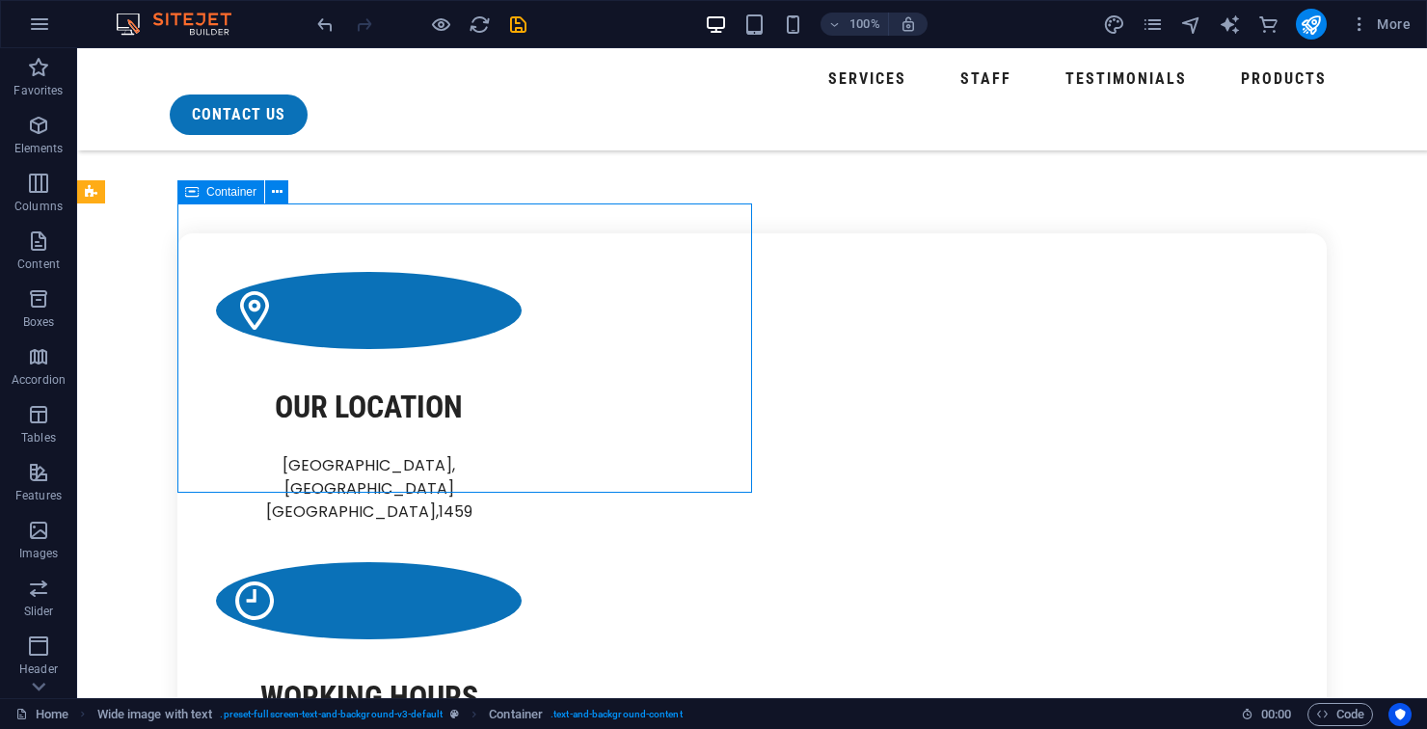
scroll to position [2335, 0]
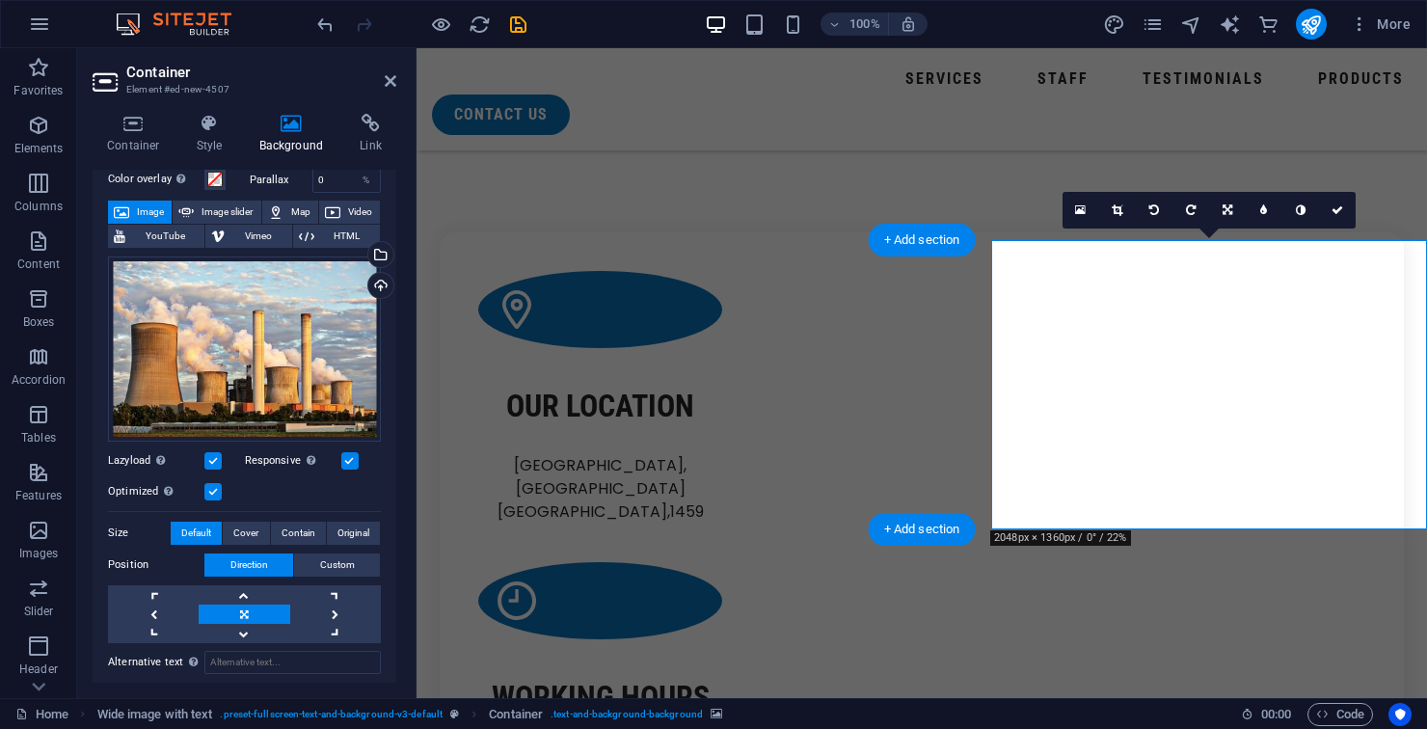
scroll to position [157, 0]
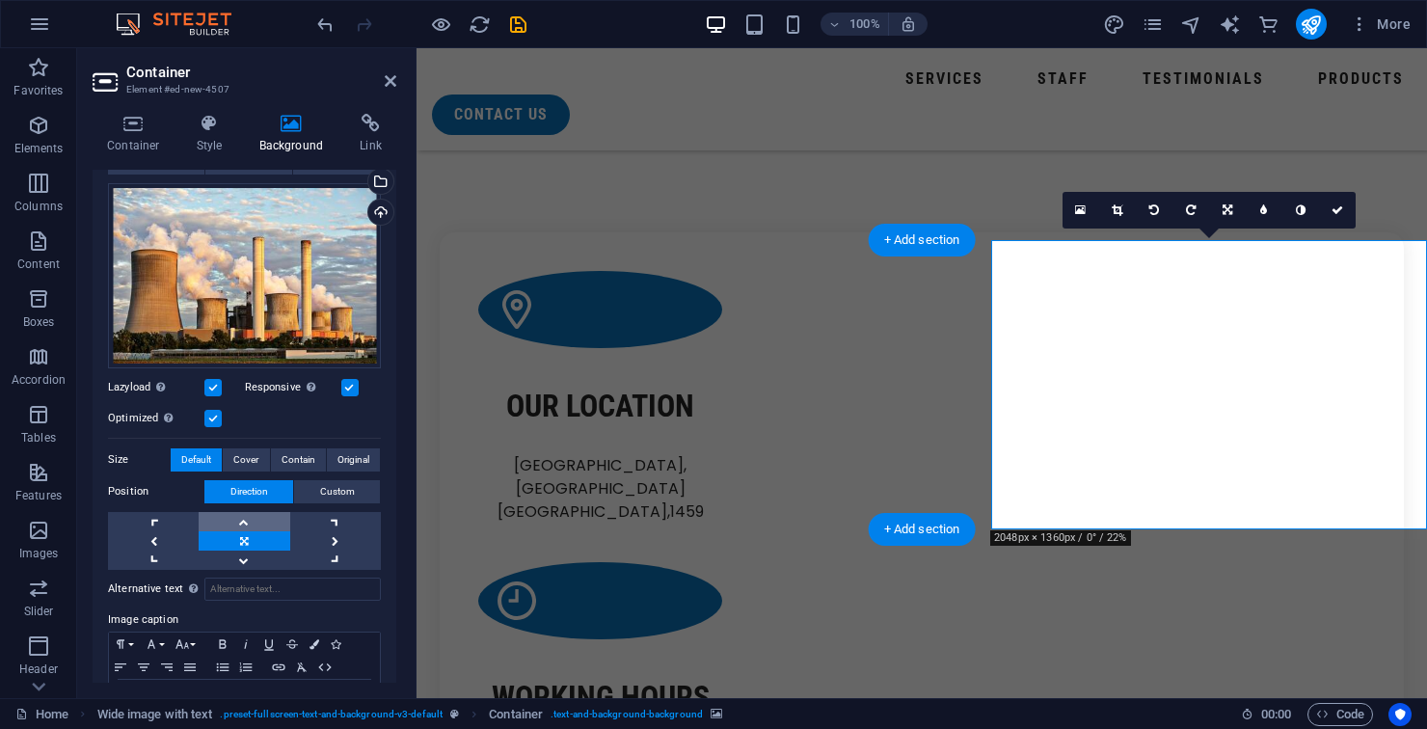
click at [248, 521] on link at bounding box center [244, 521] width 91 height 19
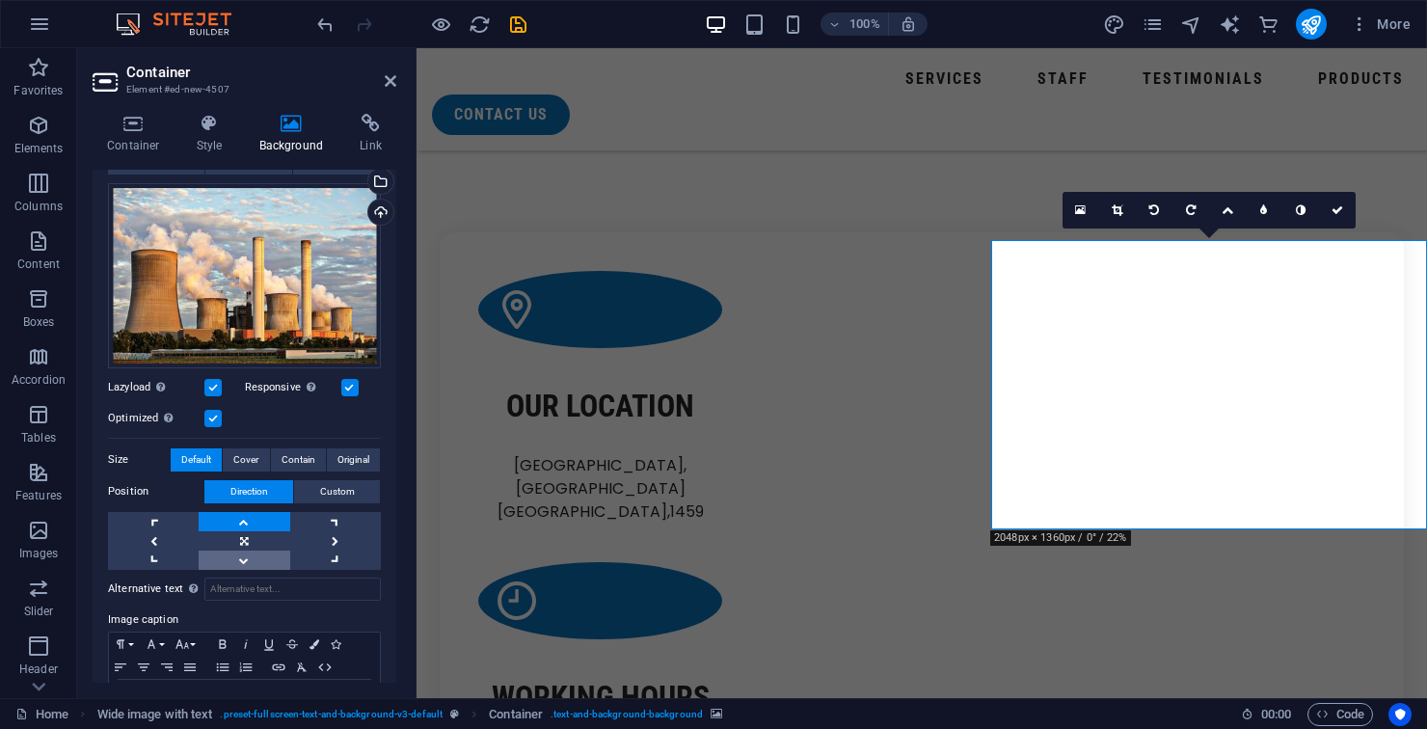
click at [250, 563] on link at bounding box center [244, 559] width 91 height 19
click at [244, 563] on link at bounding box center [244, 559] width 91 height 19
click at [245, 564] on link at bounding box center [244, 559] width 91 height 19
click at [241, 564] on link at bounding box center [244, 559] width 91 height 19
click at [1330, 216] on link at bounding box center [1337, 210] width 37 height 37
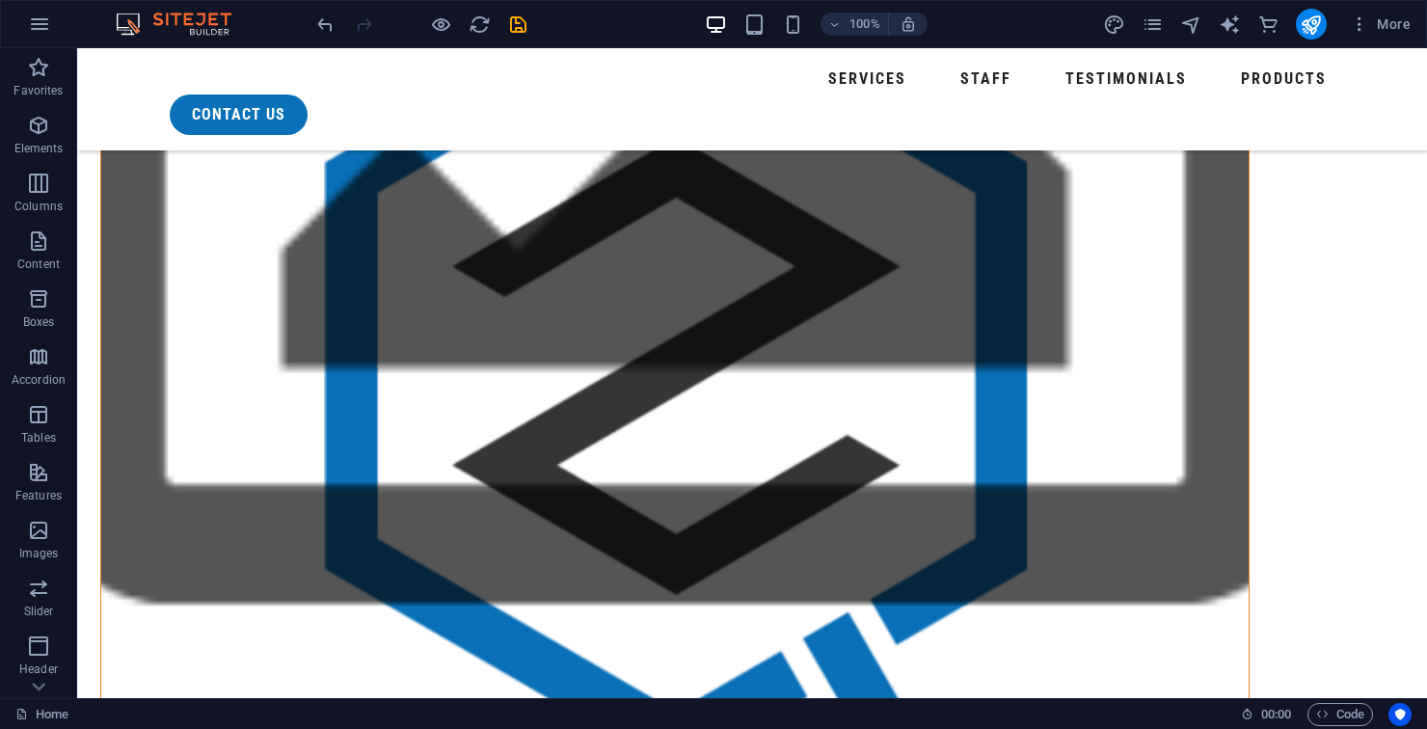
scroll to position [1641, 0]
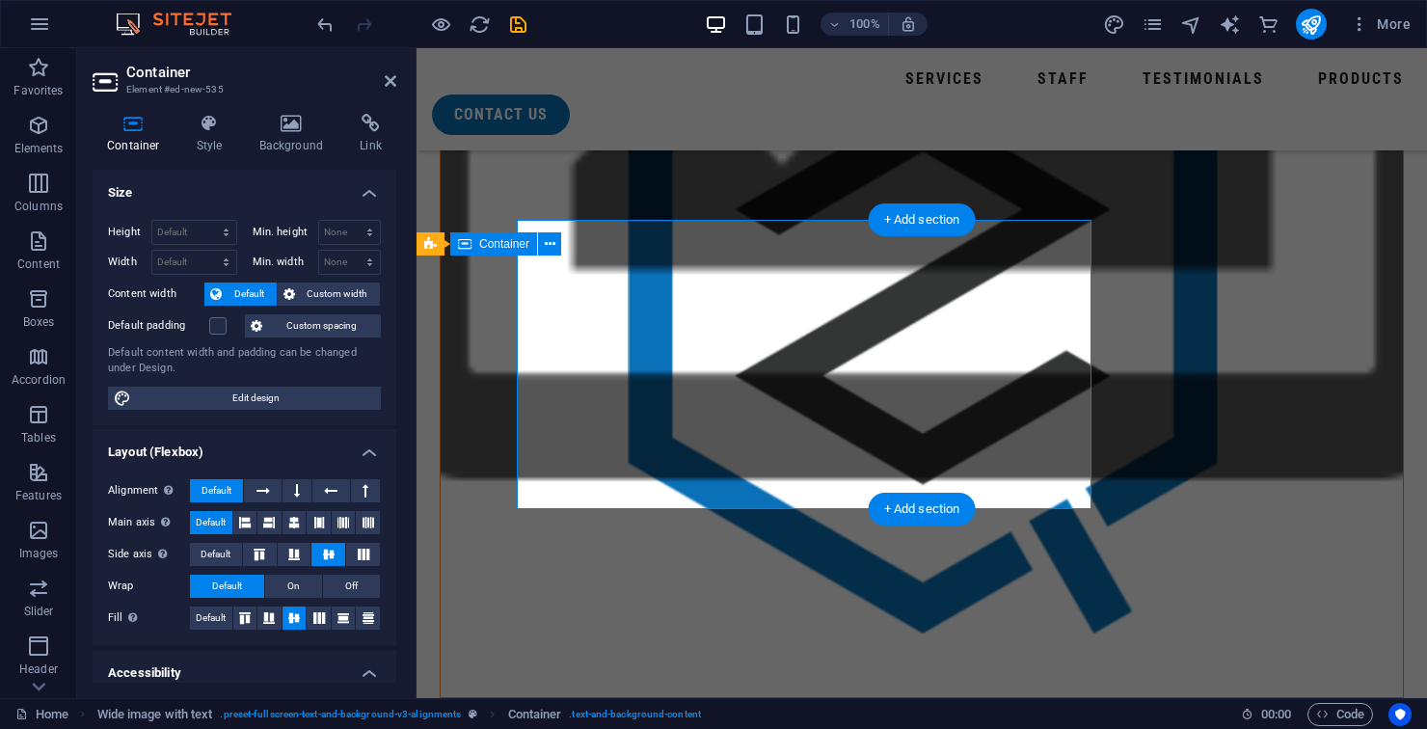
scroll to position [1693, 0]
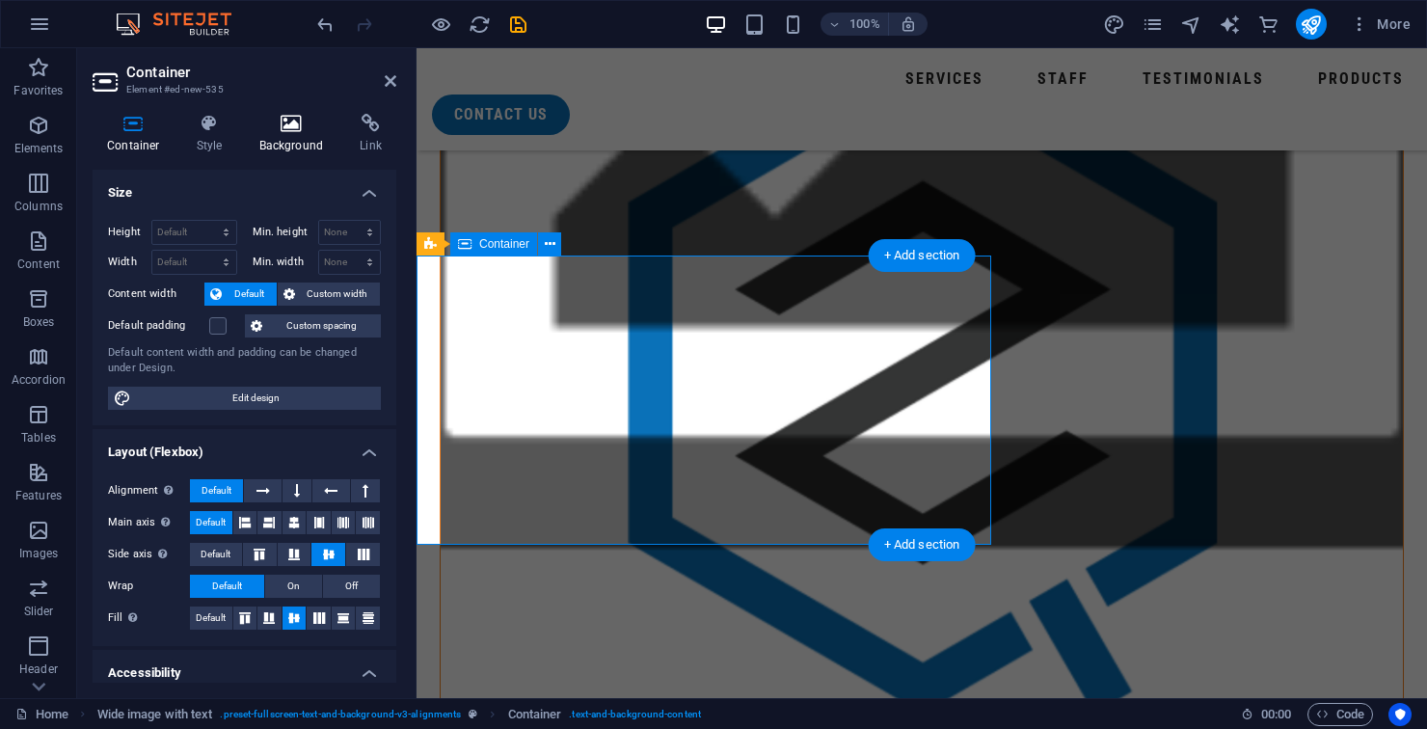
click at [288, 115] on icon at bounding box center [291, 123] width 93 height 19
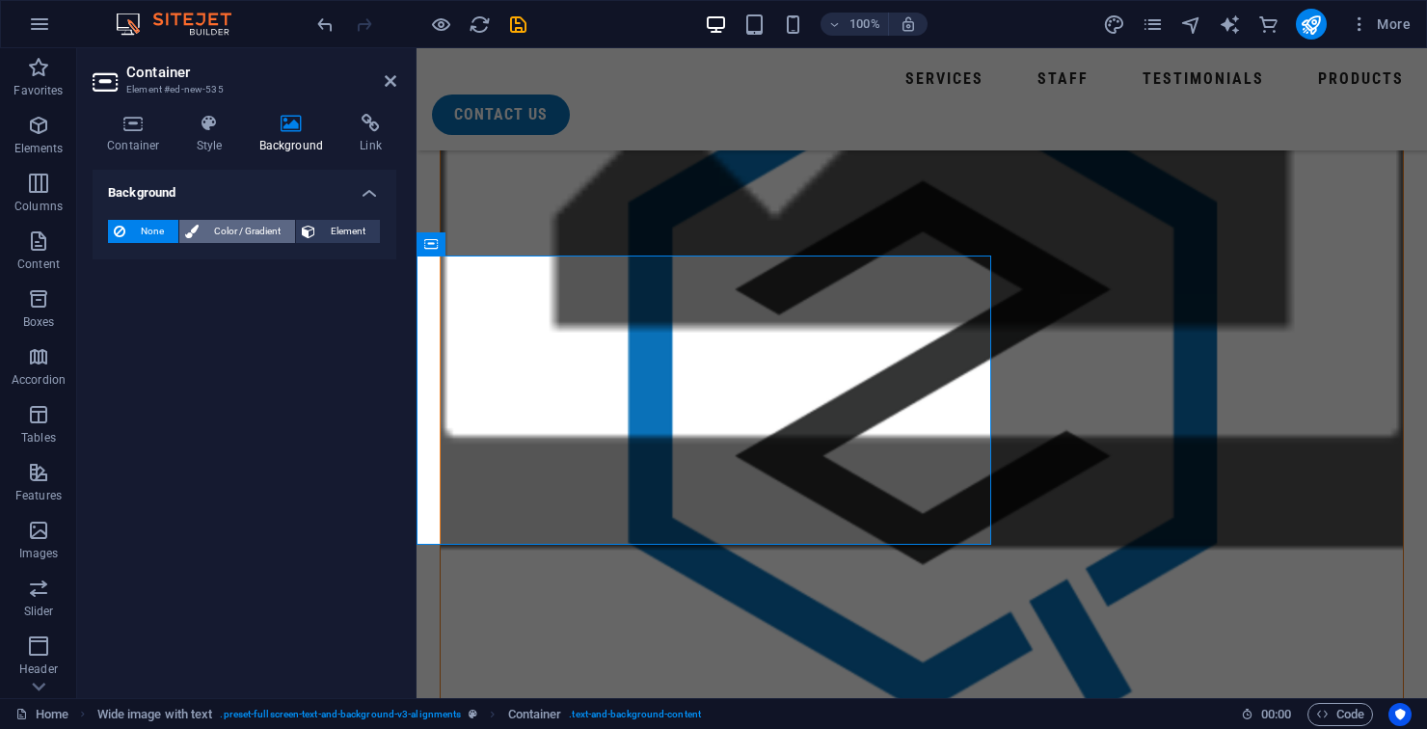
click at [267, 230] on span "Color / Gradient" at bounding box center [246, 231] width 85 height 23
click at [217, 313] on div "Color" at bounding box center [244, 308] width 271 height 23
click at [125, 310] on span at bounding box center [120, 308] width 21 height 21
type input "#ffffff"
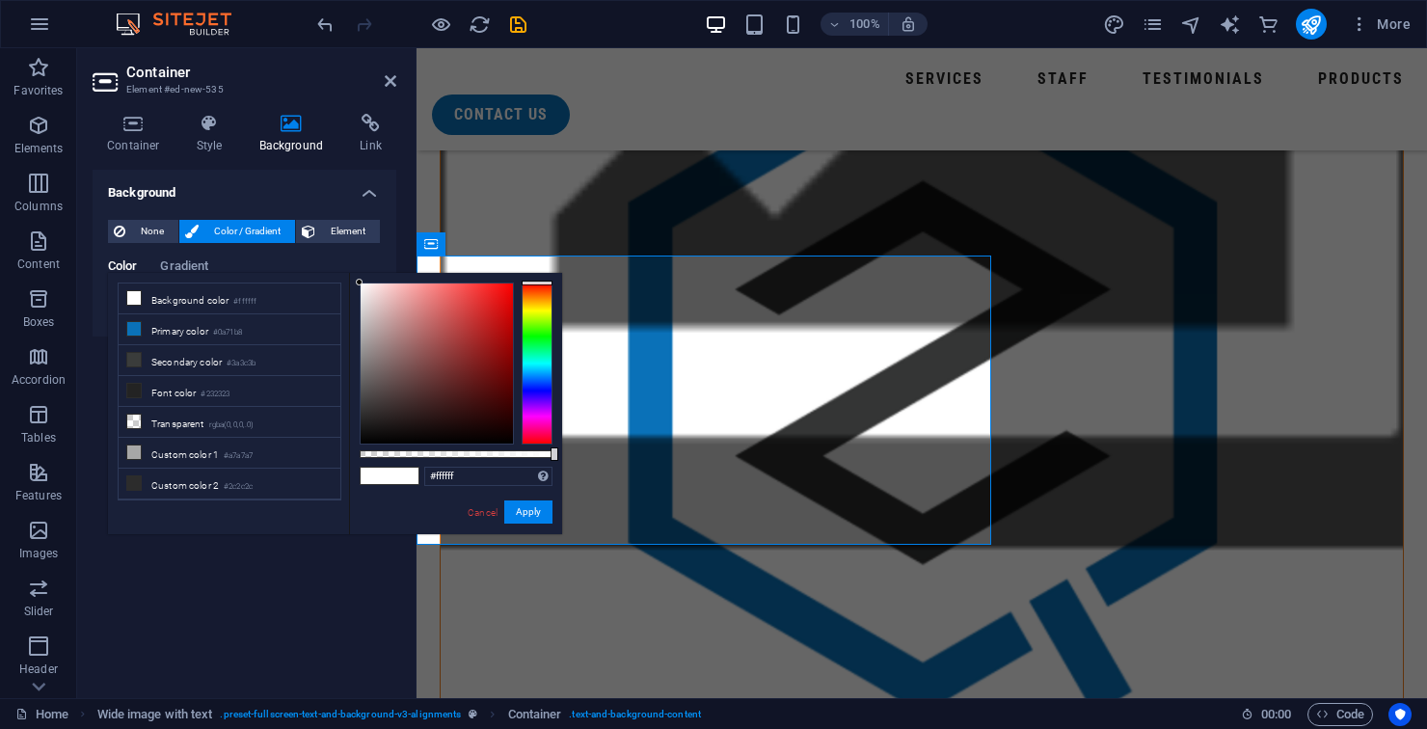
click at [292, 137] on h4 "Background" at bounding box center [295, 134] width 101 height 40
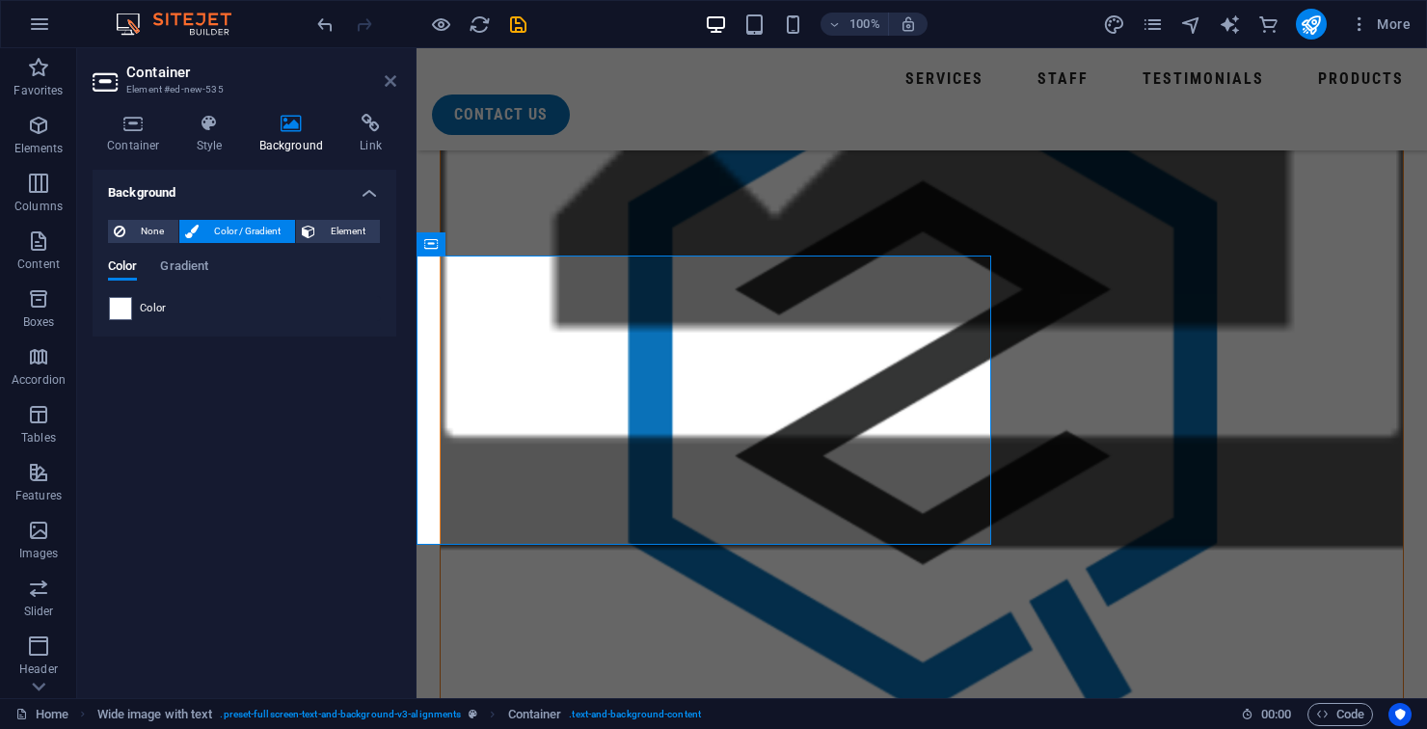
click at [388, 84] on icon at bounding box center [391, 80] width 12 height 15
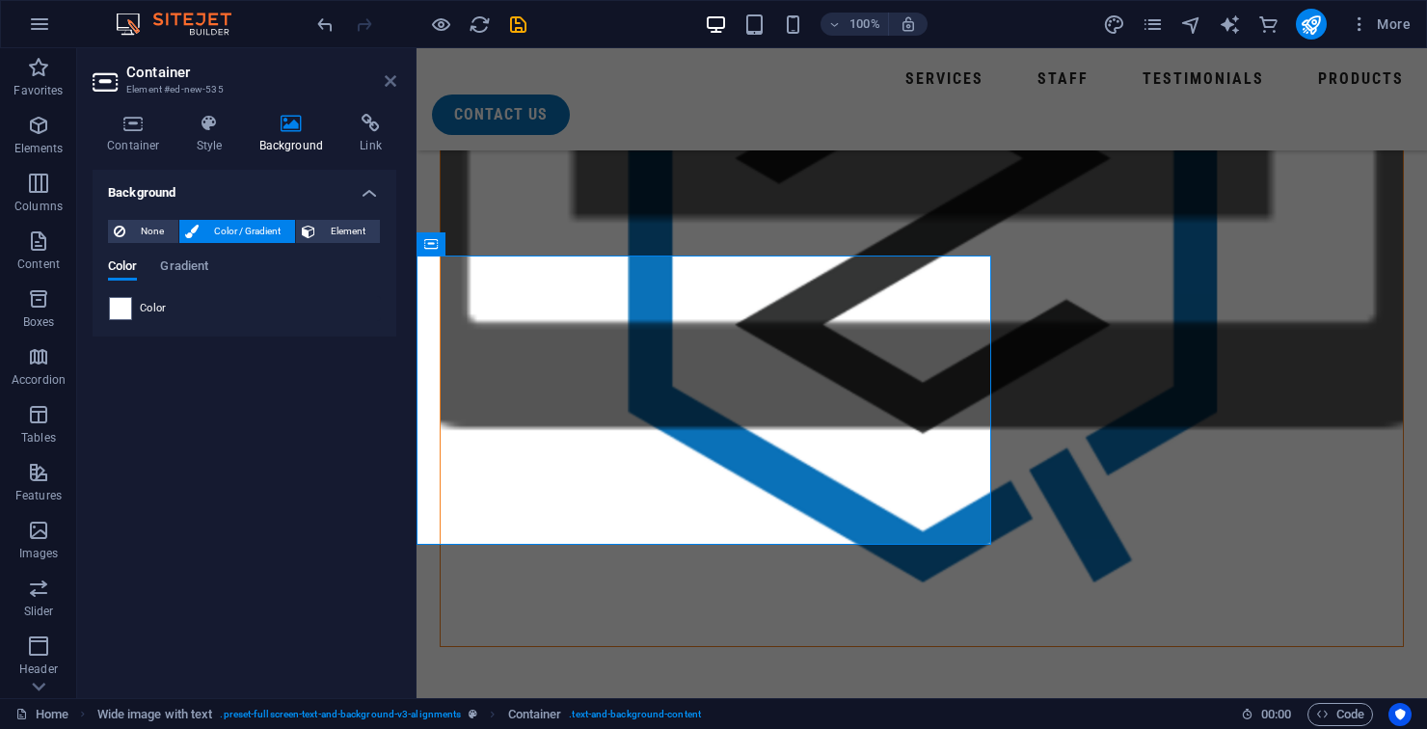
scroll to position [1641, 0]
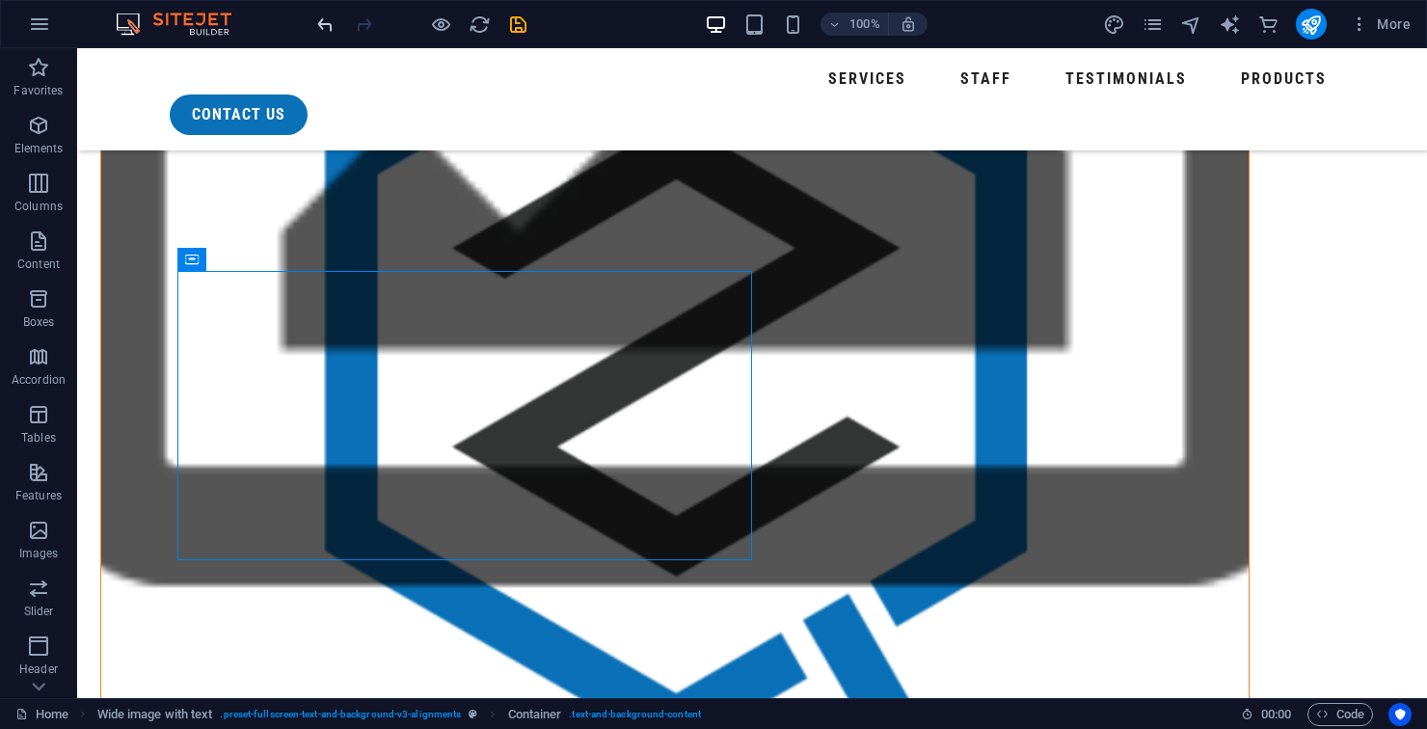
click at [314, 26] on icon "undo" at bounding box center [325, 24] width 22 height 22
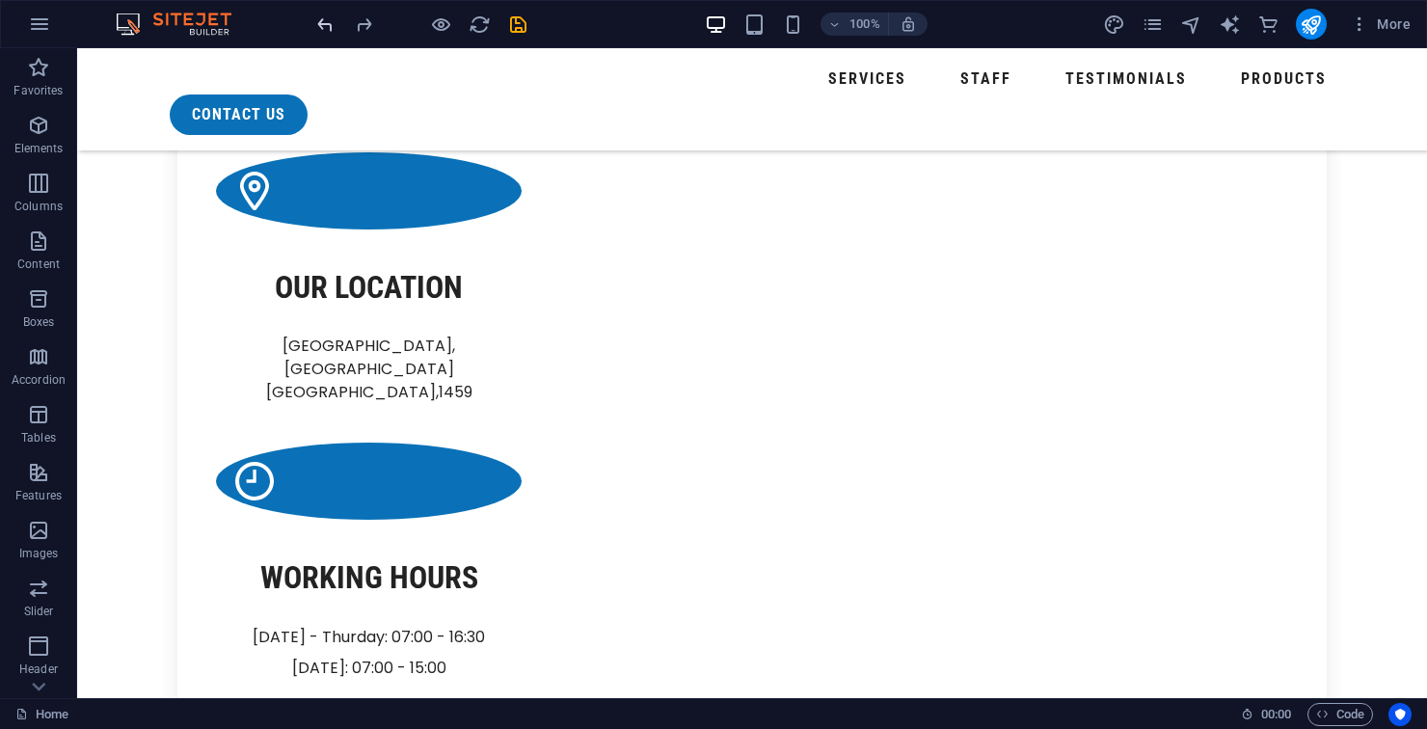
scroll to position [2461, 0]
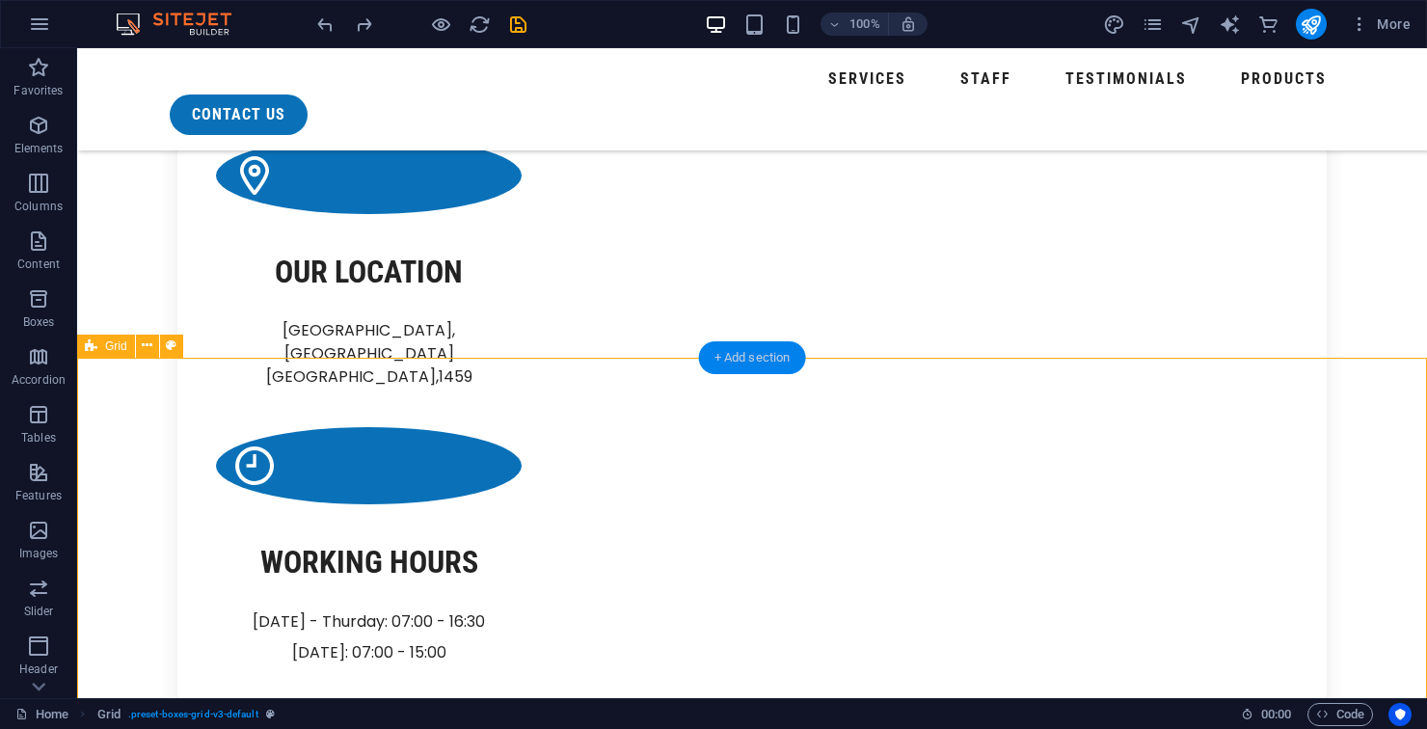
click at [775, 366] on div "+ Add section" at bounding box center [752, 357] width 107 height 33
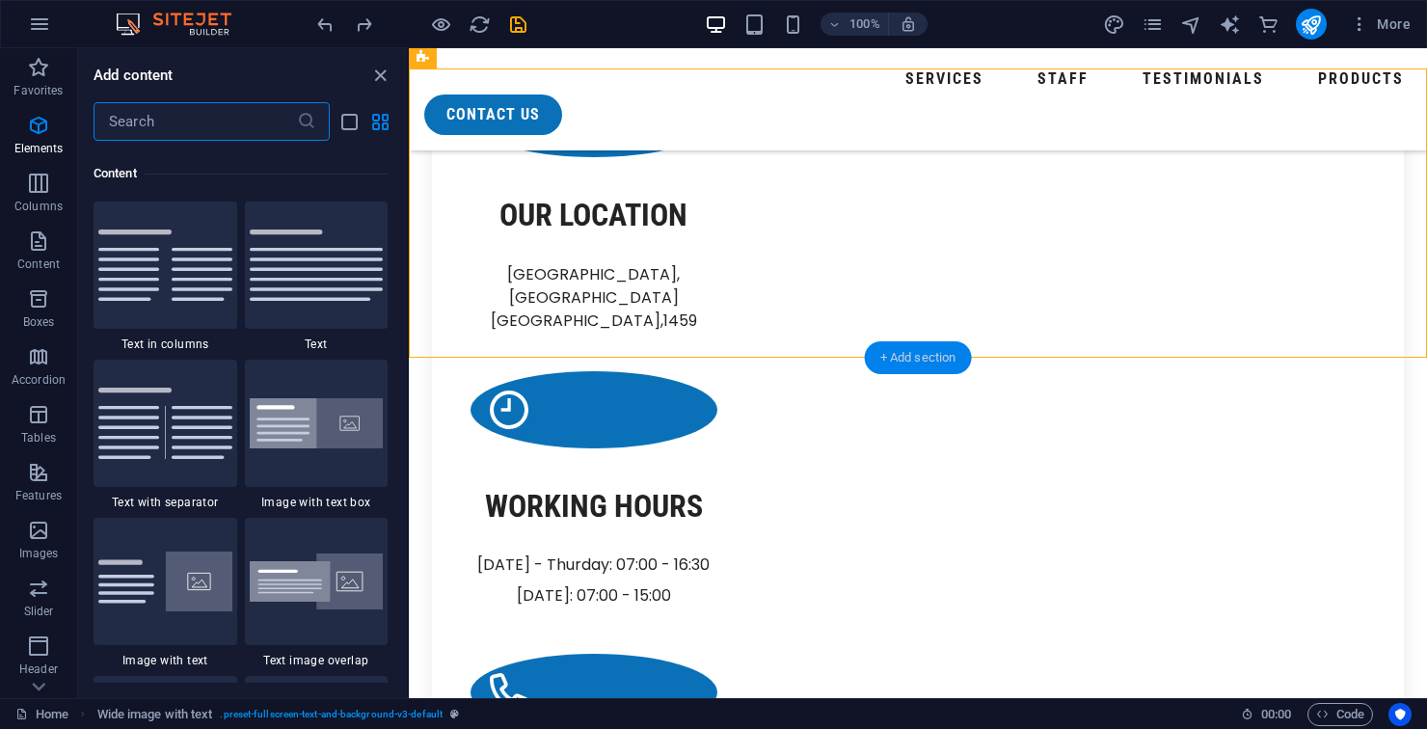
scroll to position [3373, 0]
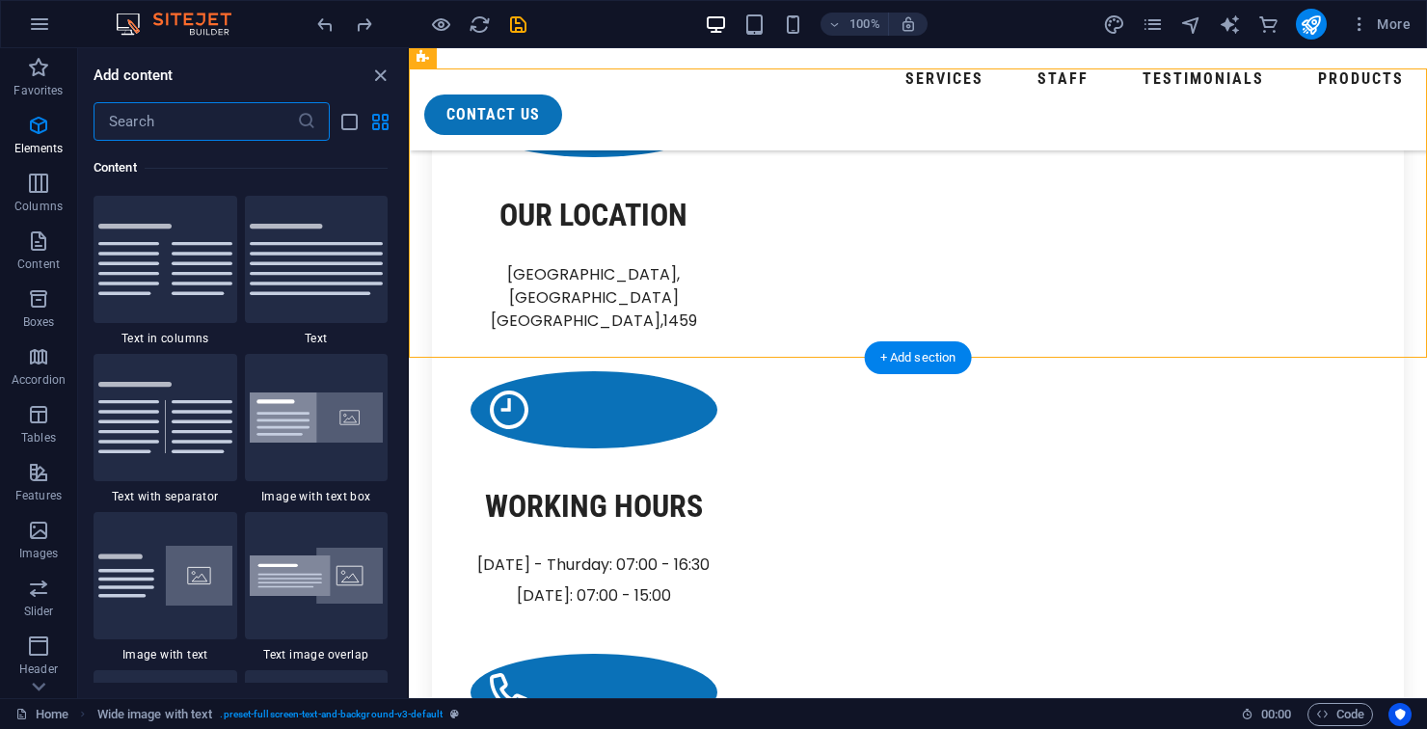
click at [244, 117] on input "text" at bounding box center [194, 121] width 203 height 39
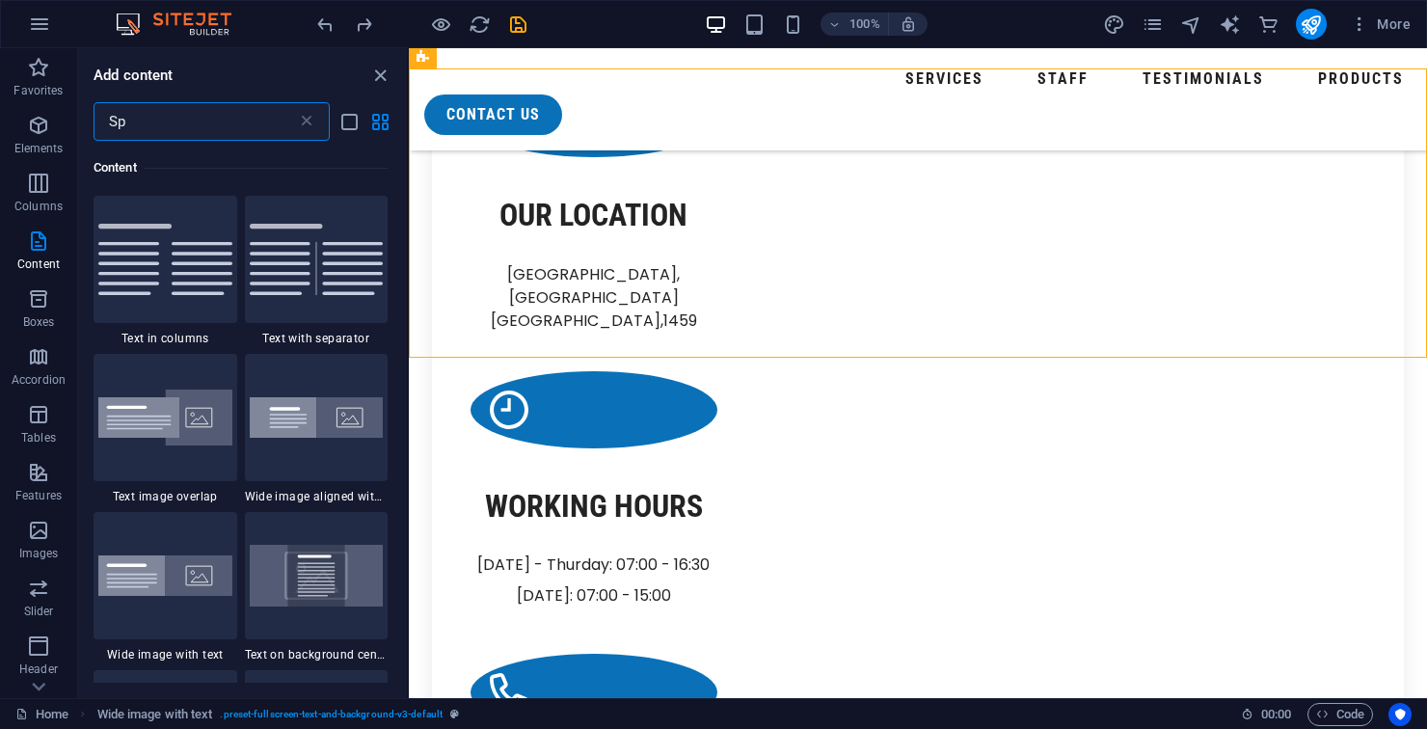
type input "Spa"
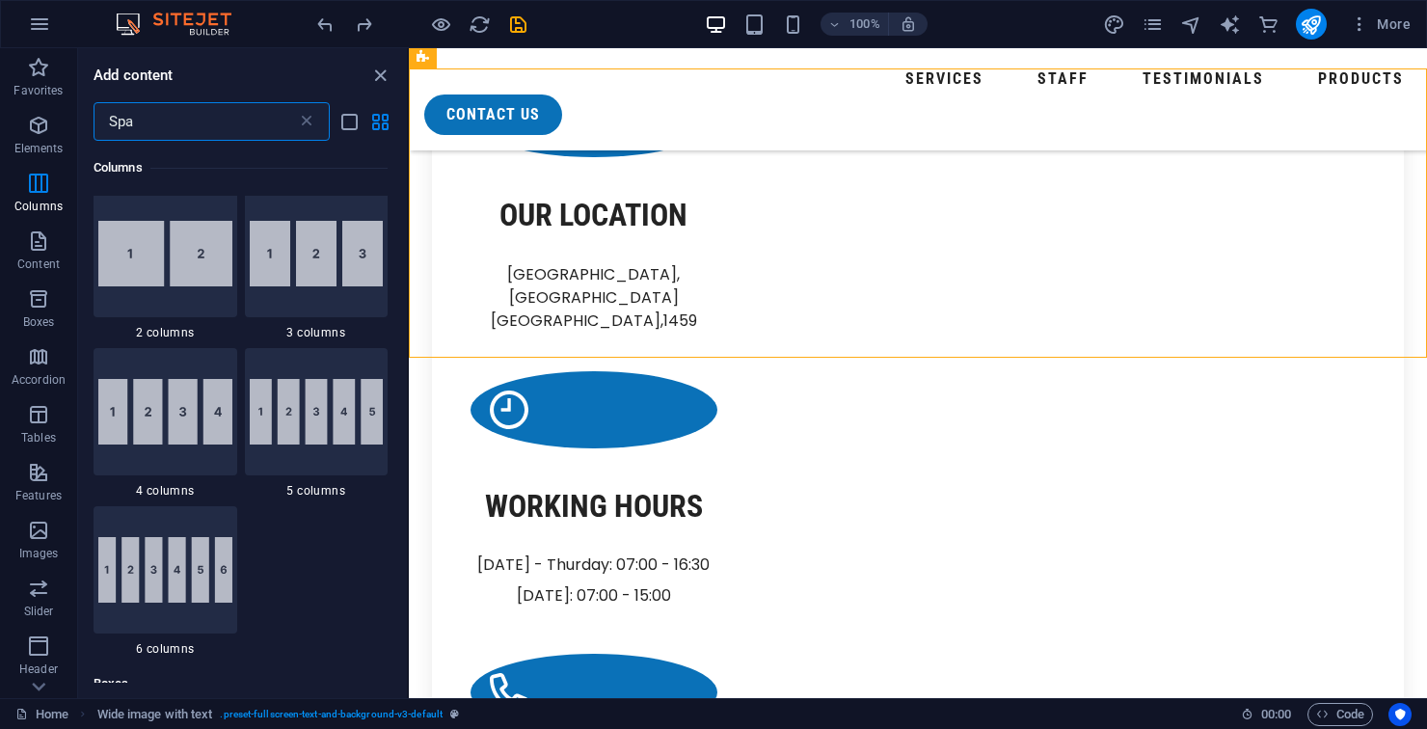
scroll to position [0, 0]
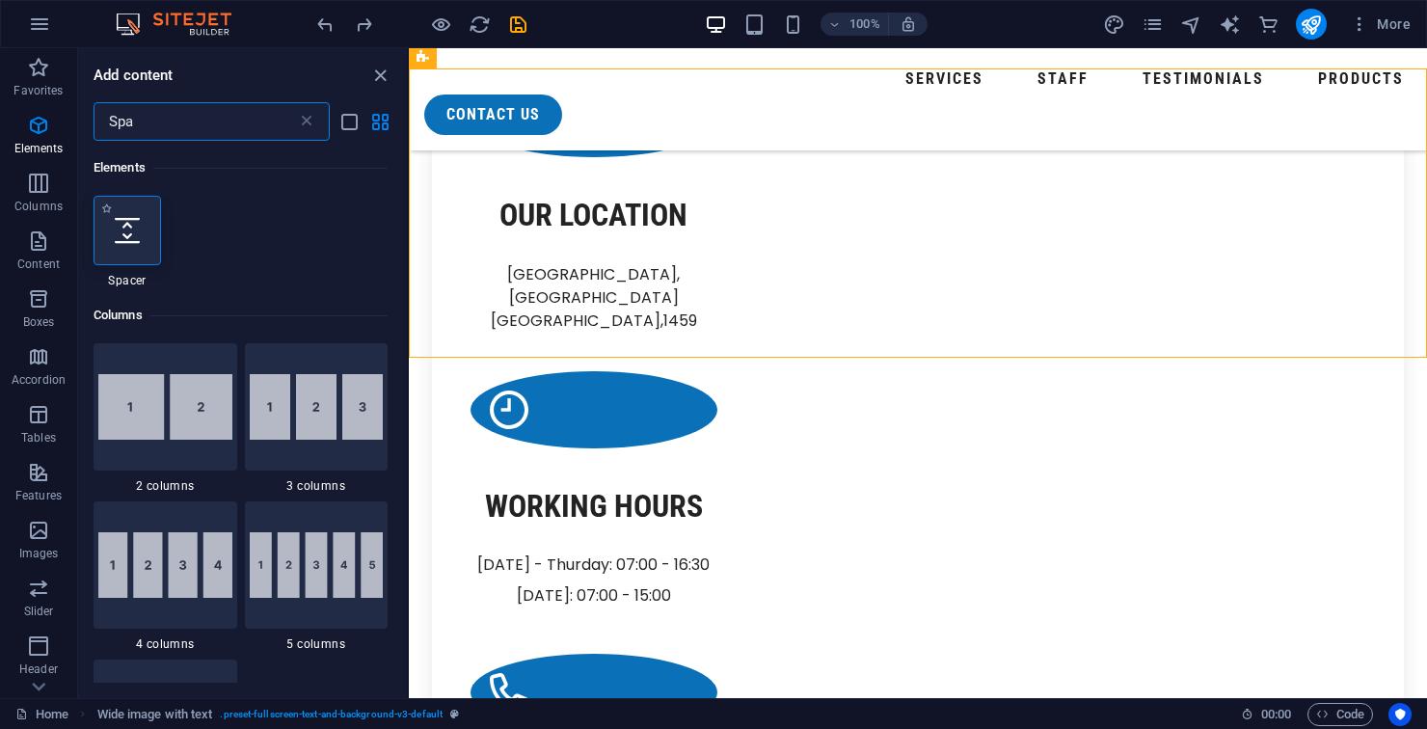
click at [141, 213] on div at bounding box center [126, 230] width 67 height 69
select select "px"
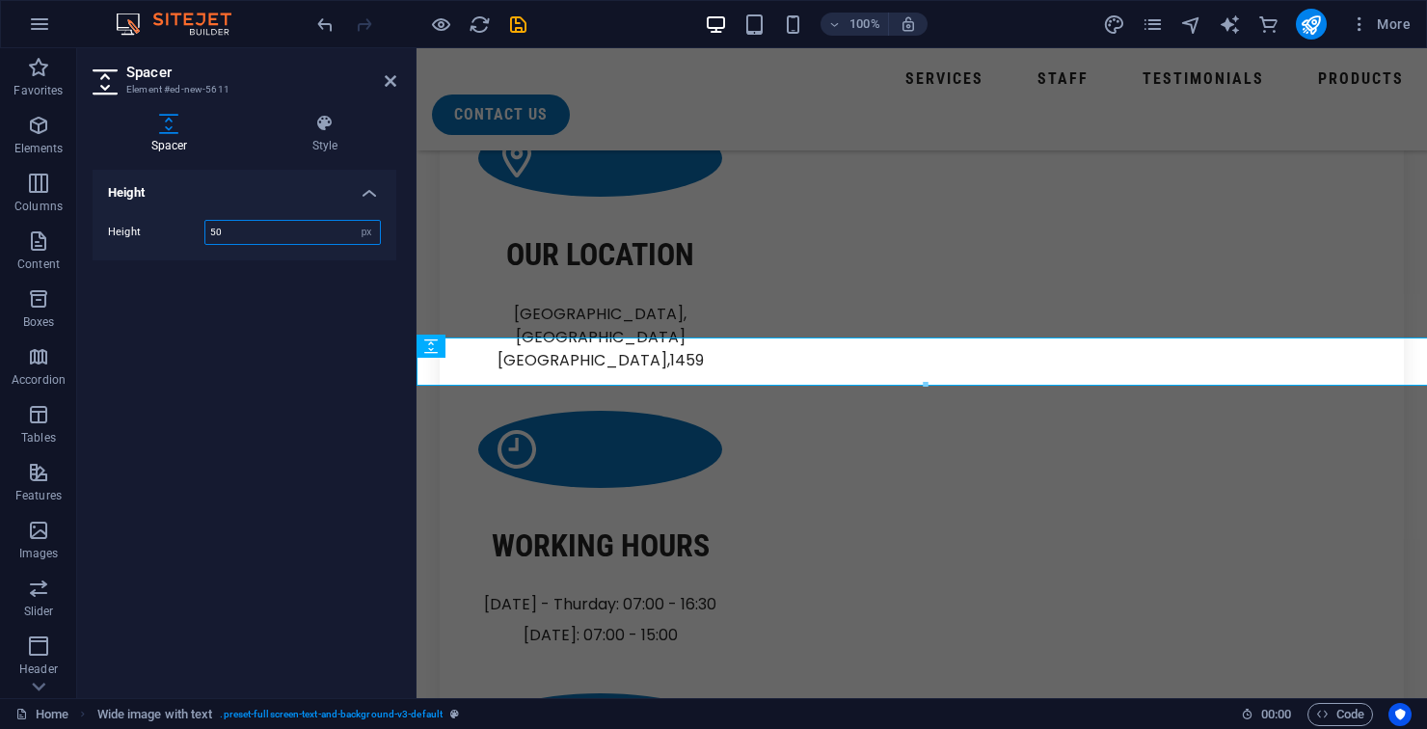
scroll to position [2506, 0]
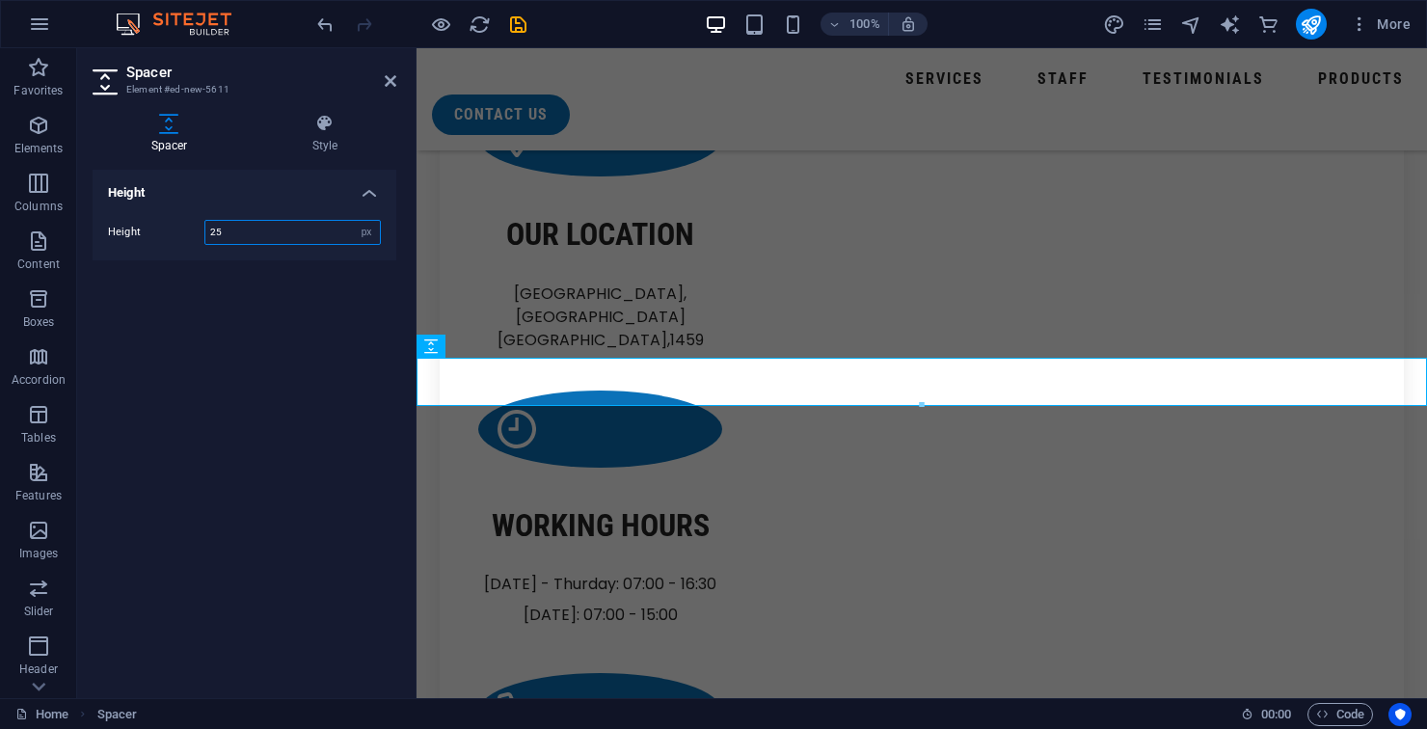
type input "25"
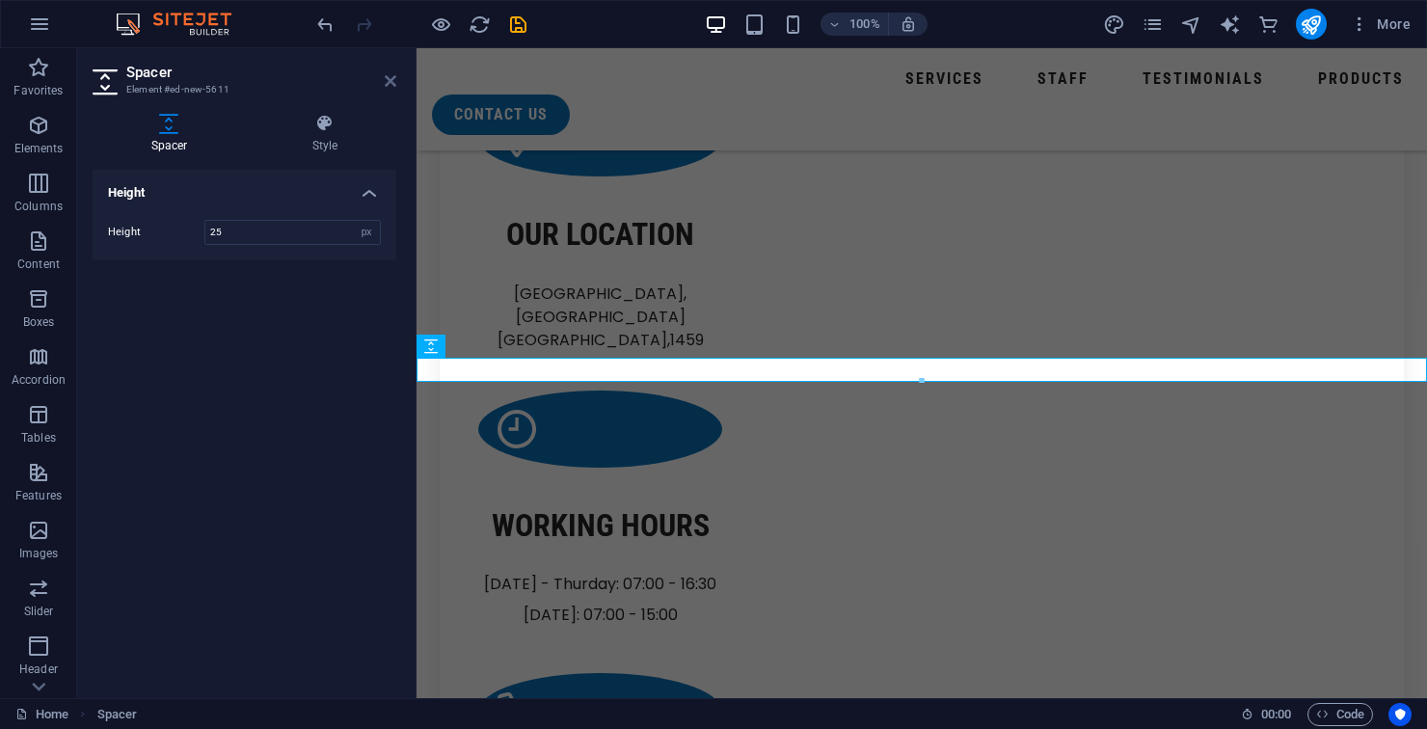
click at [385, 85] on icon at bounding box center [391, 80] width 12 height 15
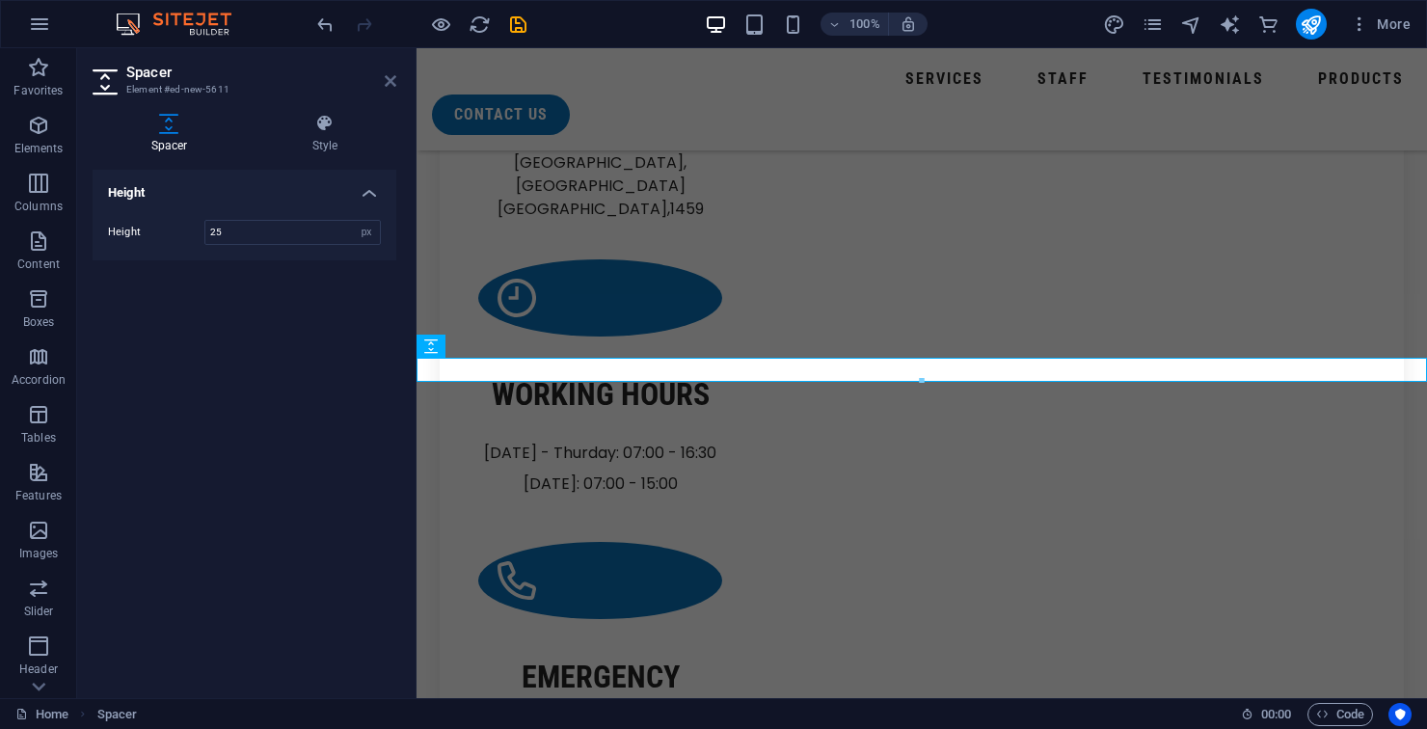
scroll to position [2470, 0]
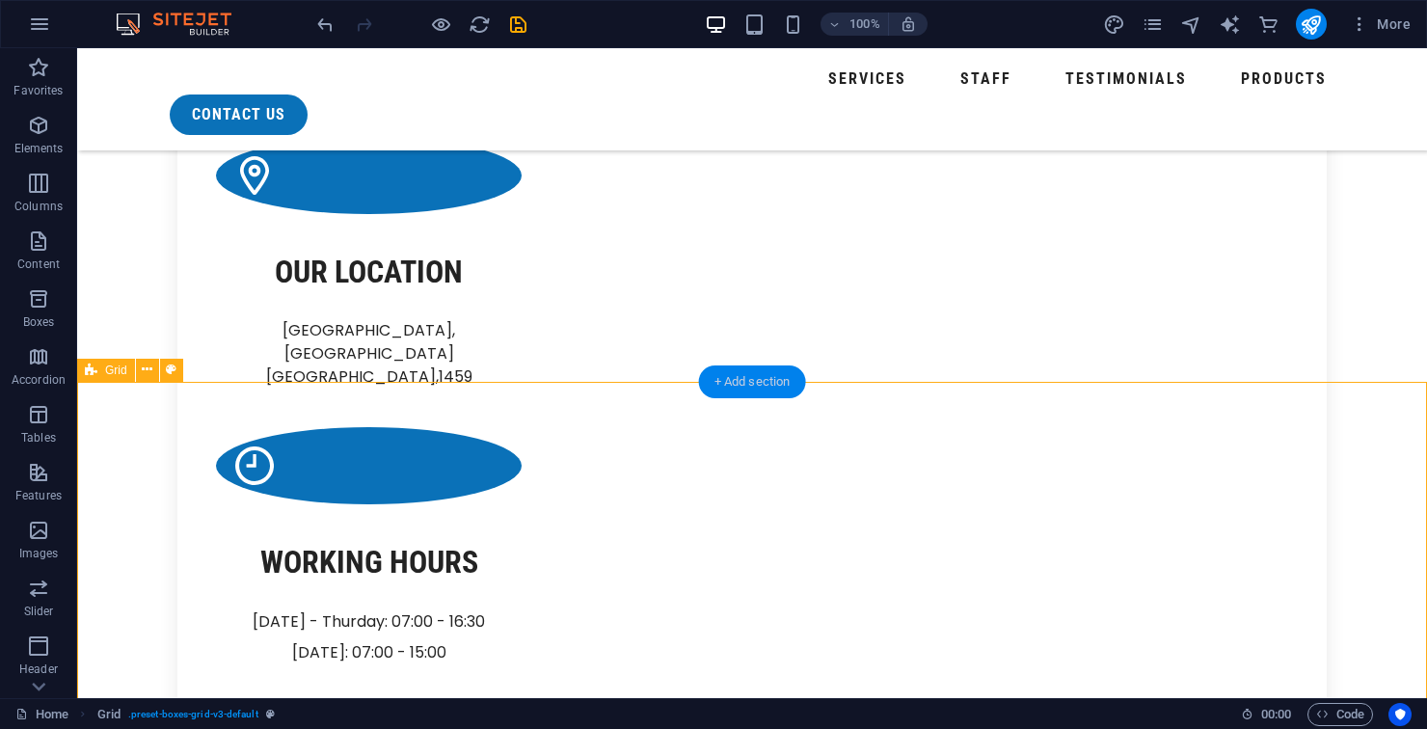
click at [773, 390] on div "+ Add section" at bounding box center [752, 381] width 107 height 33
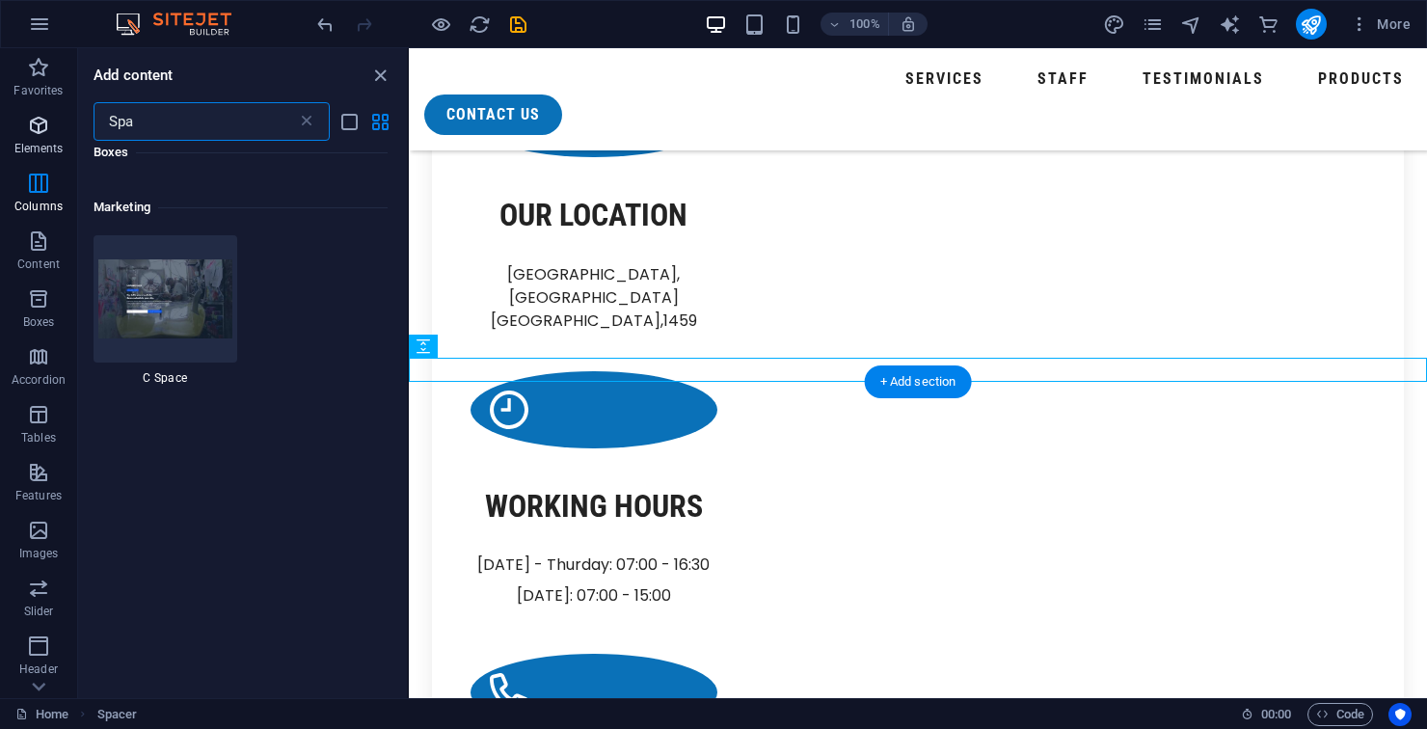
click at [48, 128] on icon "button" at bounding box center [38, 125] width 23 height 23
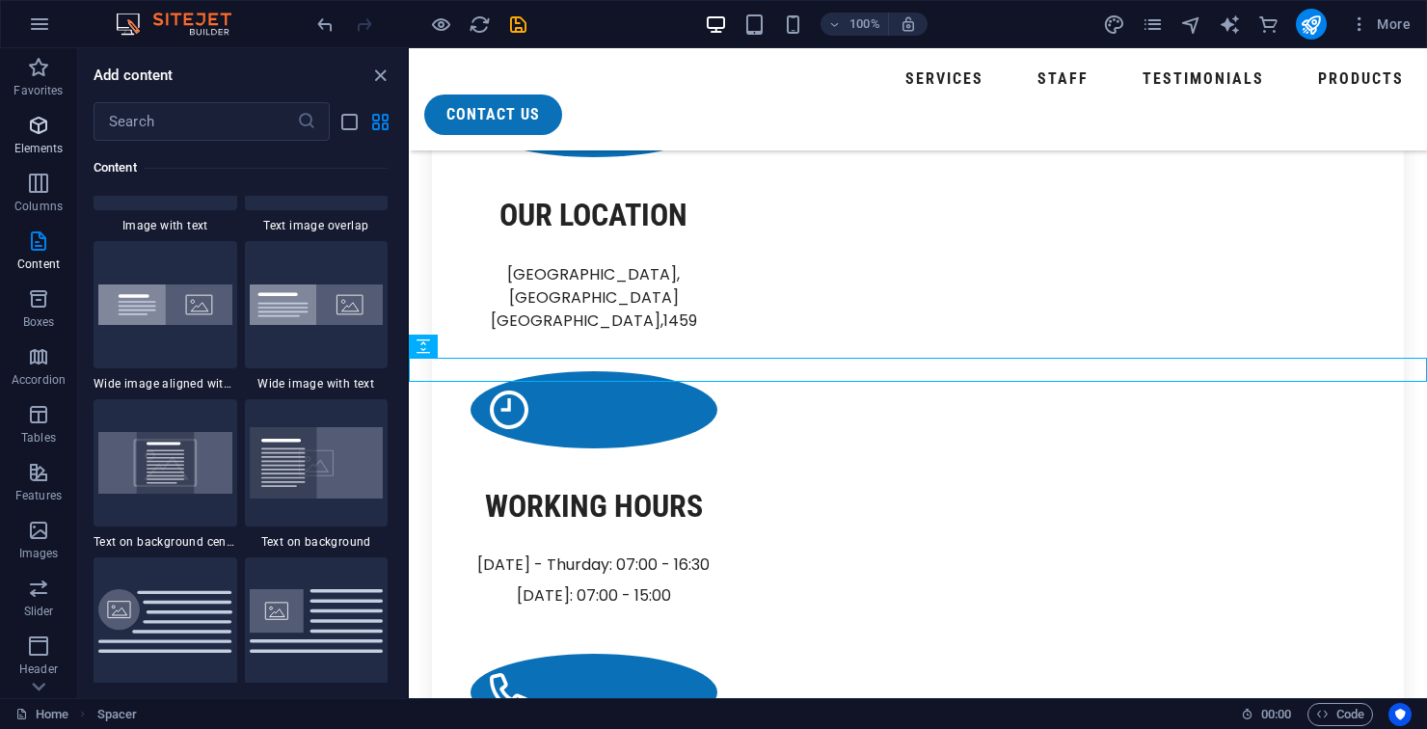
scroll to position [3798, 0]
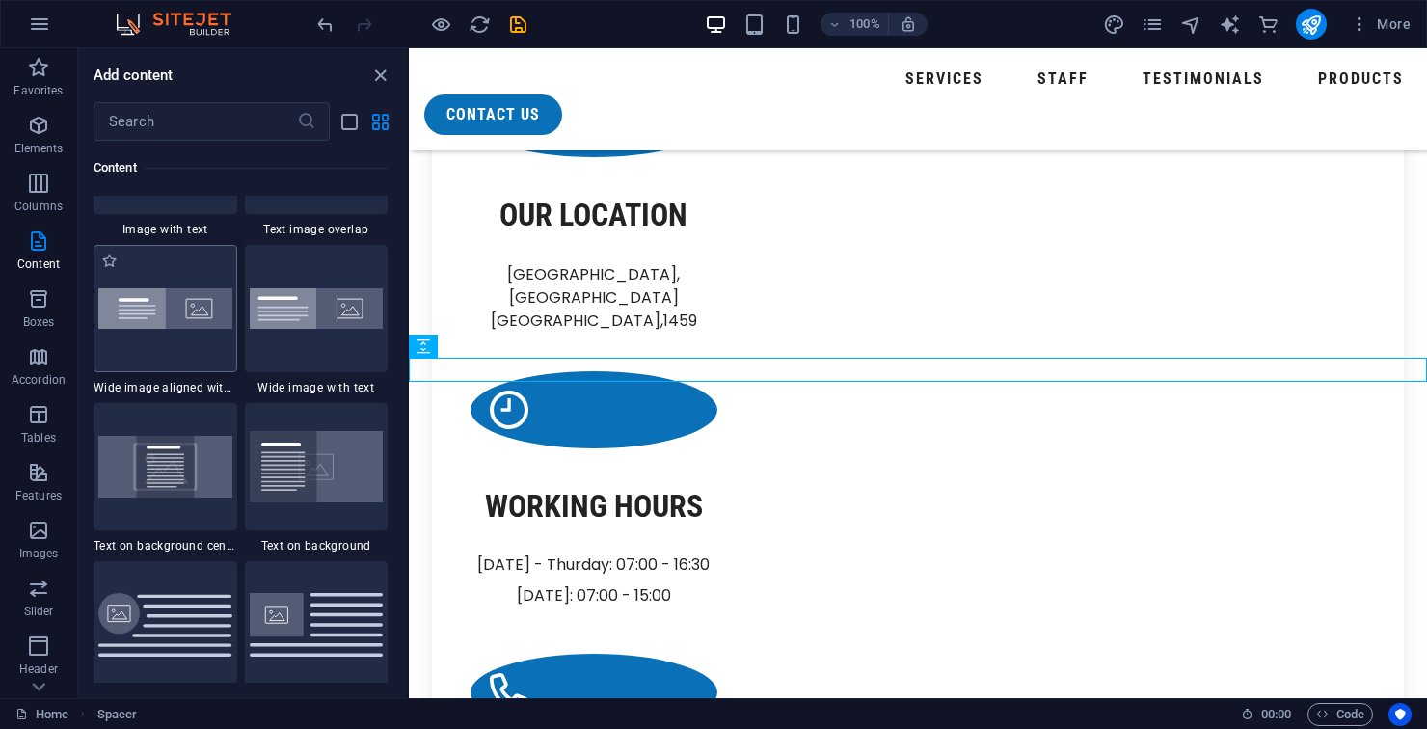
click at [199, 312] on img at bounding box center [165, 308] width 134 height 40
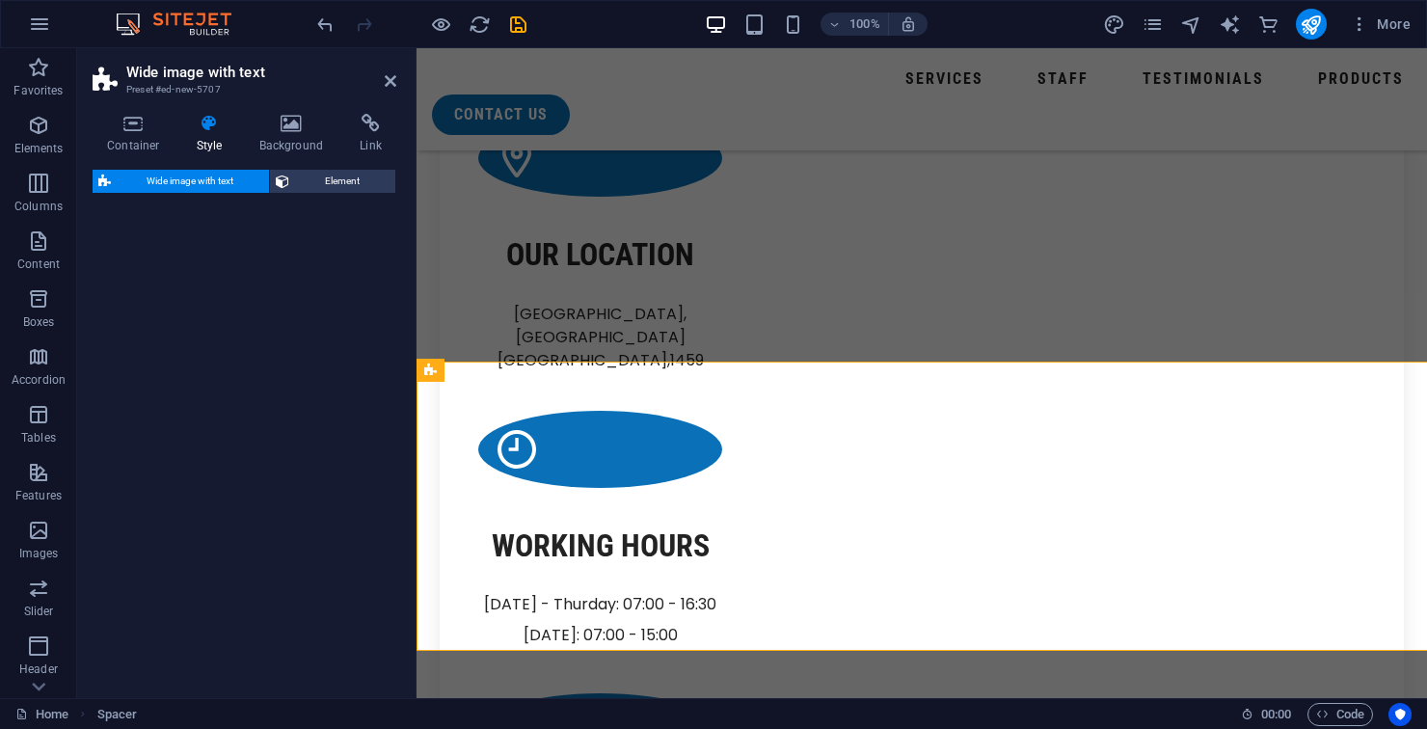
scroll to position [2506, 0]
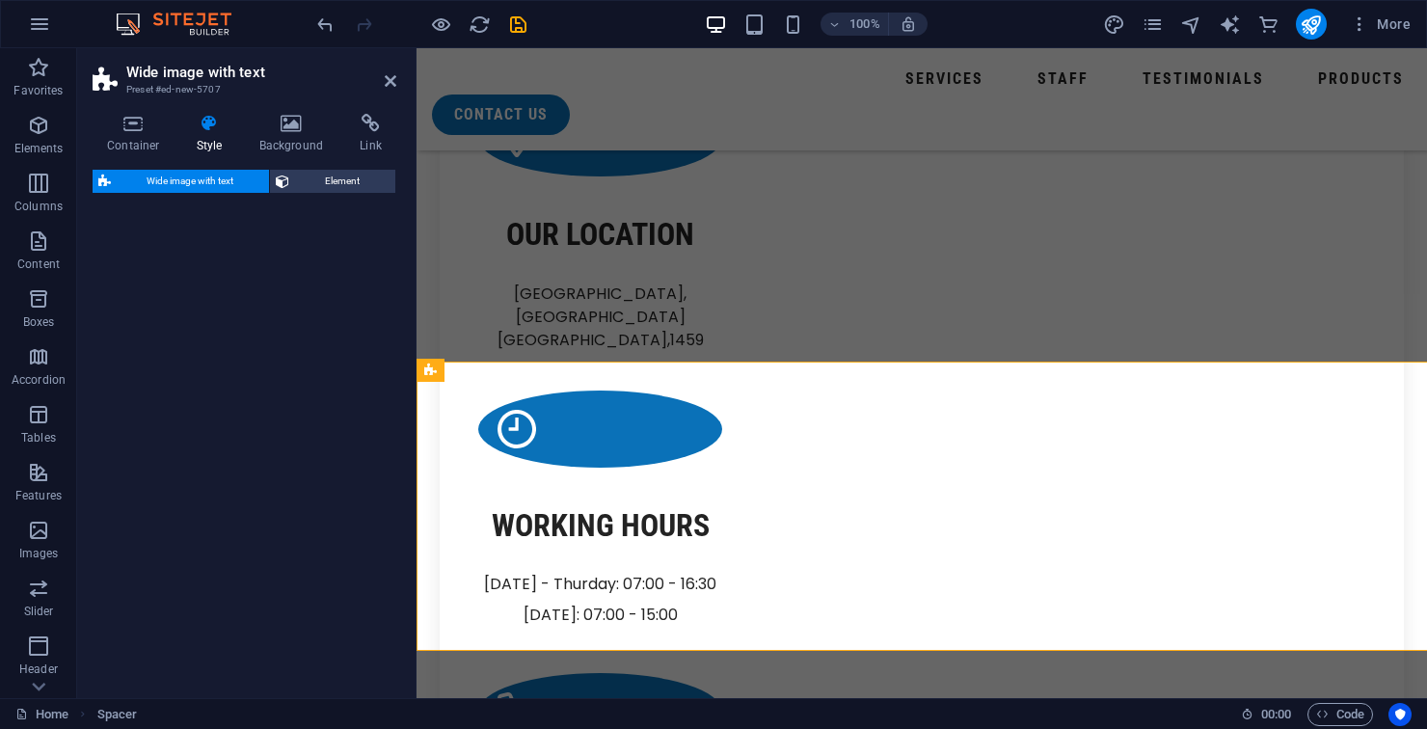
select select "%"
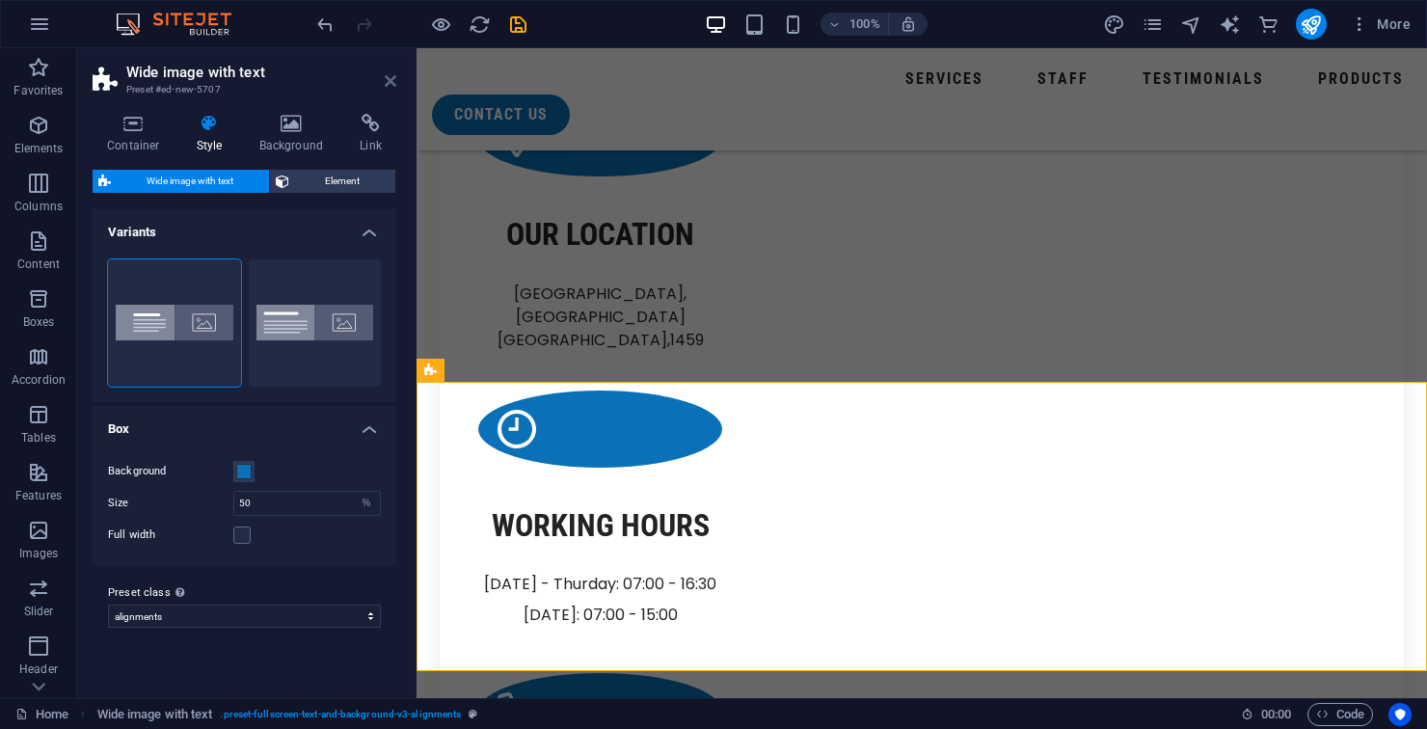
click at [387, 76] on icon at bounding box center [391, 80] width 12 height 15
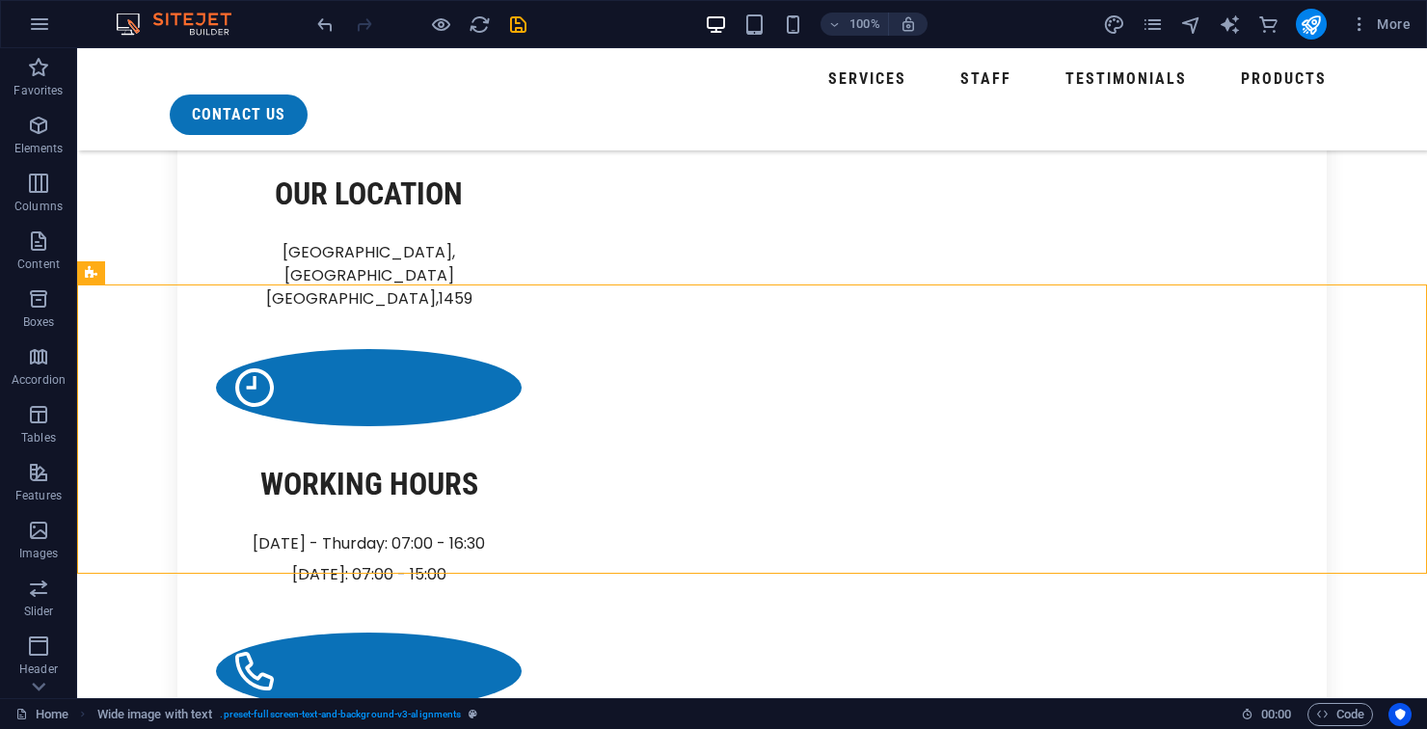
scroll to position [2545, 0]
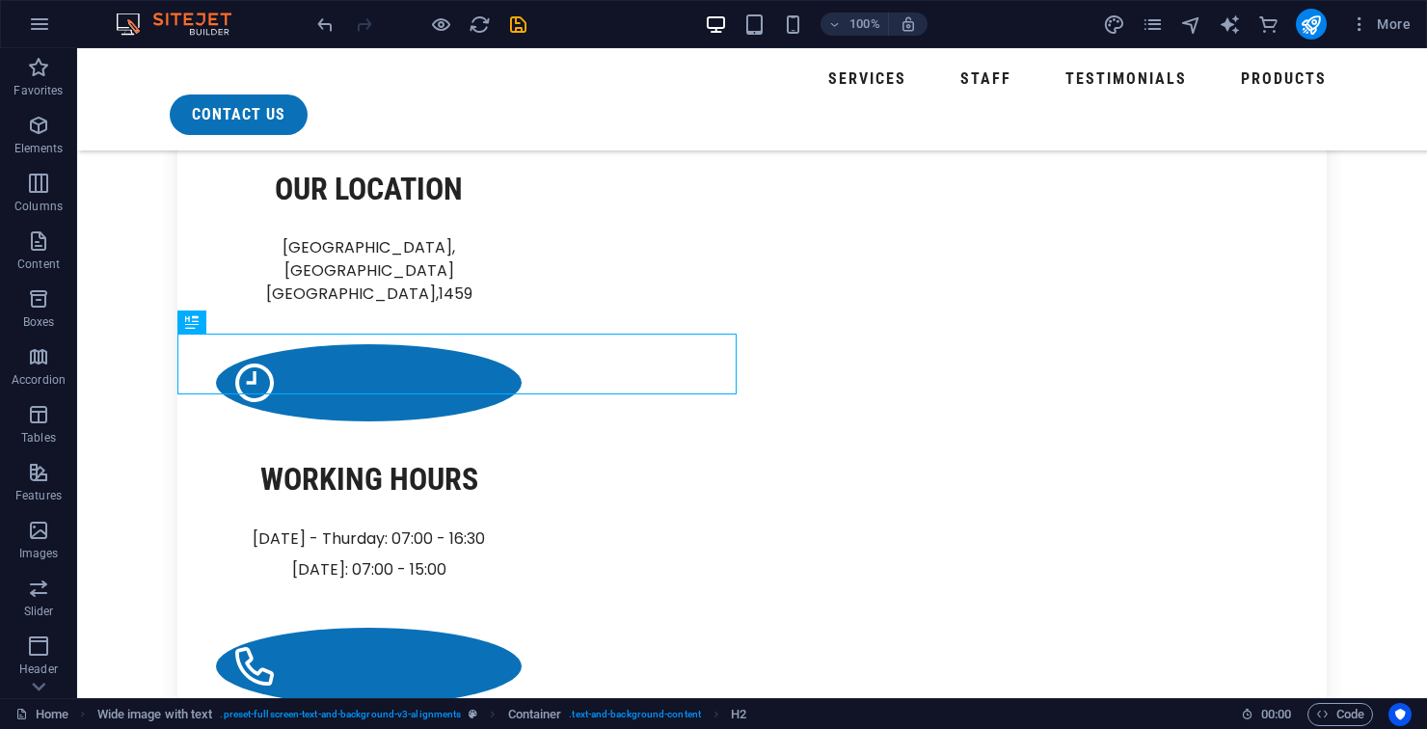
scroll to position [2533, 0]
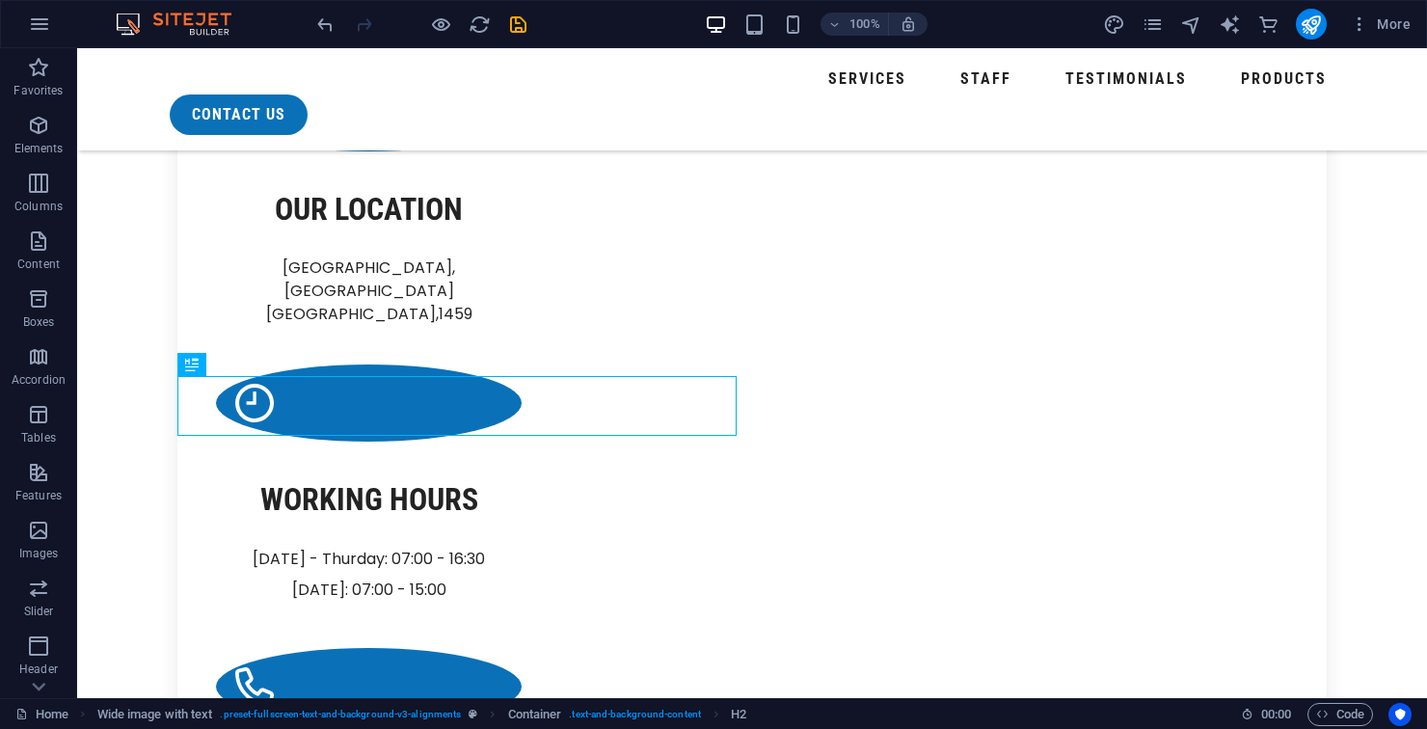
select select "px"
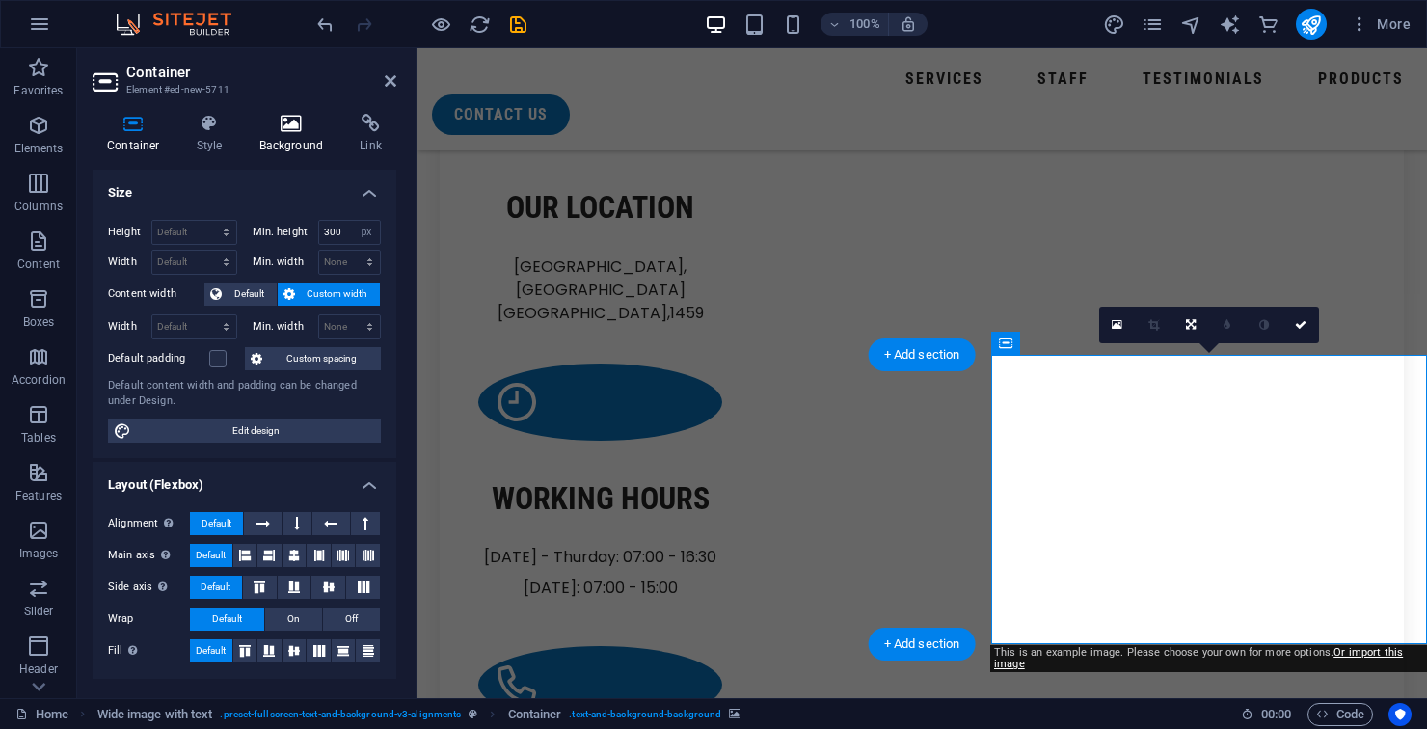
click at [281, 130] on icon at bounding box center [291, 123] width 93 height 19
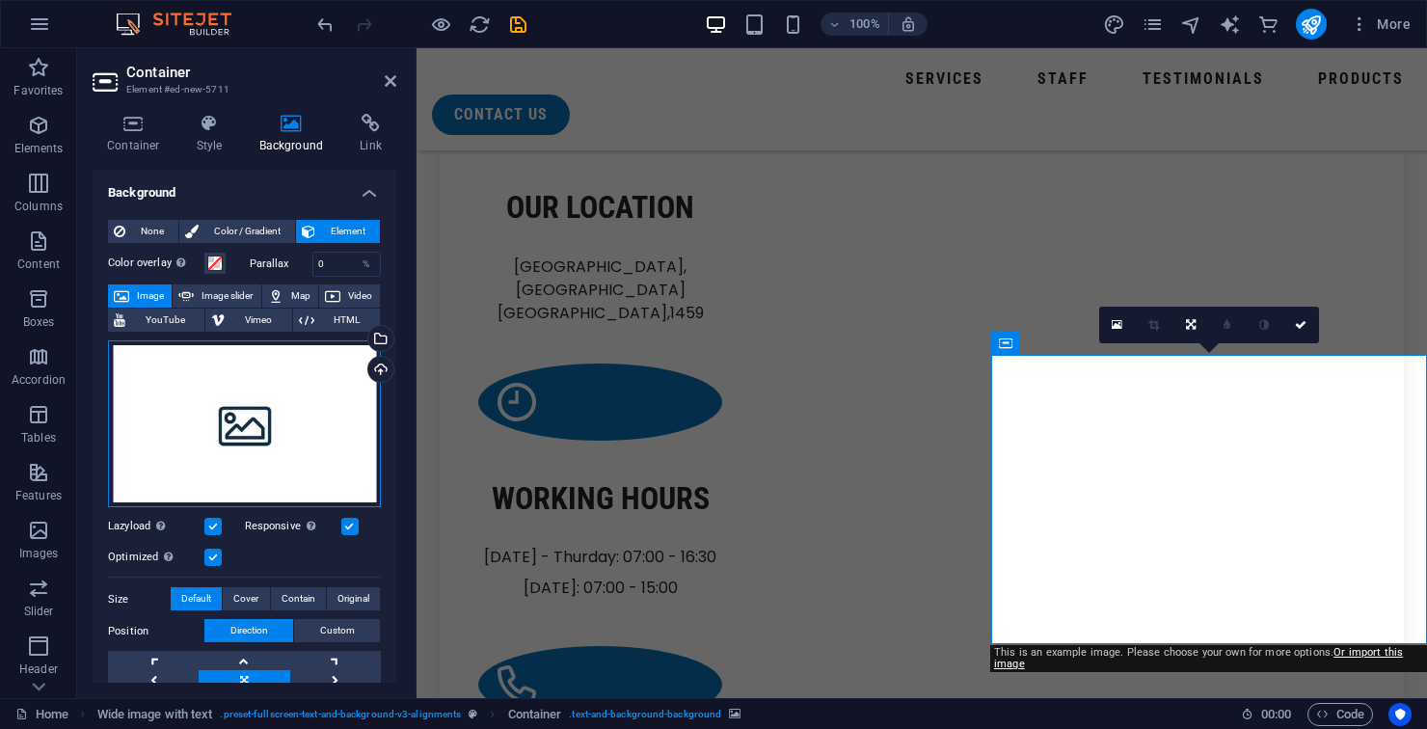
click at [273, 415] on div "Drag files here, click to choose files or select files from Files or our free s…" at bounding box center [244, 424] width 273 height 168
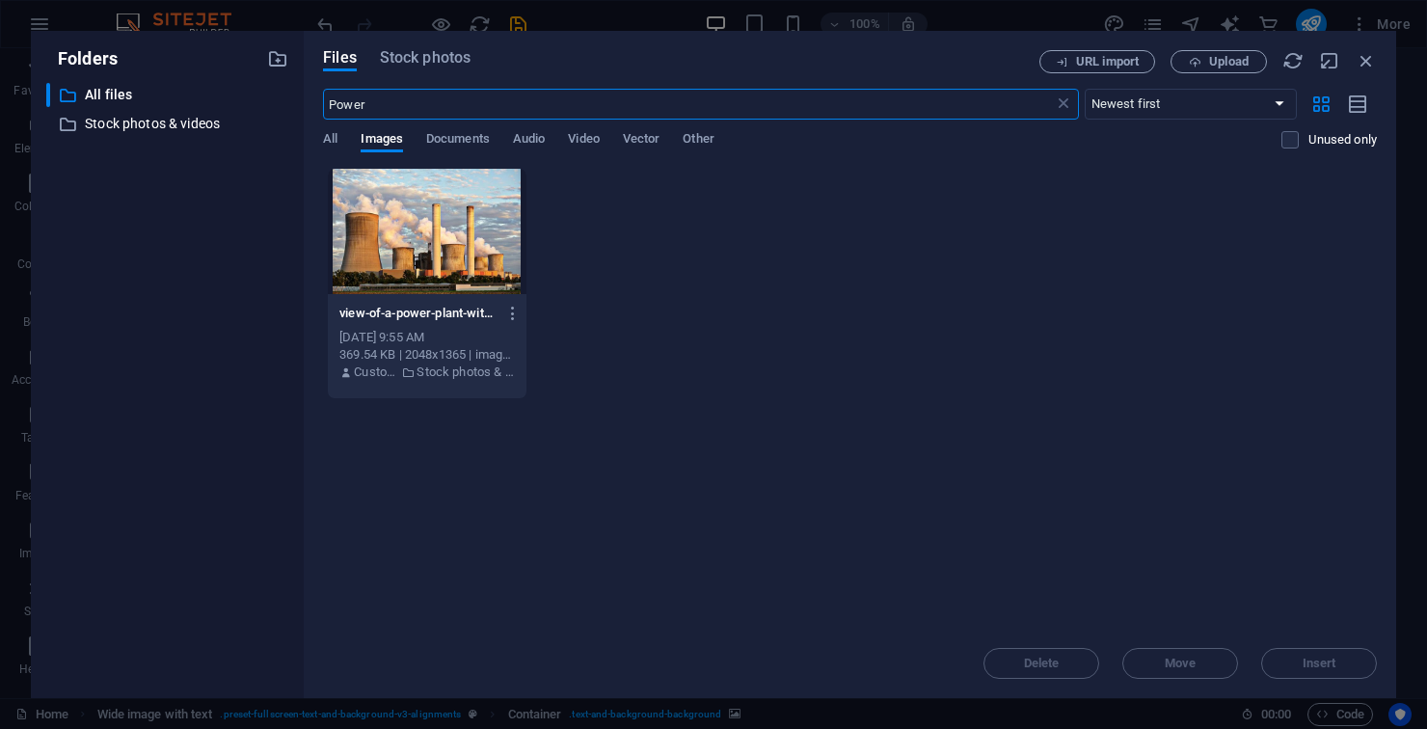
scroll to position [2521, 0]
click at [414, 68] on button "Stock photos" at bounding box center [425, 60] width 91 height 21
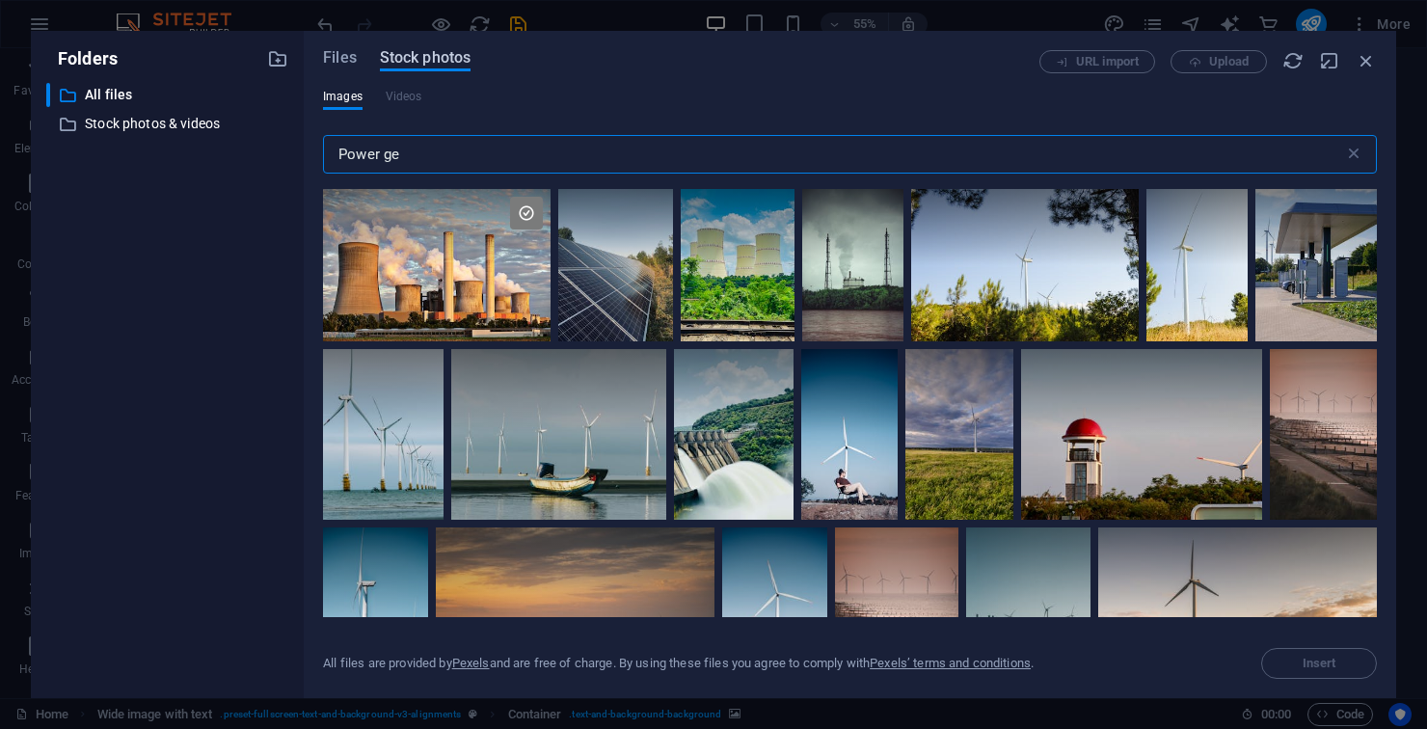
type input "Power"
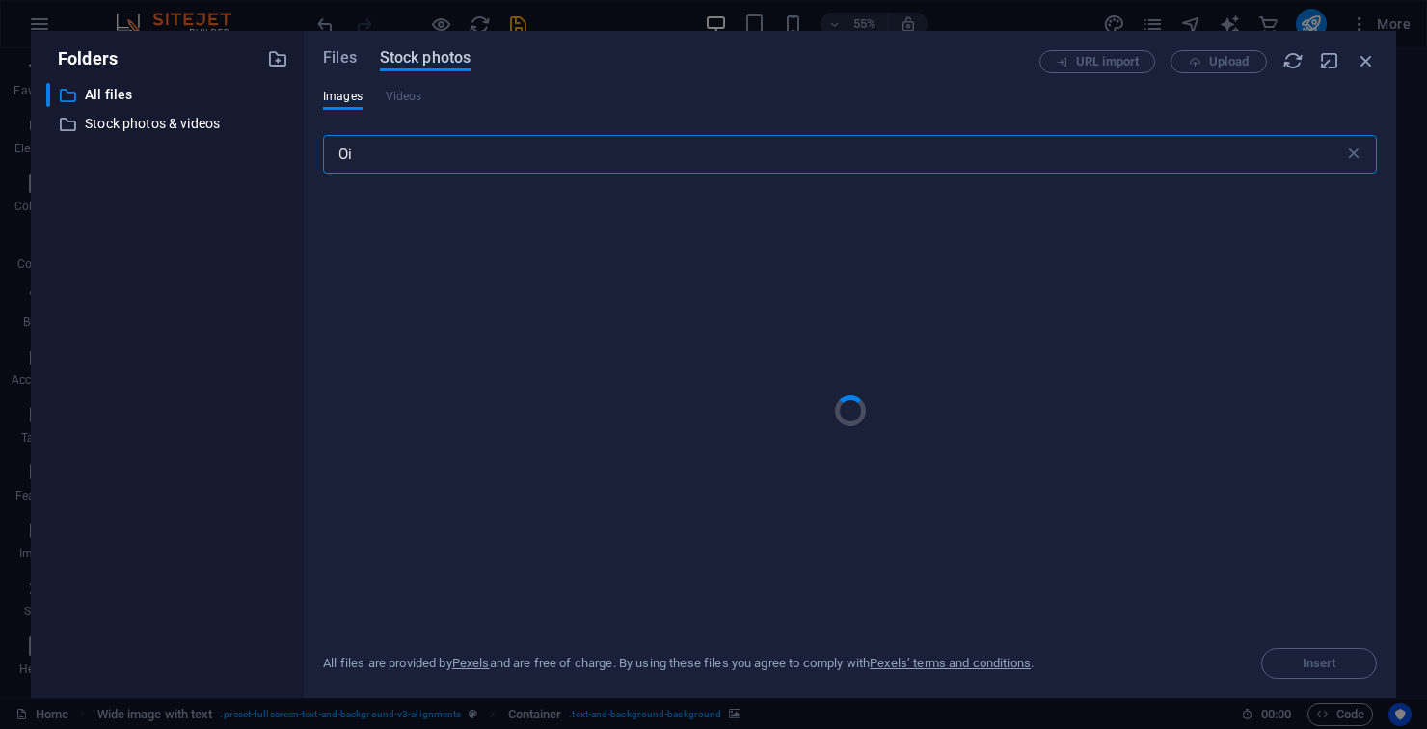
type input "O"
type input "Chemical"
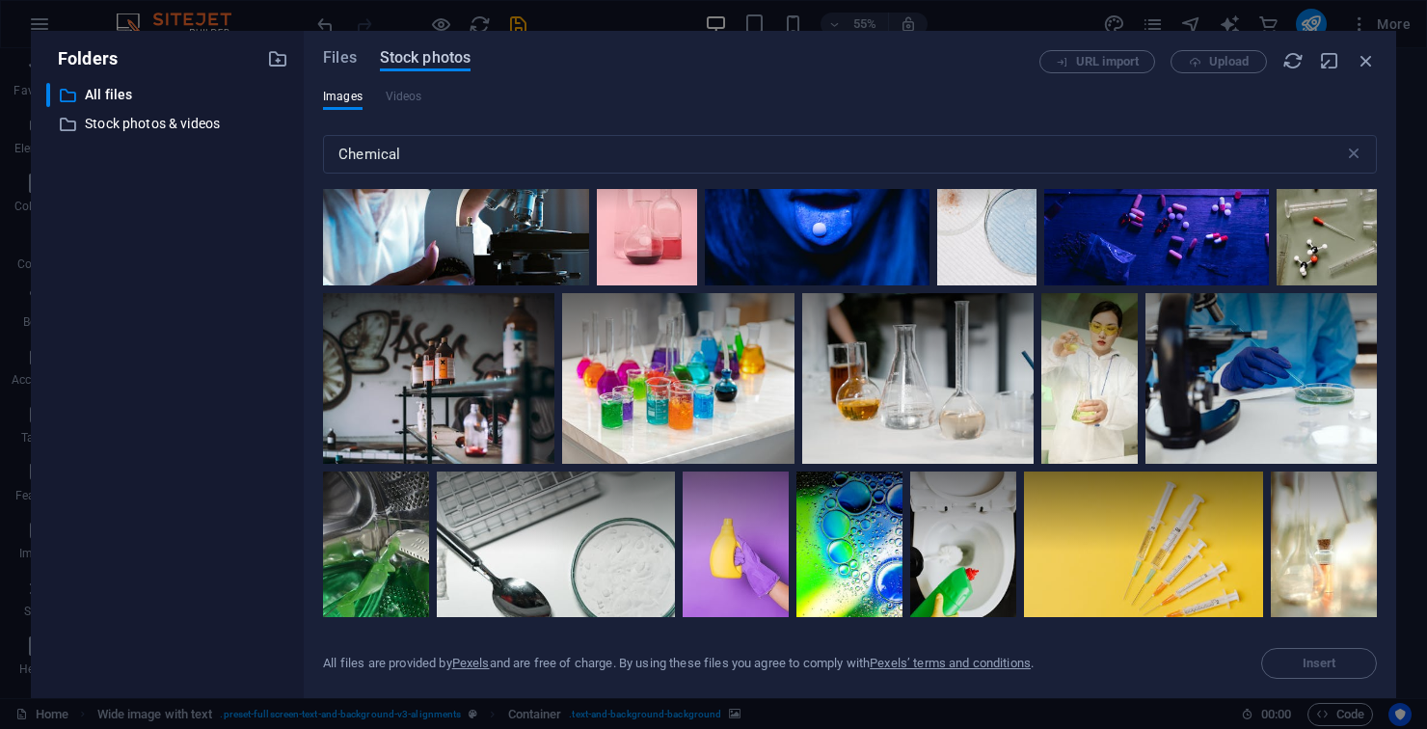
scroll to position [1644, 0]
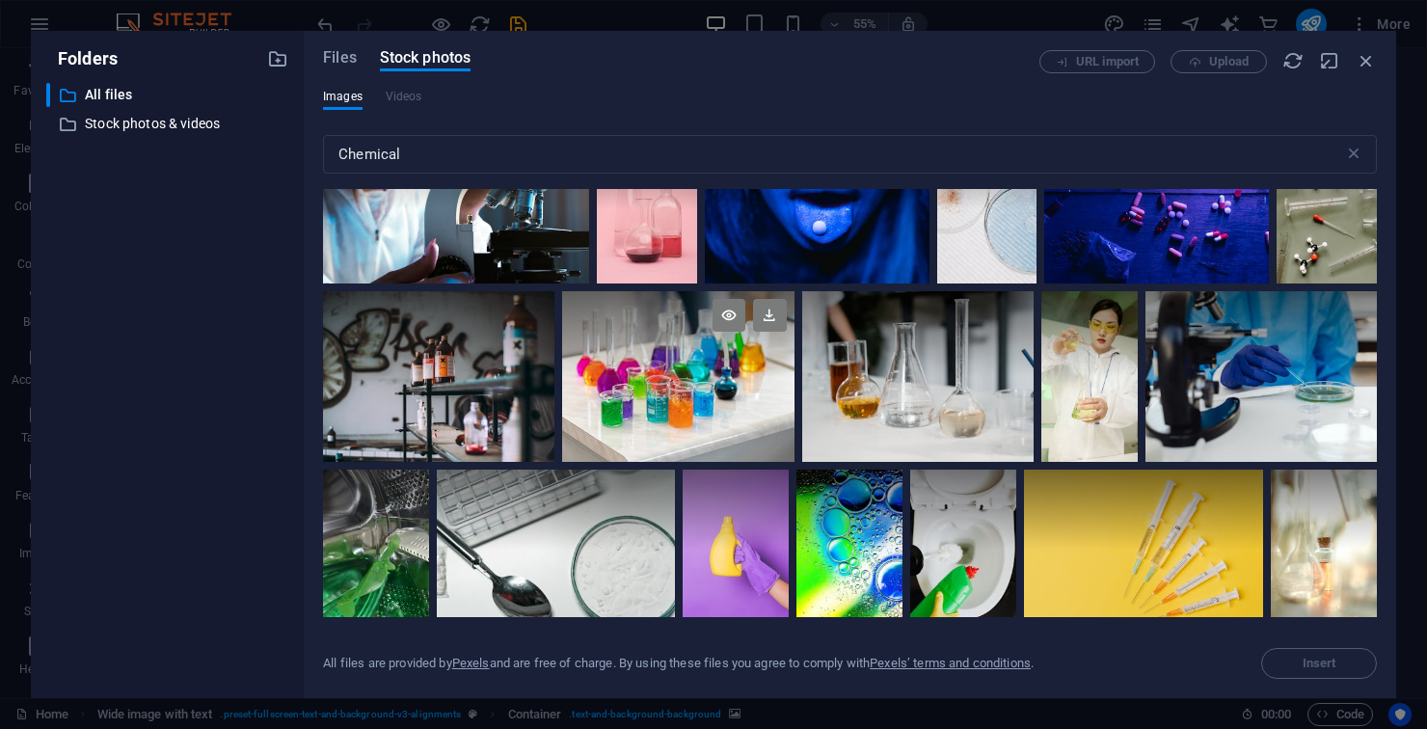
click at [709, 382] on div at bounding box center [677, 376] width 231 height 171
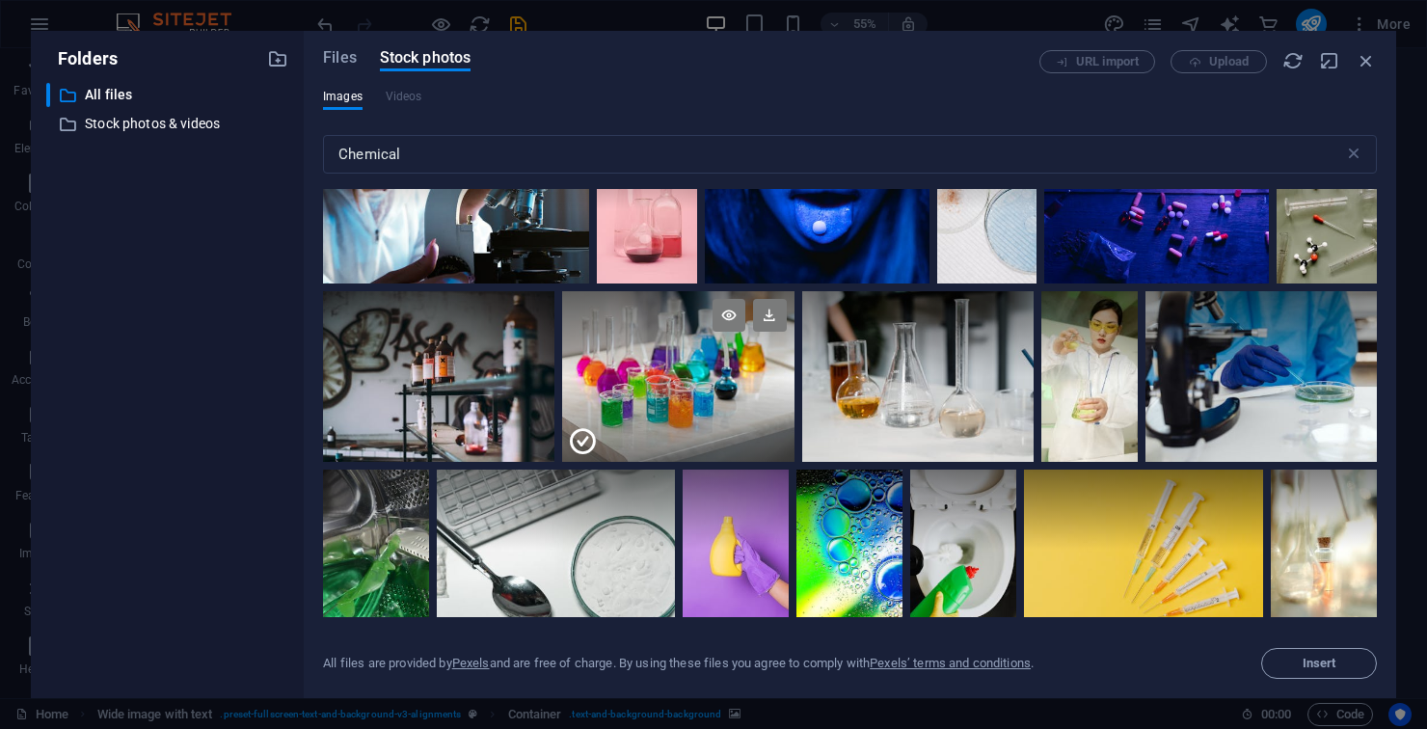
click at [663, 388] on div at bounding box center [677, 420] width 231 height 86
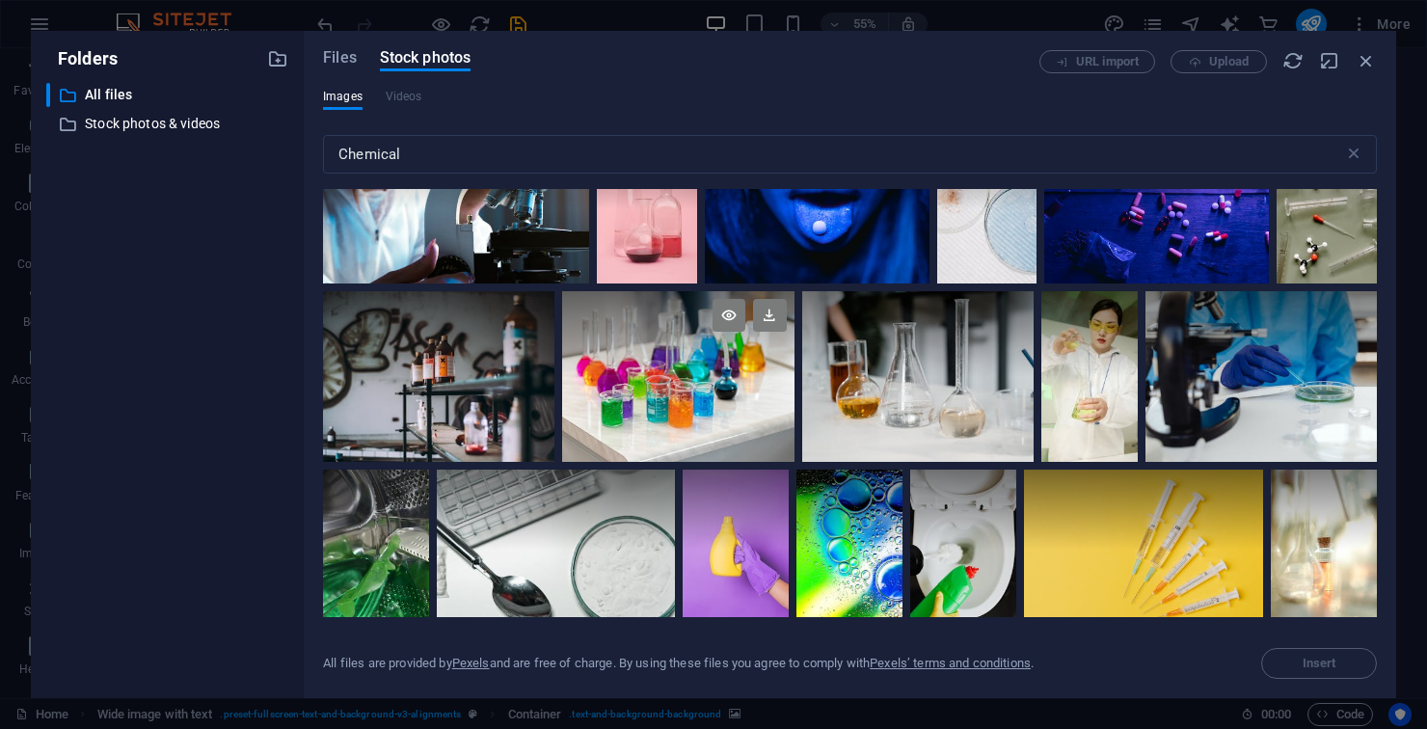
click at [620, 384] on div at bounding box center [677, 376] width 231 height 171
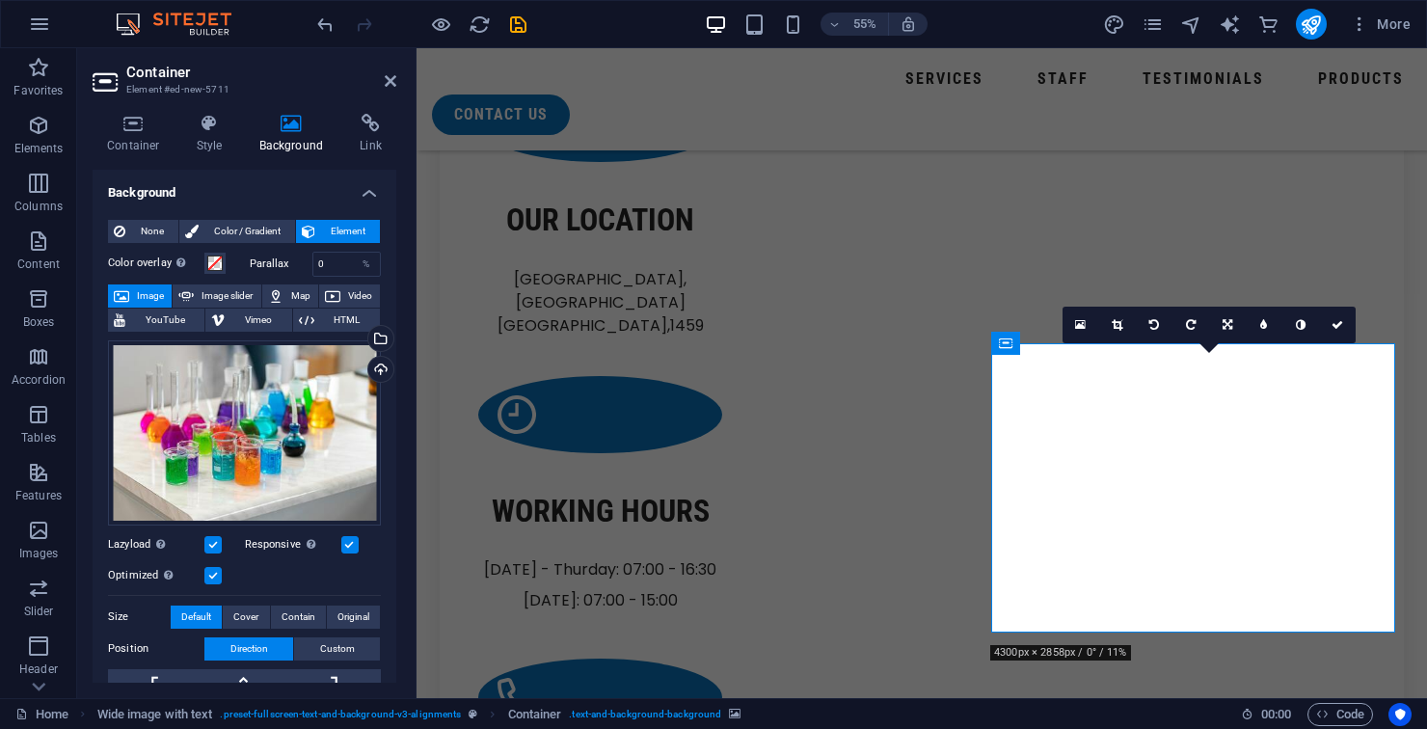
scroll to position [2533, 0]
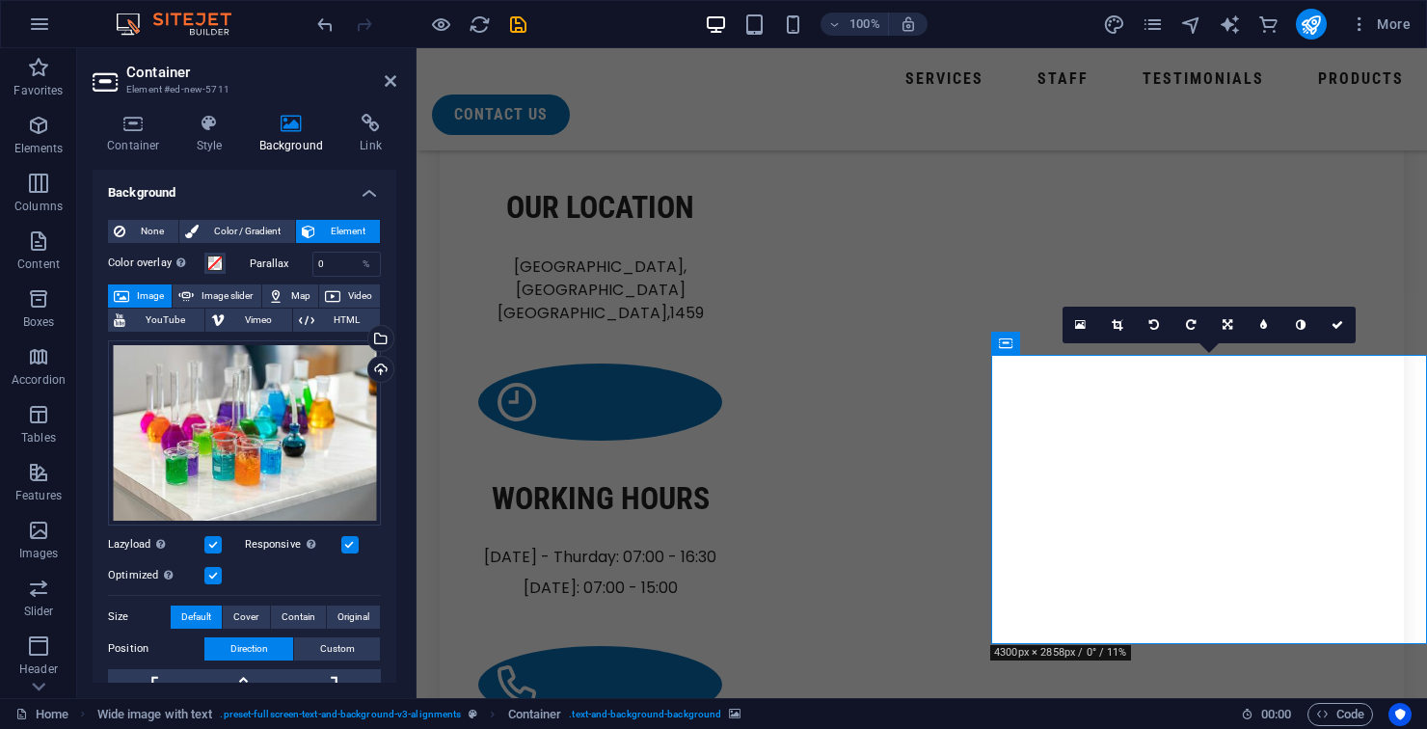
click at [374, 81] on header "Container Element #ed-new-5711" at bounding box center [245, 73] width 304 height 50
click at [368, 78] on h2 "Container" at bounding box center [261, 72] width 270 height 17
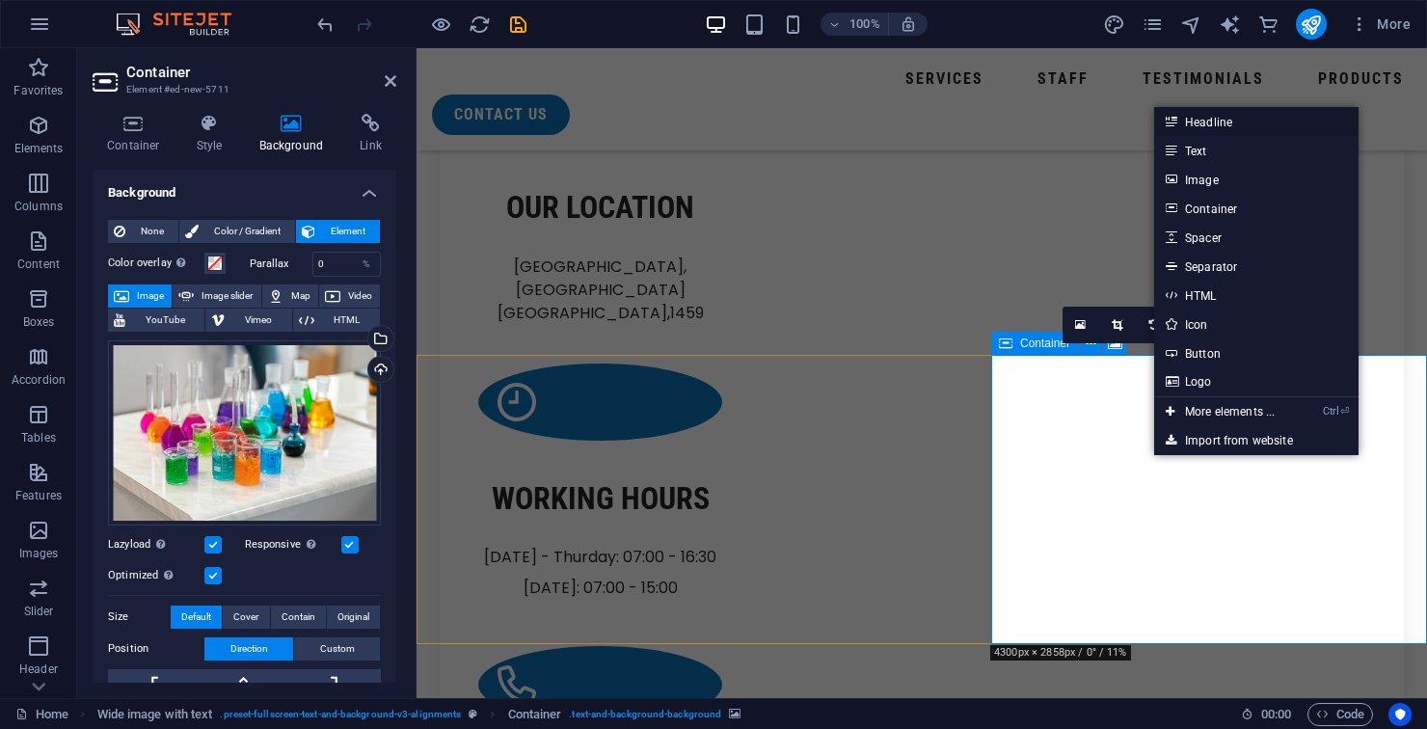
click at [1237, 133] on link "Headline" at bounding box center [1256, 121] width 204 height 29
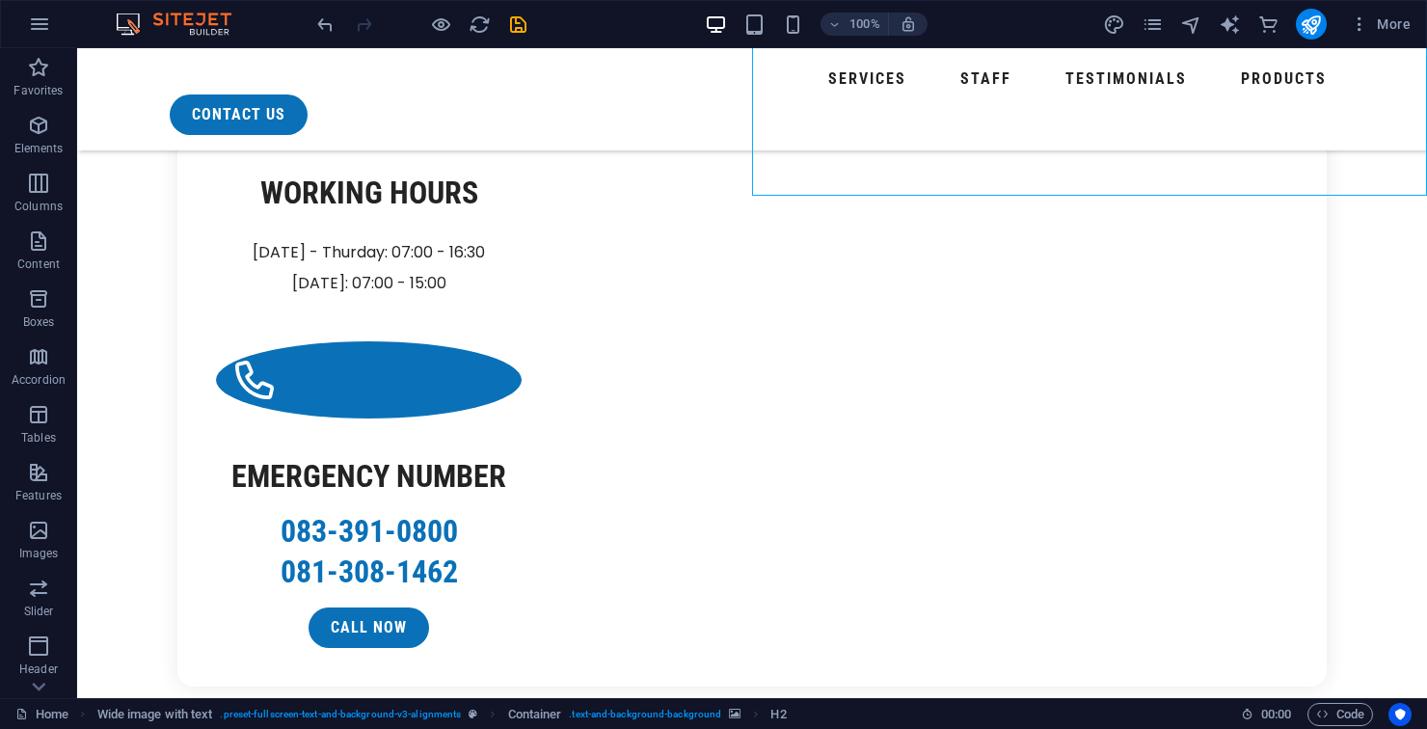
scroll to position [2841, 0]
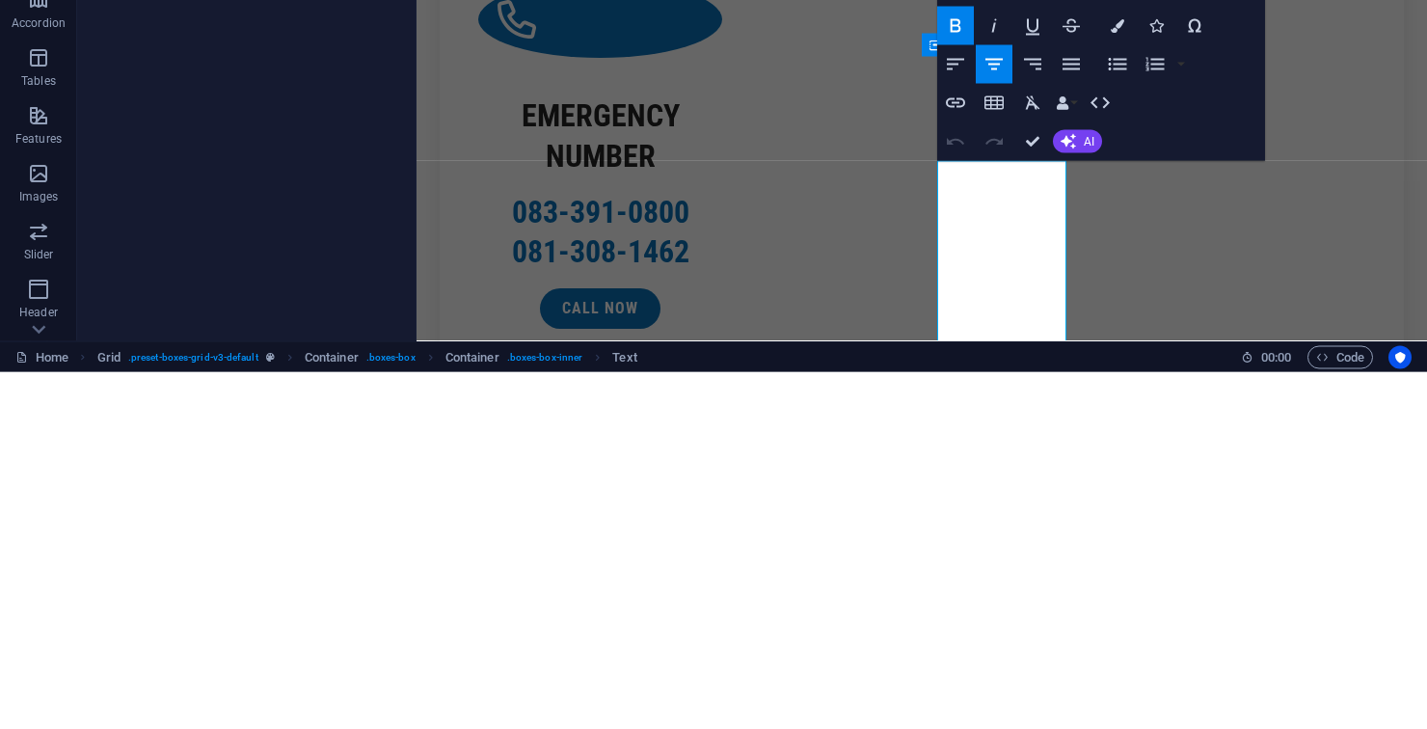
copy p "Reliable systems for high-risk industrial processes. ZenoQuip supplies corrosio…"
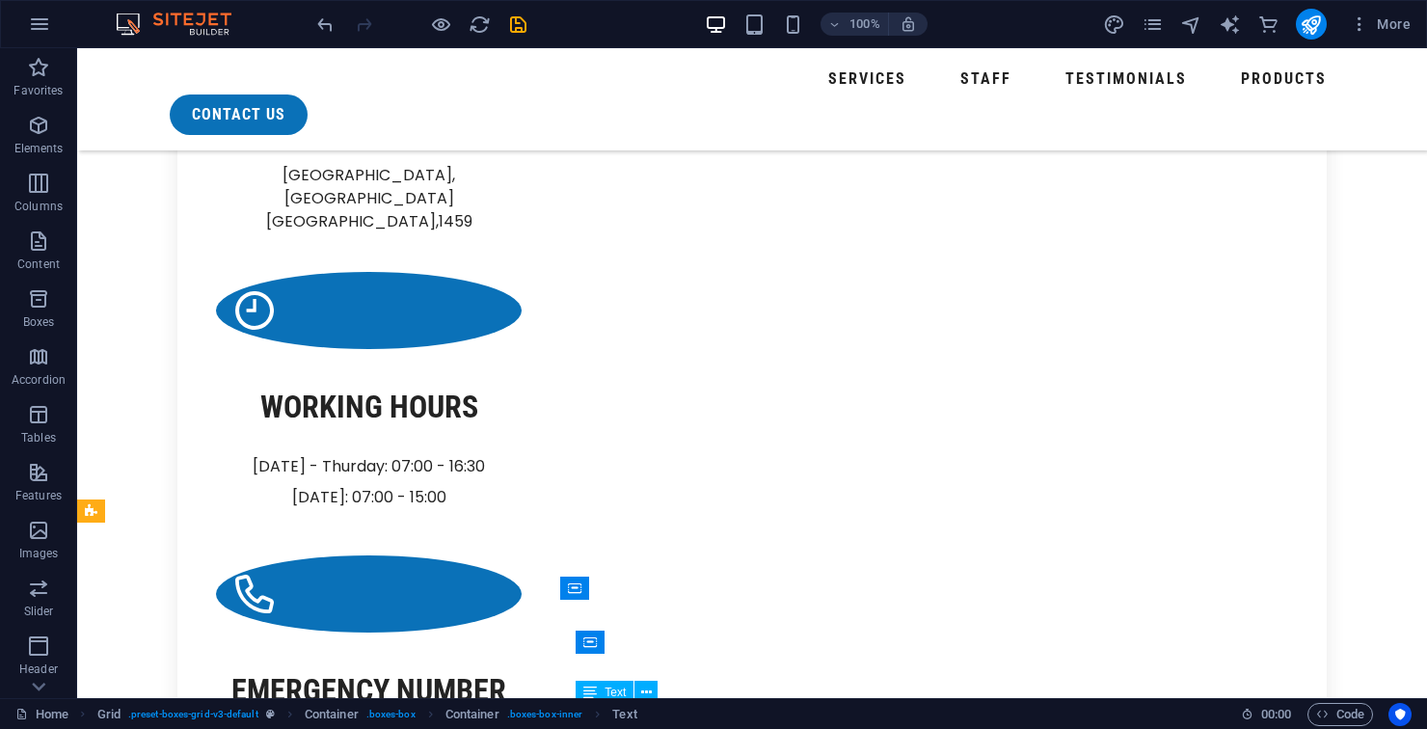
scroll to position [2627, 0]
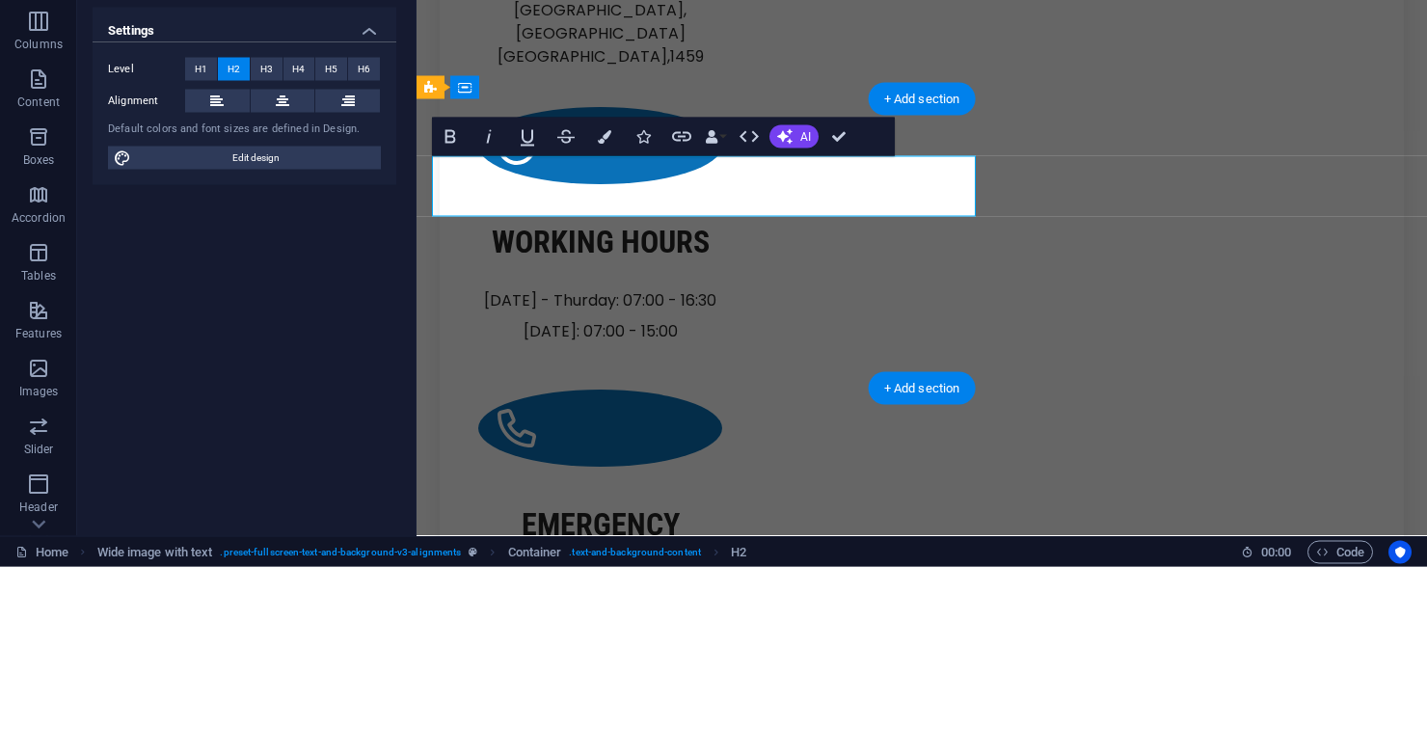
click at [600, 307] on button "Colors" at bounding box center [604, 299] width 37 height 39
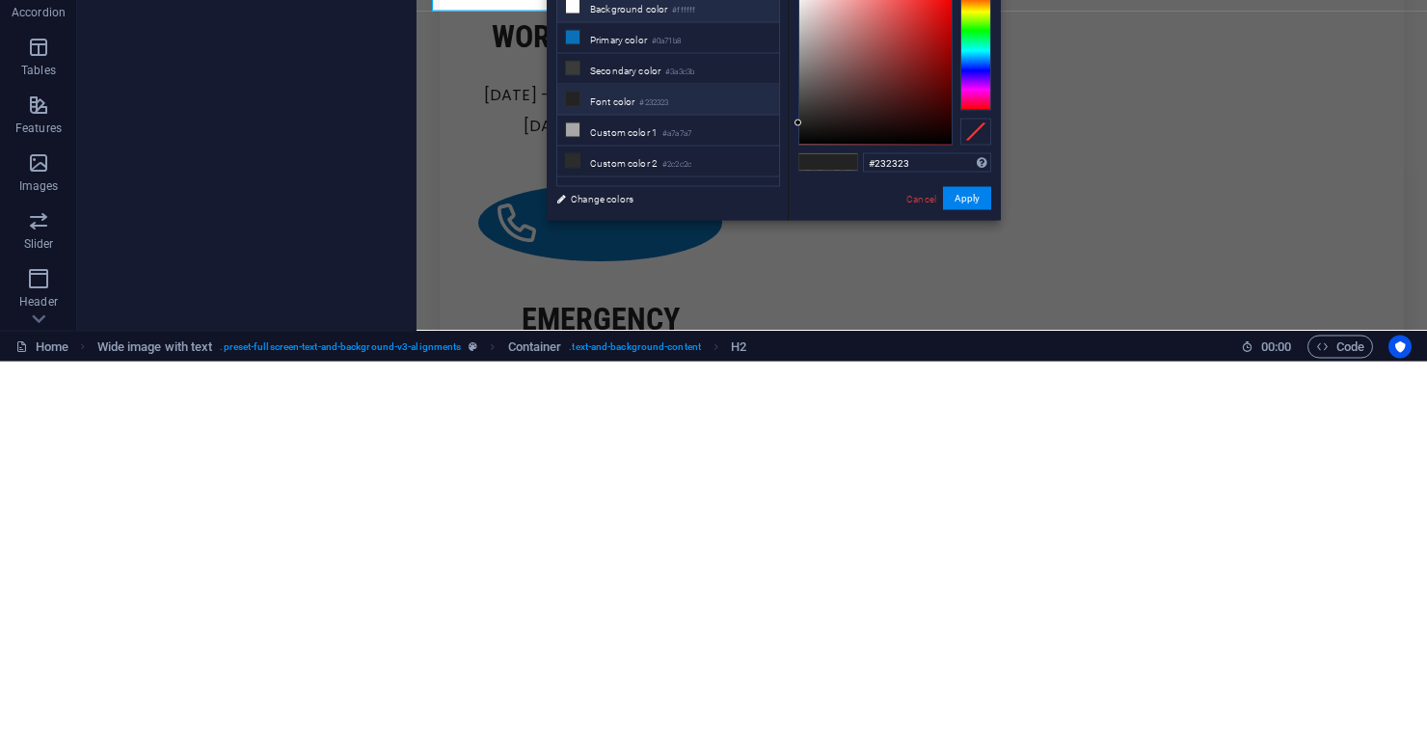
click at [668, 382] on li "Background color #ffffff" at bounding box center [668, 375] width 222 height 31
type input "#ffffff"
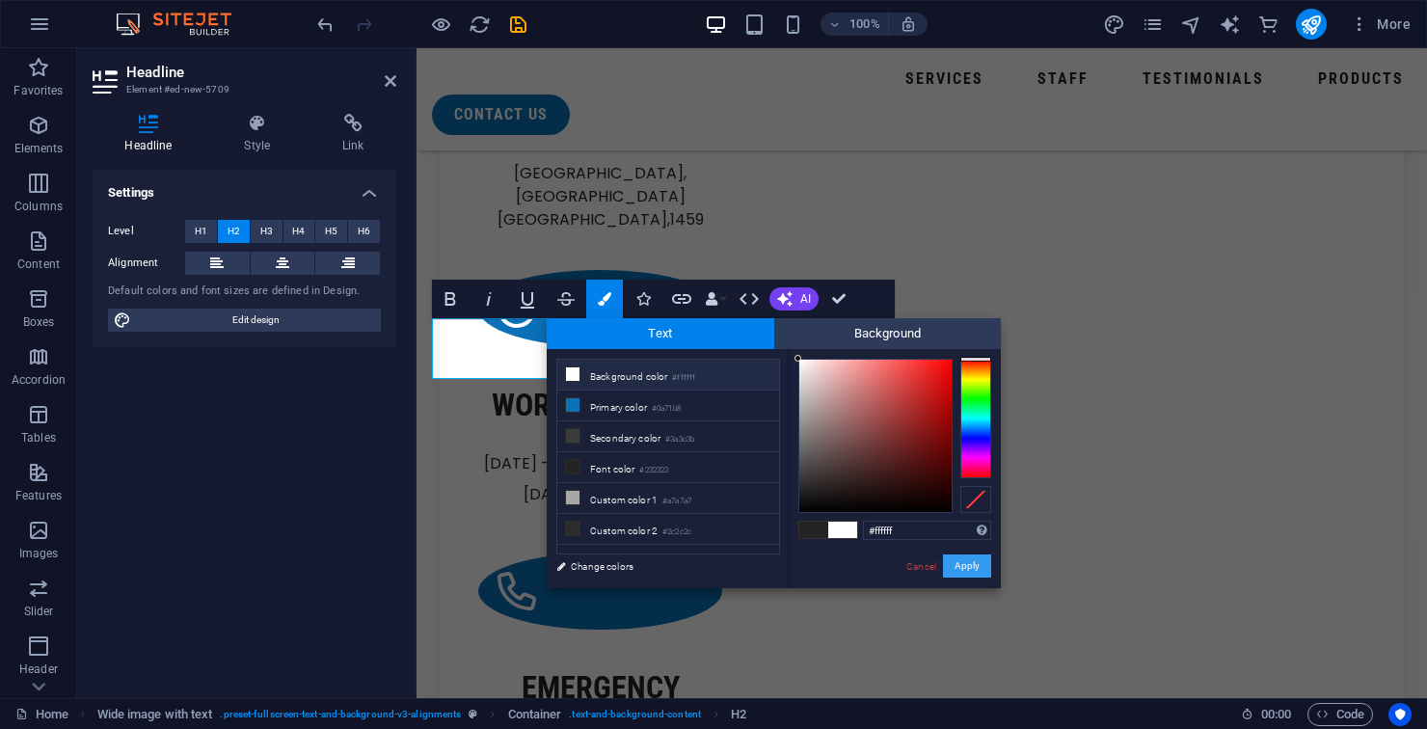
click at [963, 576] on button "Apply" at bounding box center [967, 565] width 48 height 23
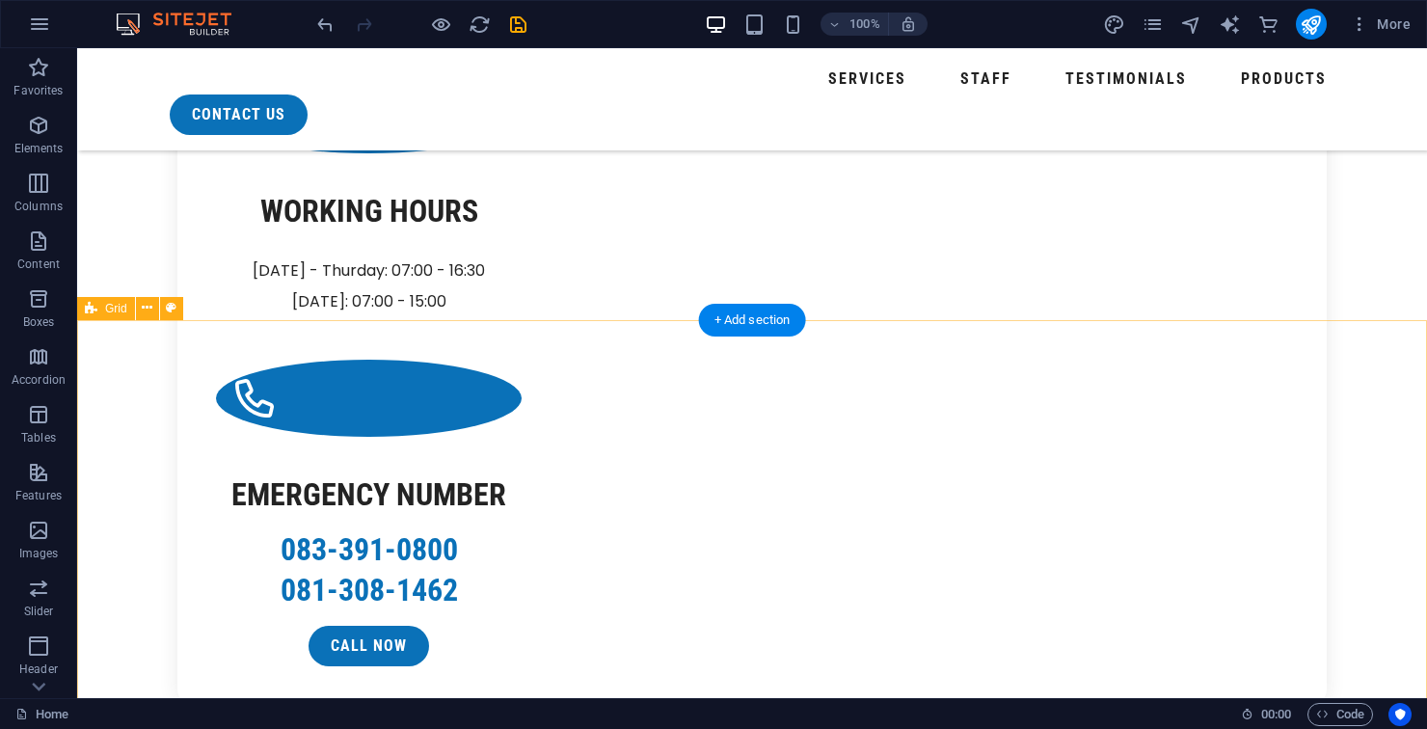
scroll to position [2821, 0]
click at [755, 324] on div "+ Add section" at bounding box center [752, 320] width 107 height 33
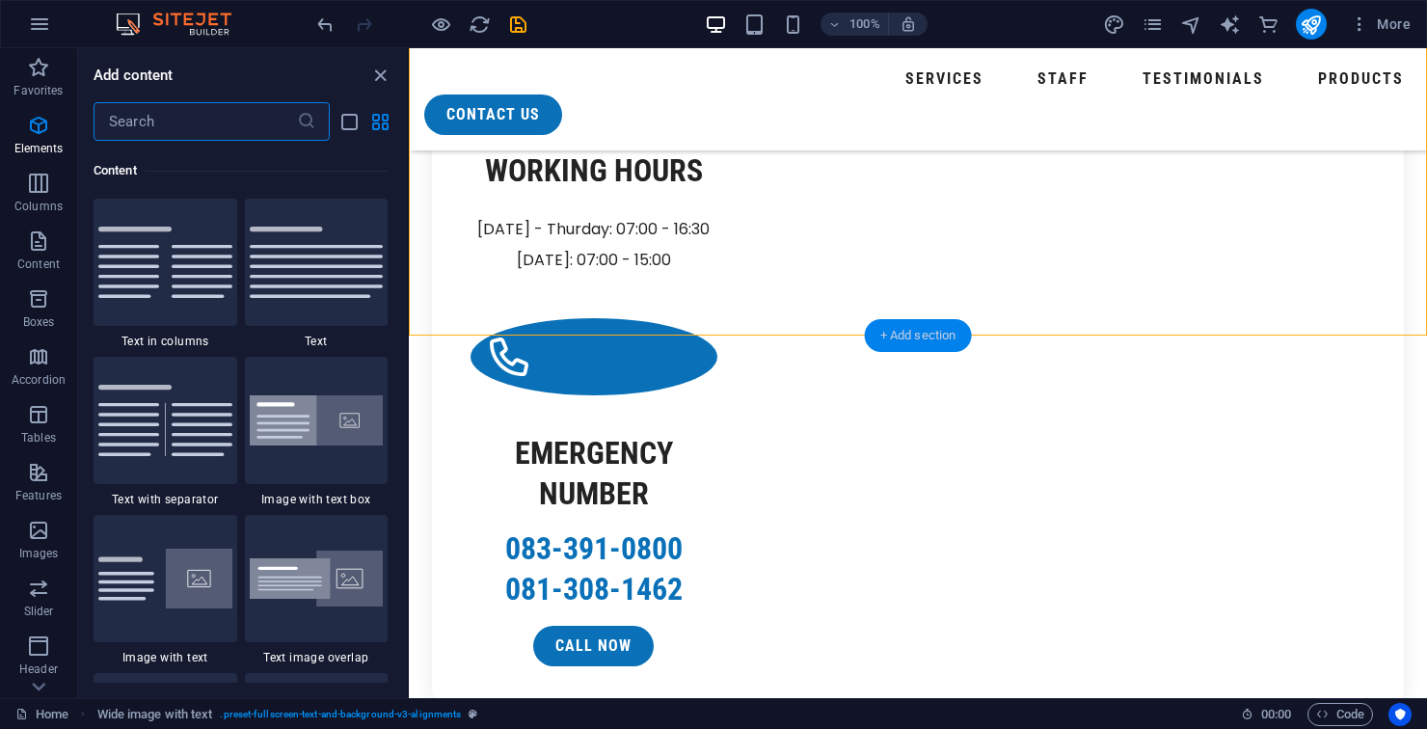
scroll to position [3373, 0]
click at [250, 119] on input "text" at bounding box center [194, 121] width 203 height 39
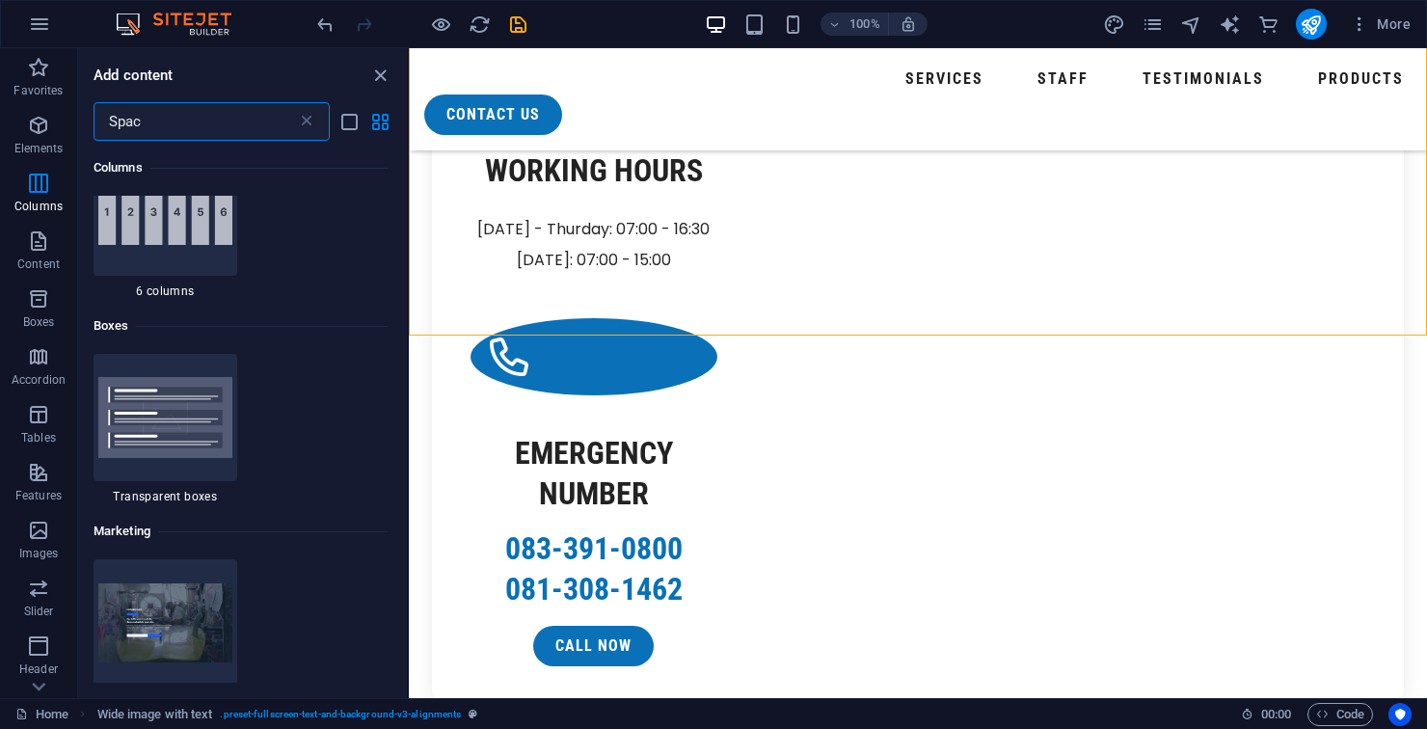
scroll to position [0, 0]
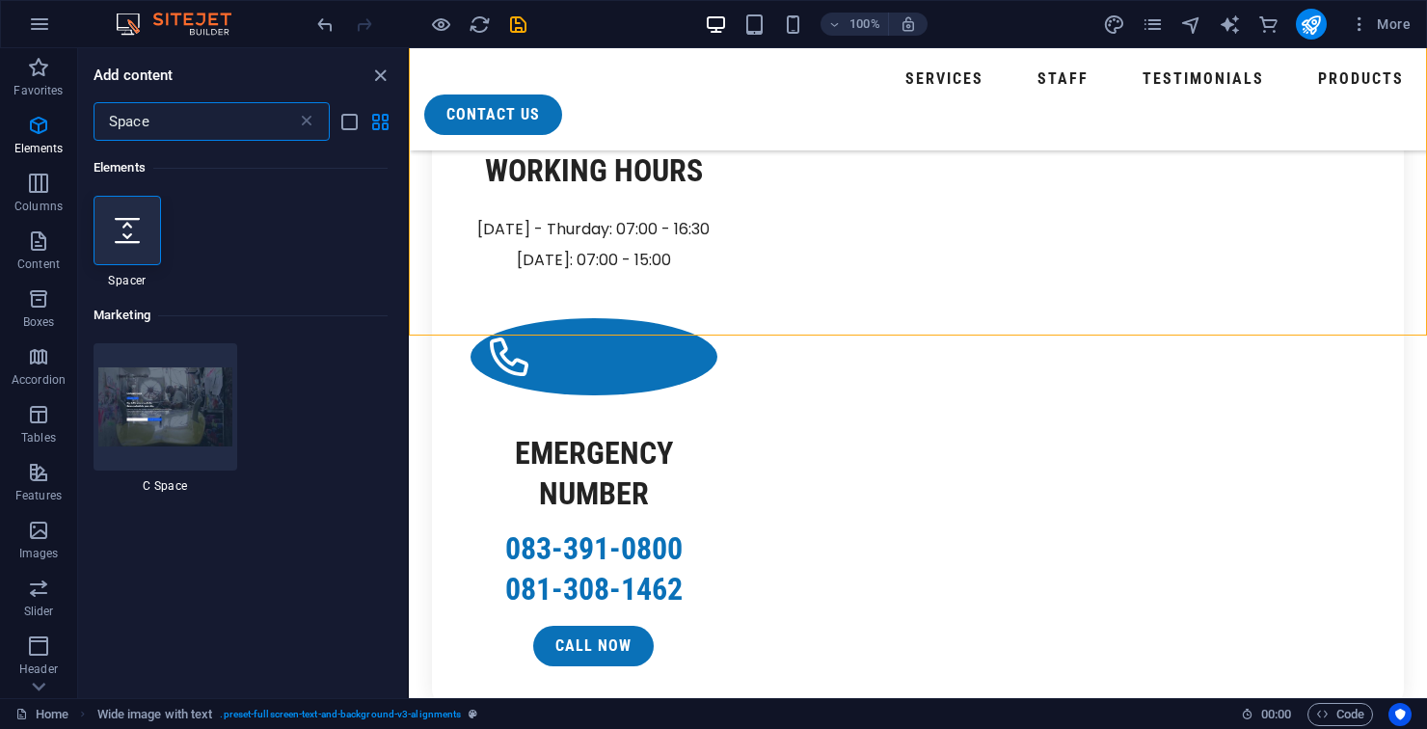
type input "Spacer"
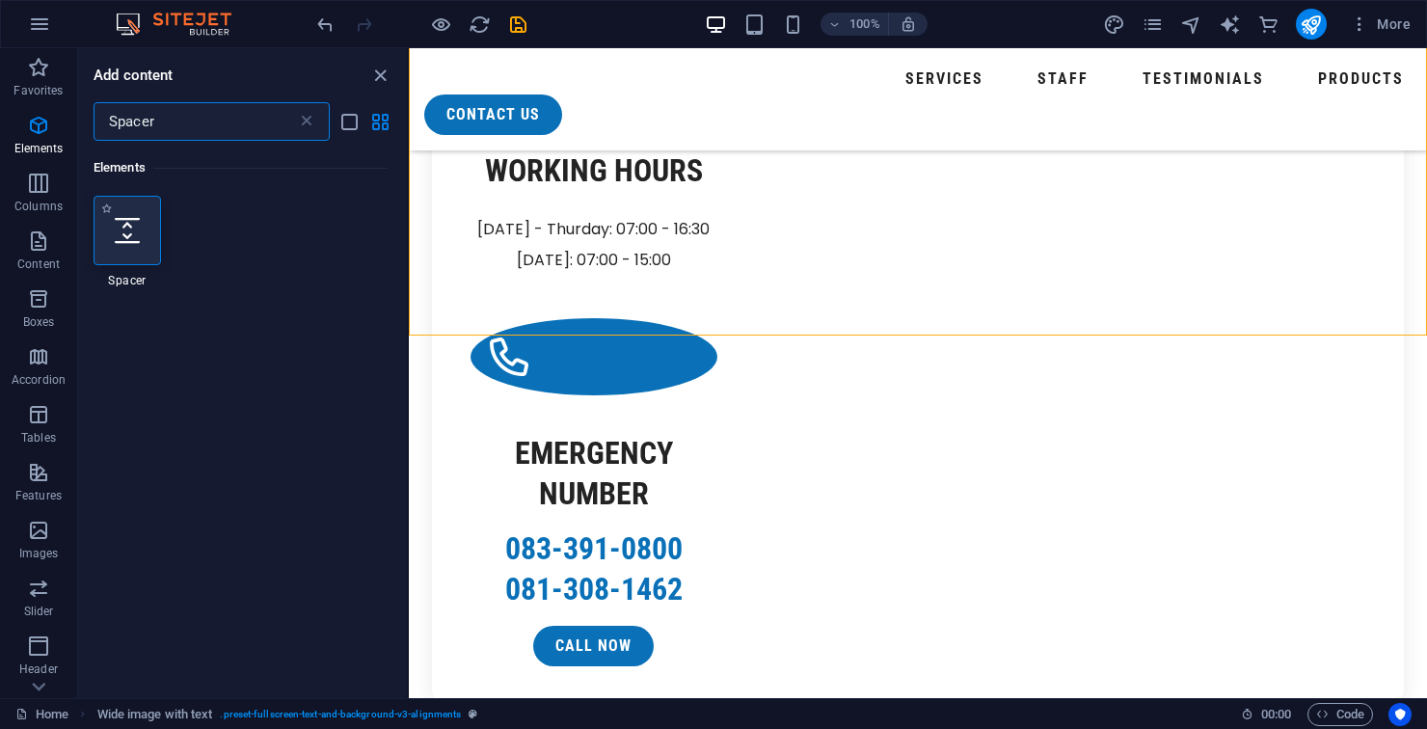
click at [119, 224] on icon at bounding box center [127, 230] width 25 height 25
select select "px"
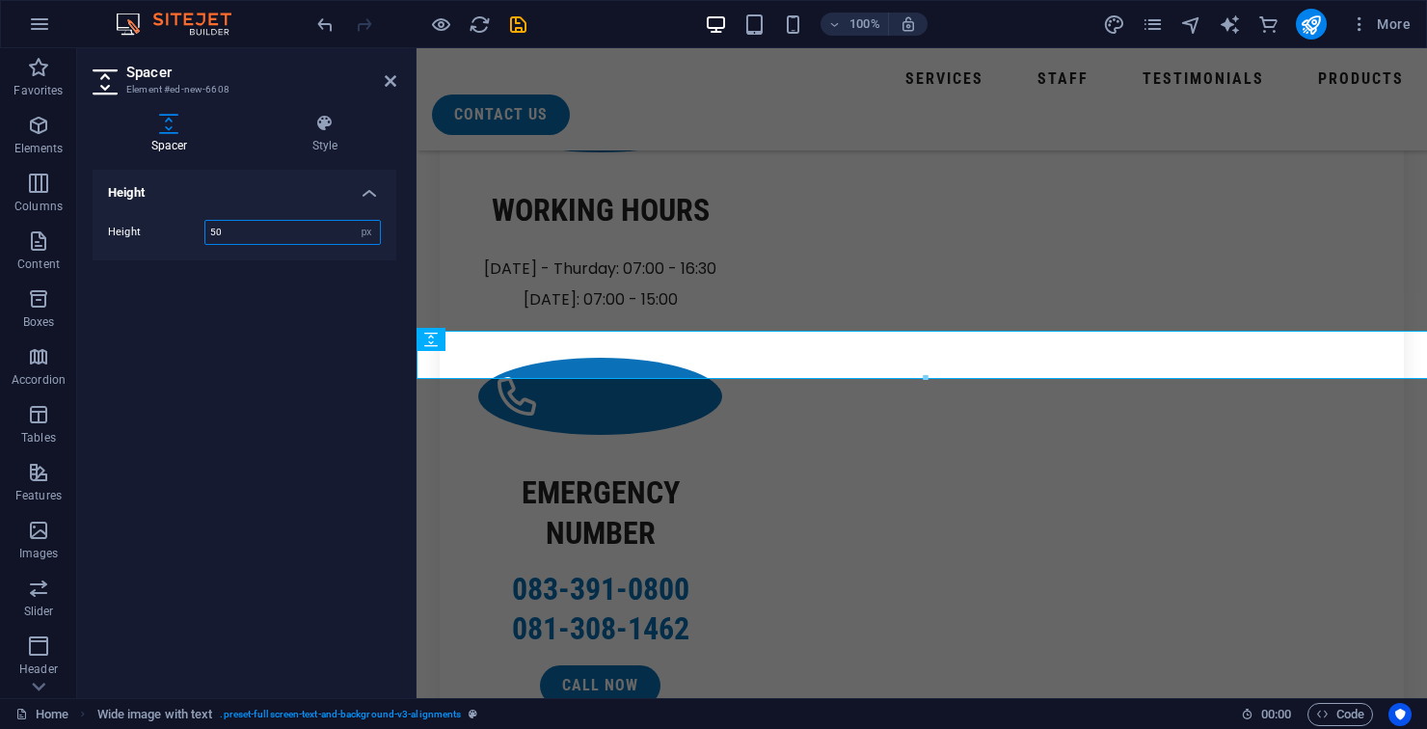
scroll to position [2826, 0]
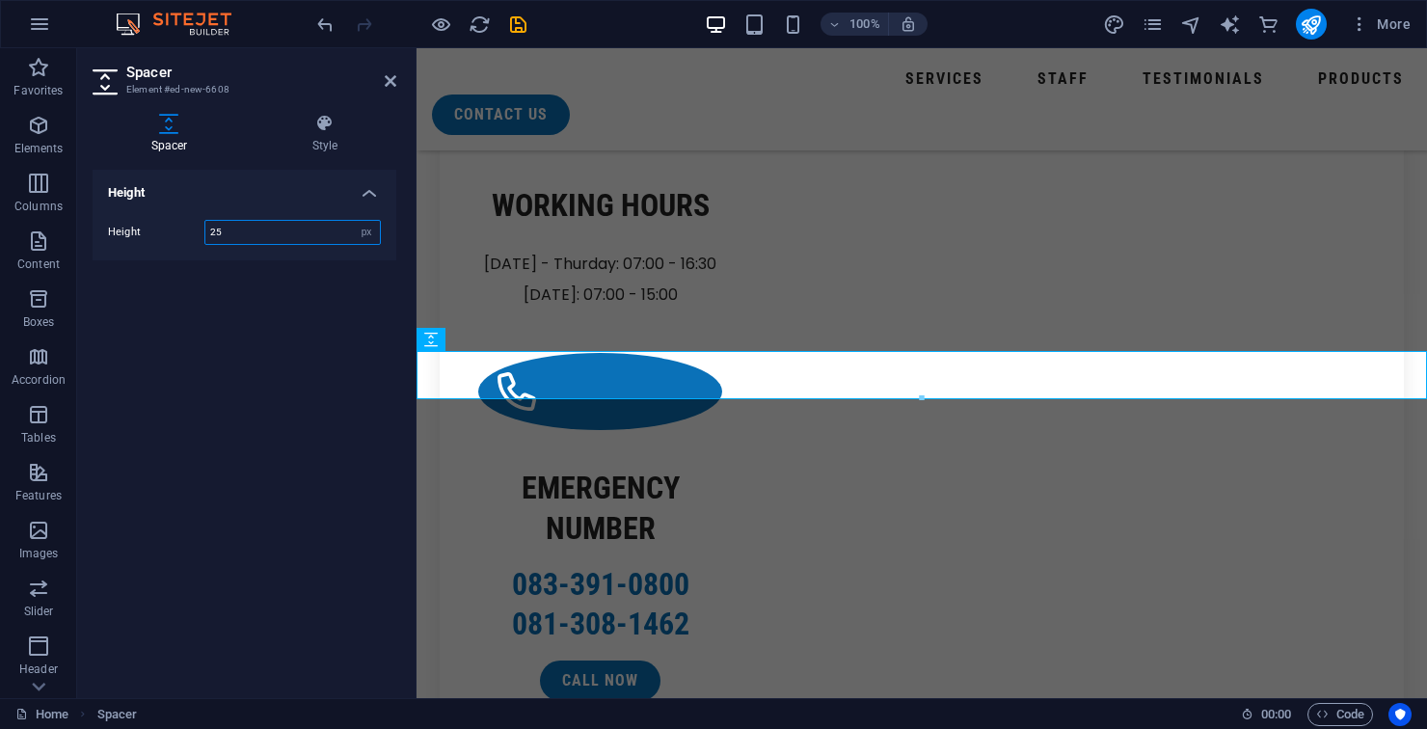
type input "25"
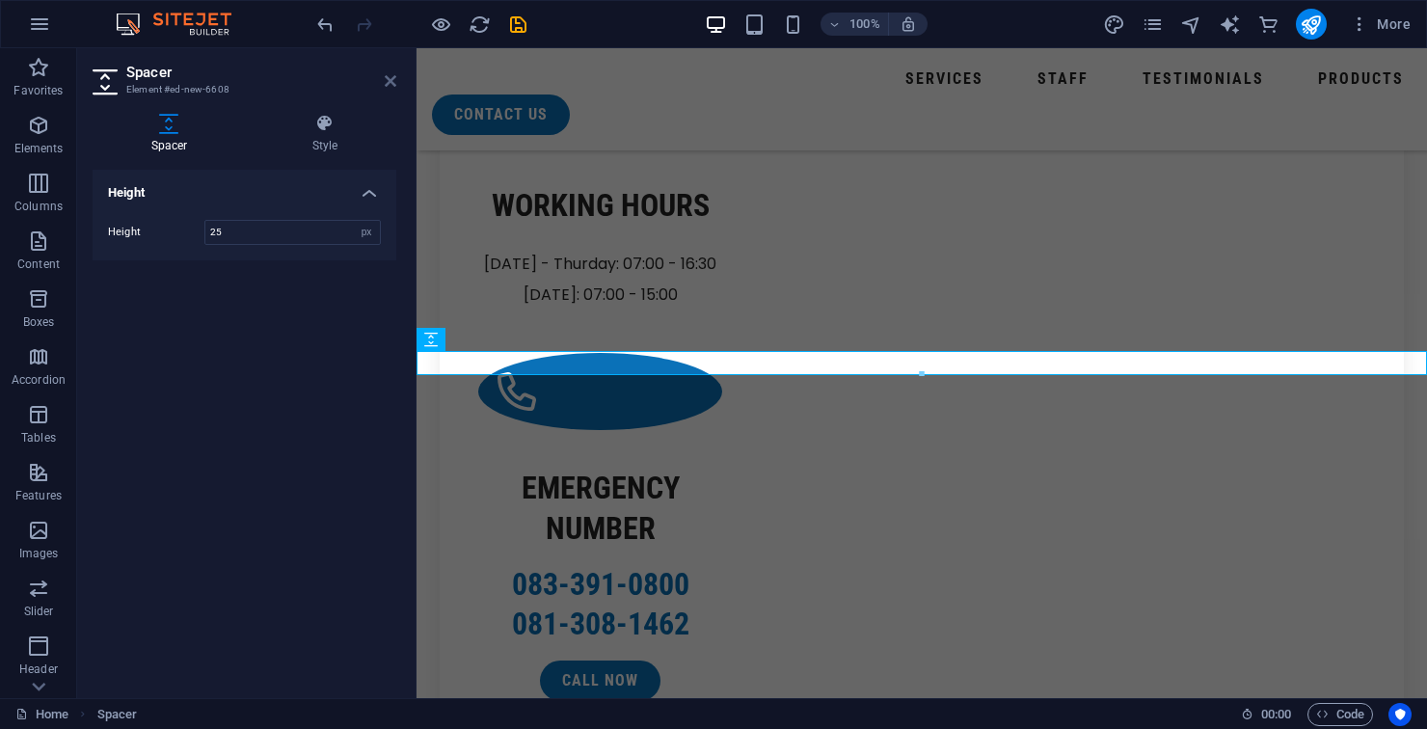
click at [389, 76] on icon at bounding box center [391, 80] width 12 height 15
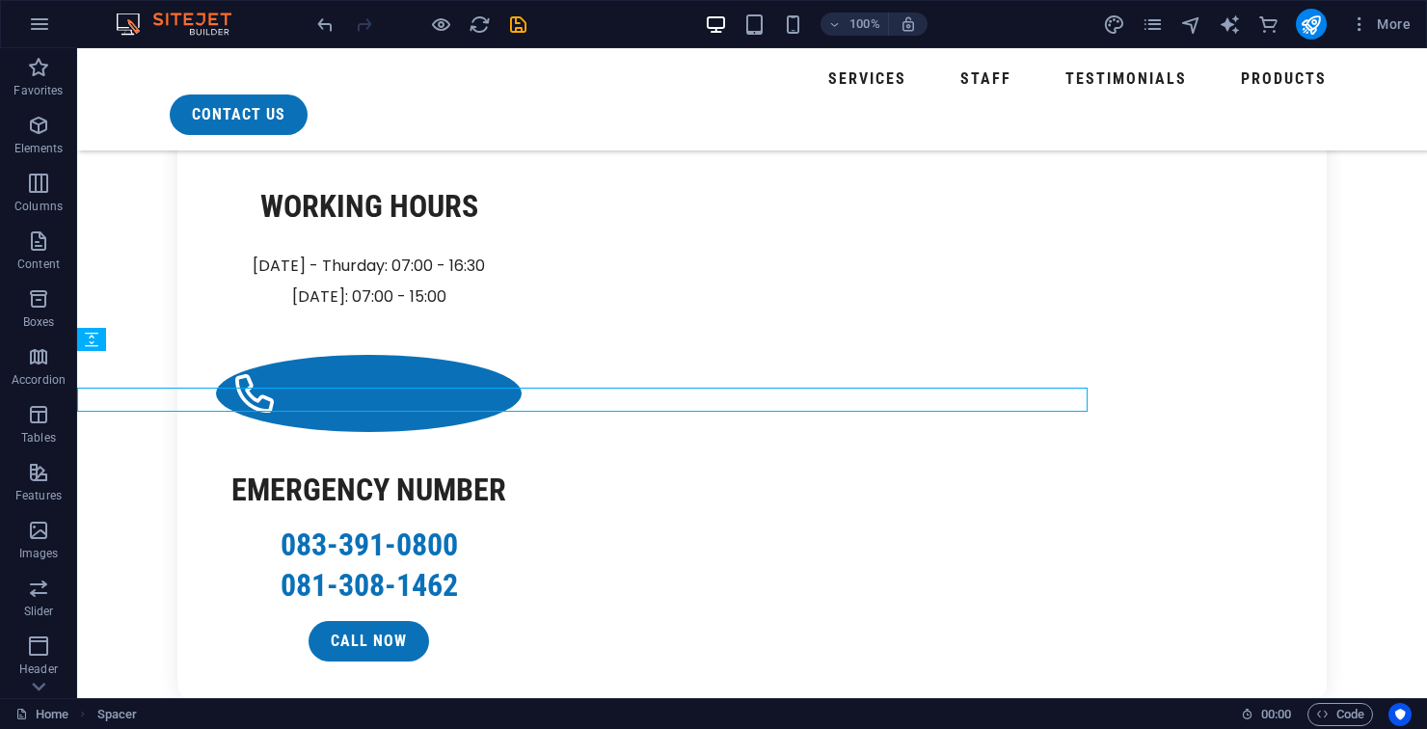
scroll to position [2789, 0]
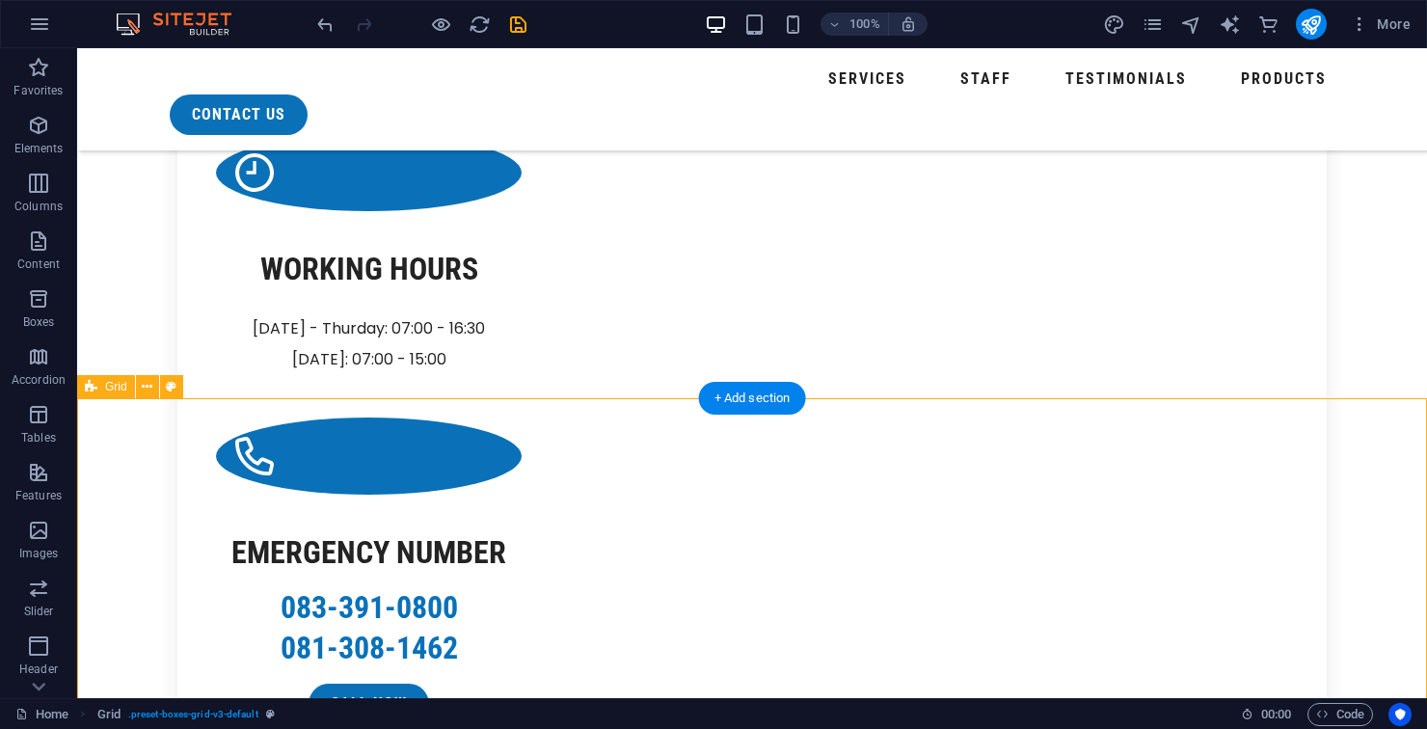
scroll to position [2754, 0]
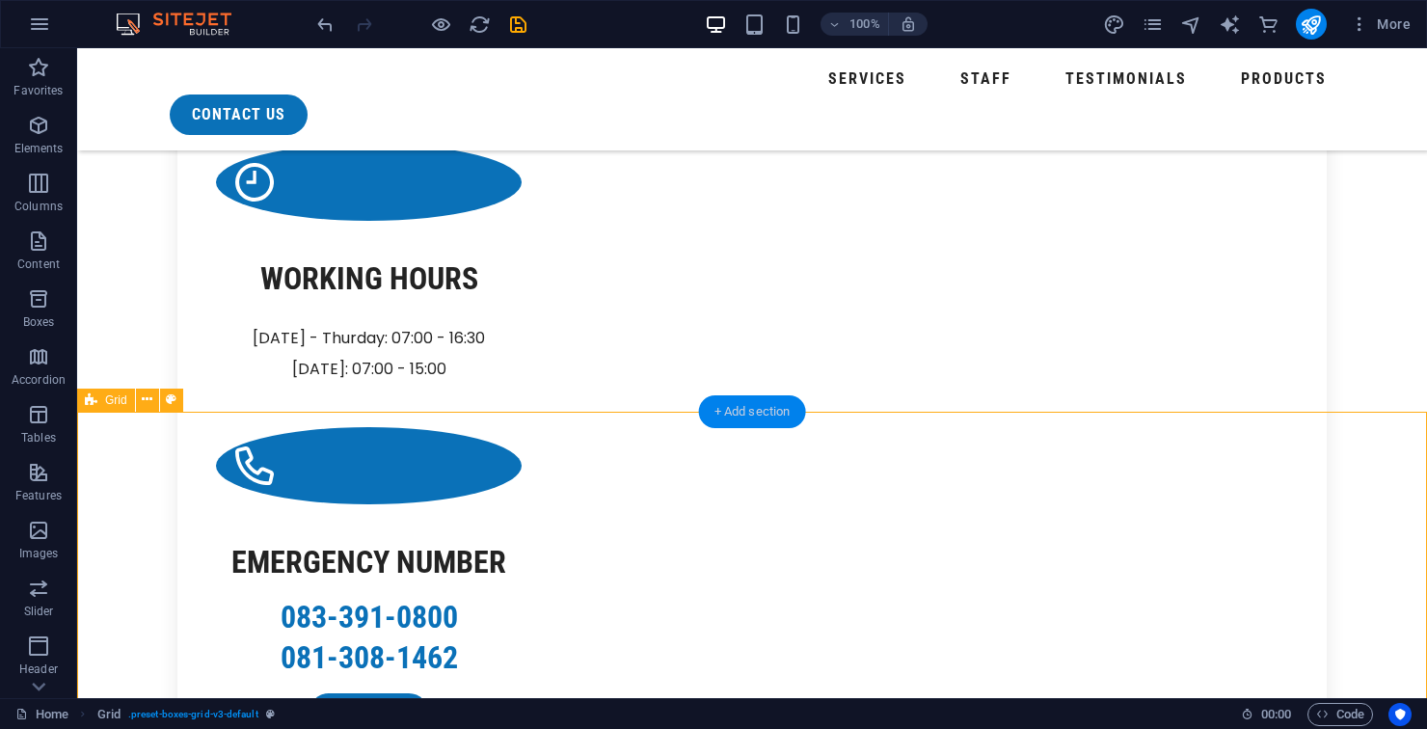
click at [755, 418] on div "+ Add section" at bounding box center [752, 411] width 107 height 33
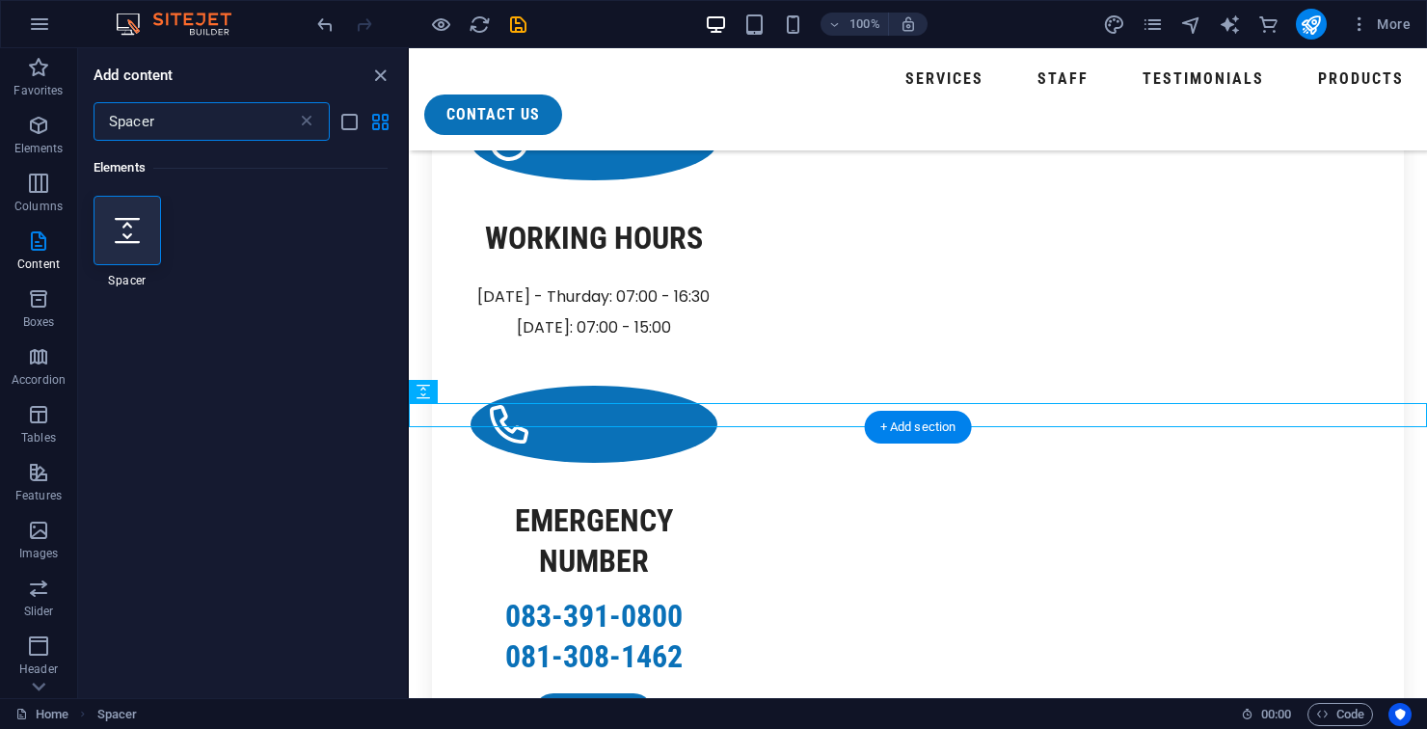
click at [291, 125] on input "Spacer" at bounding box center [194, 121] width 203 height 39
click at [314, 126] on icon at bounding box center [306, 121] width 19 height 19
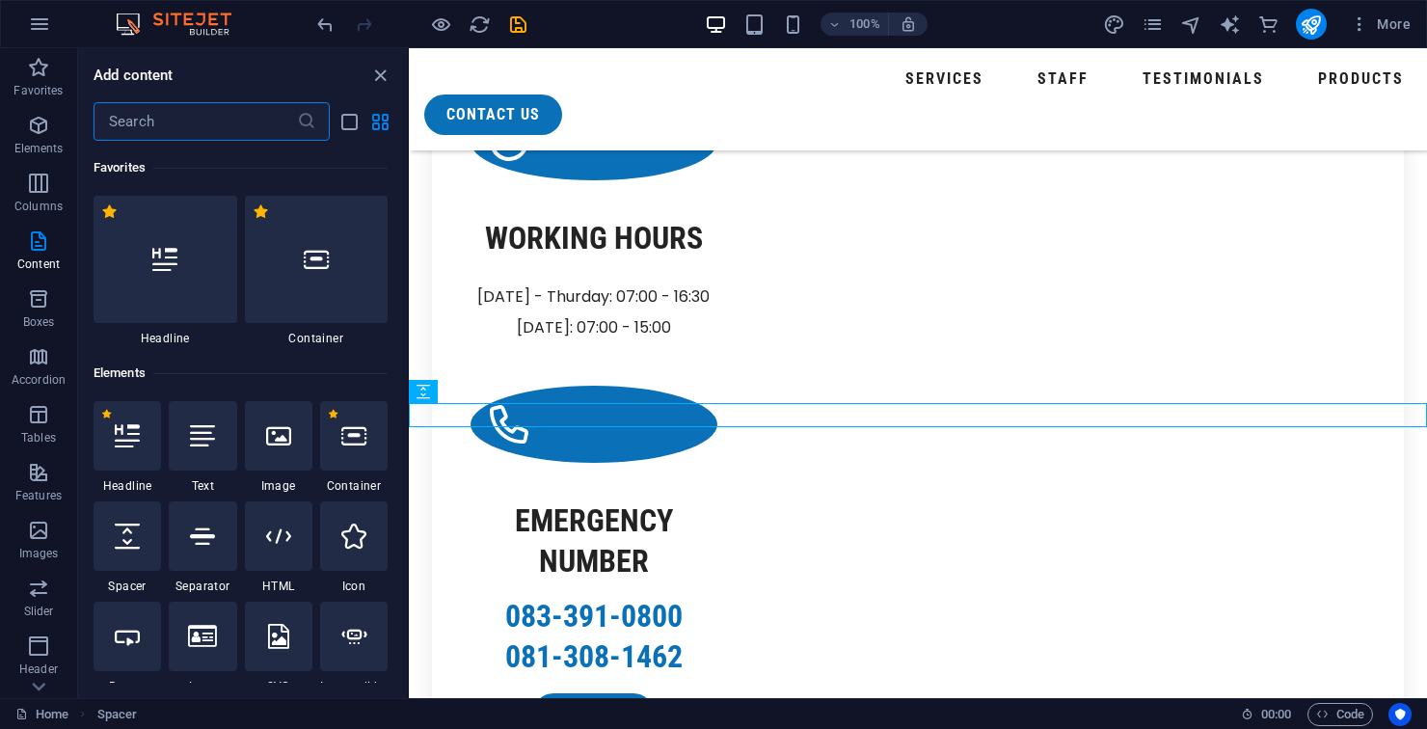
click at [289, 117] on input "text" at bounding box center [194, 121] width 203 height 39
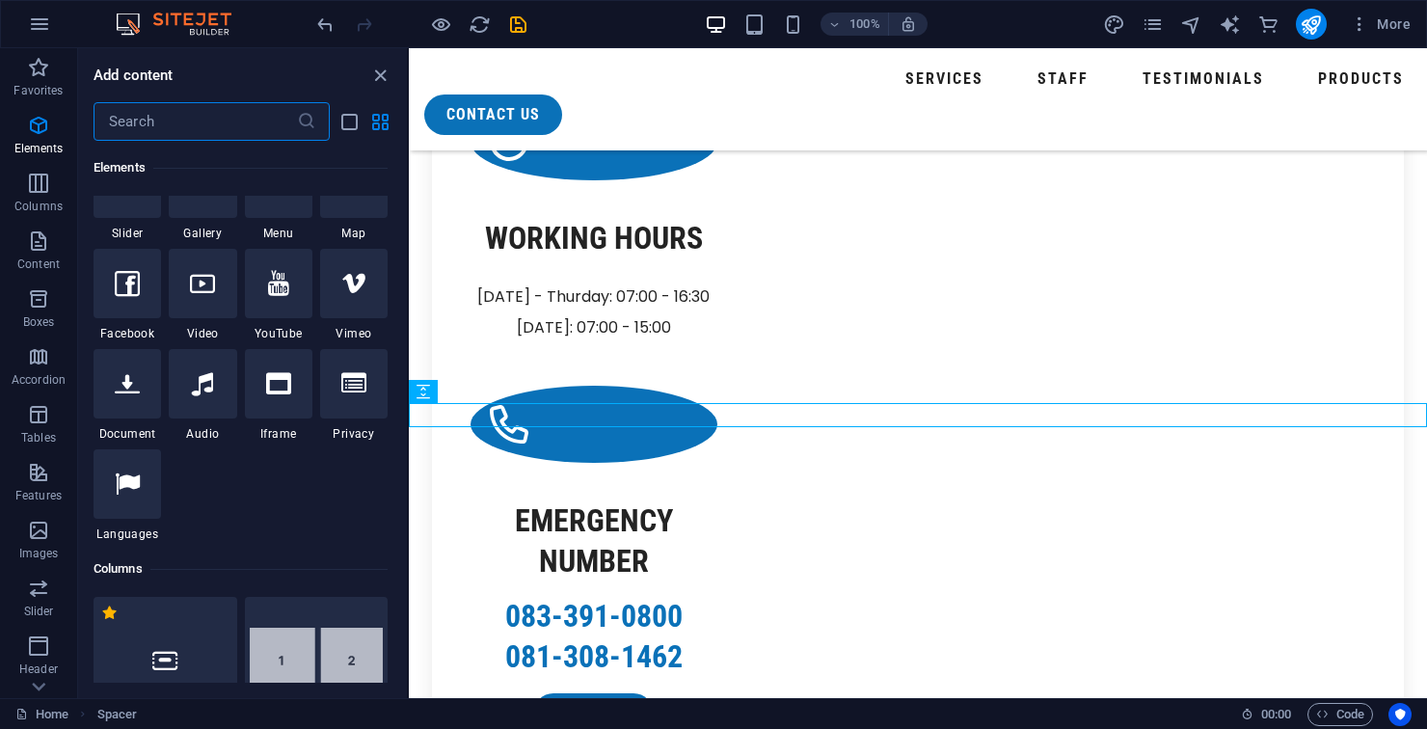
scroll to position [556, 0]
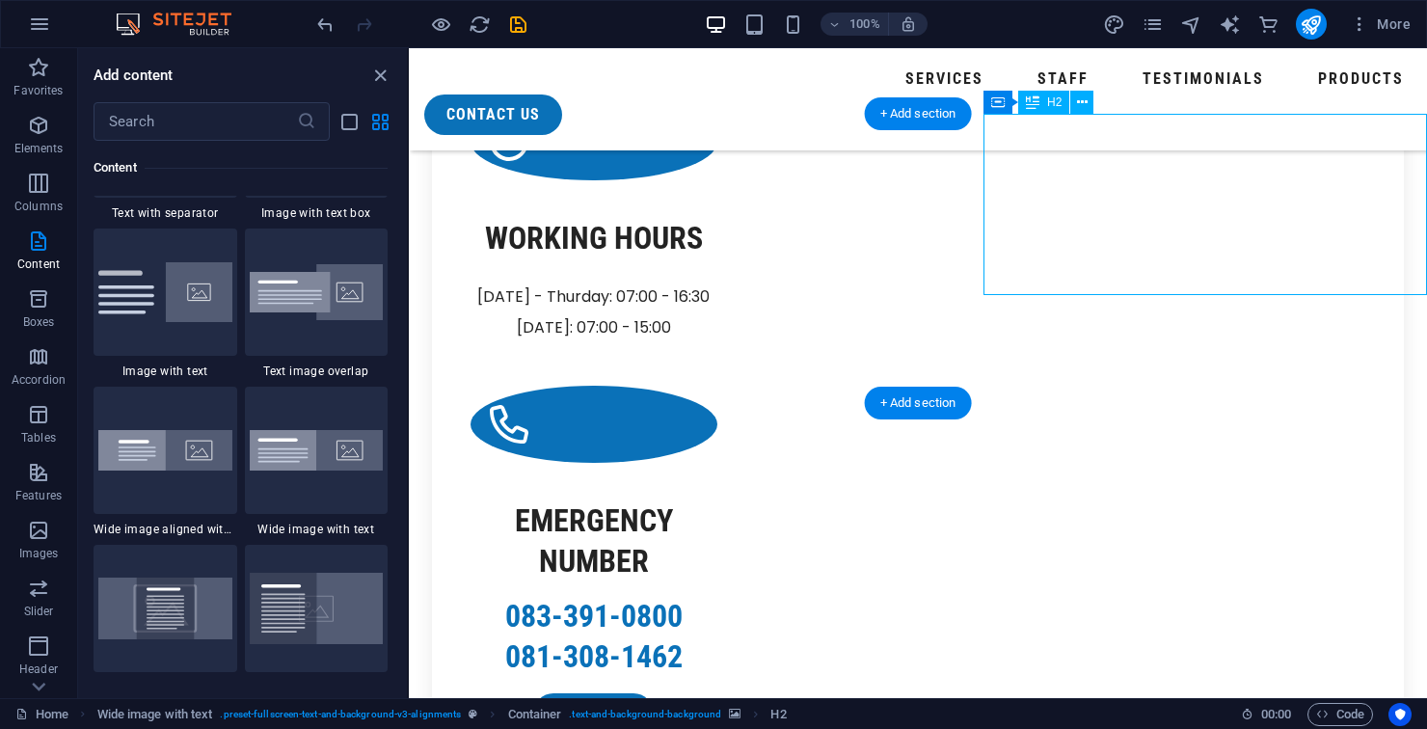
scroll to position [3658, 0]
click at [176, 435] on img at bounding box center [165, 448] width 134 height 40
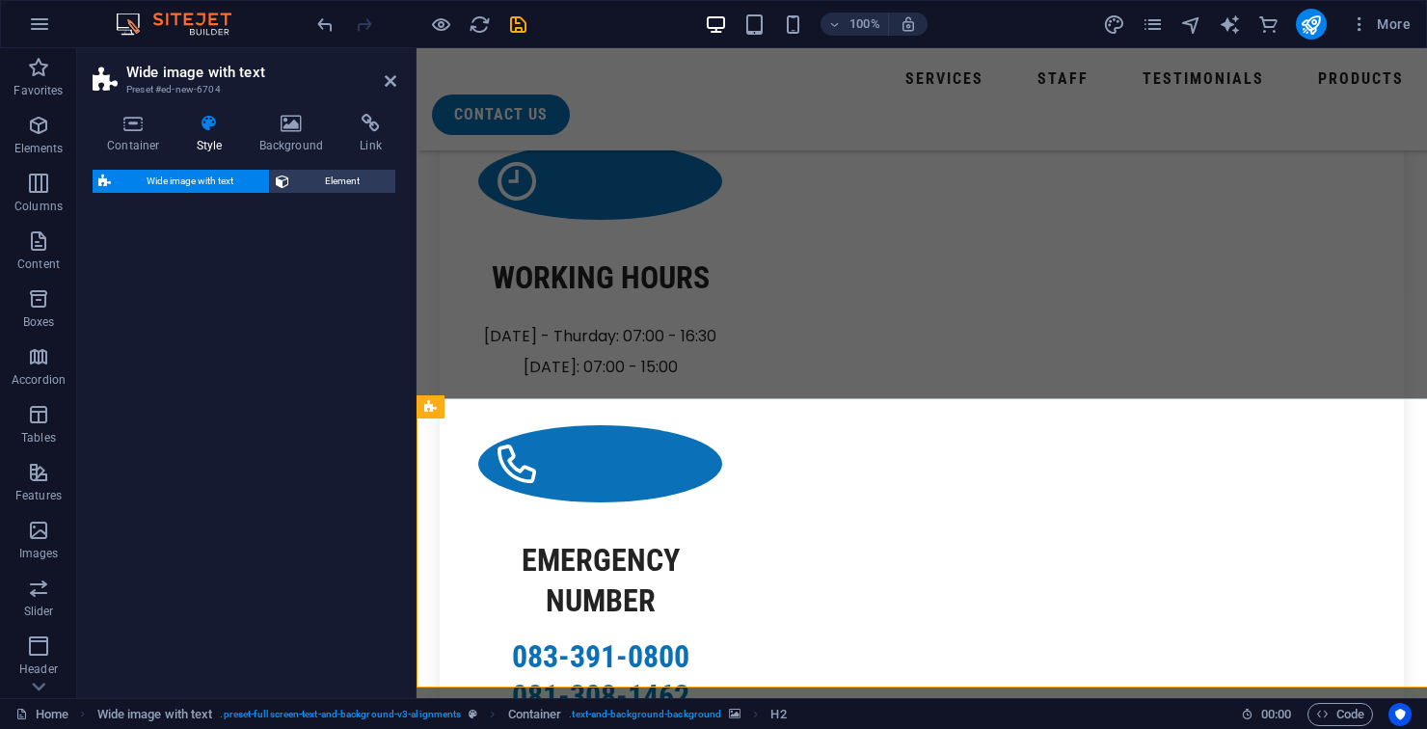
scroll to position [2759, 0]
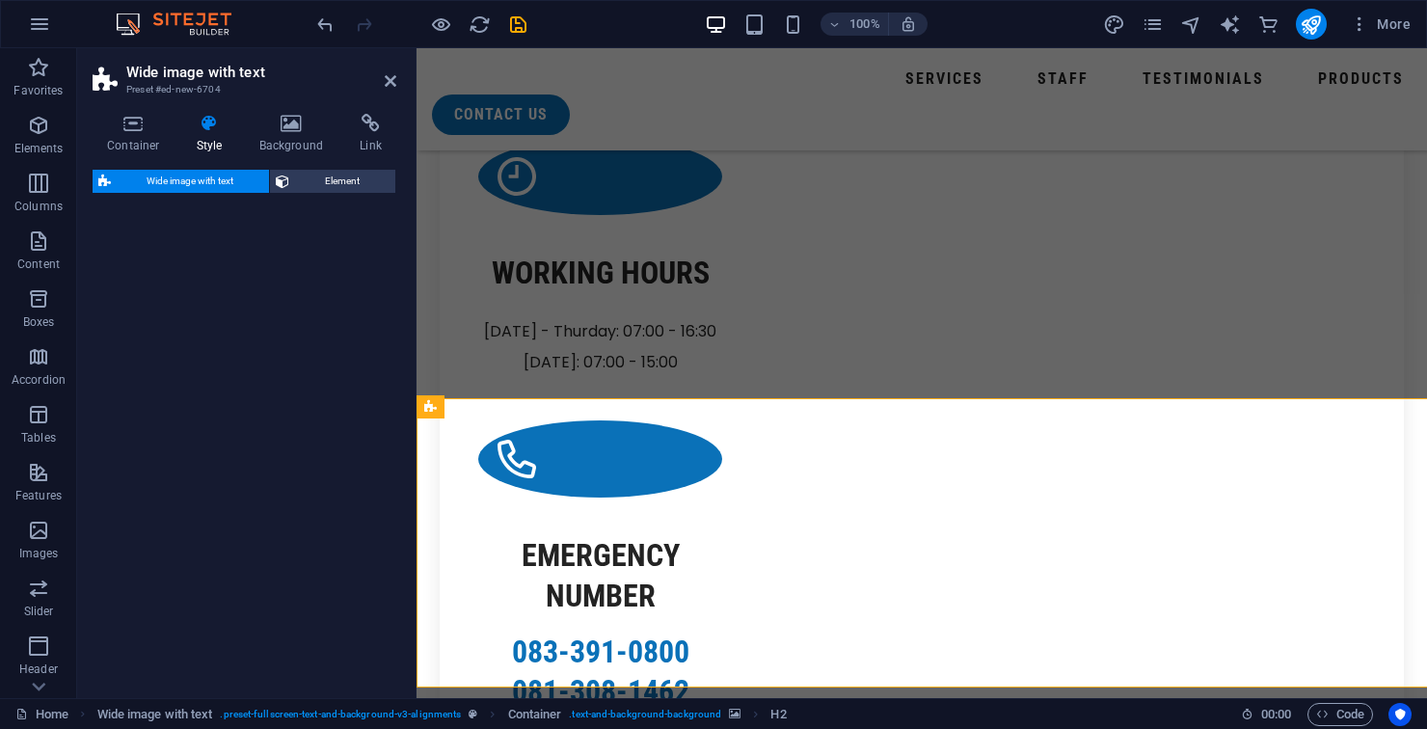
select select "%"
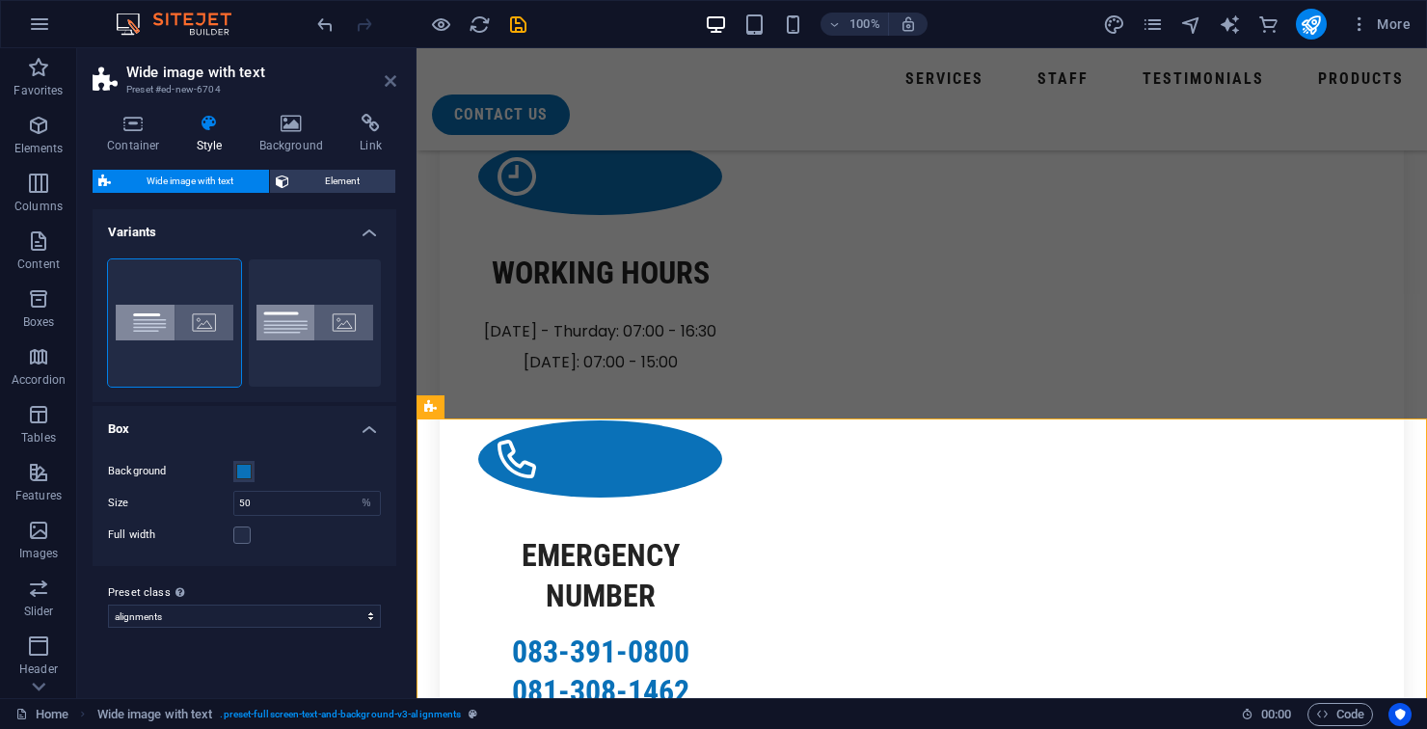
click at [388, 79] on icon at bounding box center [391, 80] width 12 height 15
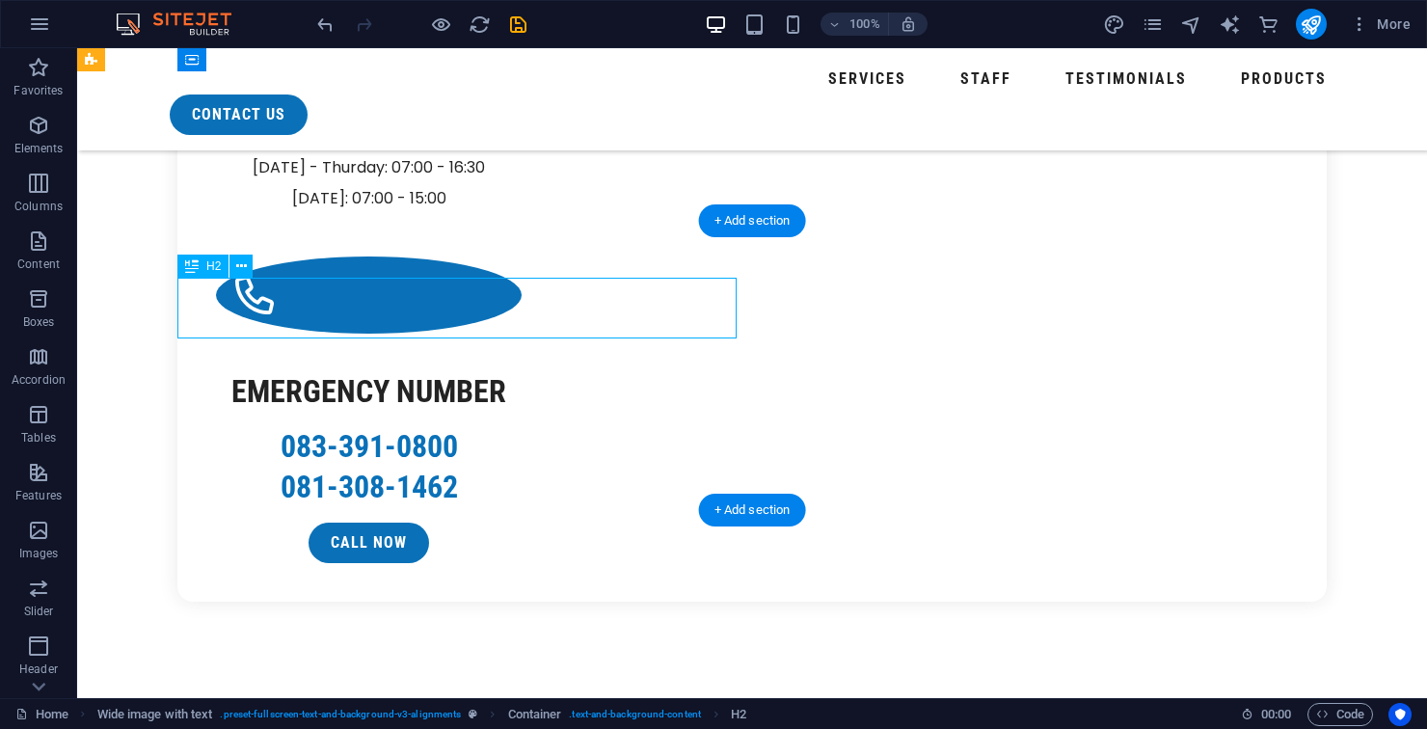
scroll to position [2925, 0]
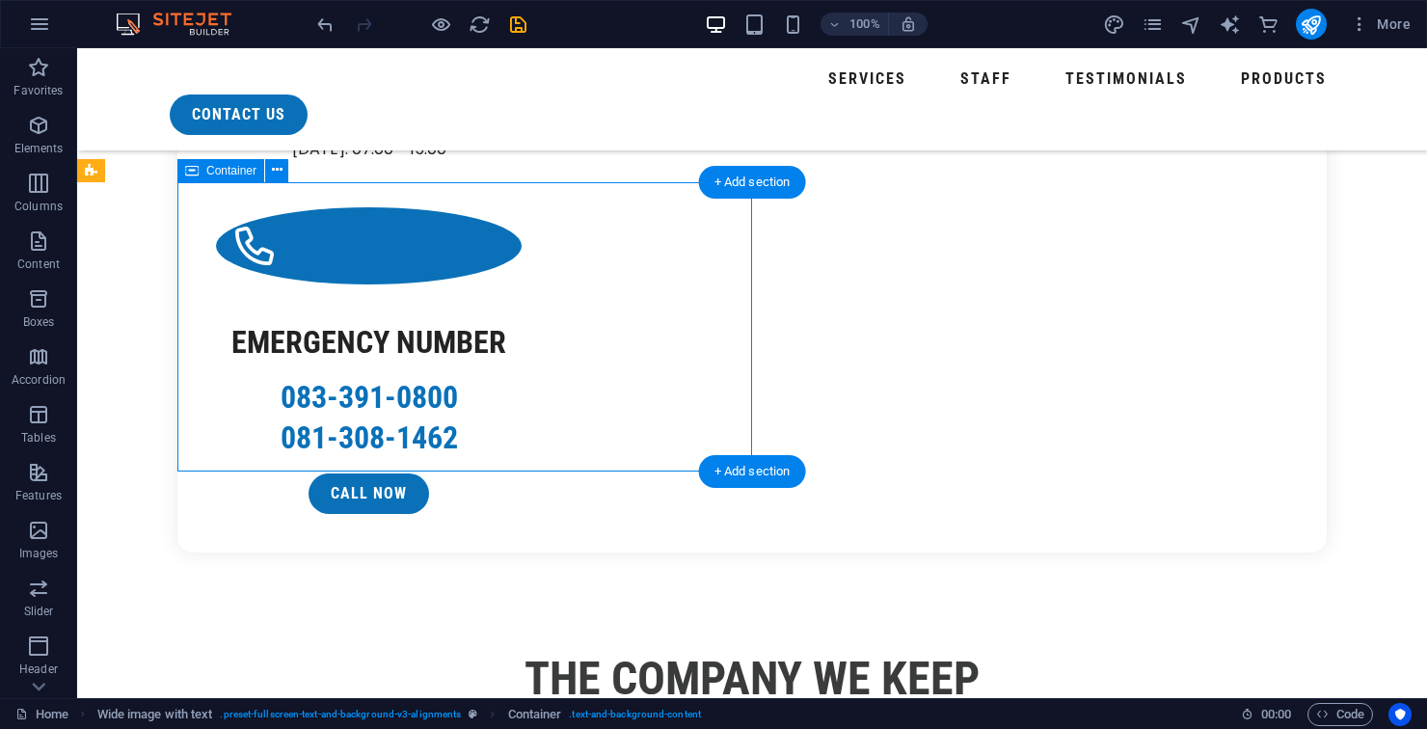
scroll to position [2978, 0]
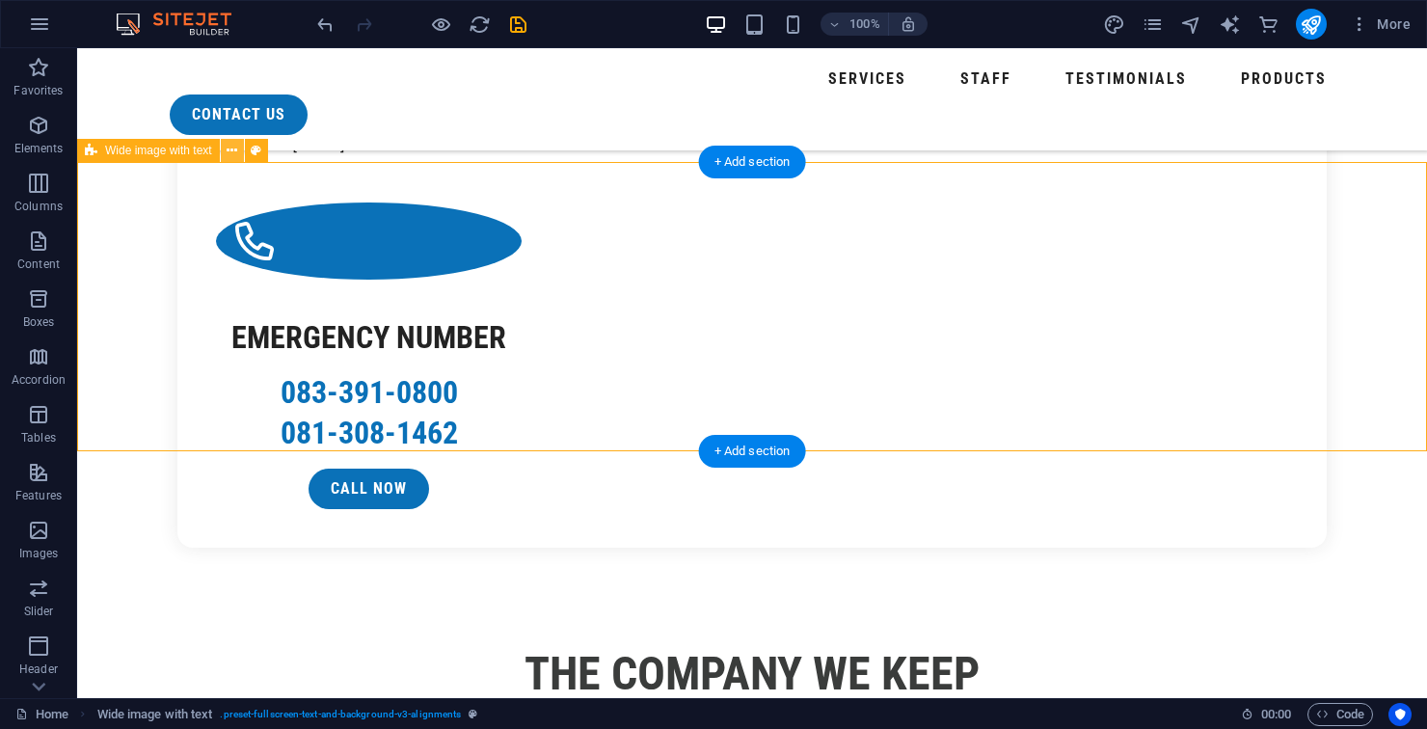
click at [232, 153] on icon at bounding box center [232, 151] width 11 height 20
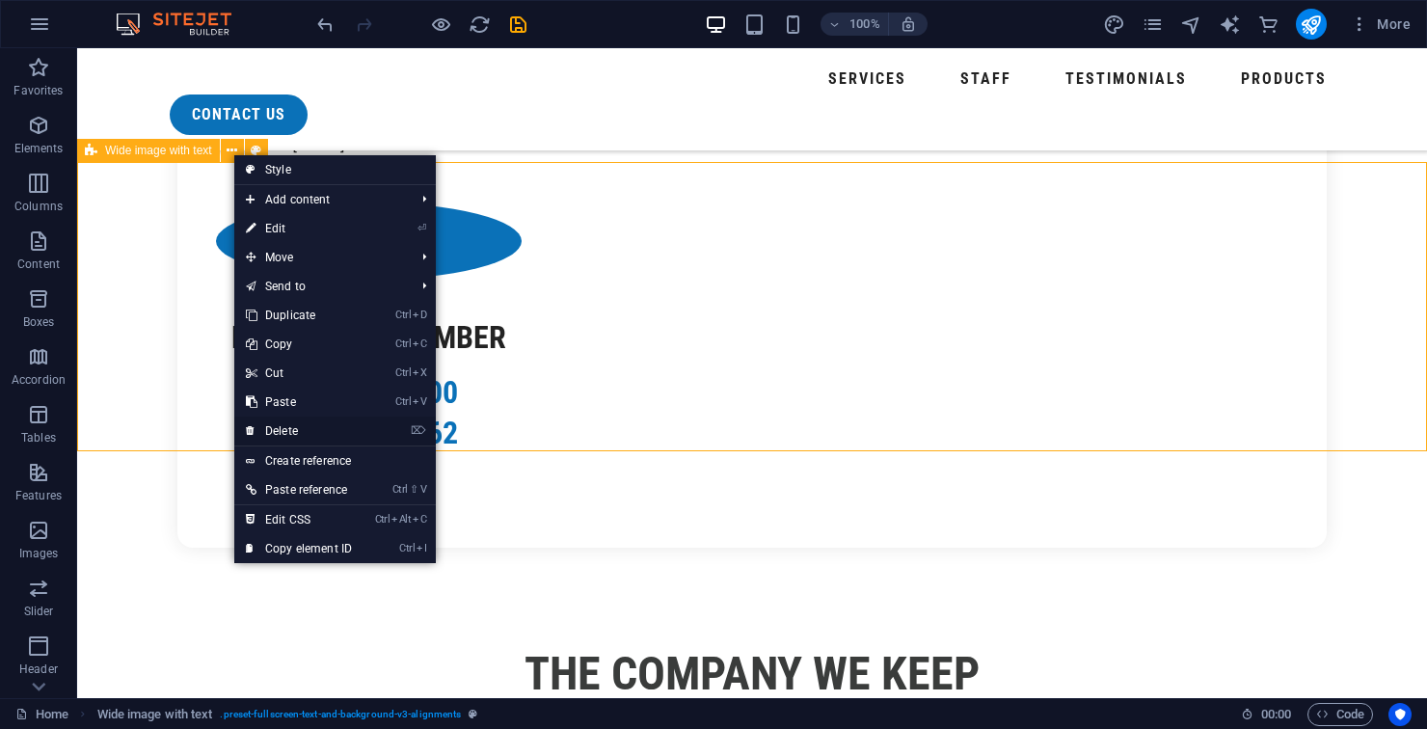
click at [324, 436] on link "⌦ Delete" at bounding box center [298, 430] width 129 height 29
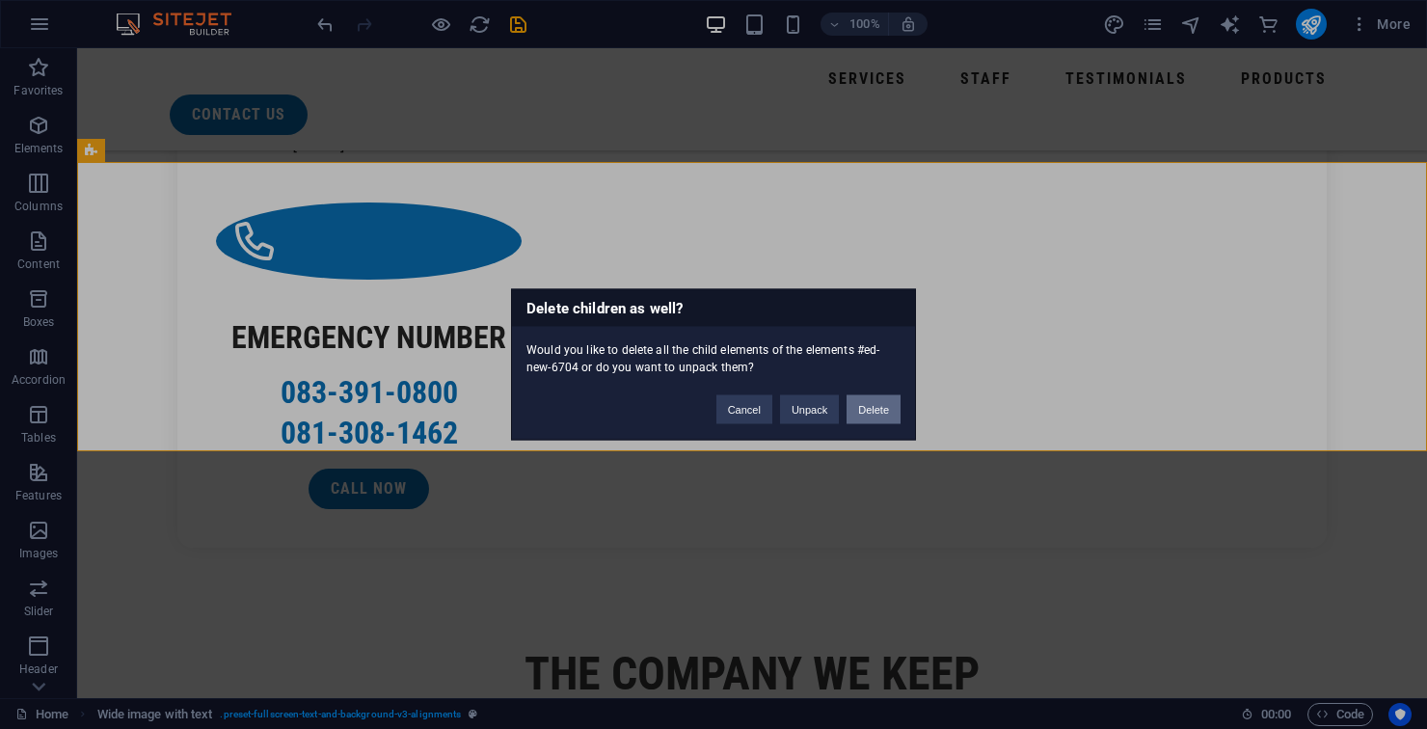
click at [881, 419] on button "Delete" at bounding box center [873, 409] width 54 height 29
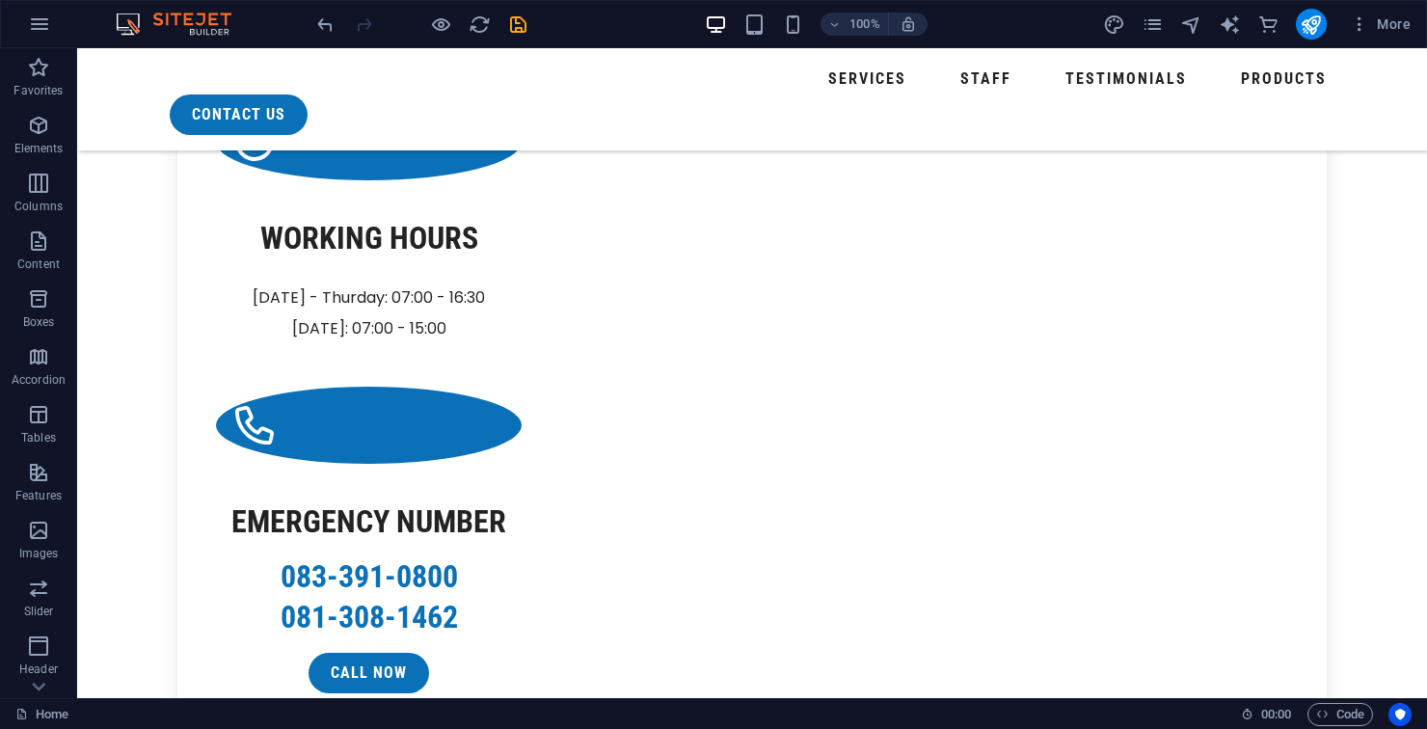
scroll to position [2800, 0]
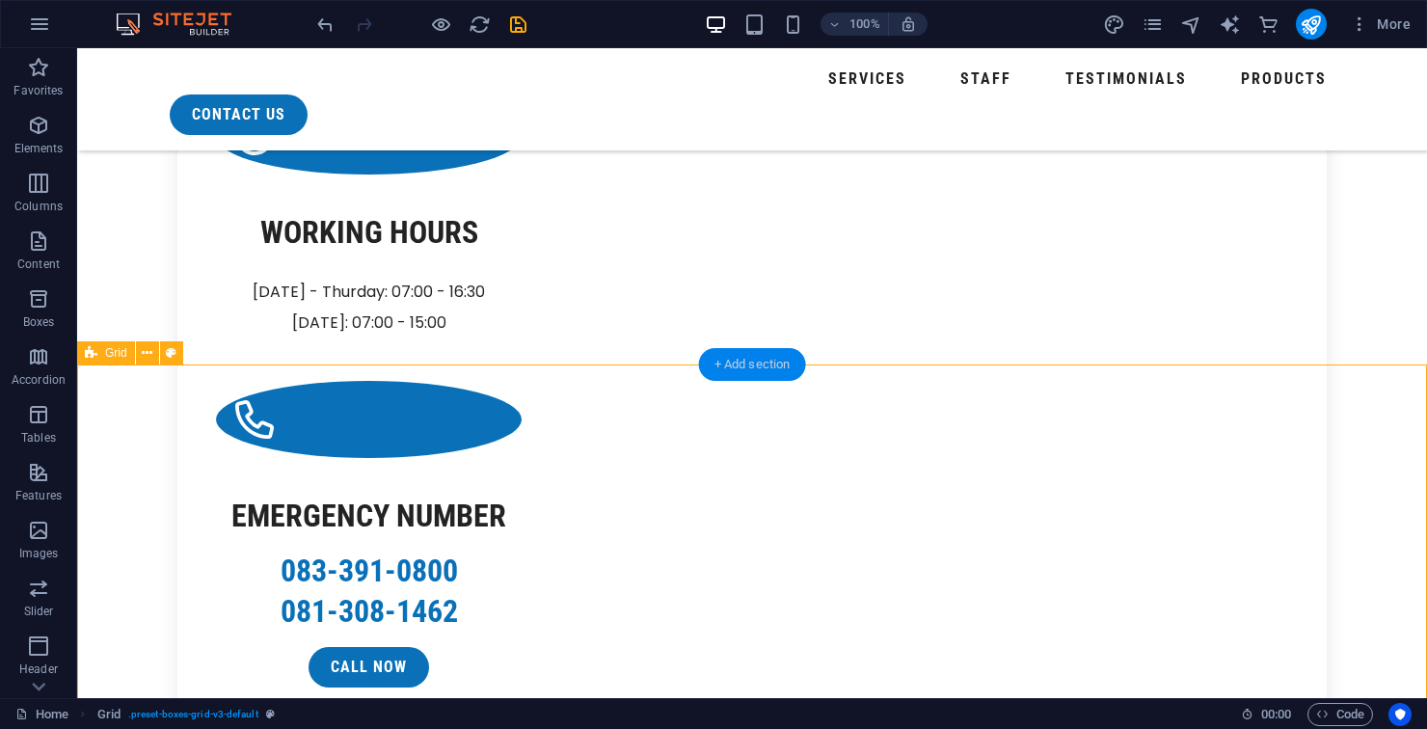
click at [775, 378] on div "+ Add section" at bounding box center [752, 364] width 107 height 33
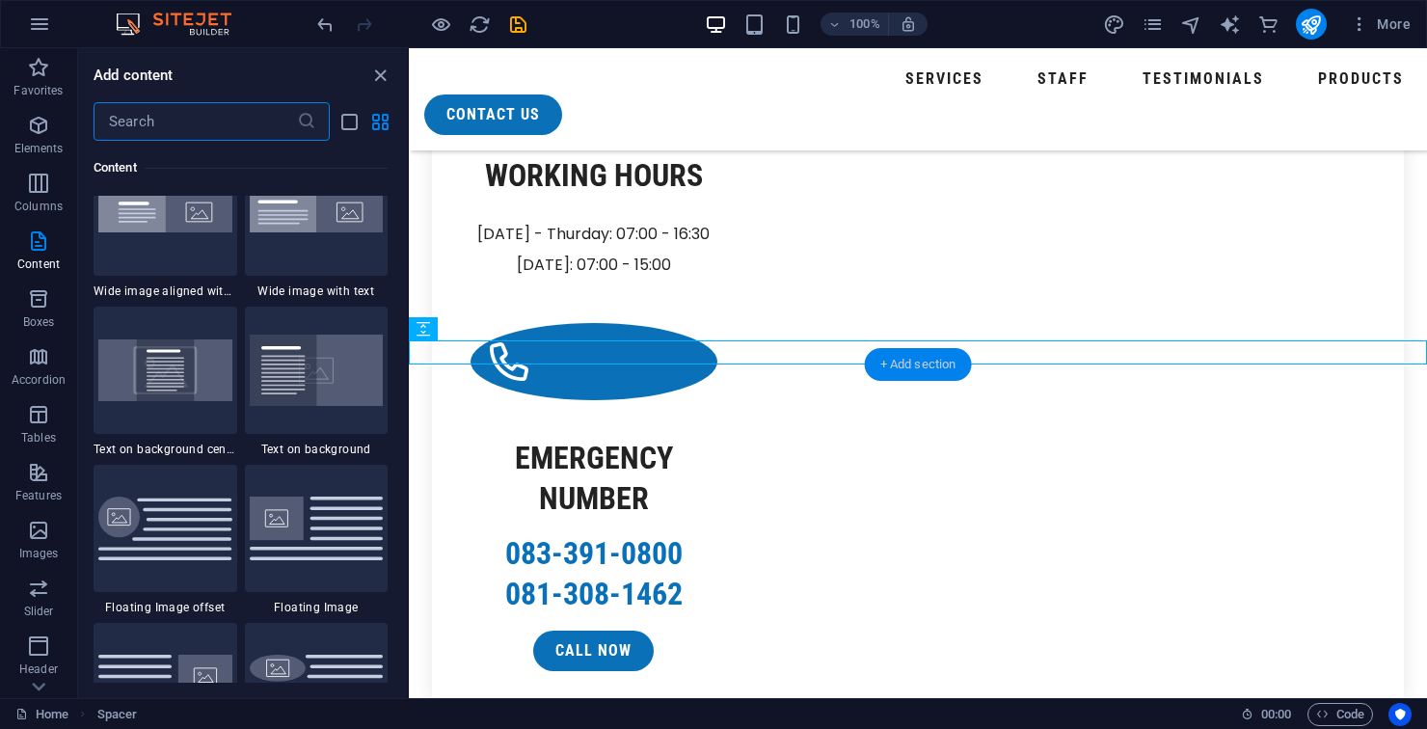
scroll to position [3902, 0]
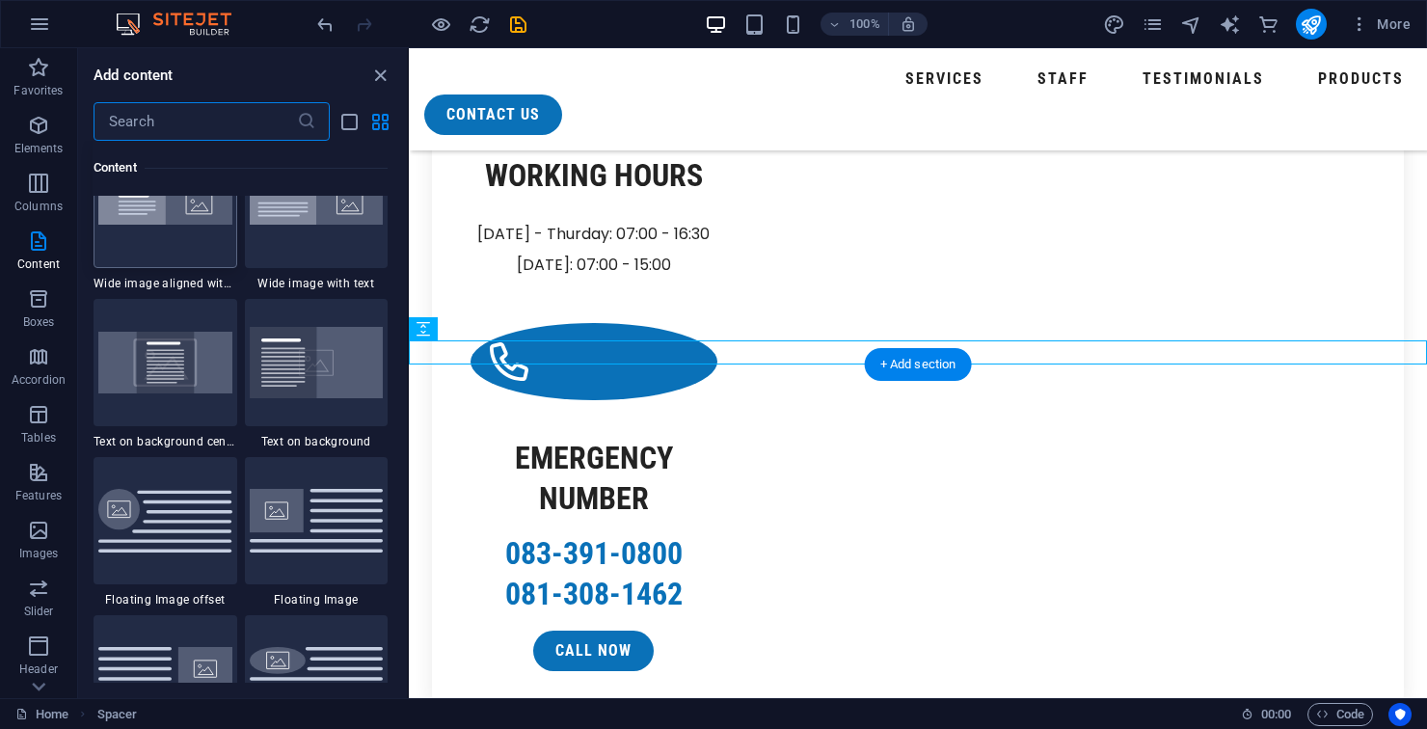
click at [171, 242] on div at bounding box center [165, 204] width 144 height 127
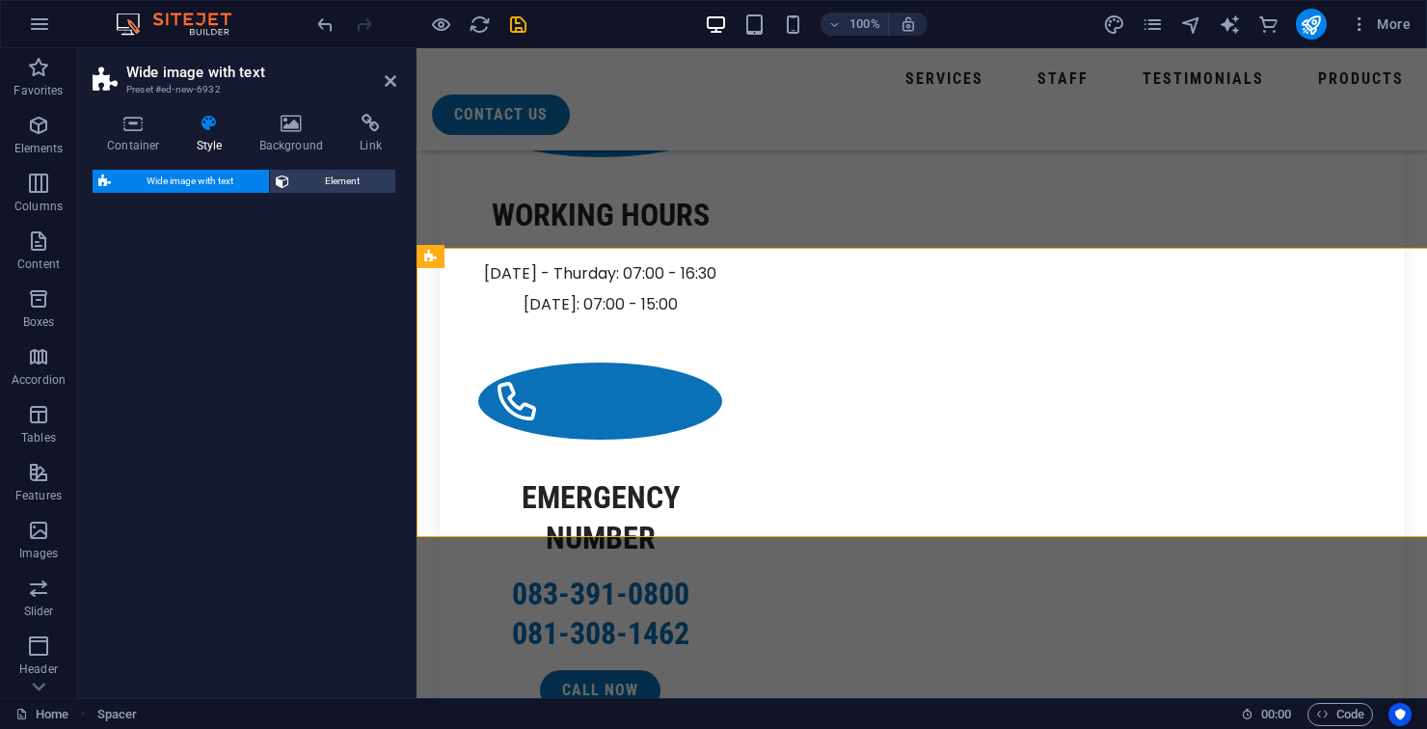
scroll to position [2965, 0]
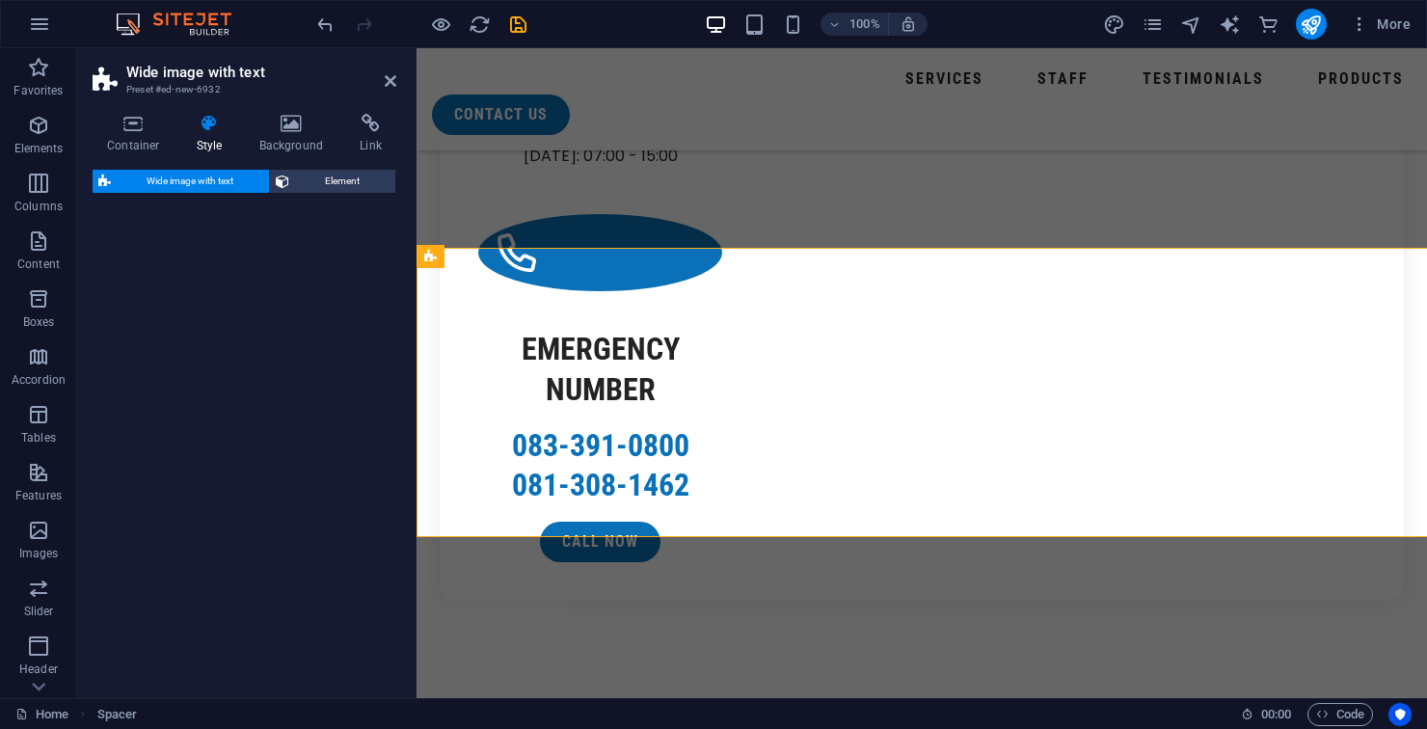
select select "%"
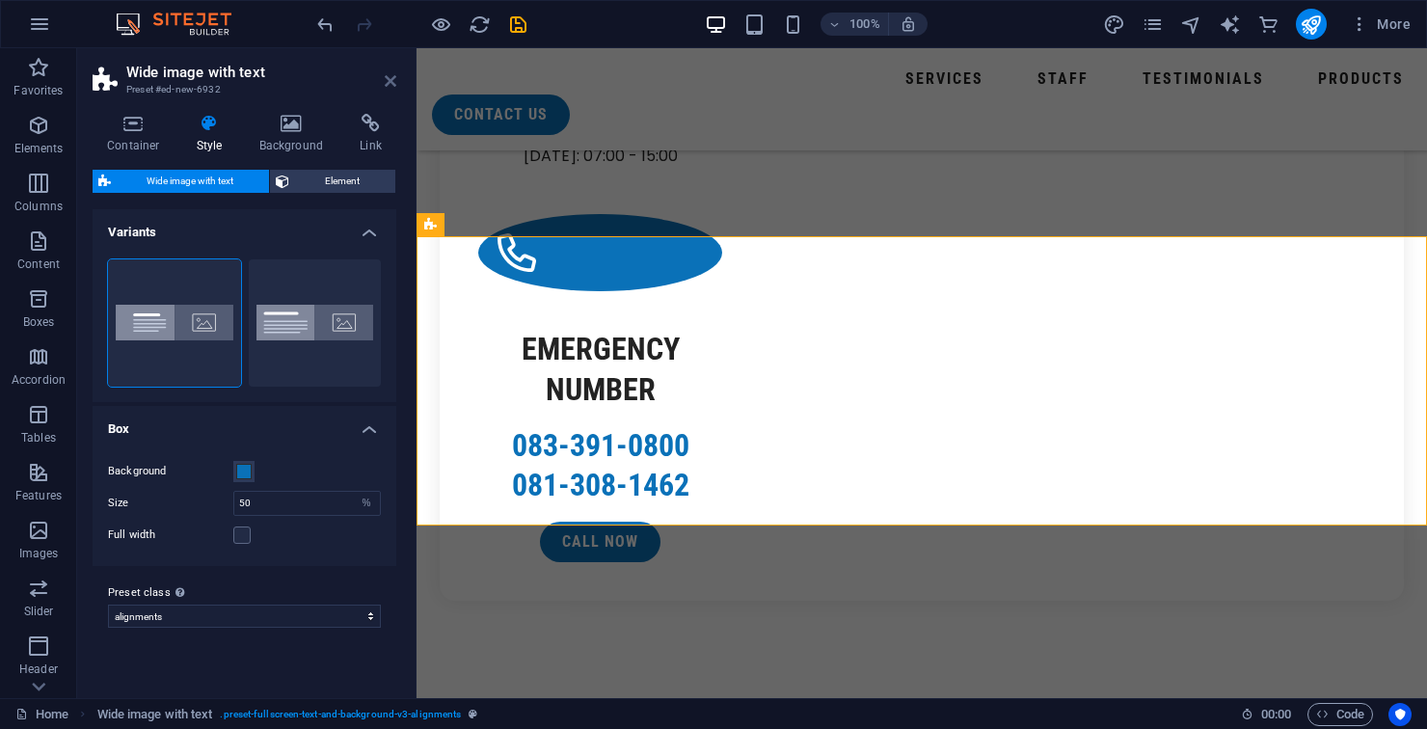
click at [386, 81] on icon at bounding box center [391, 80] width 12 height 15
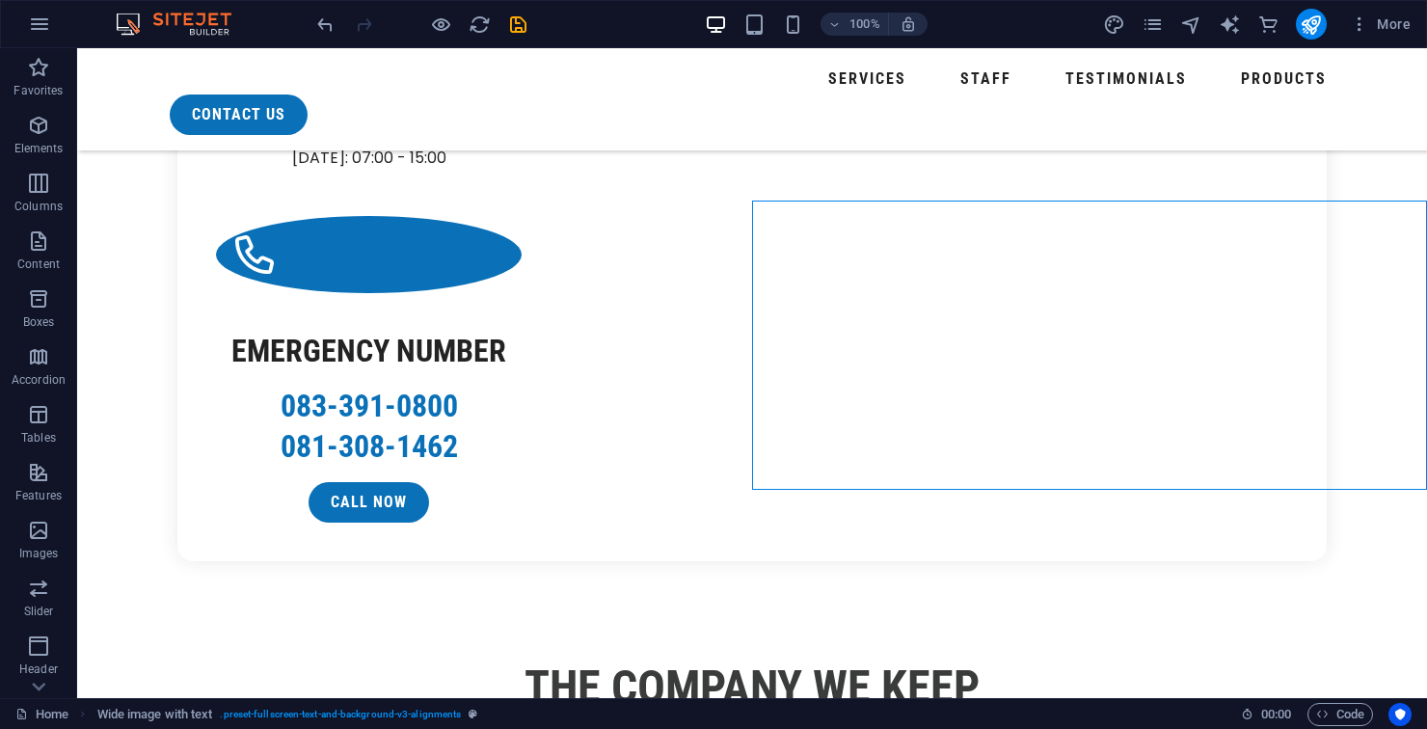
select select "px"
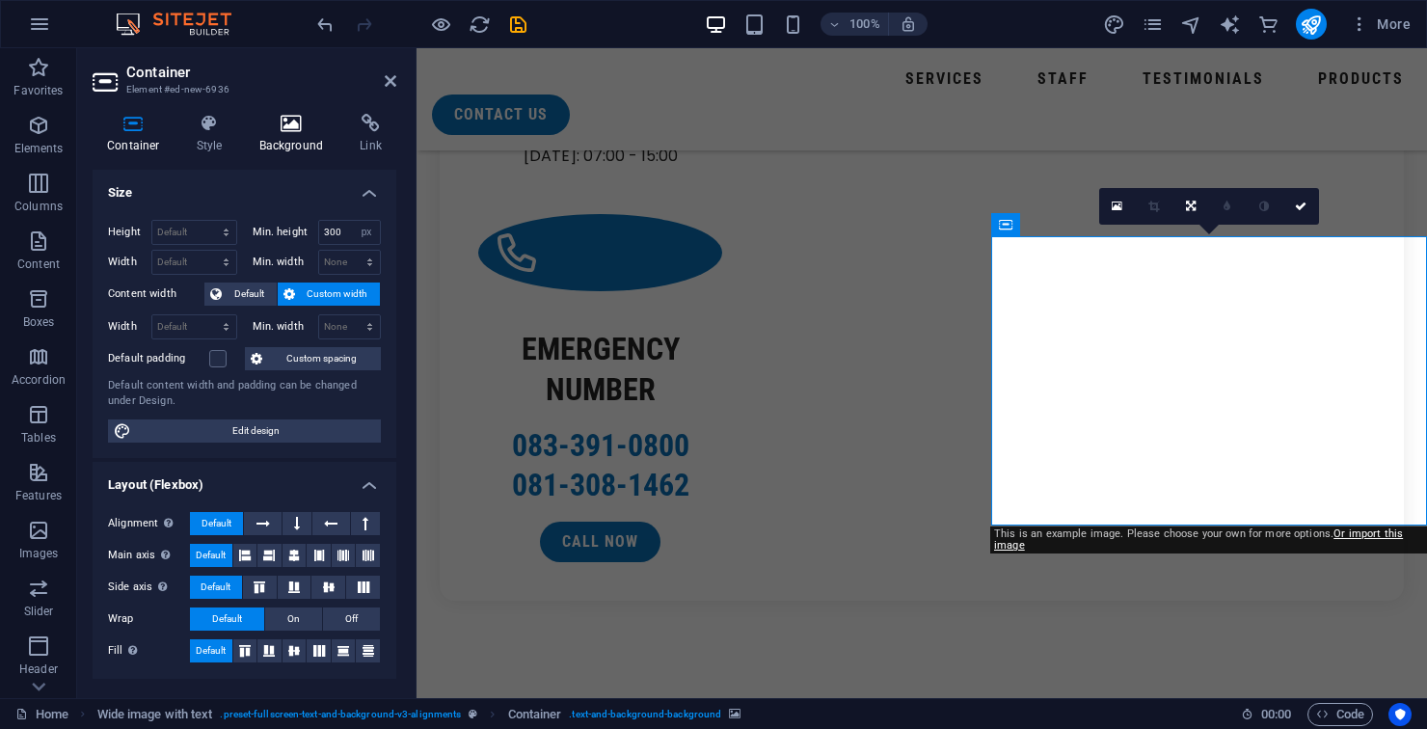
click at [280, 130] on icon at bounding box center [291, 123] width 93 height 19
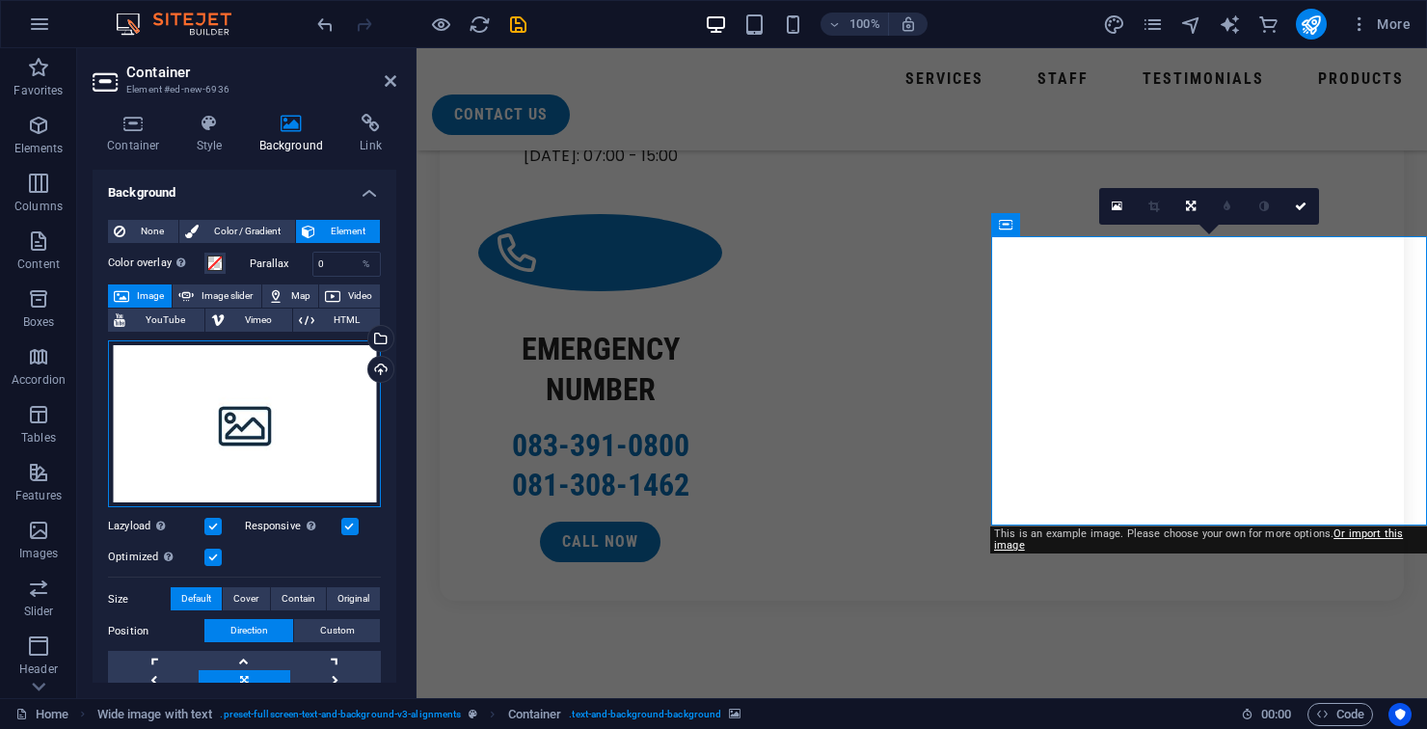
click at [245, 410] on div "Drag files here, click to choose files or select files from Files or our free s…" at bounding box center [244, 424] width 273 height 168
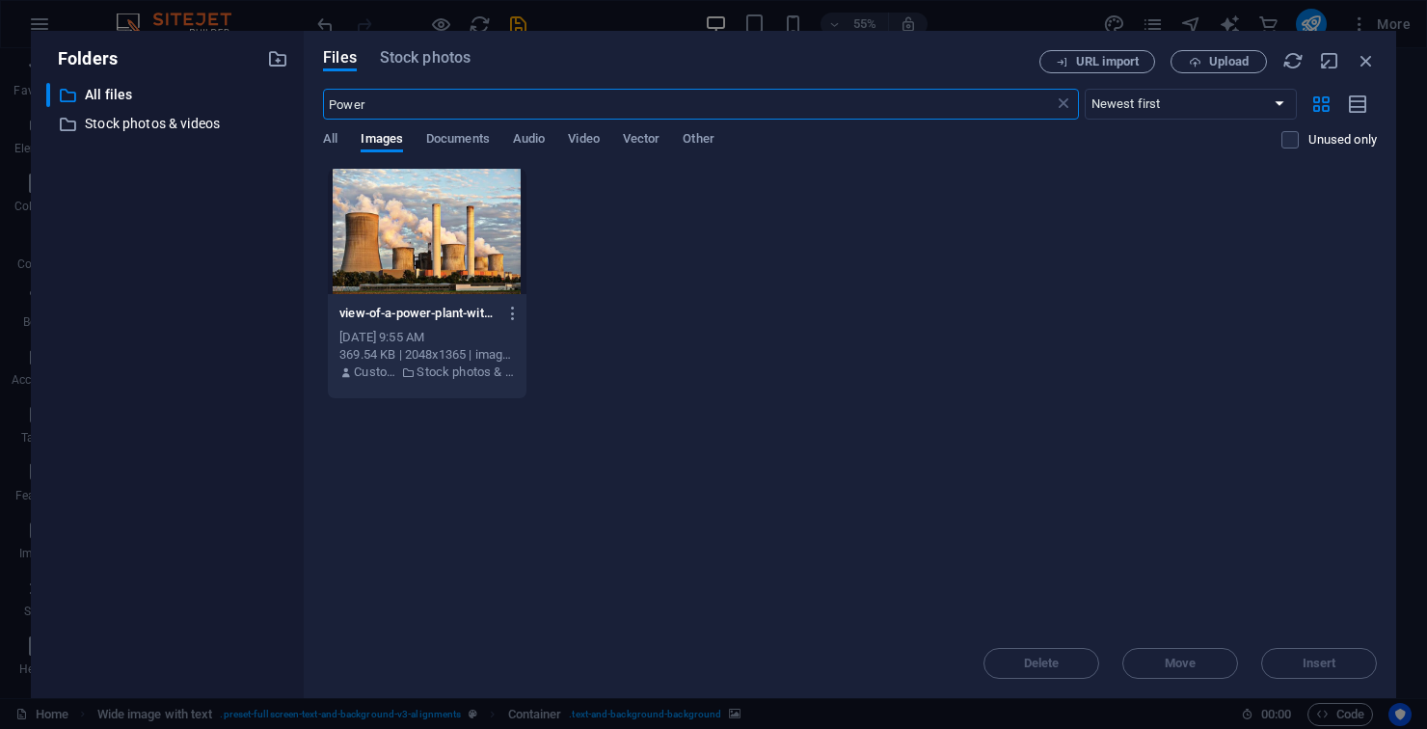
scroll to position [2952, 0]
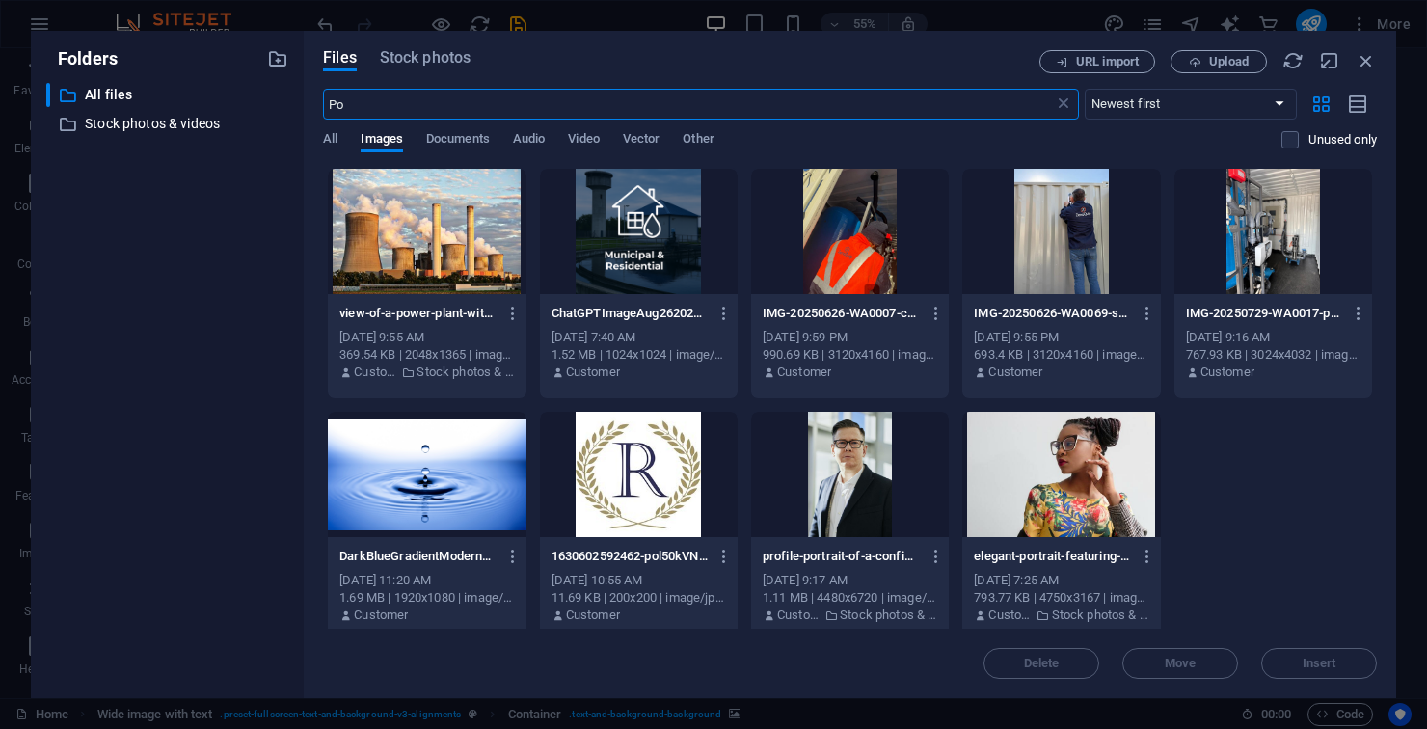
type input "Po"
click at [422, 49] on div "Files Stock photos URL import Upload Po ​ Newest first Oldest first Name (A-Z) …" at bounding box center [850, 364] width 1092 height 667
click at [426, 55] on span "Stock photos" at bounding box center [425, 57] width 91 height 23
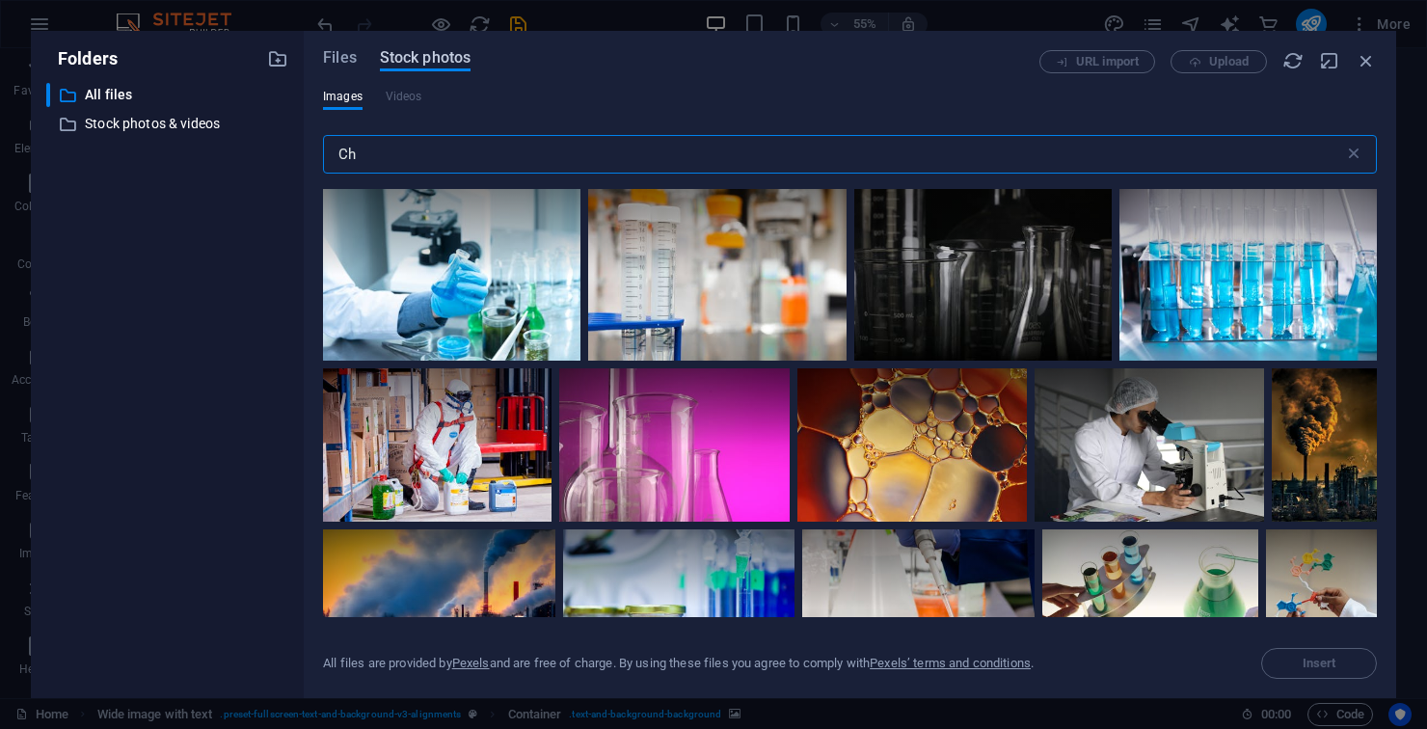
type input "C"
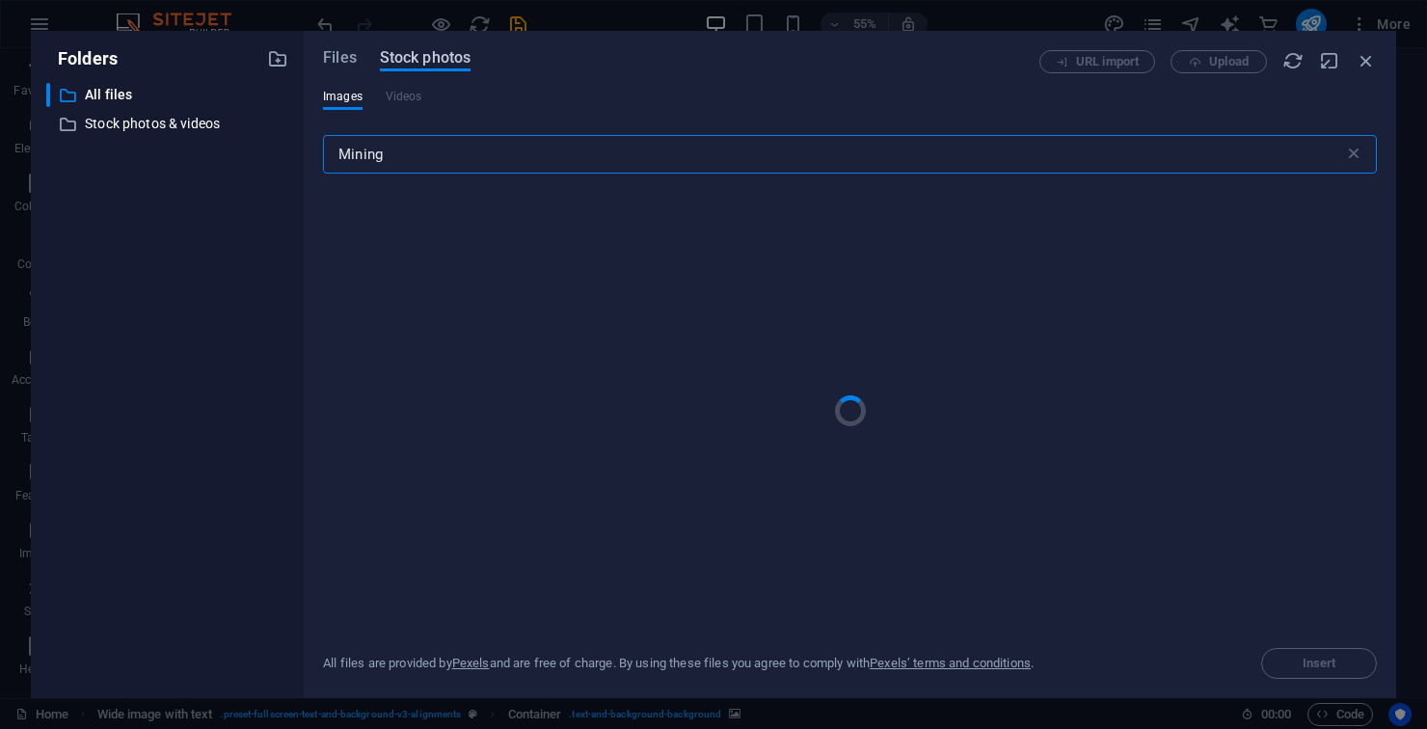
type input "Mining"
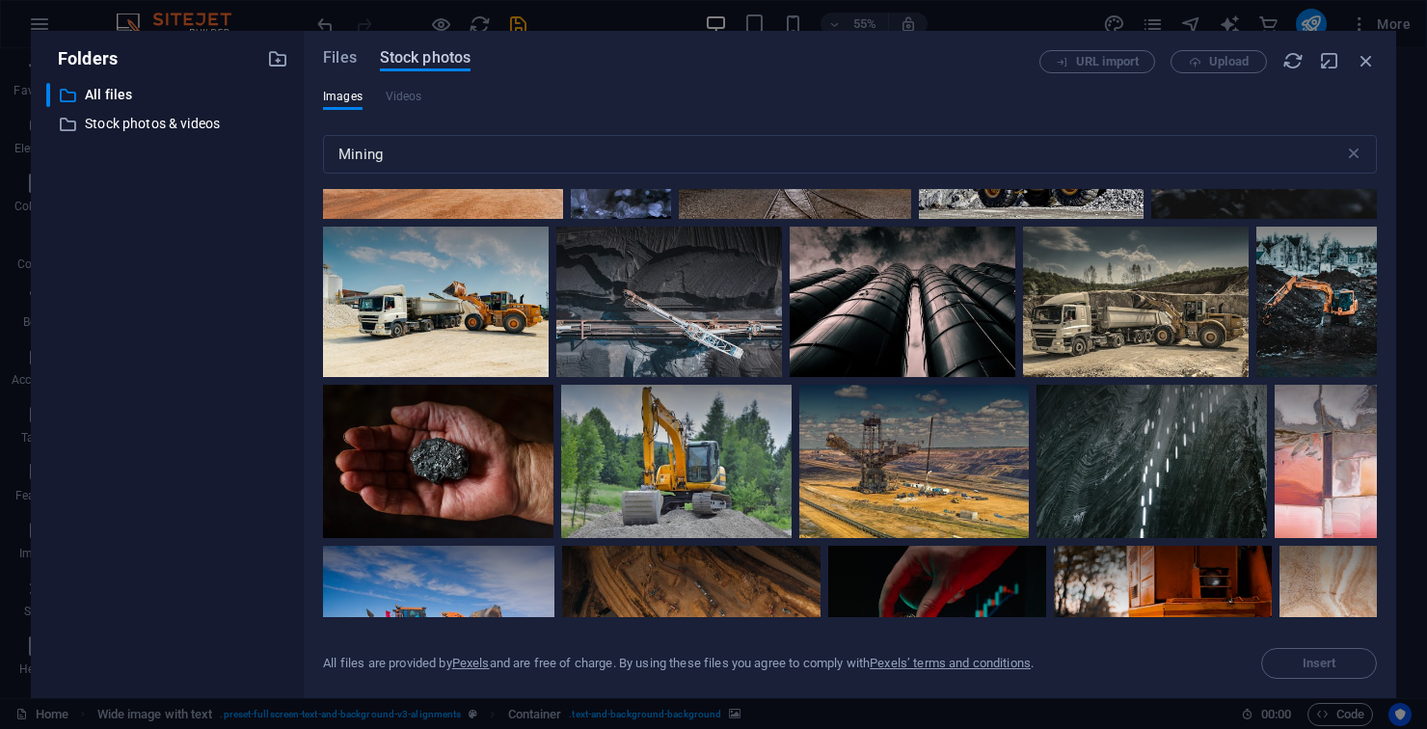
scroll to position [761, 0]
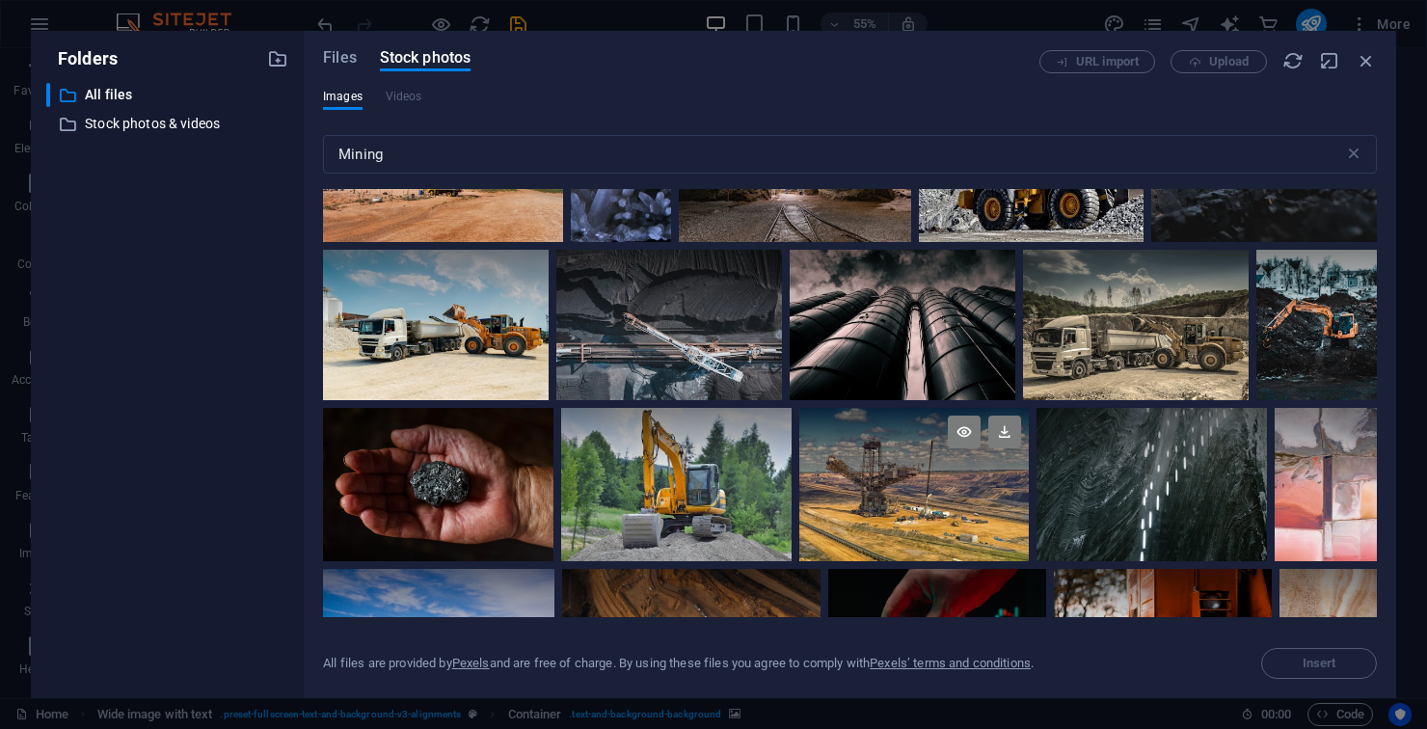
click at [949, 471] on div at bounding box center [914, 446] width 230 height 77
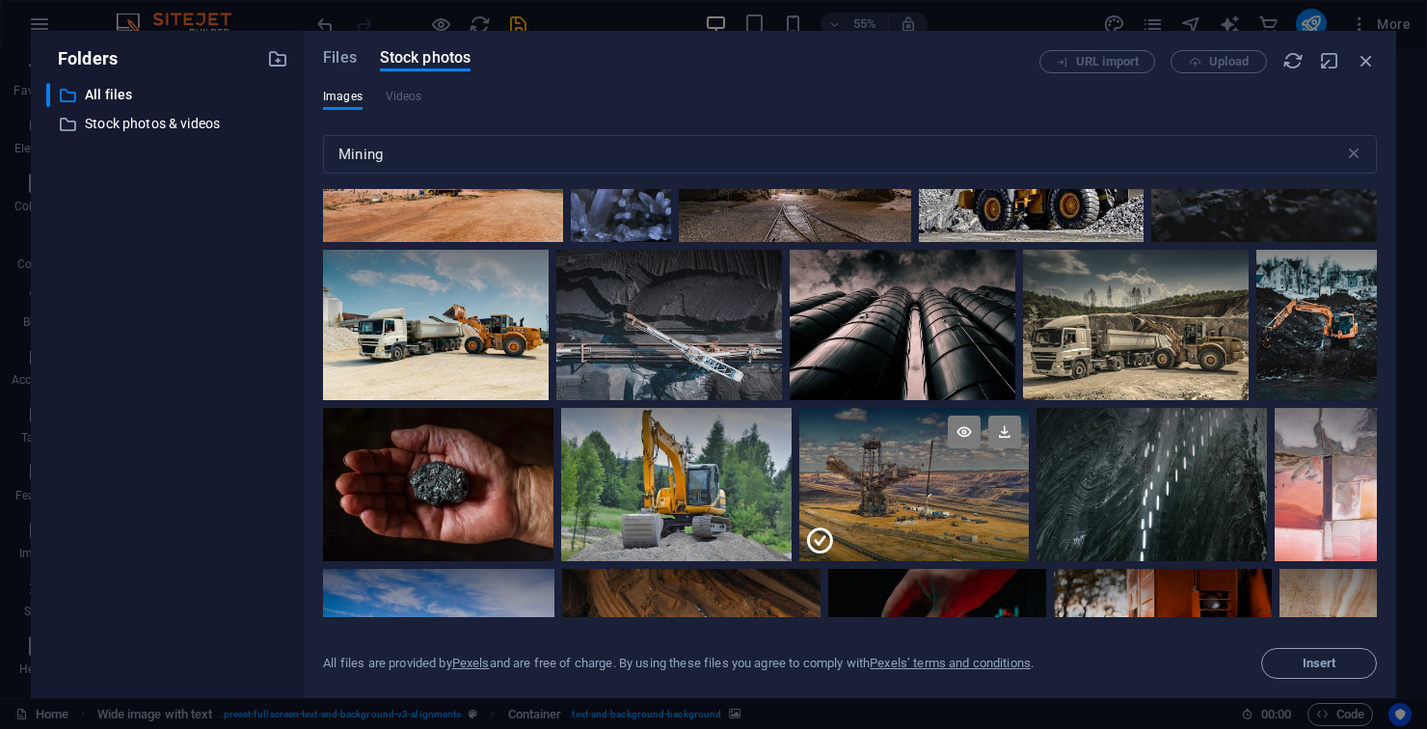
click at [916, 485] on div at bounding box center [914, 523] width 230 height 77
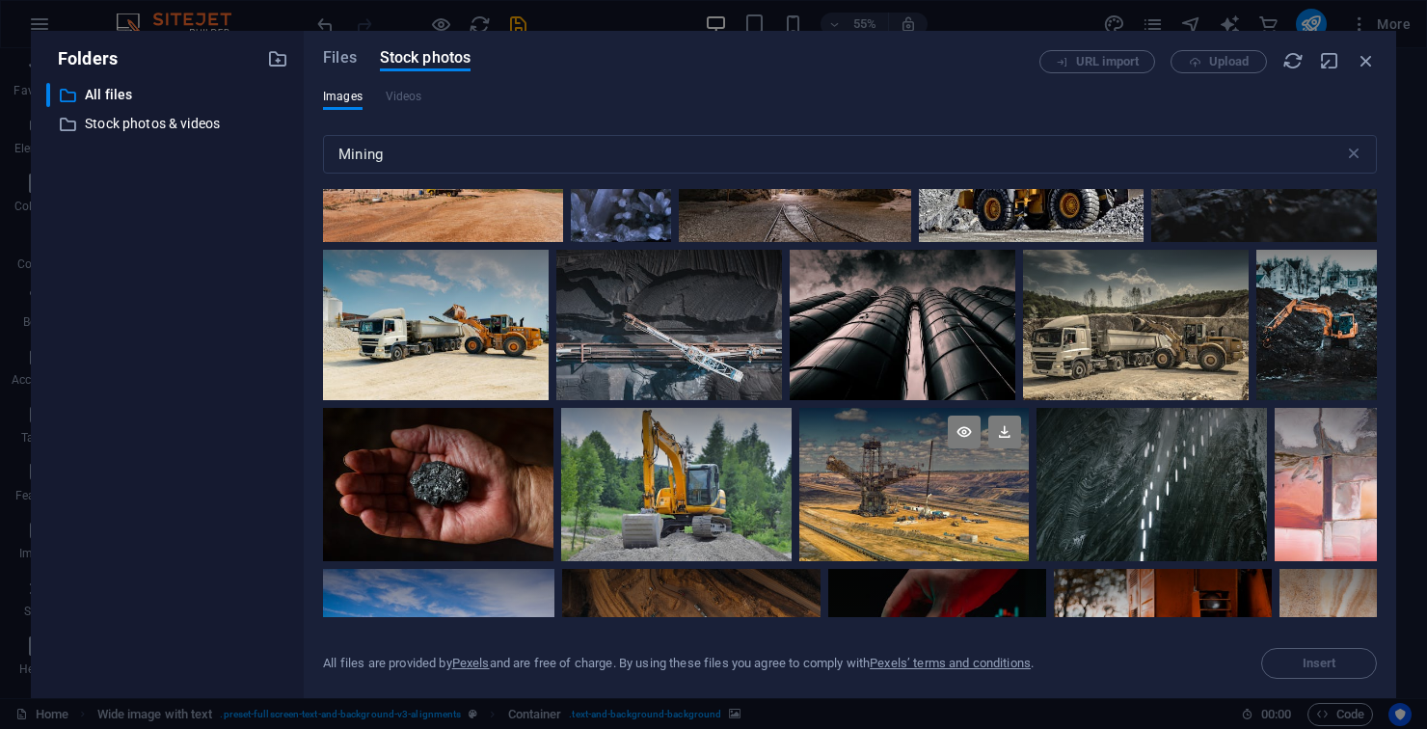
click at [930, 474] on div at bounding box center [914, 446] width 230 height 77
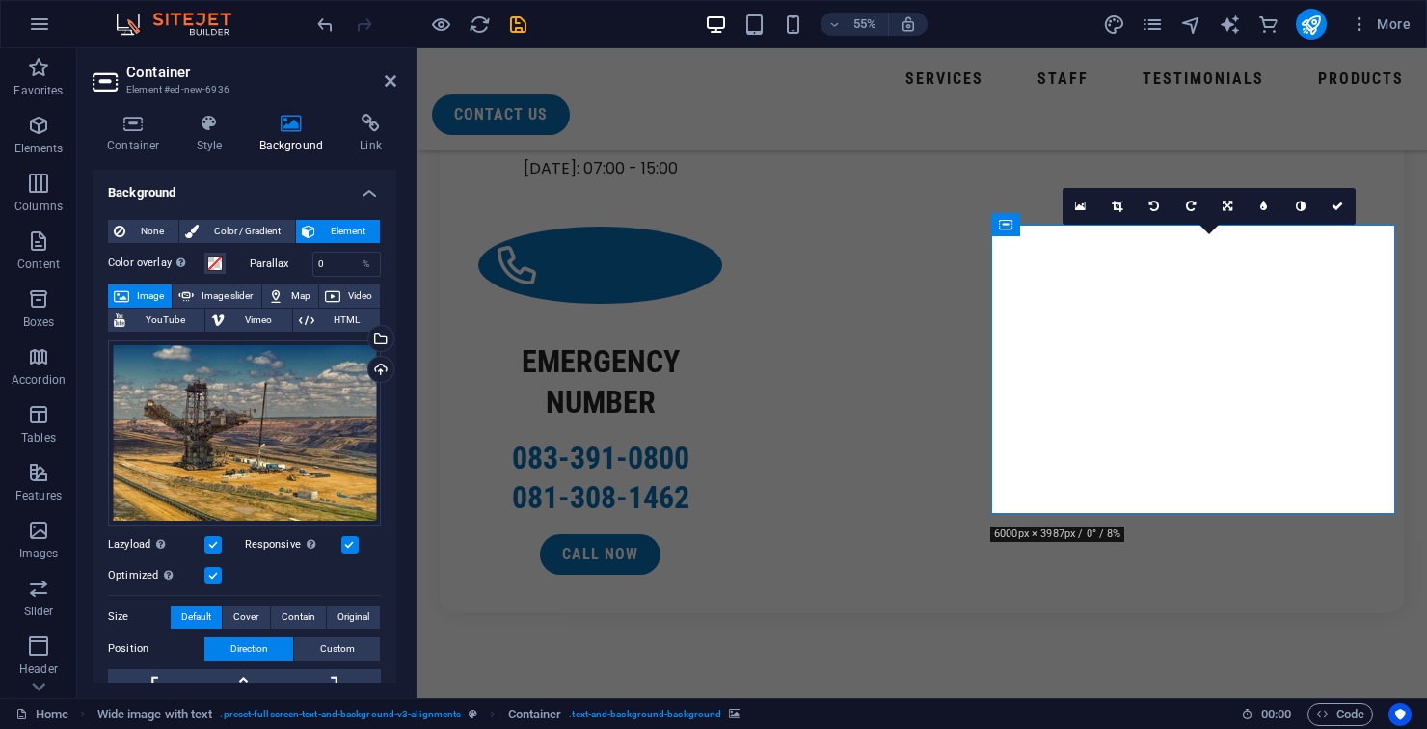
scroll to position [2965, 0]
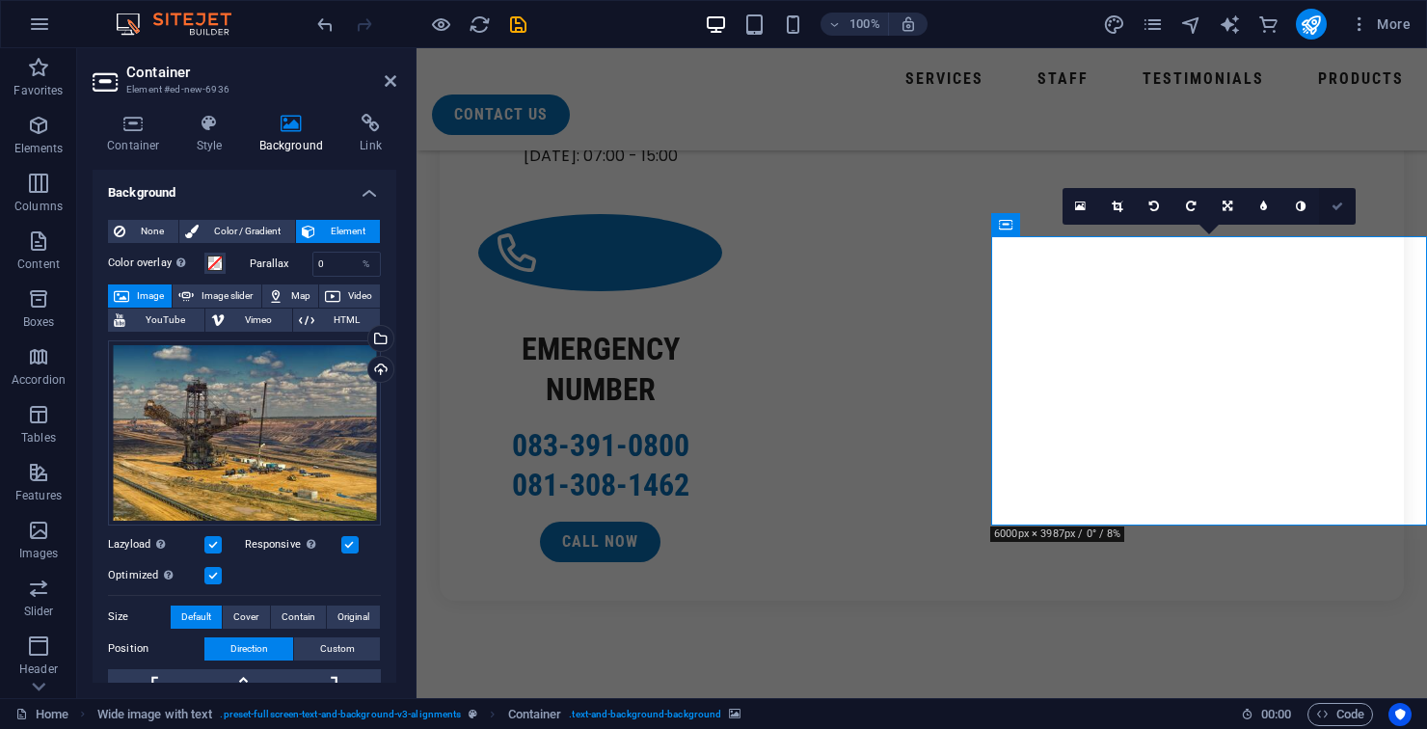
click at [1340, 214] on link at bounding box center [1337, 206] width 37 height 37
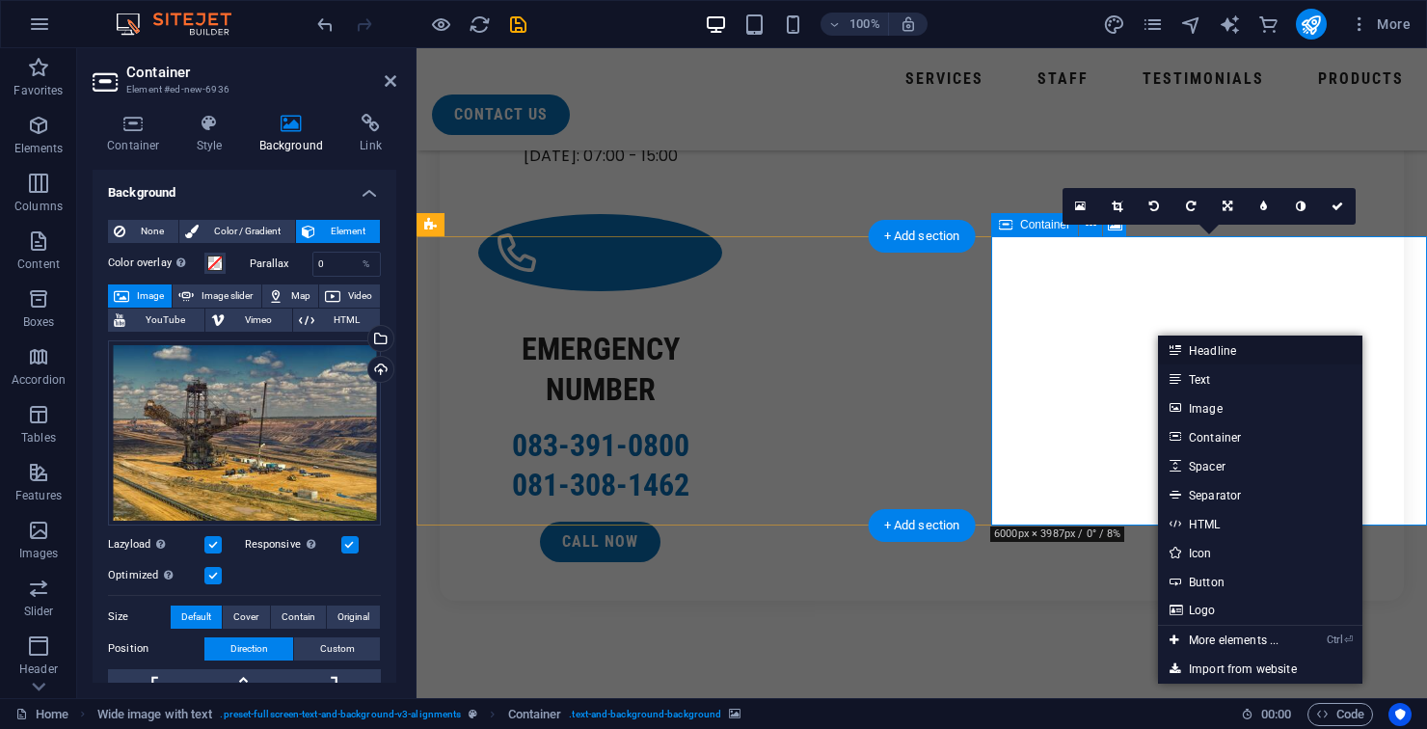
click at [1265, 361] on link "Headline" at bounding box center [1260, 349] width 204 height 29
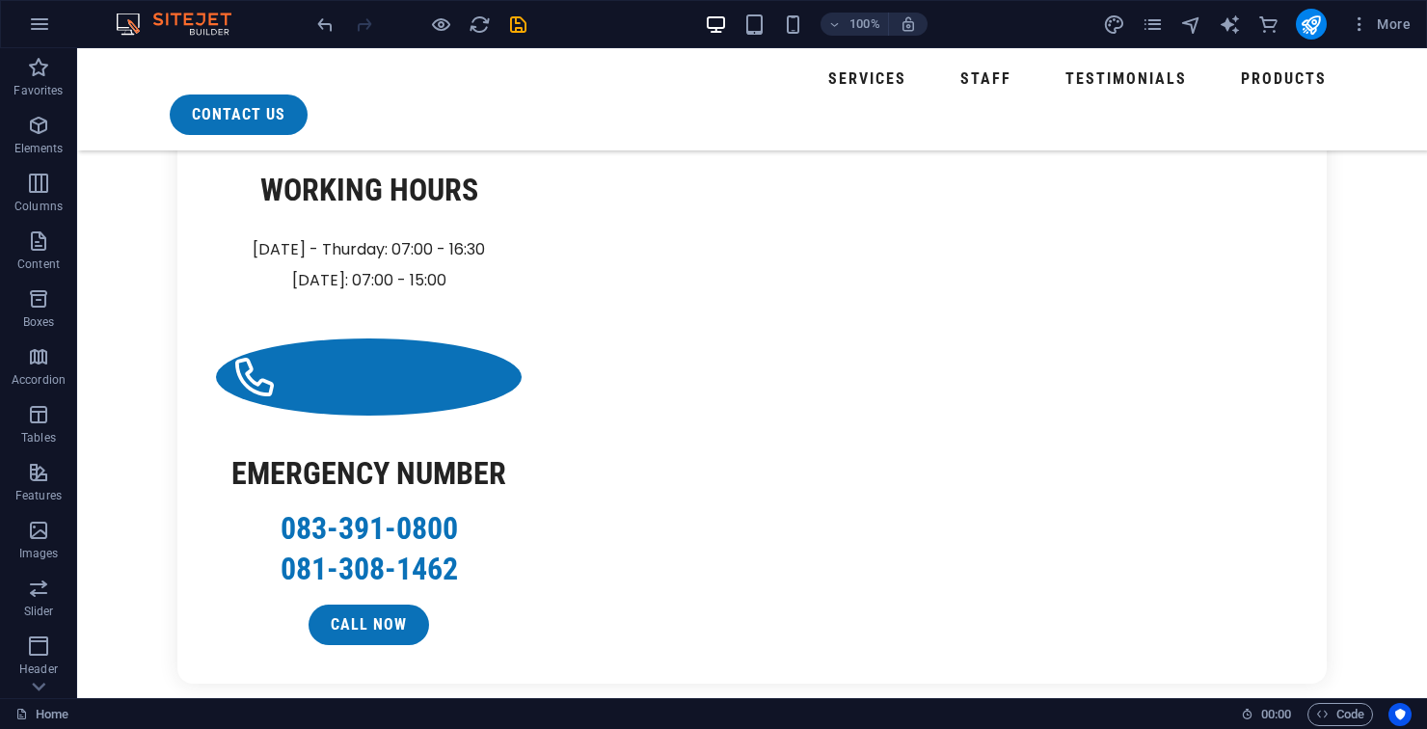
scroll to position [2842, 0]
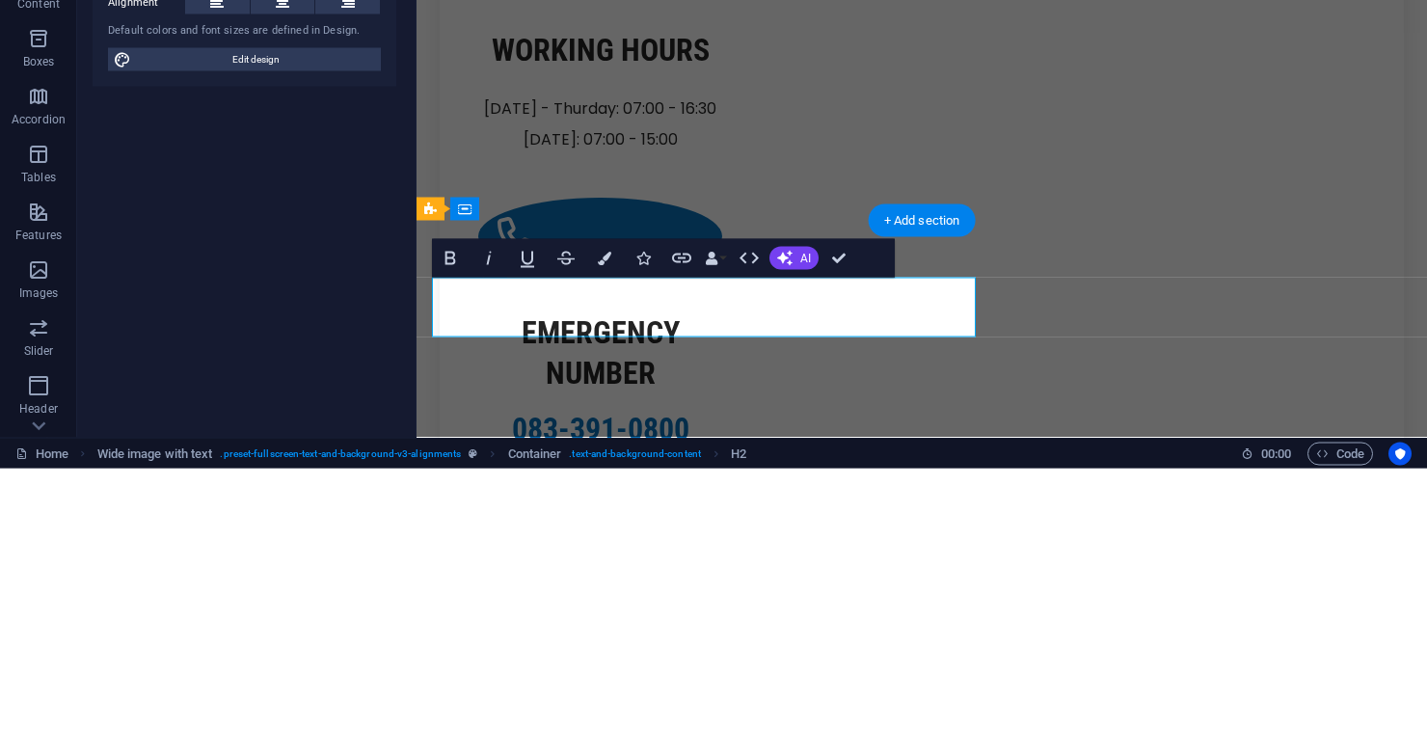
scroll to position [2720, 0]
click at [593, 521] on button "Colors" at bounding box center [604, 518] width 37 height 39
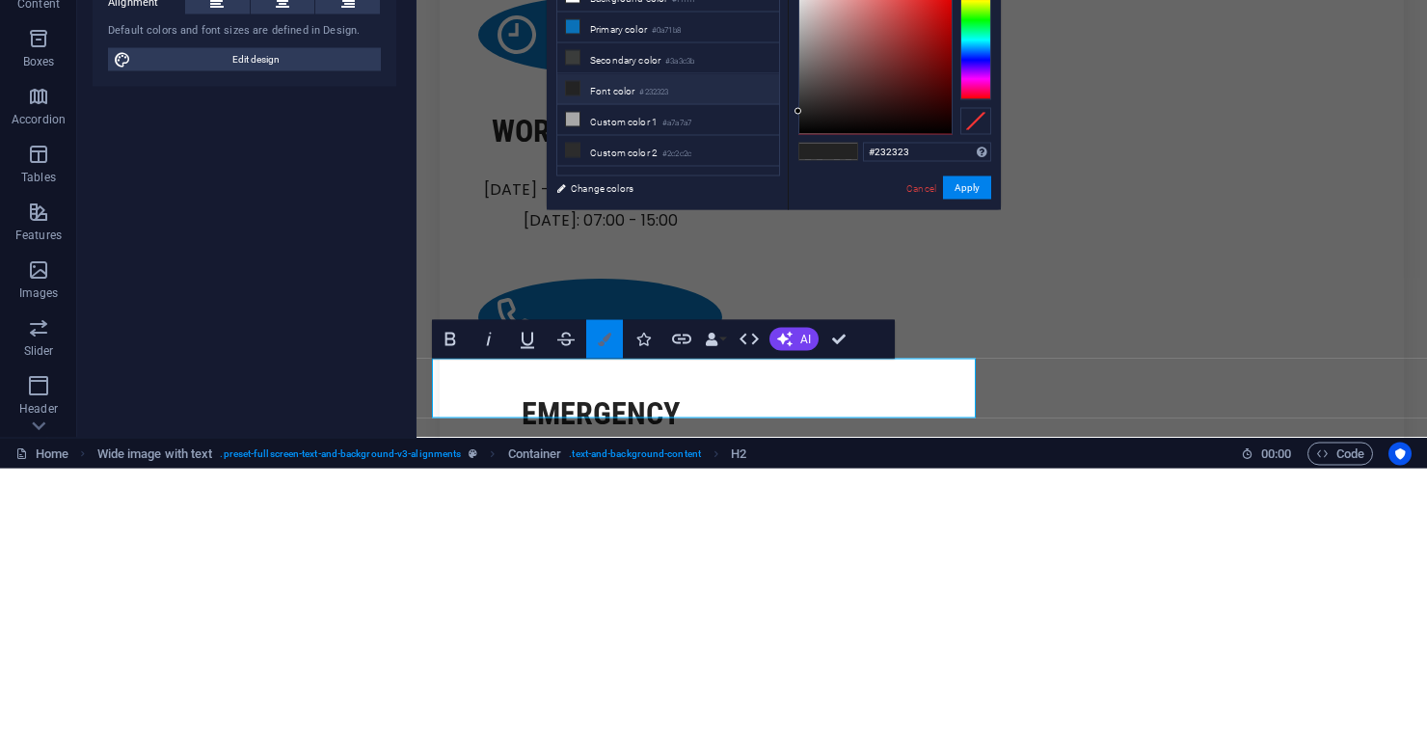
scroll to position [2639, 0]
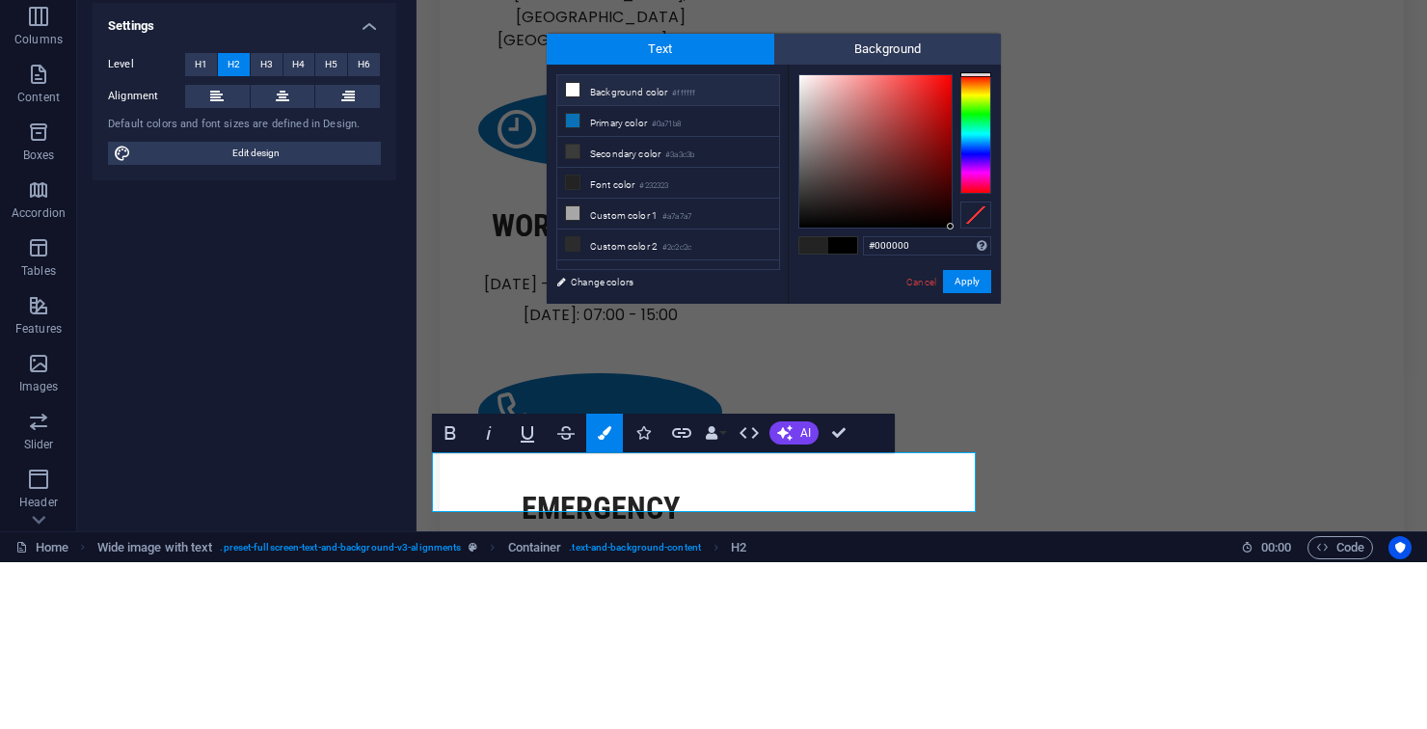
click at [663, 265] on li "Background color #ffffff" at bounding box center [668, 257] width 222 height 31
type input "#ffffff"
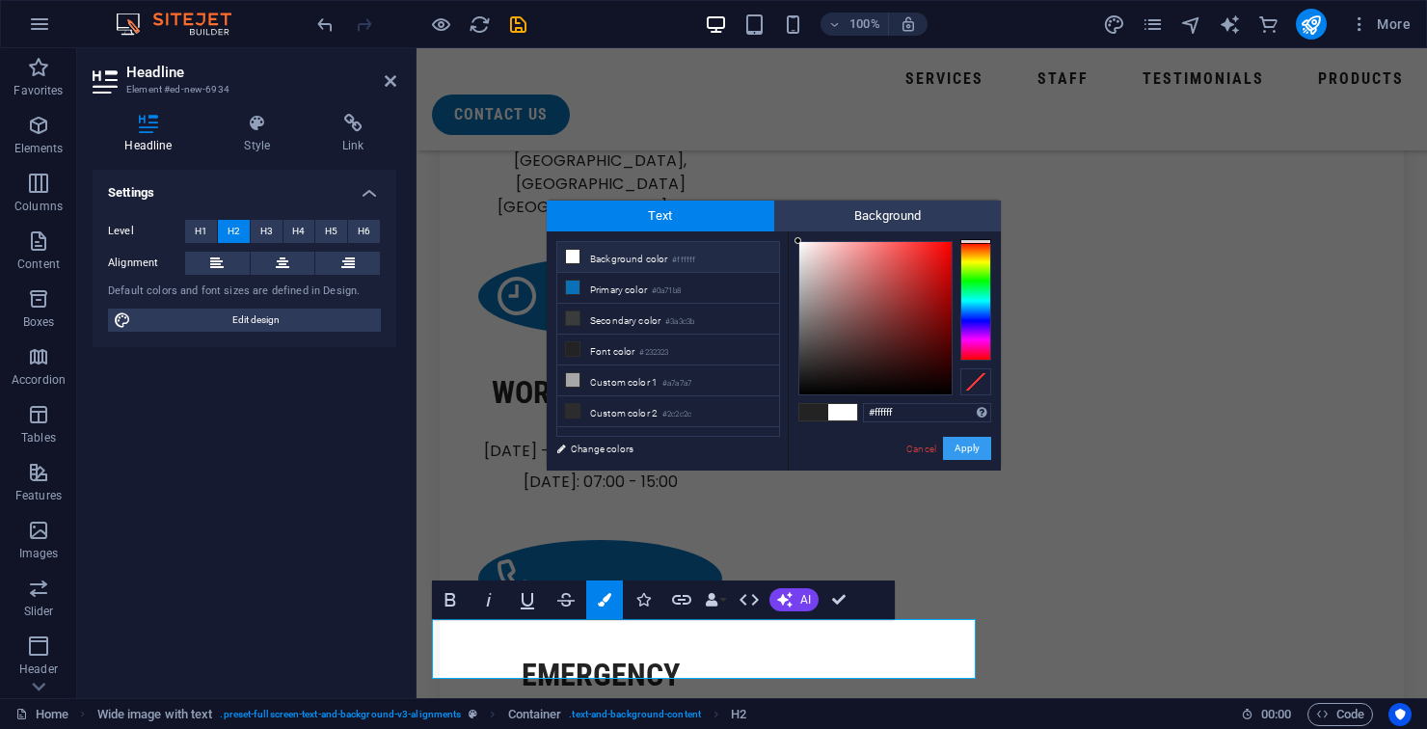
click at [968, 449] on button "Apply" at bounding box center [967, 448] width 48 height 23
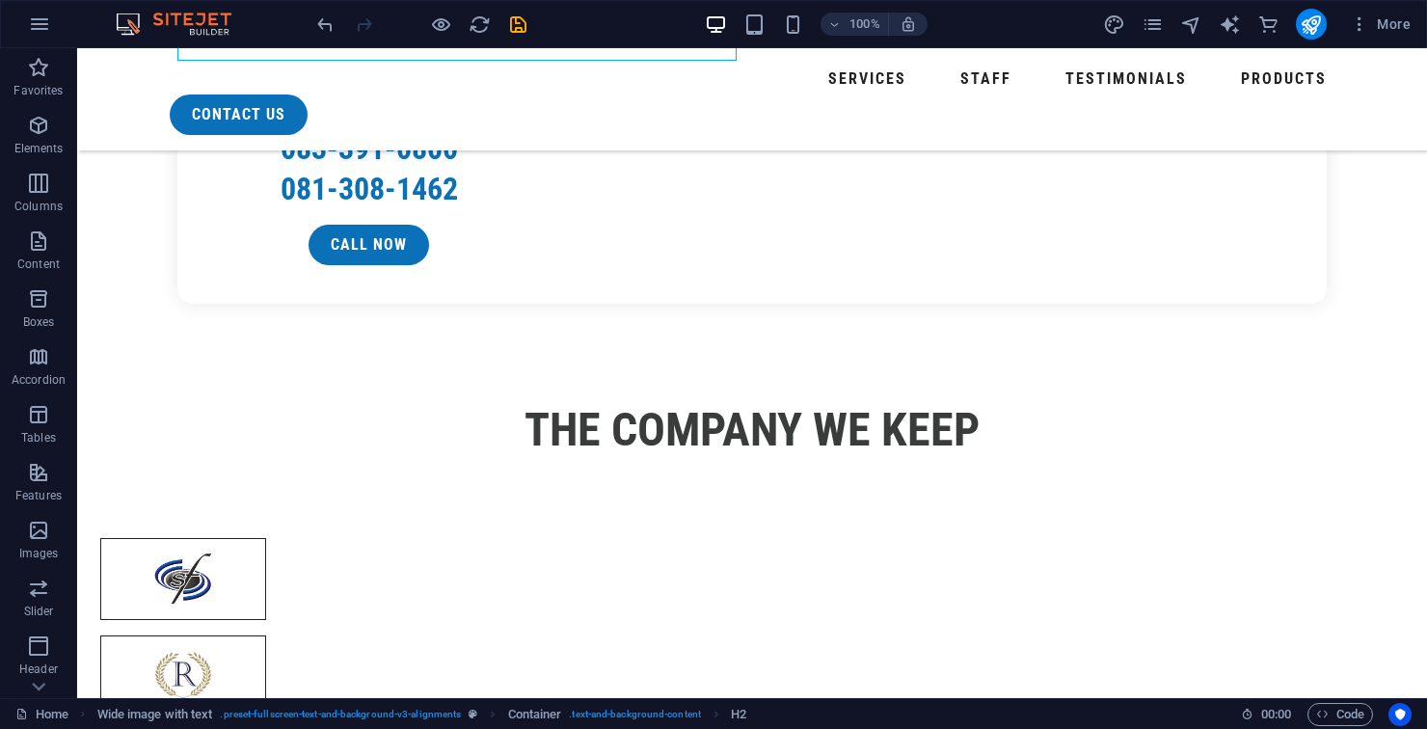
scroll to position [3228, 0]
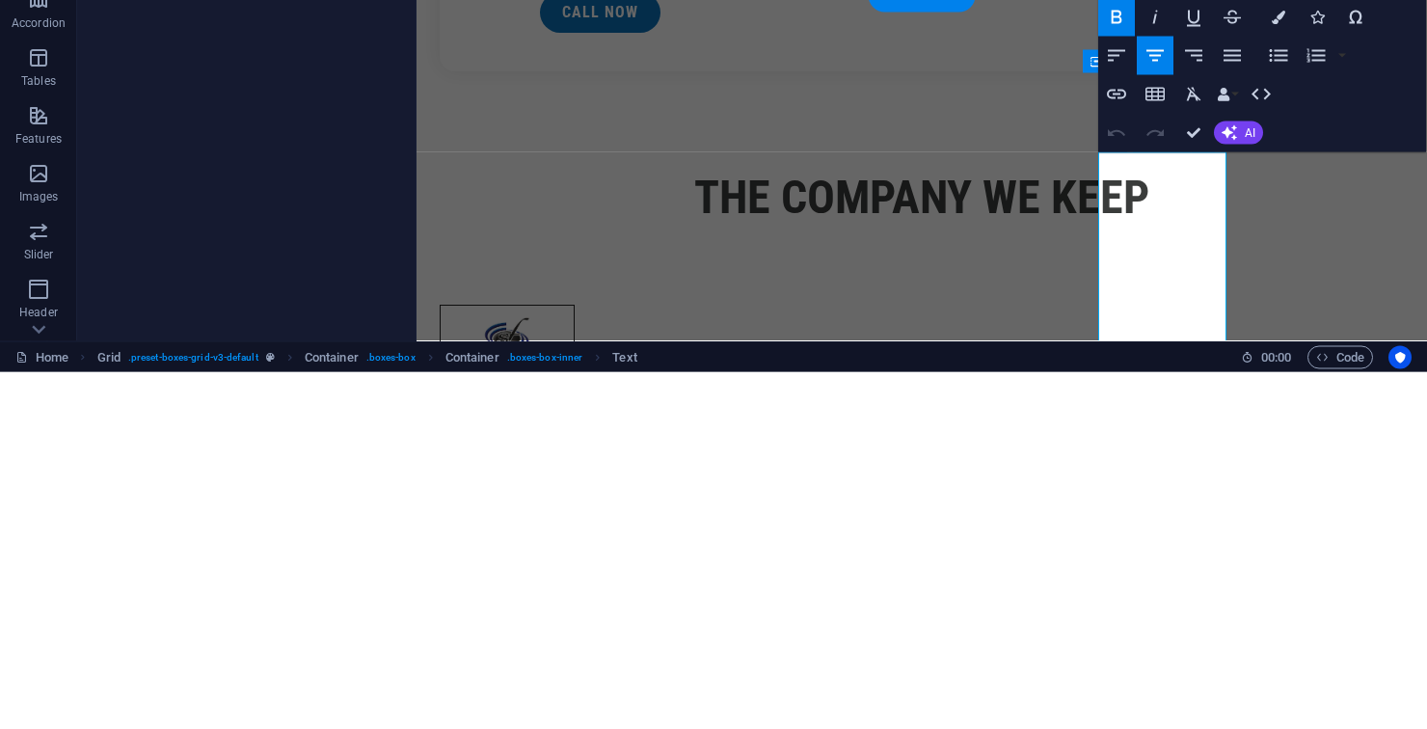
scroll to position [3135, 0]
copy p "Rugged treatment systems for water reuse and compliance. We design solutions fo…"
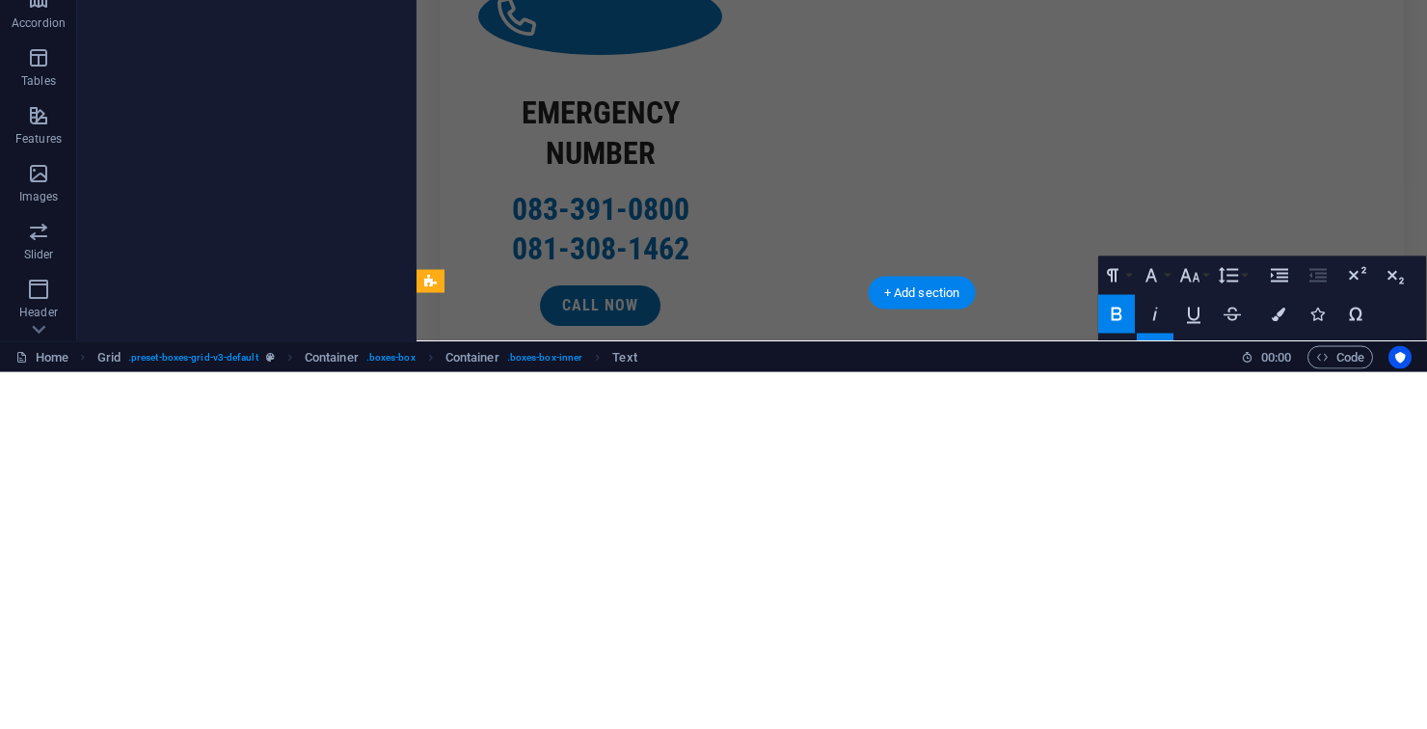
scroll to position [2841, 0]
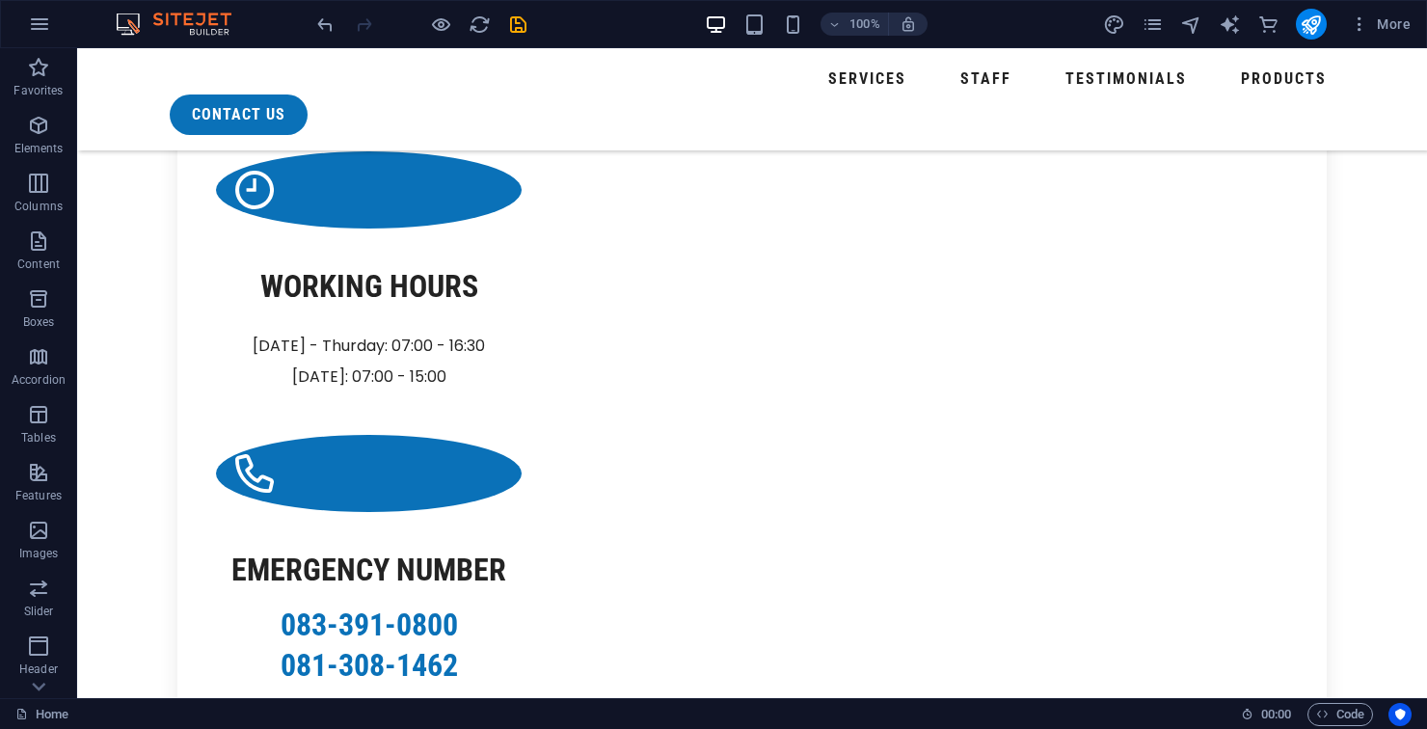
scroll to position [2757, 0]
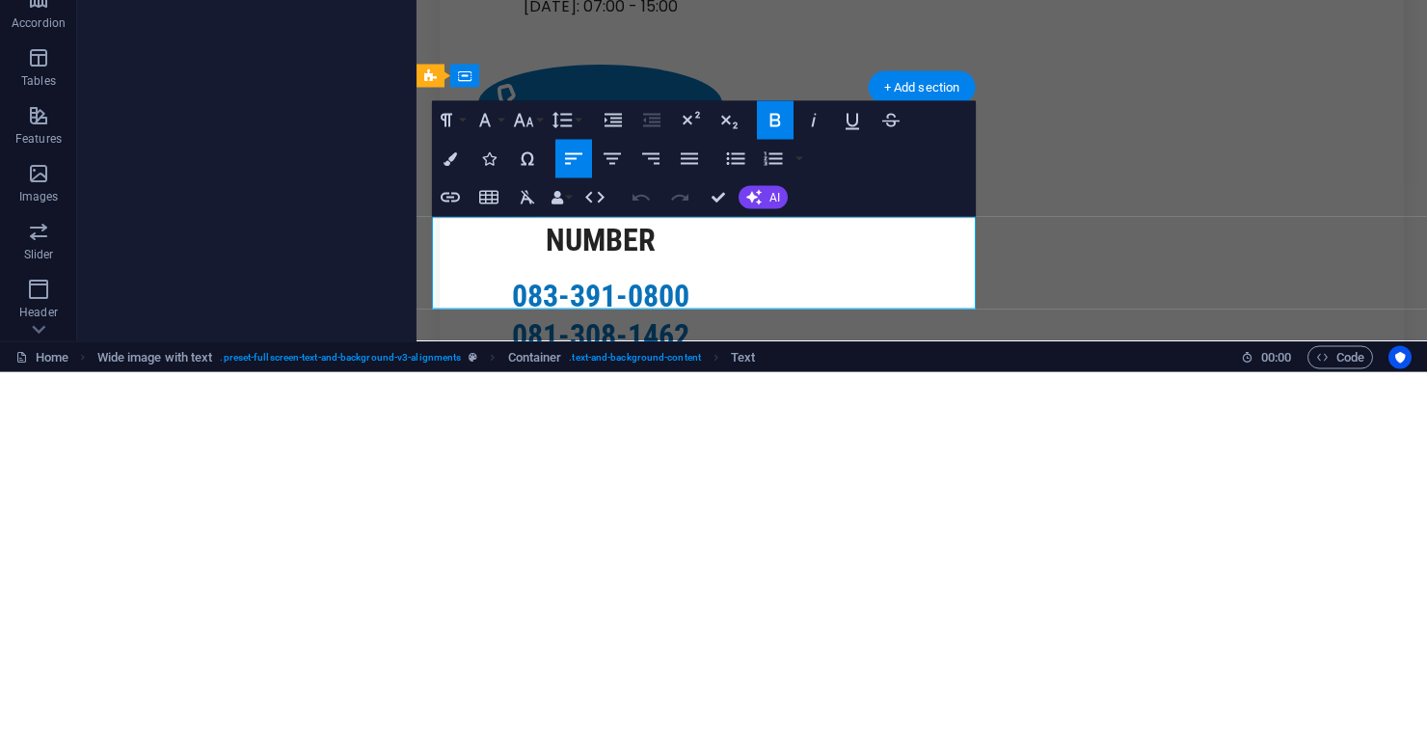
click at [440, 522] on button "Colors" at bounding box center [450, 515] width 37 height 39
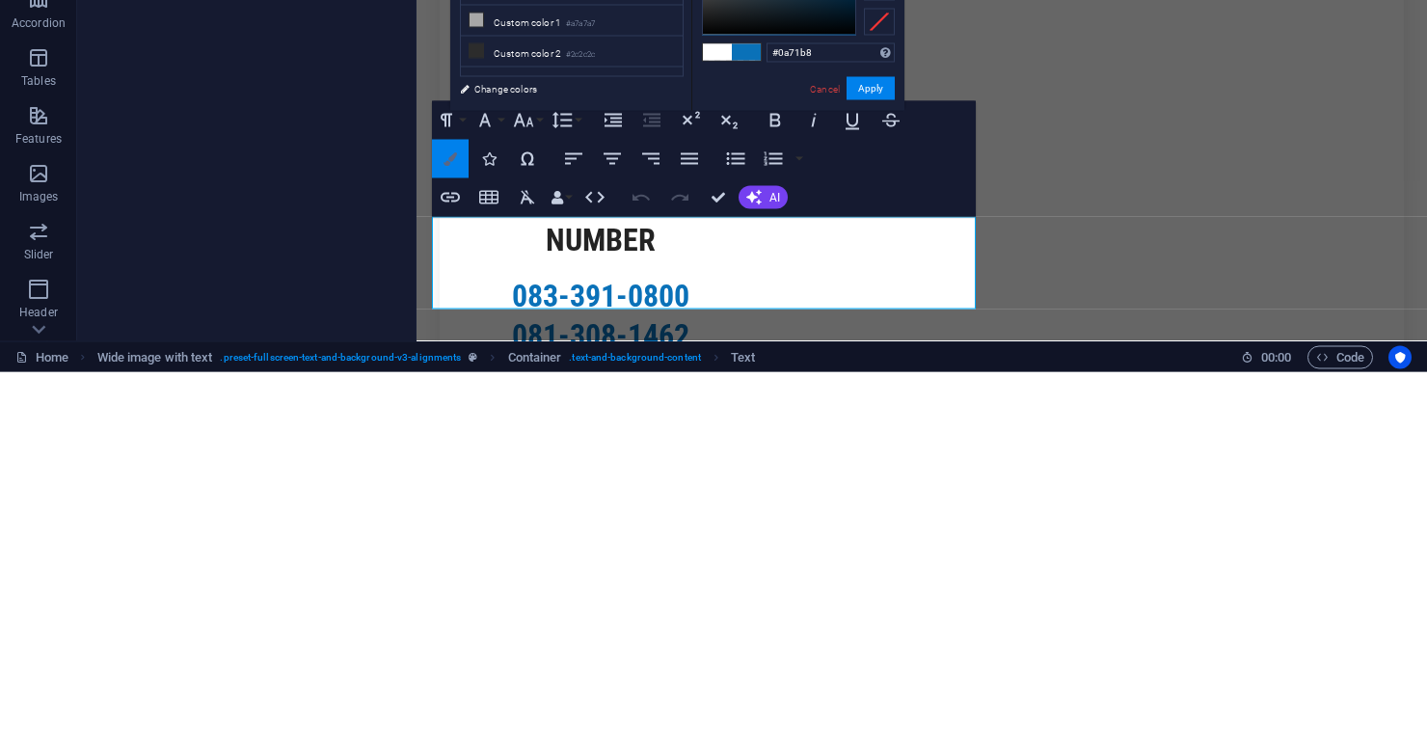
type input "#ffffff"
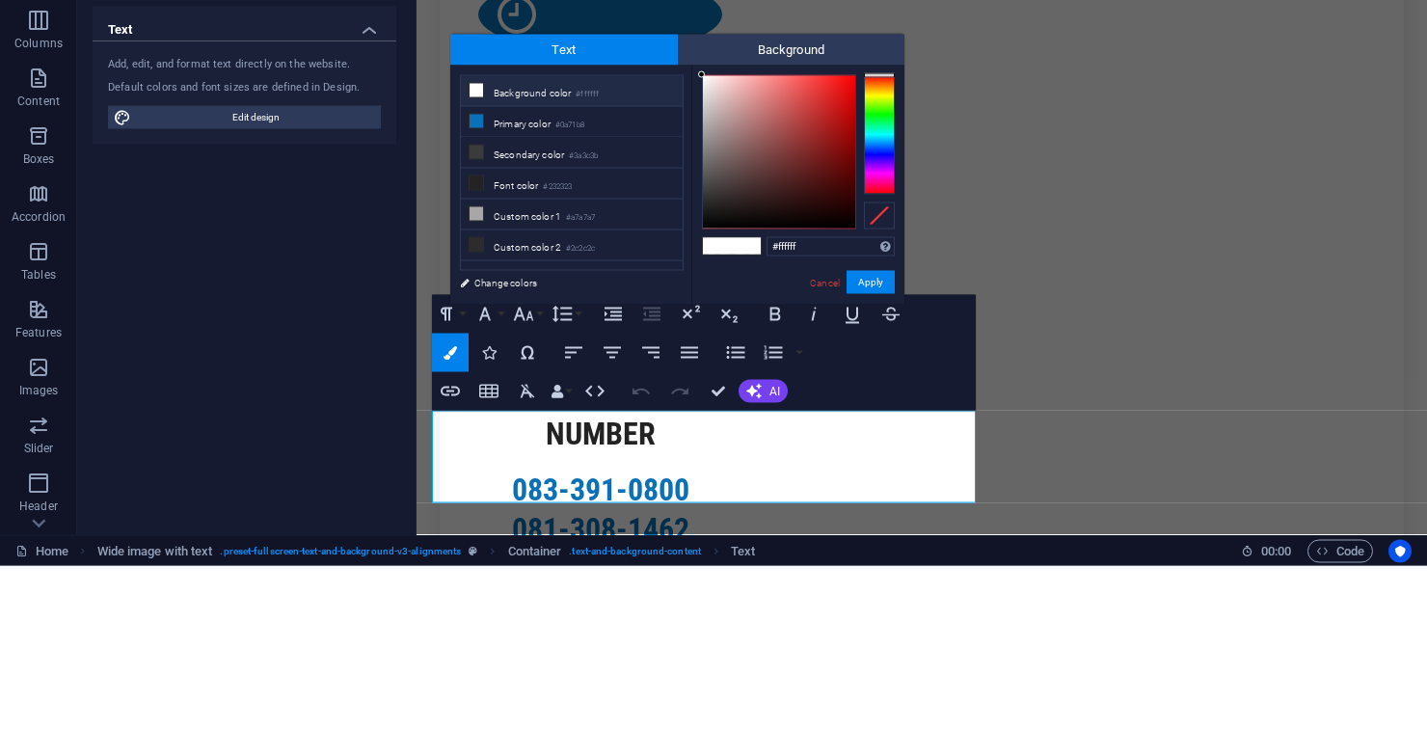
click at [572, 256] on li "Background color #ffffff" at bounding box center [572, 254] width 222 height 31
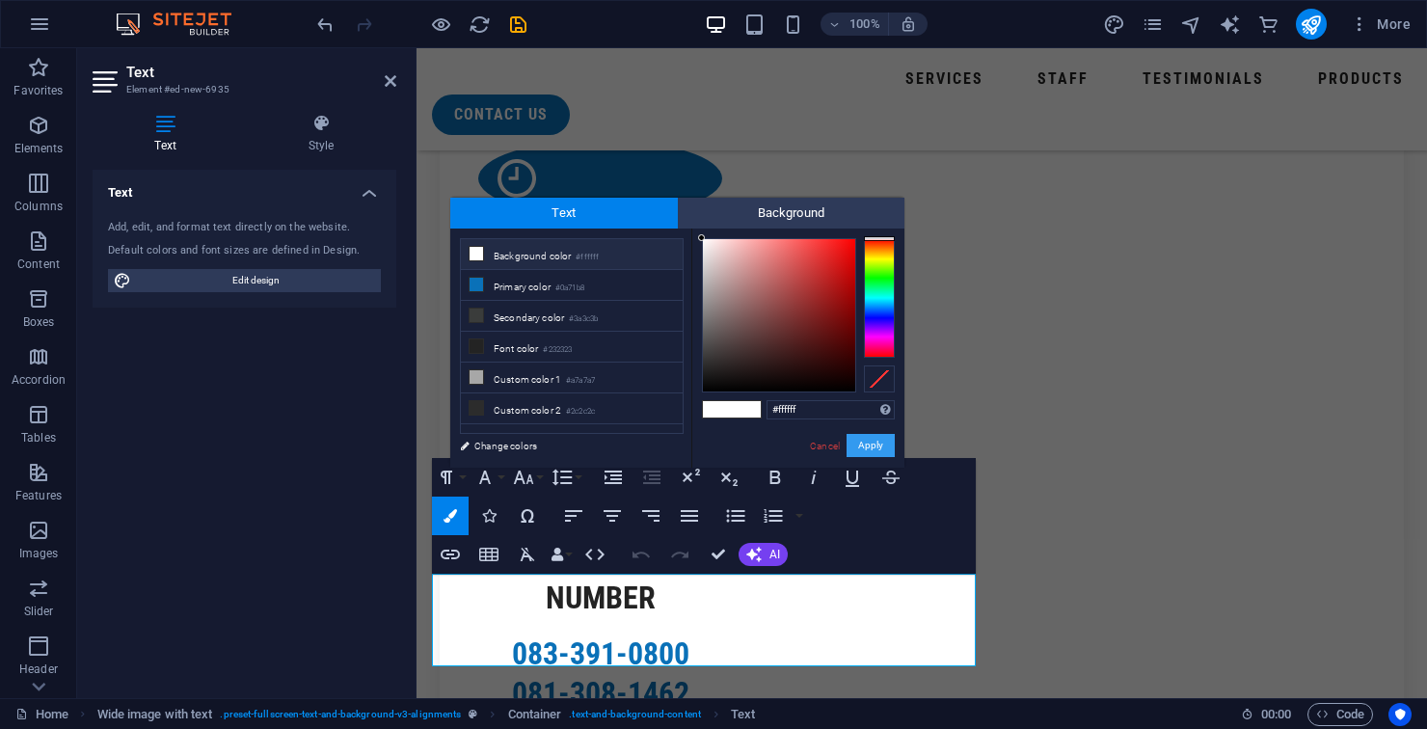
click at [872, 454] on button "Apply" at bounding box center [870, 445] width 48 height 23
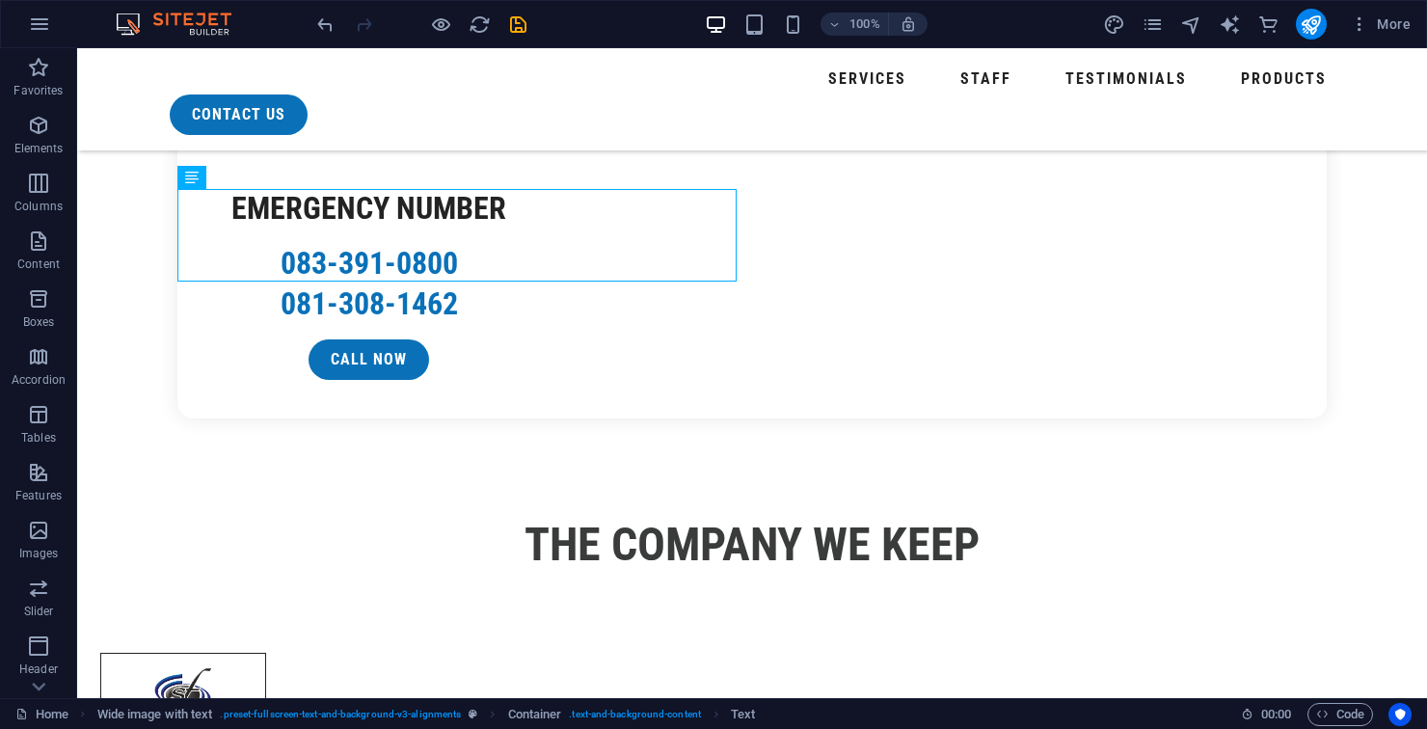
scroll to position [3116, 0]
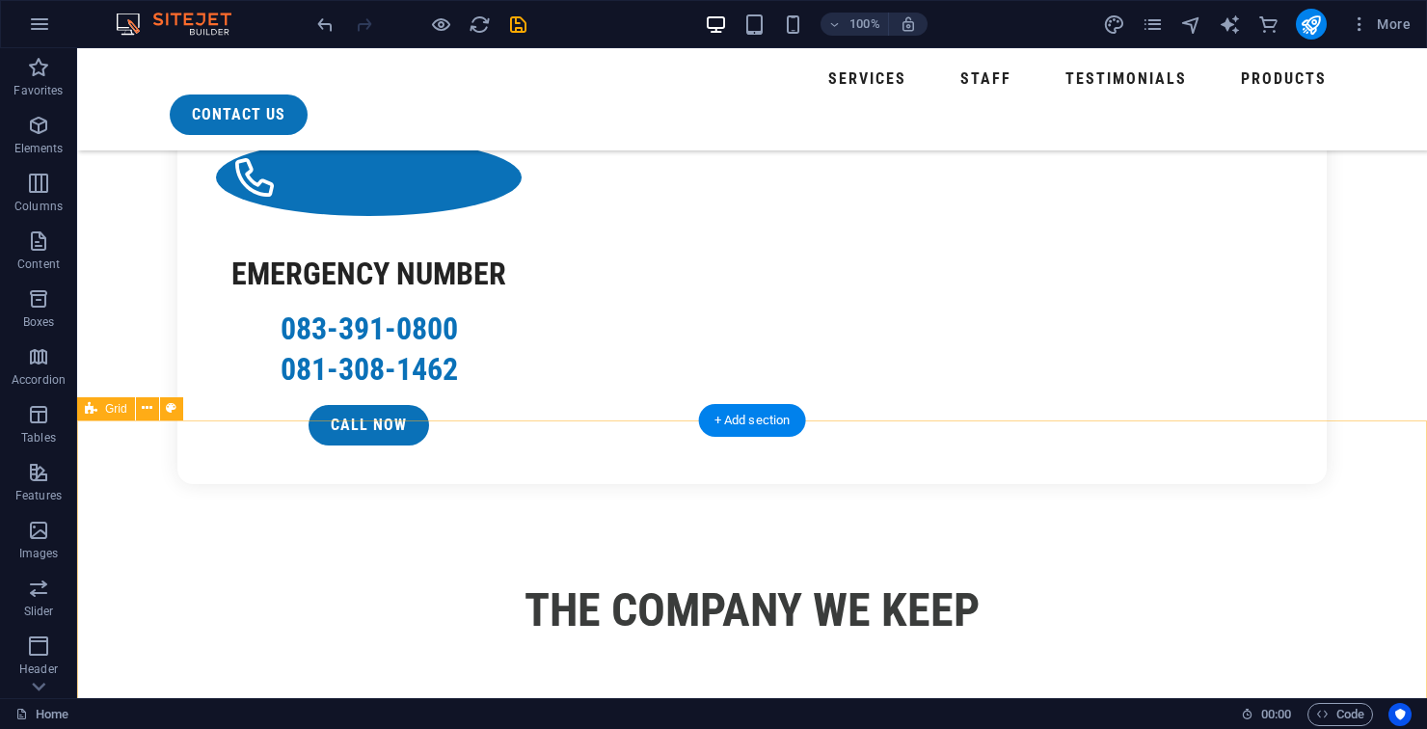
scroll to position [3032, 0]
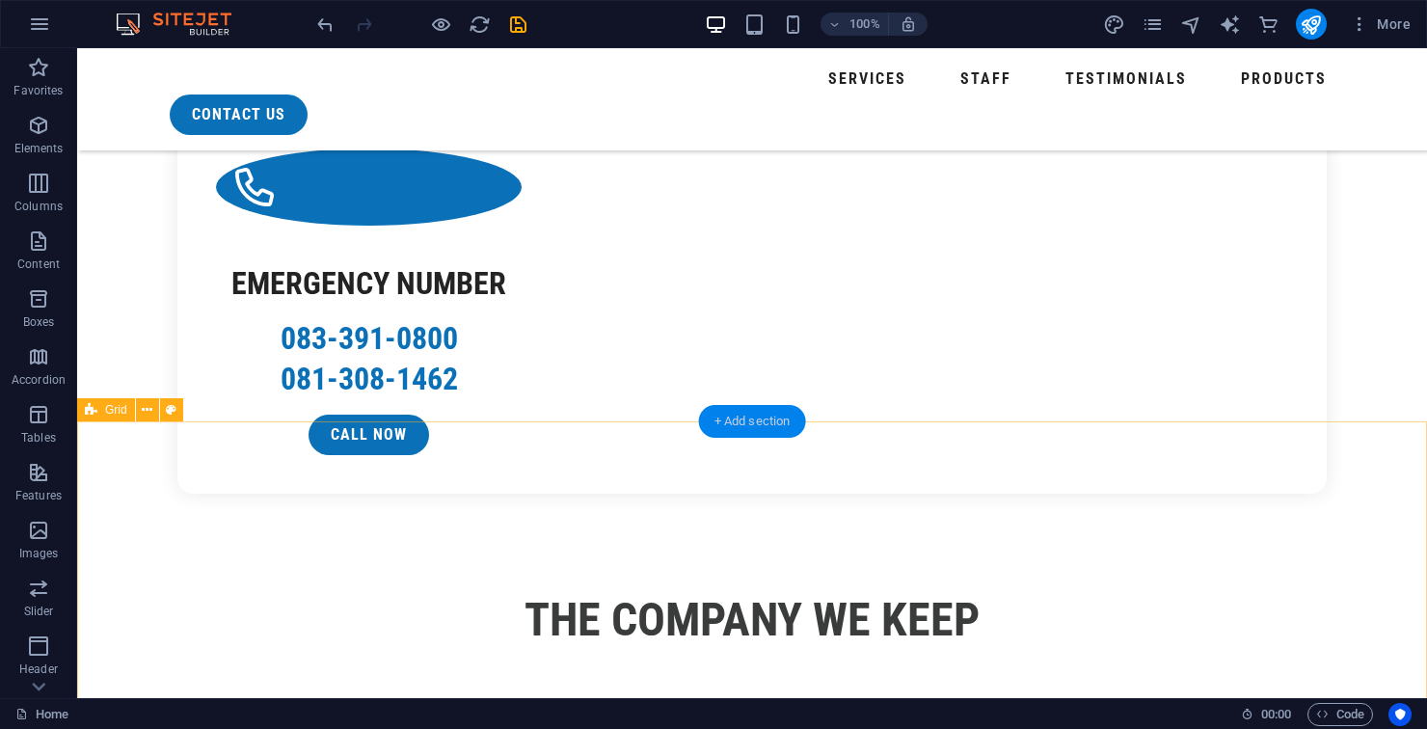
click at [754, 434] on div "+ Add section" at bounding box center [752, 421] width 107 height 33
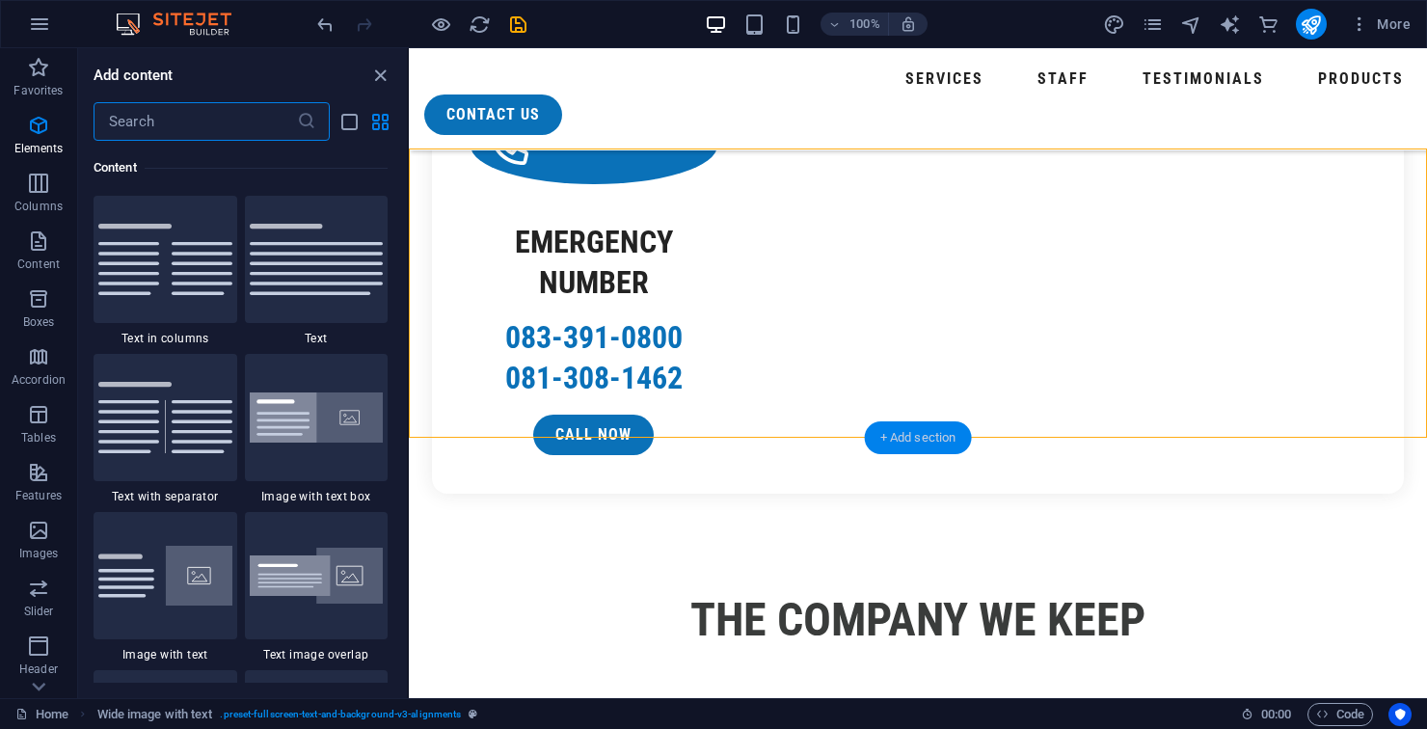
scroll to position [3373, 0]
click at [178, 117] on input "text" at bounding box center [194, 121] width 203 height 39
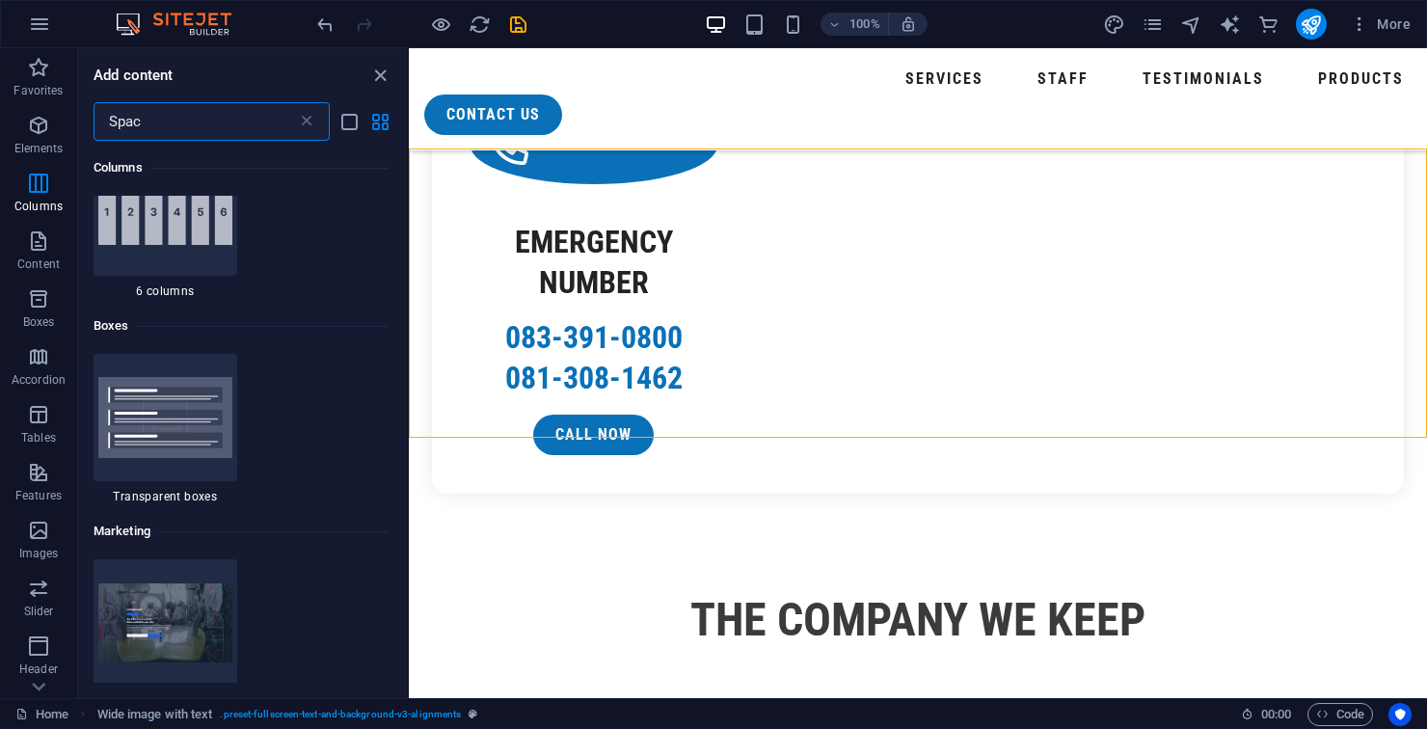
scroll to position [0, 0]
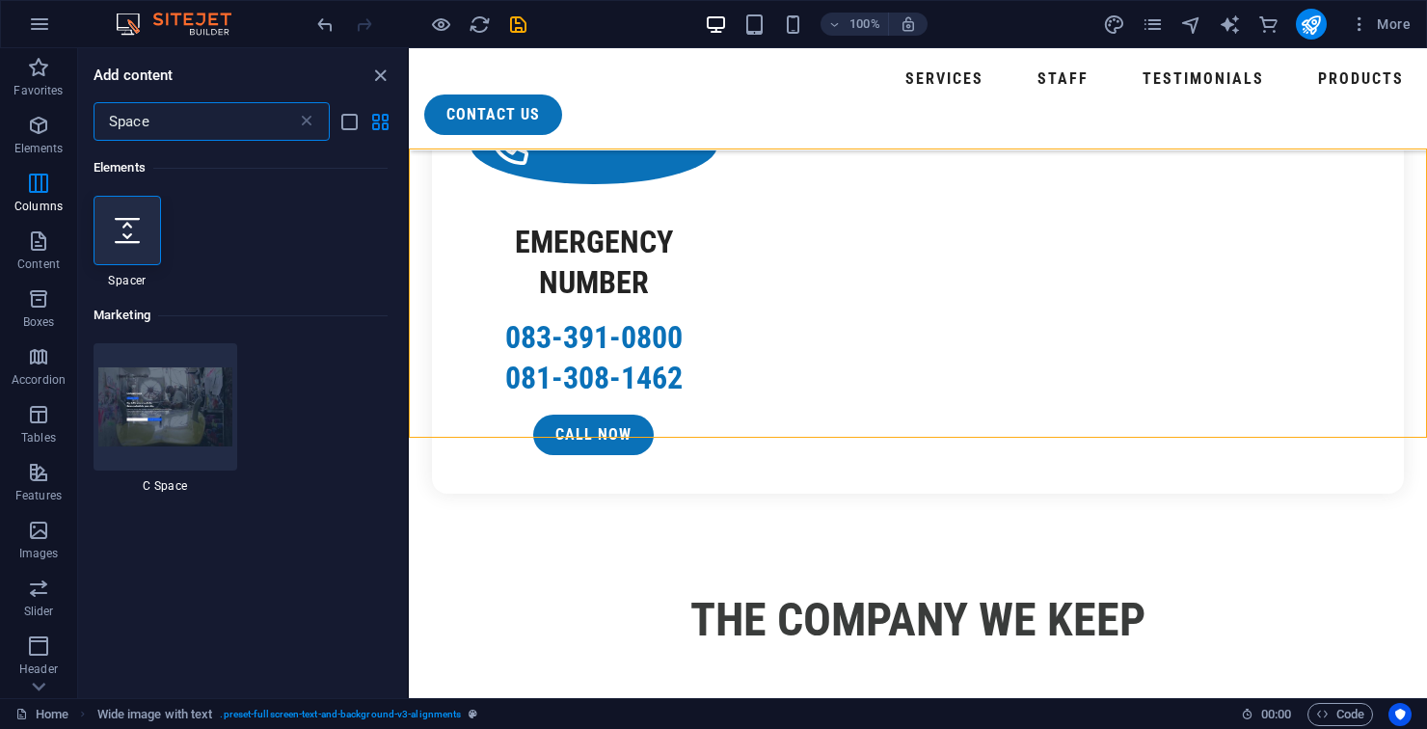
type input "Spacer"
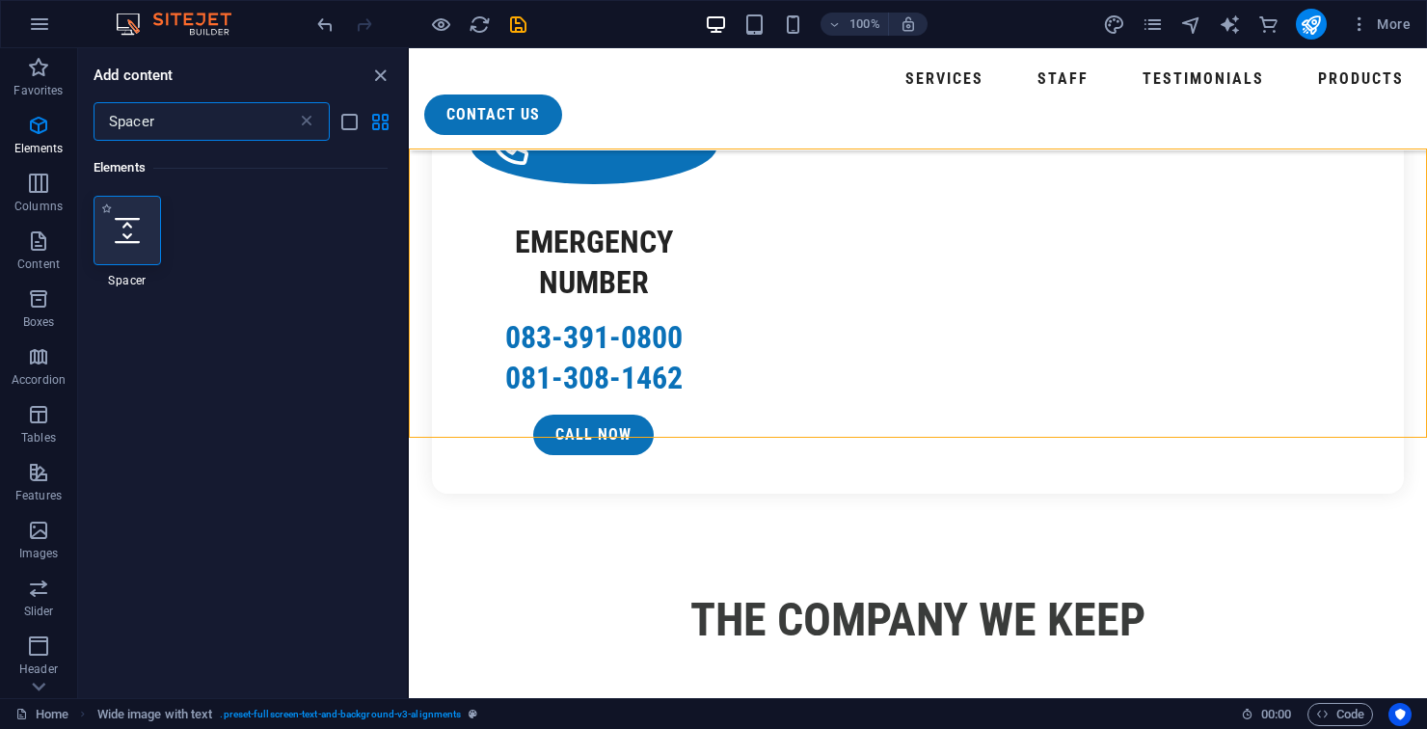
click at [95, 224] on div at bounding box center [126, 230] width 67 height 69
select select "px"
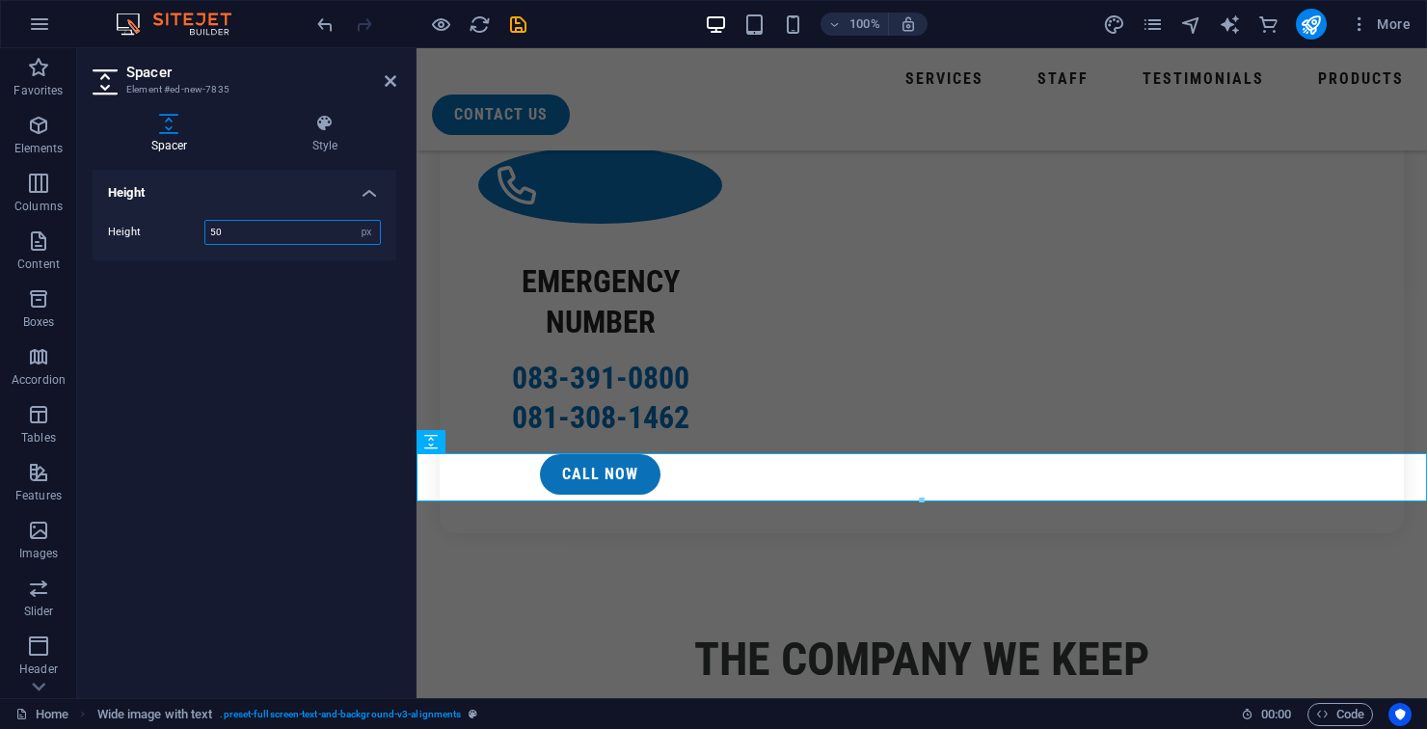
scroll to position [3037, 0]
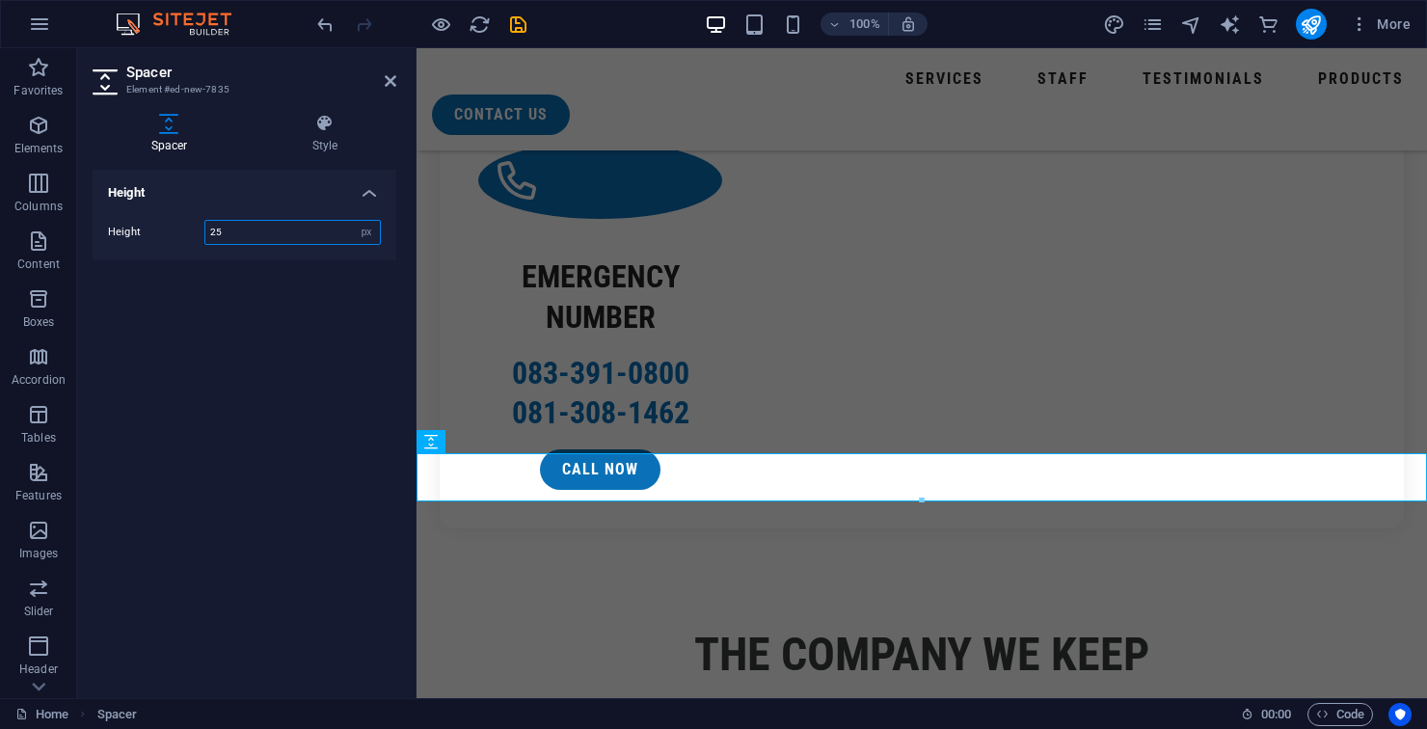
type input "25"
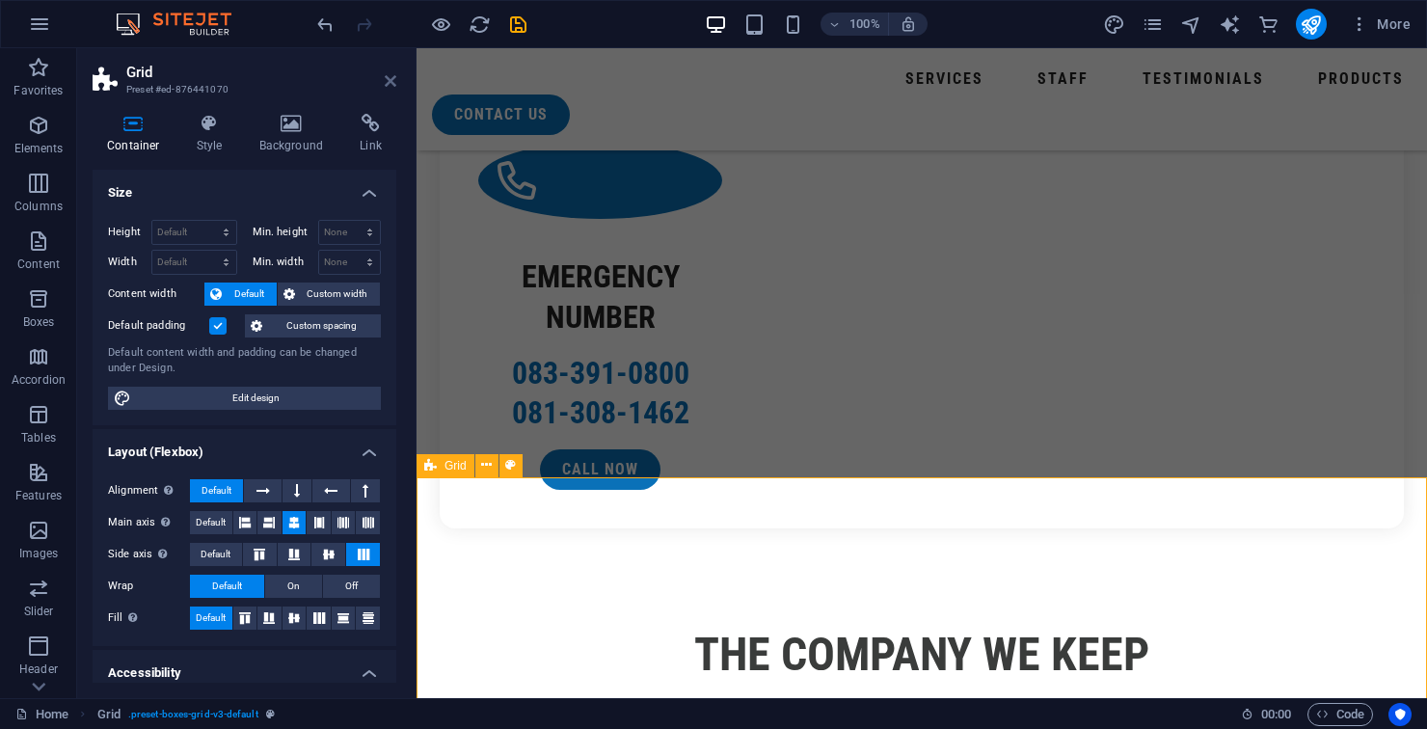
click at [389, 78] on icon at bounding box center [391, 80] width 12 height 15
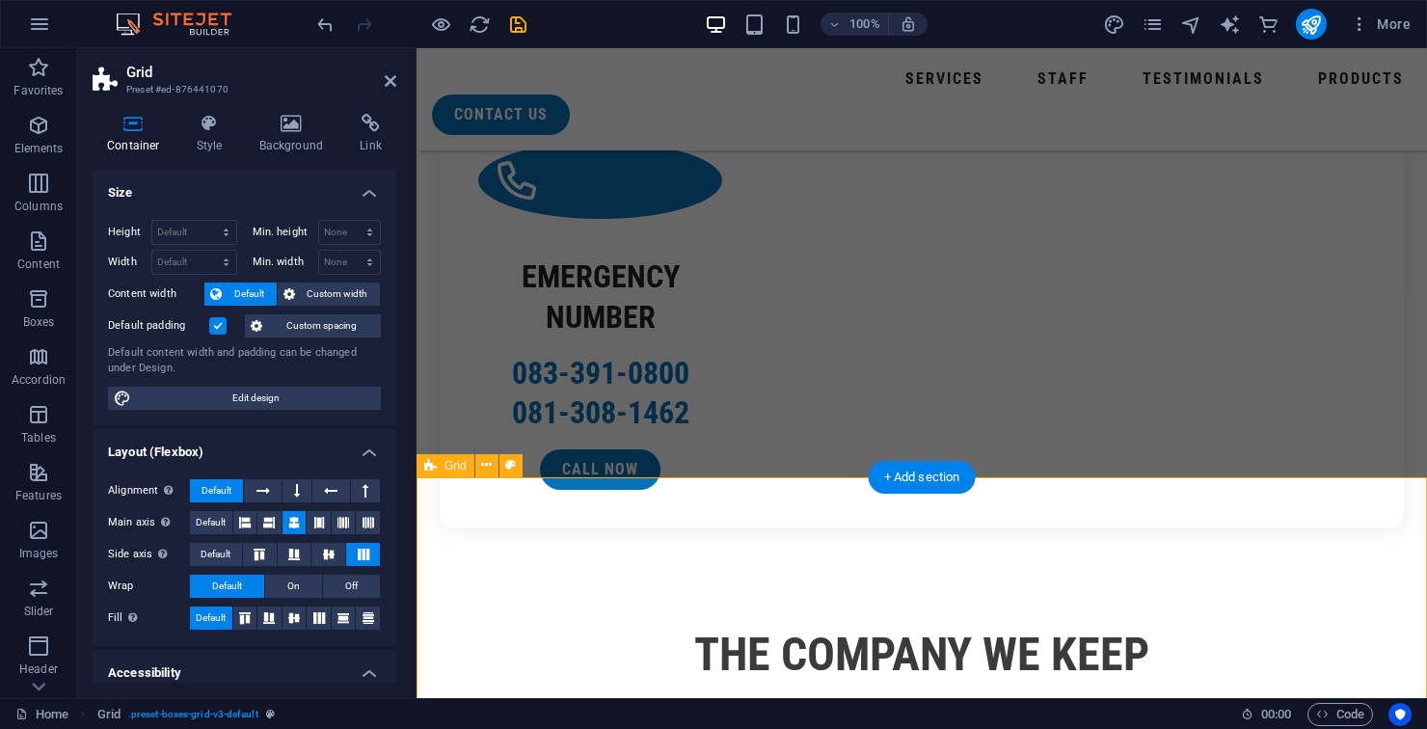
click at [365, 75] on h2 "Grid" at bounding box center [261, 72] width 270 height 17
click at [389, 77] on icon at bounding box center [391, 80] width 12 height 15
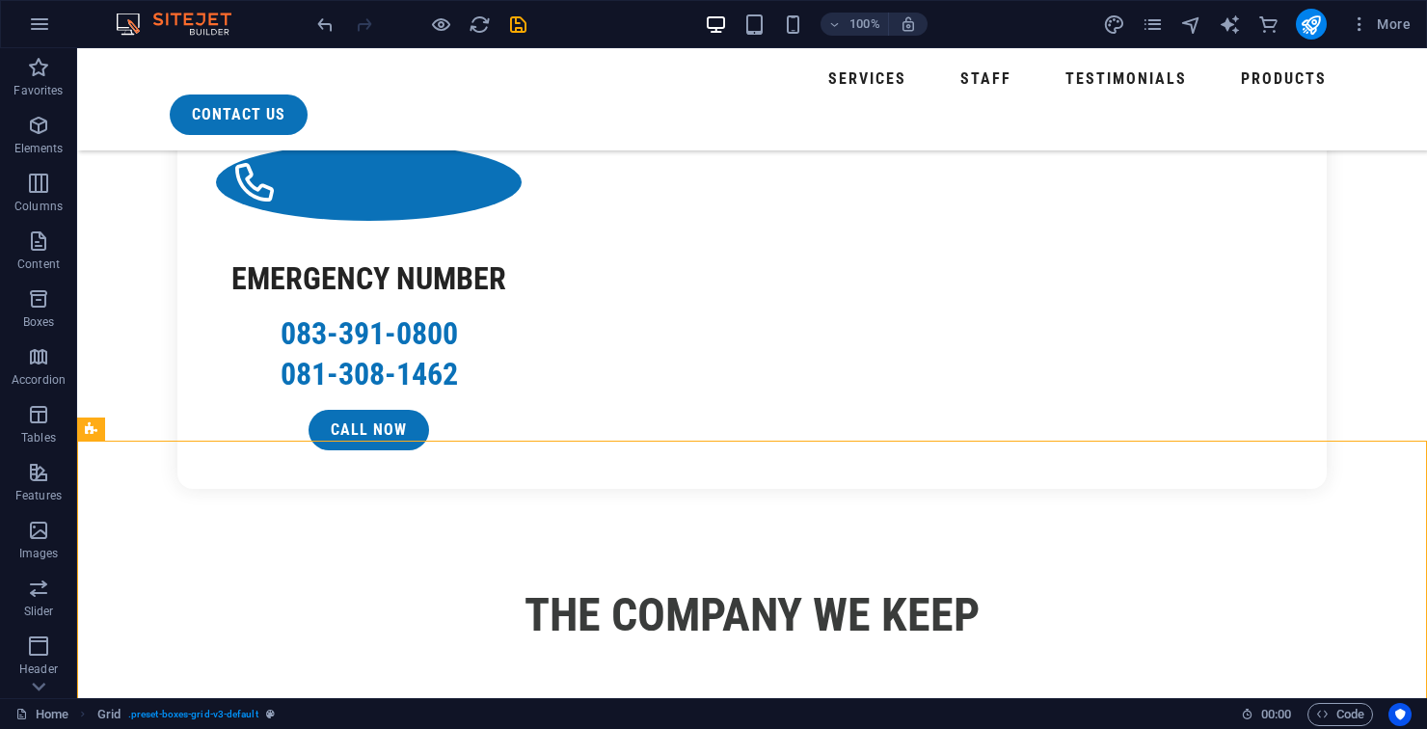
click at [771, 439] on div "+ Add section" at bounding box center [752, 440] width 107 height 33
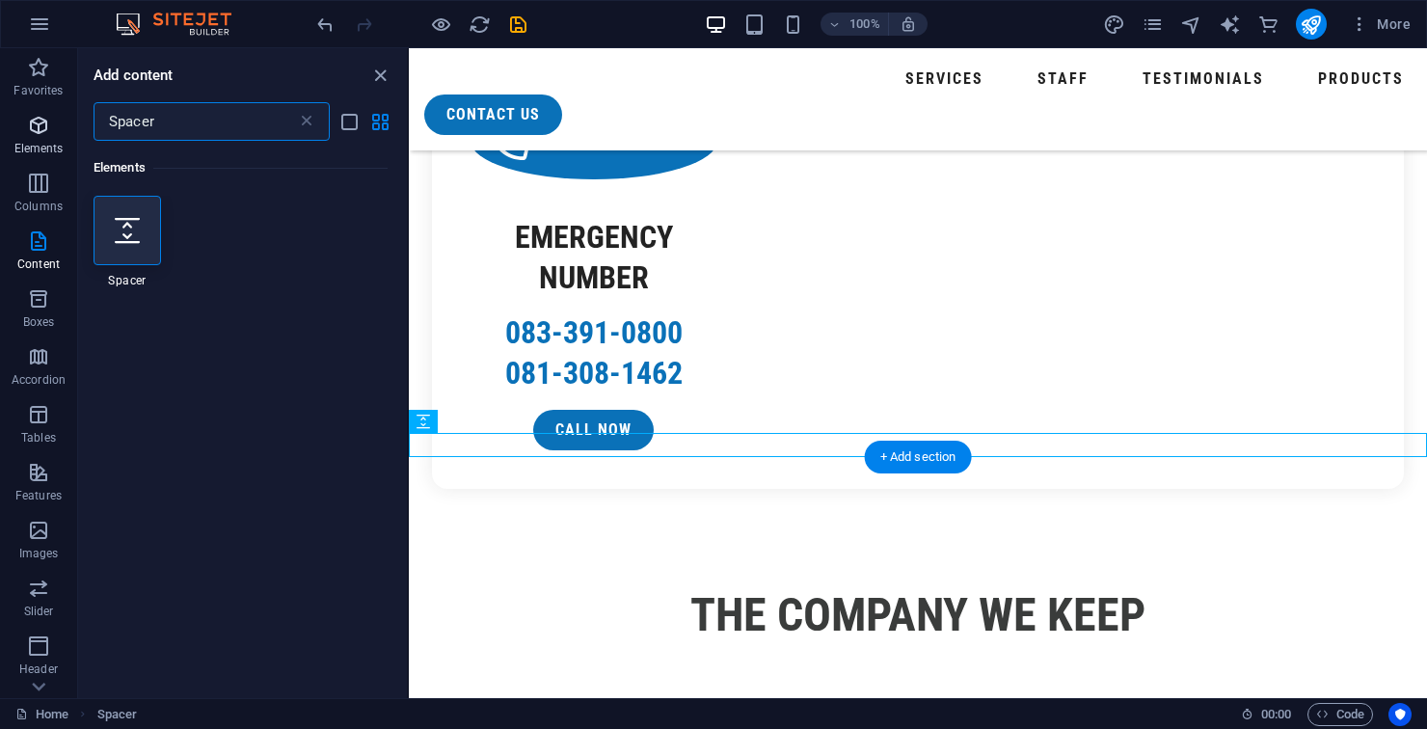
click at [49, 115] on icon "button" at bounding box center [38, 125] width 23 height 23
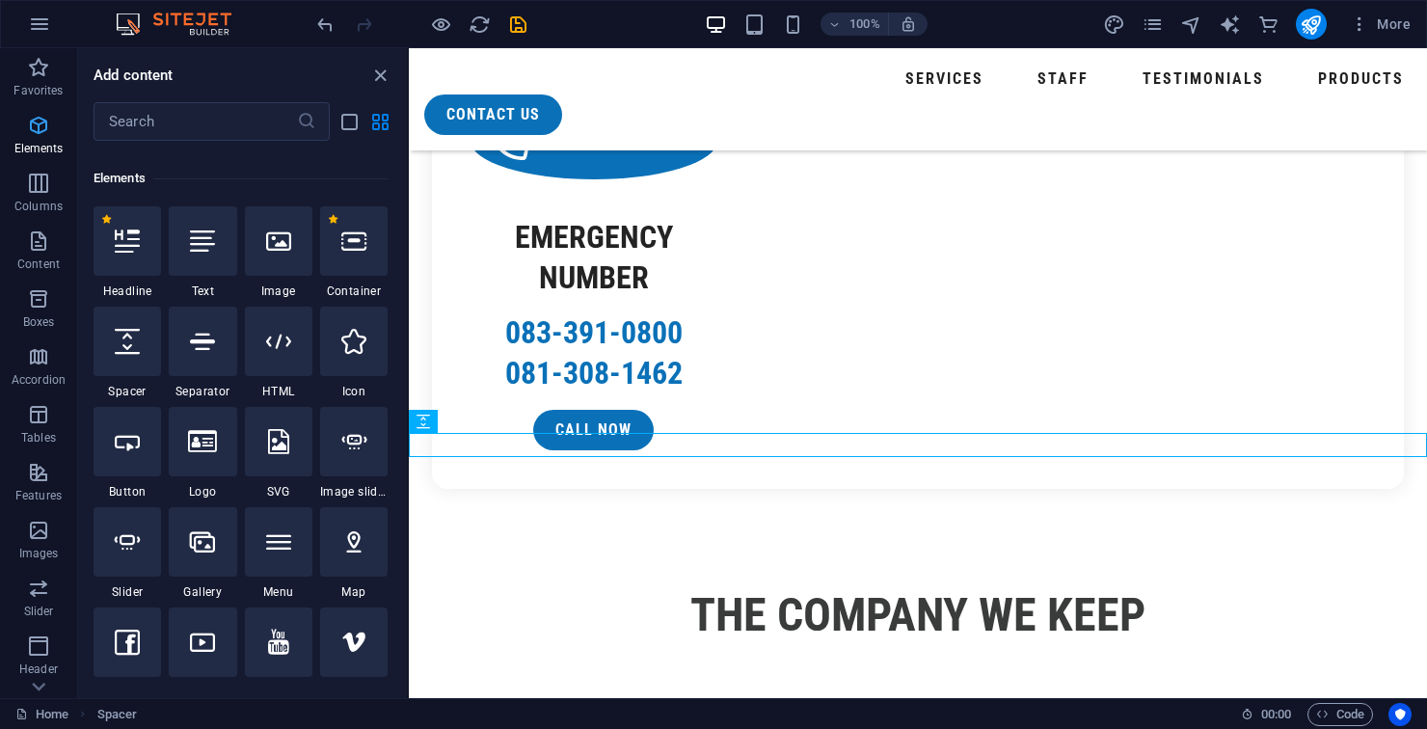
scroll to position [205, 0]
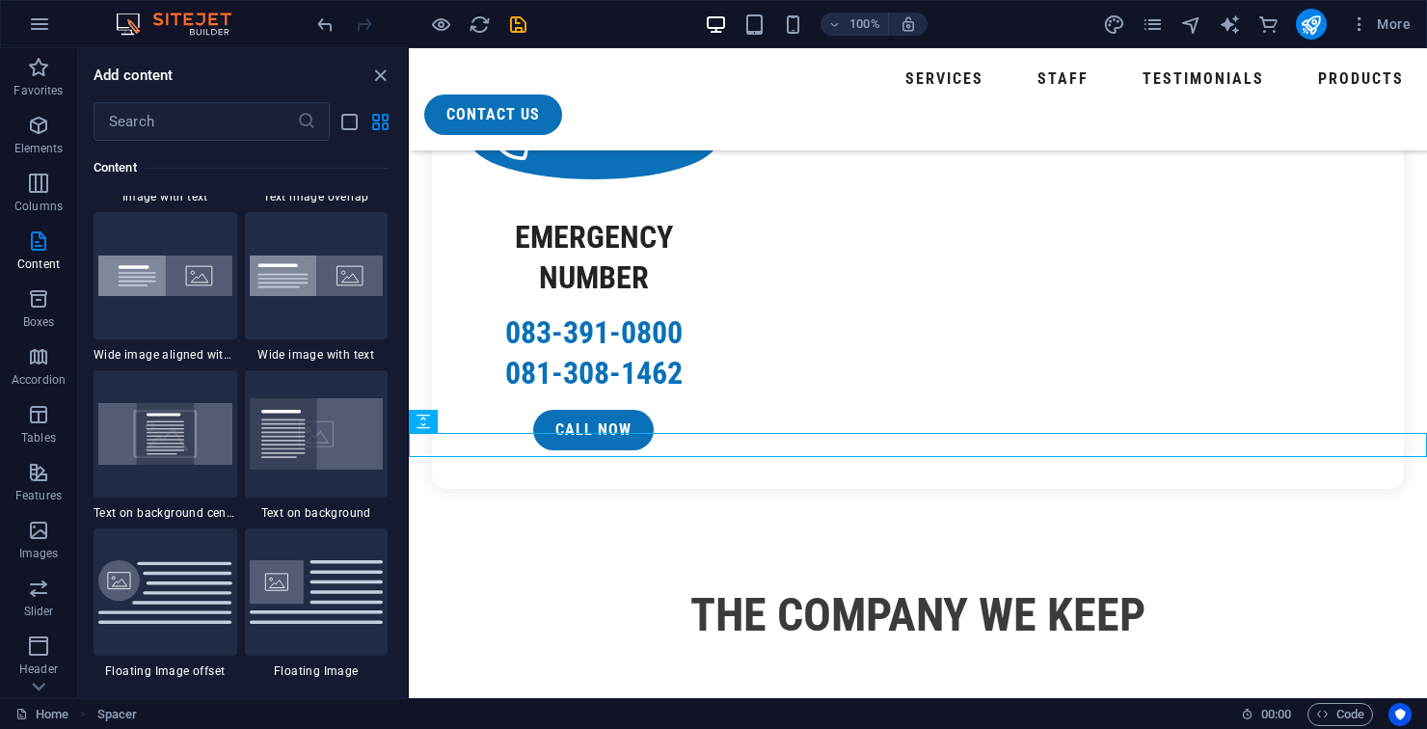
scroll to position [3830, 0]
click at [191, 286] on img at bounding box center [165, 275] width 134 height 40
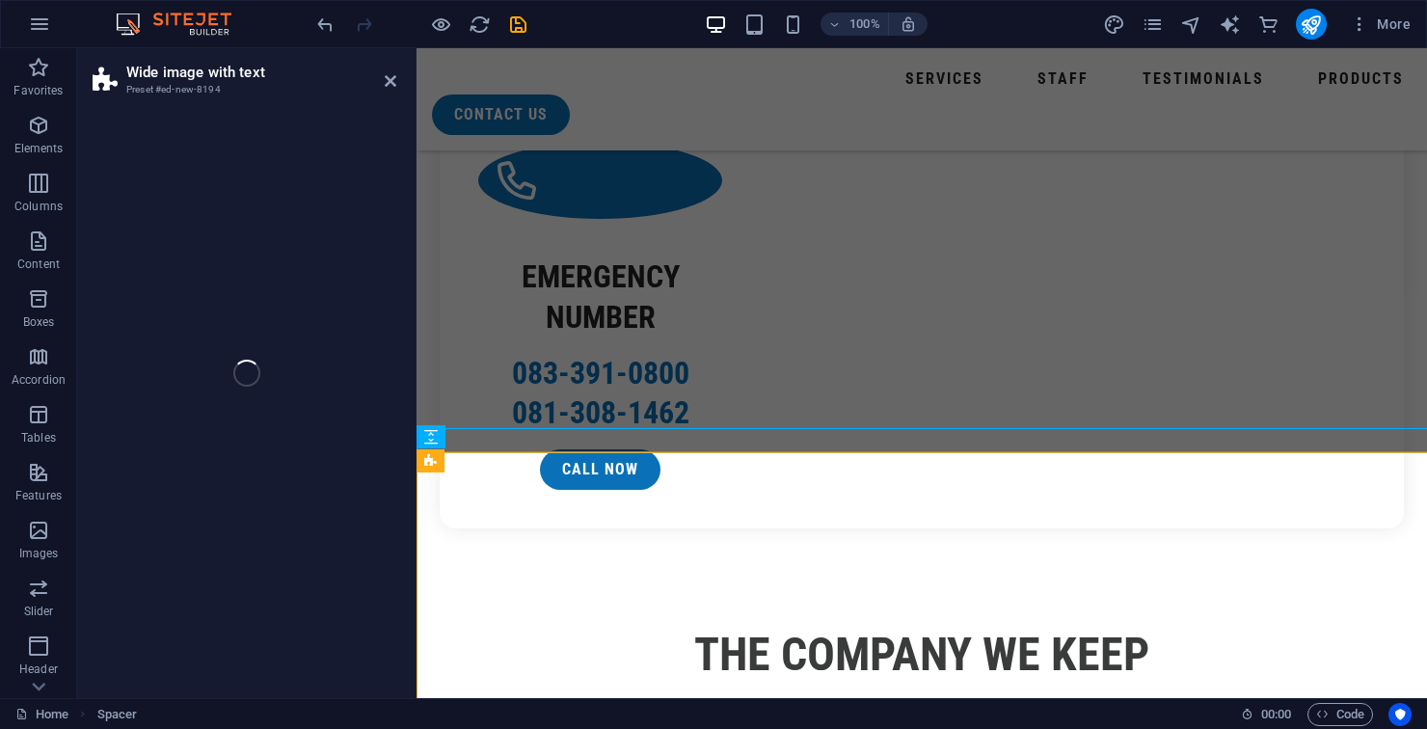
scroll to position [3042, 0]
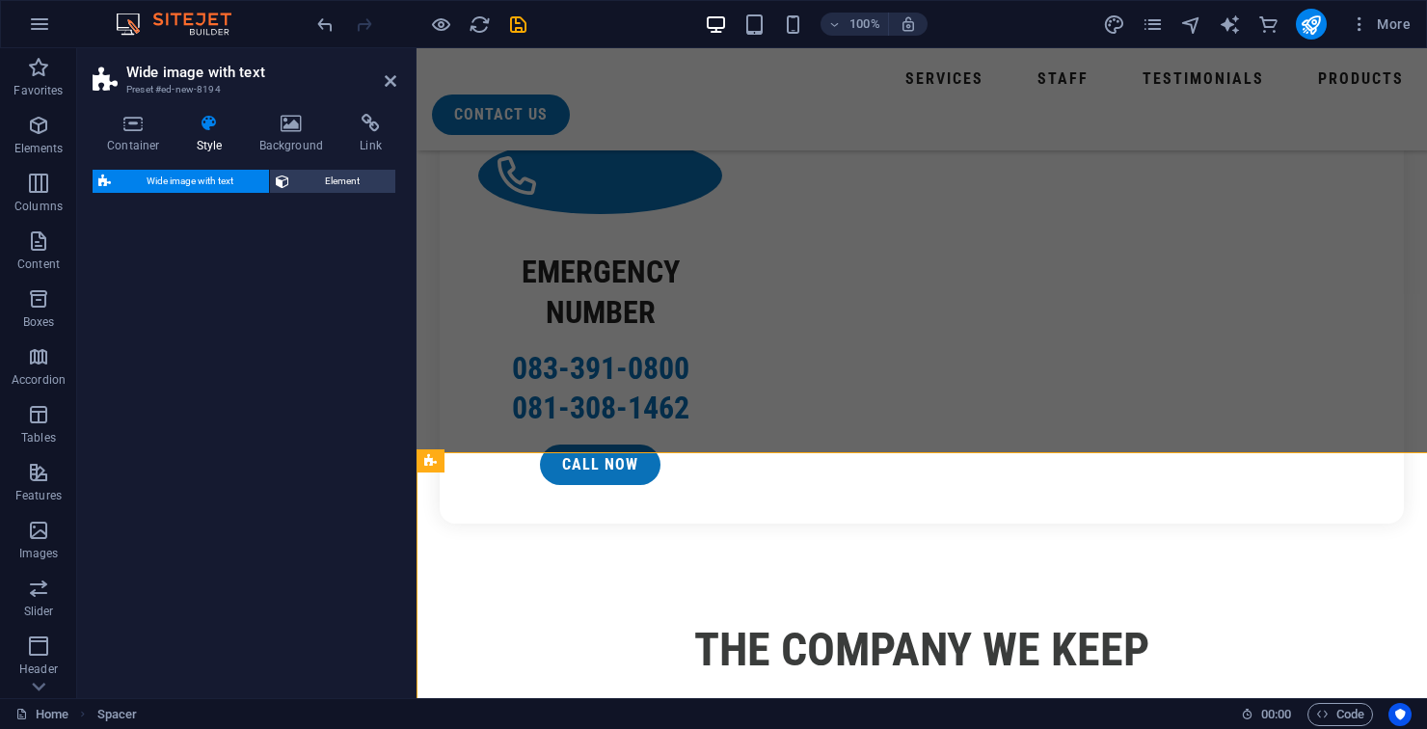
select select "%"
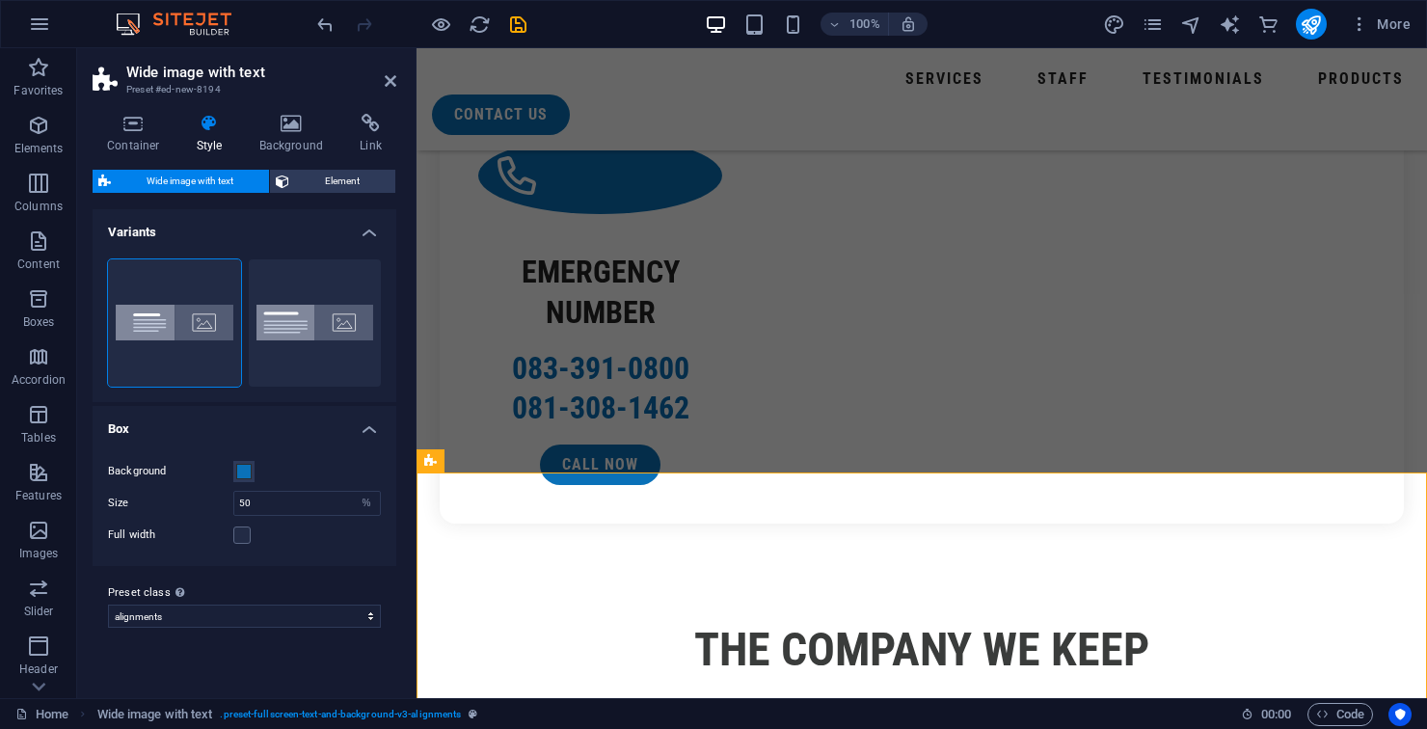
click at [394, 56] on header "Wide image with text Preset #ed-new-8194" at bounding box center [245, 73] width 304 height 50
click at [372, 74] on h2 "Wide image with text" at bounding box center [261, 72] width 270 height 17
click at [385, 79] on icon at bounding box center [391, 80] width 12 height 15
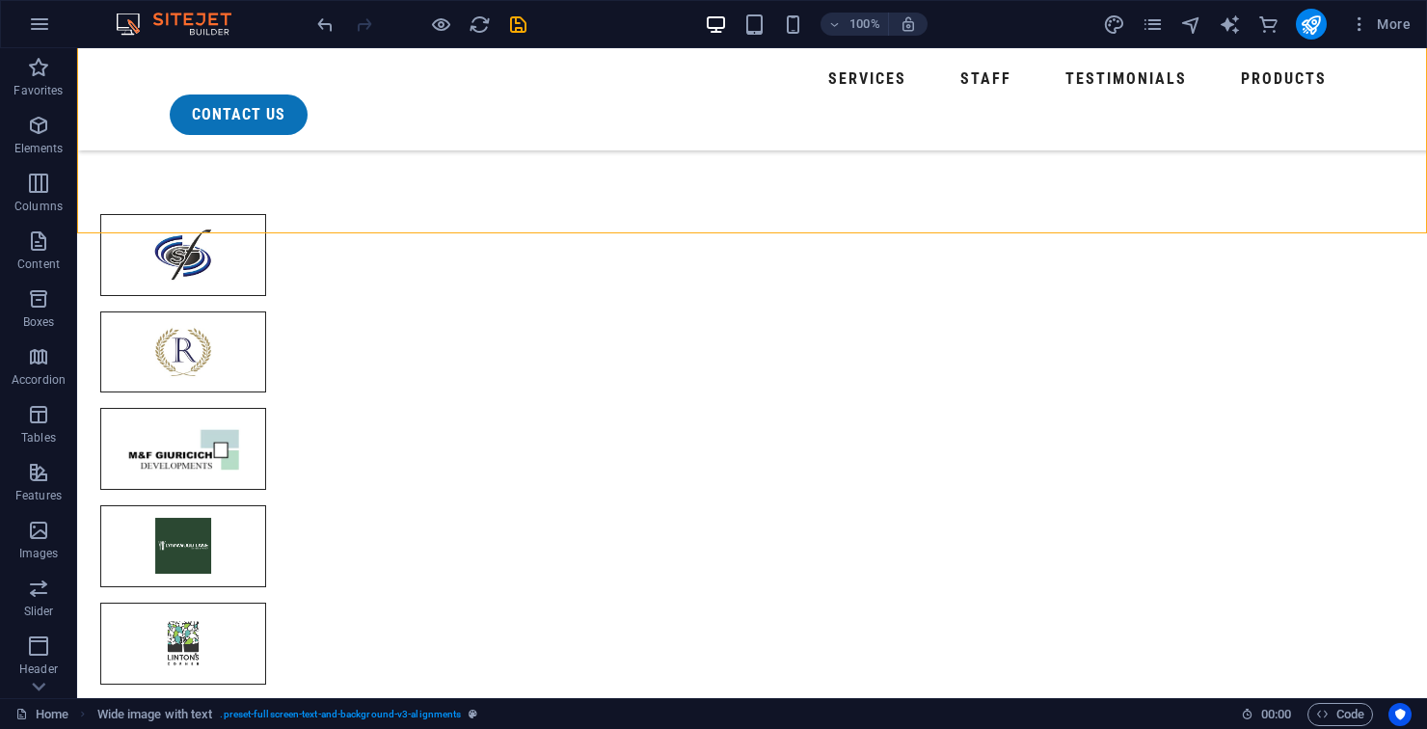
scroll to position [3521, 0]
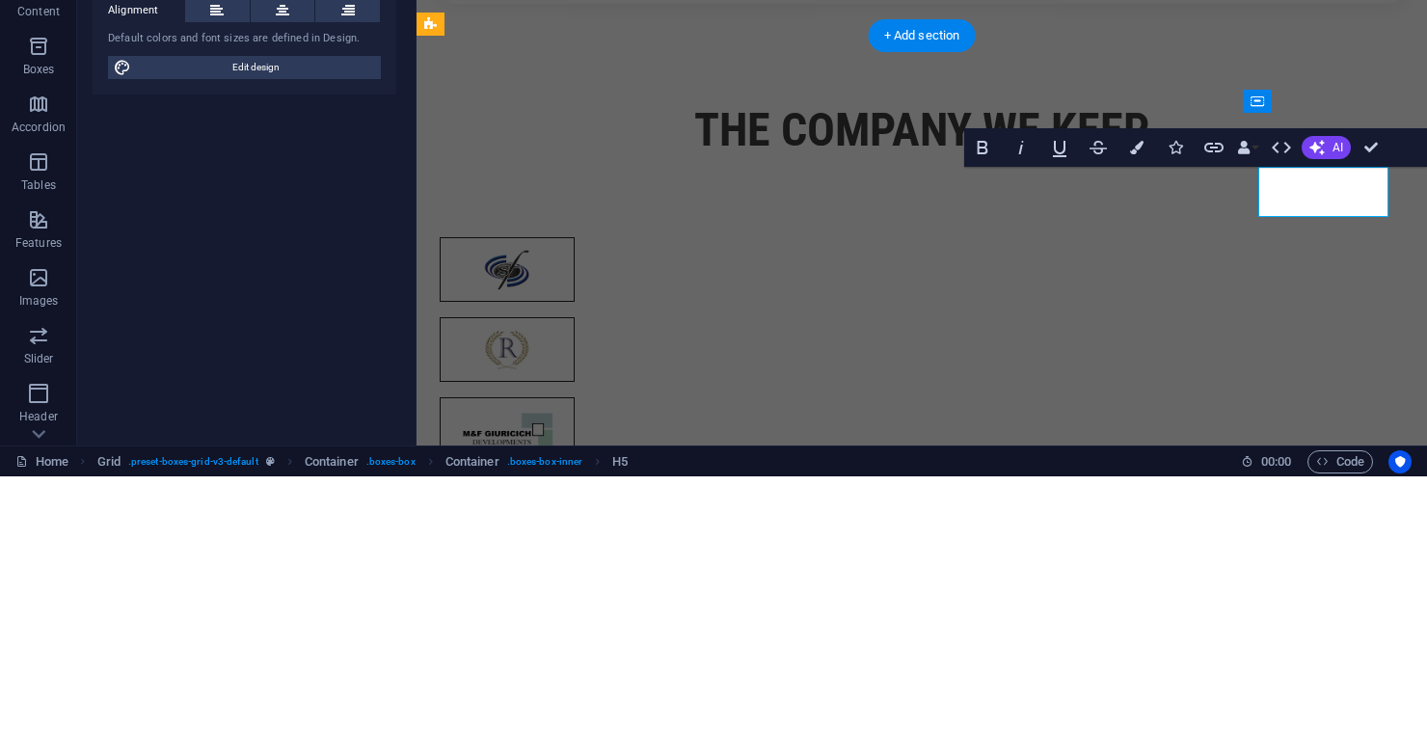
scroll to position [3283, 0]
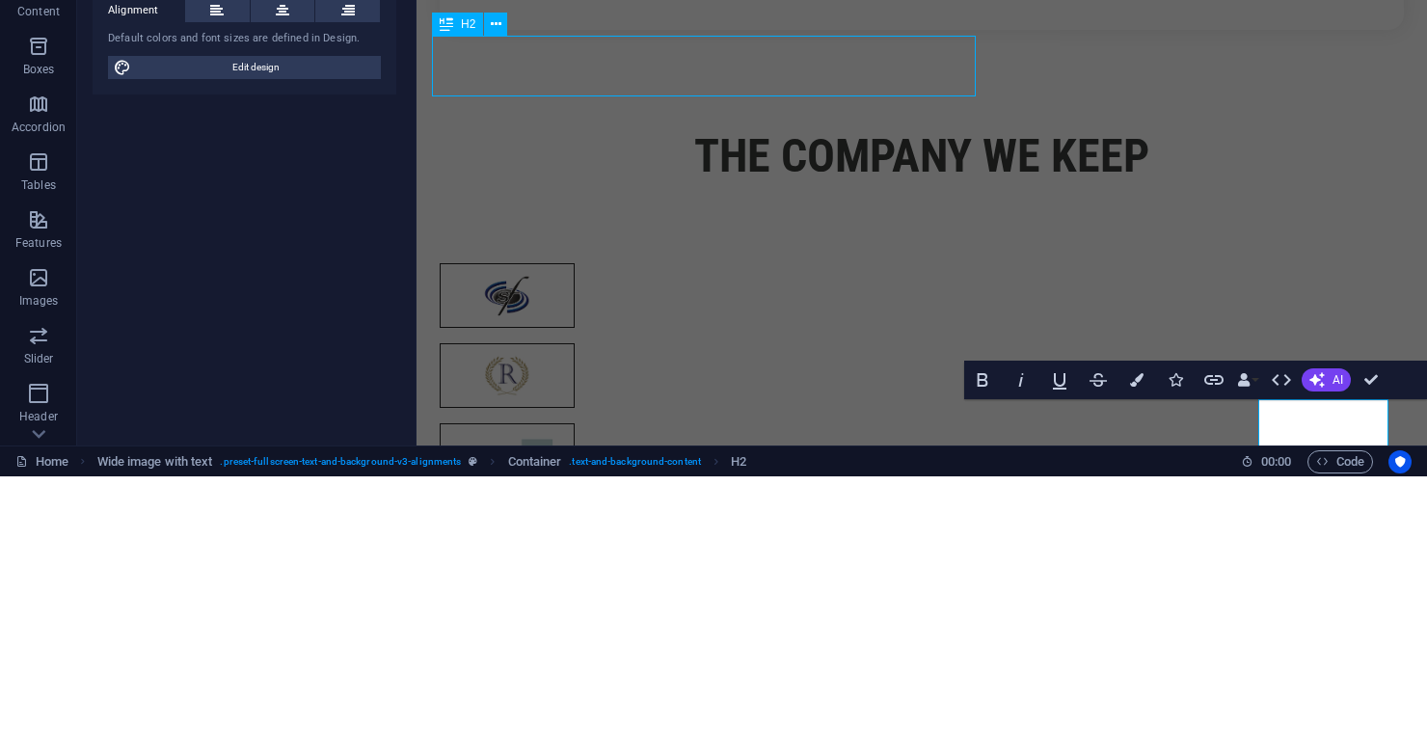
click at [591, 46] on div "100% More" at bounding box center [713, 24] width 1425 height 46
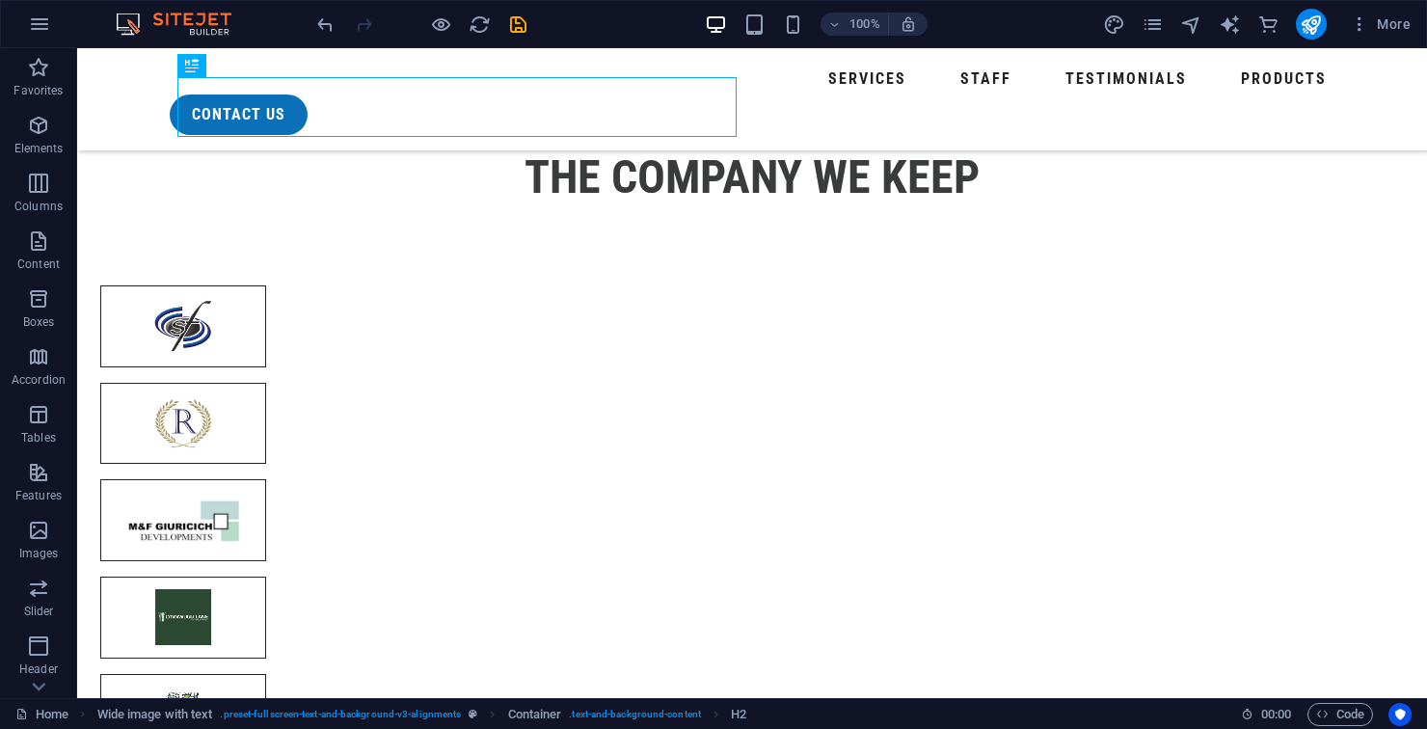
scroll to position [3485, 0]
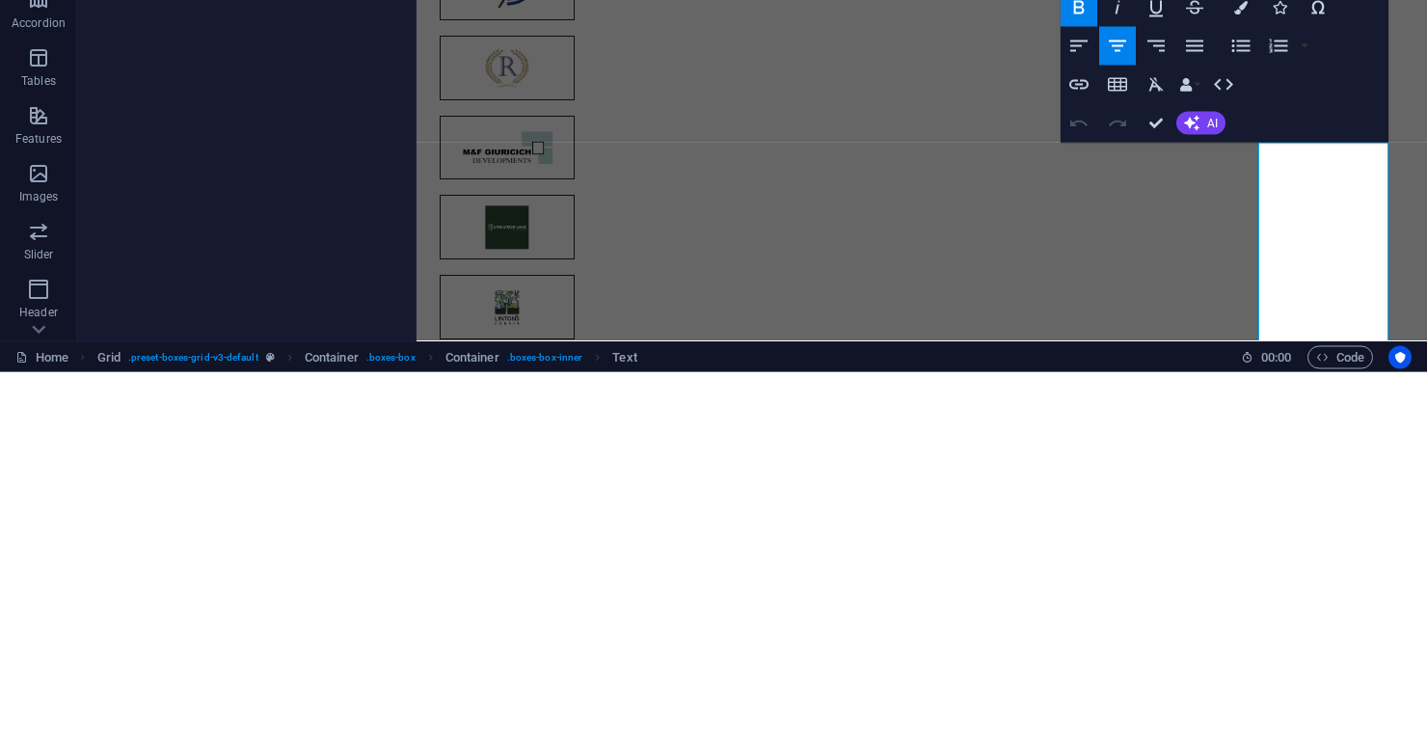
copy p "Water treatment for factories, assembly lines, and plants. From spray booth wat…"
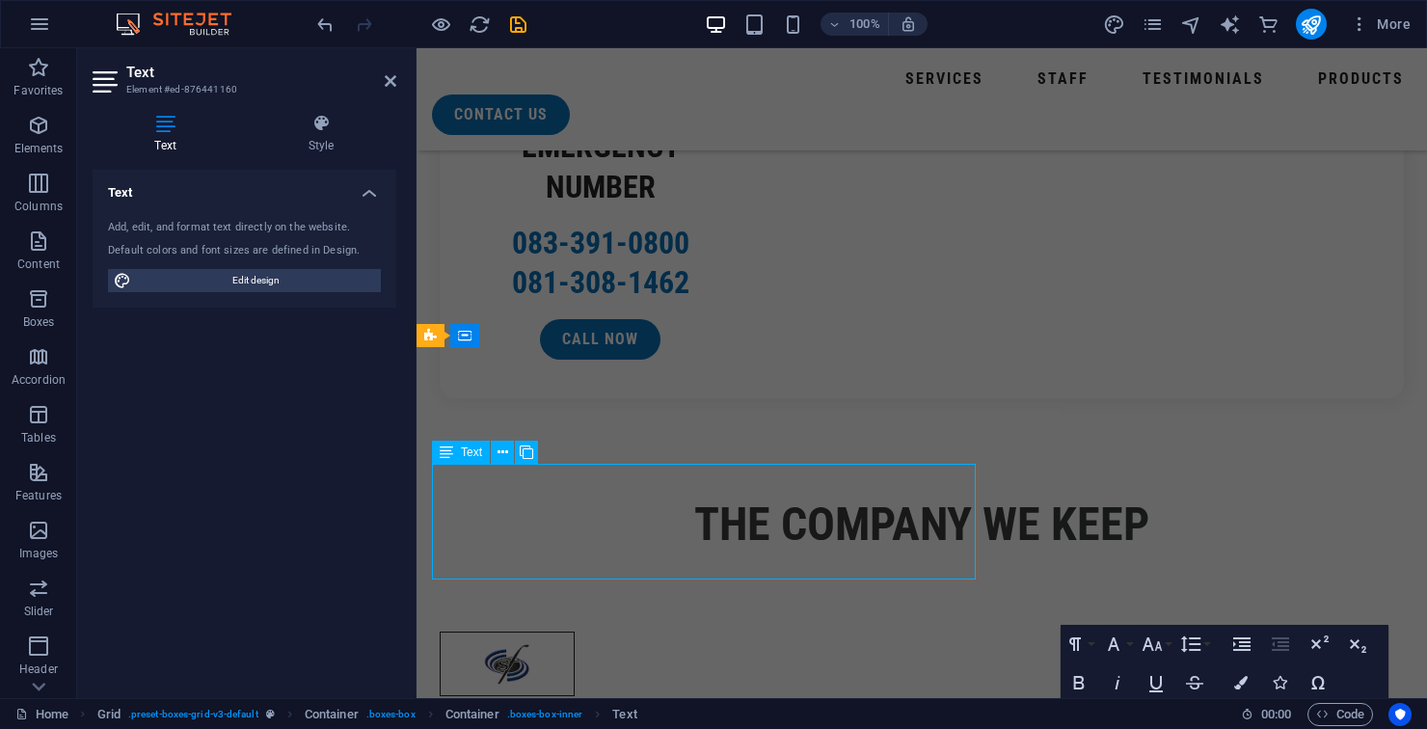
scroll to position [3224, 0]
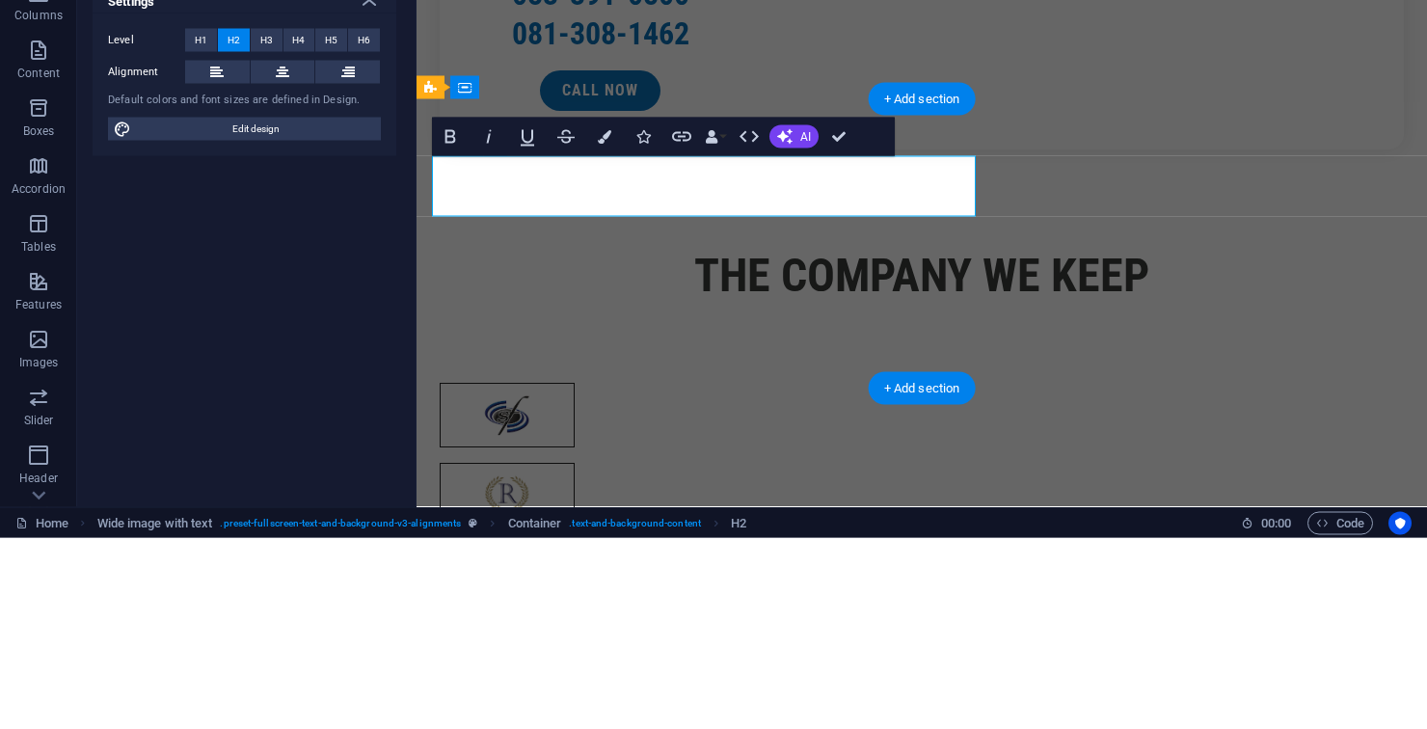
click at [600, 341] on button "Colors" at bounding box center [604, 327] width 37 height 39
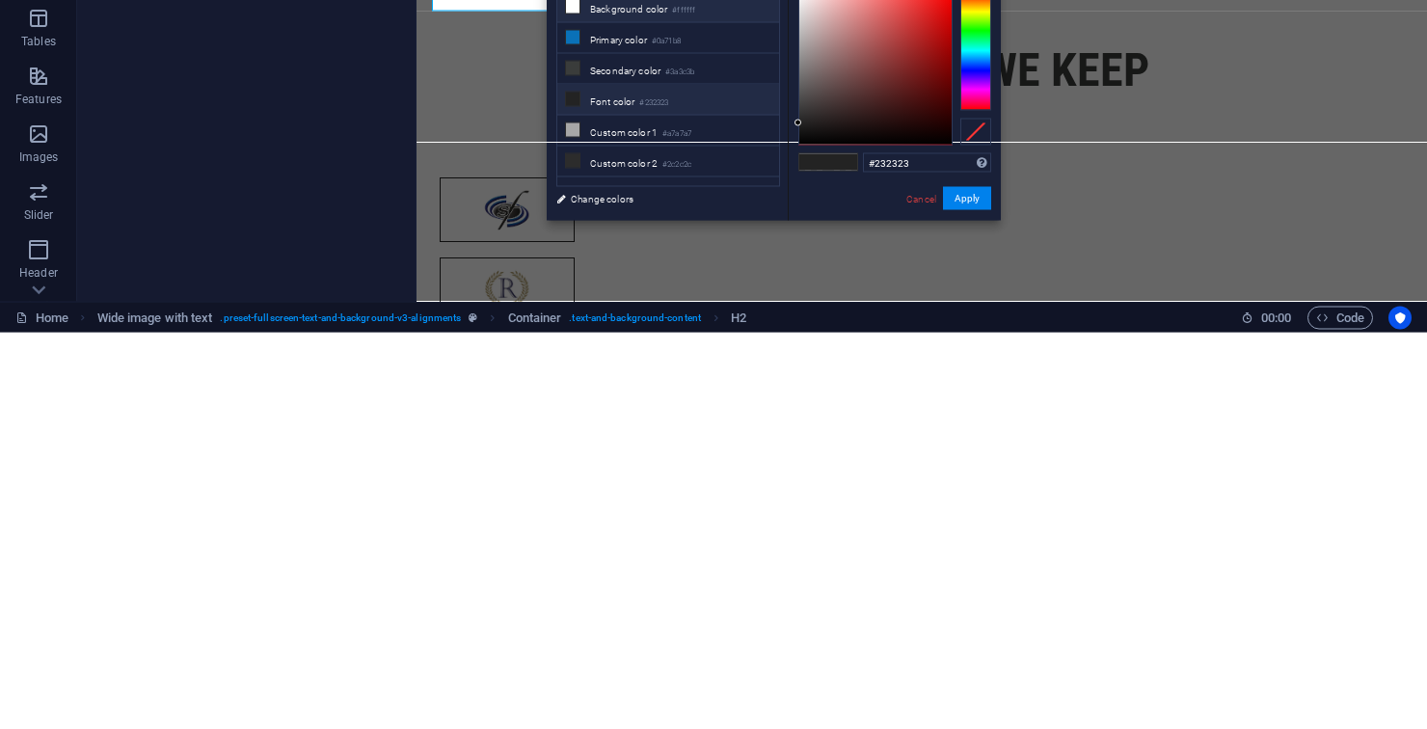
click at [650, 411] on li "Background color #ffffff" at bounding box center [668, 403] width 222 height 31
type input "#ffffff"
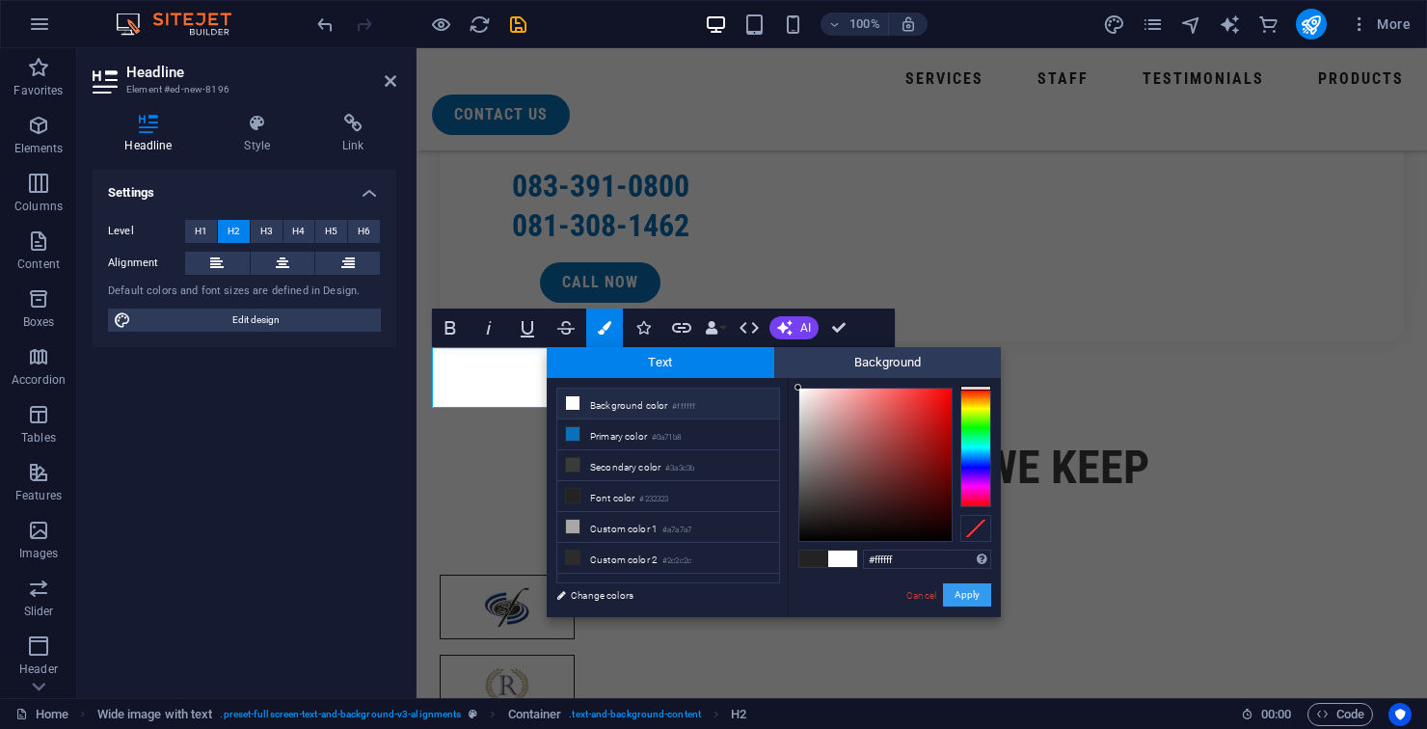
click at [959, 602] on button "Apply" at bounding box center [967, 594] width 48 height 23
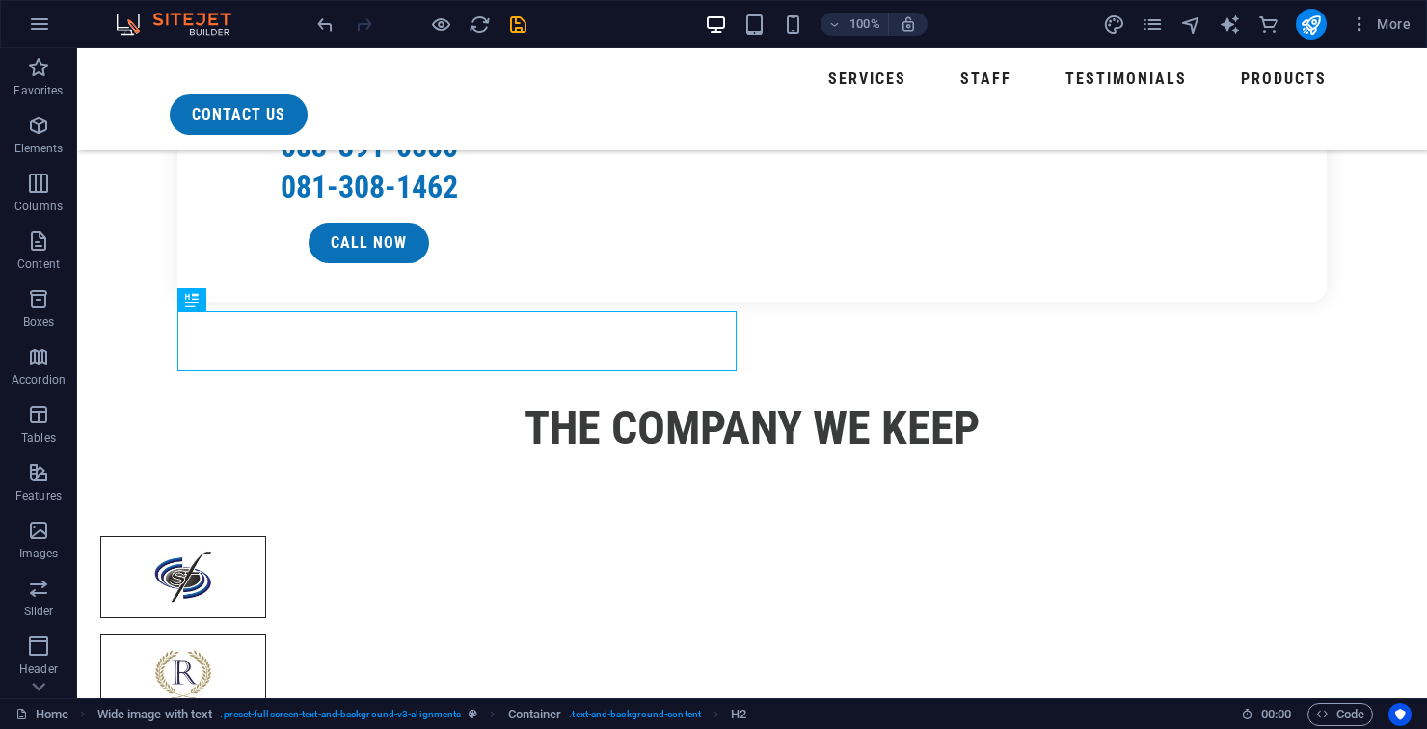
select select "px"
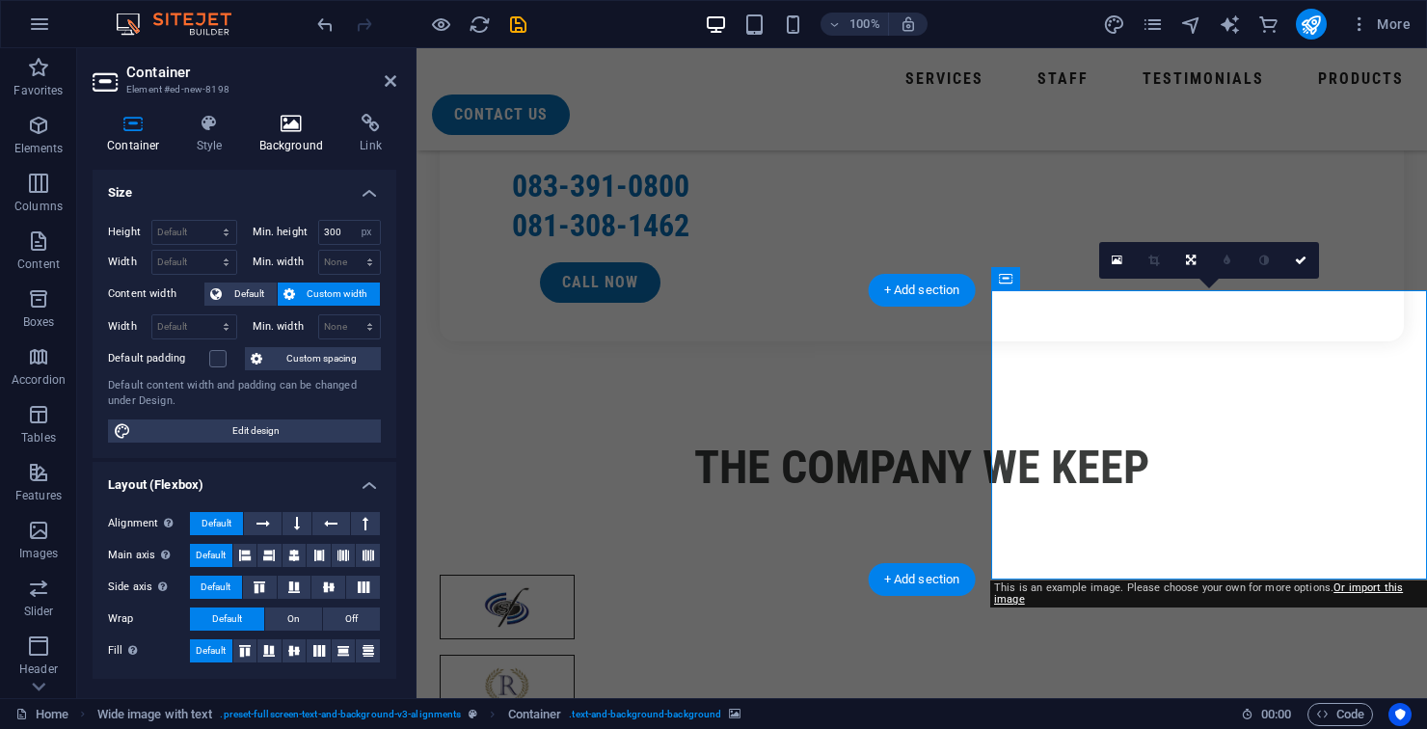
click at [277, 134] on h4 "Background" at bounding box center [295, 134] width 101 height 40
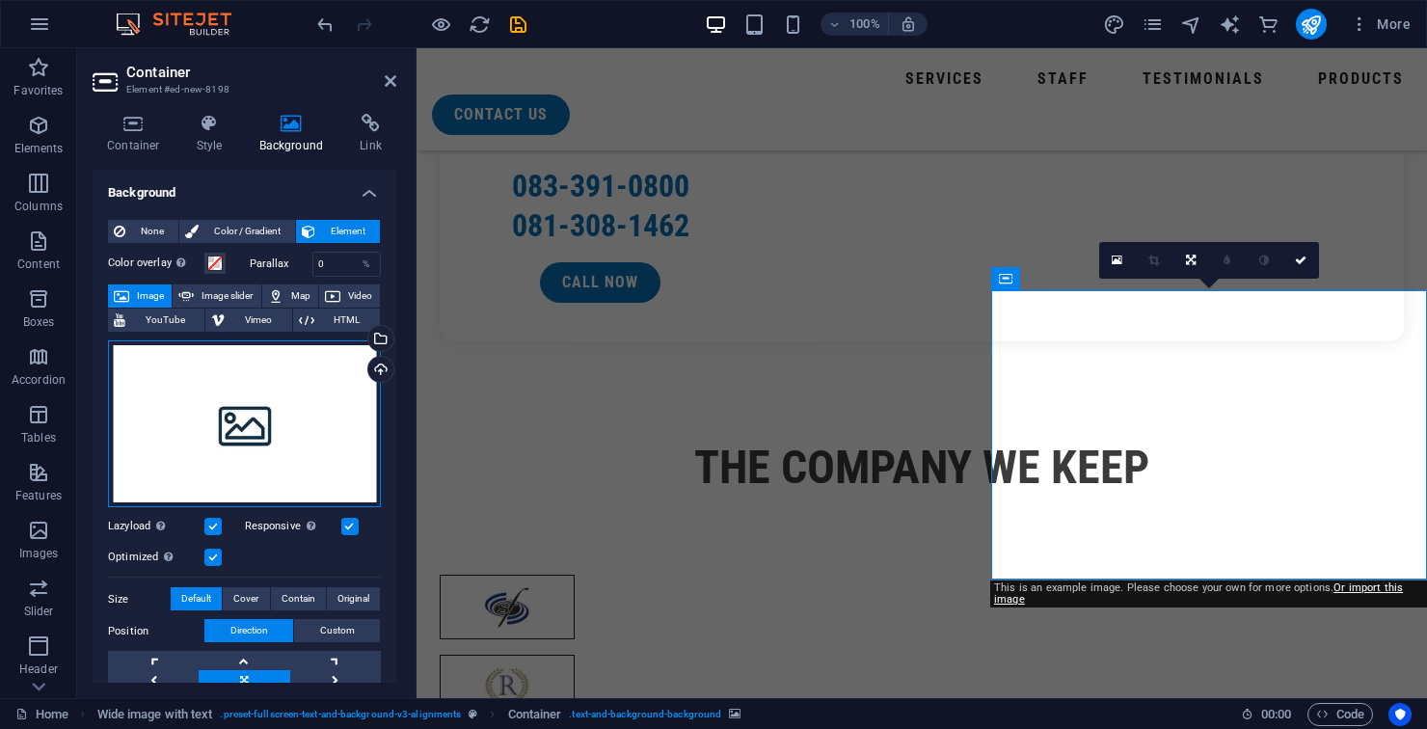
click at [289, 390] on div "Drag files here, click to choose files or select files from Files or our free s…" at bounding box center [244, 424] width 273 height 168
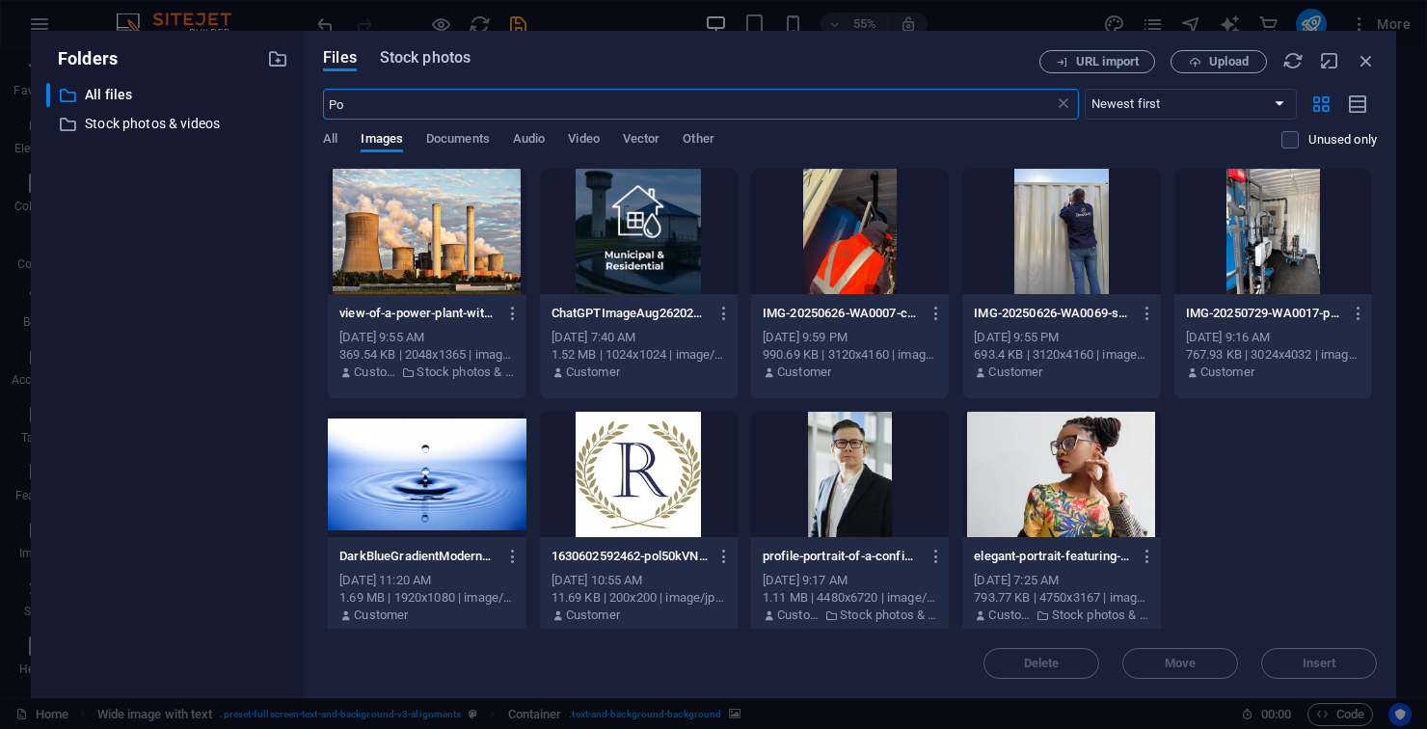
click at [446, 70] on button "Stock photos" at bounding box center [425, 60] width 91 height 21
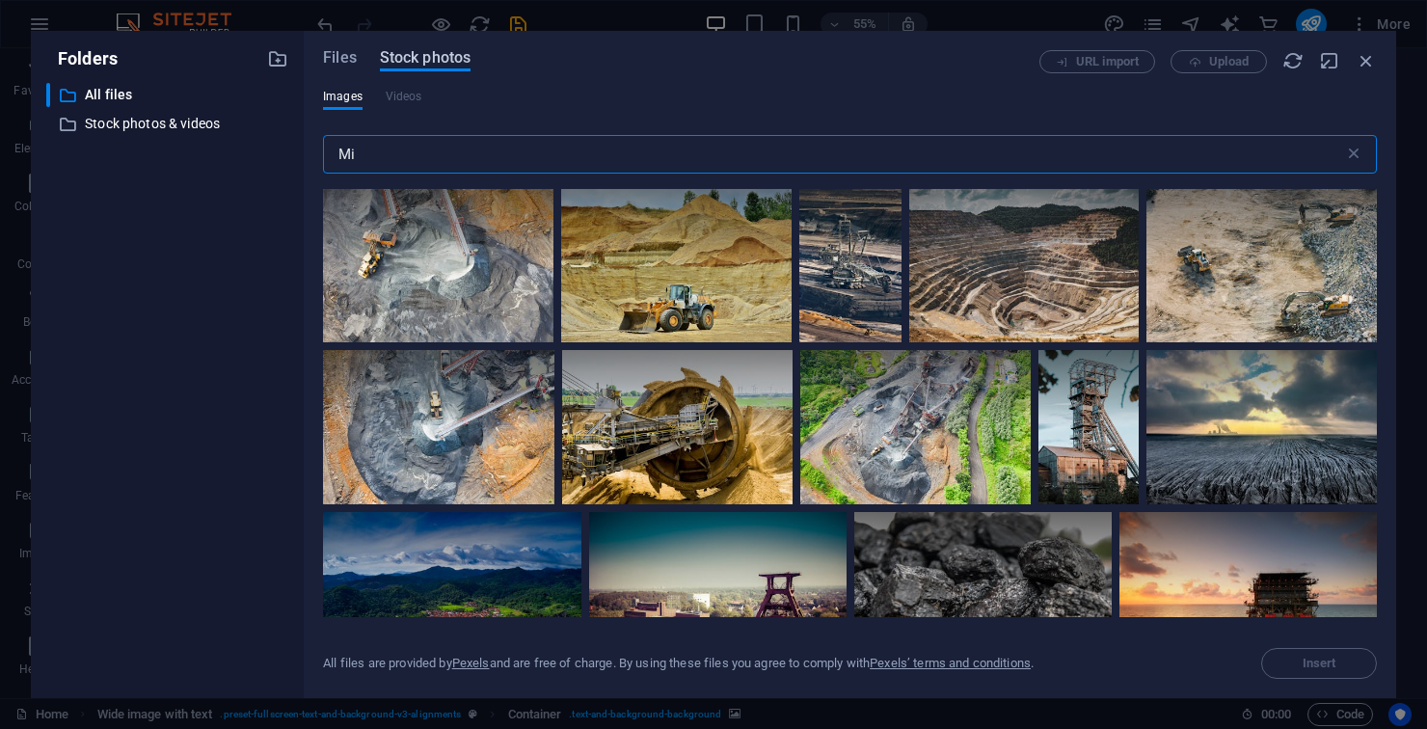
type input "M"
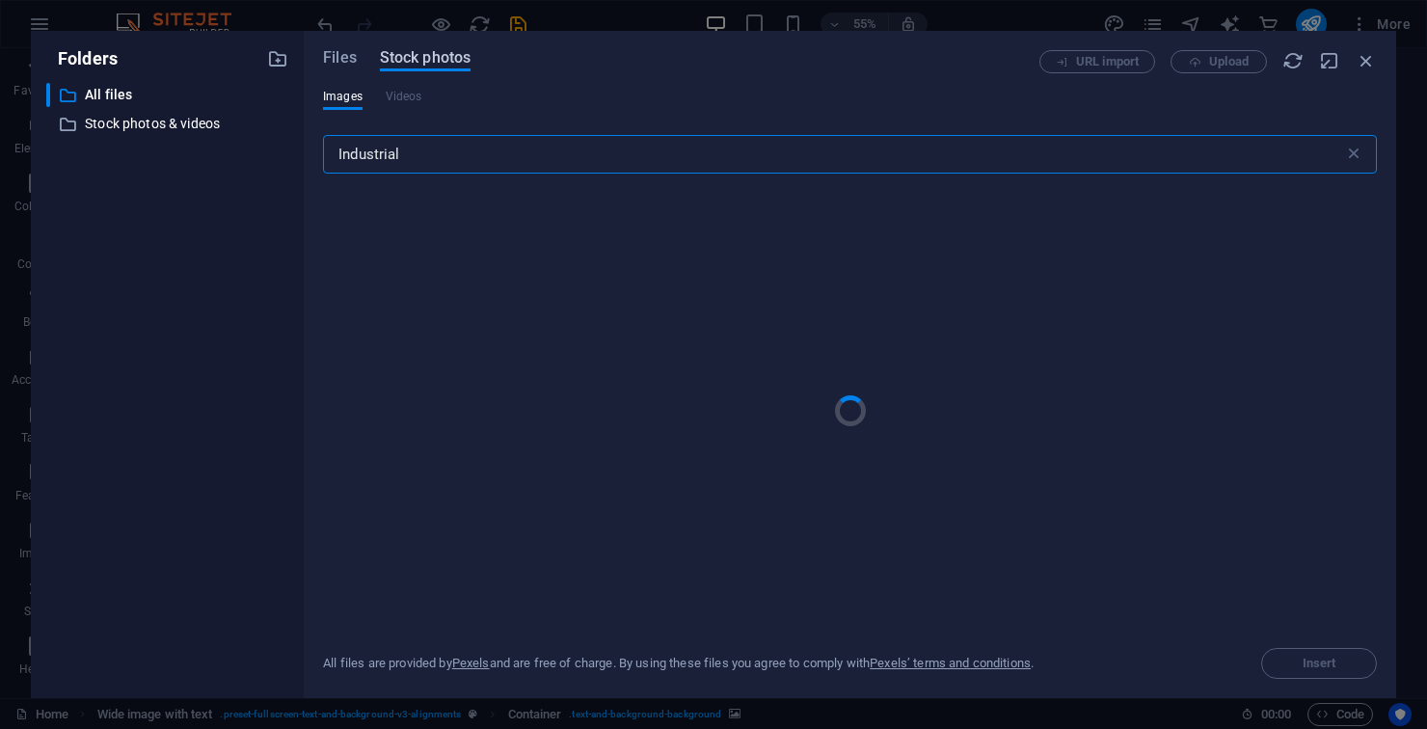
type input "Industrial"
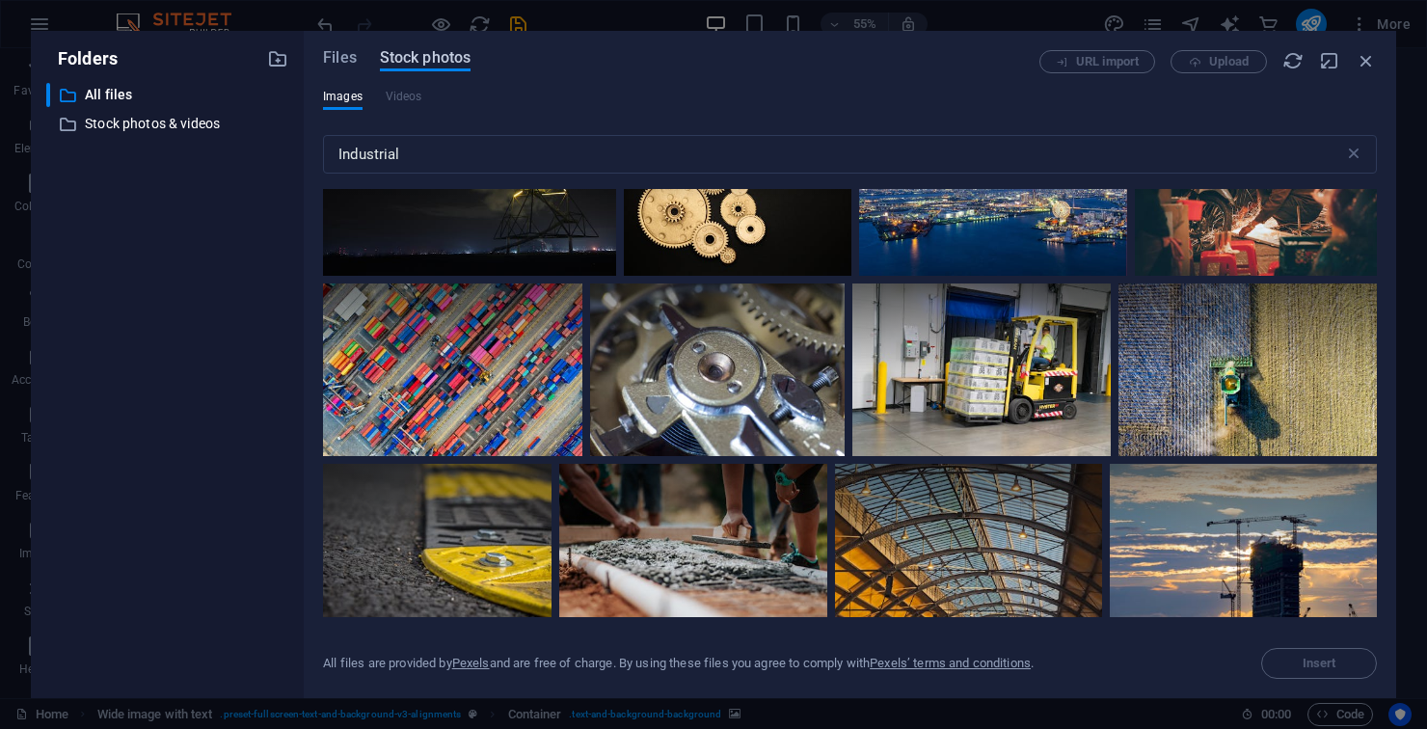
scroll to position [3236, 0]
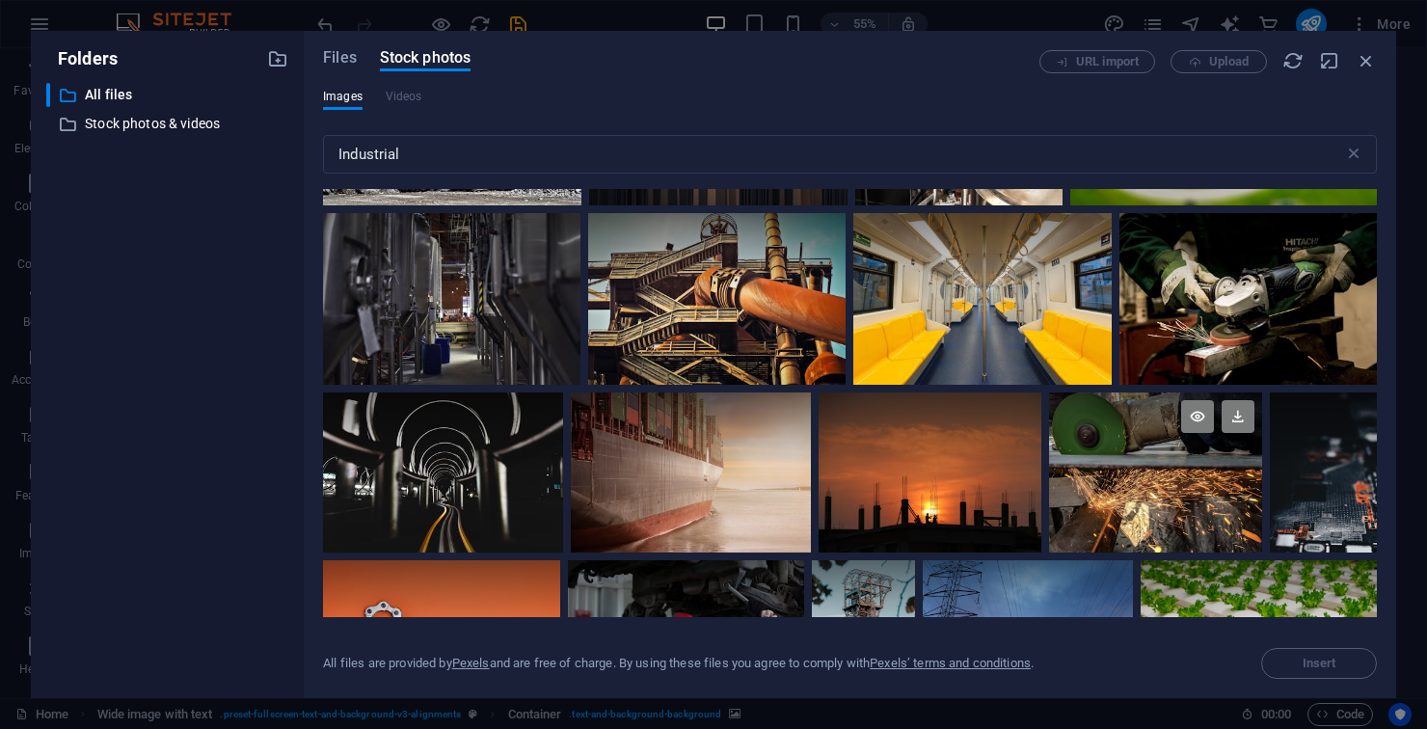
click at [1201, 498] on div at bounding box center [1155, 472] width 213 height 160
click at [1204, 493] on div at bounding box center [1155, 512] width 213 height 80
click at [1207, 488] on div at bounding box center [1155, 472] width 213 height 160
click at [1182, 475] on div at bounding box center [1155, 472] width 213 height 160
click at [1179, 474] on div at bounding box center [1155, 512] width 213 height 80
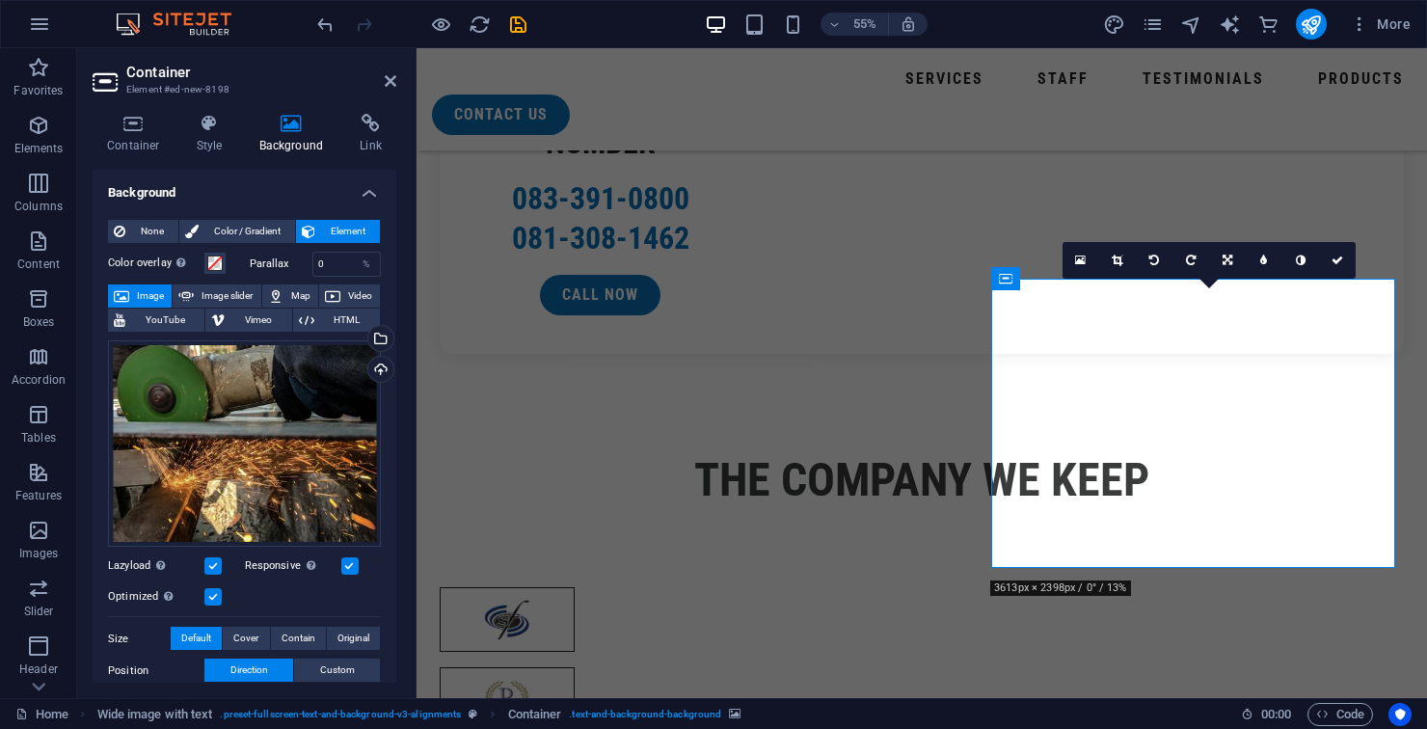
scroll to position [3224, 0]
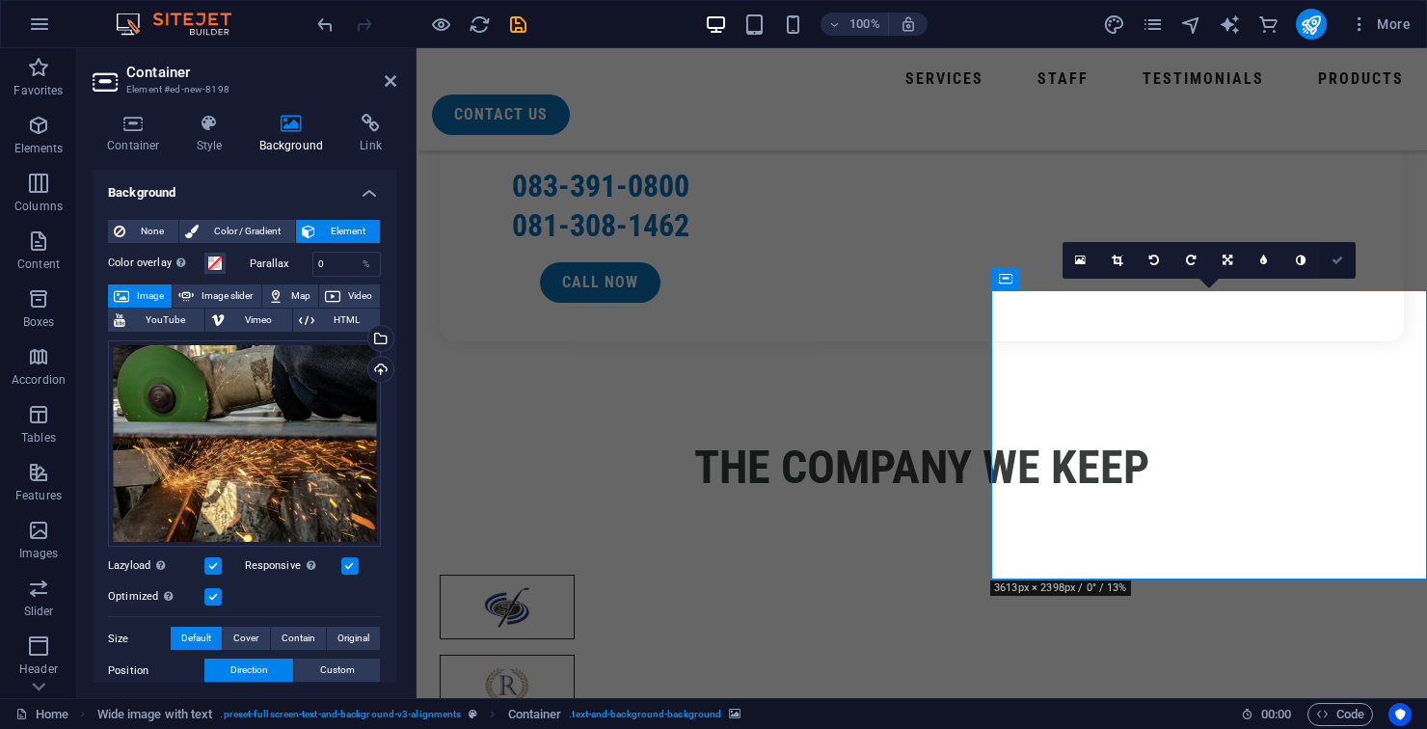
click at [1337, 268] on link at bounding box center [1337, 260] width 37 height 37
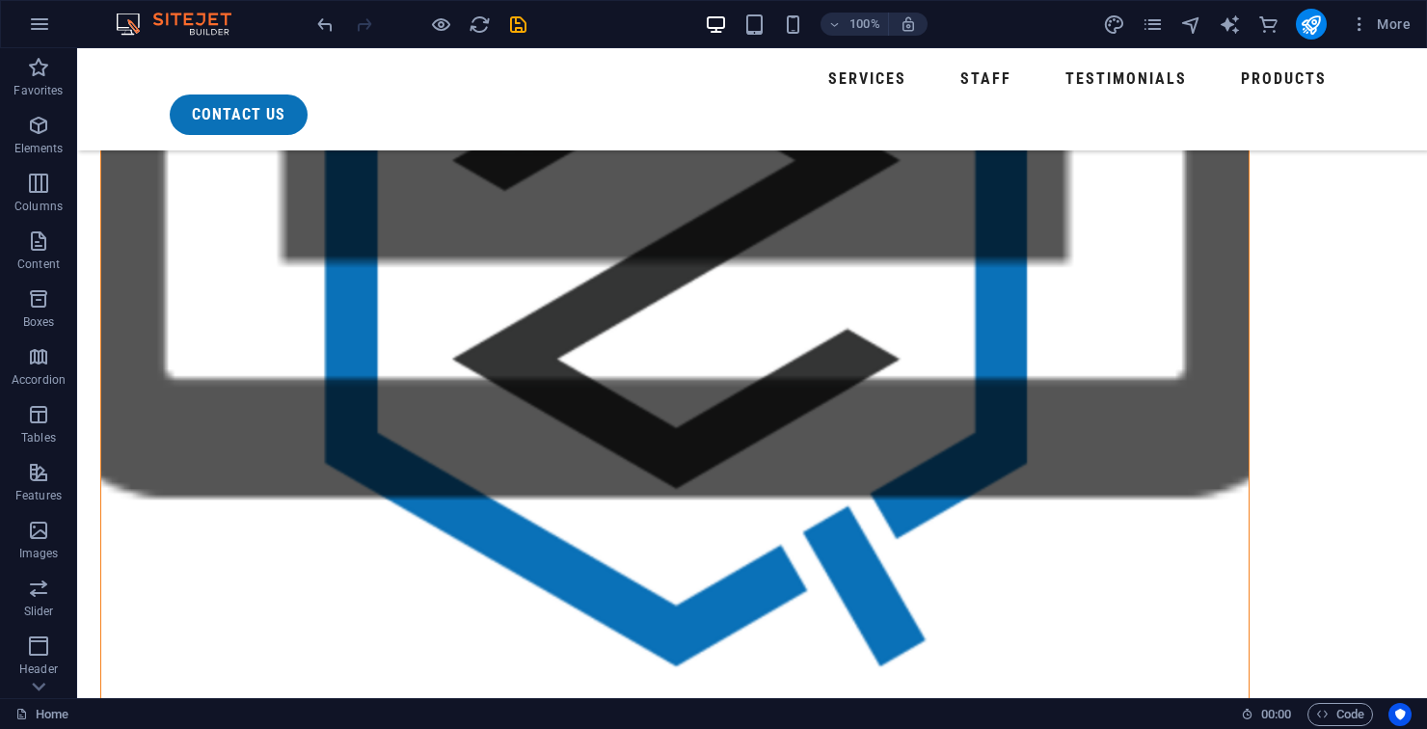
scroll to position [1645, 0]
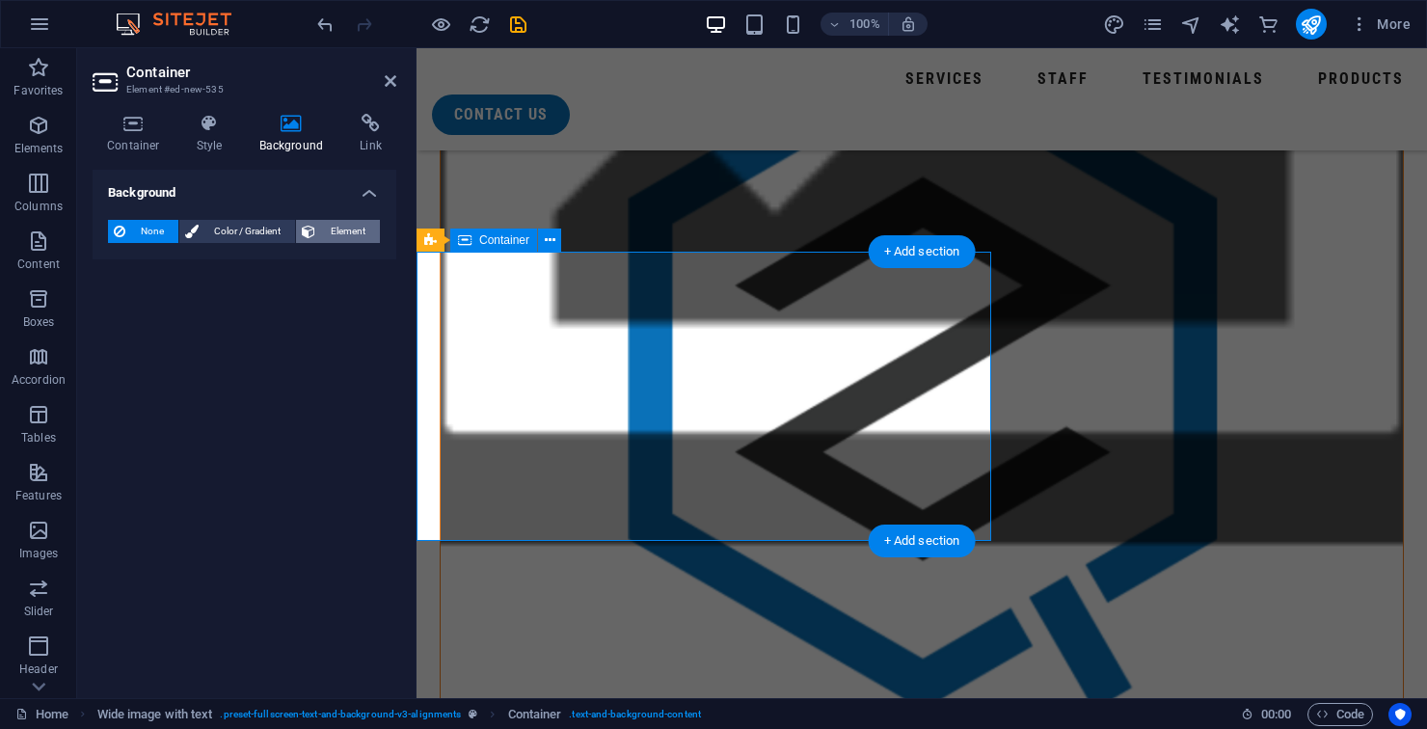
click at [350, 223] on span "Element" at bounding box center [347, 231] width 53 height 23
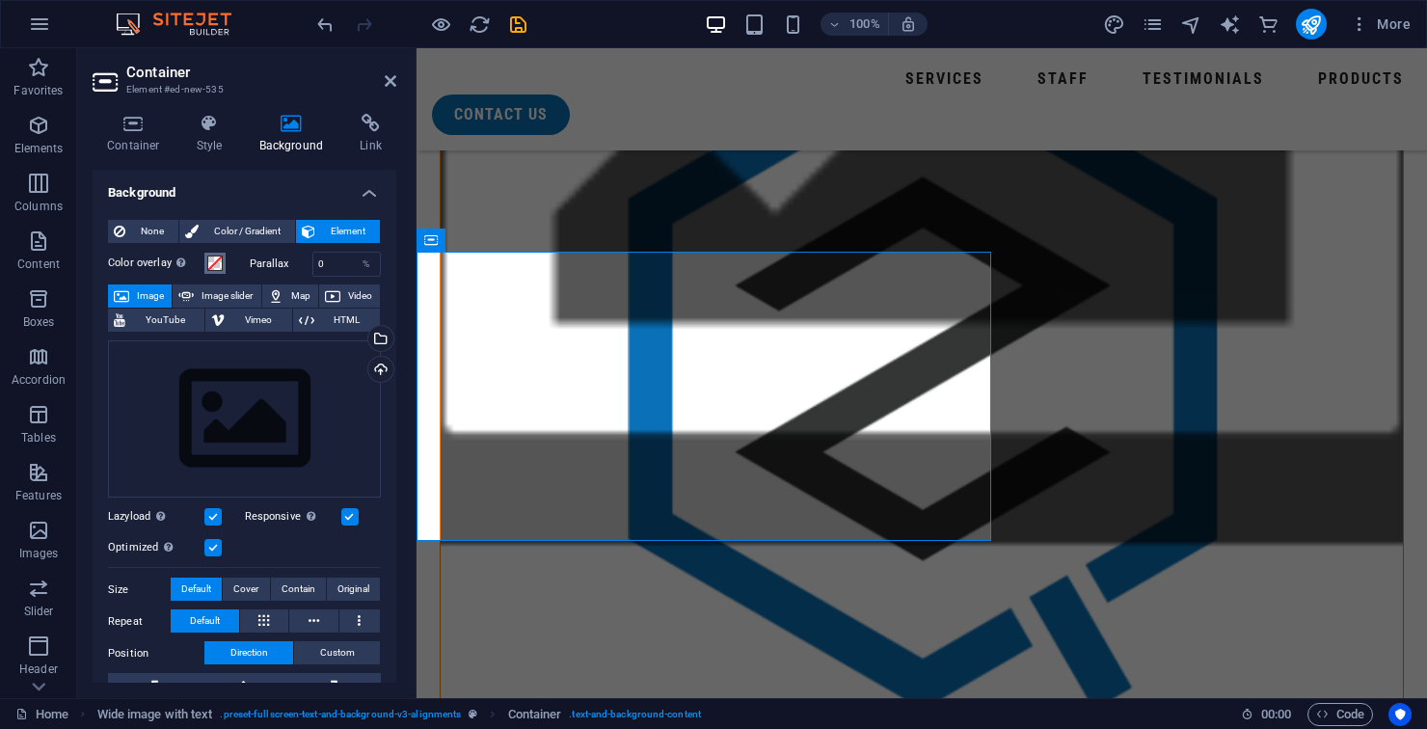
click at [220, 265] on span at bounding box center [214, 262] width 15 height 15
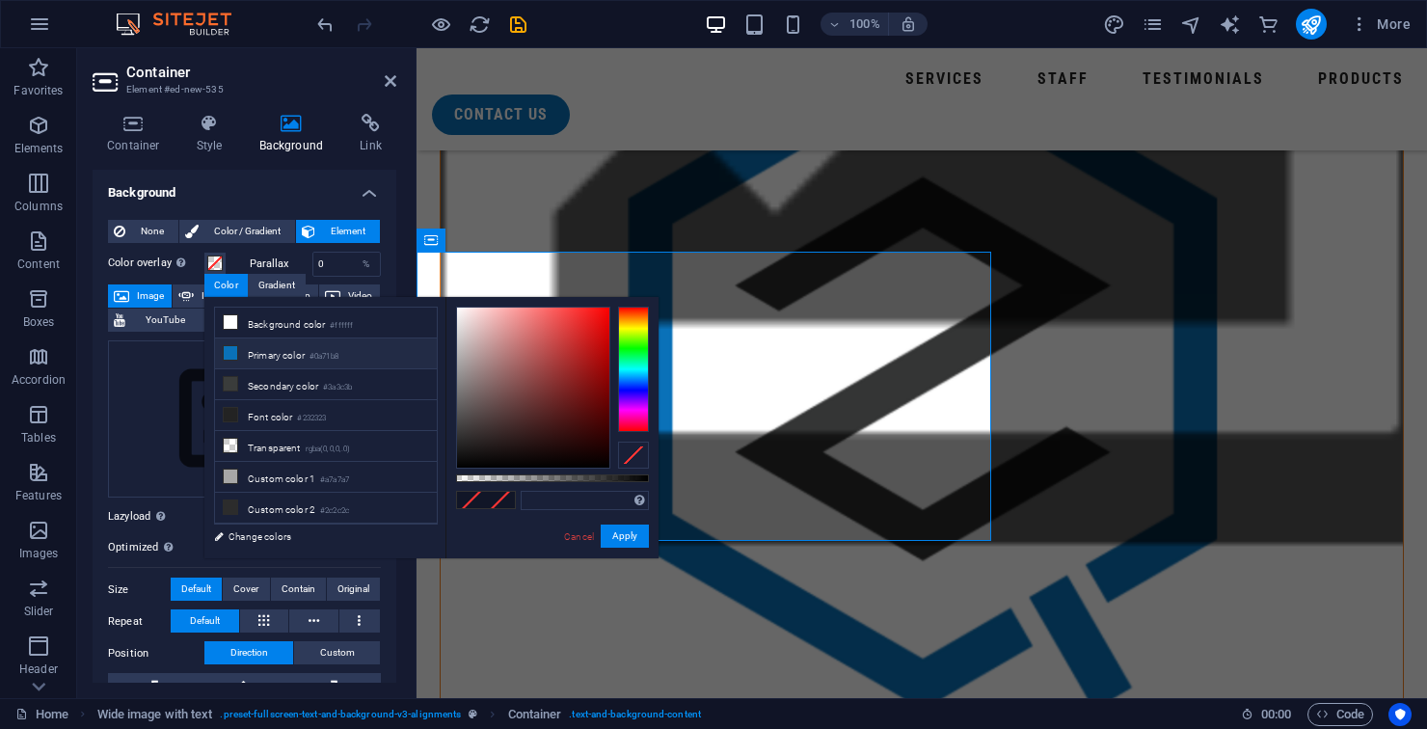
click at [307, 360] on li "Primary color #0a71b8" at bounding box center [326, 353] width 222 height 31
type input "#0a71b8"
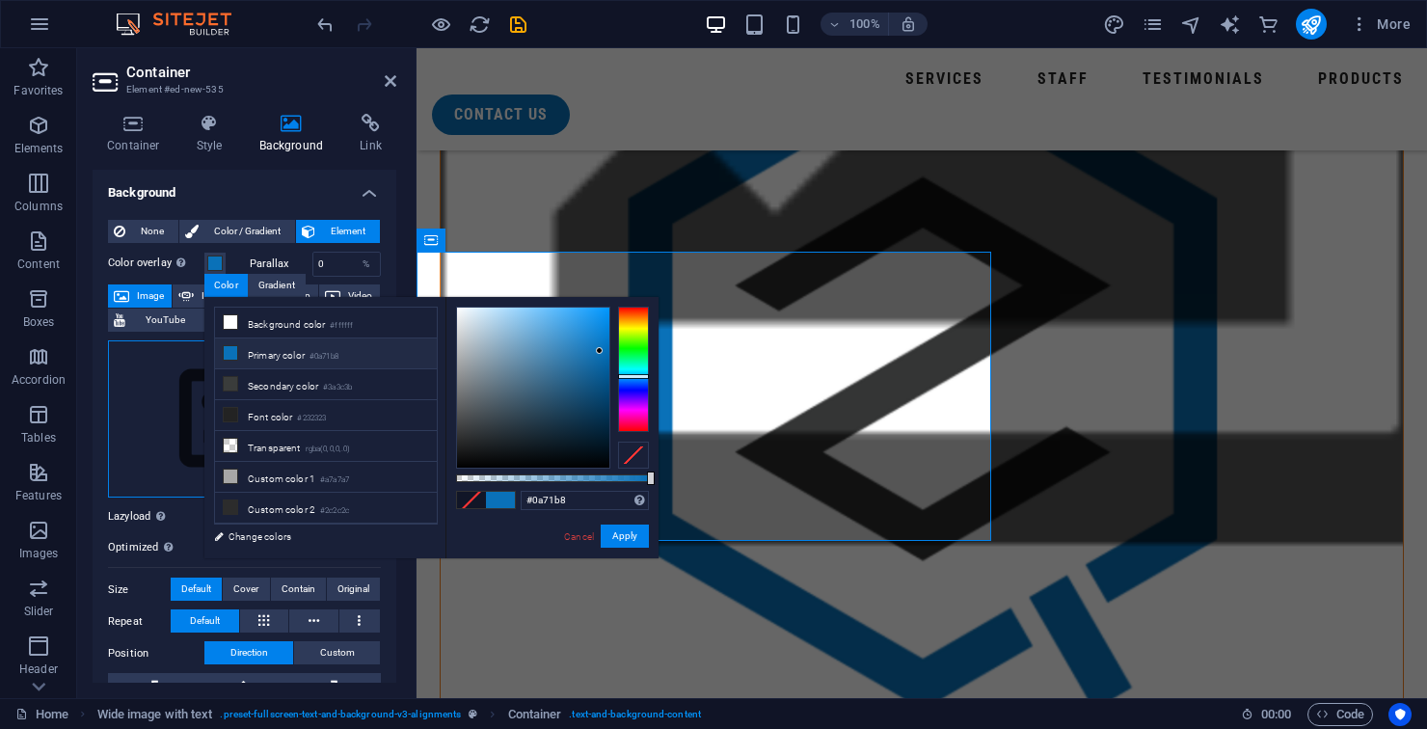
click at [173, 435] on div "Drag files here, click to choose files or select files from Files or our free s…" at bounding box center [244, 419] width 273 height 158
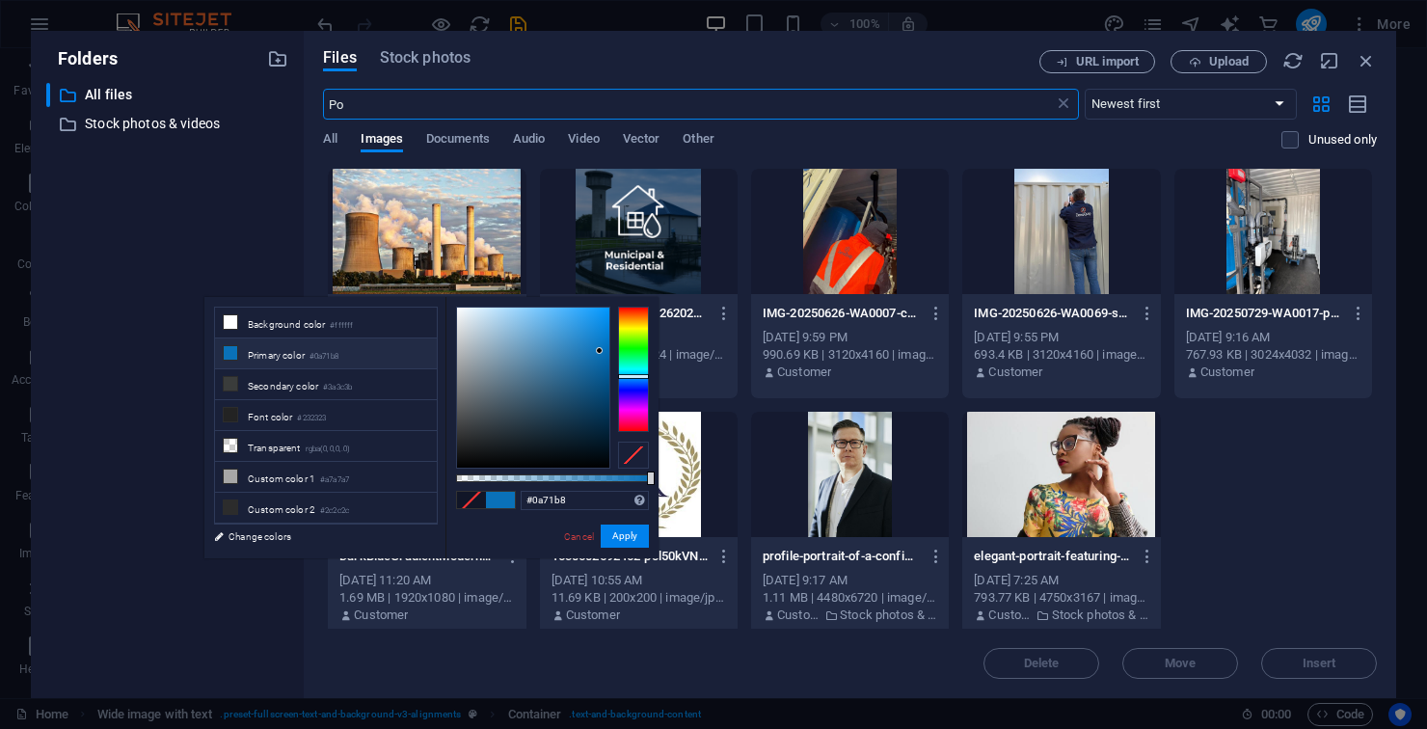
scroll to position [1687, 0]
click at [904, 76] on div "Files Stock photos URL import Upload Po ​ Newest first Oldest first Name (A-Z) …" at bounding box center [850, 364] width 1054 height 628
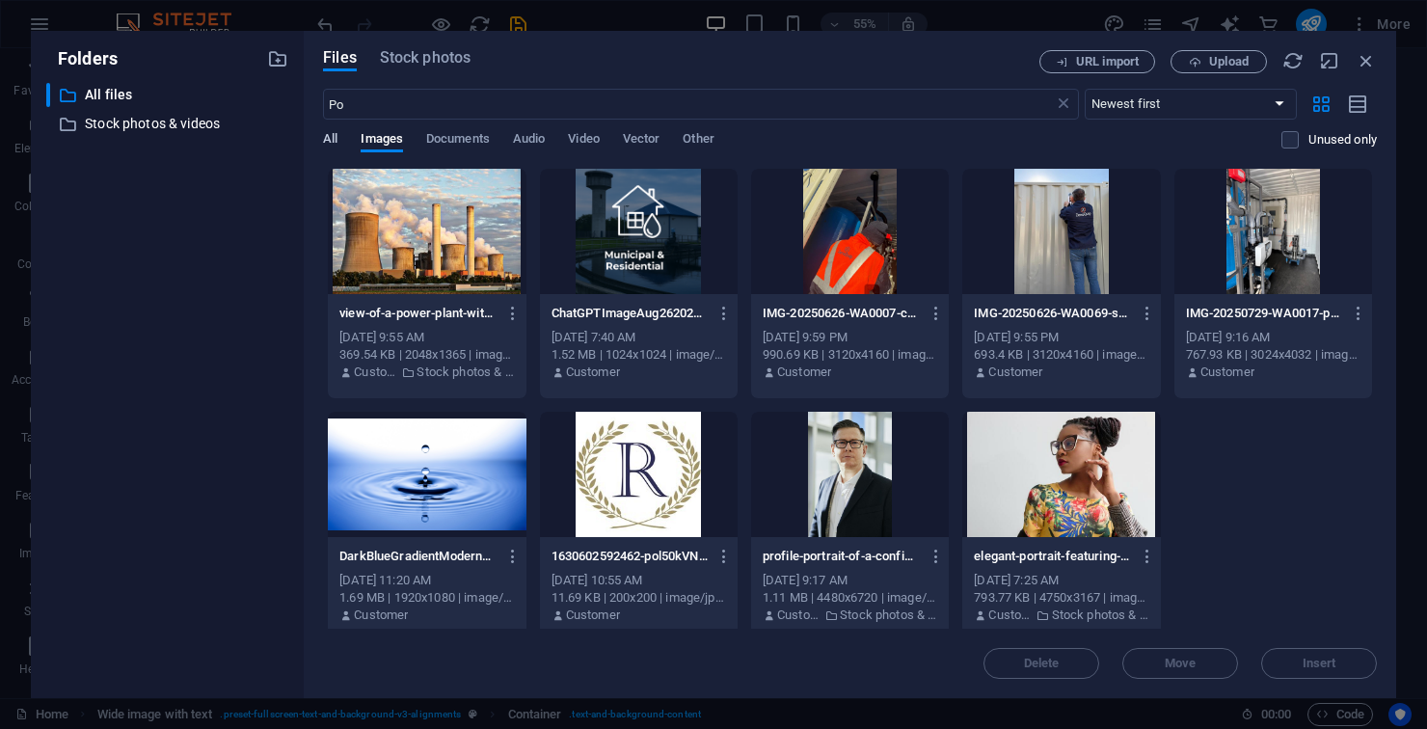
click at [334, 138] on span "All" at bounding box center [330, 140] width 14 height 27
click at [432, 108] on input "Po" at bounding box center [688, 104] width 730 height 31
type input "P"
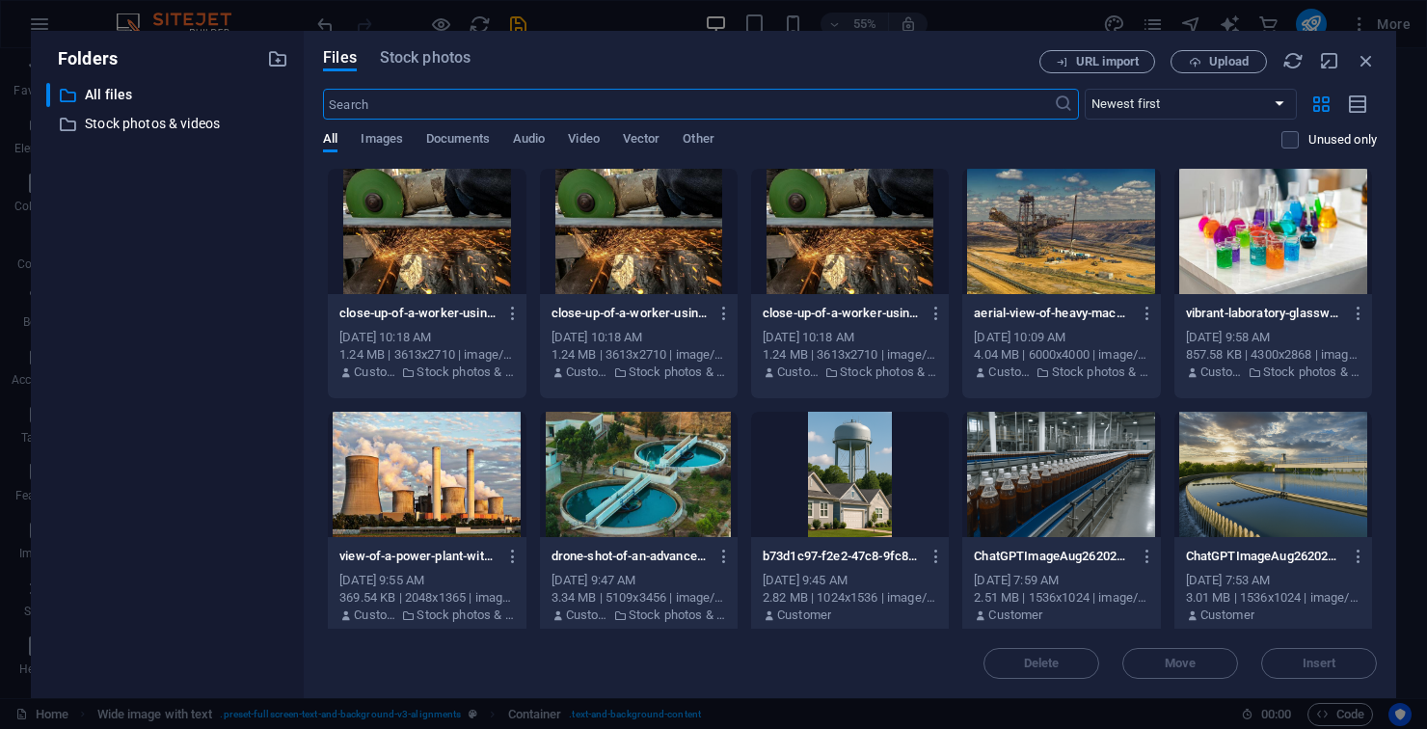
click at [735, 74] on div "Files Stock photos URL import Upload ​ Newest first Oldest first Name (A-Z) Nam…" at bounding box center [850, 364] width 1054 height 628
click at [638, 452] on div at bounding box center [639, 474] width 198 height 125
click at [634, 454] on div at bounding box center [639, 474] width 198 height 125
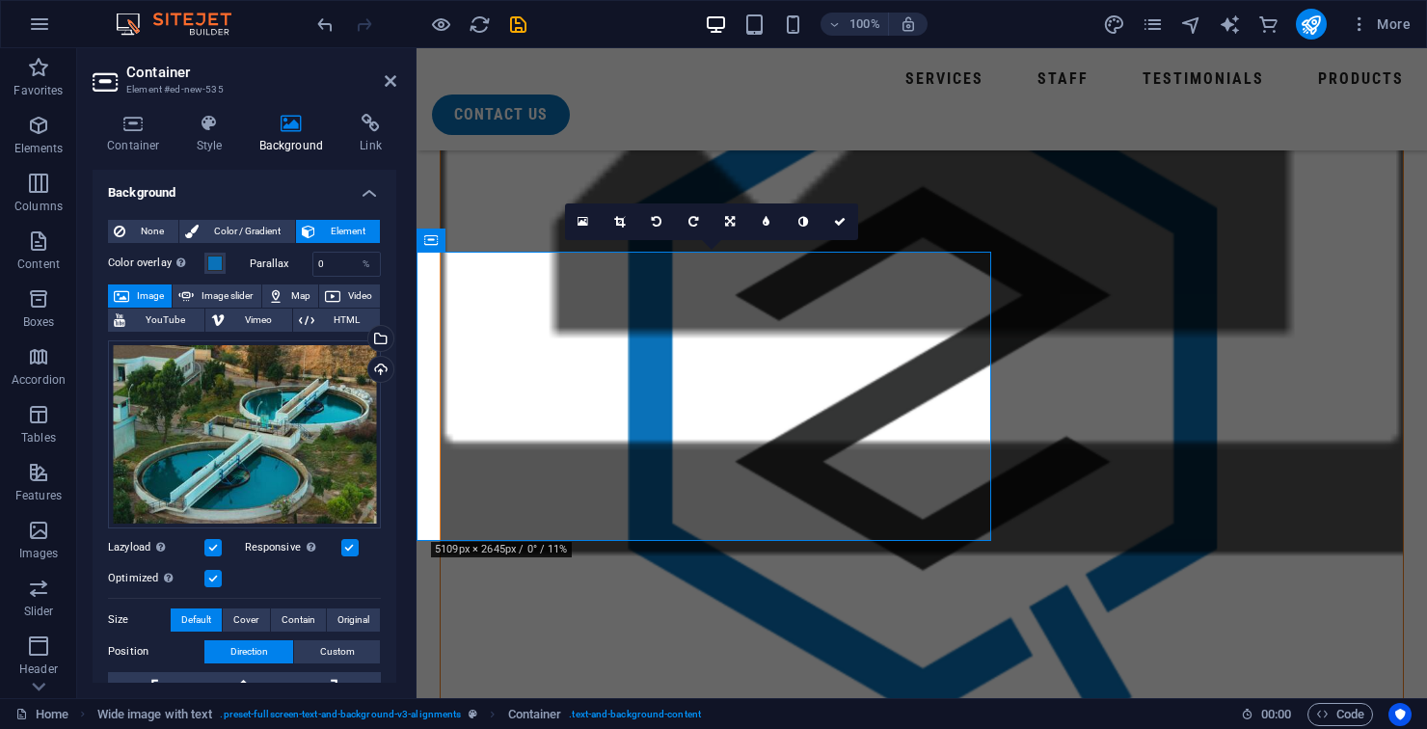
scroll to position [1696, 0]
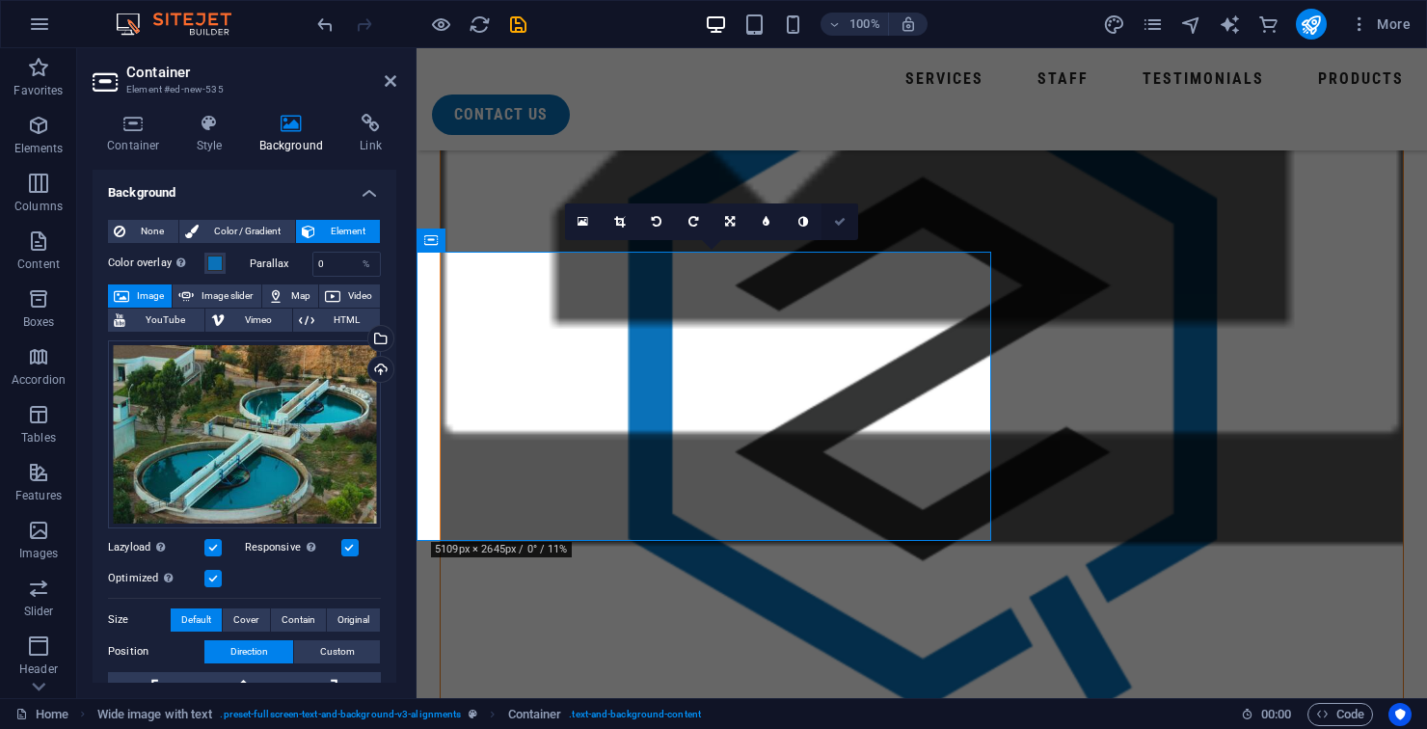
click at [837, 229] on link at bounding box center [839, 221] width 37 height 37
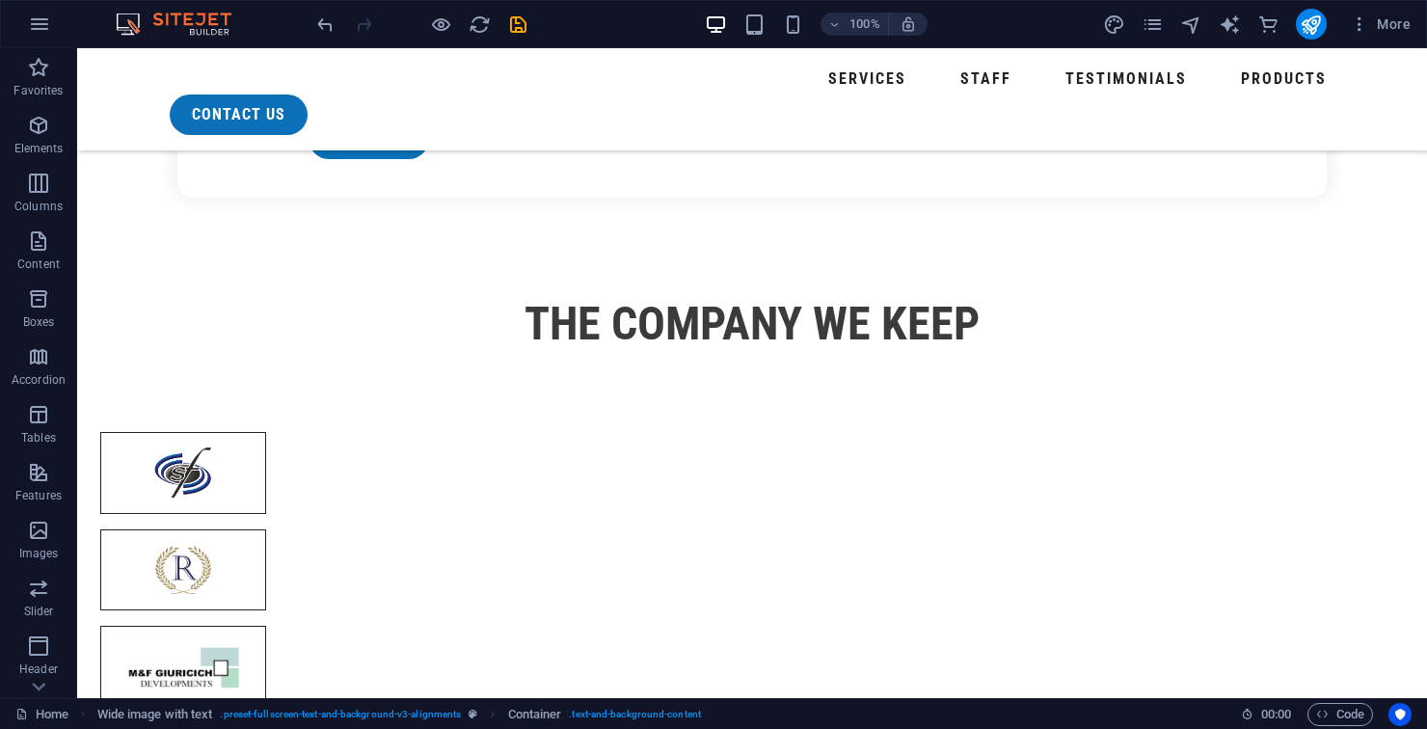
scroll to position [3331, 0]
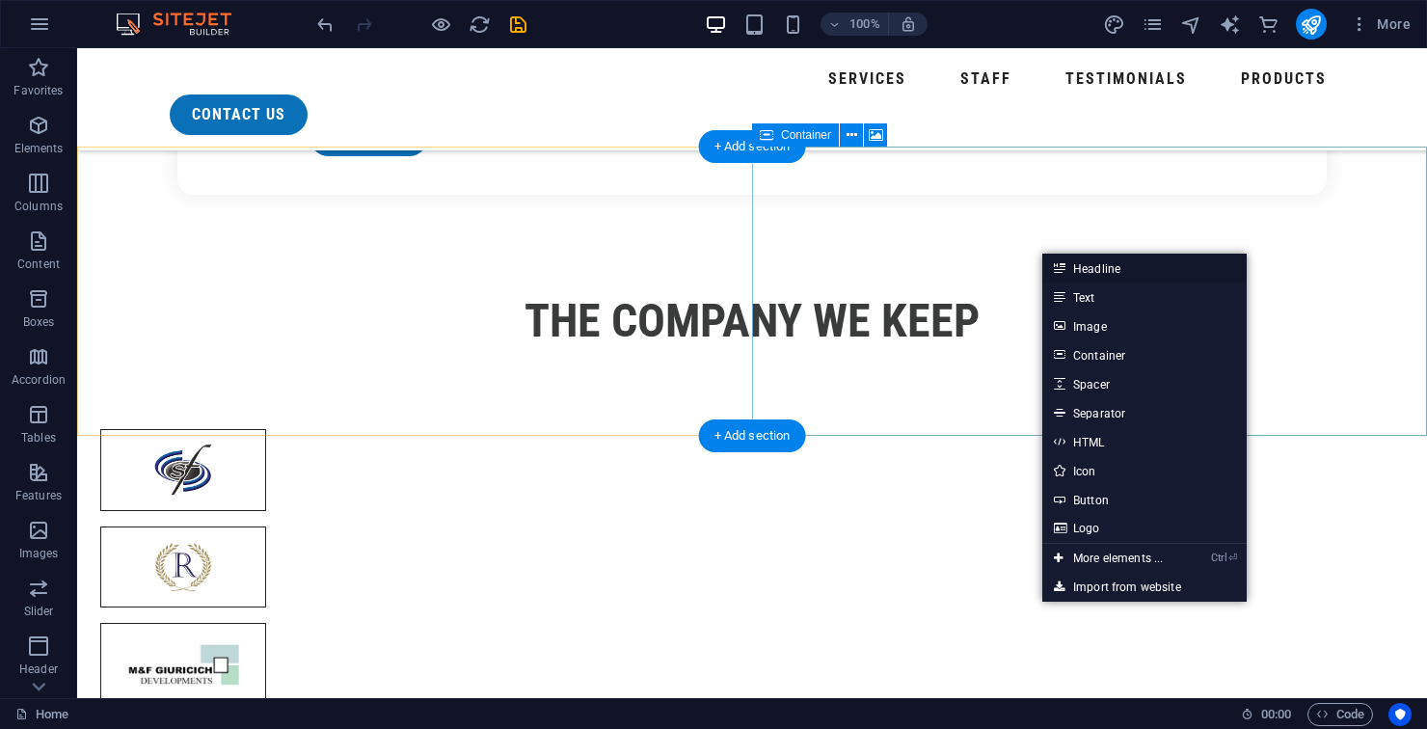
click at [1137, 280] on link "Headline" at bounding box center [1144, 267] width 204 height 29
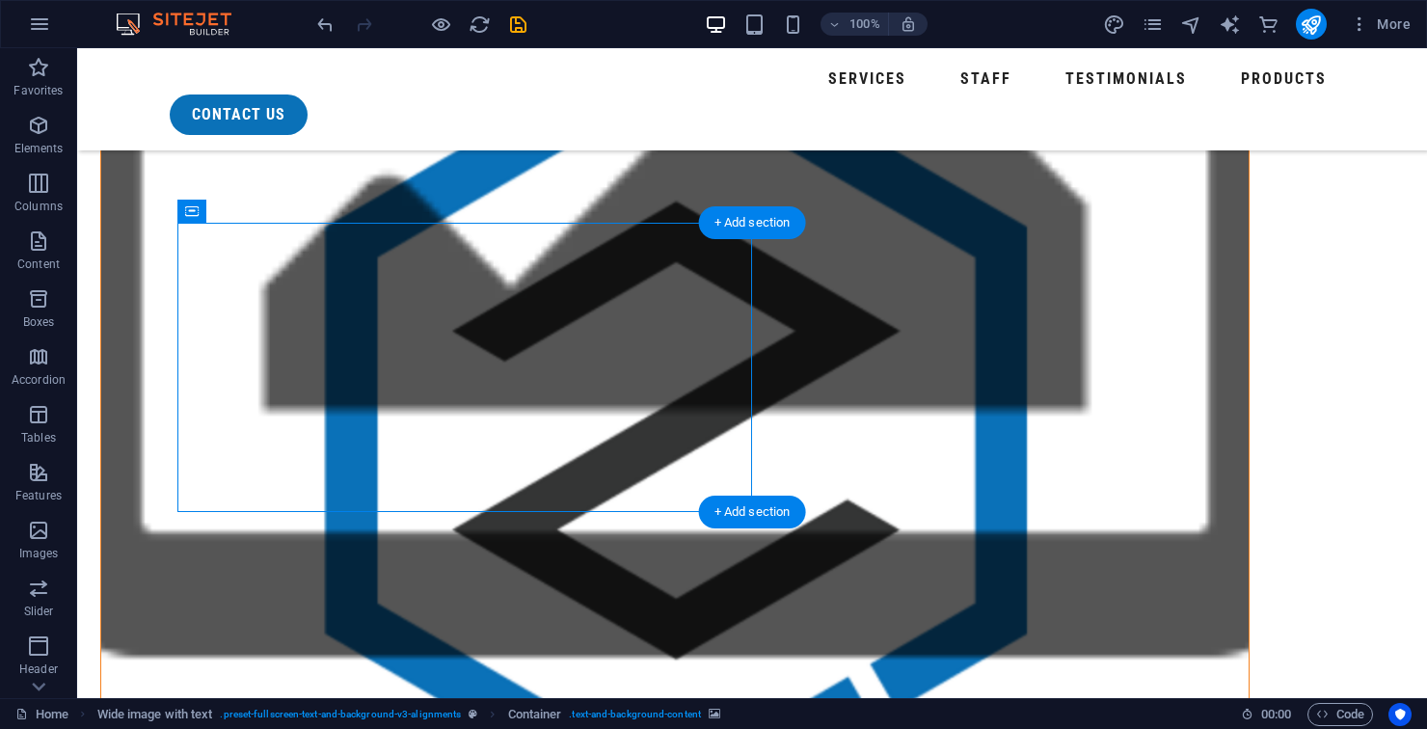
scroll to position [1741, 0]
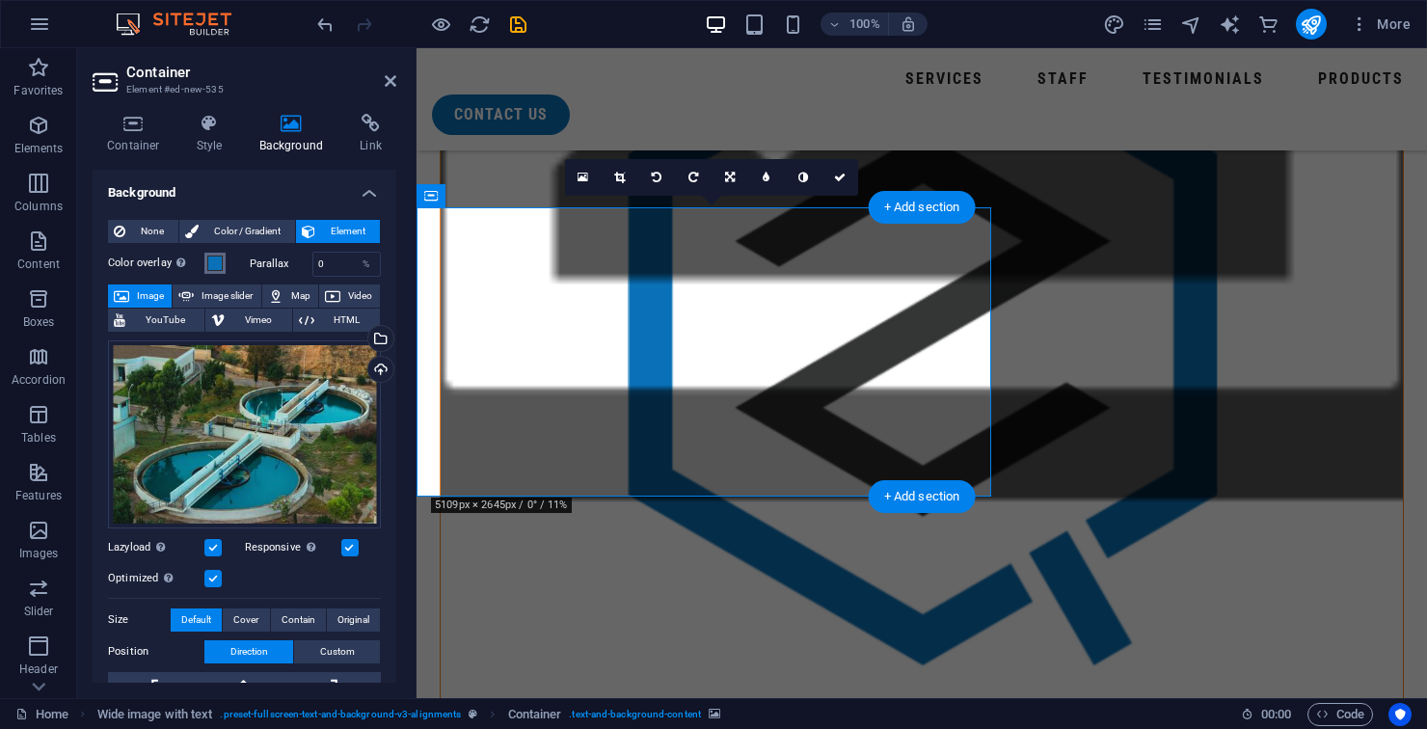
click at [225, 263] on button "Color overlay Places an overlay over the background to colorize it" at bounding box center [214, 263] width 21 height 21
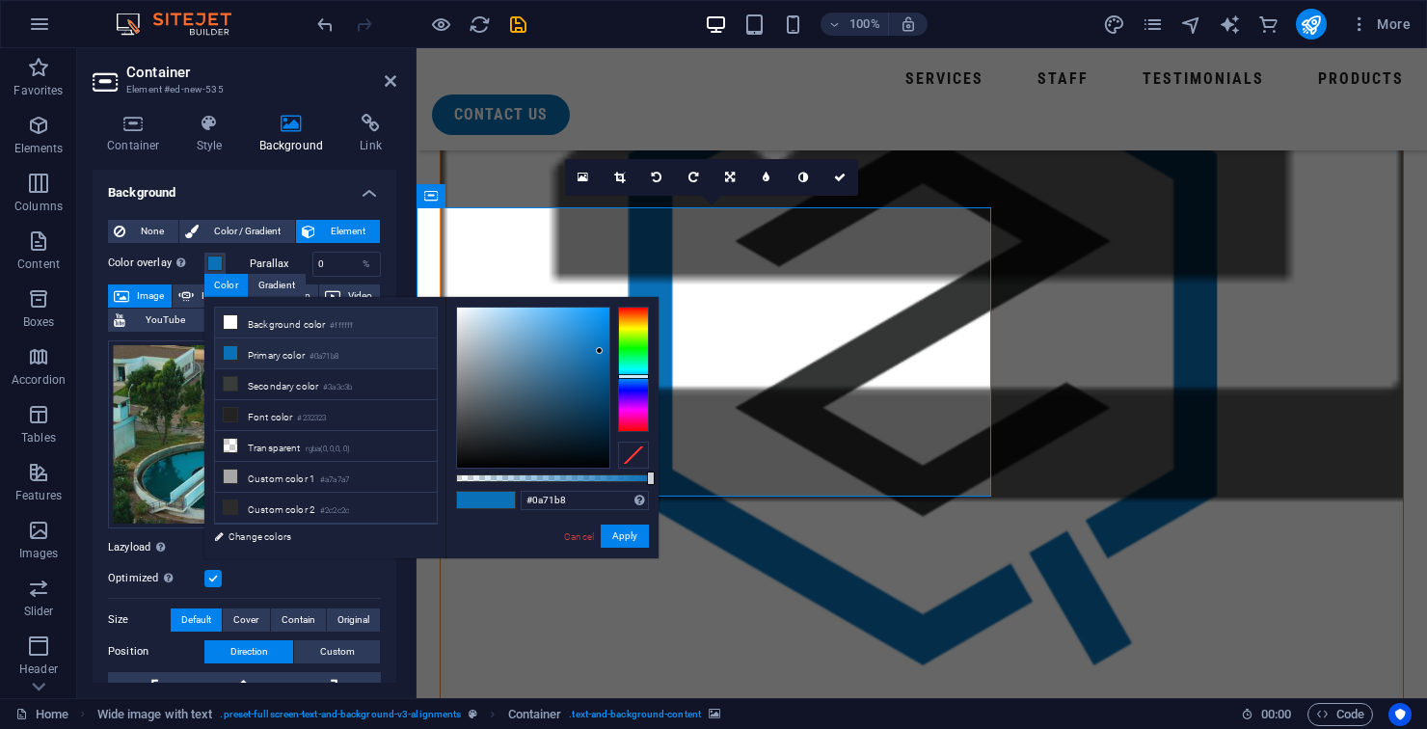
click at [306, 332] on li "Background color #ffffff" at bounding box center [326, 322] width 222 height 31
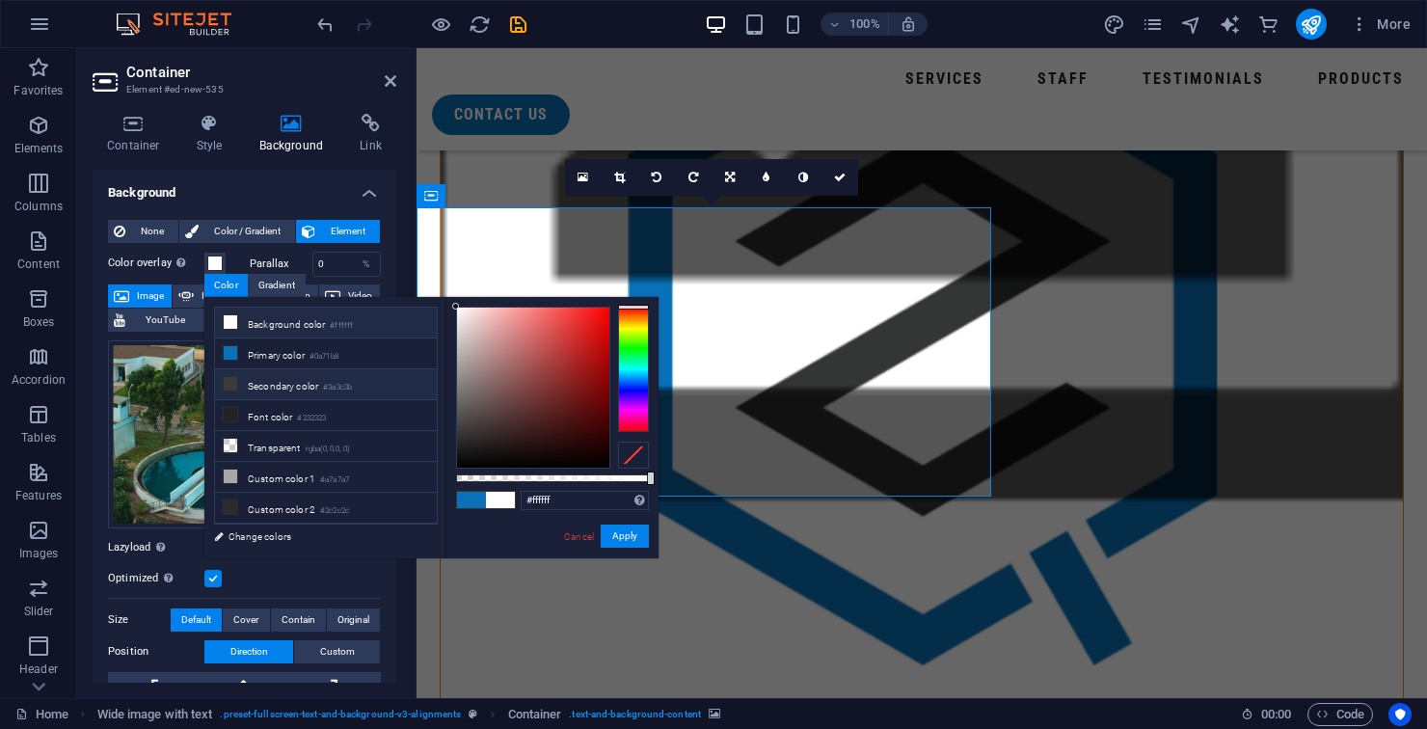
click at [375, 382] on li "Secondary color #3a3c3b" at bounding box center [326, 384] width 222 height 31
type input "#3a3c3b"
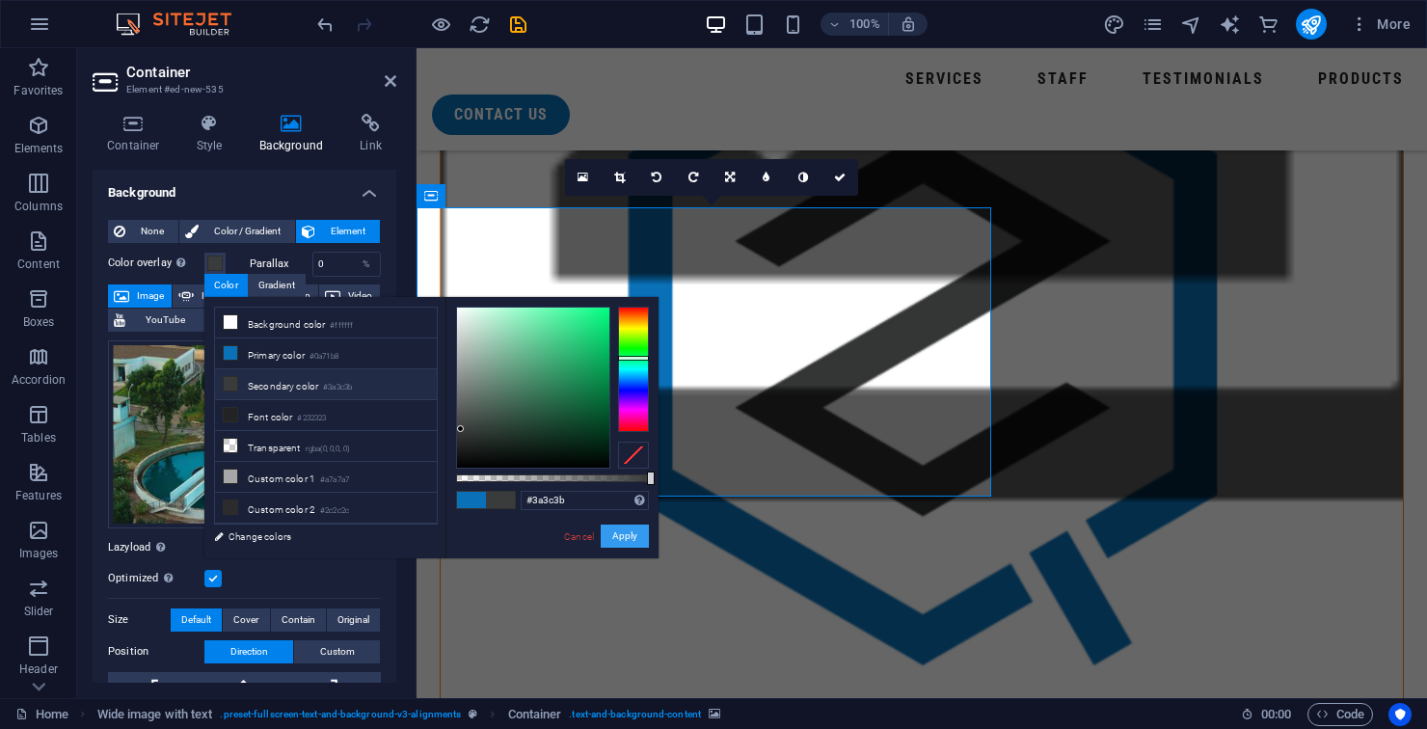
click at [616, 535] on button "Apply" at bounding box center [624, 535] width 48 height 23
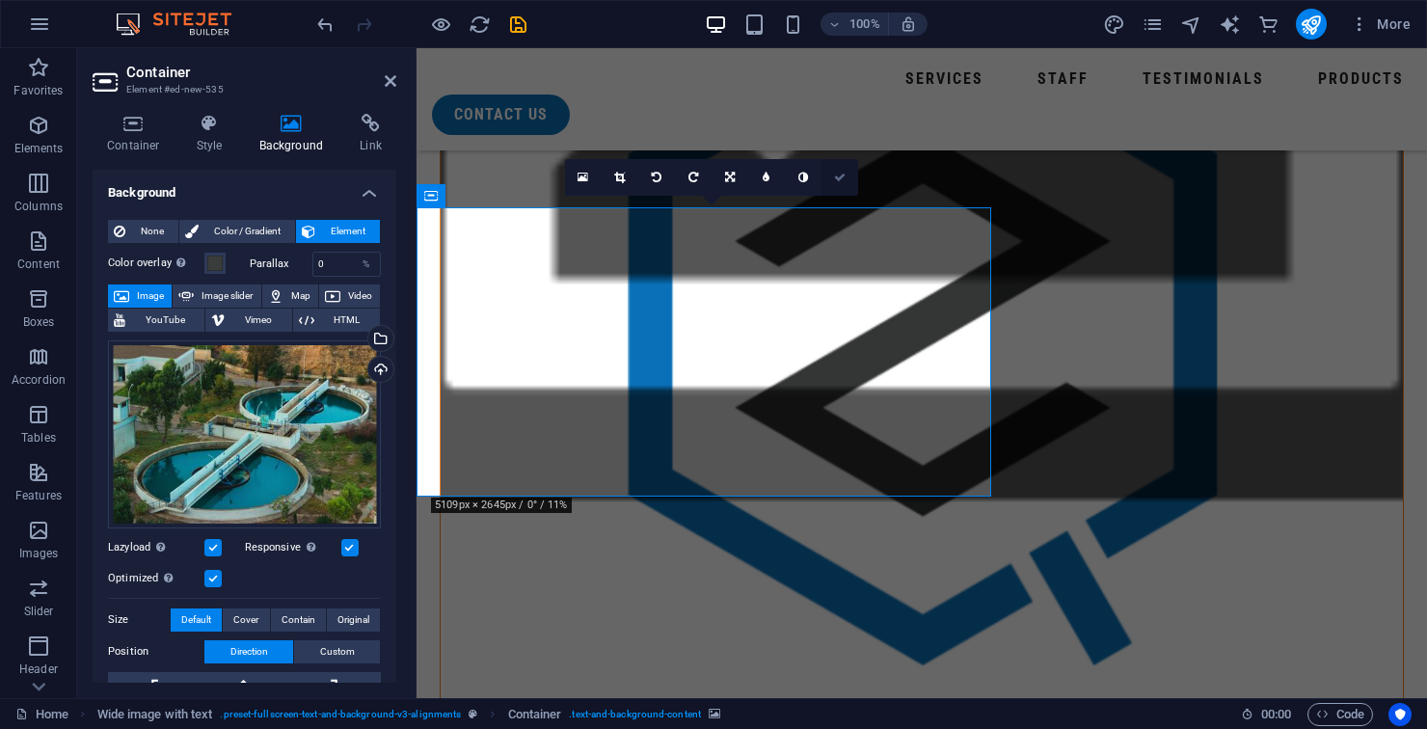
click at [829, 182] on link at bounding box center [839, 177] width 37 height 37
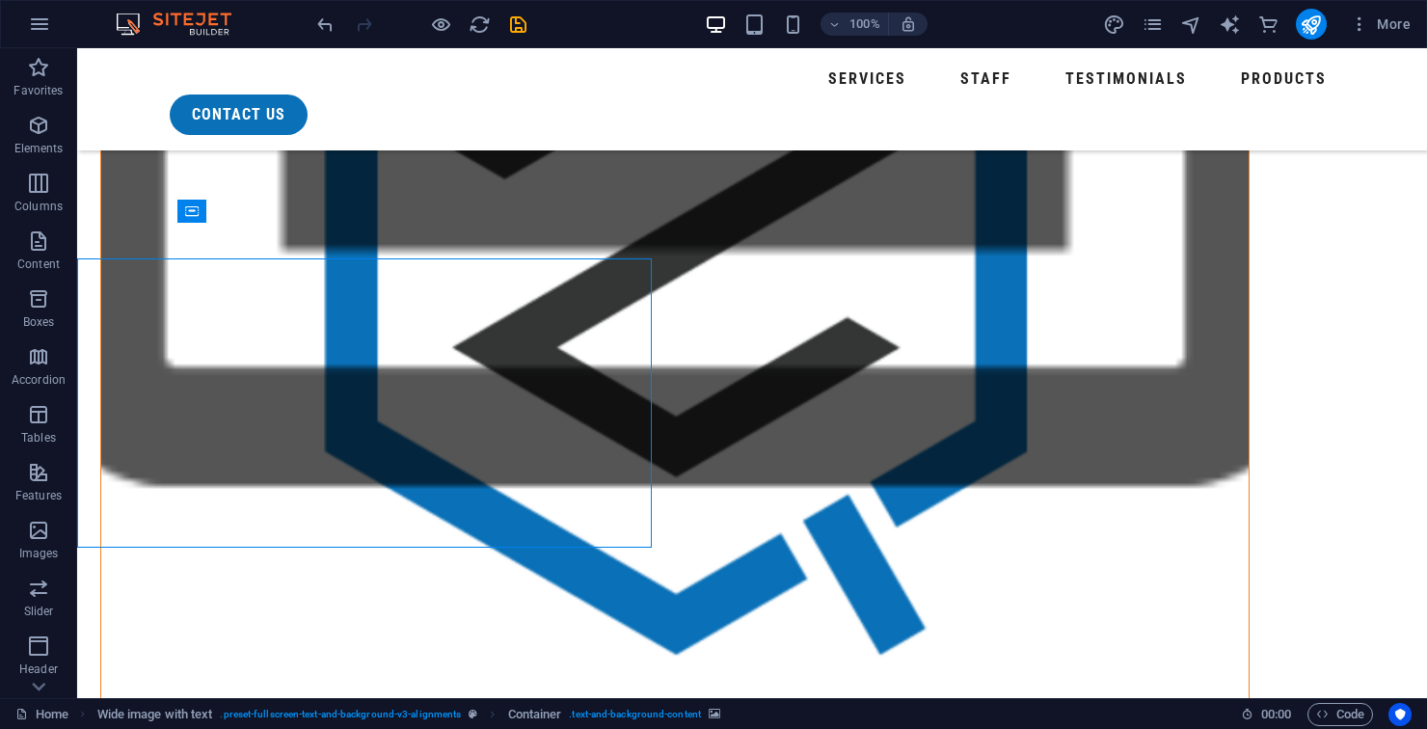
scroll to position [1690, 0]
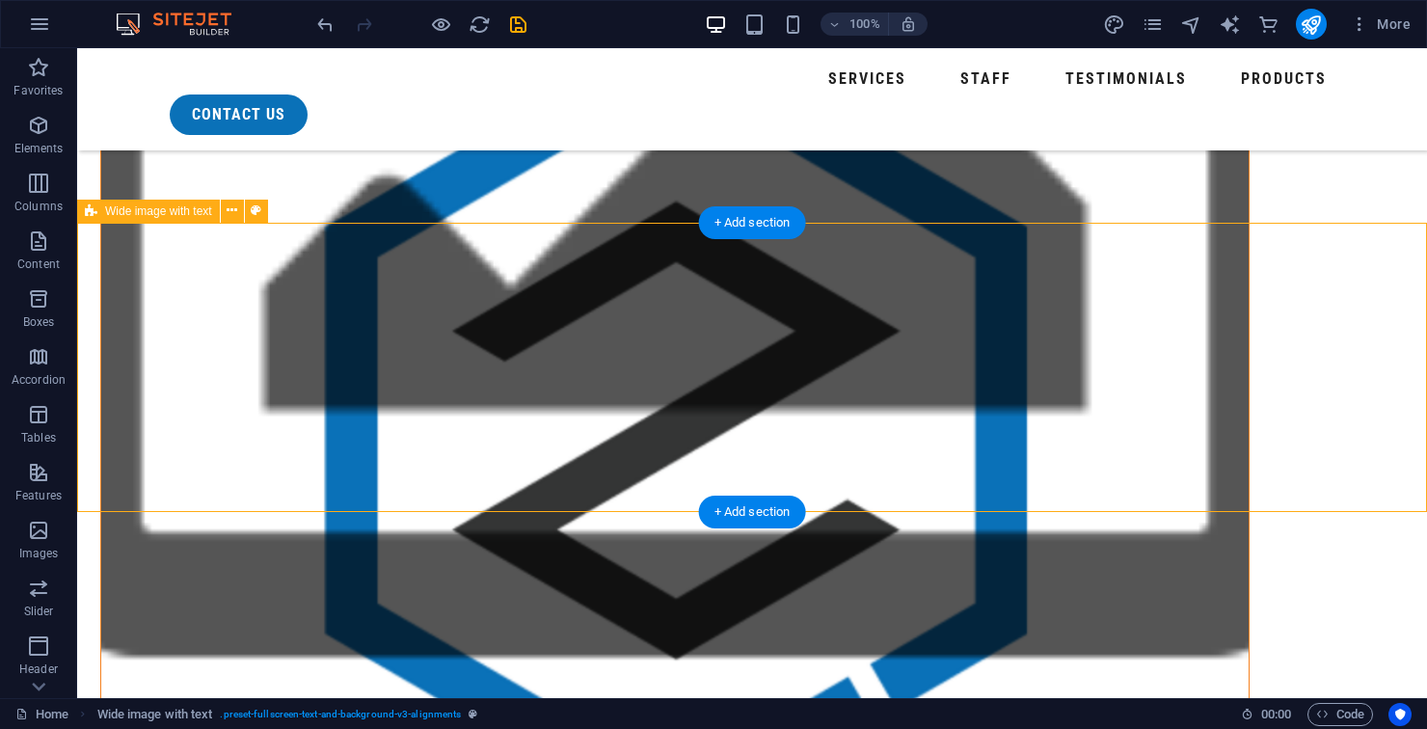
select select "%"
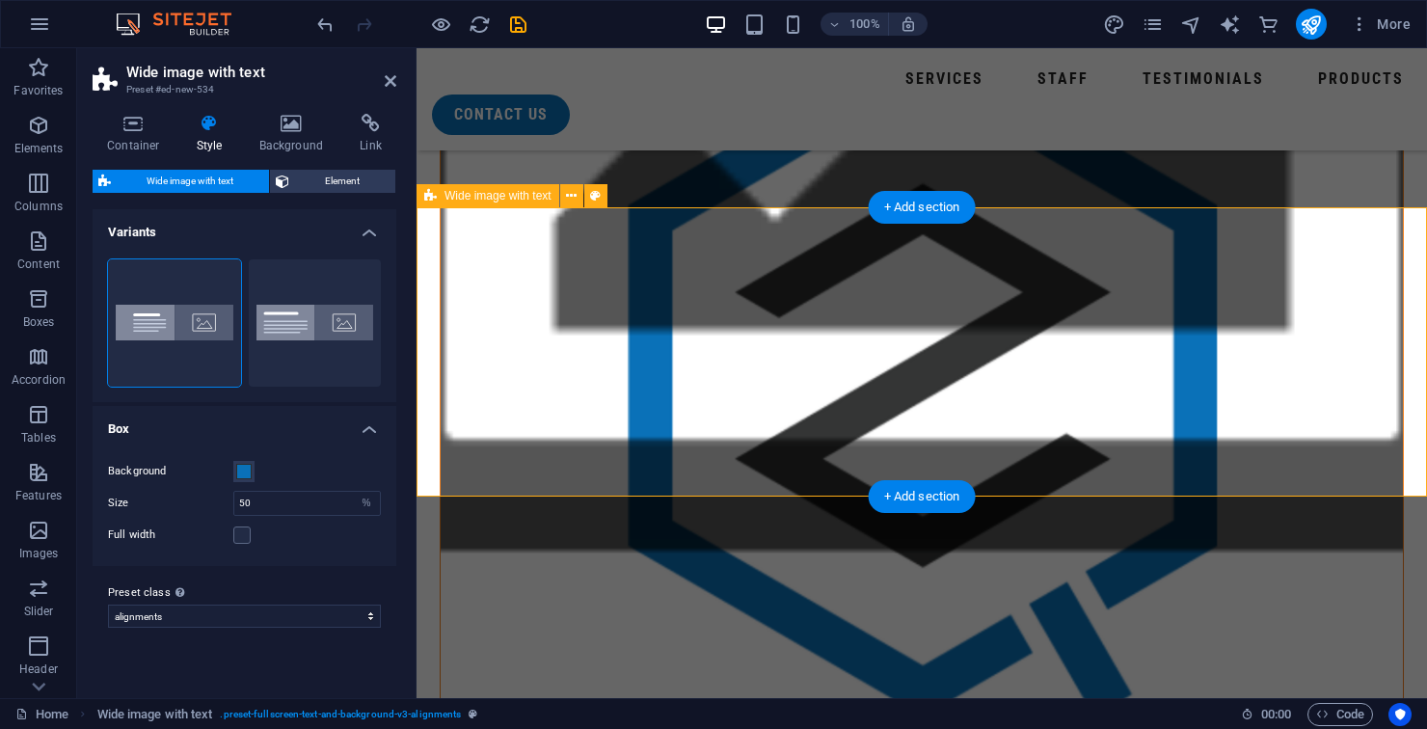
scroll to position [1741, 0]
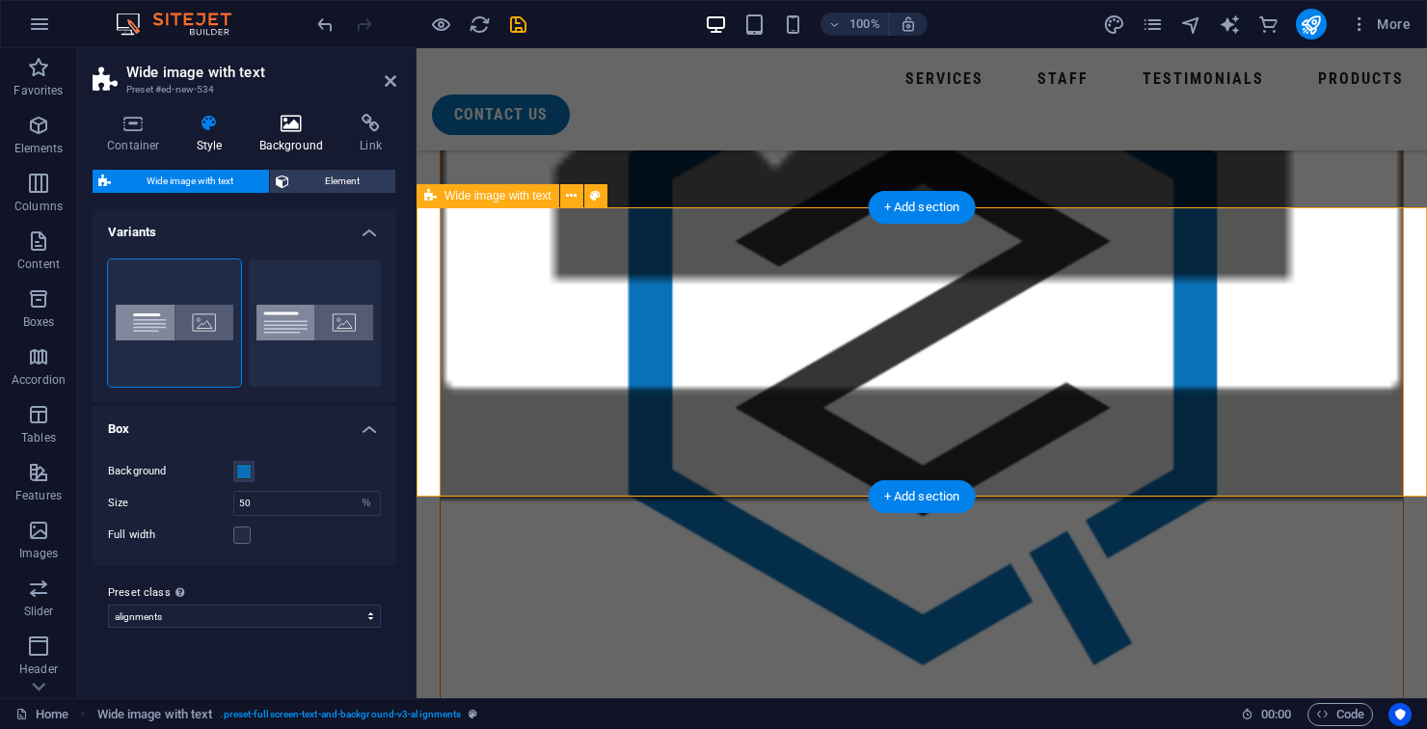
click at [288, 130] on icon at bounding box center [291, 123] width 93 height 19
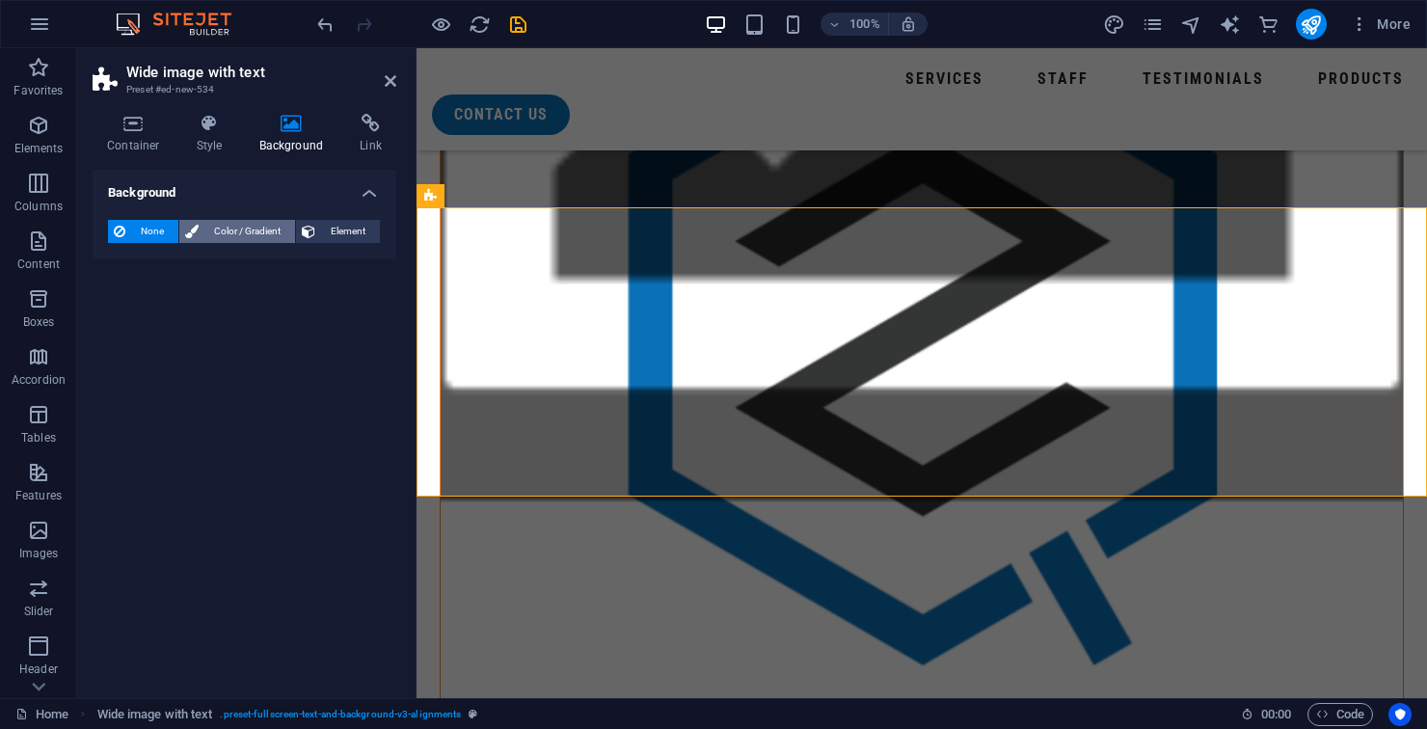
click at [267, 229] on span "Color / Gradient" at bounding box center [246, 231] width 85 height 23
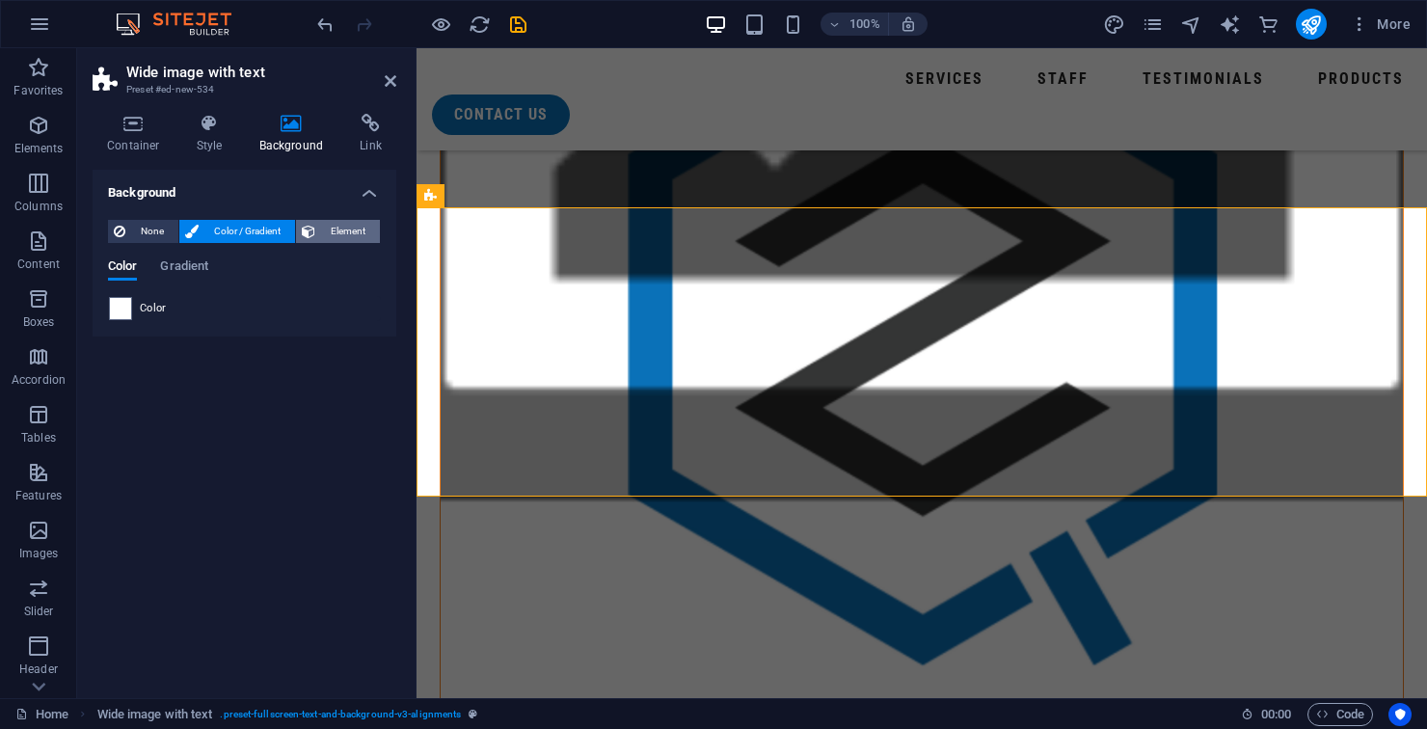
click at [346, 234] on span "Element" at bounding box center [347, 231] width 53 height 23
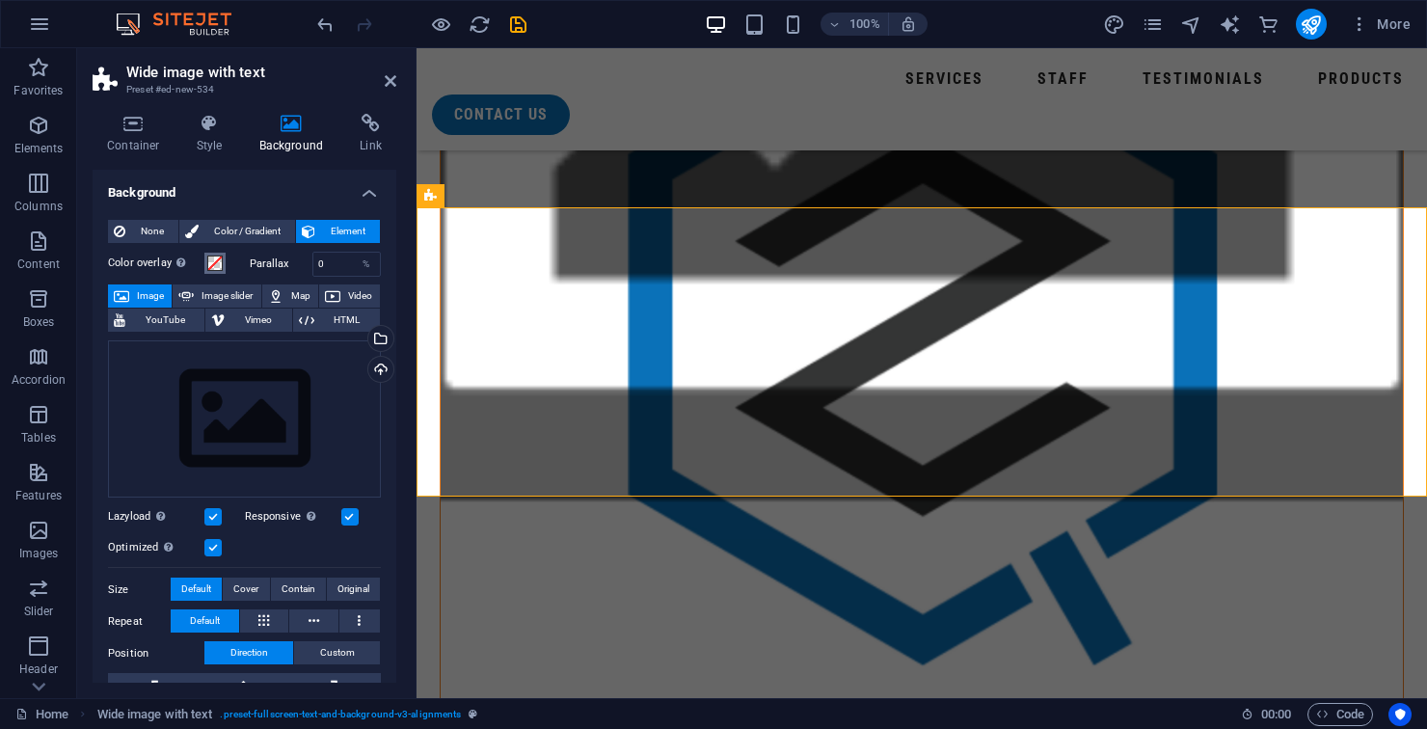
click at [208, 268] on span at bounding box center [214, 262] width 15 height 15
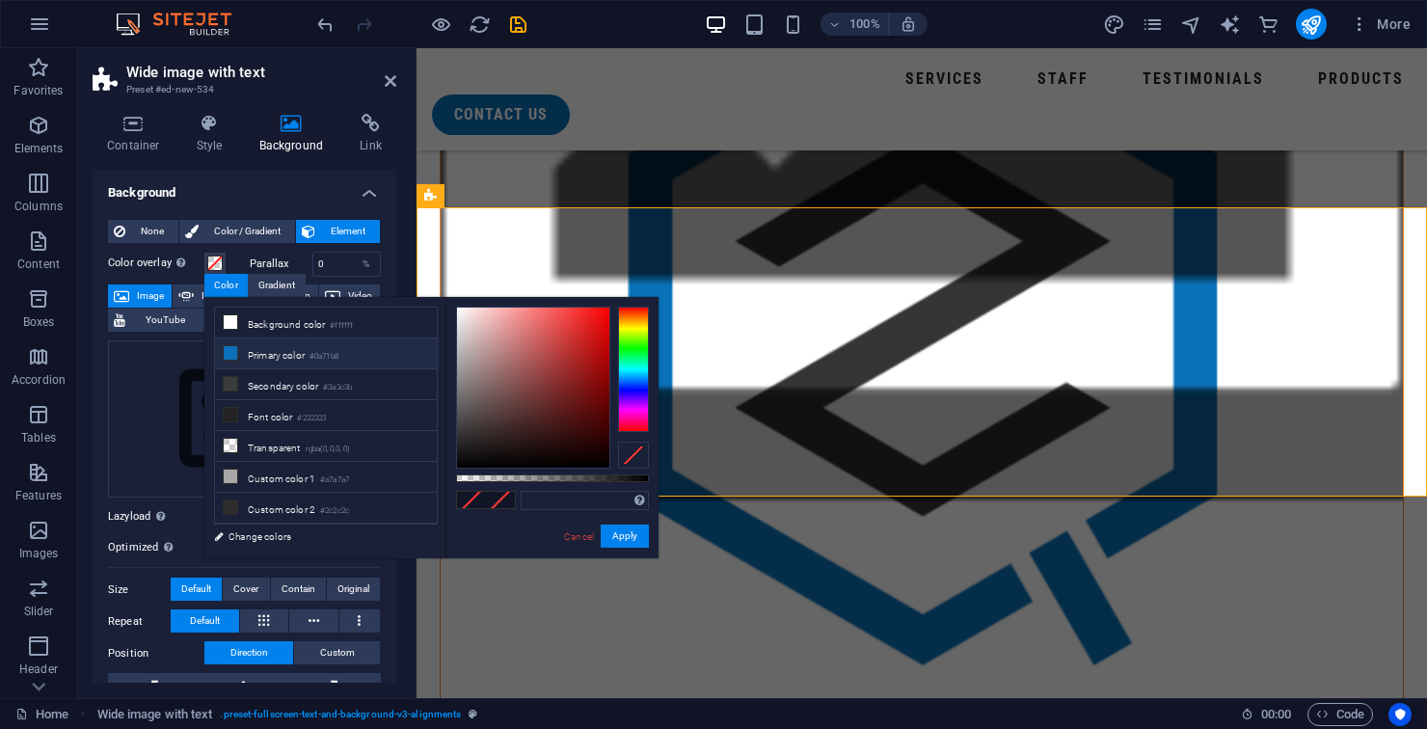
click at [254, 362] on li "Primary color #0a71b8" at bounding box center [326, 353] width 222 height 31
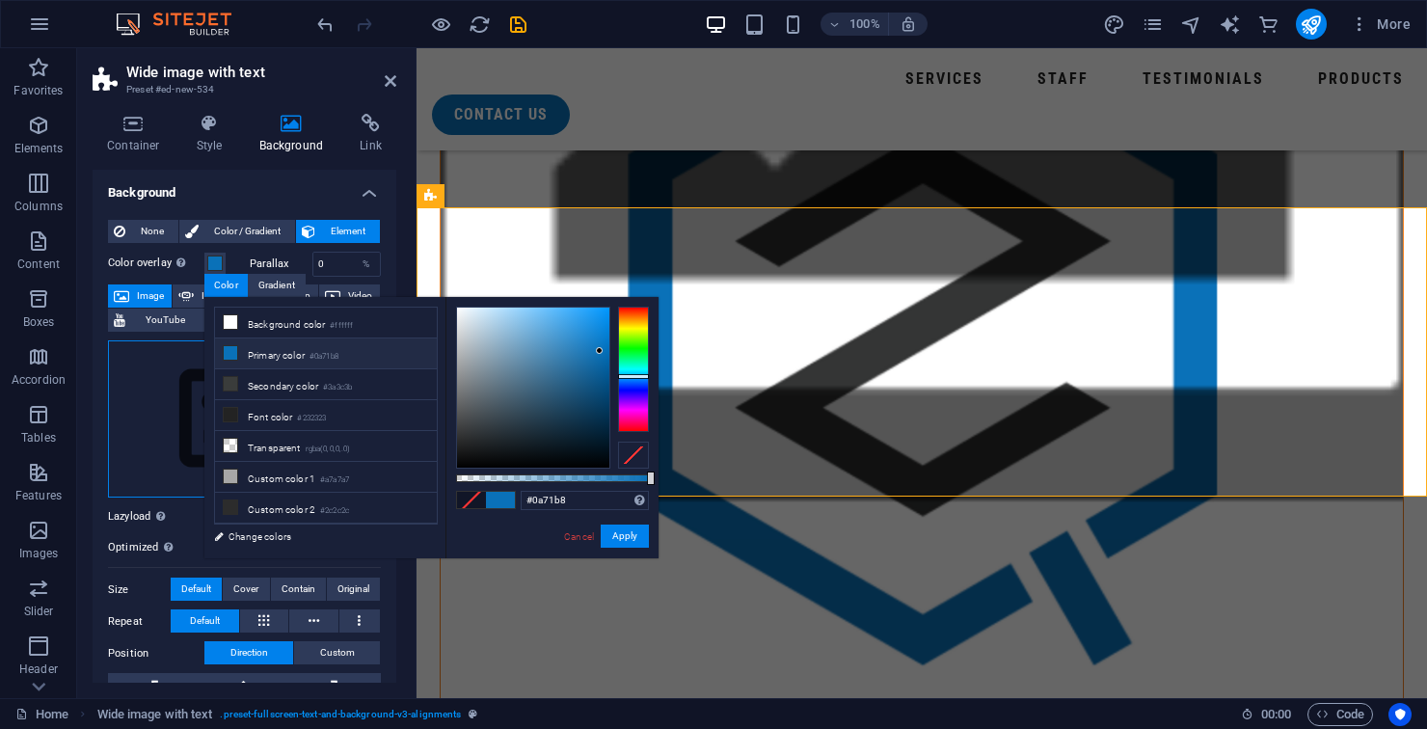
click at [188, 422] on div "Drag files here, click to choose files or select files from Files or our free s…" at bounding box center [244, 419] width 273 height 158
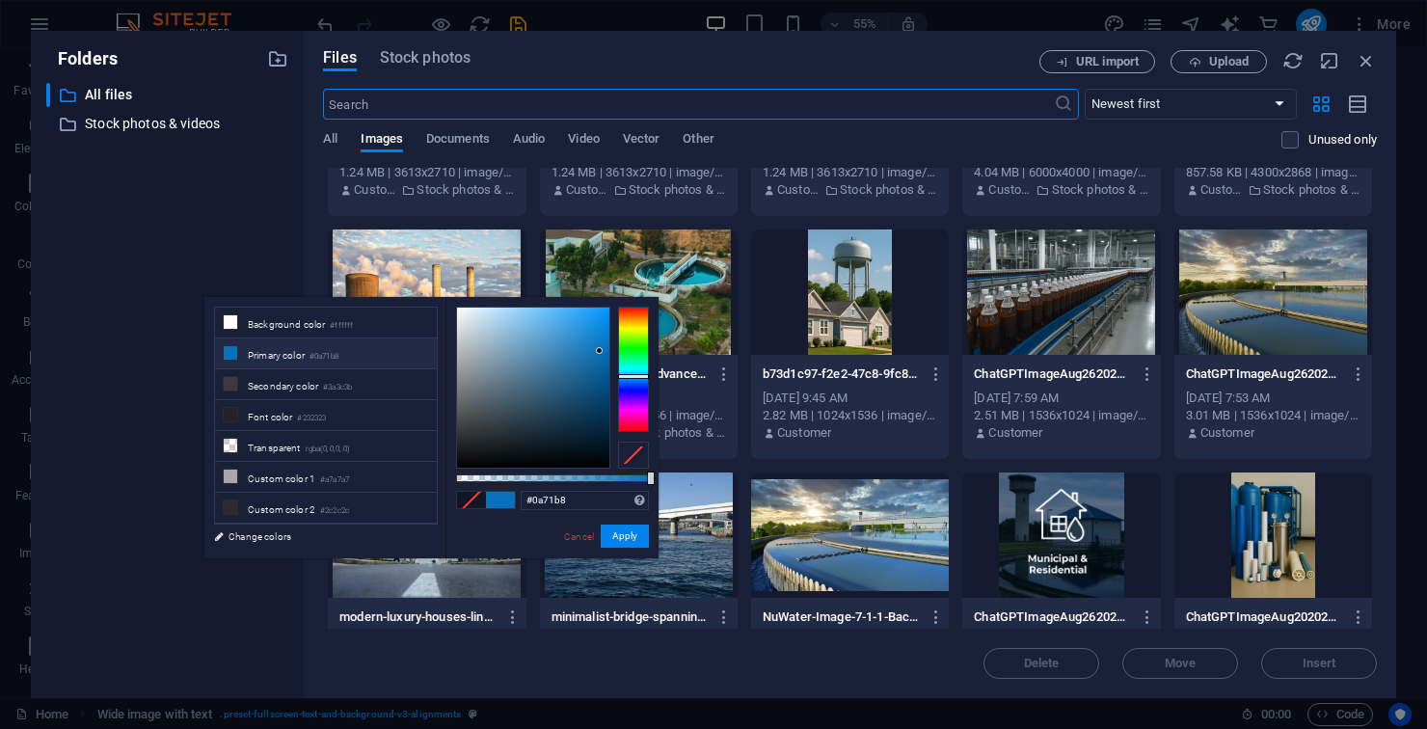
scroll to position [180, 0]
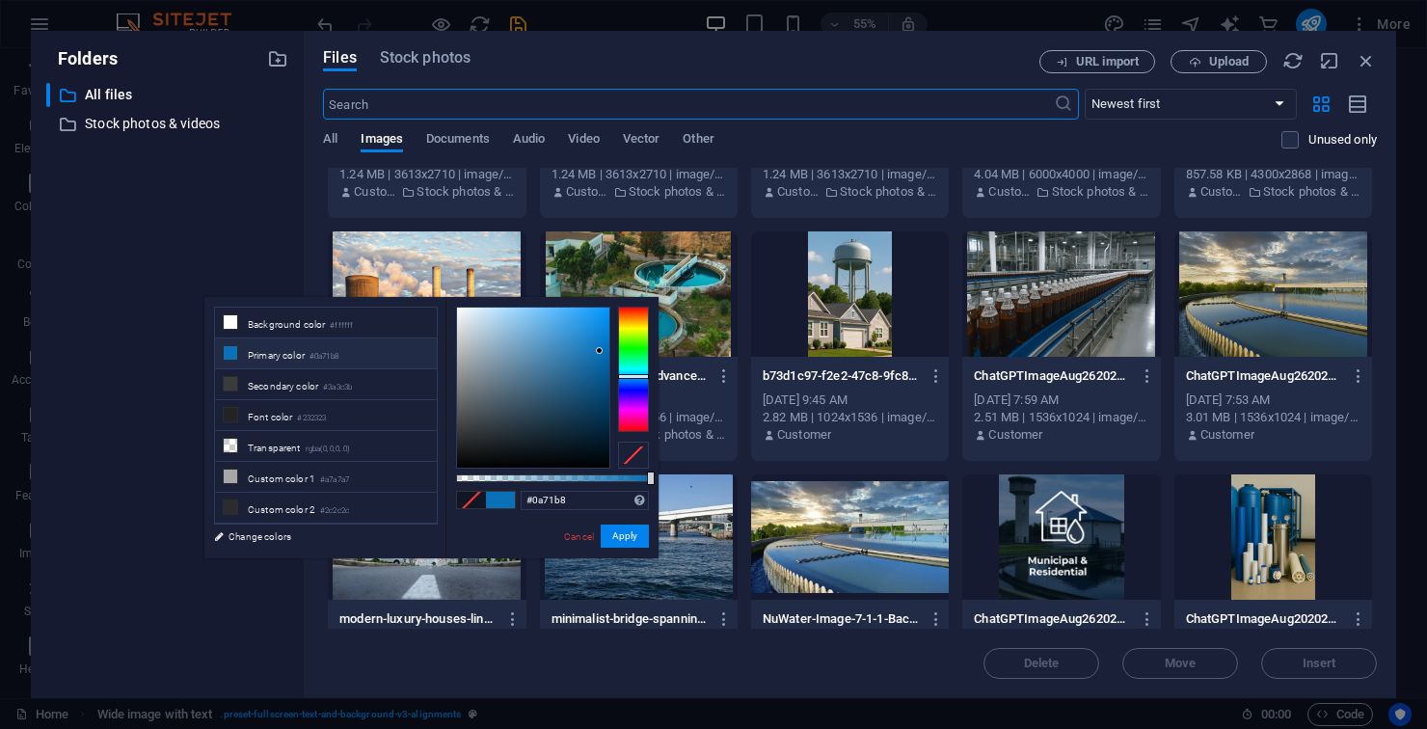
click at [699, 273] on div at bounding box center [639, 293] width 198 height 125
click at [696, 264] on div at bounding box center [639, 293] width 198 height 125
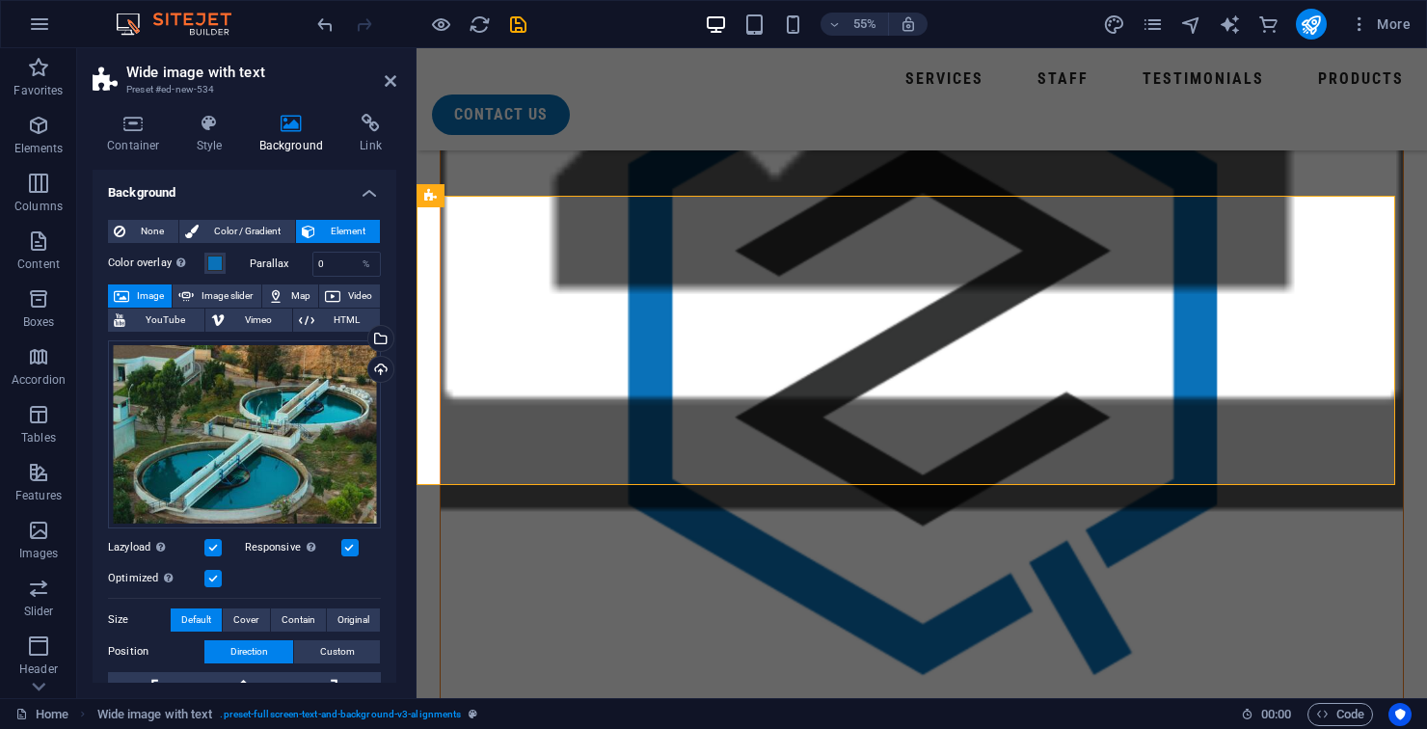
scroll to position [1741, 0]
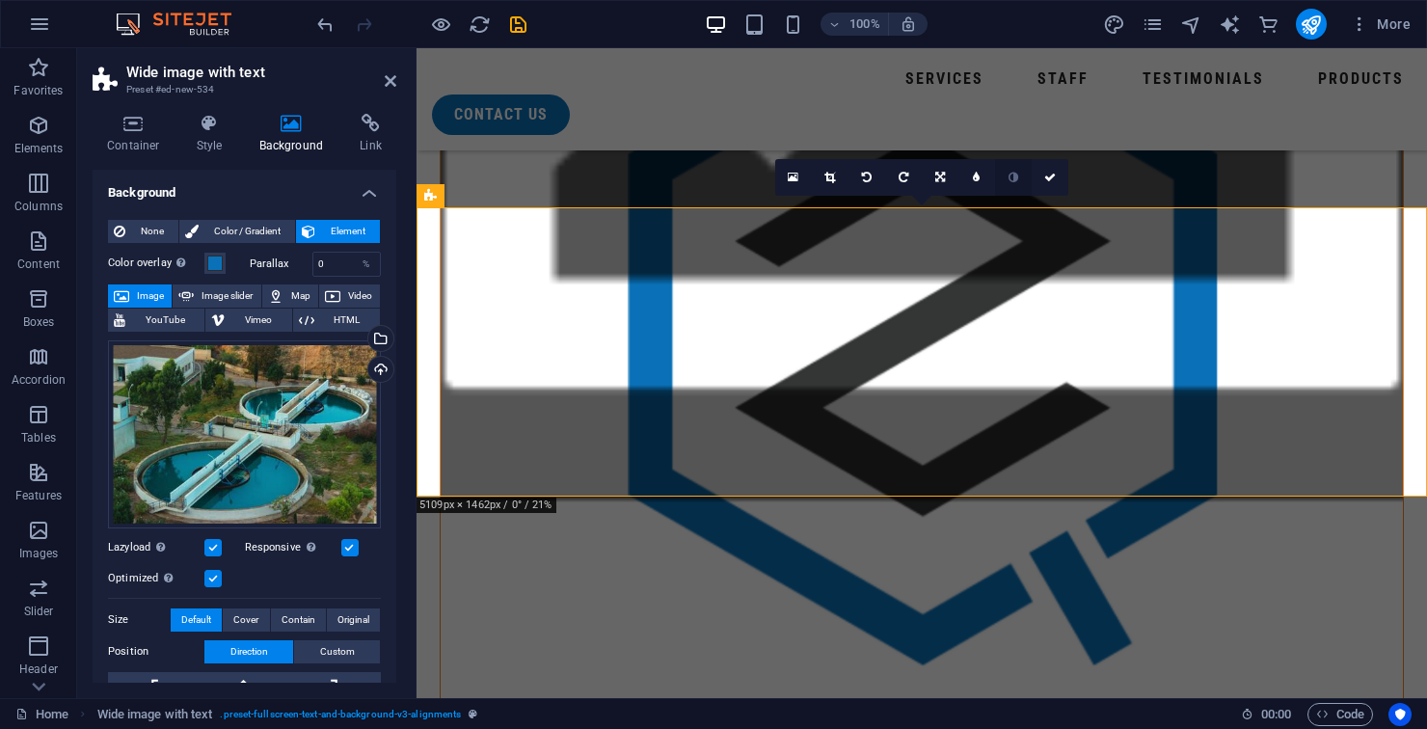
click at [1029, 176] on link at bounding box center [1013, 177] width 37 height 37
click at [1054, 189] on link at bounding box center [1049, 177] width 37 height 37
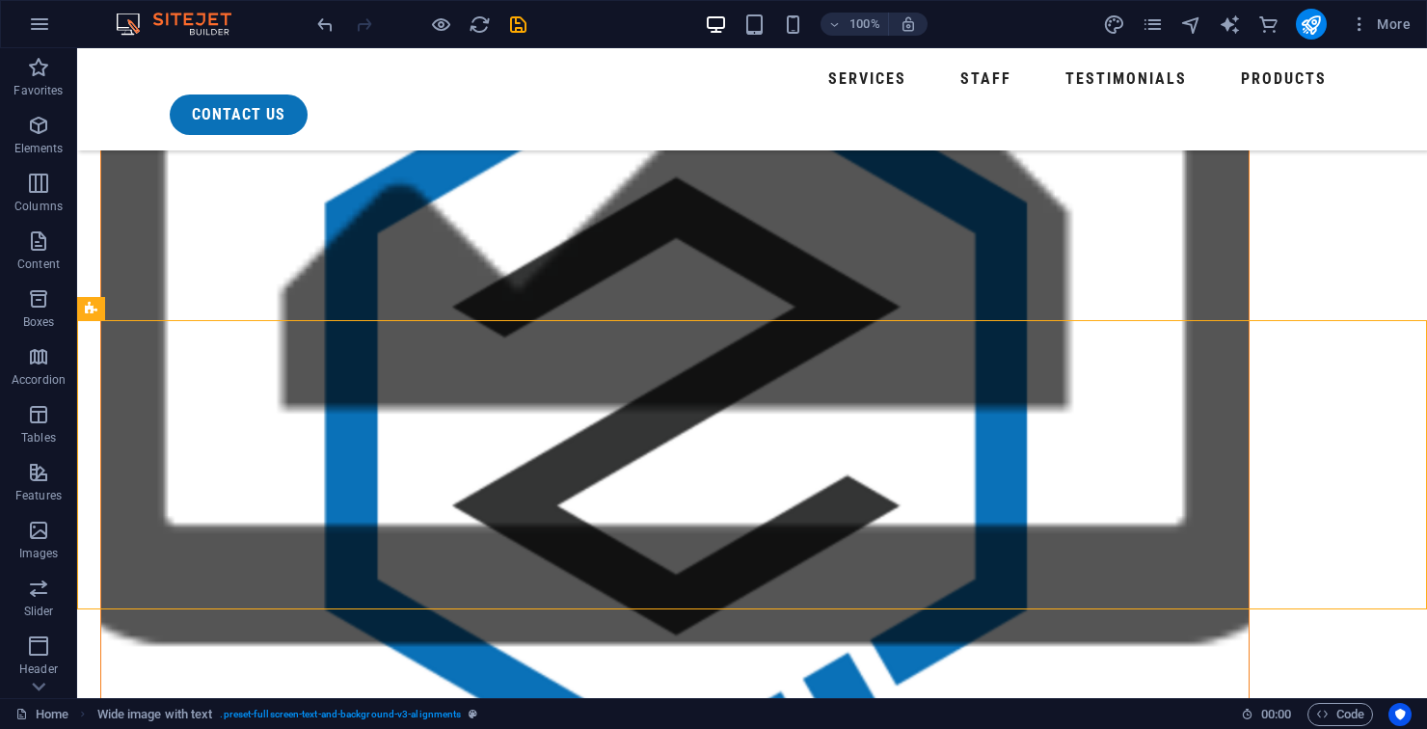
scroll to position [1571, 0]
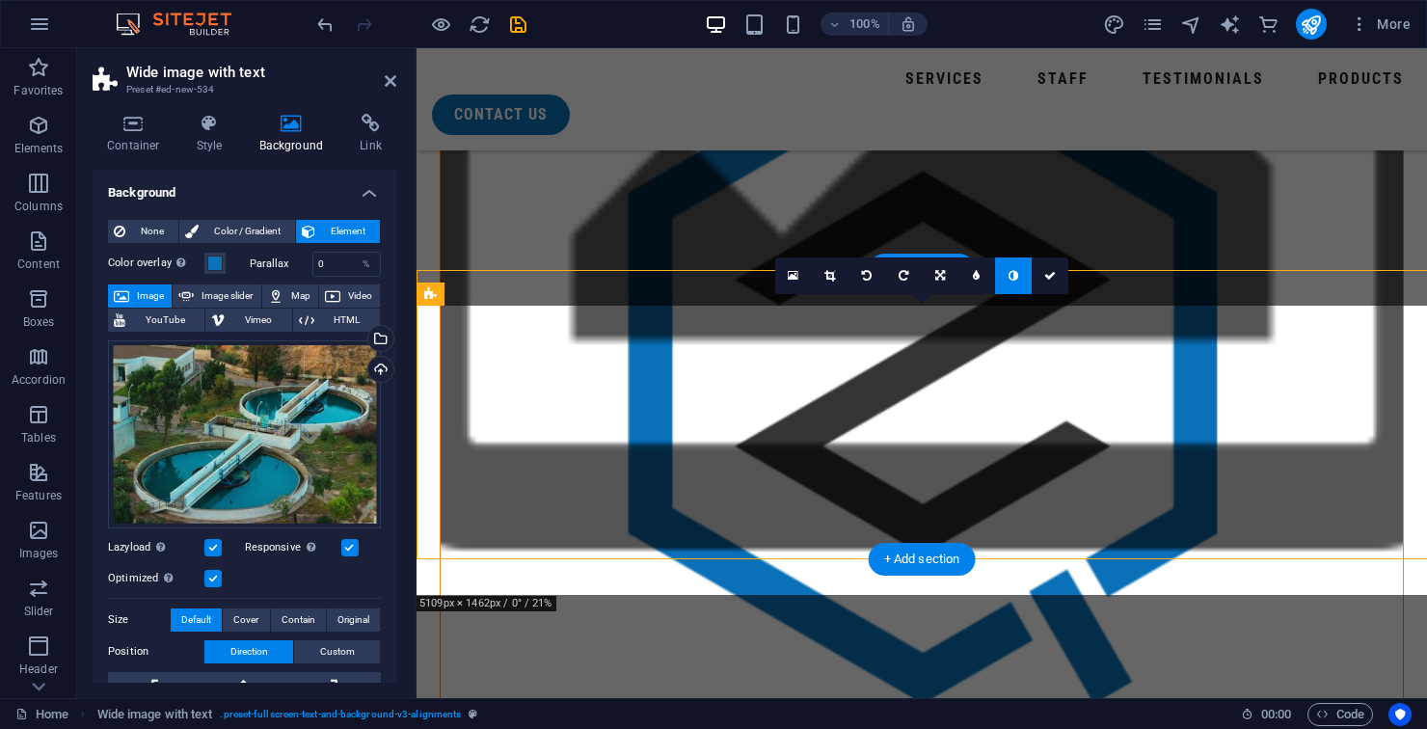
scroll to position [1642, 0]
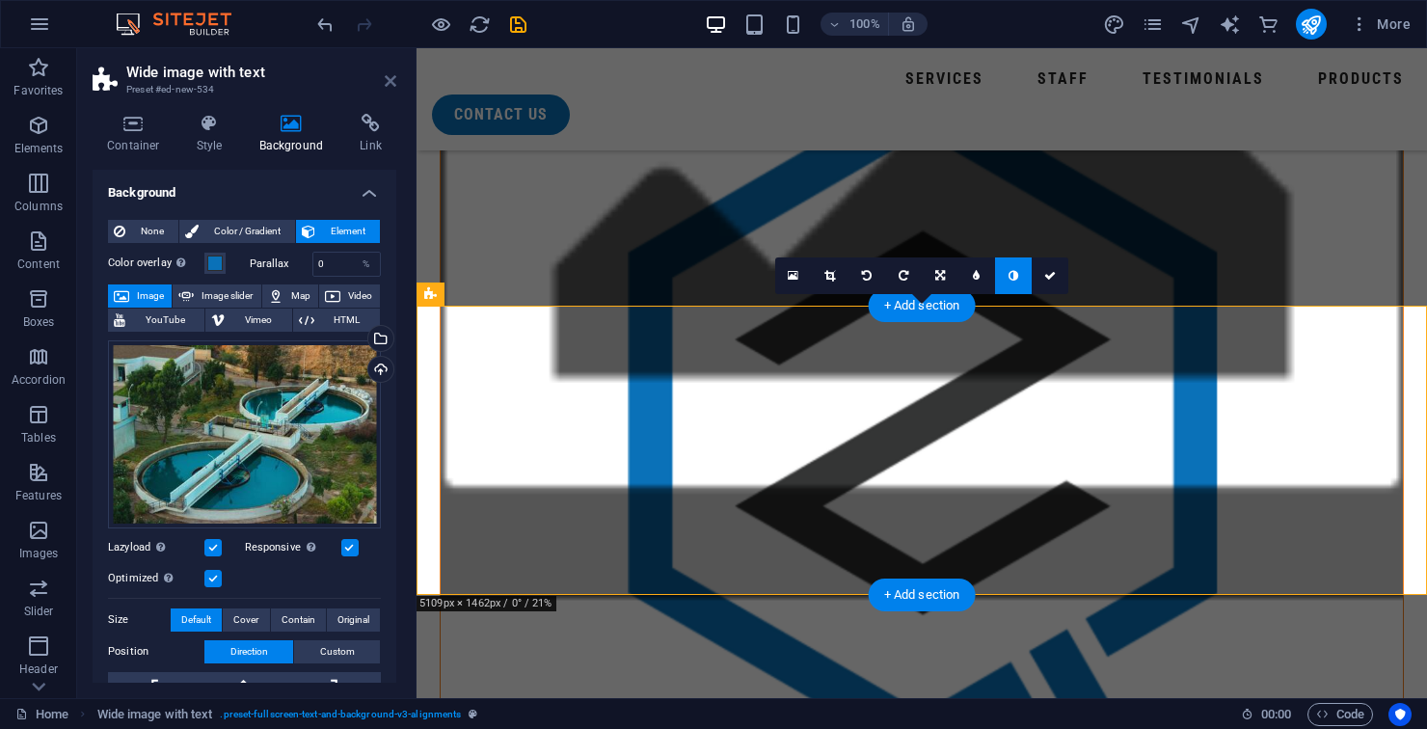
click at [389, 85] on icon at bounding box center [391, 80] width 12 height 15
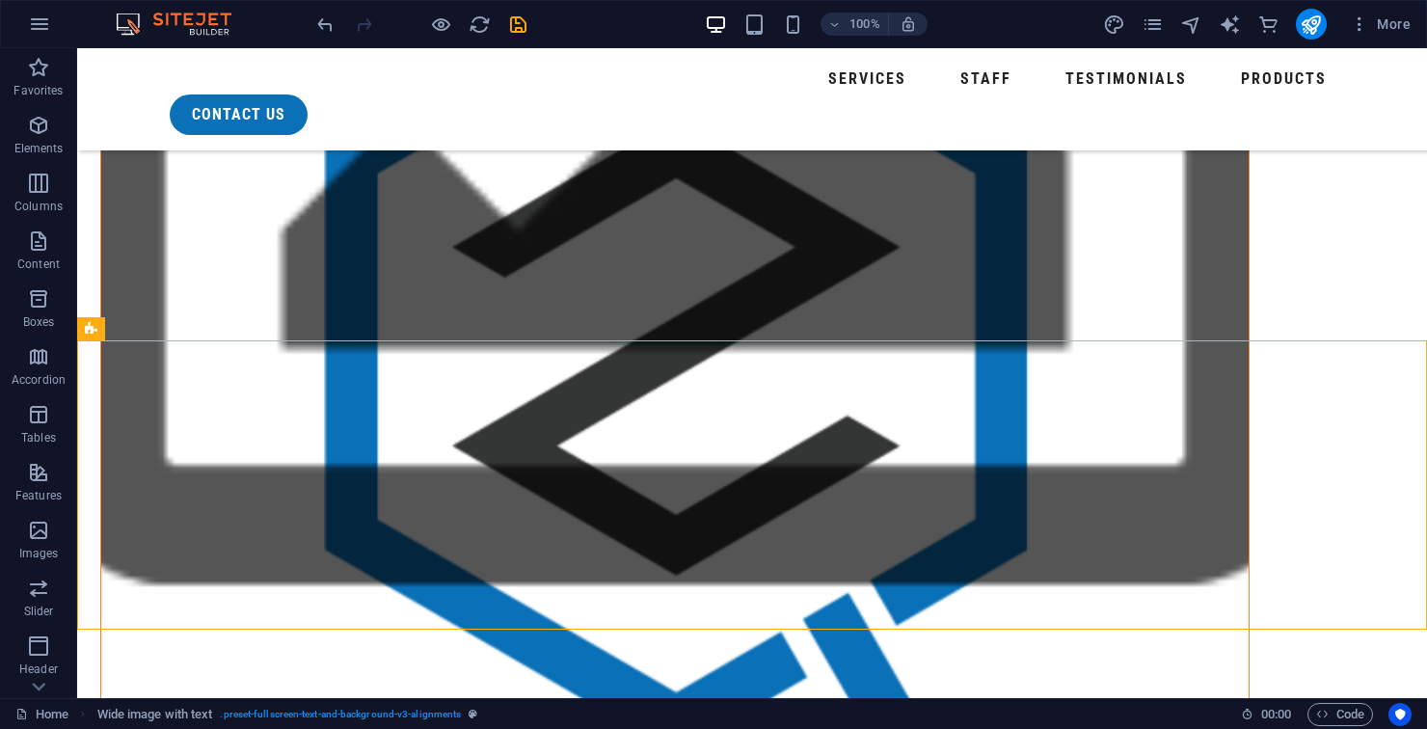
scroll to position [1571, 0]
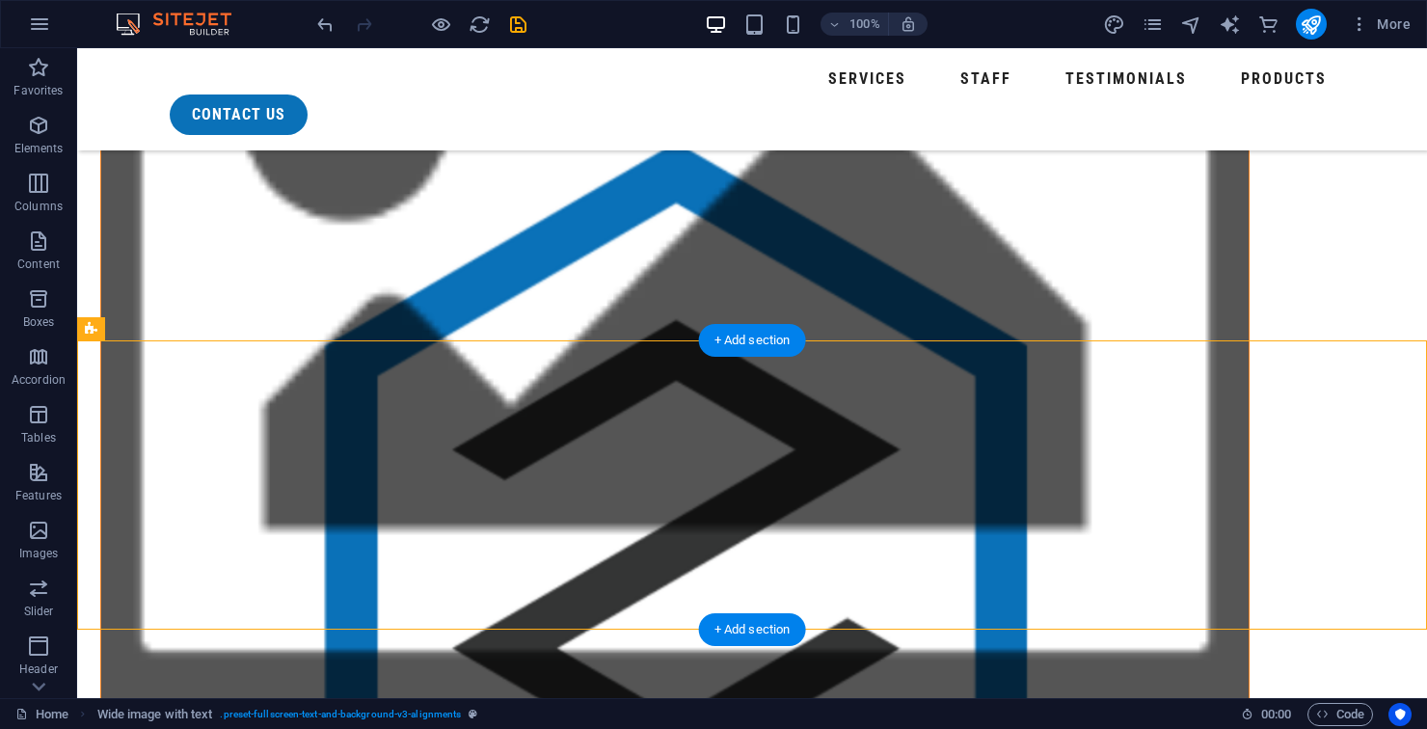
scroll to position [1642, 0]
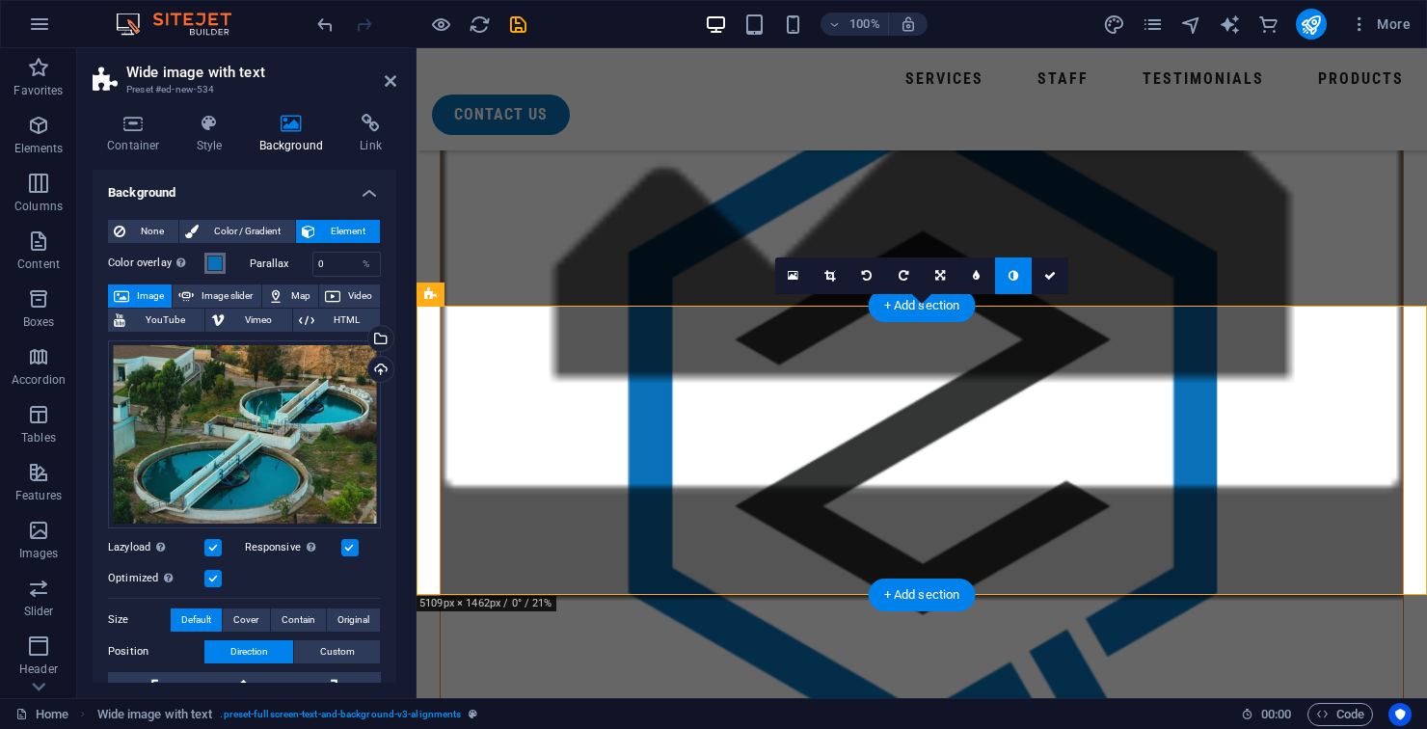
click at [214, 267] on span at bounding box center [214, 262] width 15 height 15
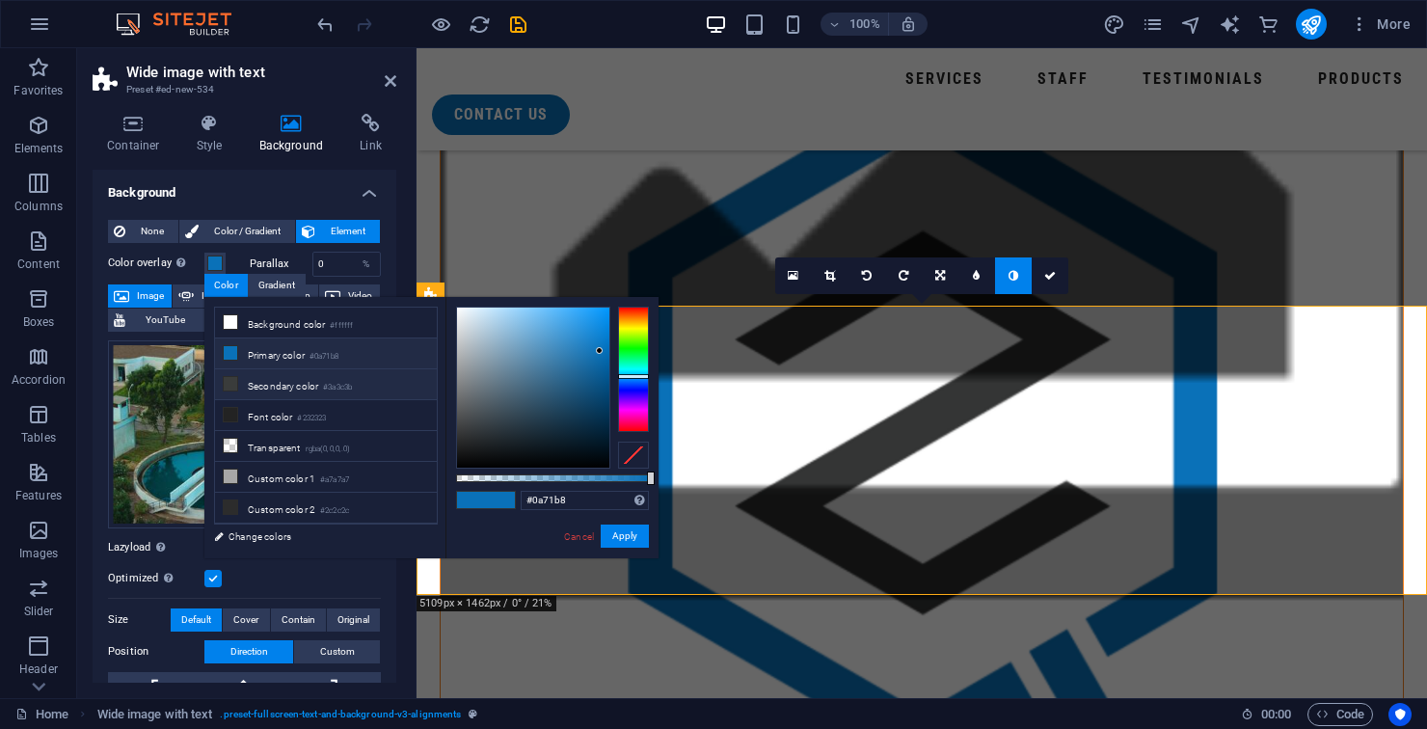
click at [267, 387] on li "Secondary color #3a3c3b" at bounding box center [326, 384] width 222 height 31
type input "#3a3c3b"
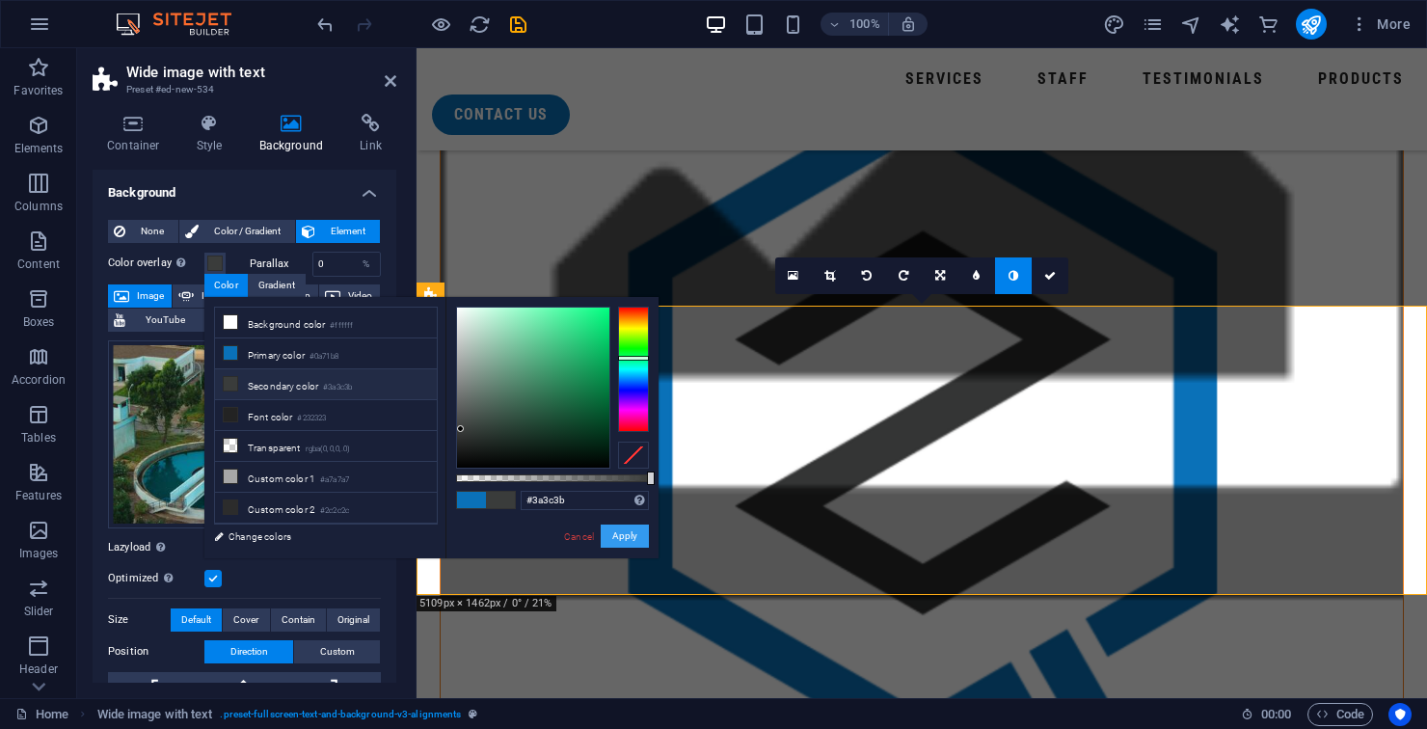
click at [636, 547] on button "Apply" at bounding box center [624, 535] width 48 height 23
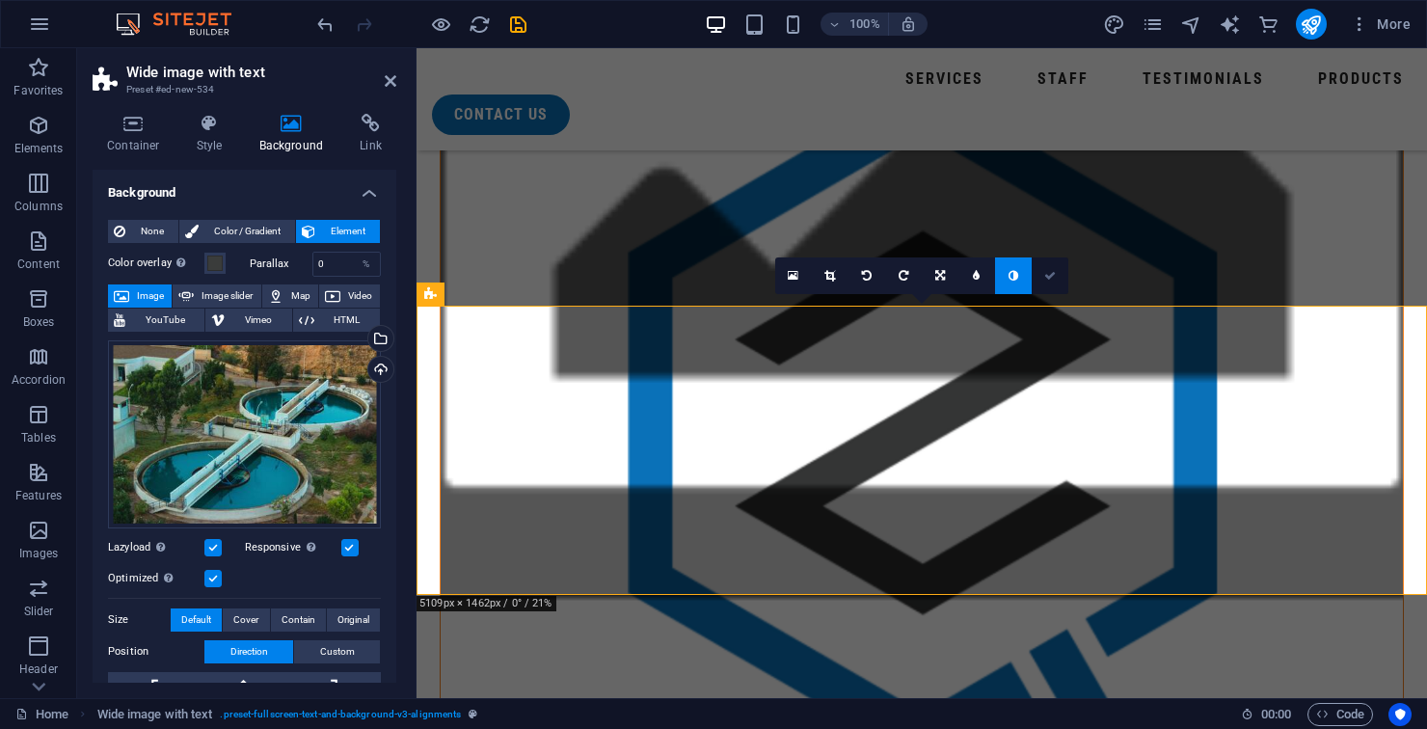
click at [1037, 279] on link at bounding box center [1049, 275] width 37 height 37
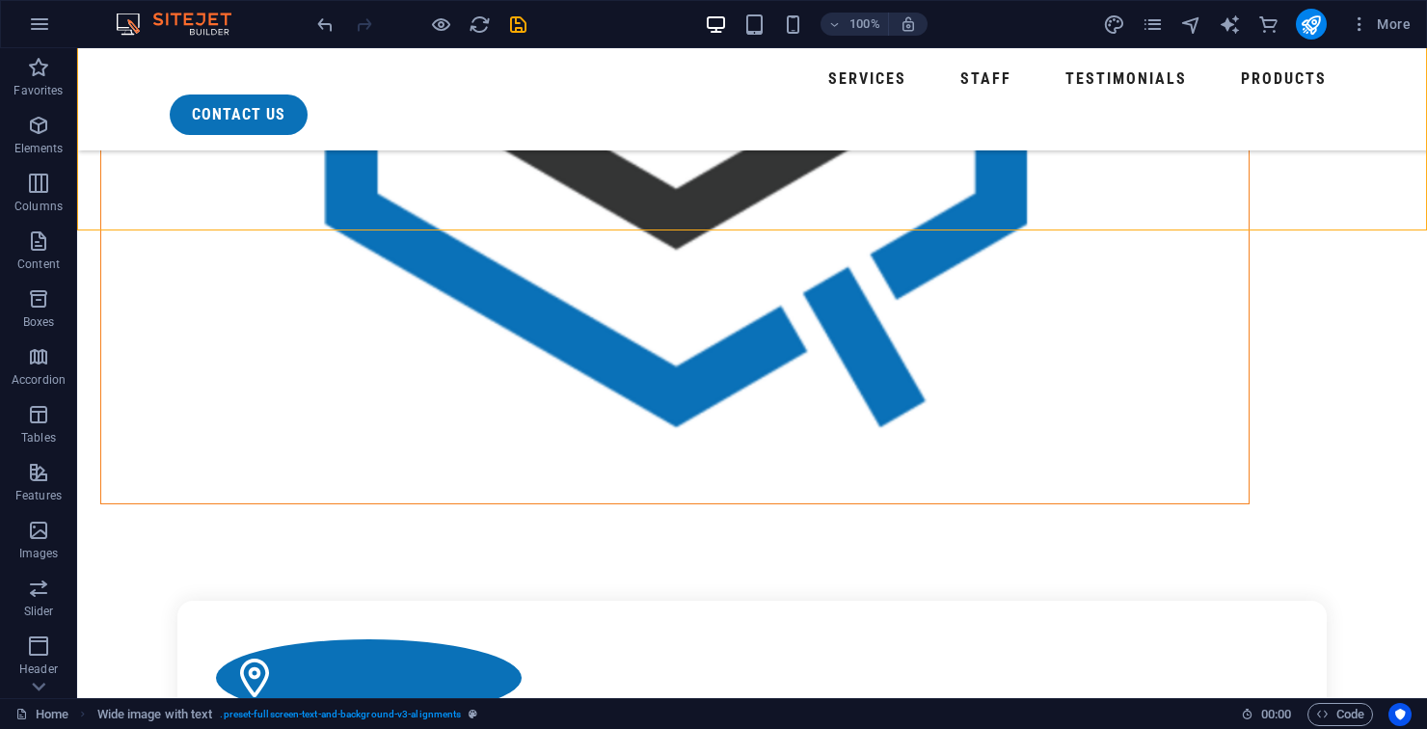
scroll to position [1968, 0]
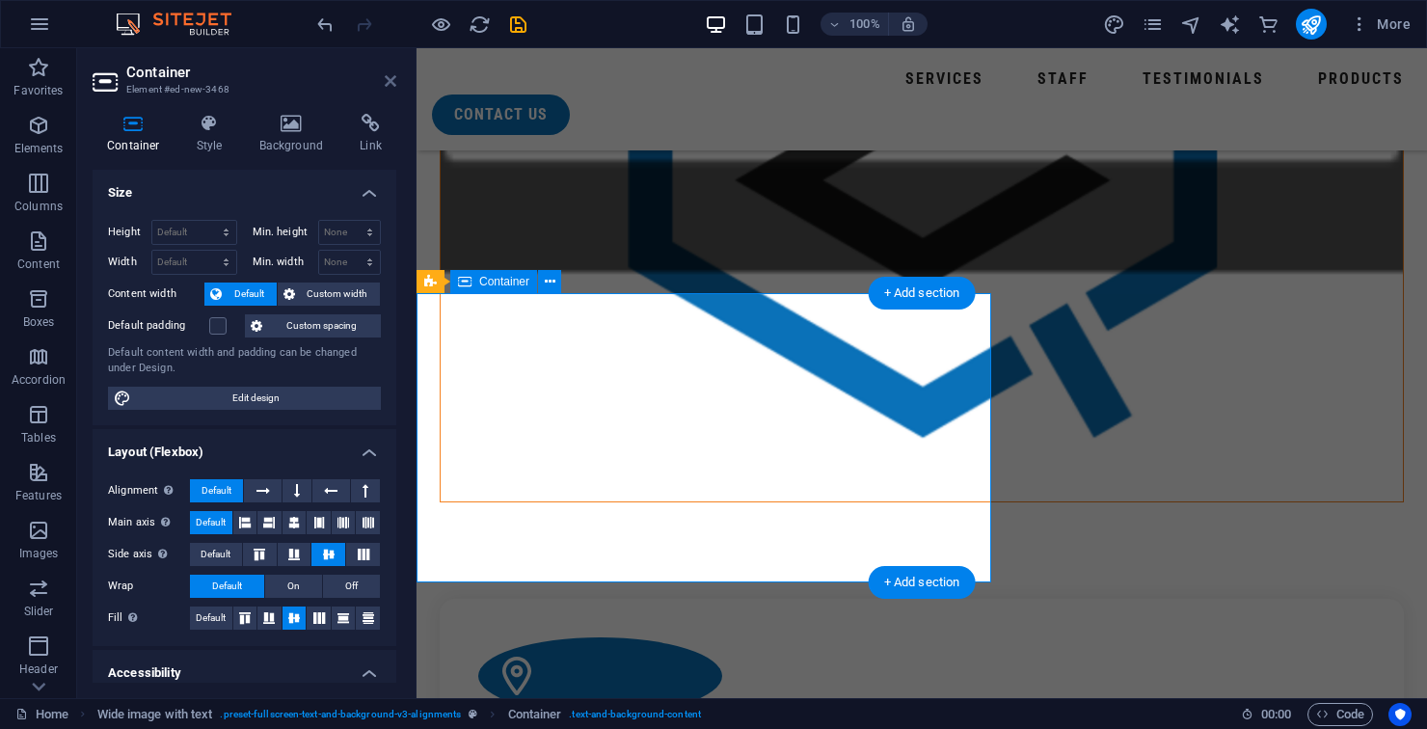
click at [388, 82] on icon at bounding box center [391, 80] width 12 height 15
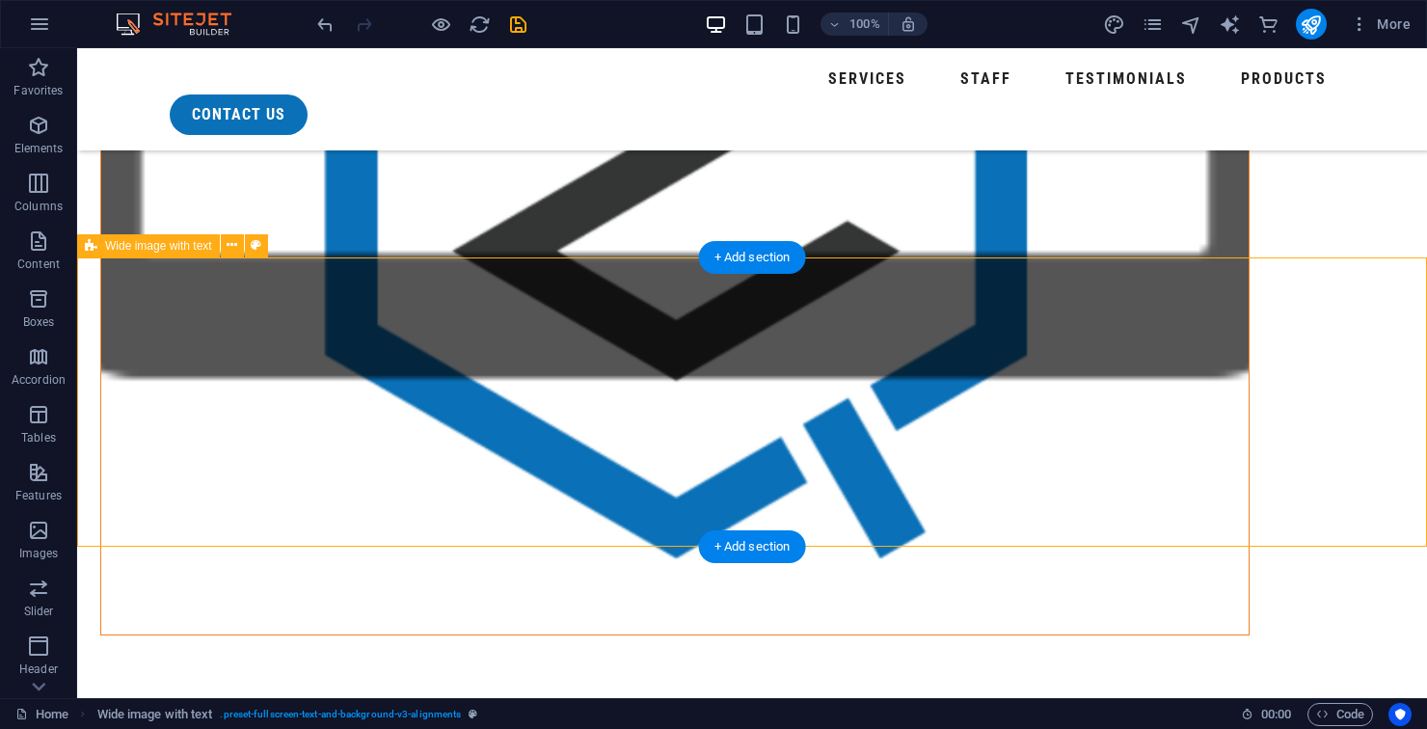
select select "%"
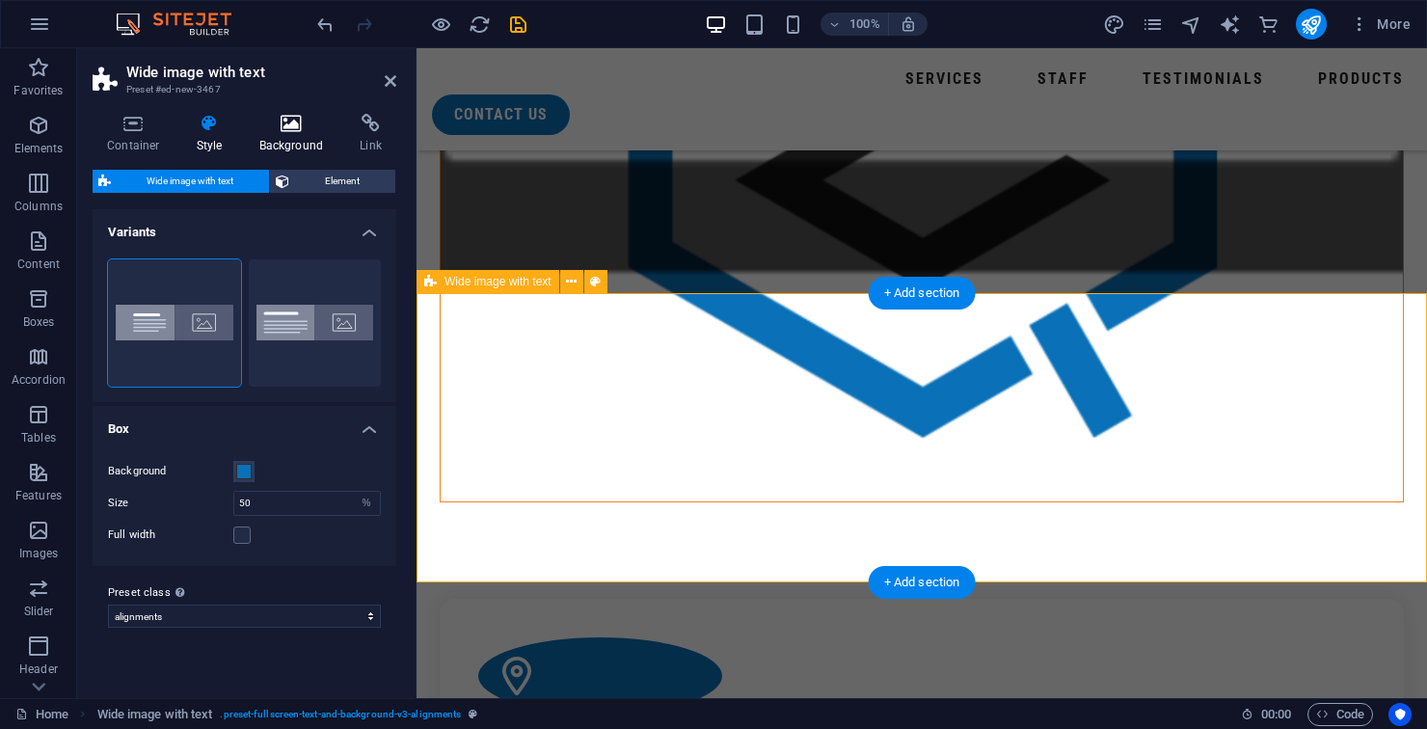
click at [300, 137] on h4 "Background" at bounding box center [295, 134] width 101 height 40
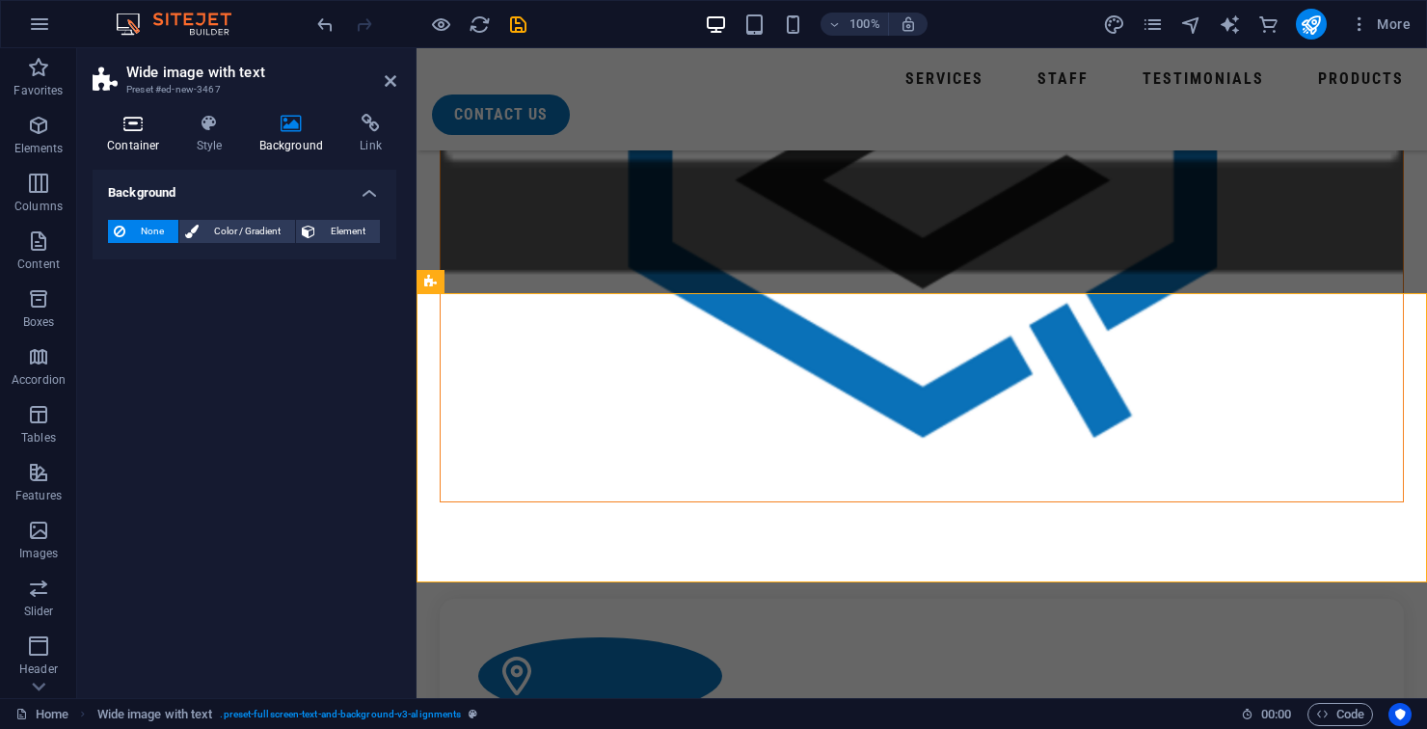
click at [147, 131] on icon at bounding box center [134, 123] width 82 height 19
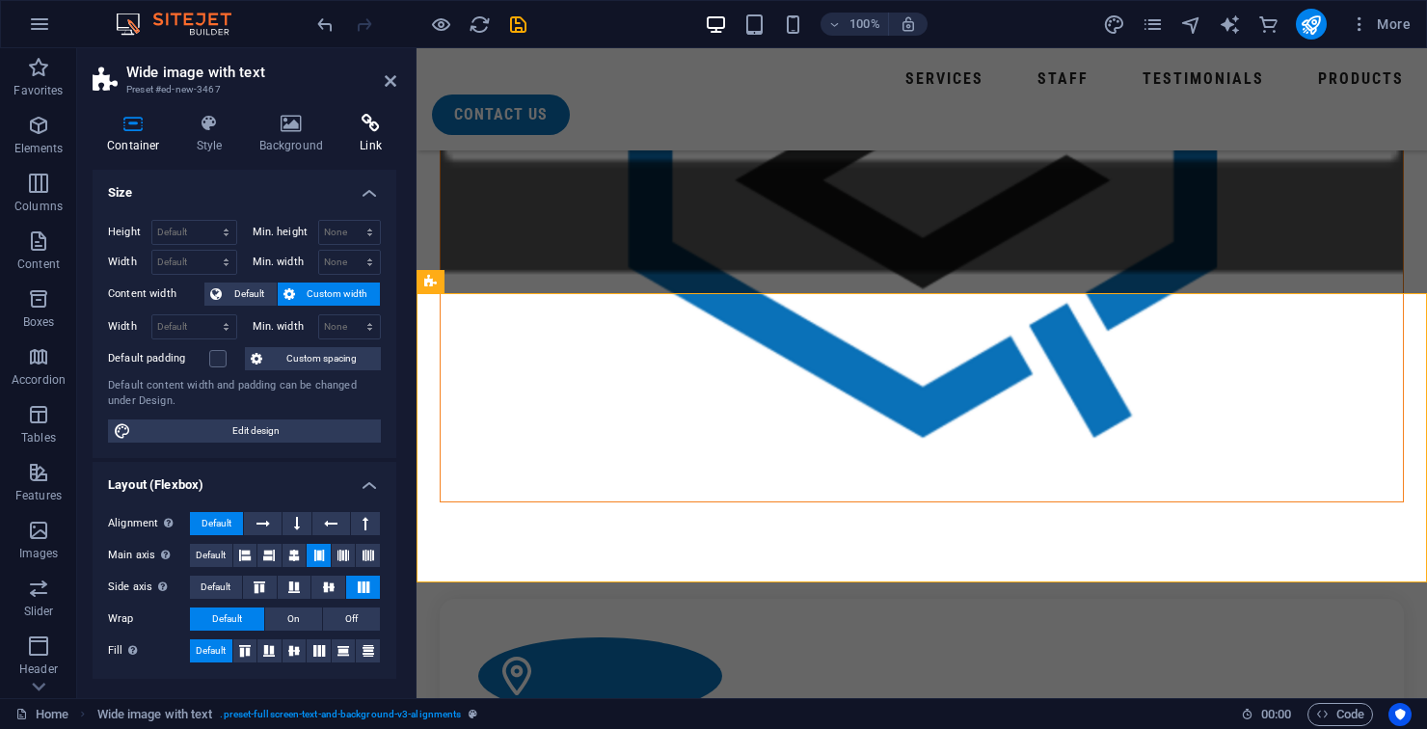
click at [360, 127] on icon at bounding box center [370, 123] width 51 height 19
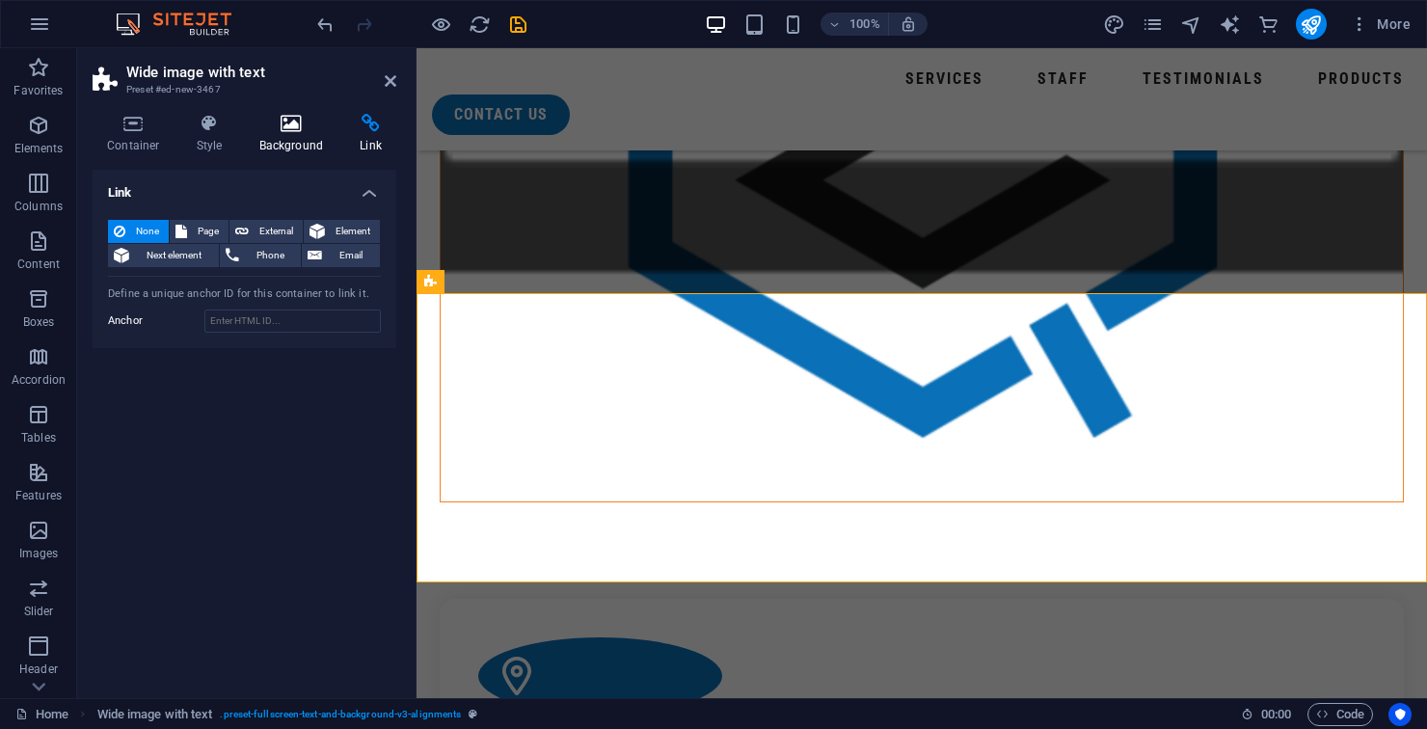
click at [289, 140] on h4 "Background" at bounding box center [295, 134] width 101 height 40
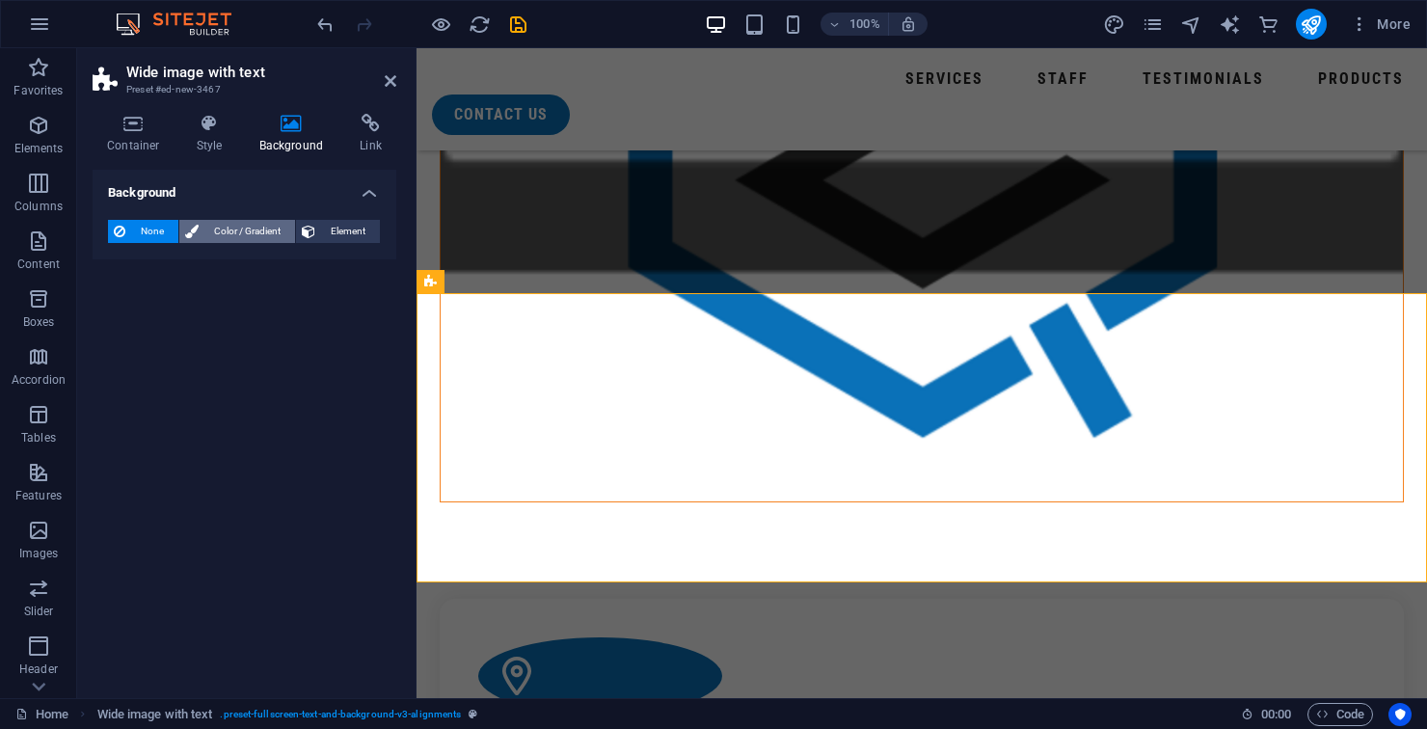
click at [246, 234] on span "Color / Gradient" at bounding box center [246, 231] width 85 height 23
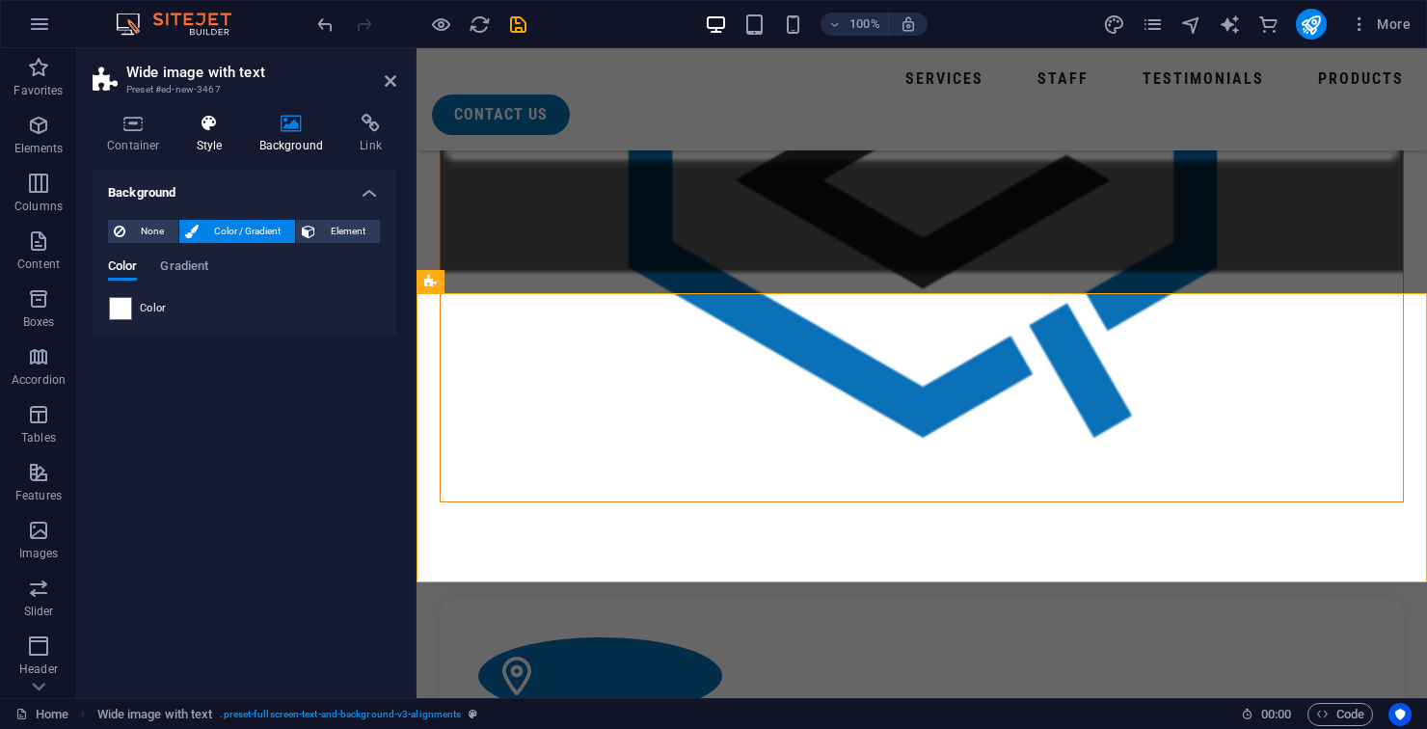
click at [219, 140] on h4 "Style" at bounding box center [213, 134] width 63 height 40
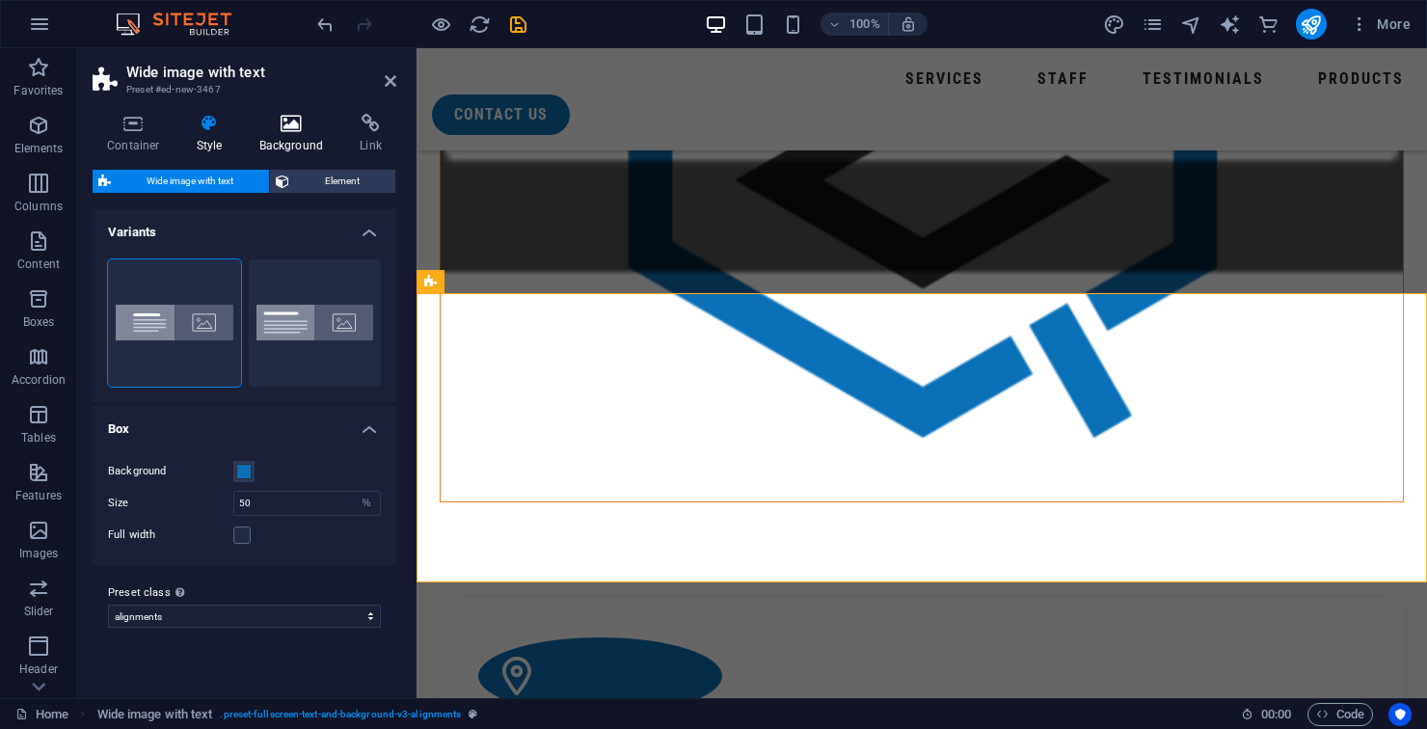
click at [301, 133] on h4 "Background" at bounding box center [295, 134] width 101 height 40
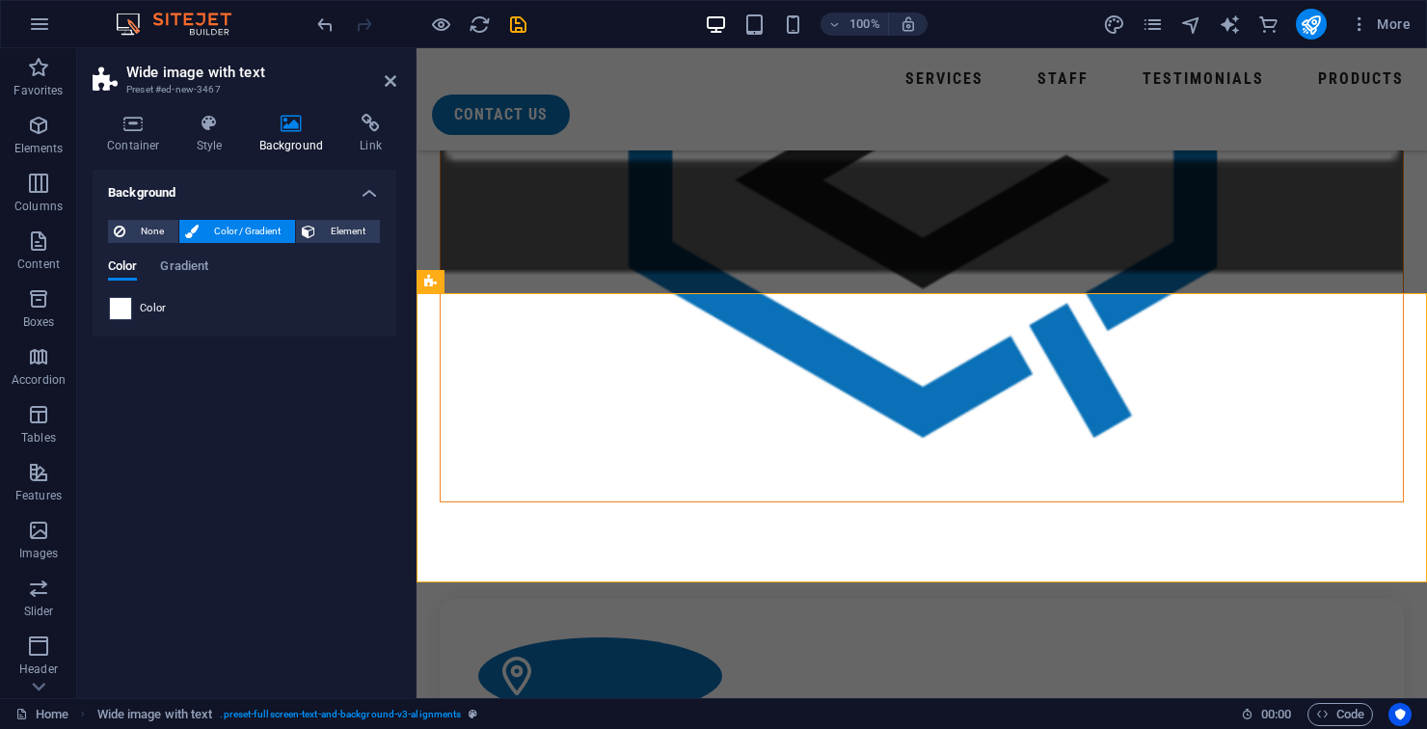
click at [125, 314] on span at bounding box center [120, 308] width 21 height 21
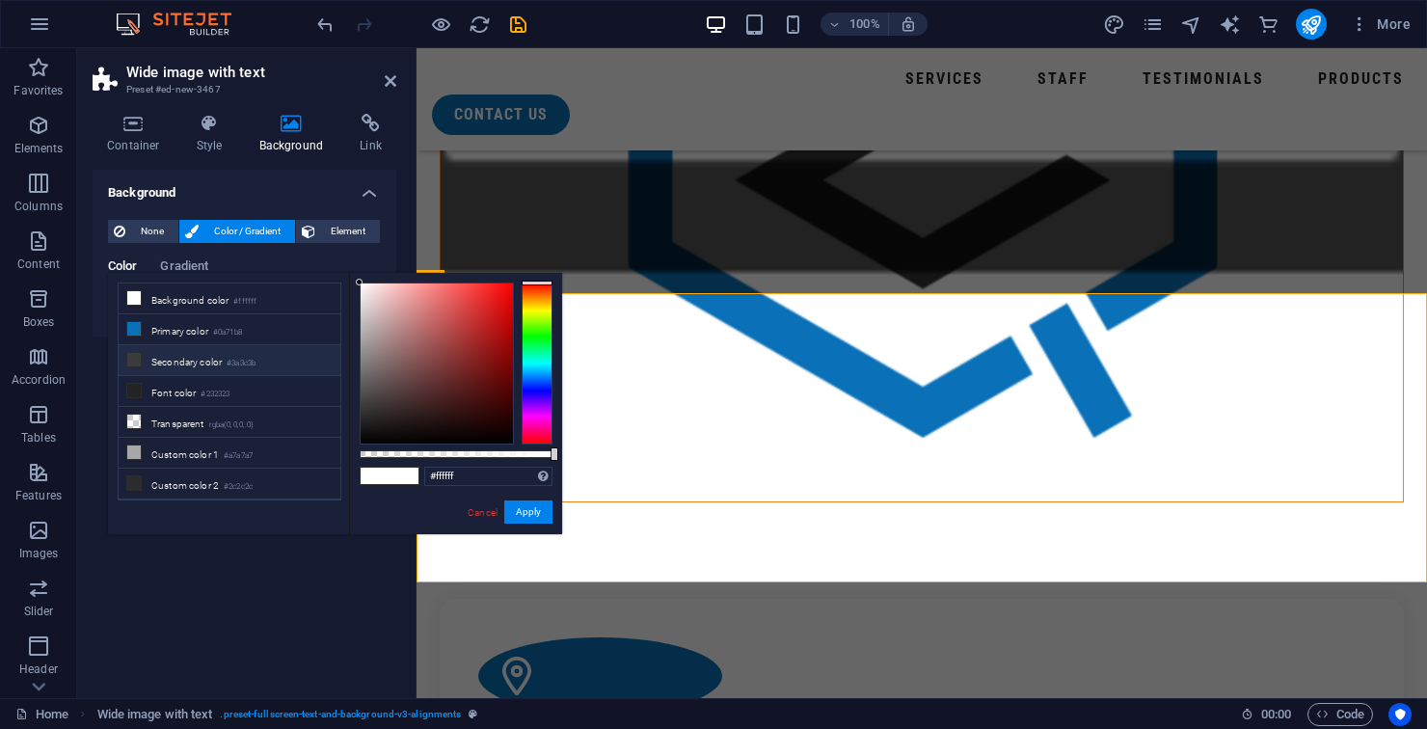
click at [208, 369] on li "Secondary color #3a3c3b" at bounding box center [230, 360] width 222 height 31
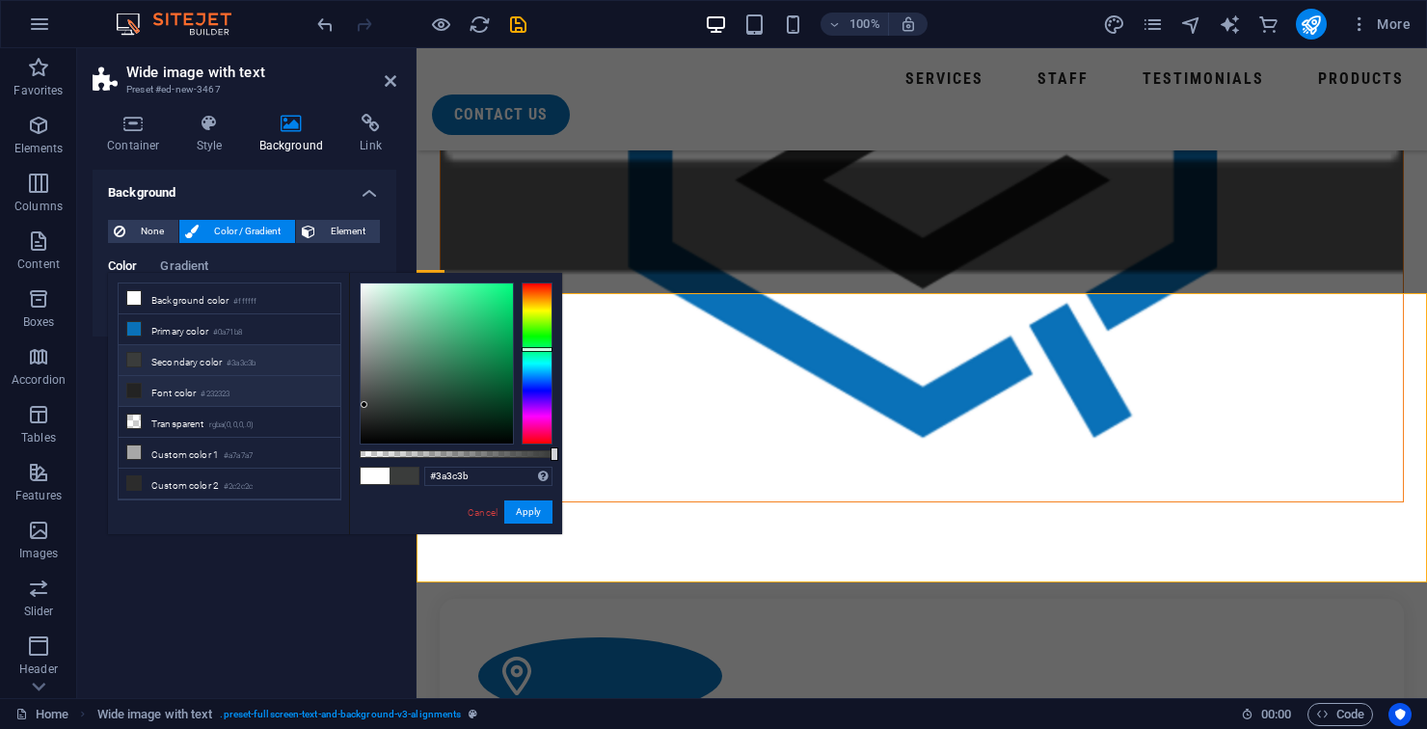
click at [253, 397] on li "Font color #232323" at bounding box center [230, 391] width 222 height 31
type input "#232323"
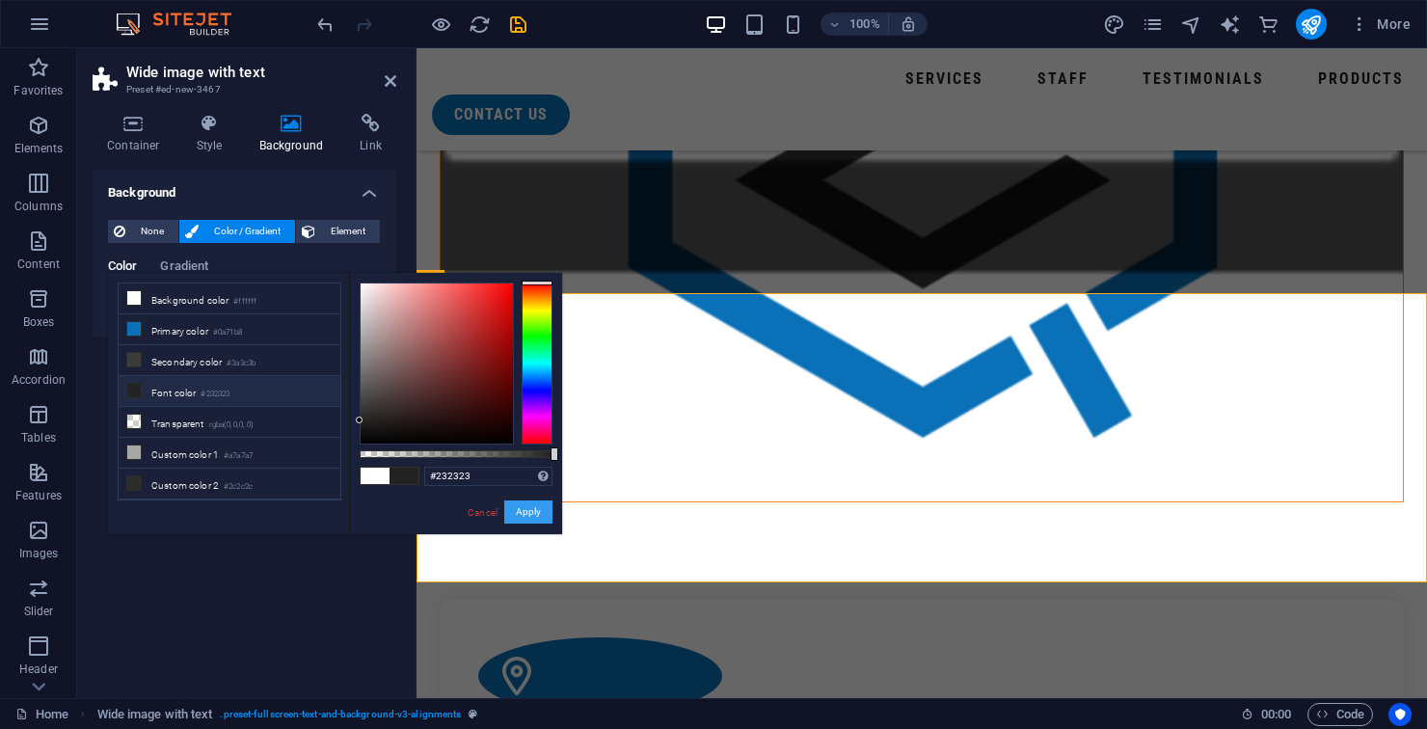
click at [524, 517] on button "Apply" at bounding box center [528, 511] width 48 height 23
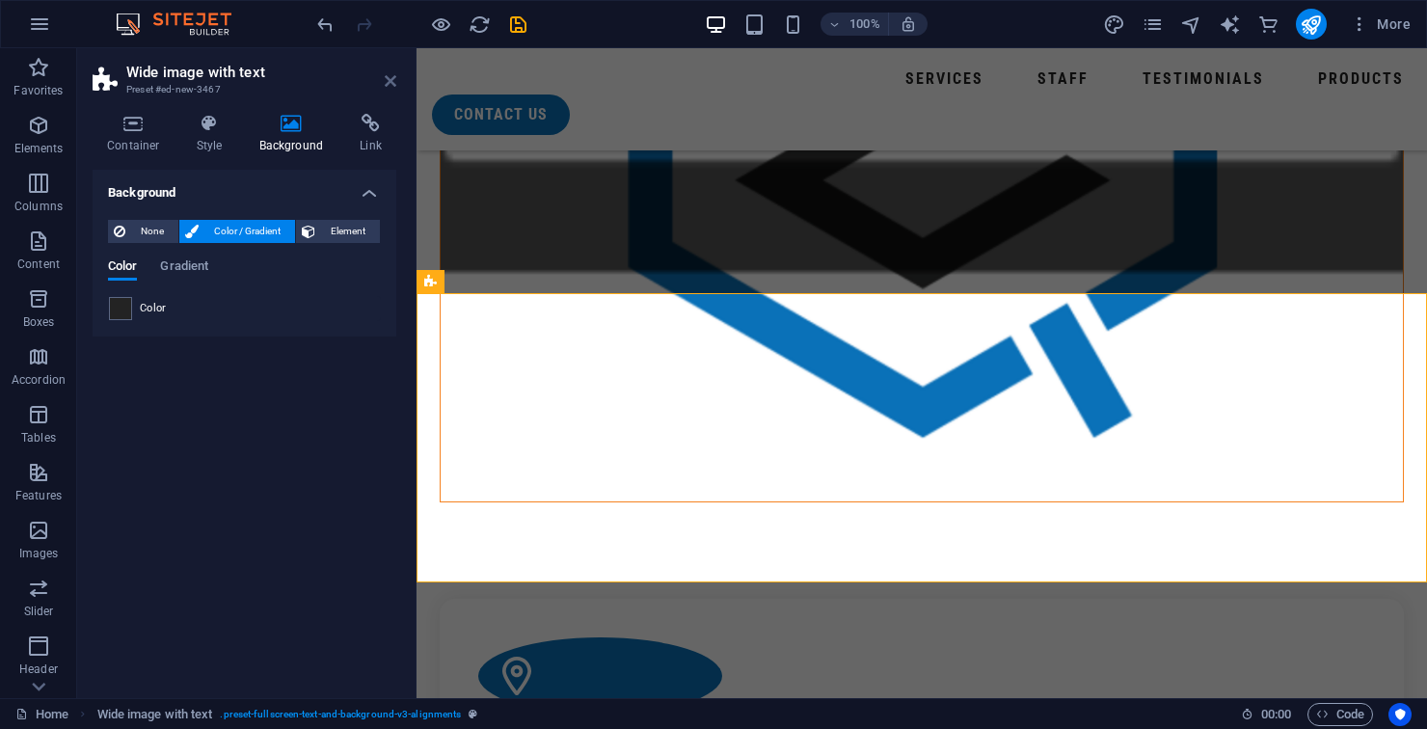
click at [389, 73] on icon at bounding box center [391, 80] width 12 height 15
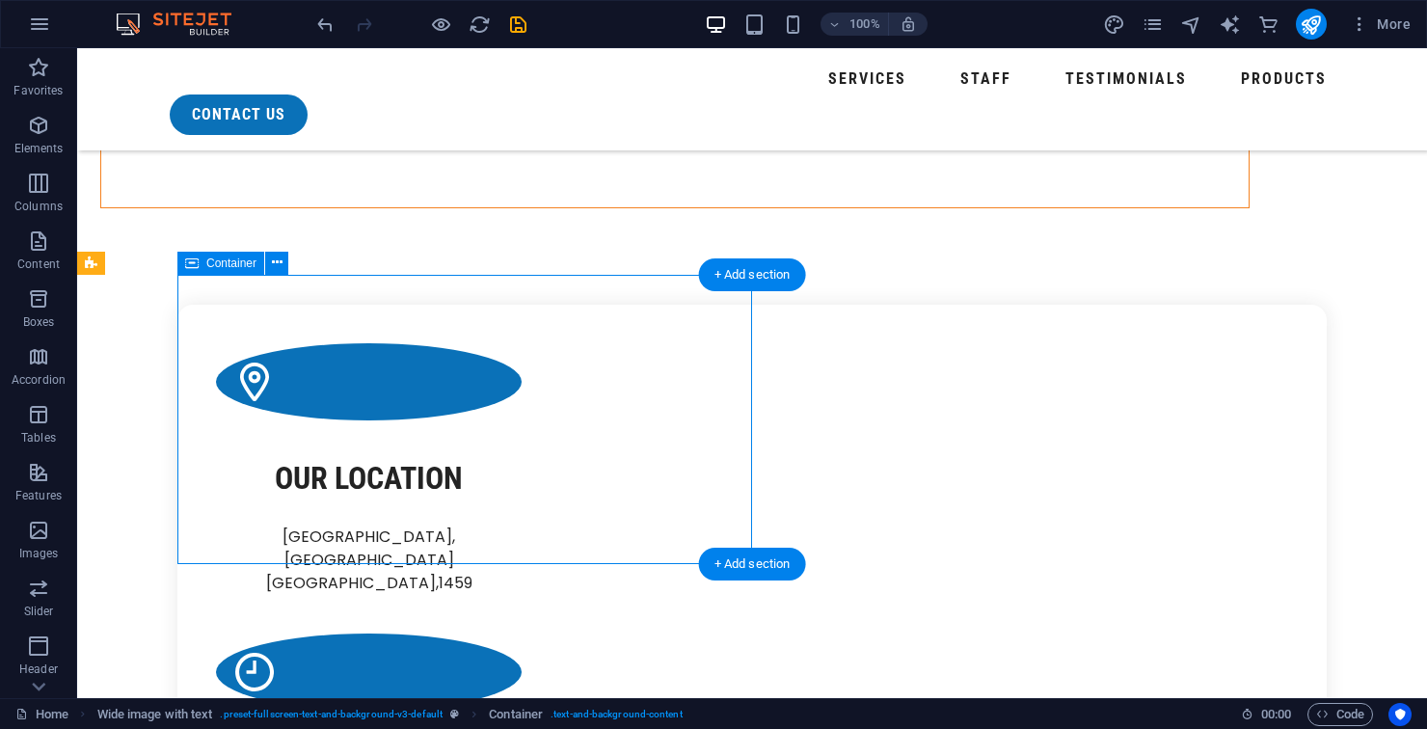
scroll to position [2270, 0]
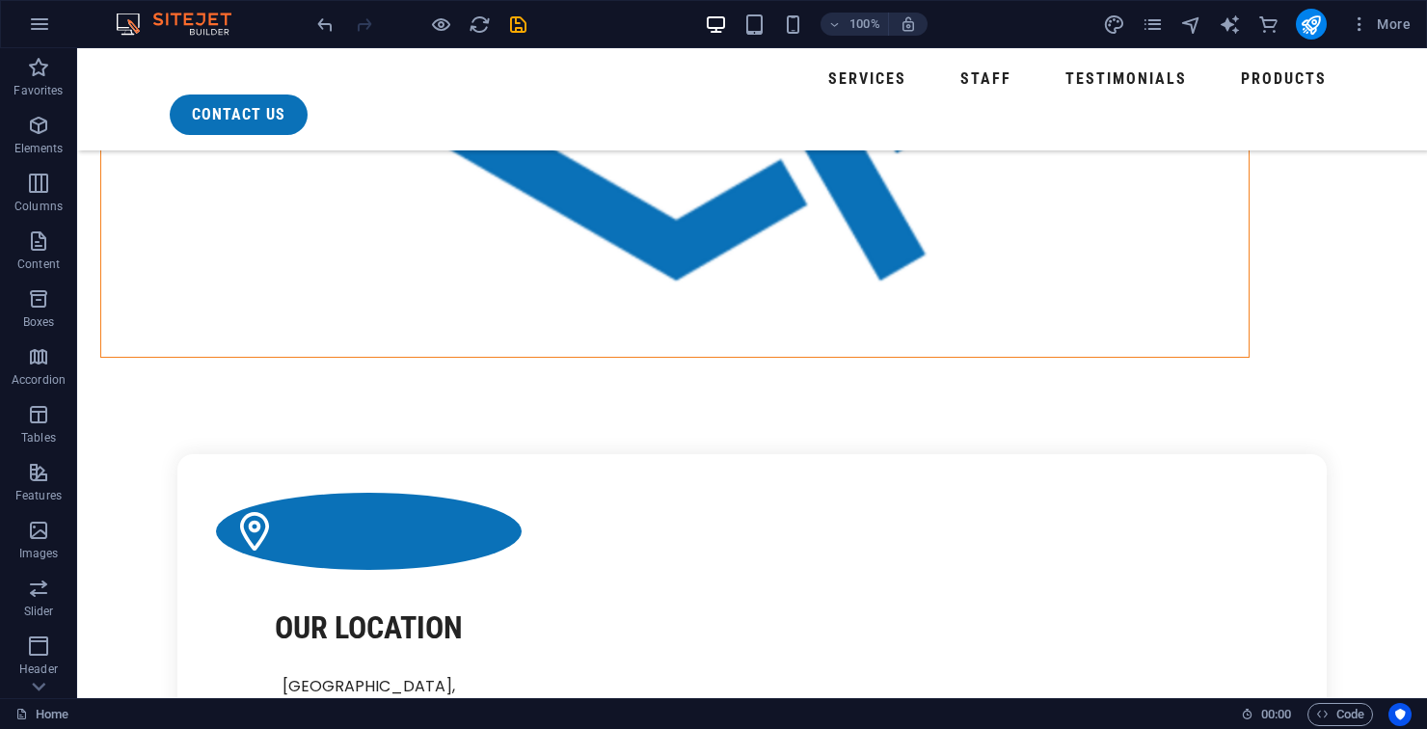
scroll to position [2112, 0]
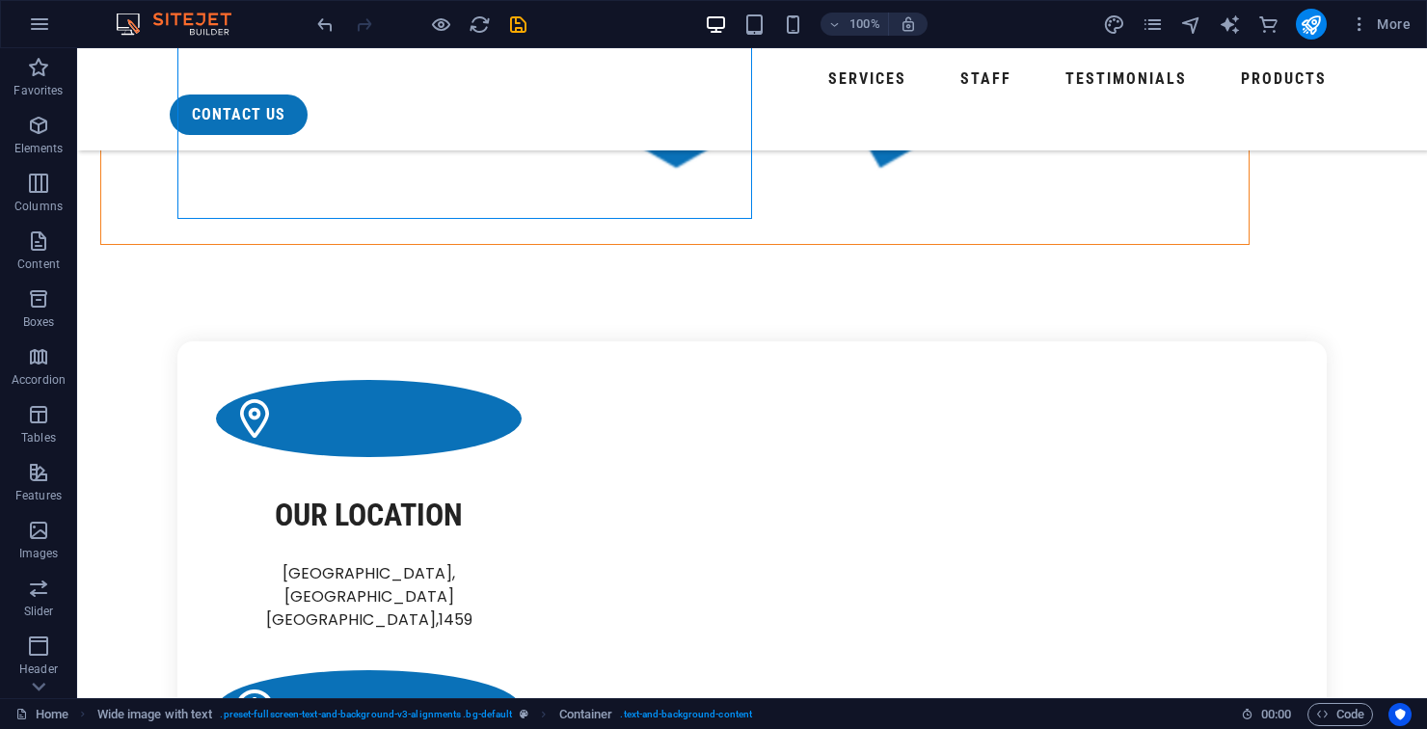
scroll to position [2327, 0]
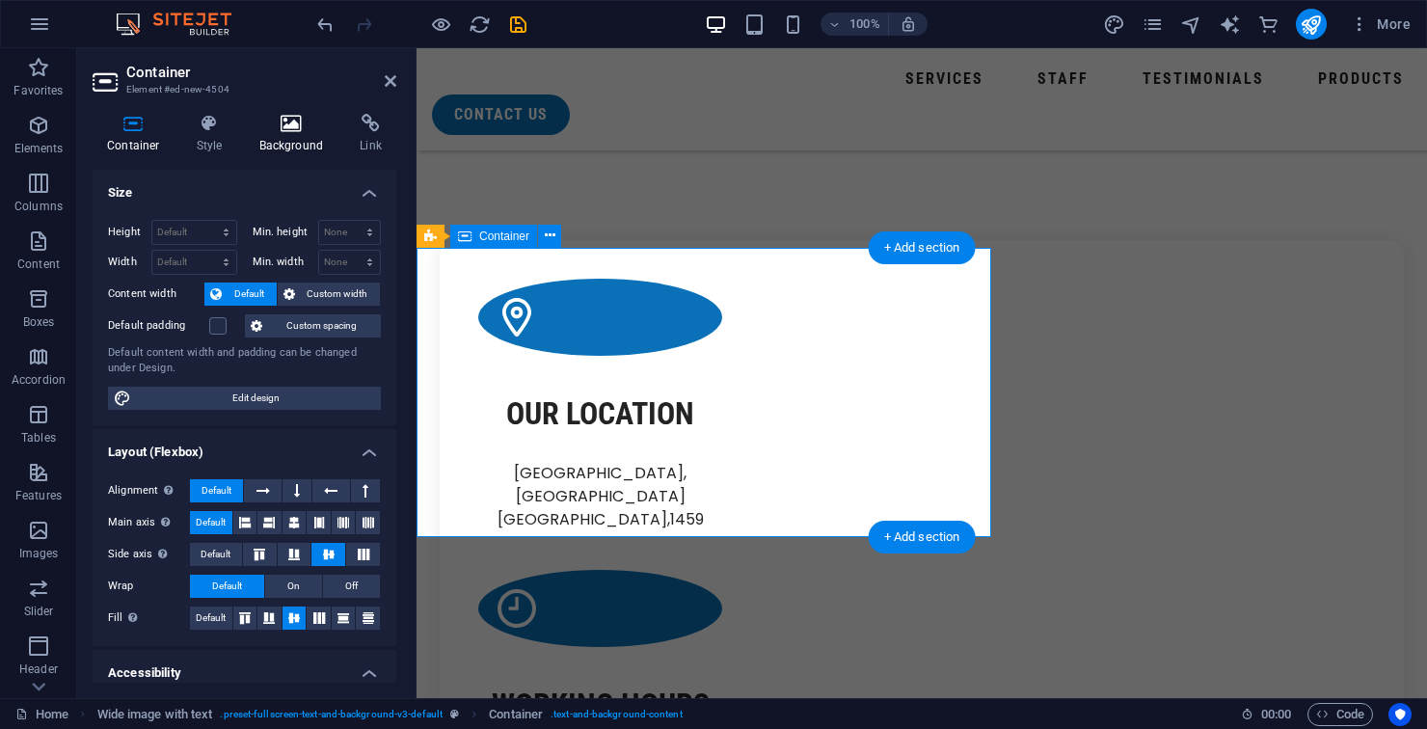
click at [300, 126] on icon at bounding box center [291, 123] width 93 height 19
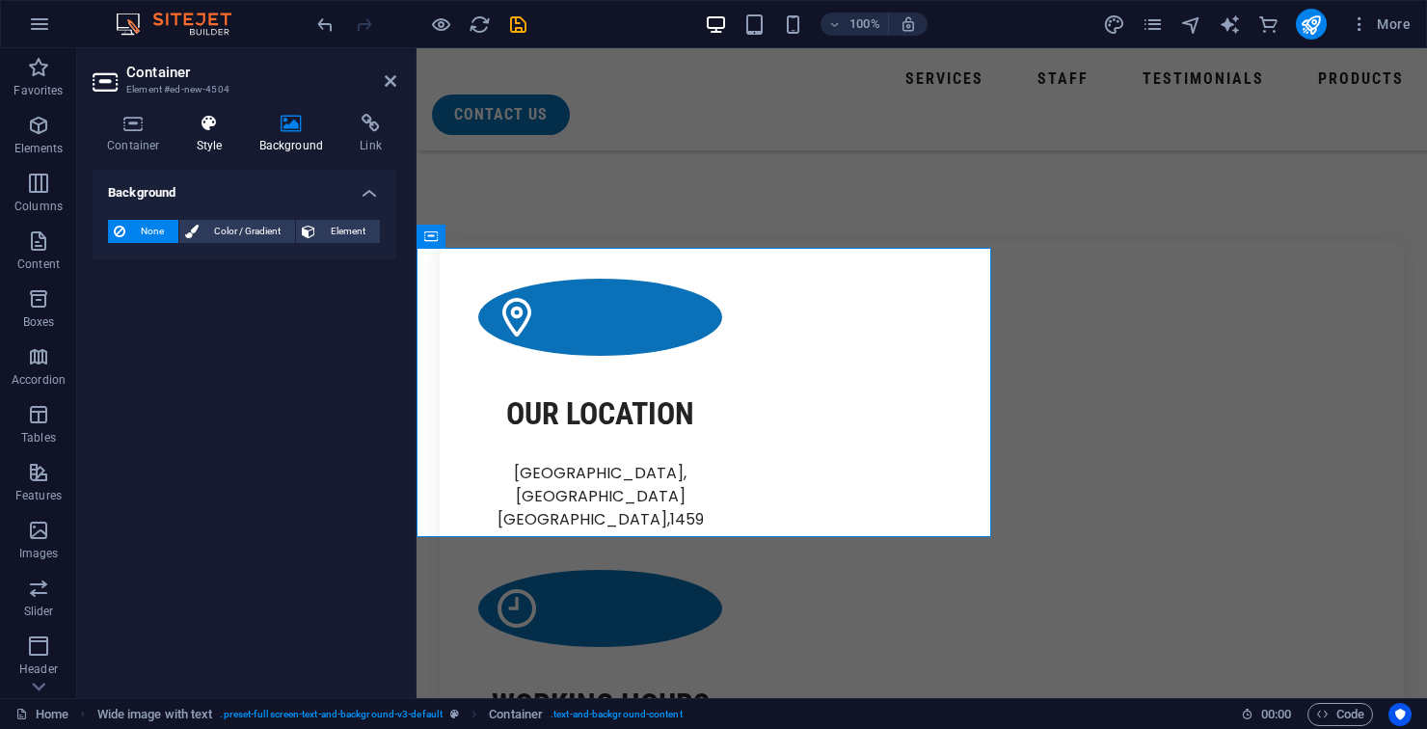
click at [220, 130] on icon at bounding box center [209, 123] width 55 height 19
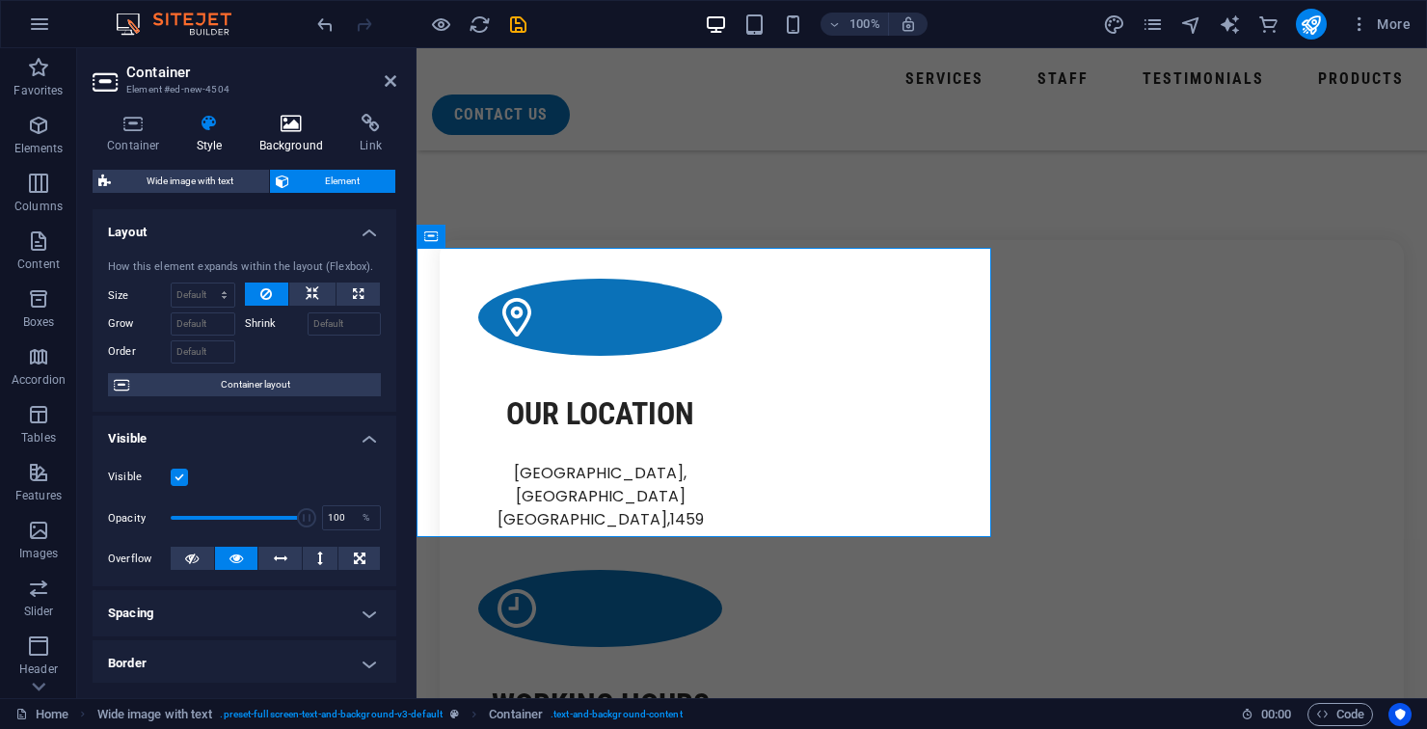
click at [297, 124] on icon at bounding box center [291, 123] width 93 height 19
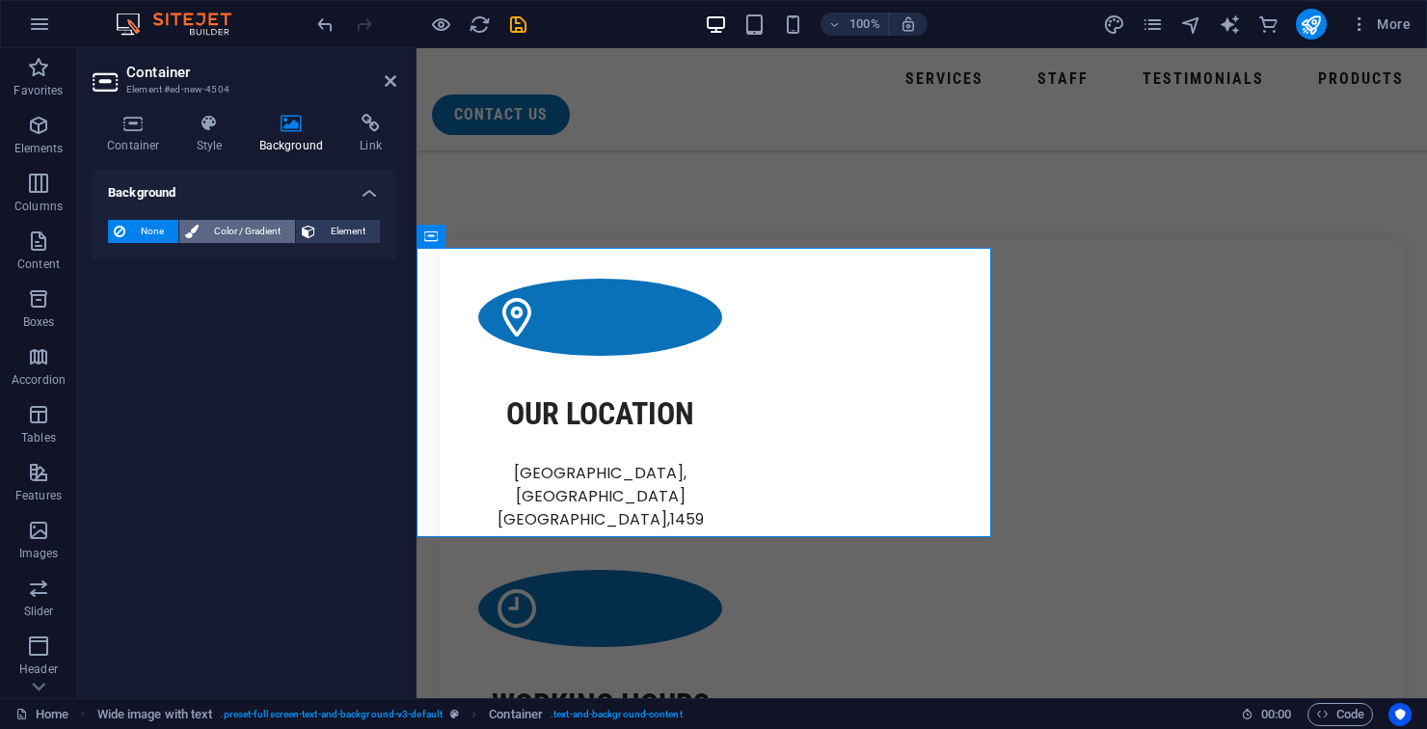
click at [262, 236] on span "Color / Gradient" at bounding box center [246, 231] width 85 height 23
click at [125, 316] on span at bounding box center [120, 308] width 21 height 21
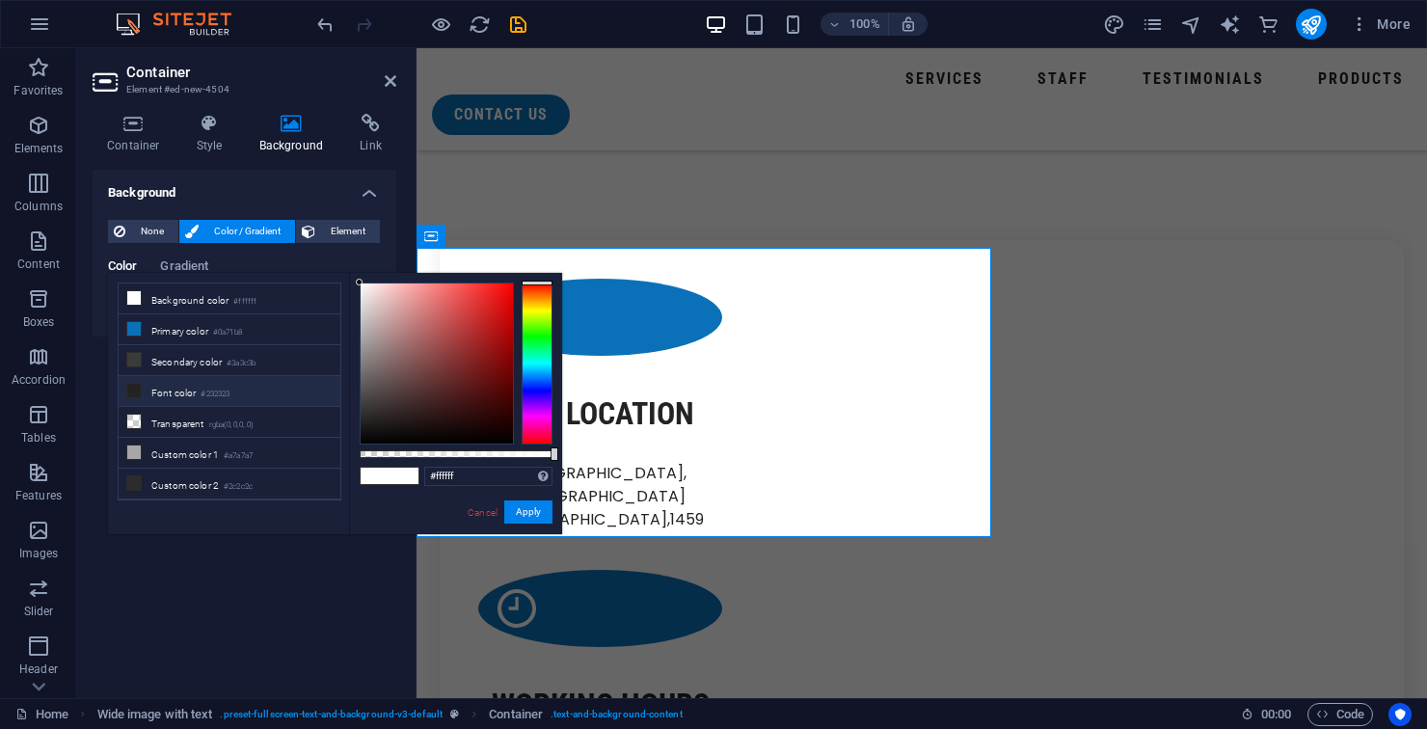
click at [272, 394] on li "Font color #232323" at bounding box center [230, 391] width 222 height 31
type input "#000000"
click at [539, 514] on button "Apply" at bounding box center [528, 511] width 48 height 23
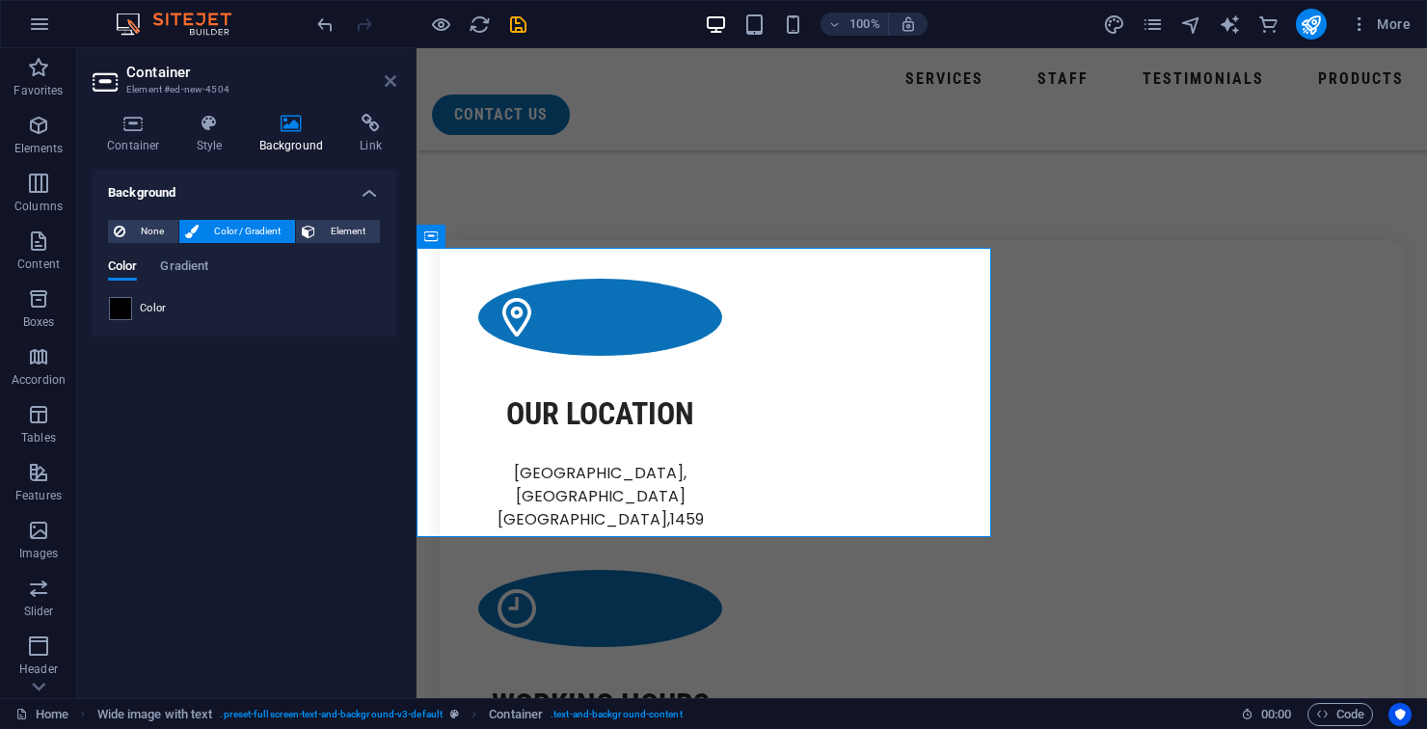
click at [389, 88] on icon at bounding box center [391, 80] width 12 height 15
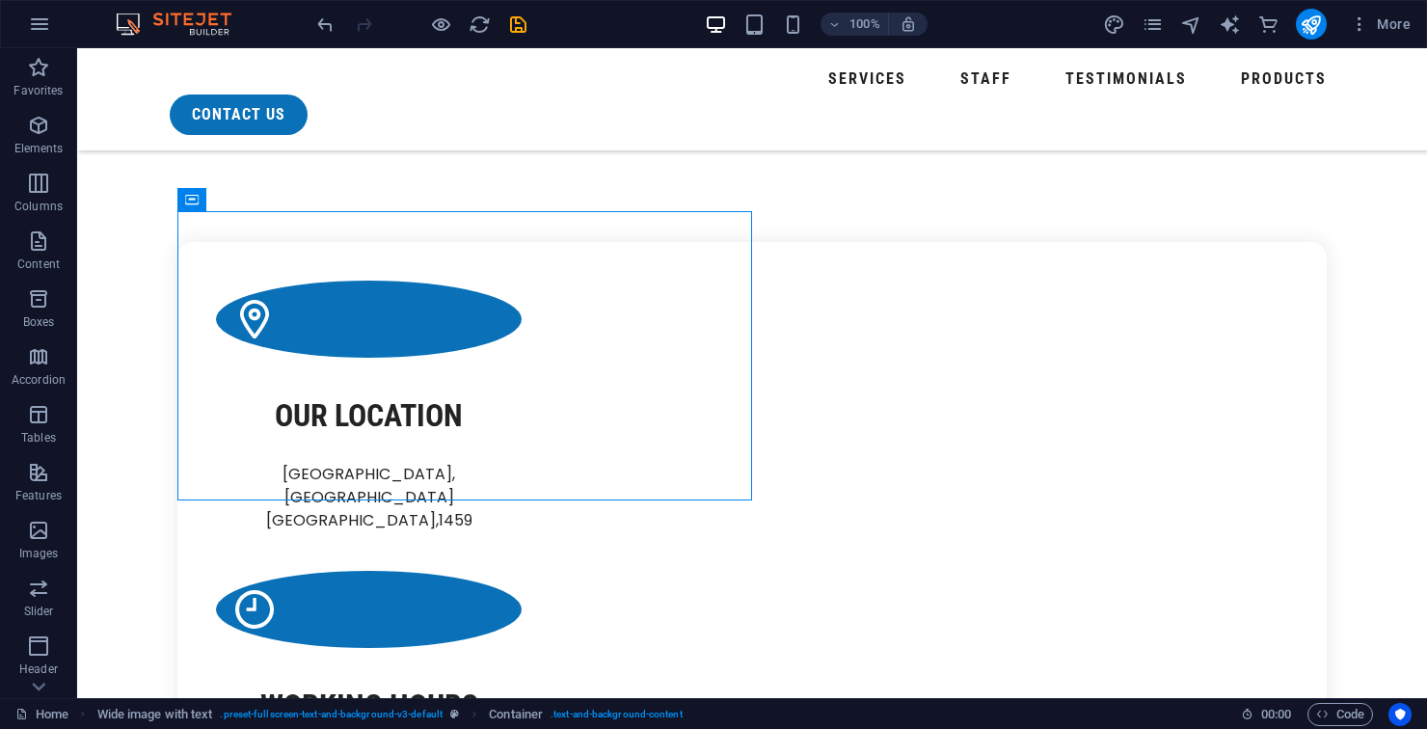
select select "%"
select select "preset-fullscreen-text-and-background-v3-default"
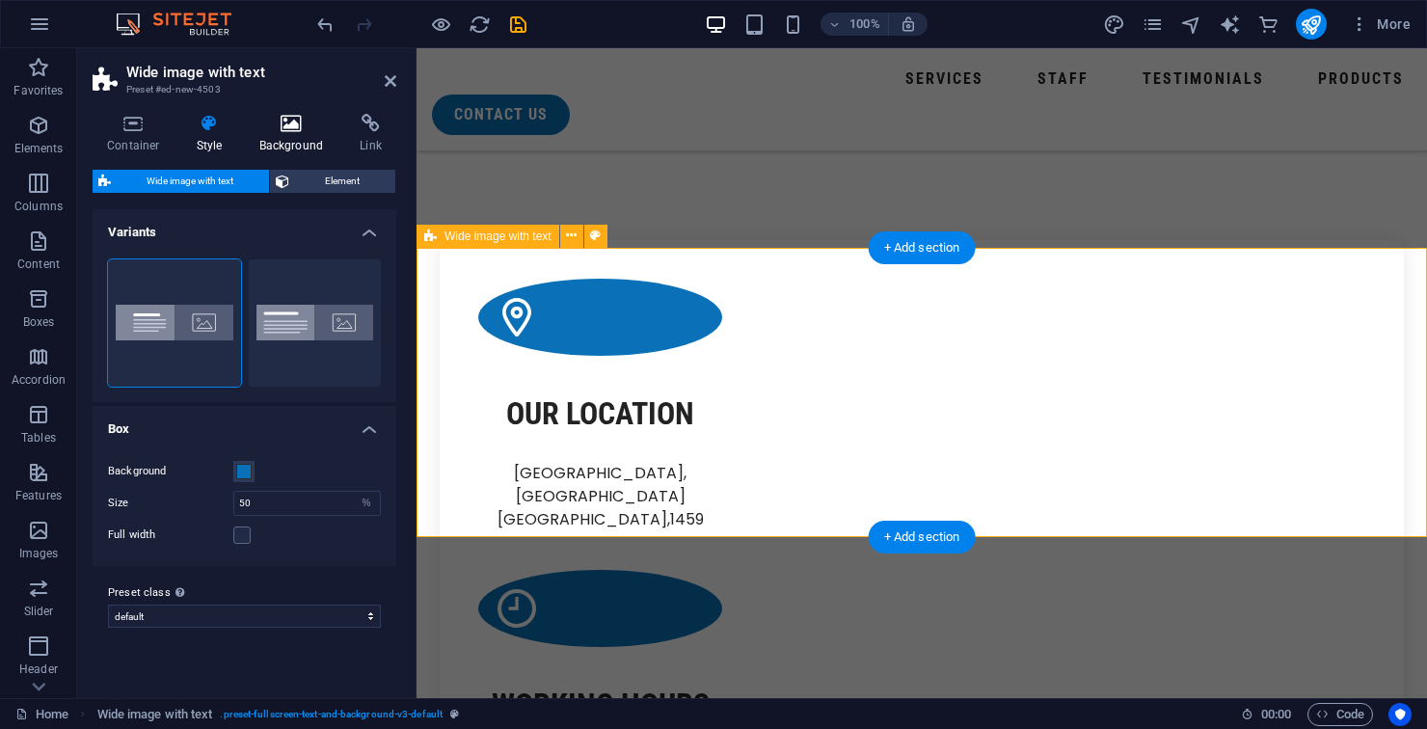
click at [295, 126] on icon at bounding box center [291, 123] width 93 height 19
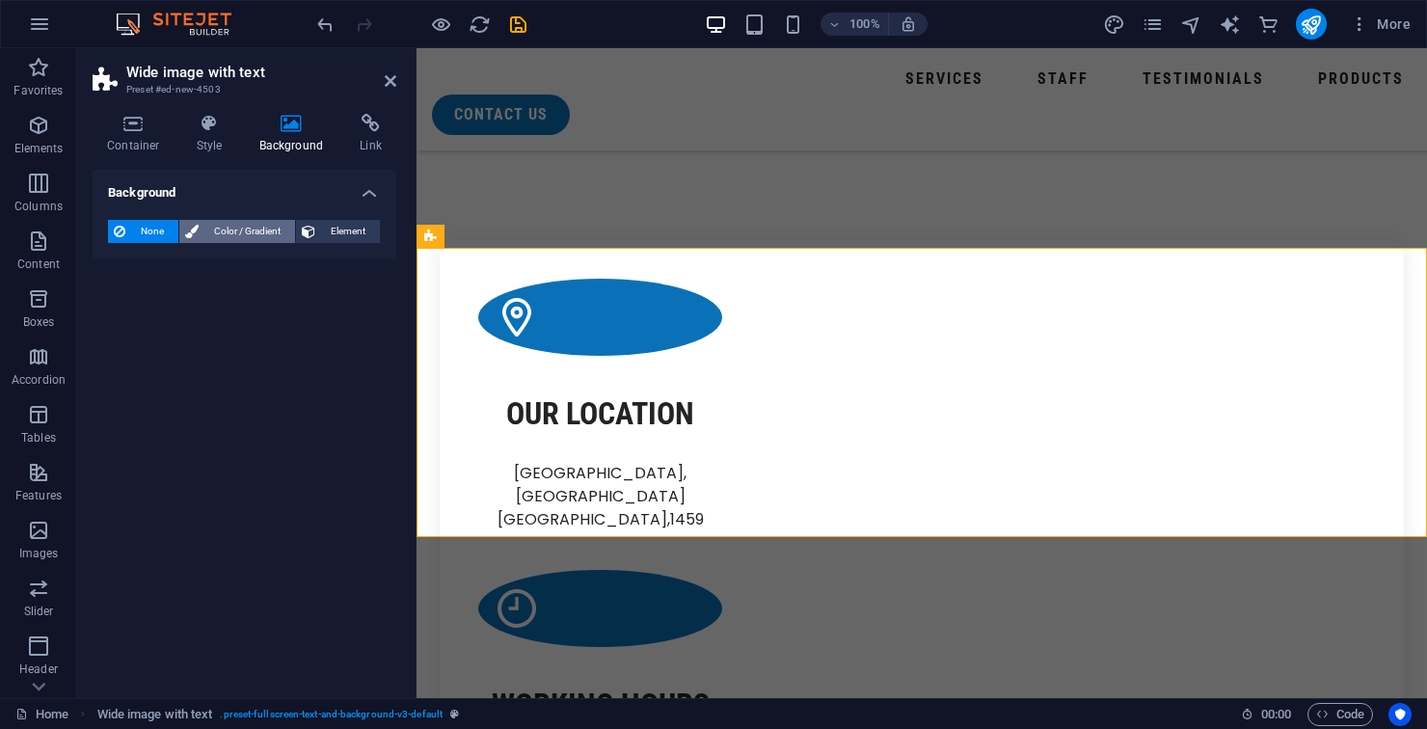
click at [245, 228] on span "Color / Gradient" at bounding box center [246, 231] width 85 height 23
click at [223, 316] on div "Color" at bounding box center [244, 308] width 271 height 23
click at [130, 317] on span at bounding box center [120, 308] width 21 height 21
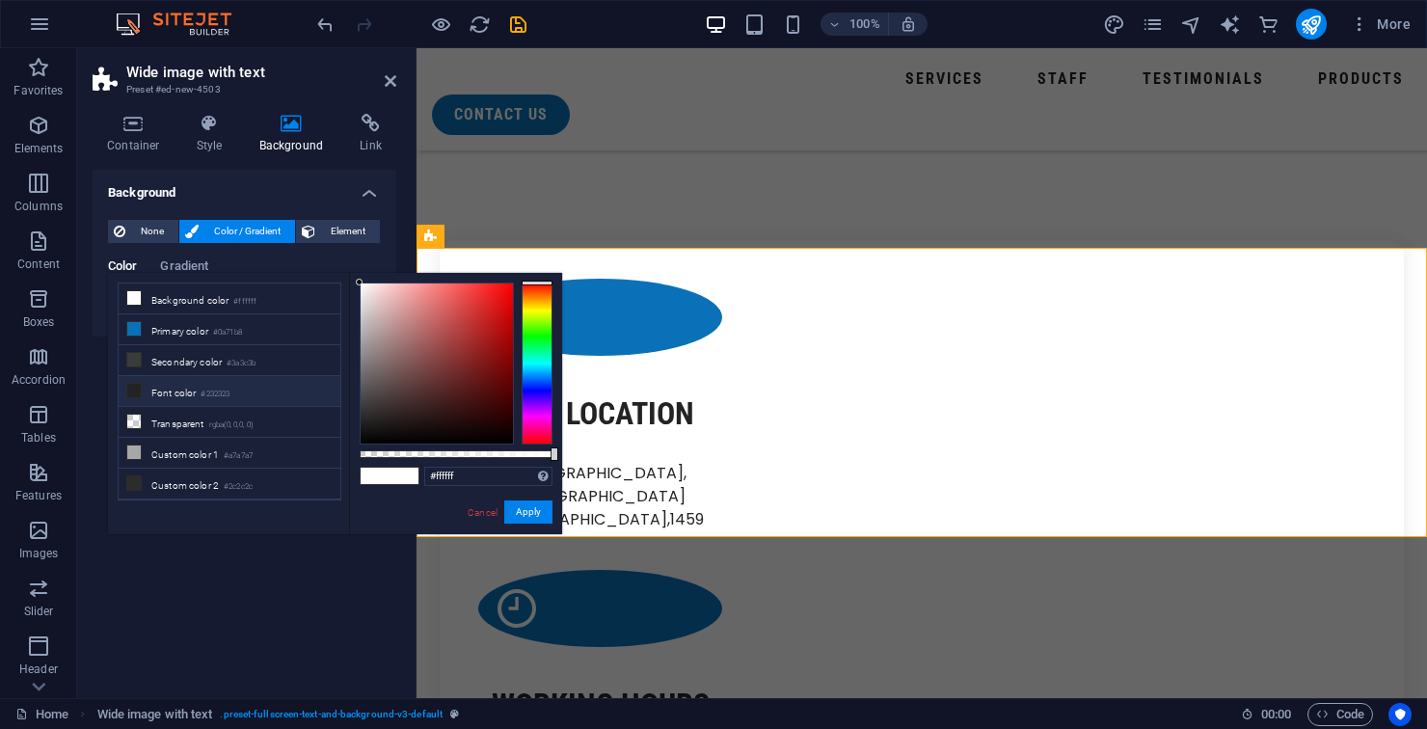
click at [230, 399] on li "Font color #232323" at bounding box center [230, 391] width 222 height 31
type input "#000000"
click at [527, 517] on button "Apply" at bounding box center [528, 511] width 48 height 23
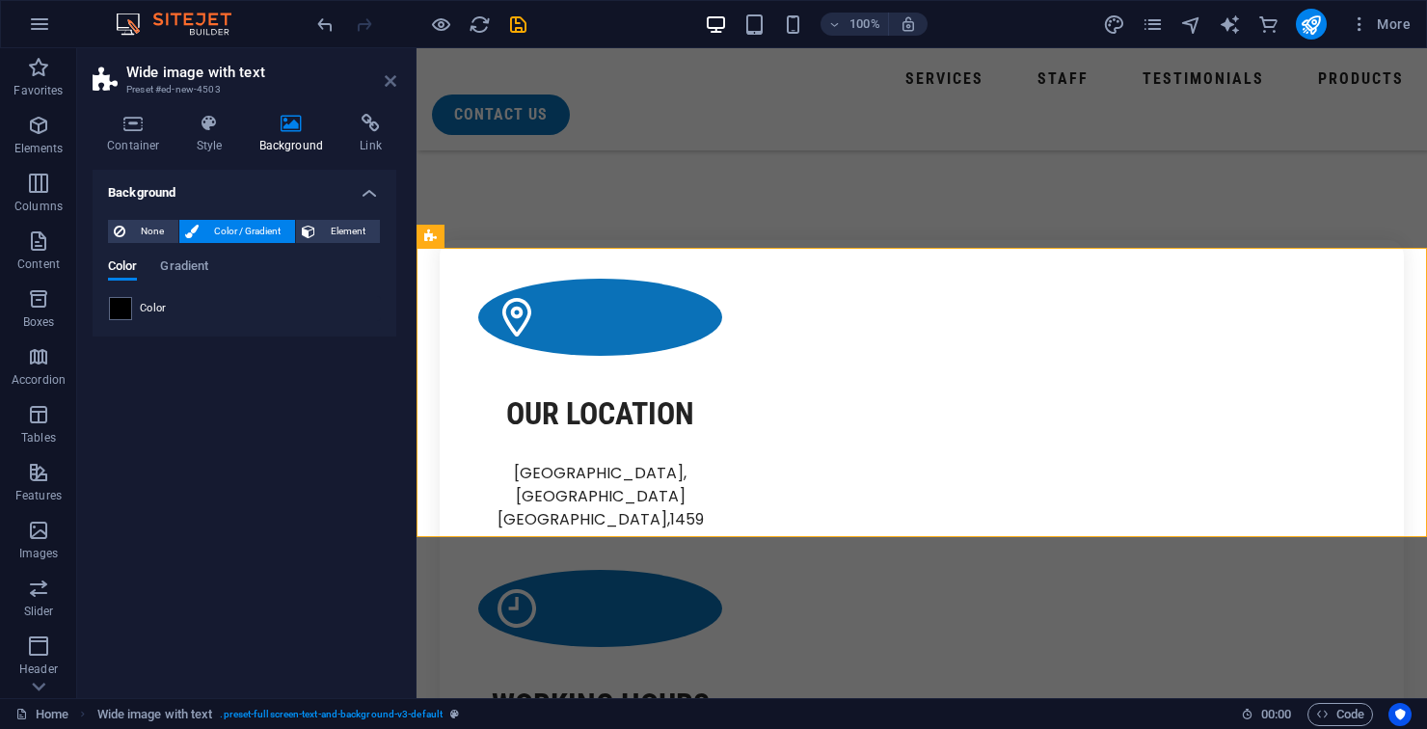
click at [391, 73] on icon at bounding box center [391, 80] width 12 height 15
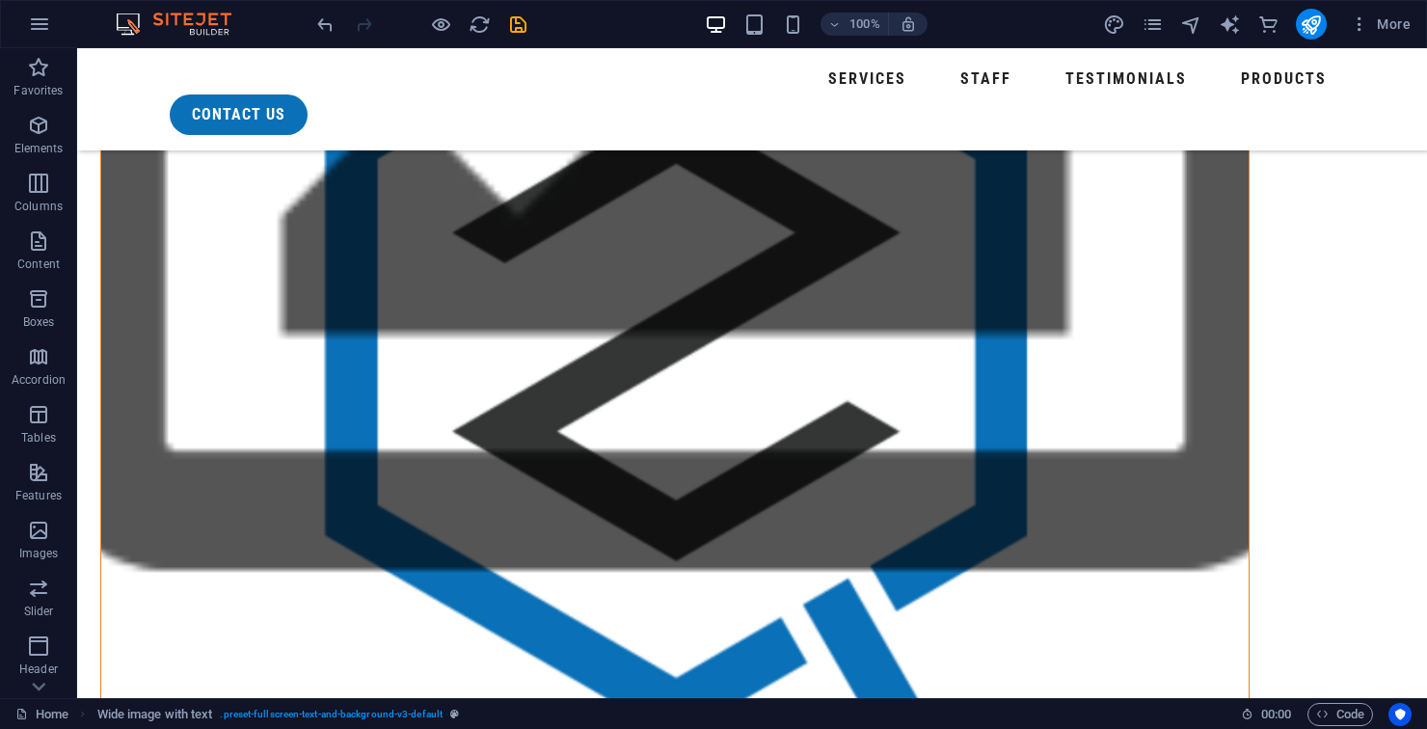
scroll to position [1658, 0]
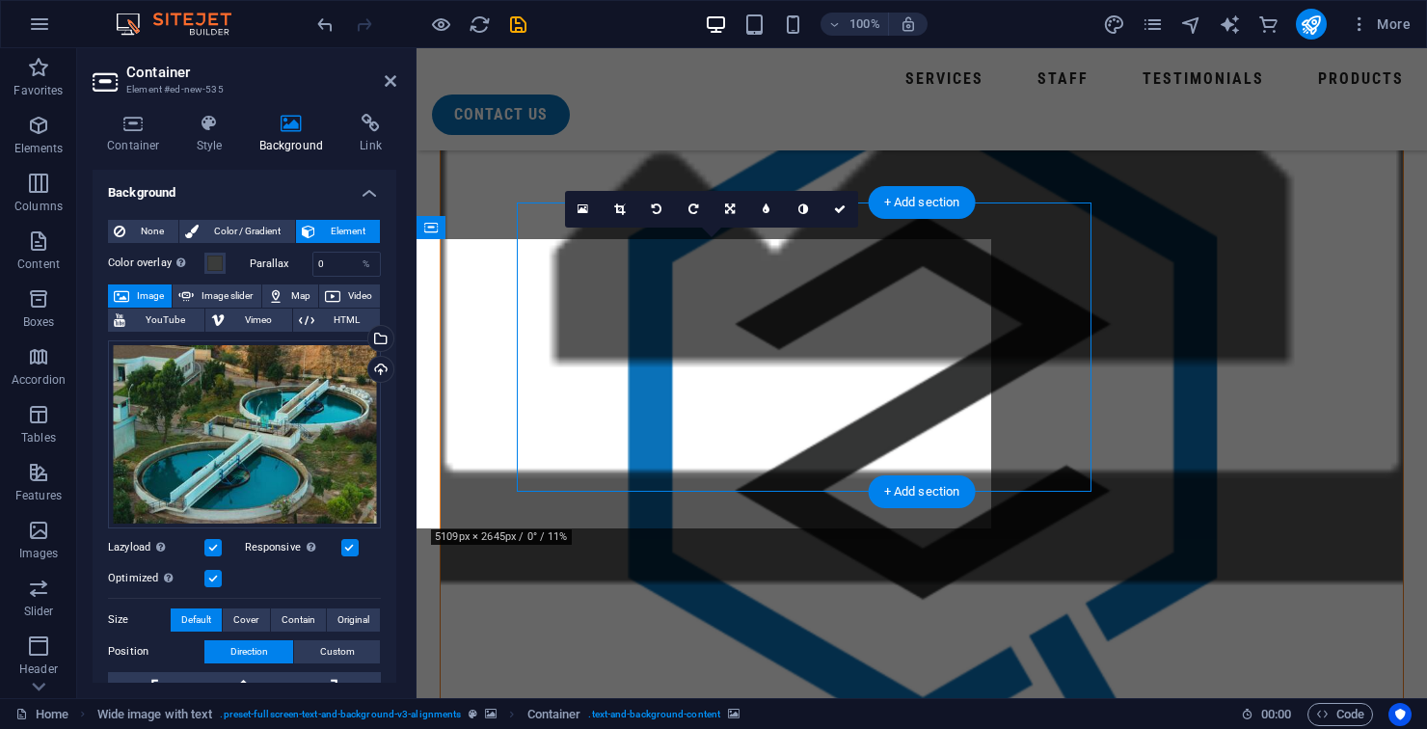
scroll to position [1709, 0]
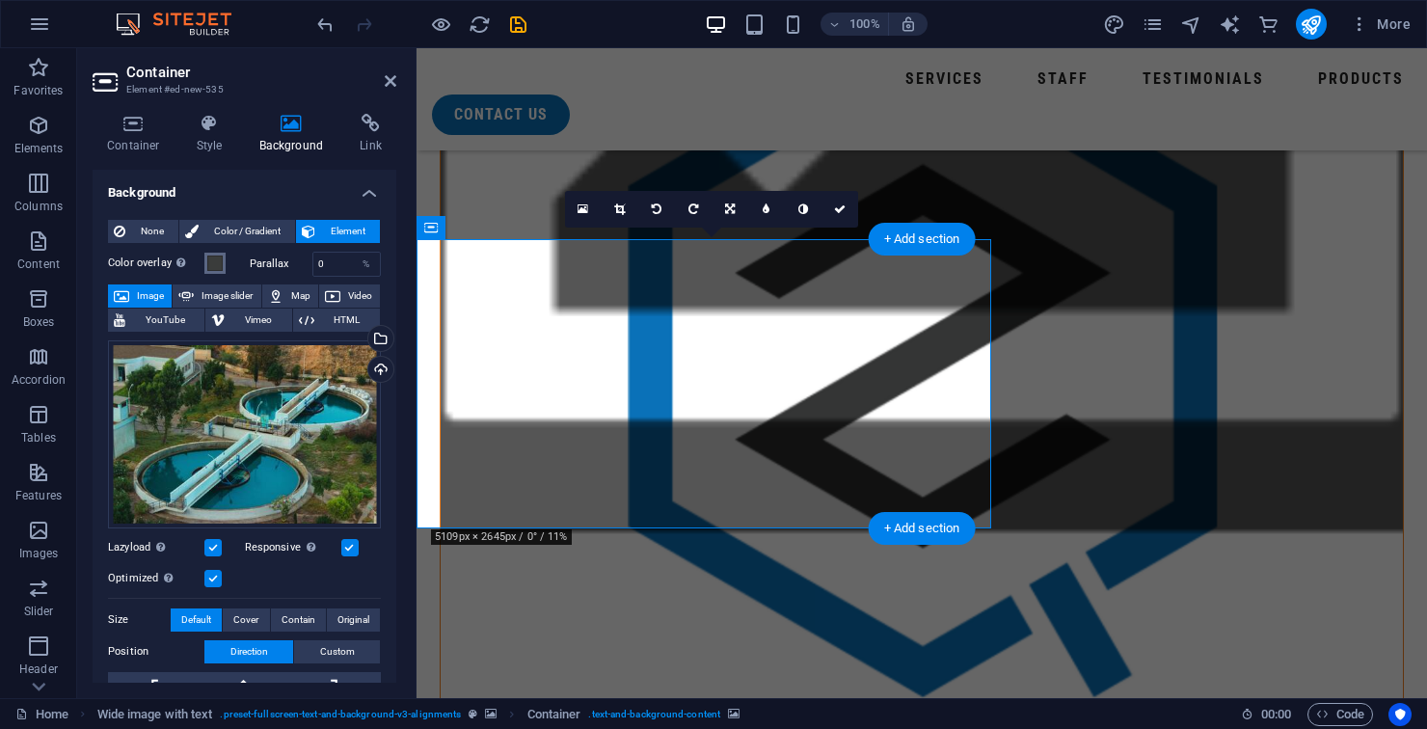
click at [216, 272] on button "Color overlay Places an overlay over the background to colorize it" at bounding box center [214, 263] width 21 height 21
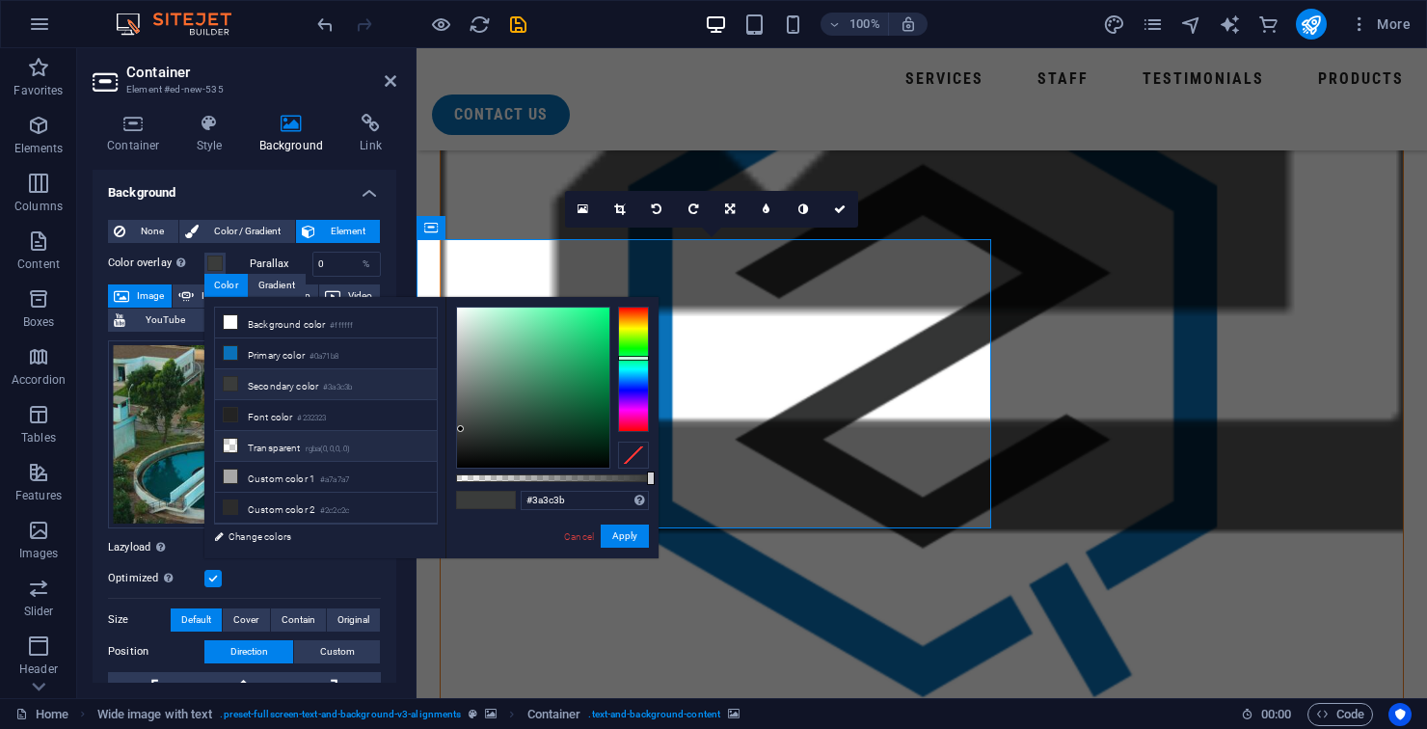
click at [351, 451] on small "rgba(0,0,0,.0)" at bounding box center [328, 448] width 45 height 13
type input "rgba(0, 0, 0, 0)"
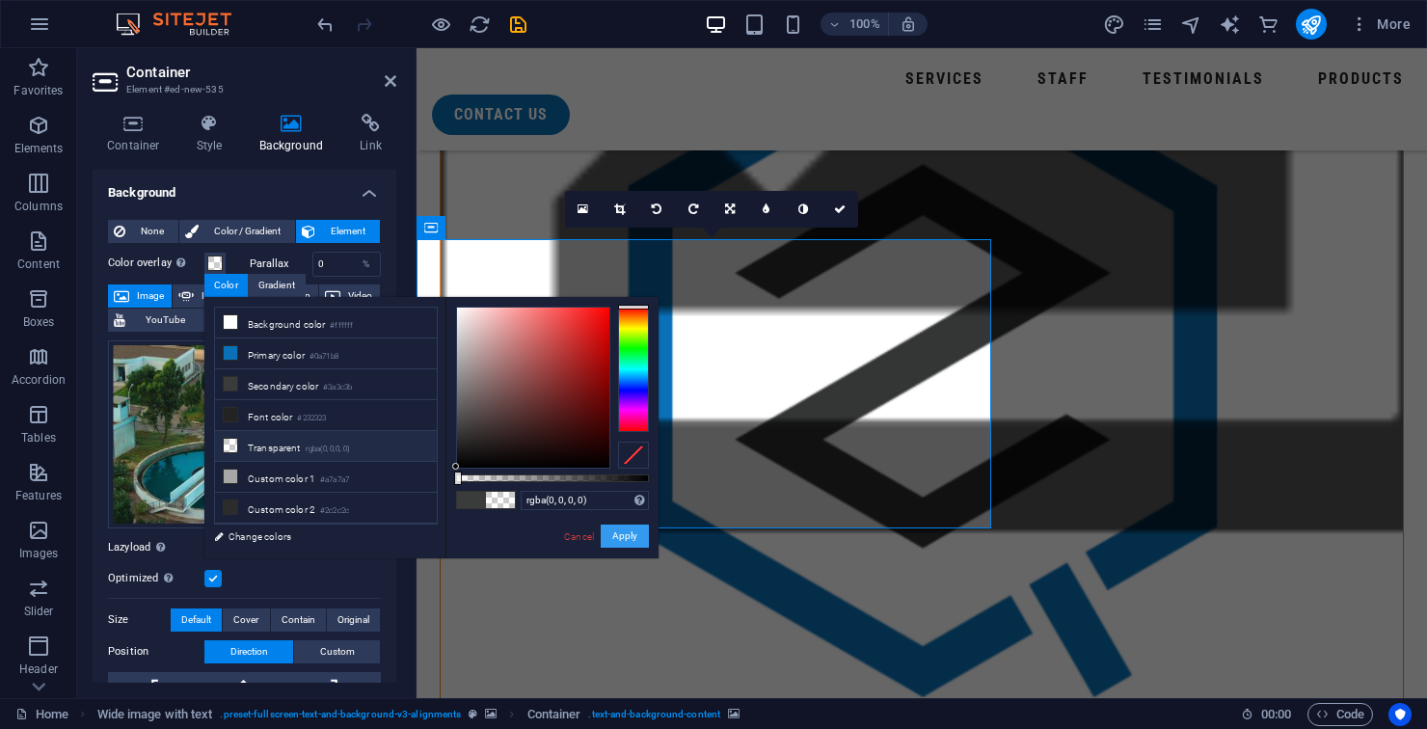
click at [624, 545] on button "Apply" at bounding box center [624, 535] width 48 height 23
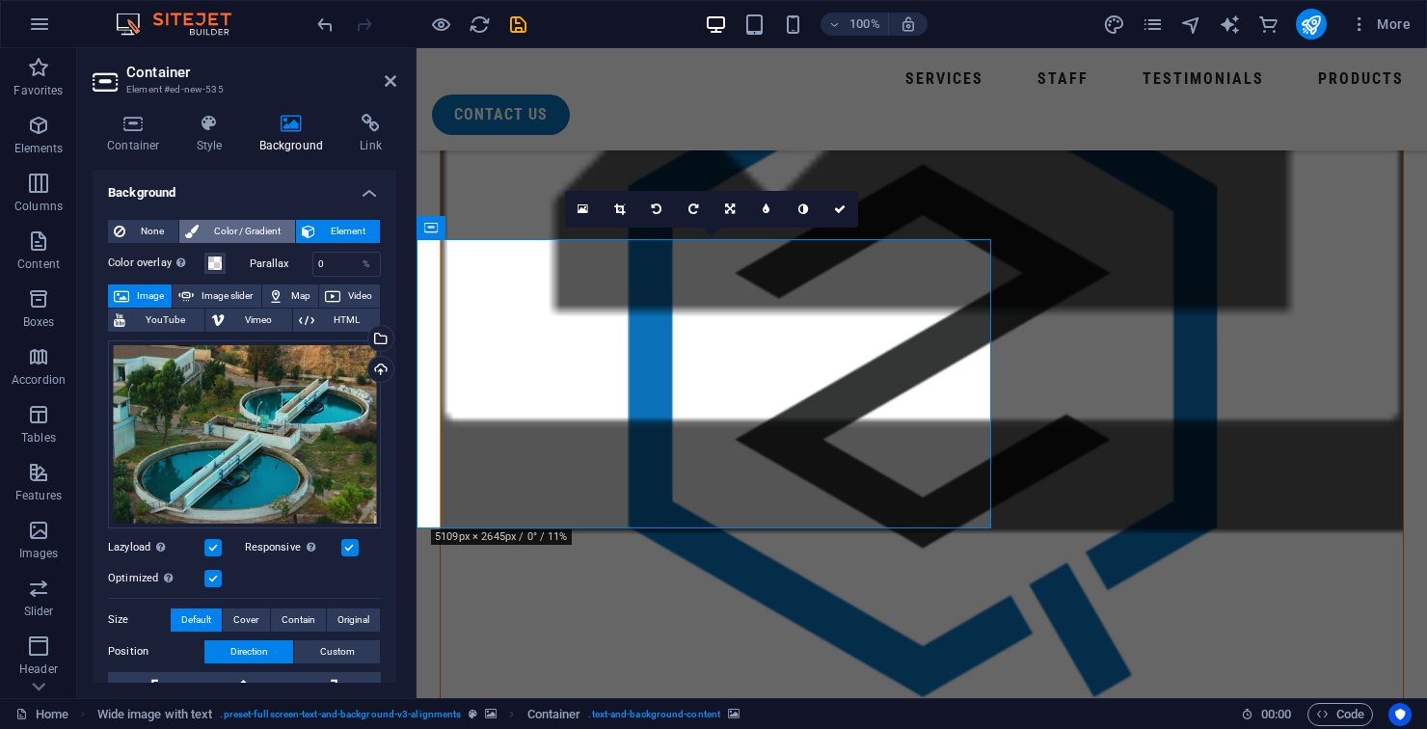
click at [254, 234] on span "Color / Gradient" at bounding box center [246, 231] width 85 height 23
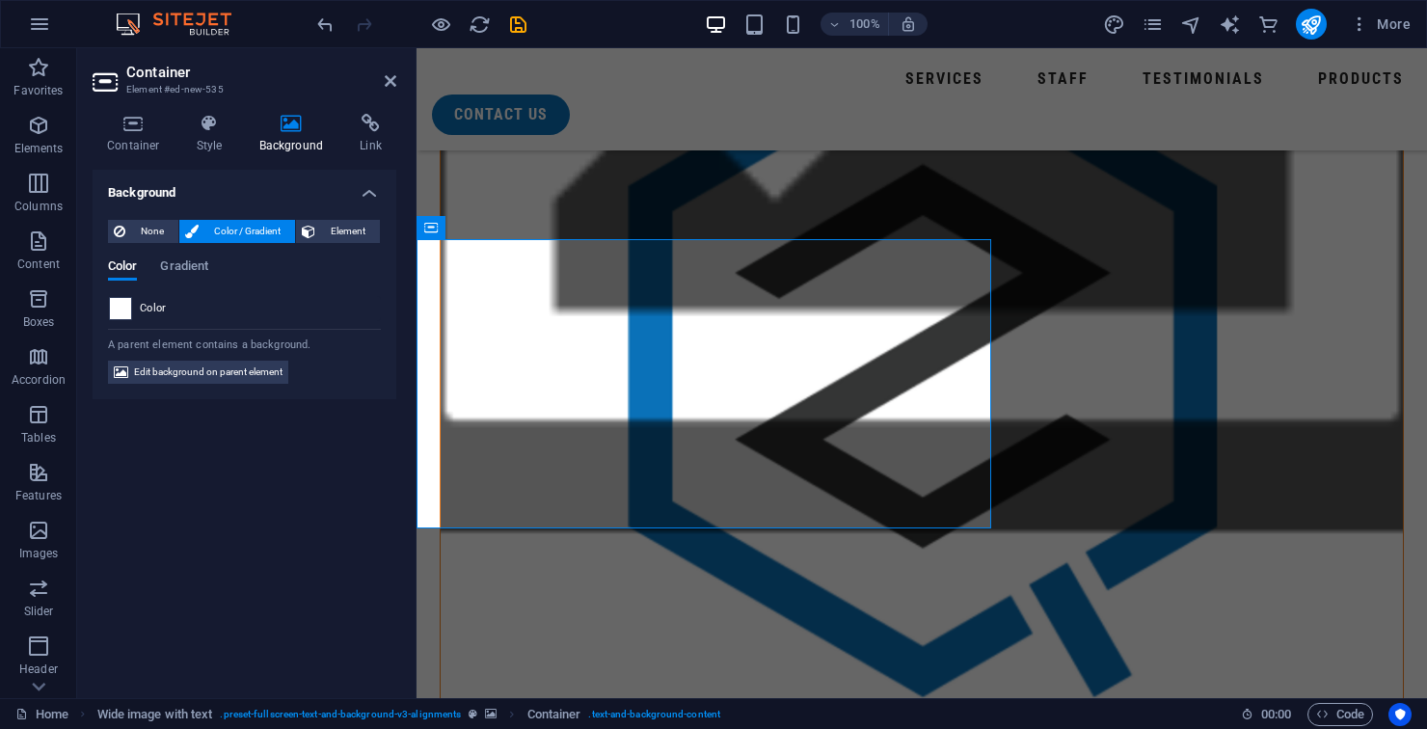
click at [129, 313] on span at bounding box center [120, 308] width 21 height 21
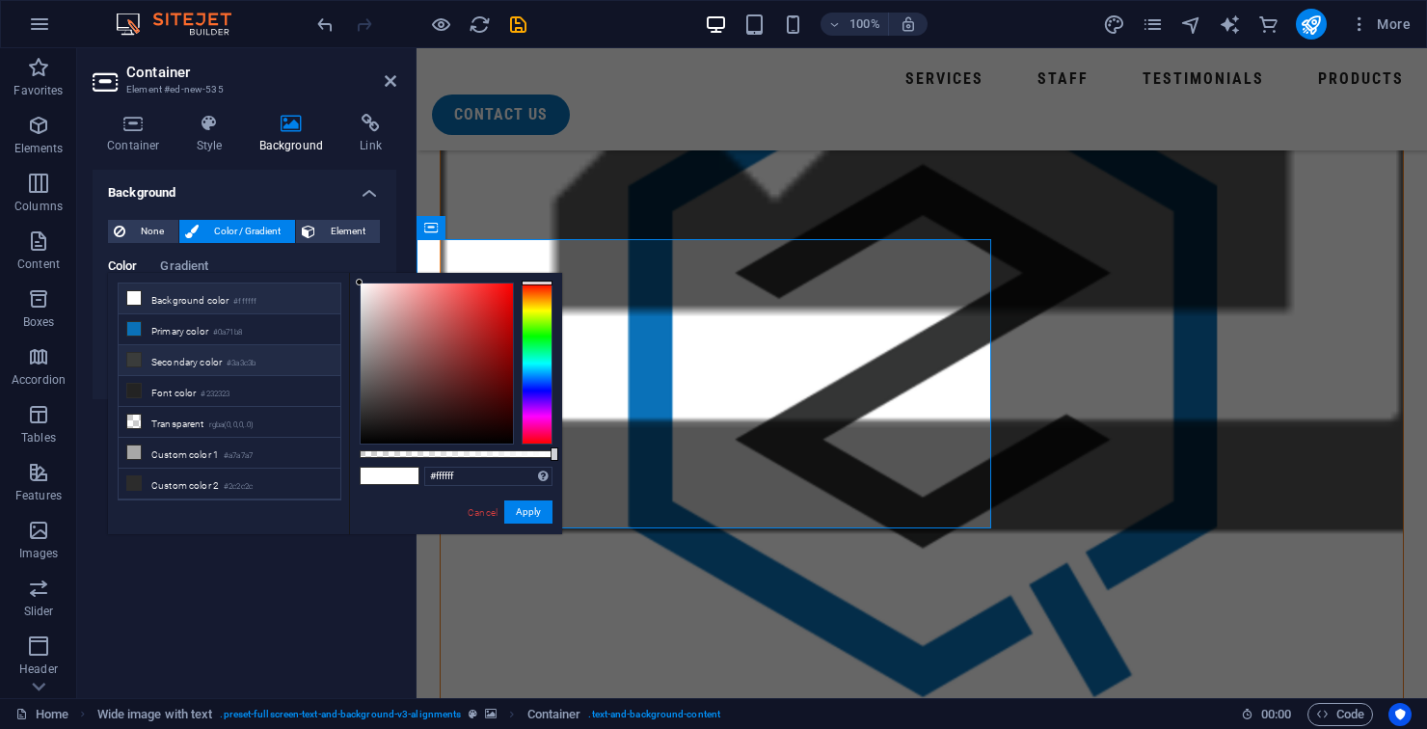
click at [262, 362] on li "Secondary color #3a3c3b" at bounding box center [230, 360] width 222 height 31
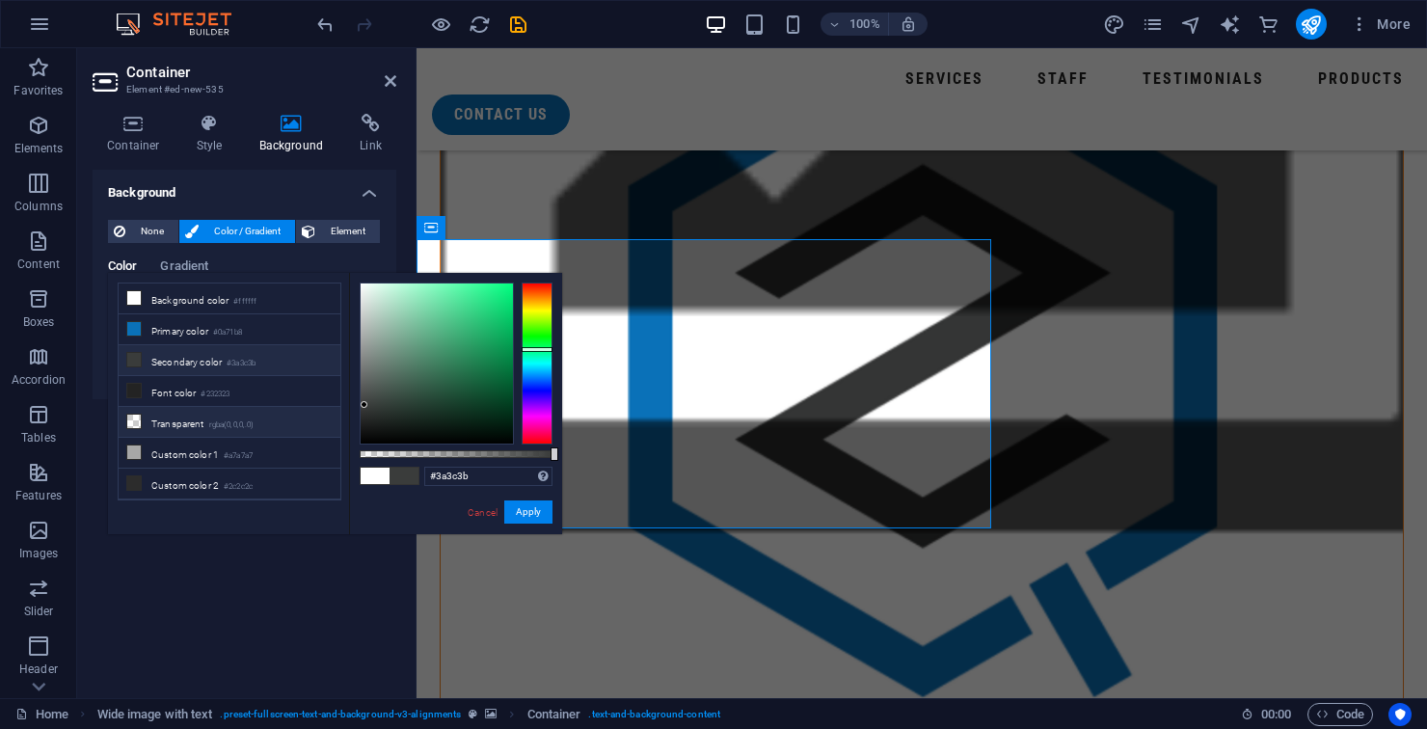
click at [289, 430] on li "Transparent rgba(0,0,0,.0)" at bounding box center [230, 422] width 222 height 31
type input "rgba(0, 0, 0, 0)"
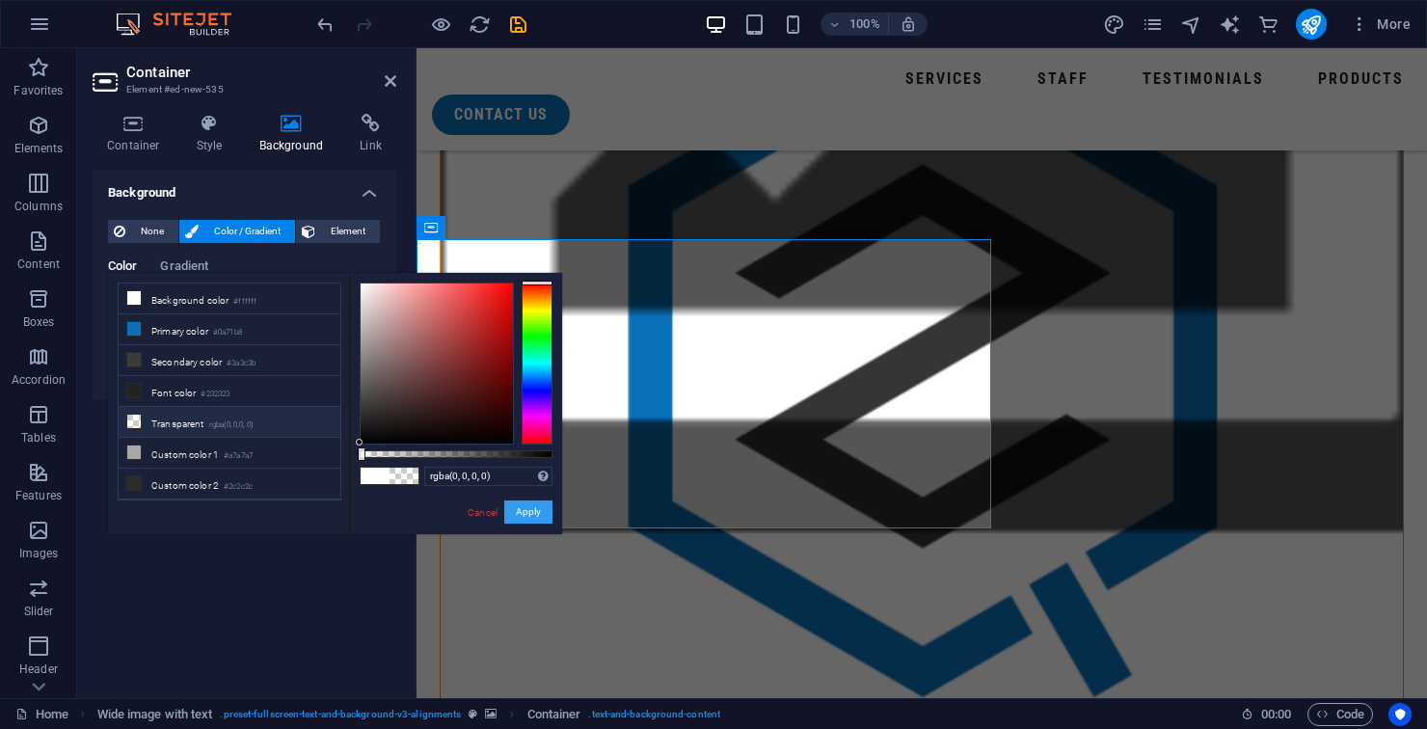
click at [529, 517] on button "Apply" at bounding box center [528, 511] width 48 height 23
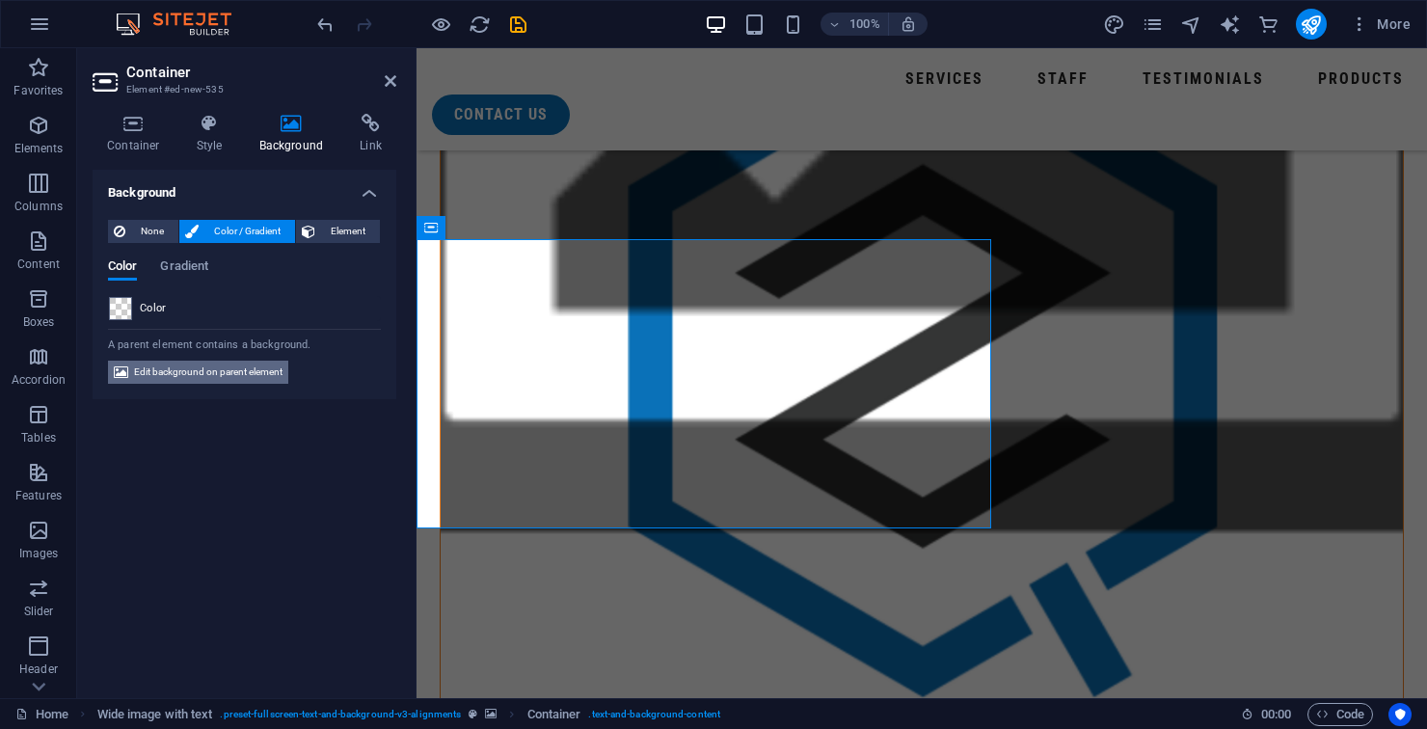
click at [262, 381] on span "Edit background on parent element" at bounding box center [208, 371] width 148 height 23
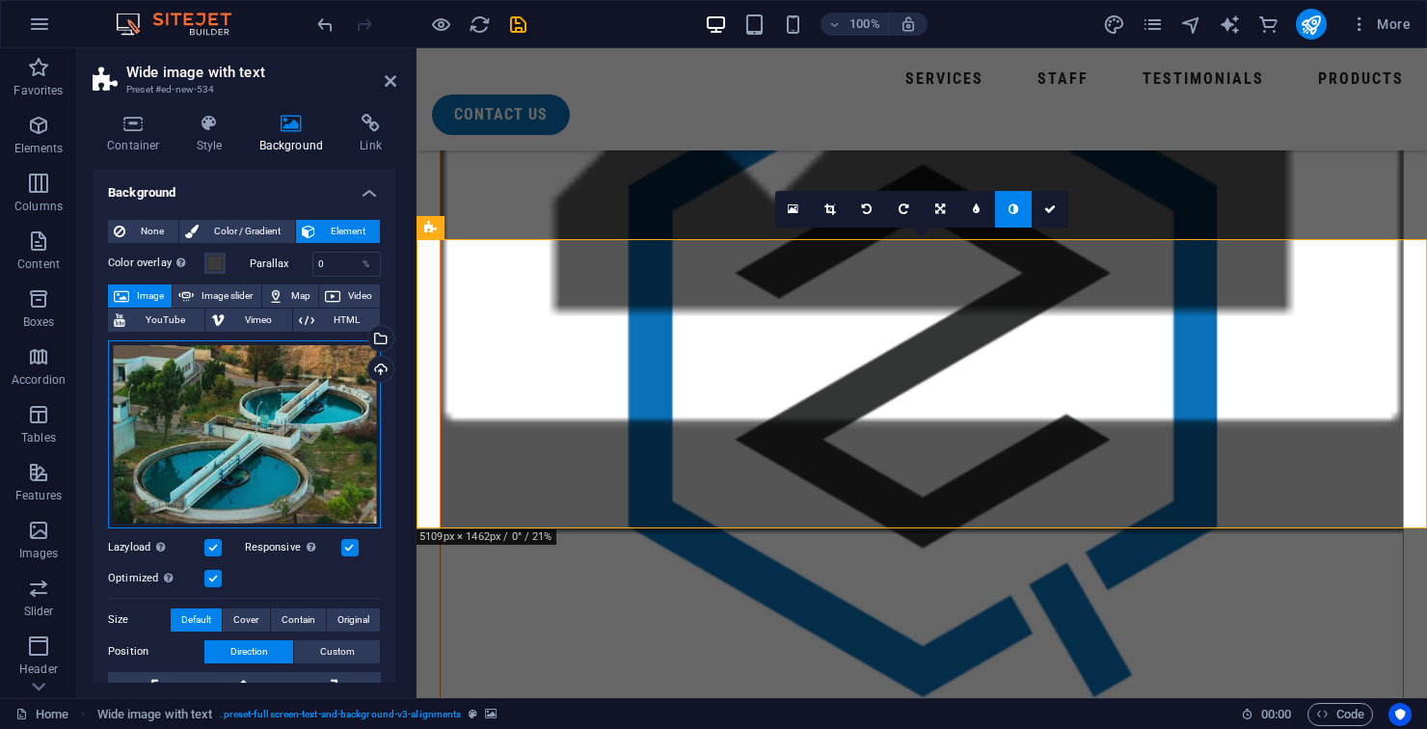
click at [308, 449] on div "Drag files here, click to choose files or select files from Files or our free s…" at bounding box center [244, 434] width 273 height 188
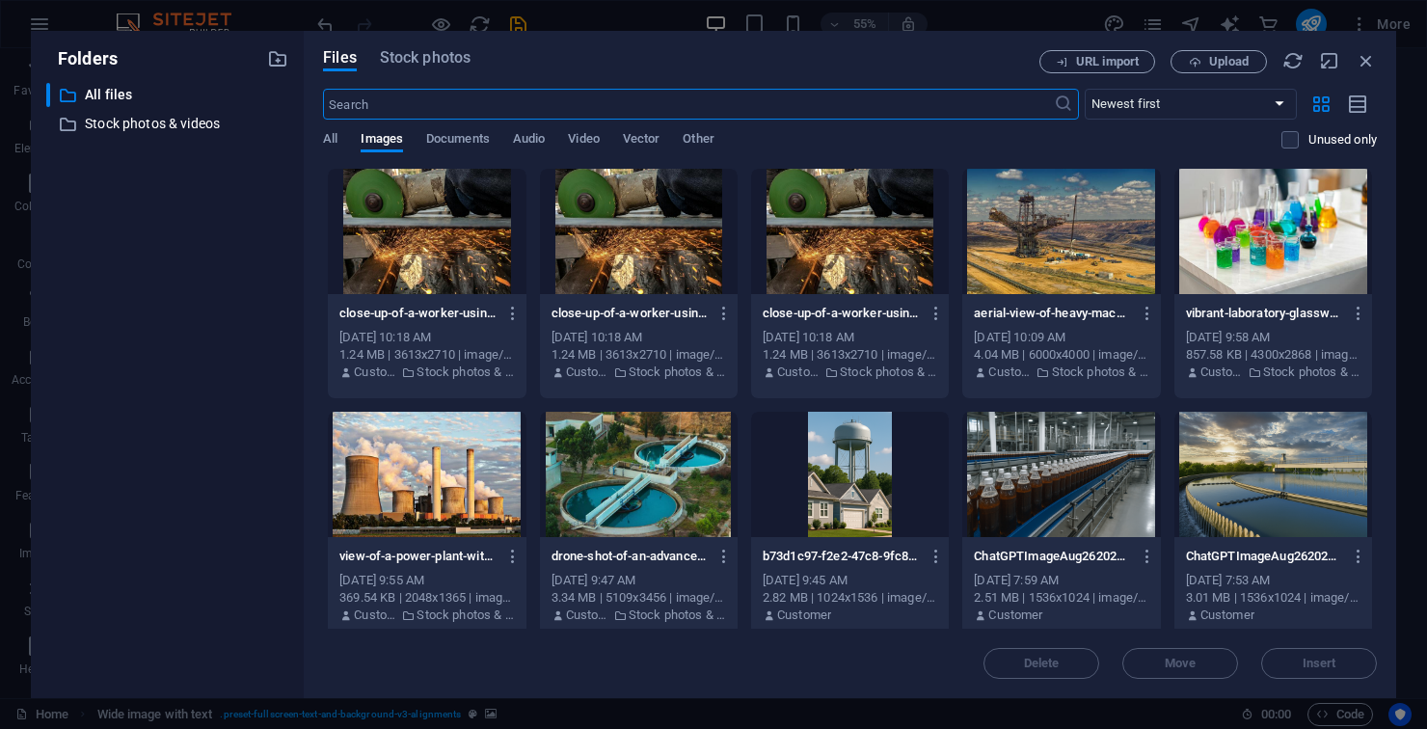
scroll to position [1699, 0]
click at [651, 478] on div at bounding box center [639, 474] width 198 height 125
click at [651, 471] on div at bounding box center [639, 474] width 198 height 125
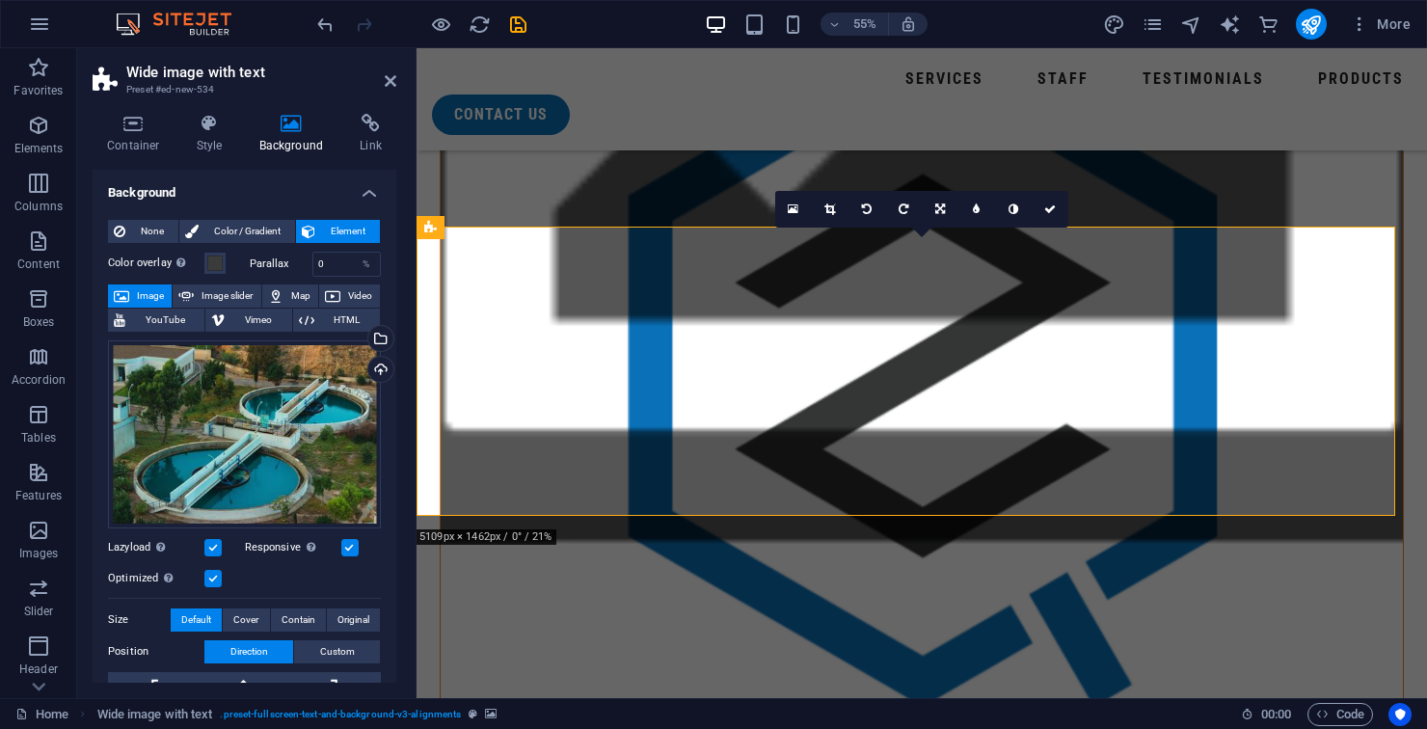
scroll to position [1709, 0]
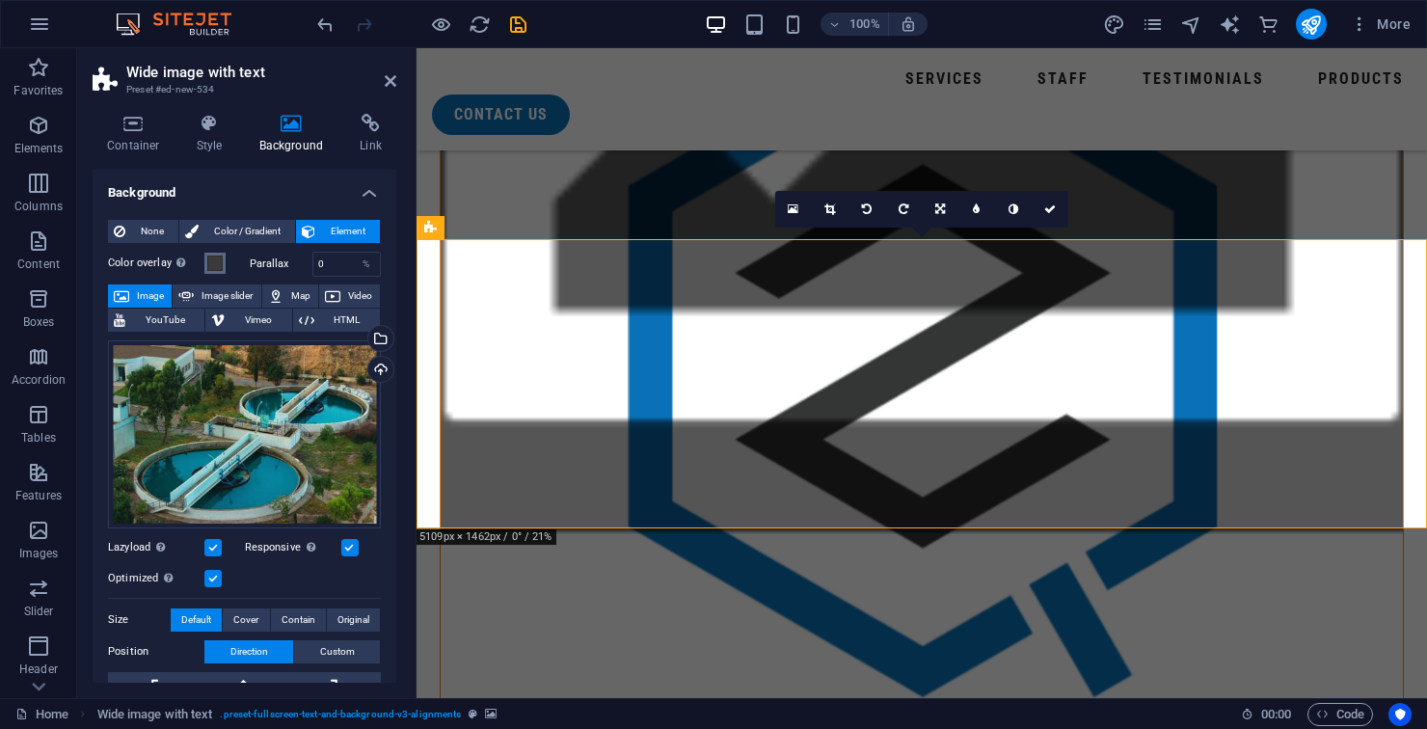
click at [217, 263] on span at bounding box center [214, 262] width 15 height 15
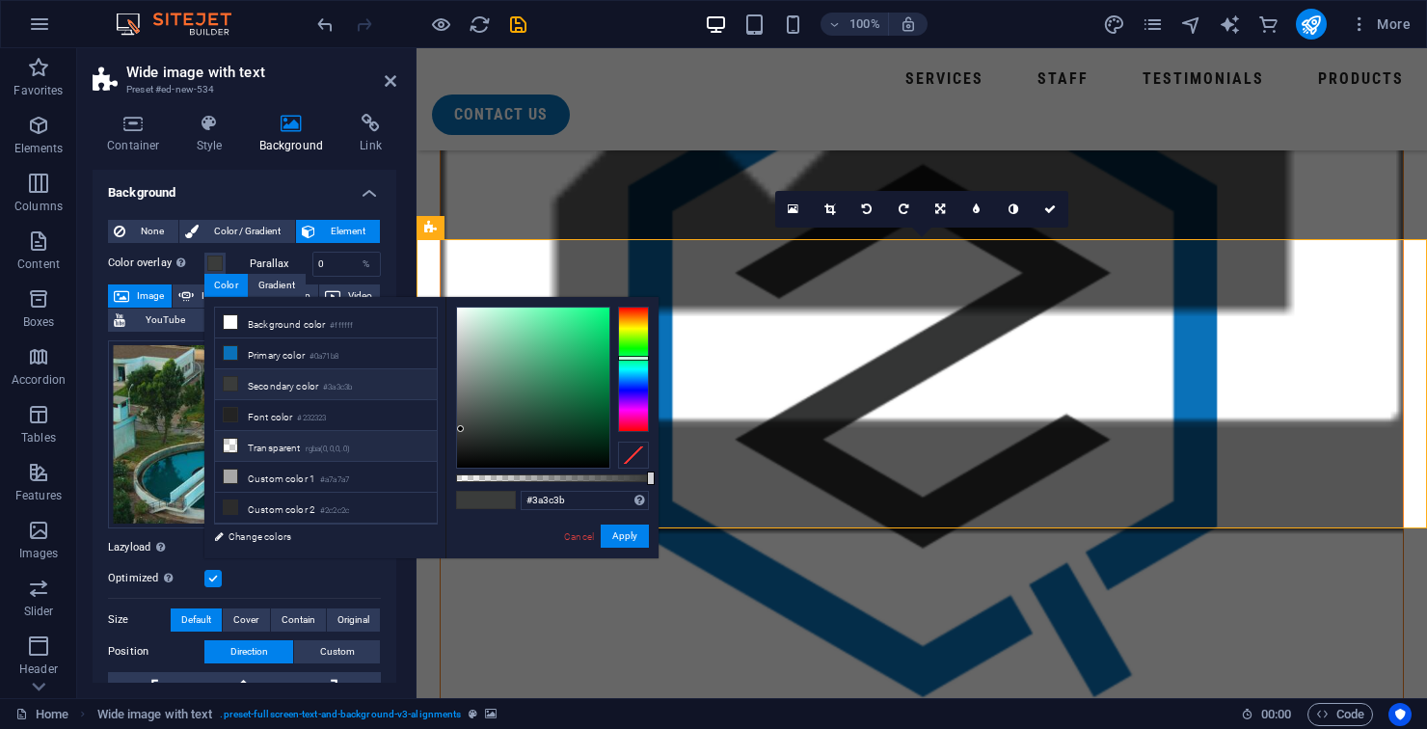
click at [266, 440] on li "Transparent rgba(0,0,0,.0)" at bounding box center [326, 446] width 222 height 31
type input "rgba(0, 0, 0, 0)"
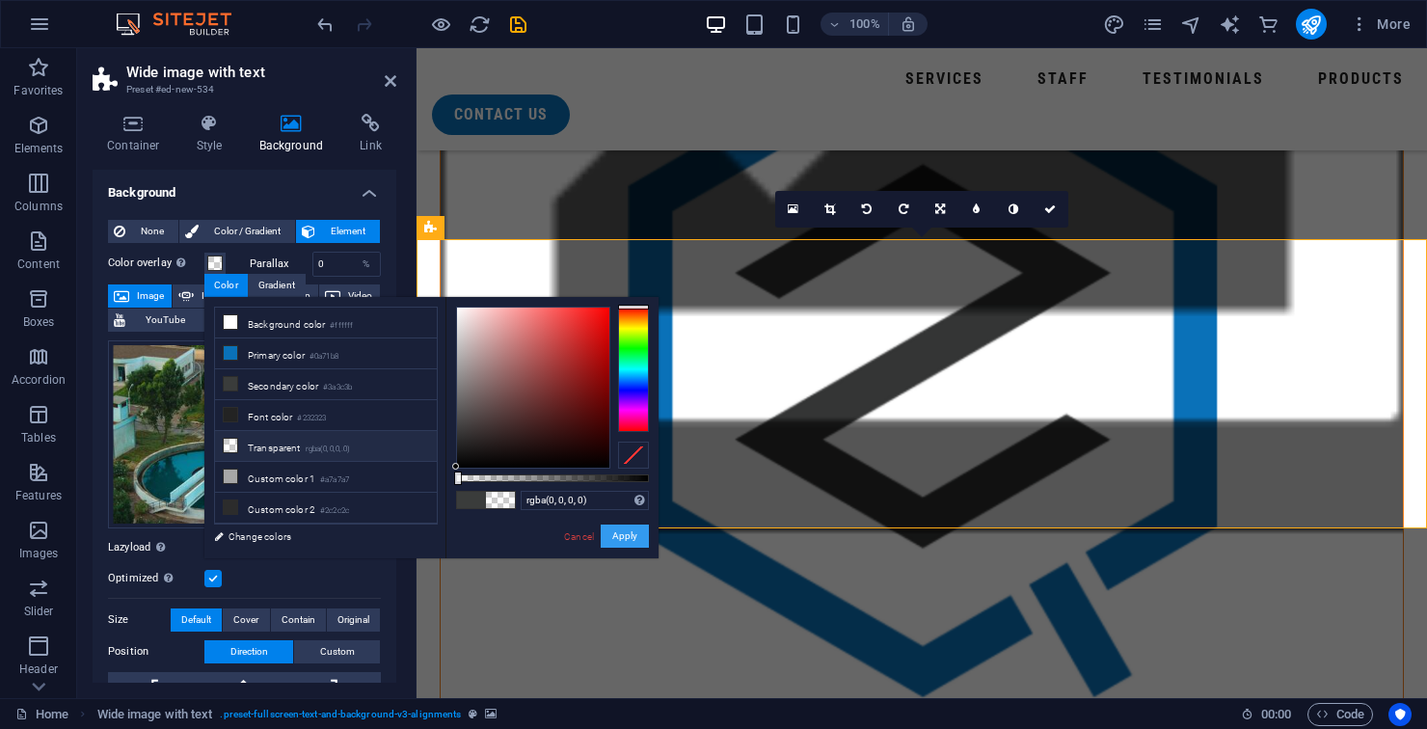
click at [610, 538] on button "Apply" at bounding box center [624, 535] width 48 height 23
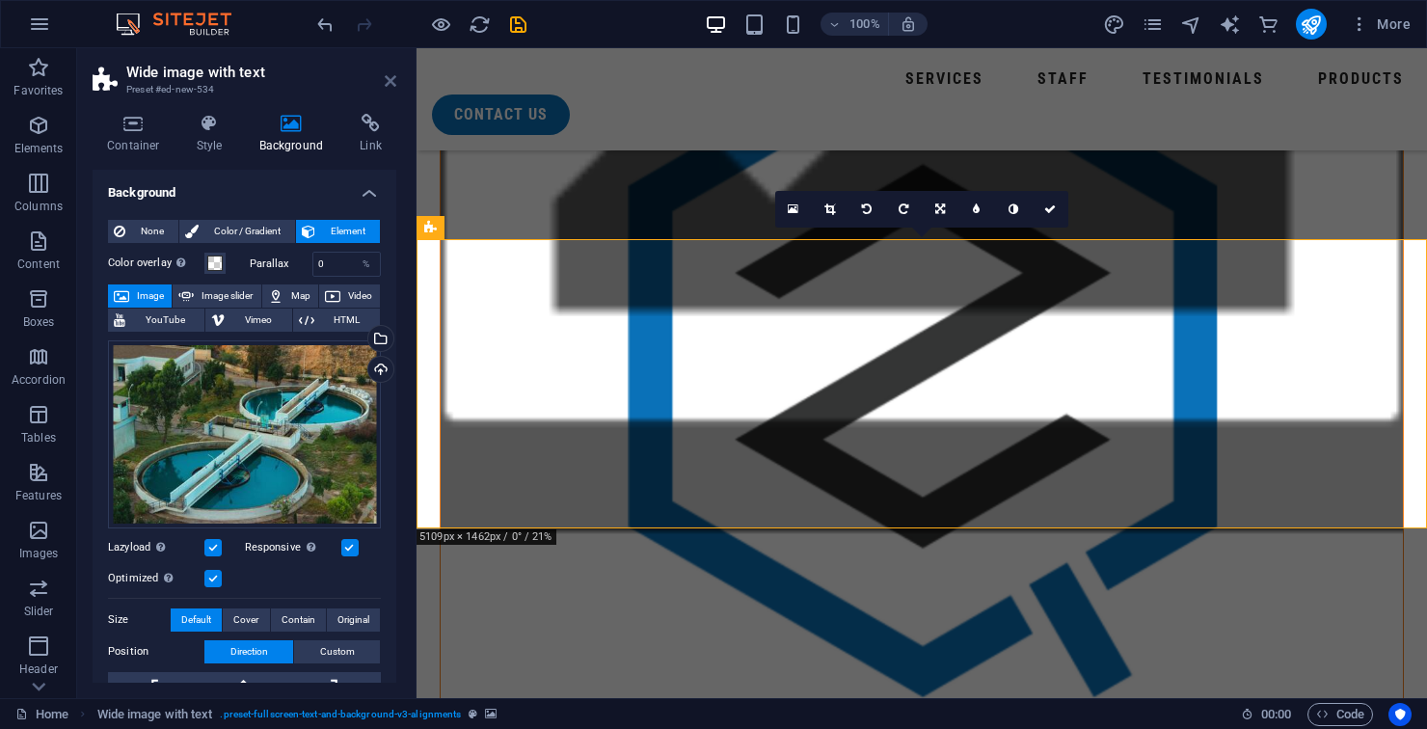
click at [387, 81] on icon at bounding box center [391, 80] width 12 height 15
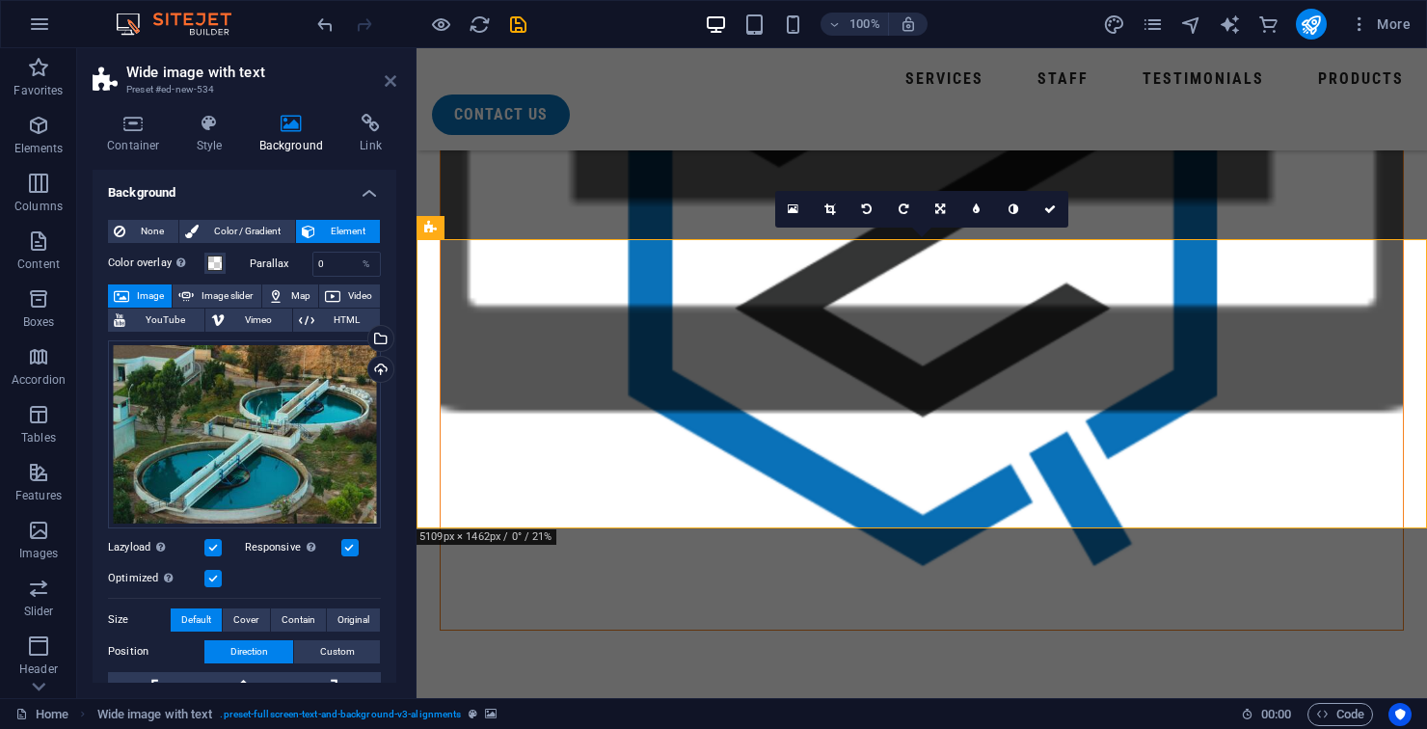
scroll to position [1658, 0]
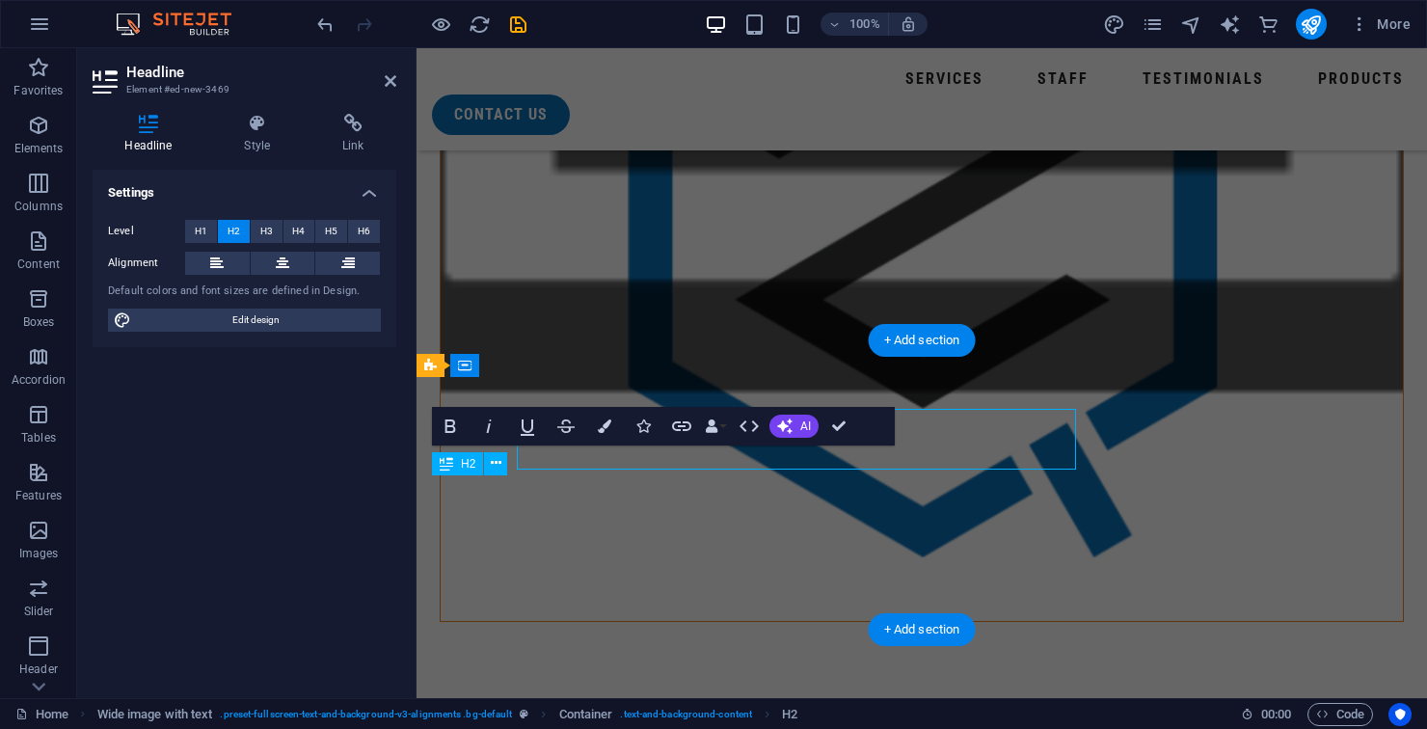
scroll to position [1884, 0]
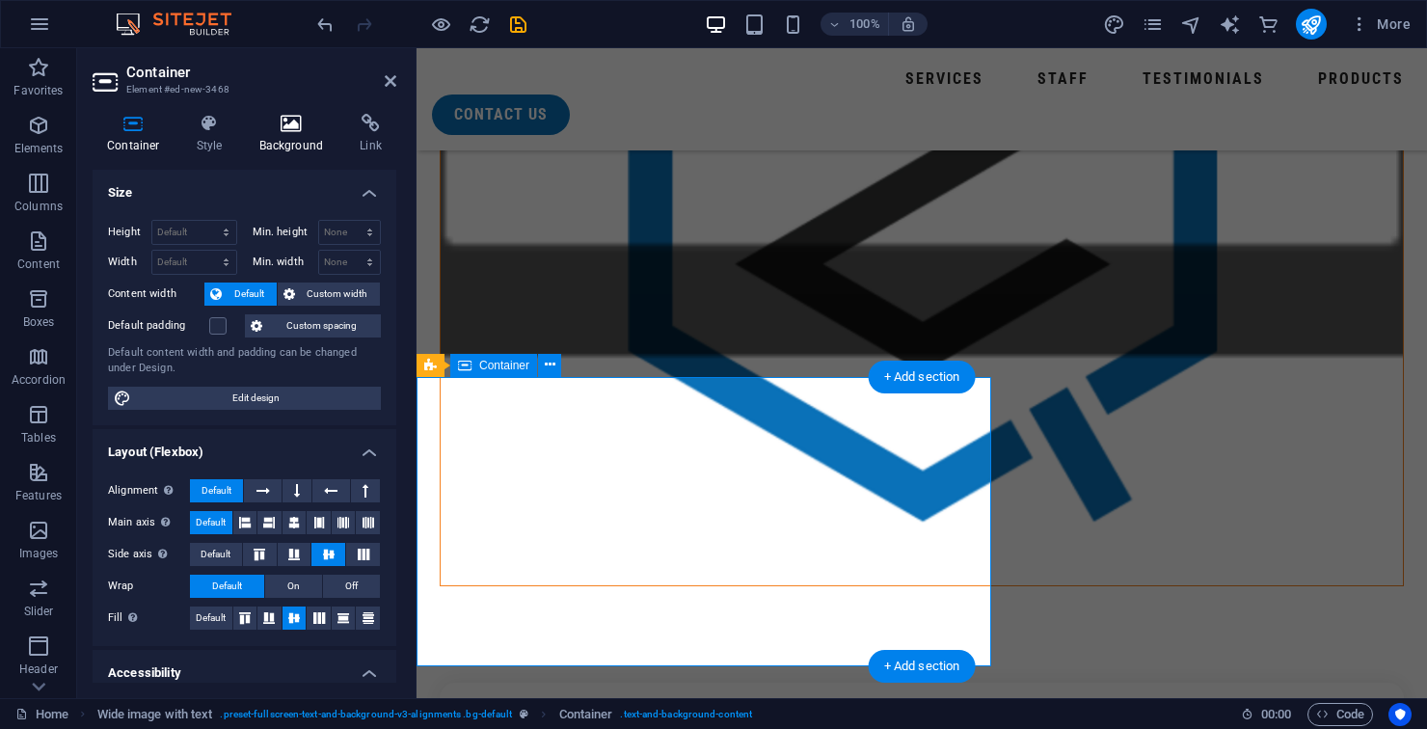
click at [288, 118] on icon at bounding box center [291, 123] width 93 height 19
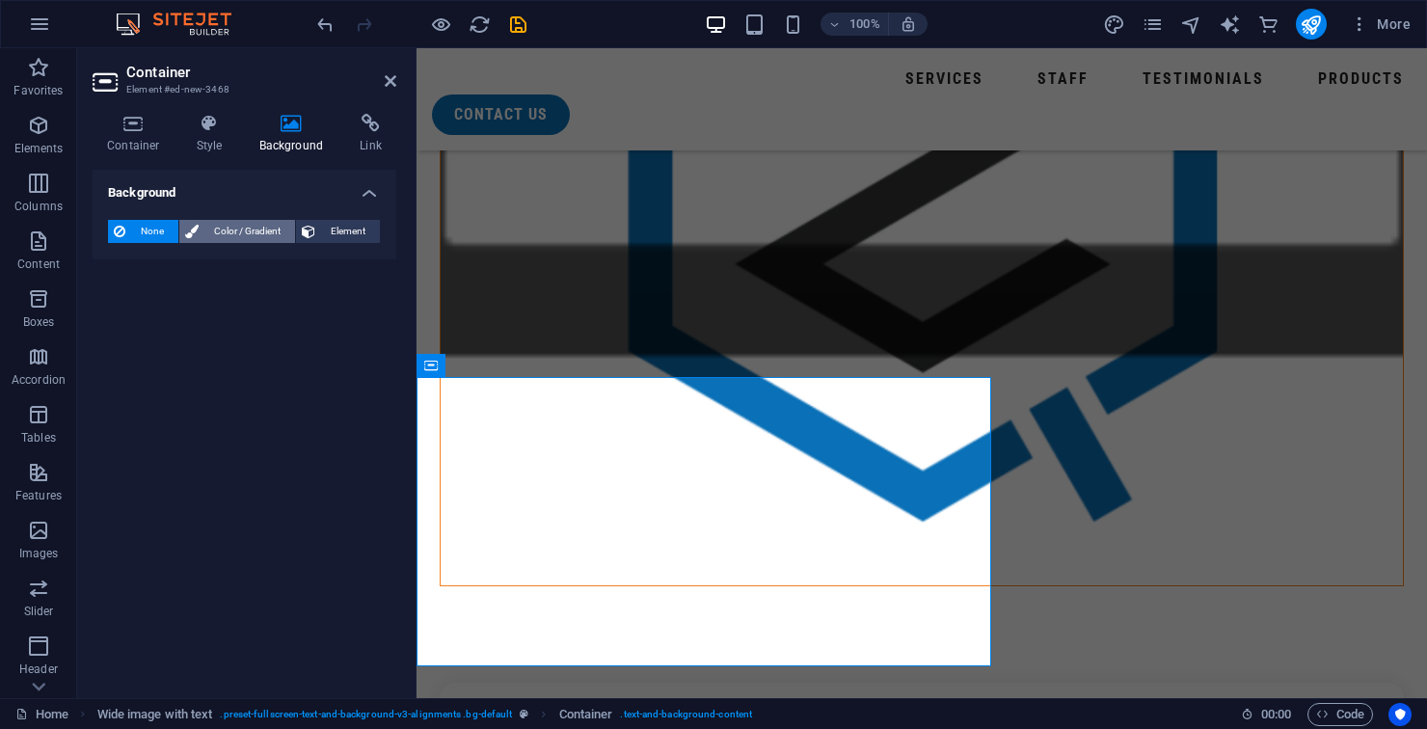
click at [253, 227] on span "Color / Gradient" at bounding box center [246, 231] width 85 height 23
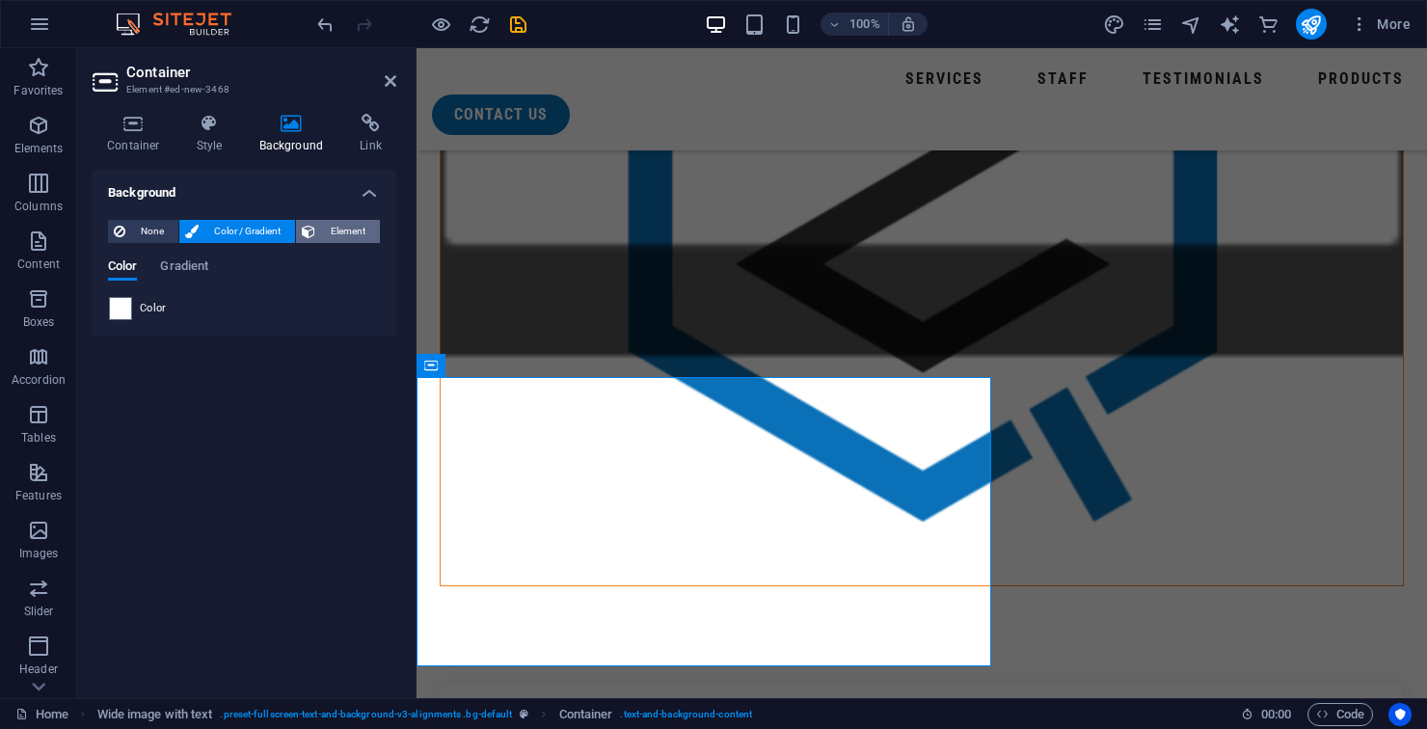
click at [350, 239] on span "Element" at bounding box center [347, 231] width 53 height 23
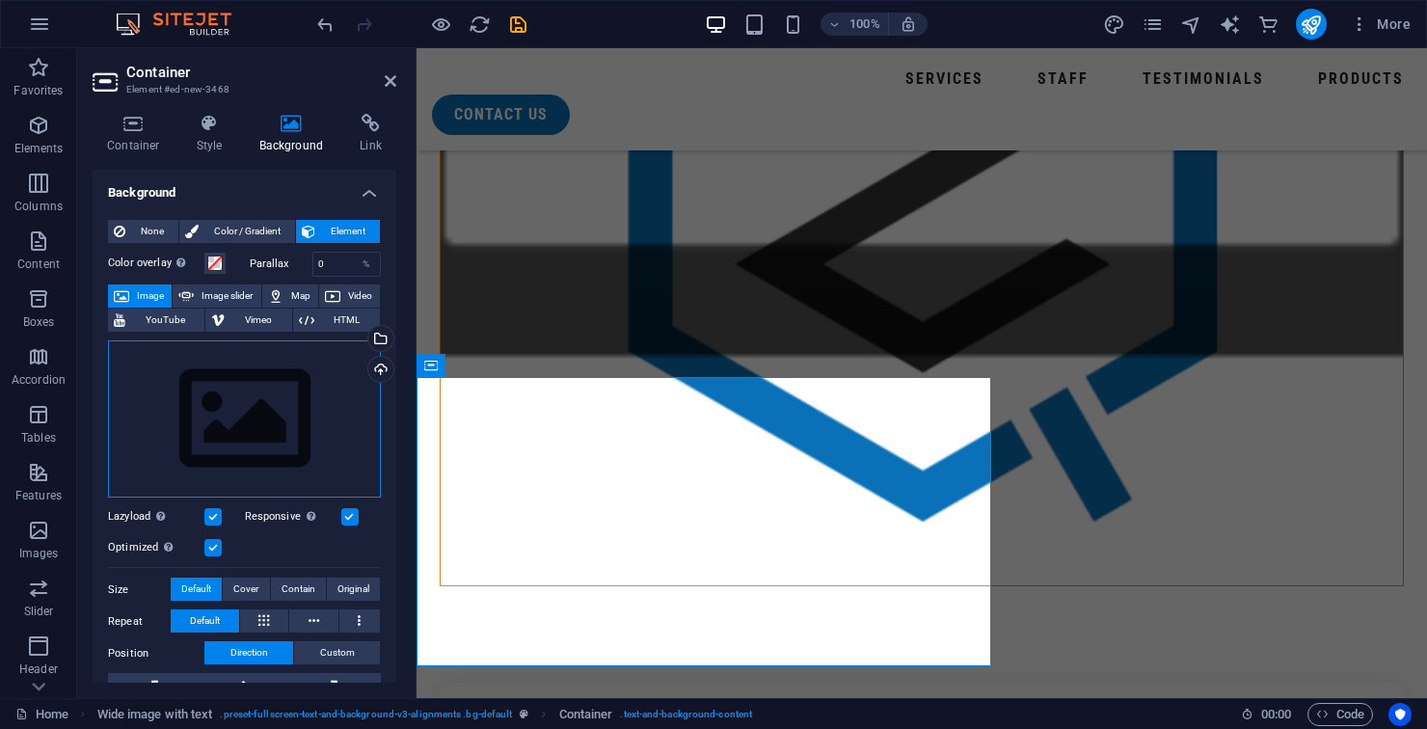
click at [244, 389] on div "Drag files here, click to choose files or select files from Files or our free s…" at bounding box center [244, 419] width 273 height 158
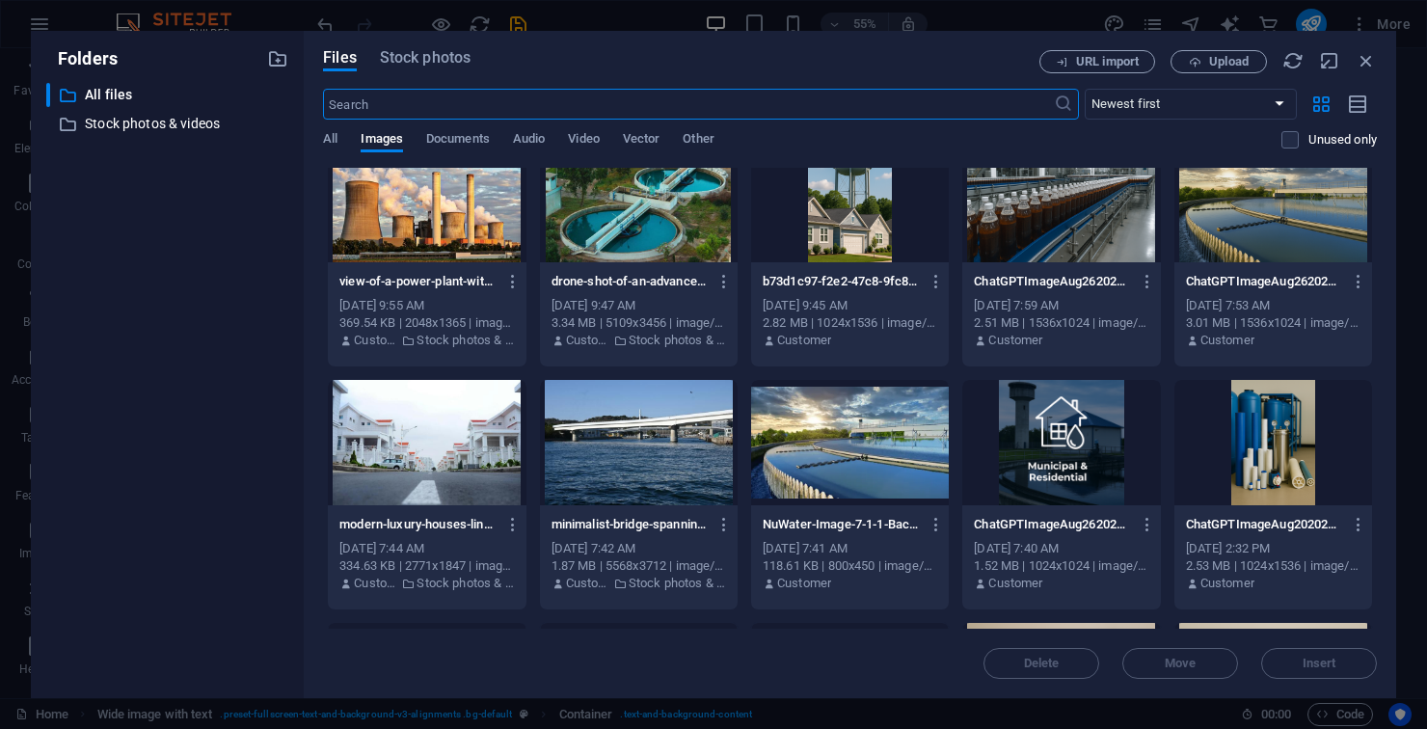
scroll to position [279, 0]
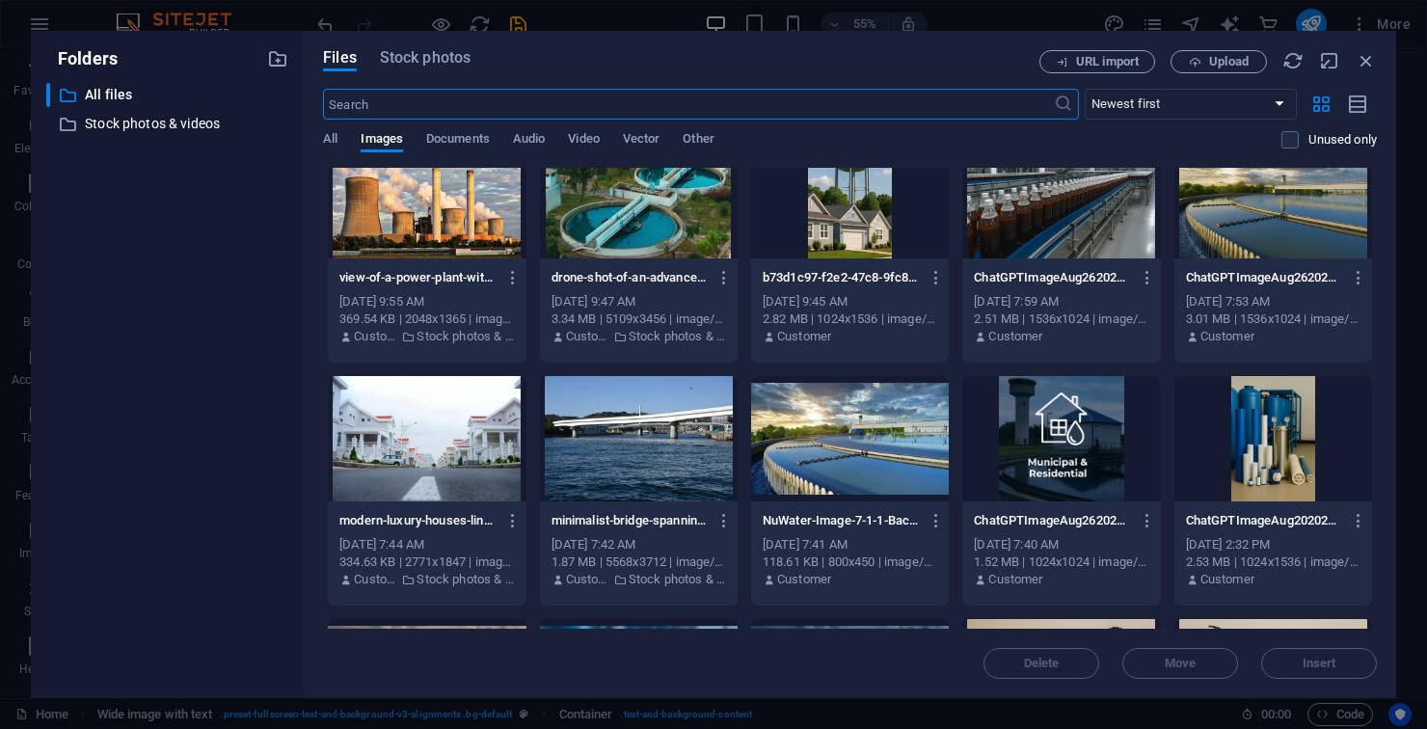
click at [1074, 238] on div at bounding box center [1061, 195] width 198 height 125
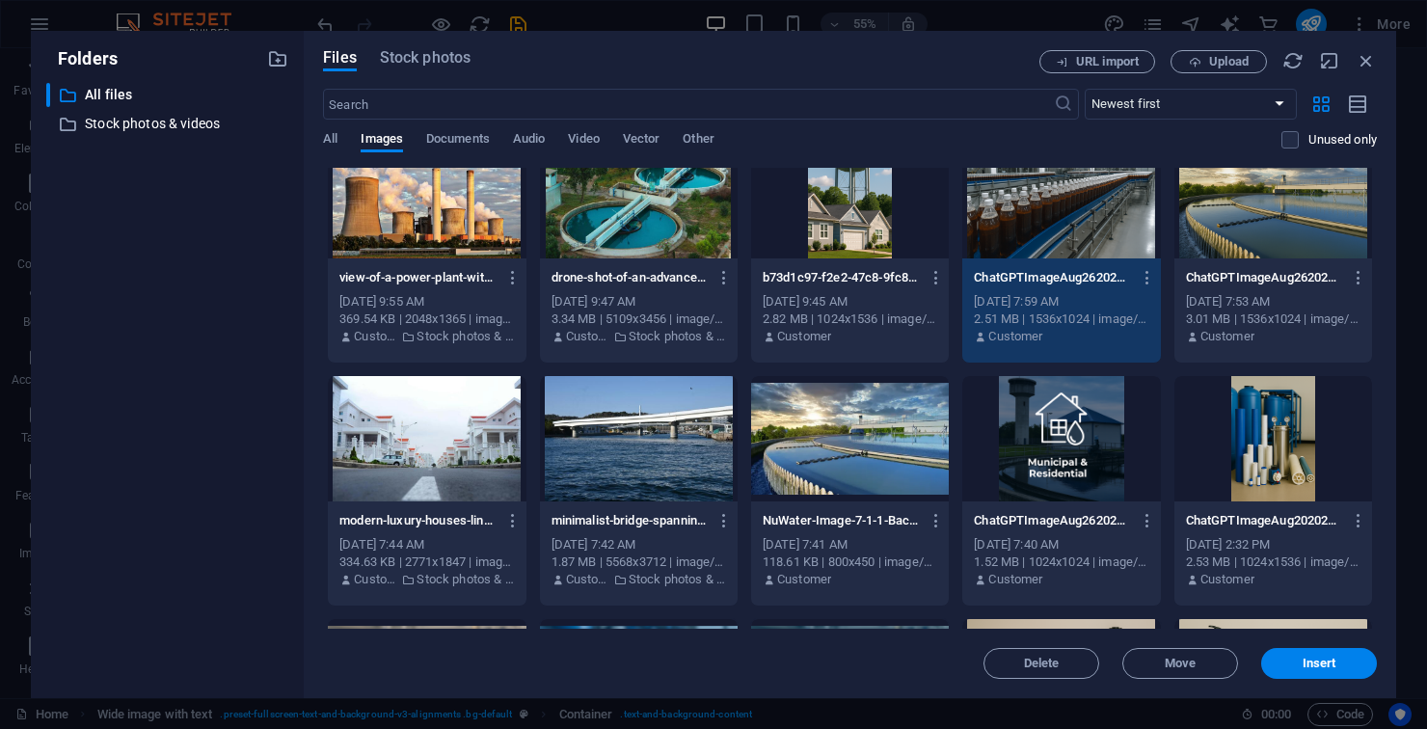
click at [1065, 240] on div "1" at bounding box center [1061, 195] width 198 height 125
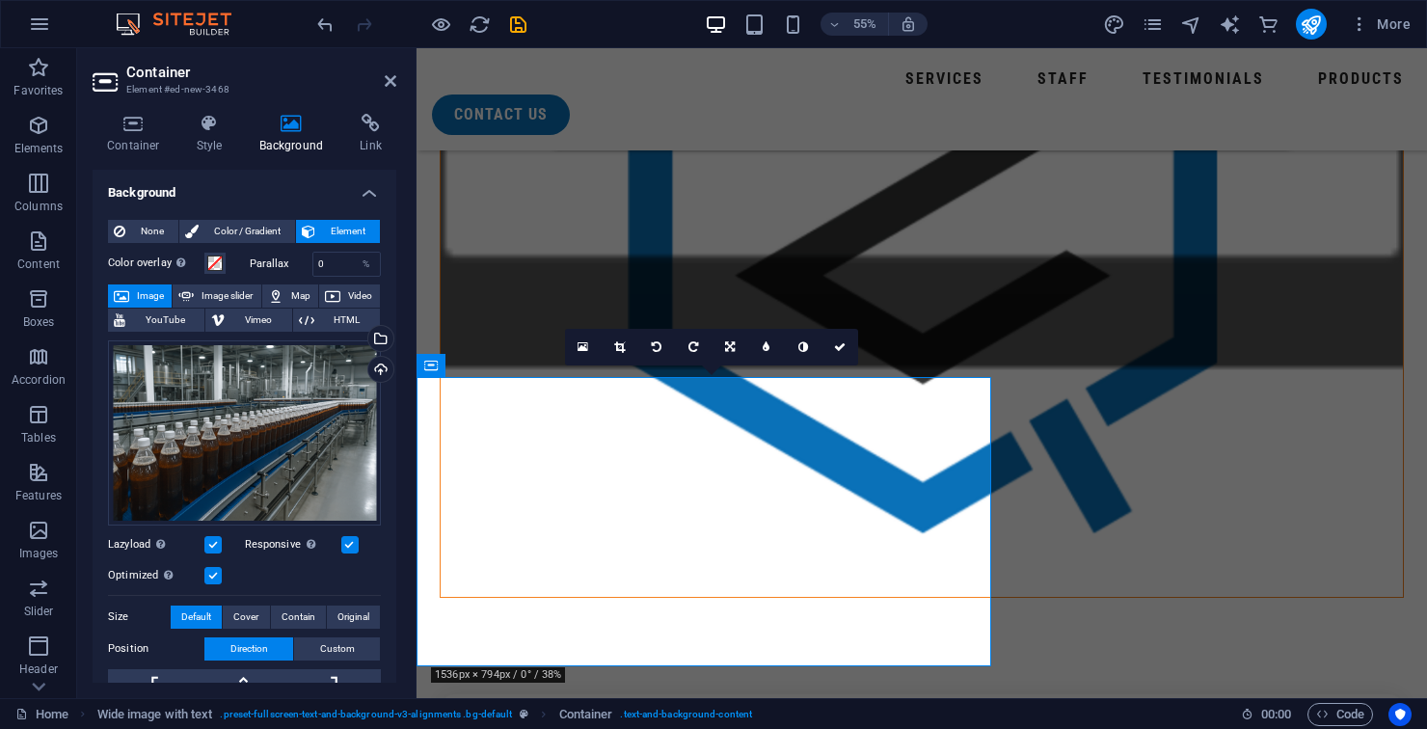
scroll to position [1884, 0]
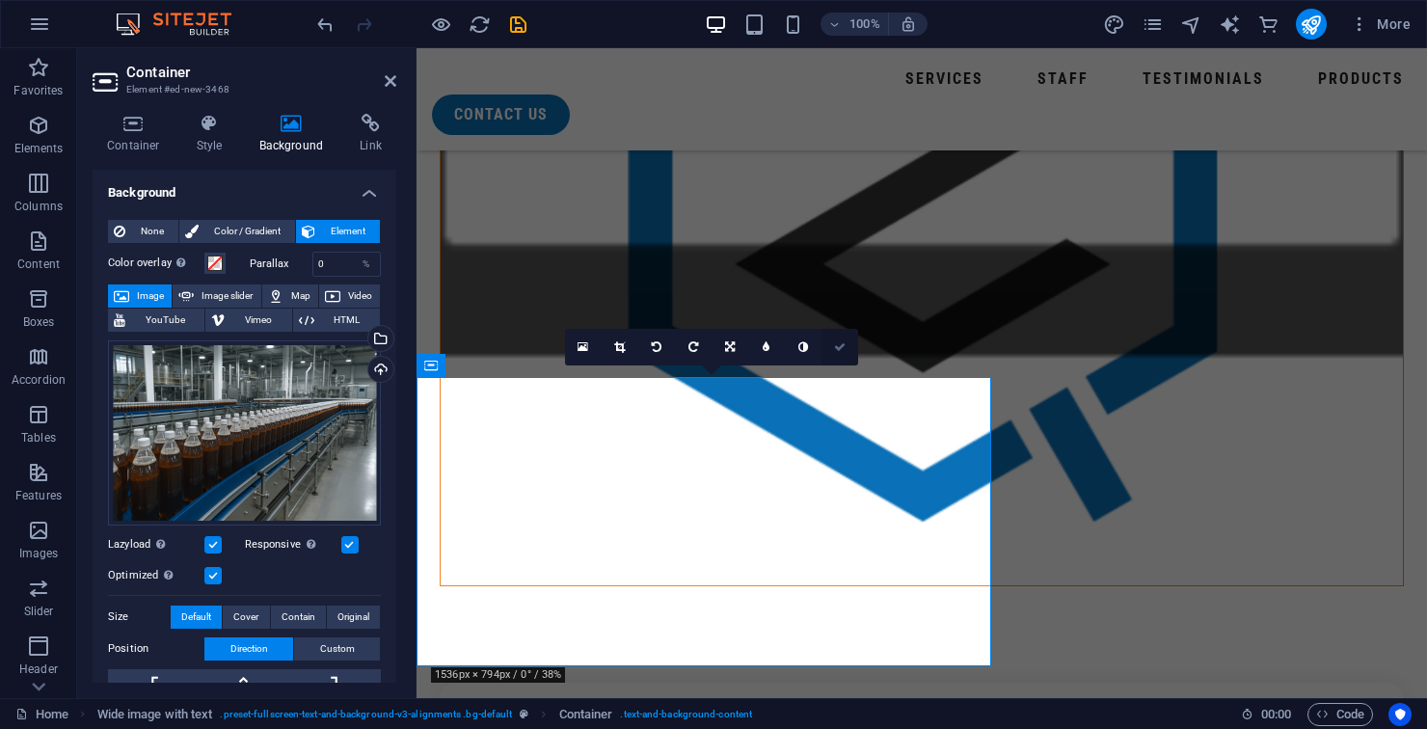
click at [841, 351] on icon at bounding box center [840, 347] width 12 height 12
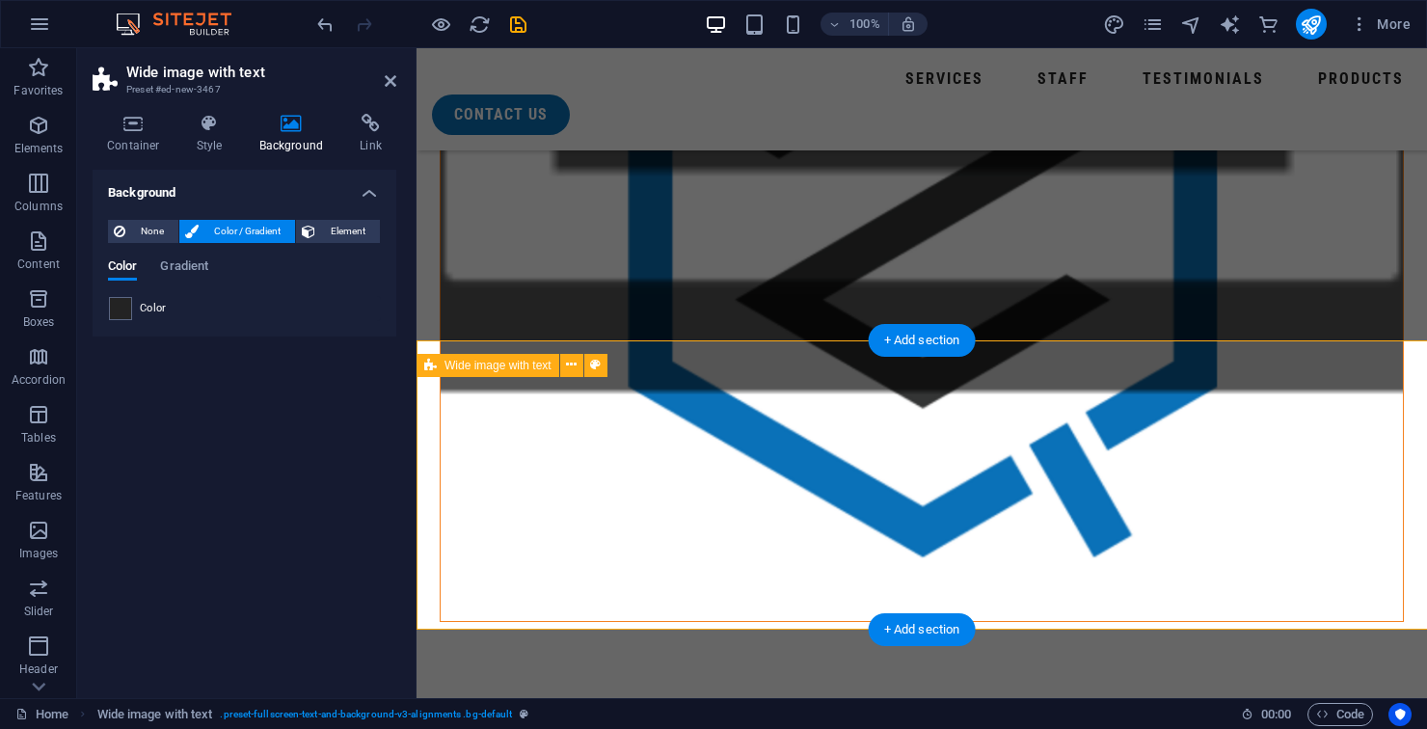
scroll to position [1884, 0]
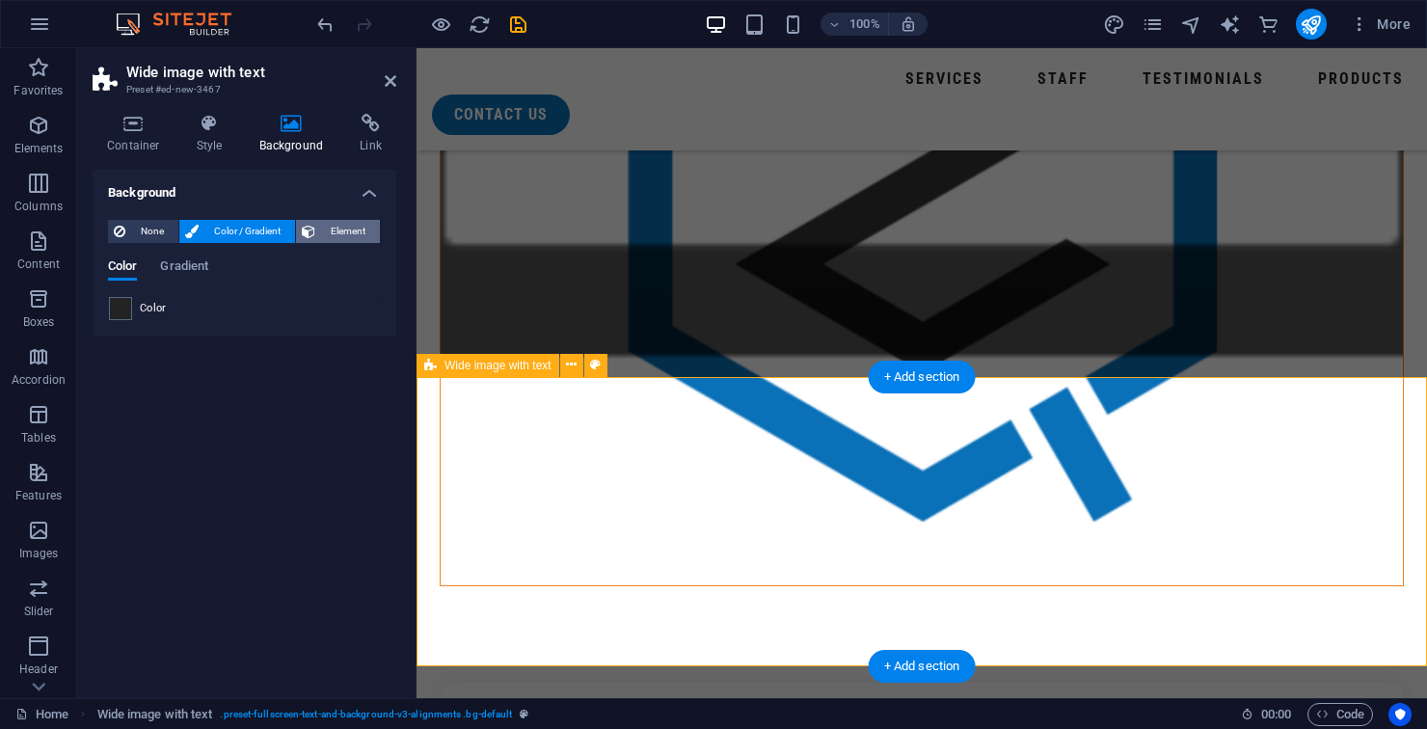
click at [357, 238] on span "Element" at bounding box center [347, 231] width 53 height 23
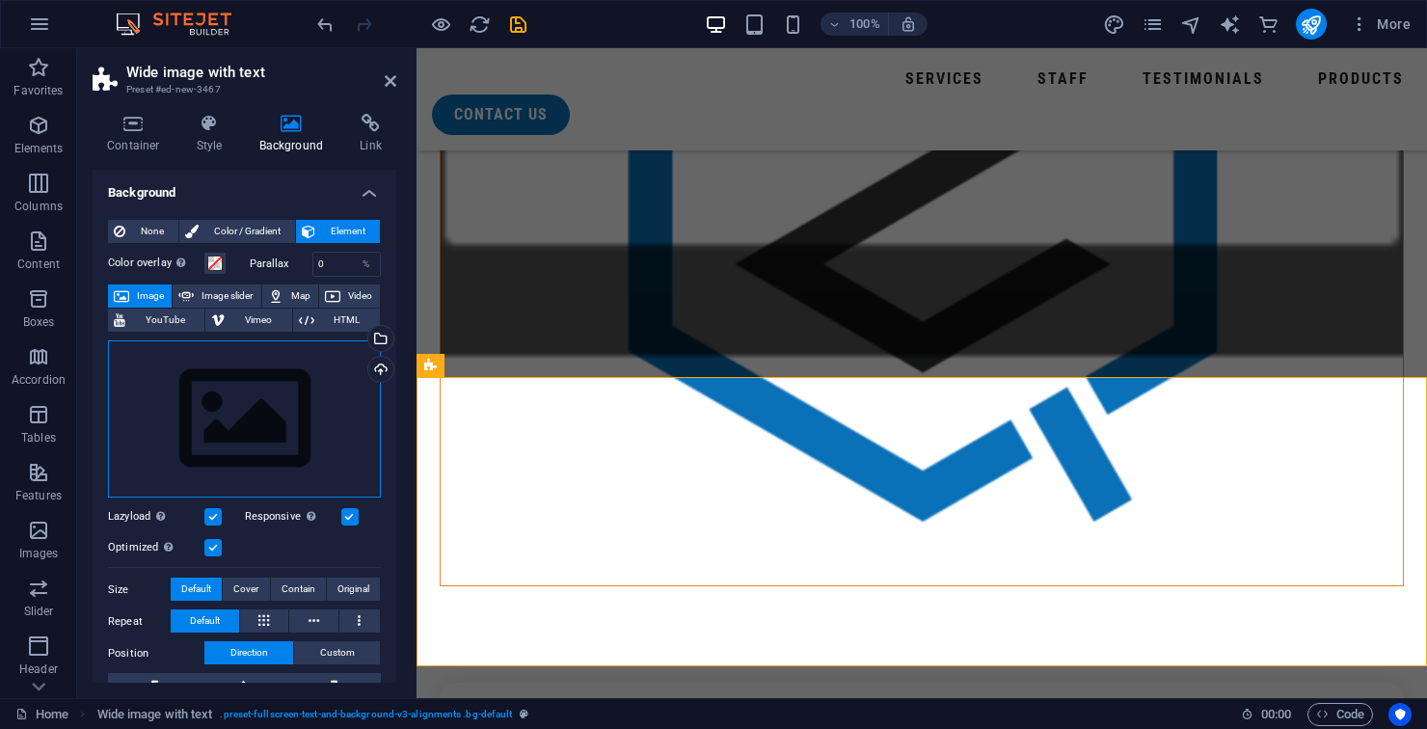
click at [254, 414] on div "Drag files here, click to choose files or select files from Files or our free s…" at bounding box center [244, 419] width 273 height 158
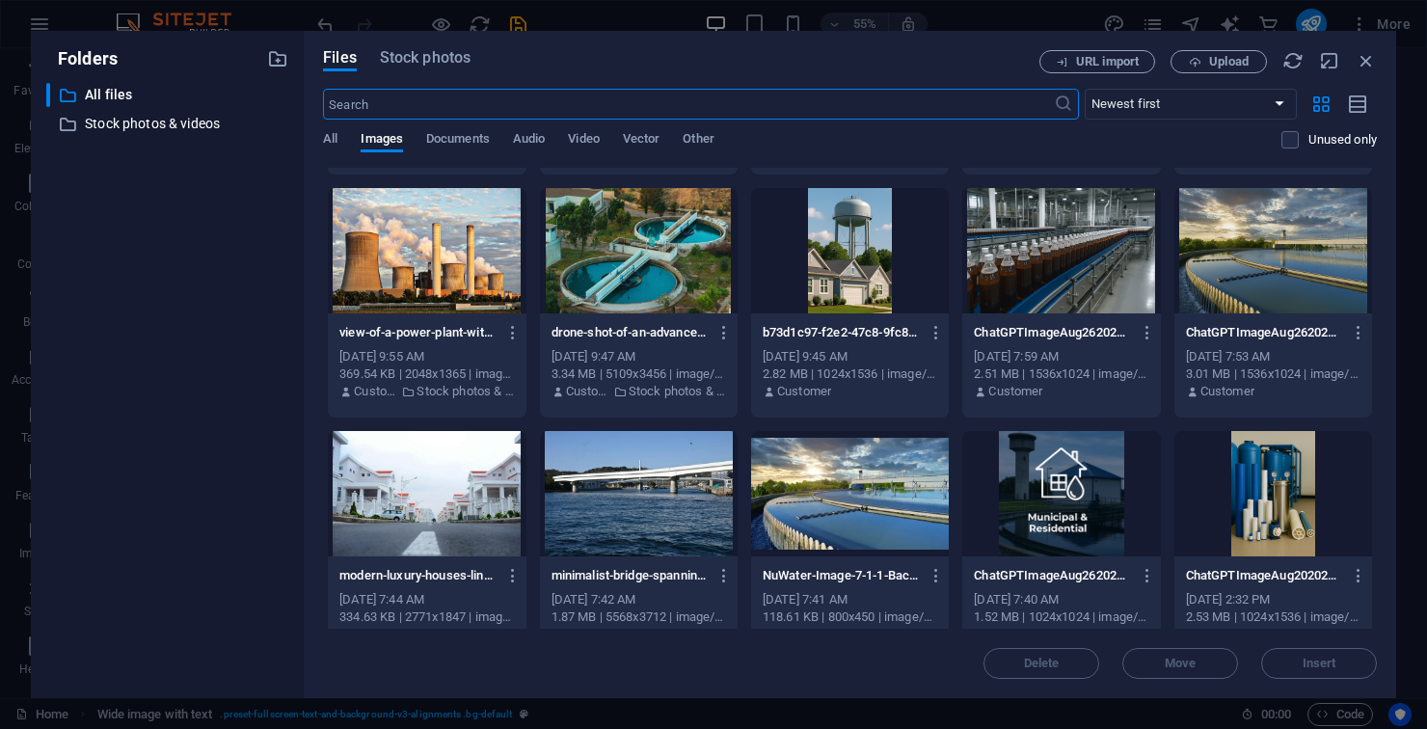
scroll to position [225, 0]
click at [1079, 273] on div at bounding box center [1061, 249] width 198 height 125
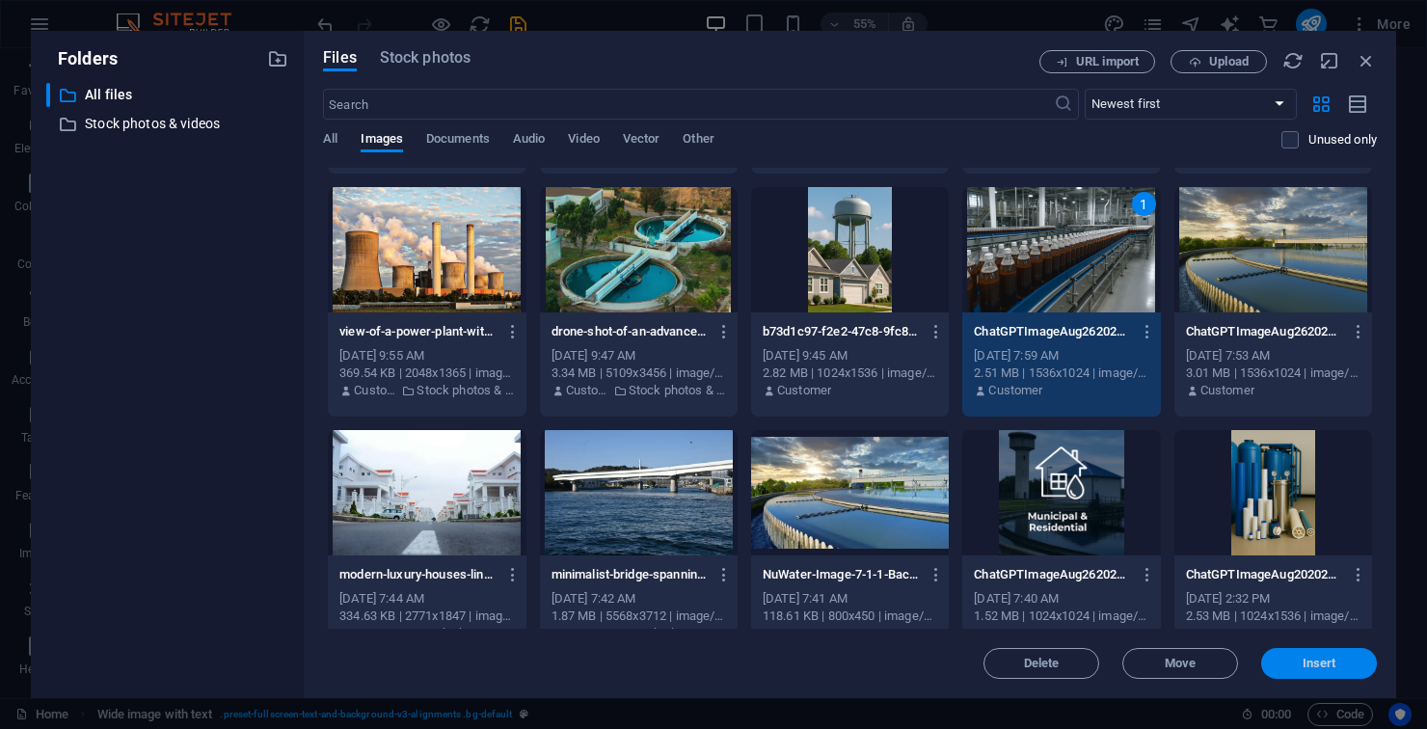
click at [1311, 657] on span "Insert" at bounding box center [1319, 663] width 34 height 12
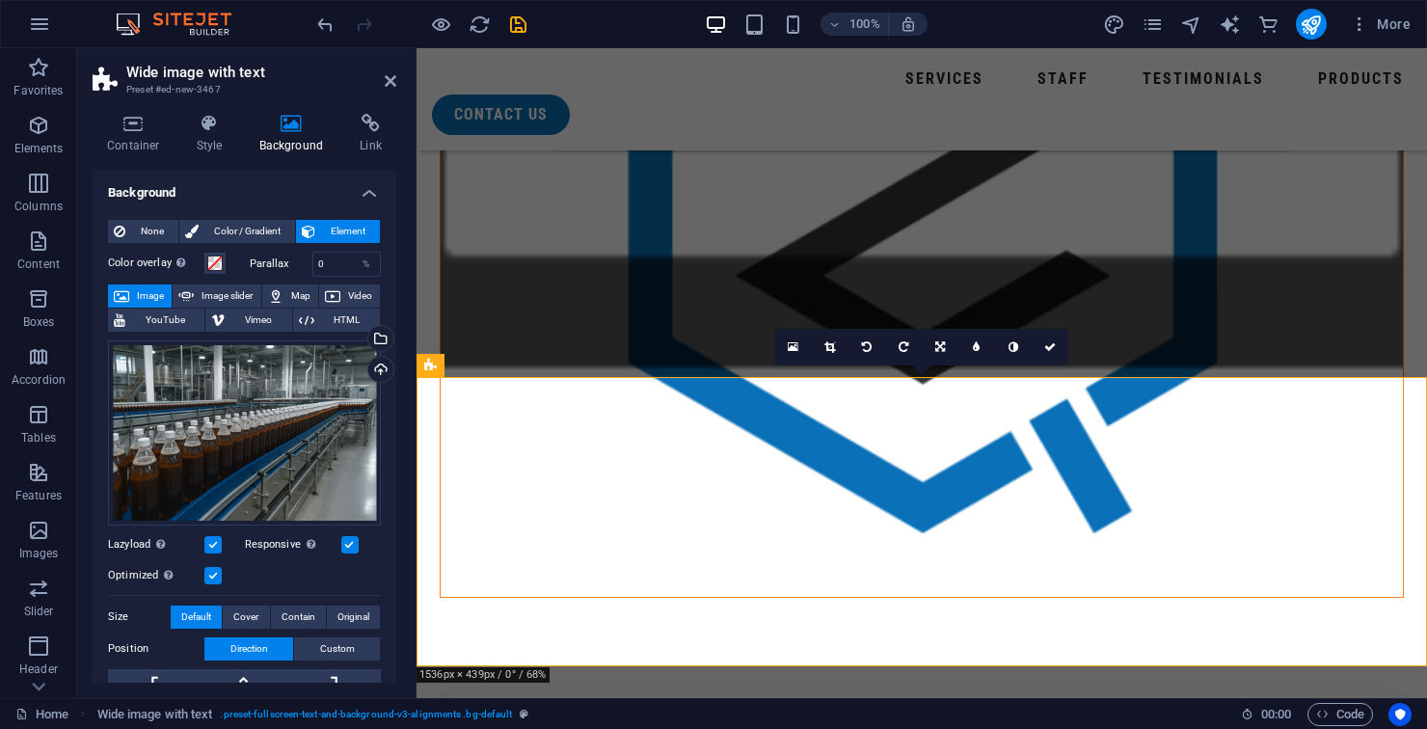
scroll to position [1884, 0]
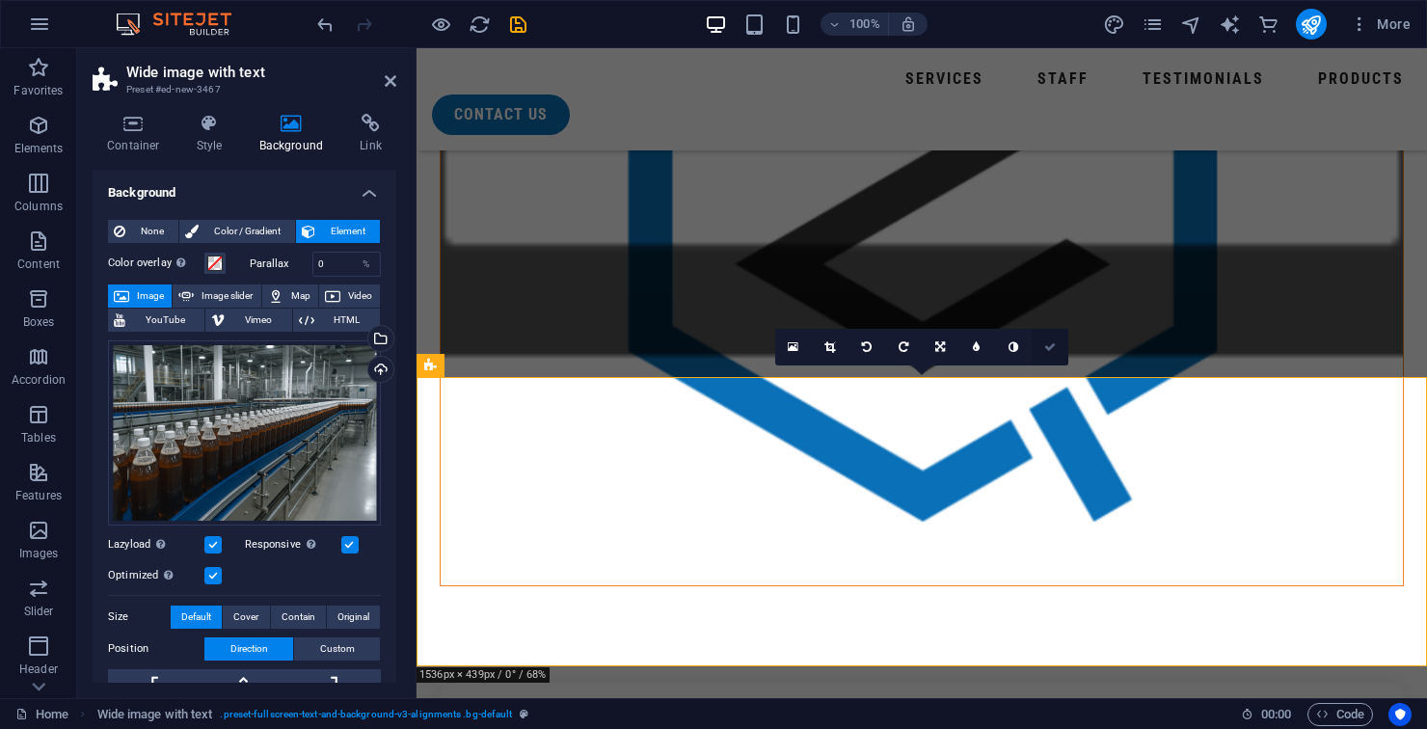
click at [1047, 347] on icon at bounding box center [1050, 347] width 12 height 12
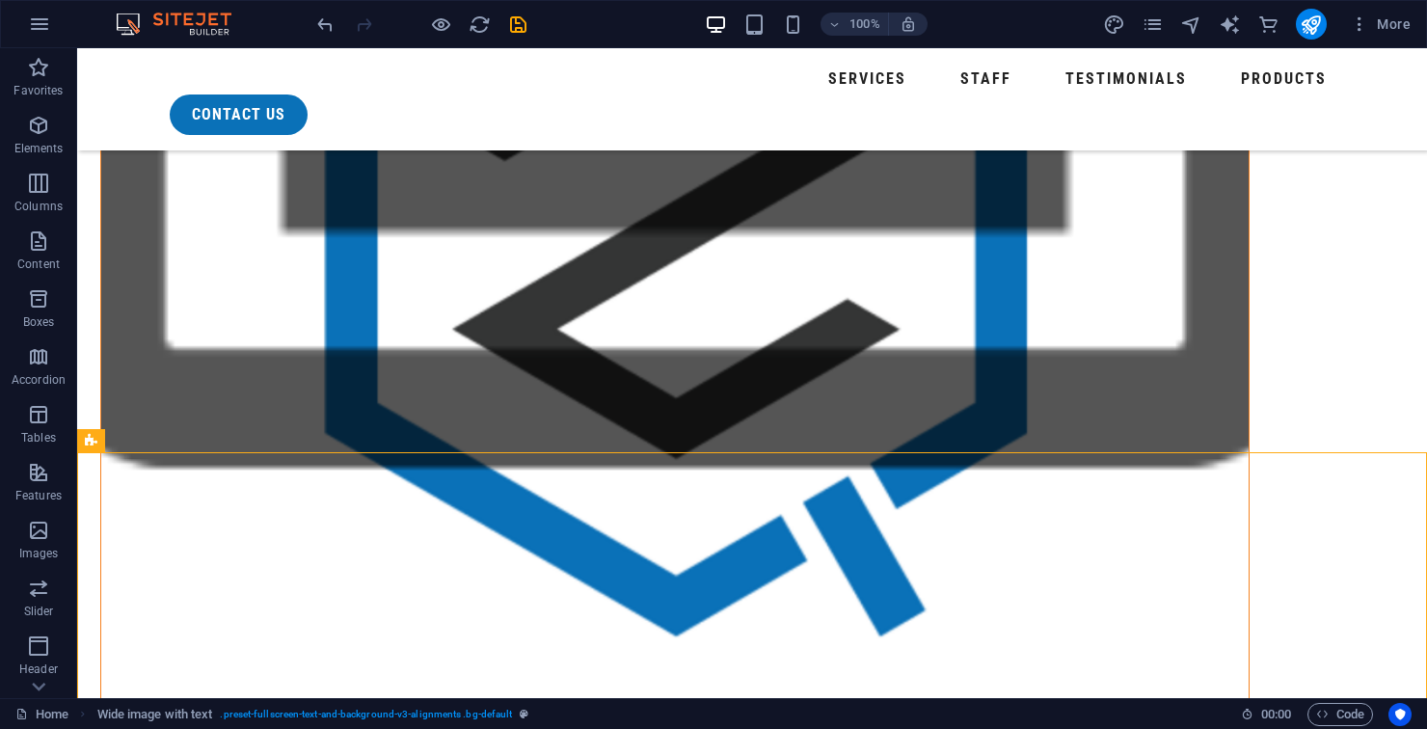
scroll to position [1757, 0]
